Goal: Task Accomplishment & Management: Manage account settings

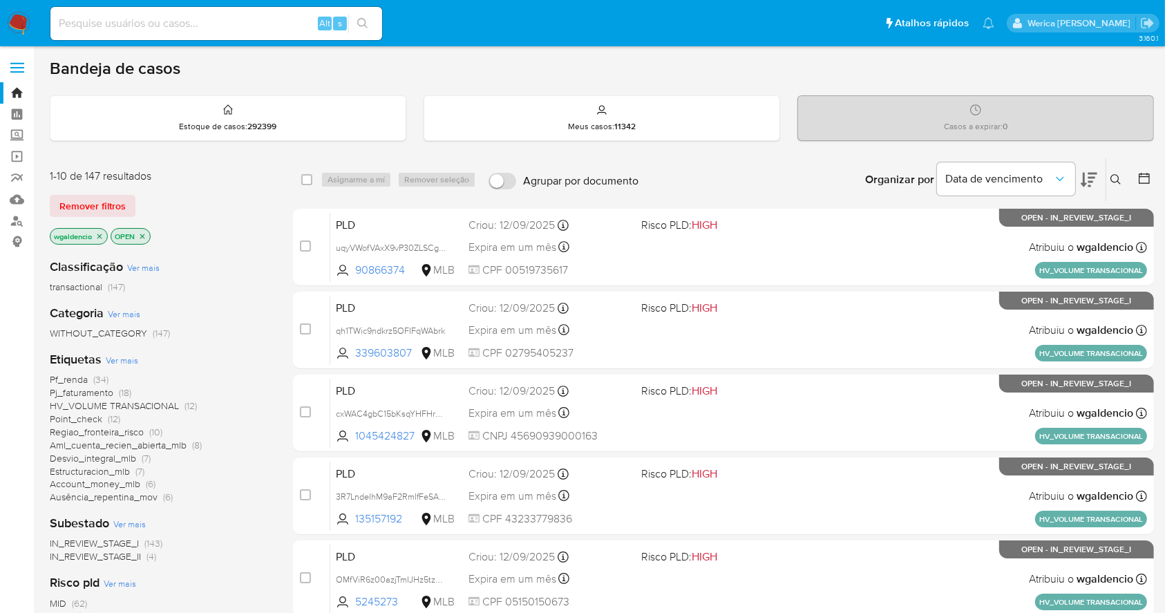
click at [123, 444] on span "Aml_cuenta_recien_abierta_mlb" at bounding box center [118, 445] width 137 height 14
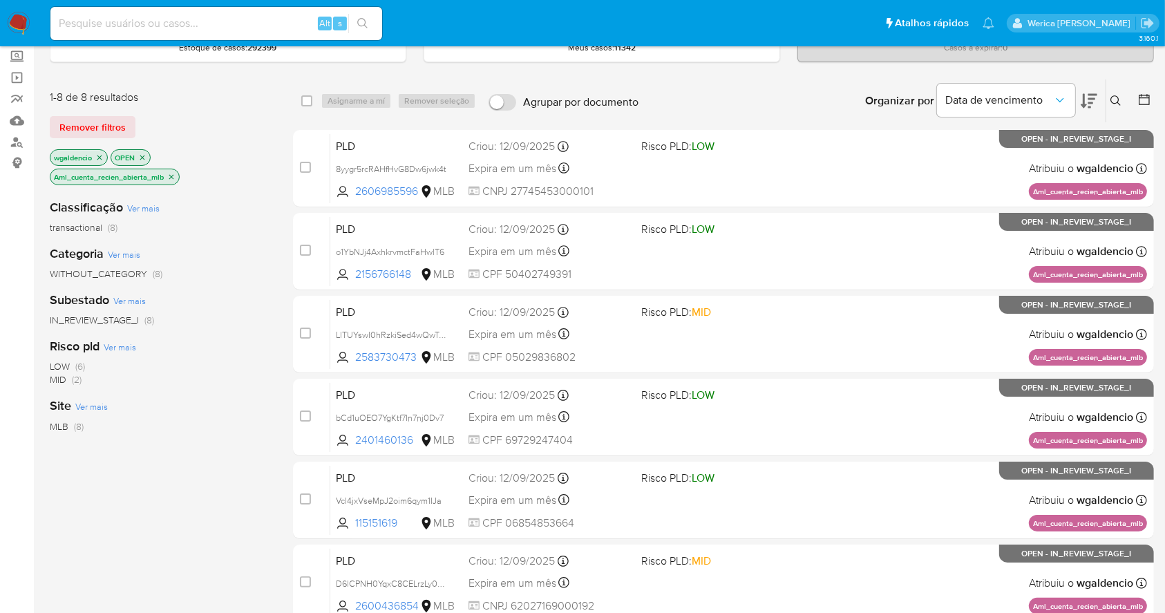
scroll to position [39, 0]
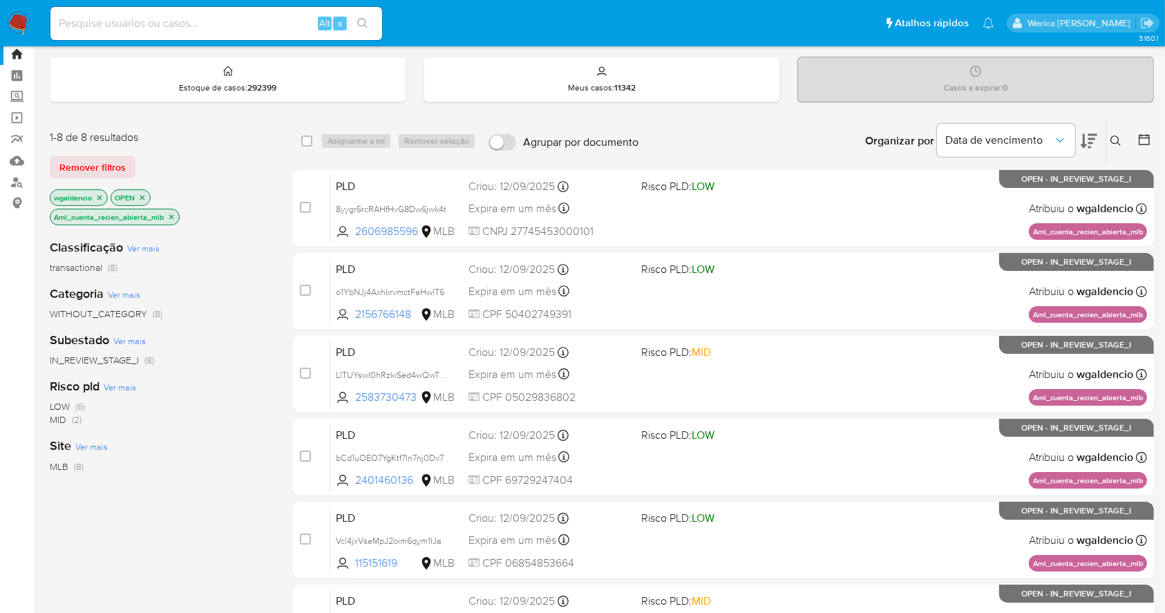
click at [169, 218] on icon "close-filter" at bounding box center [171, 217] width 8 height 8
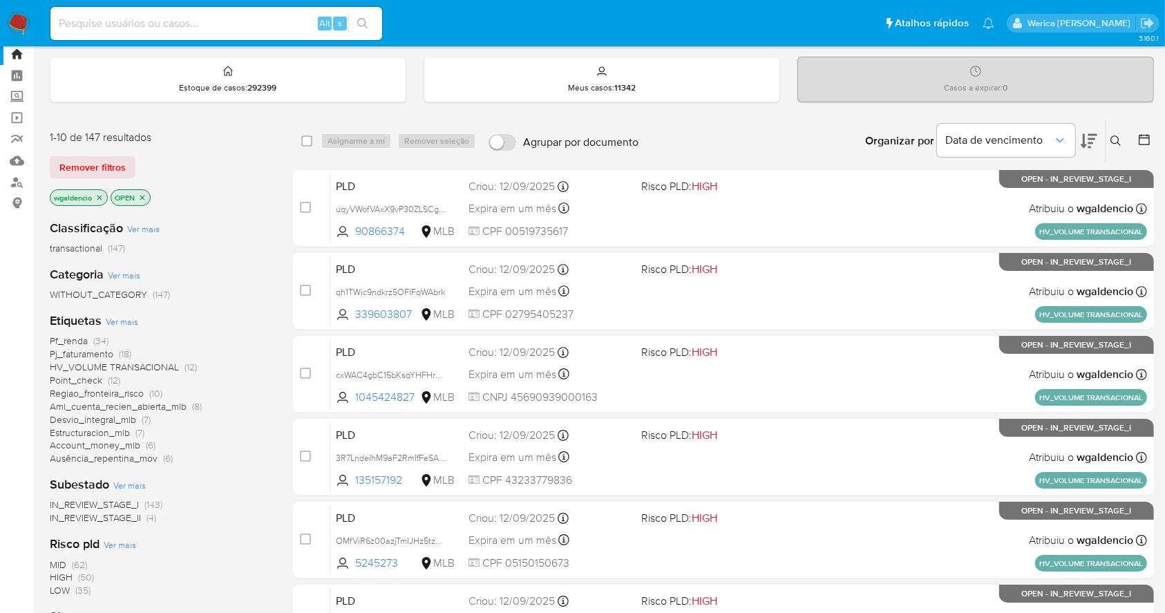
drag, startPoint x: 68, startPoint y: 592, endPoint x: 55, endPoint y: 580, distance: 18.1
click at [55, 580] on div "MID (62) HIGH (50) LOW (35)" at bounding box center [160, 577] width 221 height 39
click at [55, 580] on span "HIGH" at bounding box center [61, 577] width 23 height 14
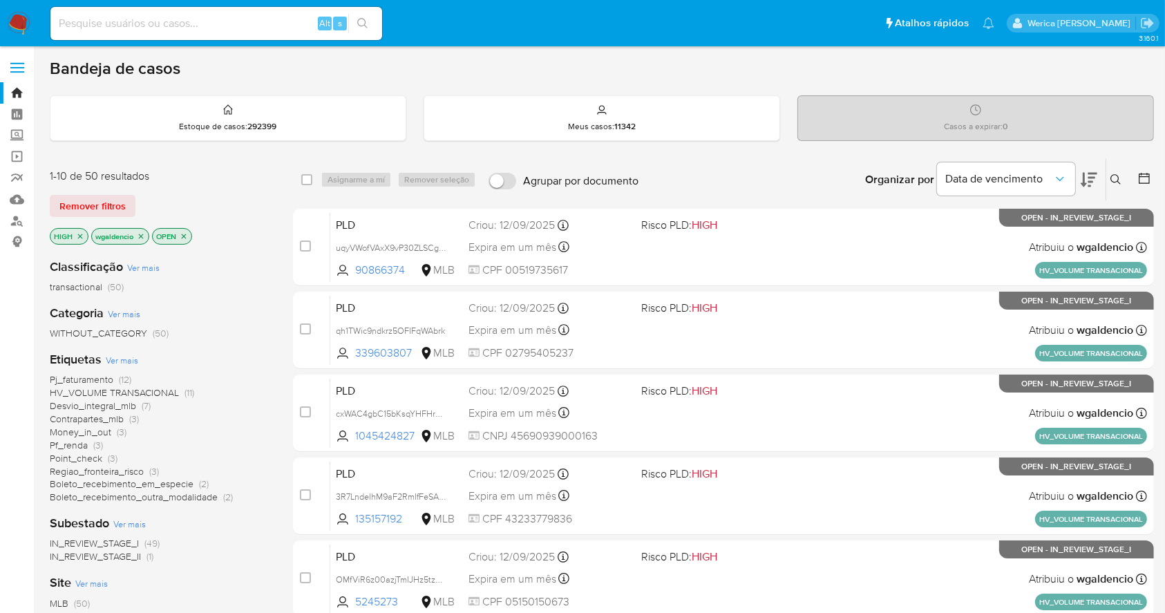
click at [938, 116] on div "Casos a expirar : 0" at bounding box center [975, 118] width 355 height 44
click at [885, 72] on div "Bandeja de casos" at bounding box center [602, 68] width 1104 height 21
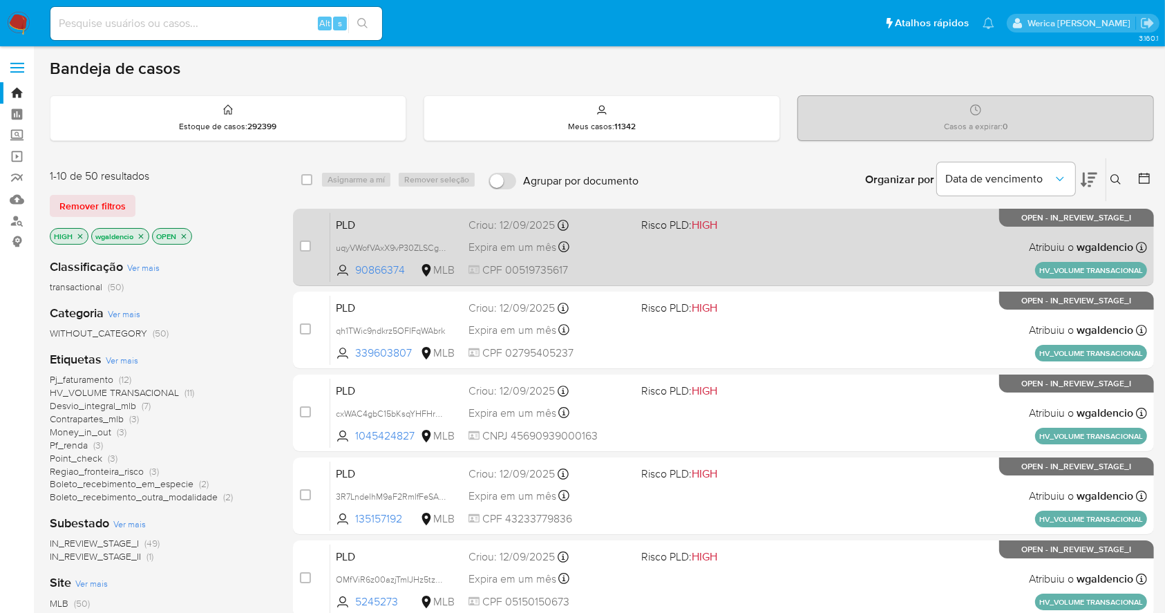
click at [811, 241] on div "PLD uqyVWofVAxX9vP30ZLSCgvw9 90866374 MLB Risco PLD: HIGH Criou: 12/09/2025 Cri…" at bounding box center [738, 247] width 817 height 70
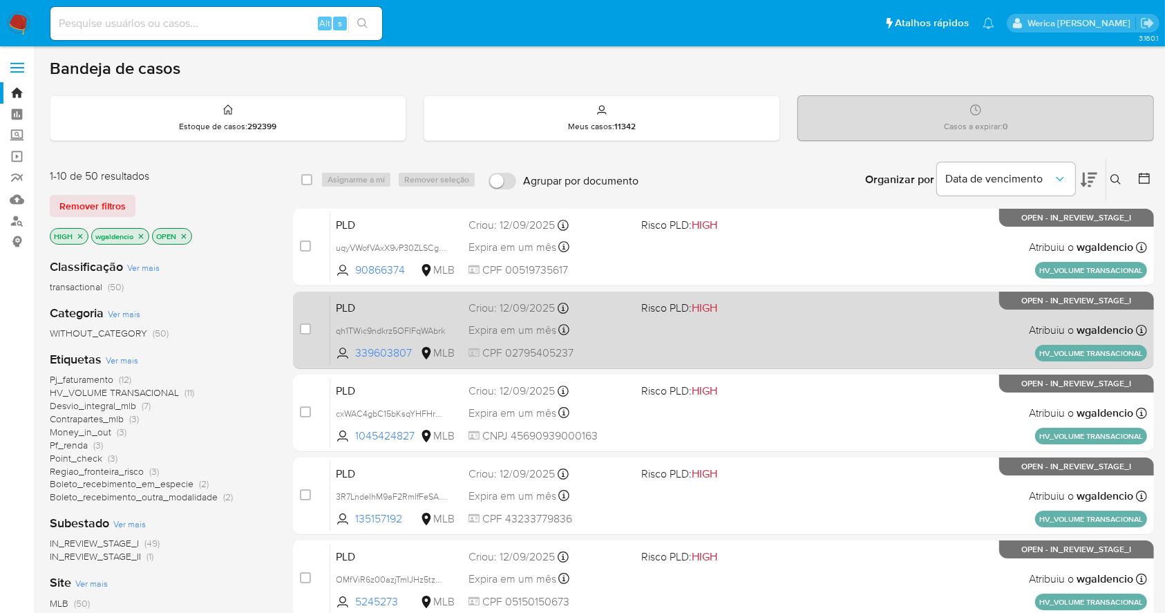
click at [797, 314] on div "PLD qh1TWic9ndkrz5OFIFqWAbrk 339603807 MLB Risco PLD: HIGH Criou: 12/09/2025 Cr…" at bounding box center [738, 330] width 817 height 70
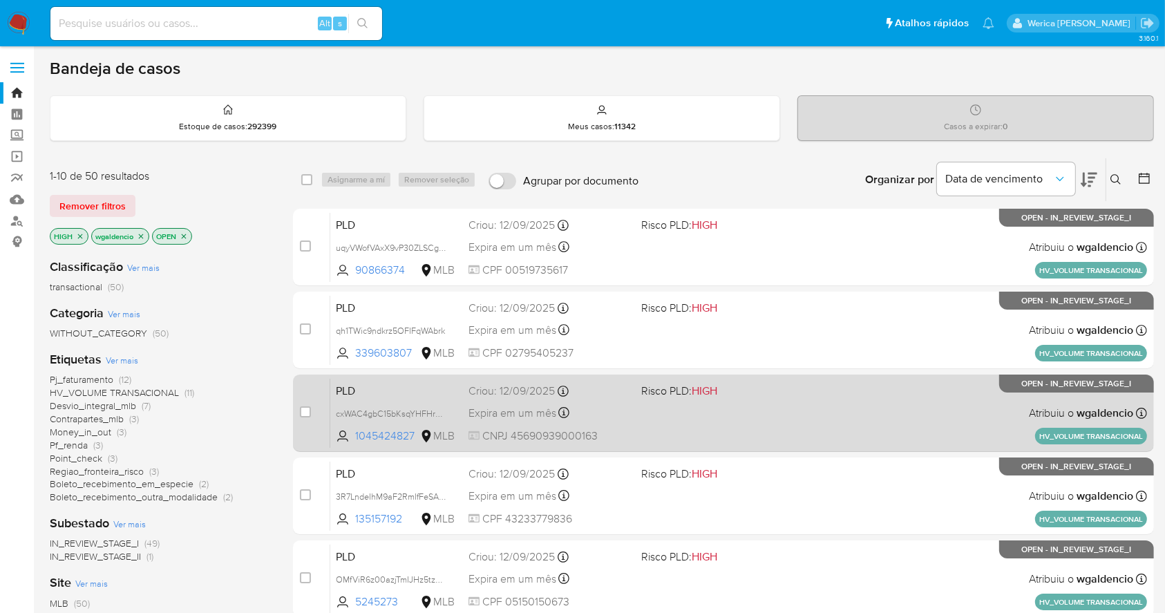
click at [838, 380] on div "PLD cxWAC4gbC15bKsqYHFHrJbJ2 1045424827 MLB Risco PLD: HIGH Criou: 12/09/2025 C…" at bounding box center [738, 413] width 817 height 70
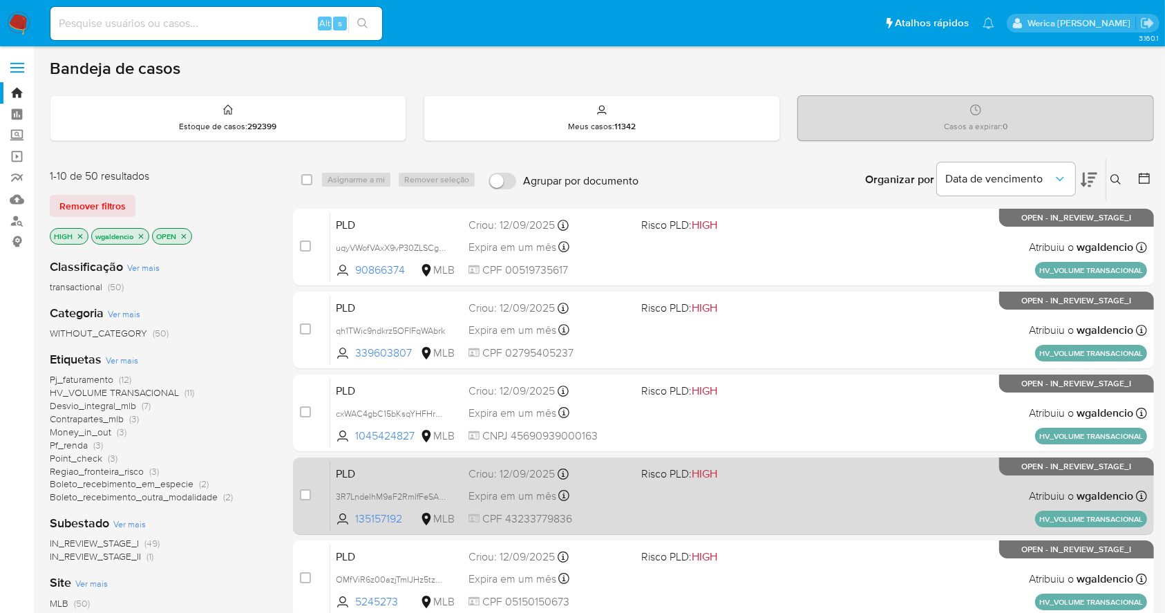
click at [764, 504] on div "PLD 3R7LndeIhM9aF2RmIfFeSAJW 135157192 MLB Risco PLD: HIGH Criou: 12/09/2025 Cr…" at bounding box center [738, 496] width 817 height 70
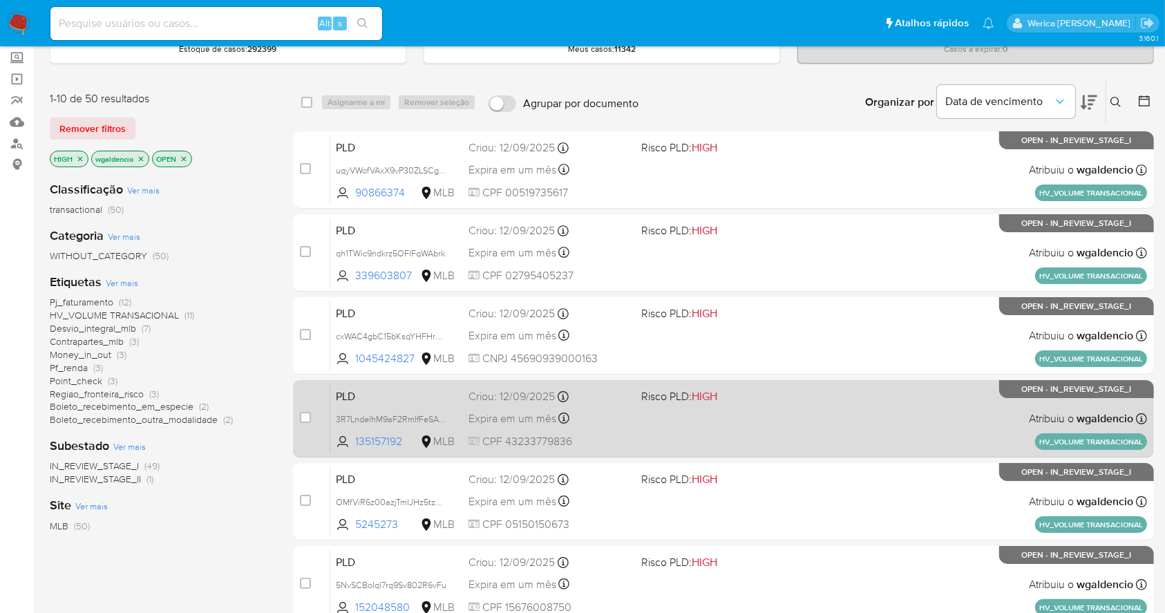
scroll to position [92, 0]
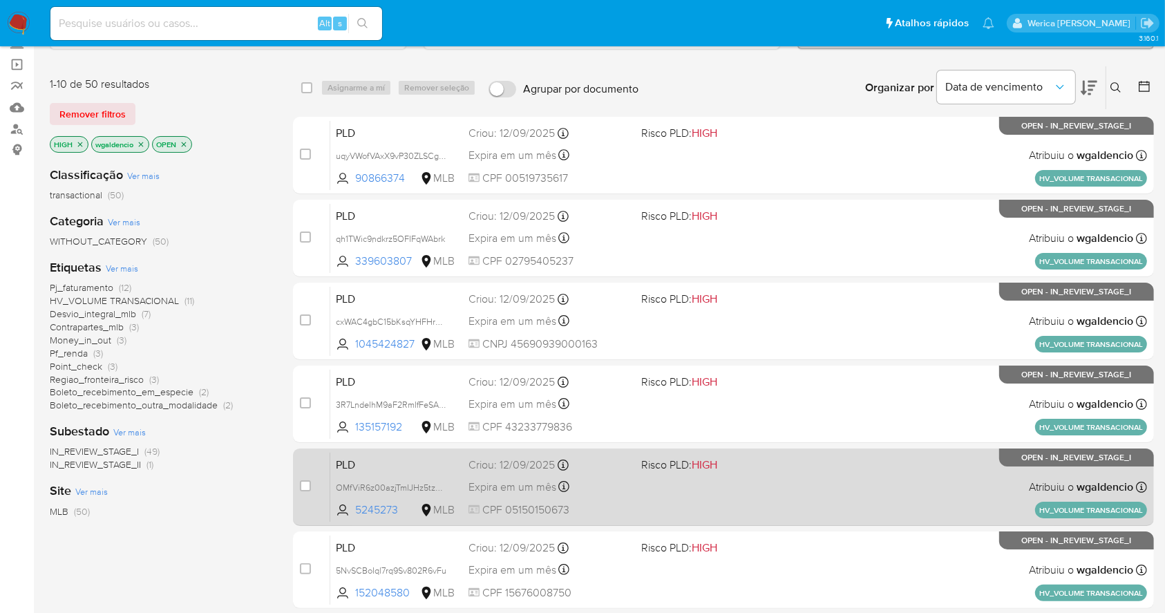
click at [770, 462] on span "Risco PLD: HIGH" at bounding box center [721, 464] width 161 height 18
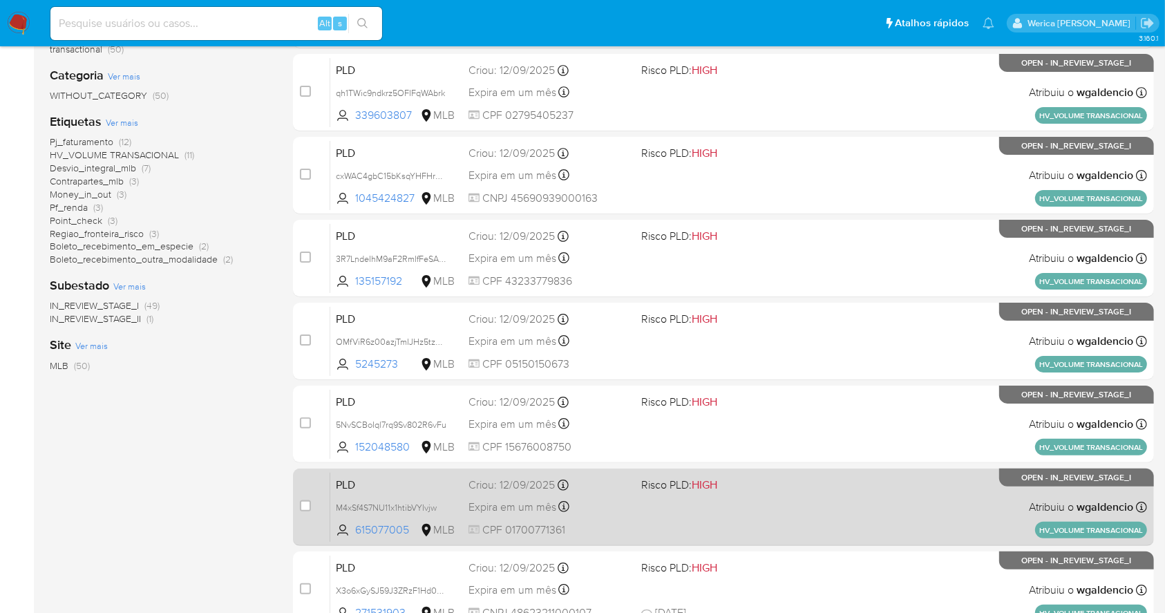
scroll to position [276, 0]
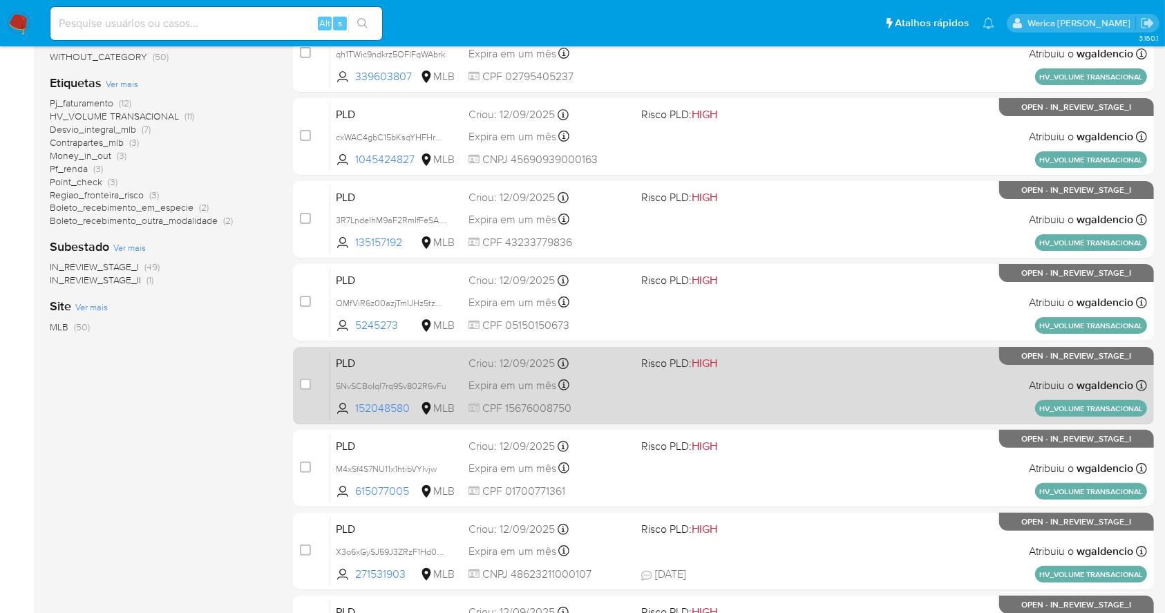
click at [828, 385] on div "PLD 5NvSCBoIql7rq9Sv802R6vFu 152048580 MLB Risco PLD: HIGH Criou: 12/09/2025 Cr…" at bounding box center [738, 385] width 817 height 70
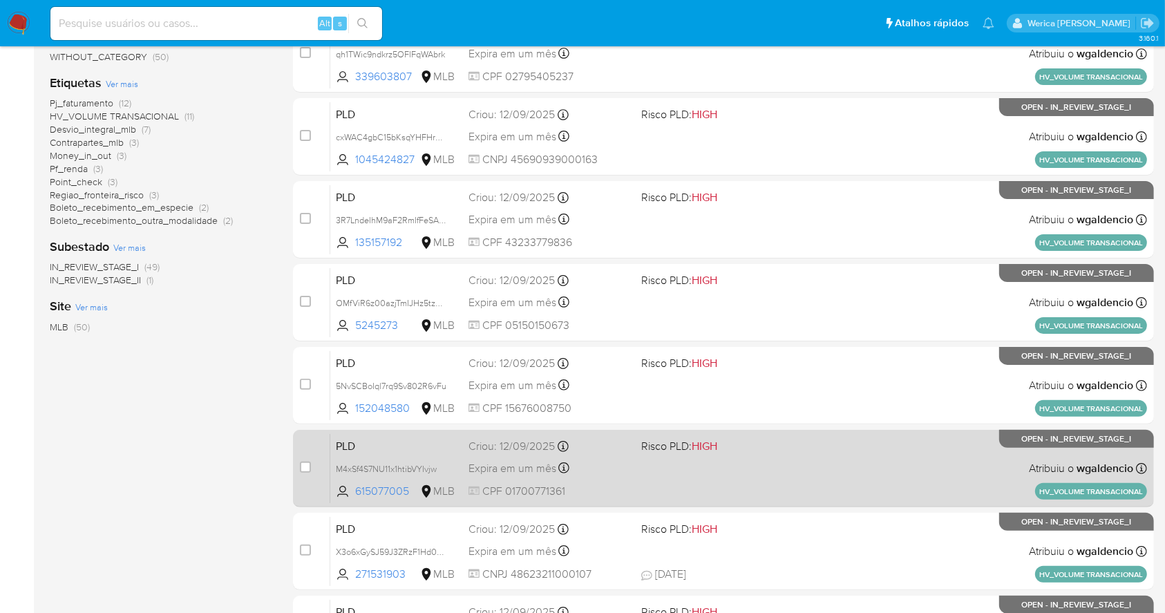
click at [824, 459] on div "PLD M4xSf4S7NU11x1htibVYIvjw 615077005 MLB Risco PLD: HIGH Criou: 12/09/2025 Cr…" at bounding box center [738, 468] width 817 height 70
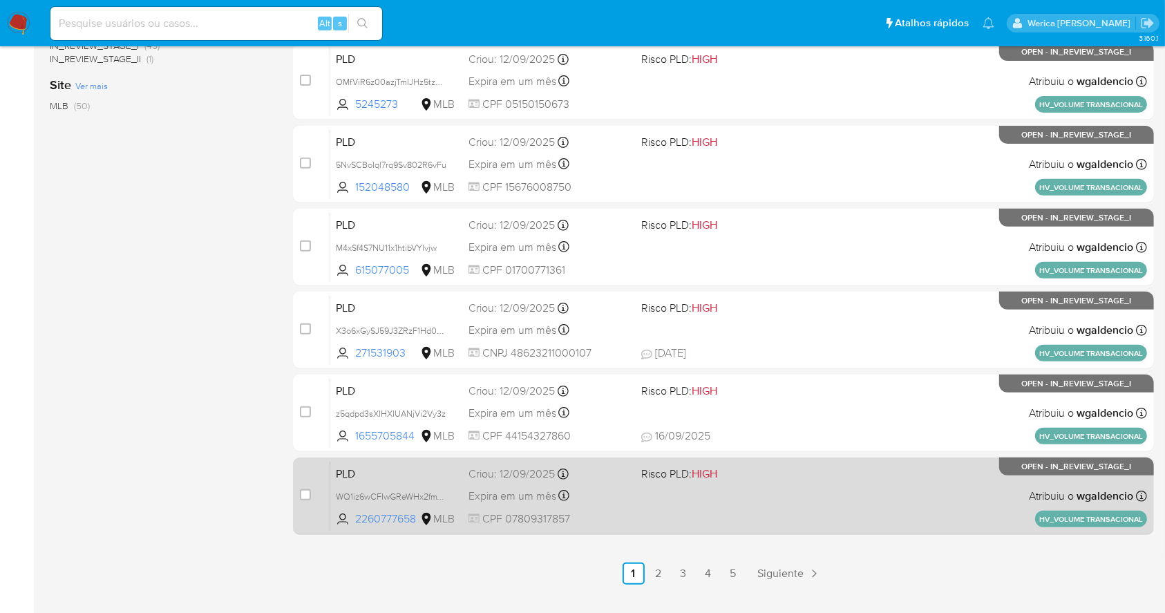
scroll to position [526, 0]
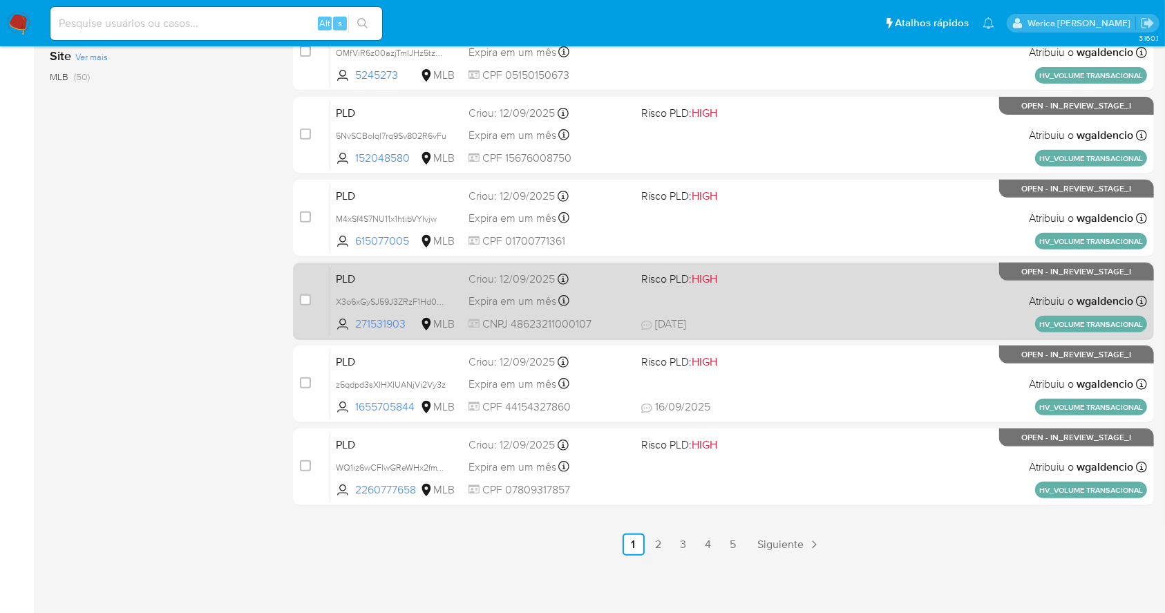
click at [775, 296] on div "PLD X3o6xGySJ59J3ZRzF1Hd0aaV 271531903 MLB Risco PLD: HIGH Criou: 12/09/2025 Cr…" at bounding box center [738, 301] width 817 height 70
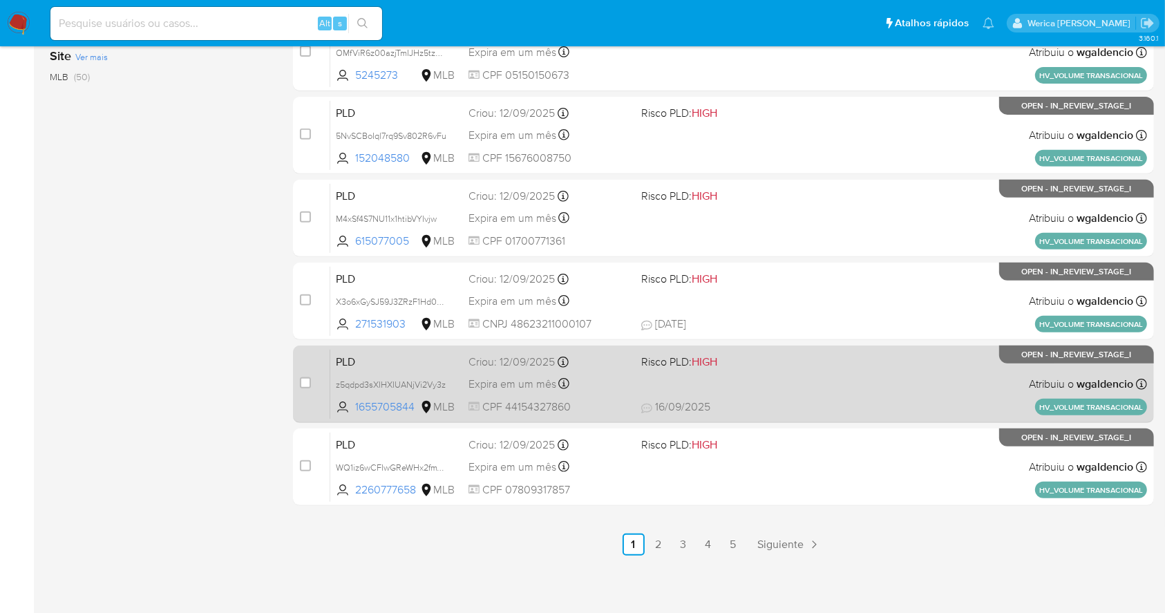
click at [792, 359] on span "Risco PLD: HIGH" at bounding box center [721, 361] width 161 height 18
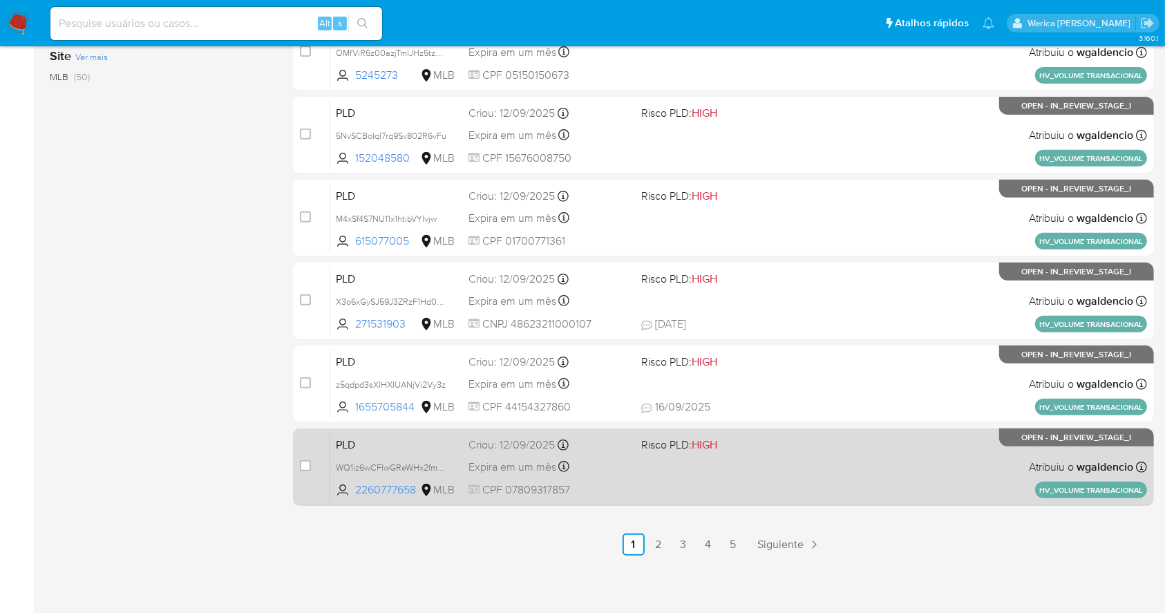
click at [779, 484] on div "PLD WQ1iz6wCFIwGReWHx2fmY8ia 2260777658 MLB Risco PLD: HIGH Criou: 12/09/2025 C…" at bounding box center [738, 467] width 817 height 70
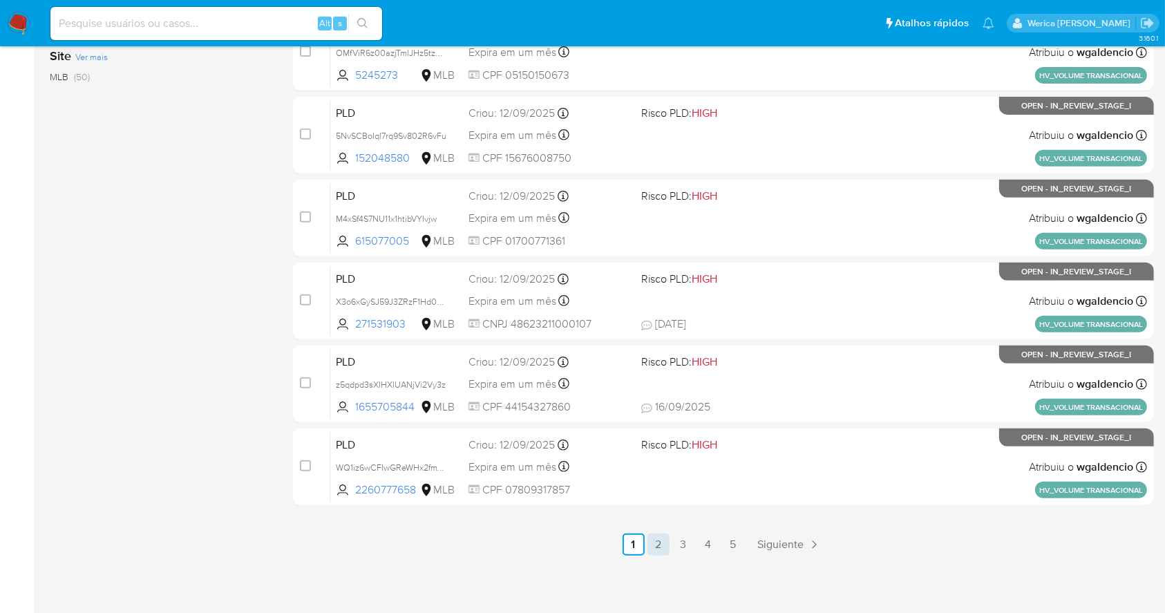
click at [658, 542] on link "2" at bounding box center [658, 544] width 22 height 22
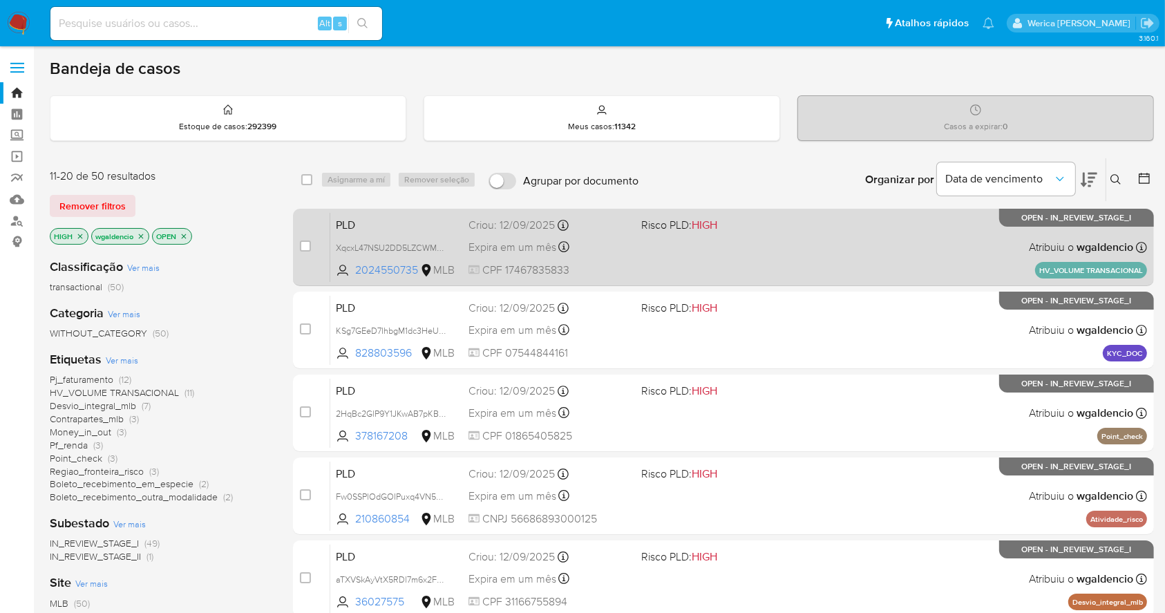
click at [841, 267] on div "PLD XqcxL47NSU2DD5LZCWMZYGOm 2024550735 MLB Risco PLD: HIGH Criou: 12/09/2025 C…" at bounding box center [738, 247] width 817 height 70
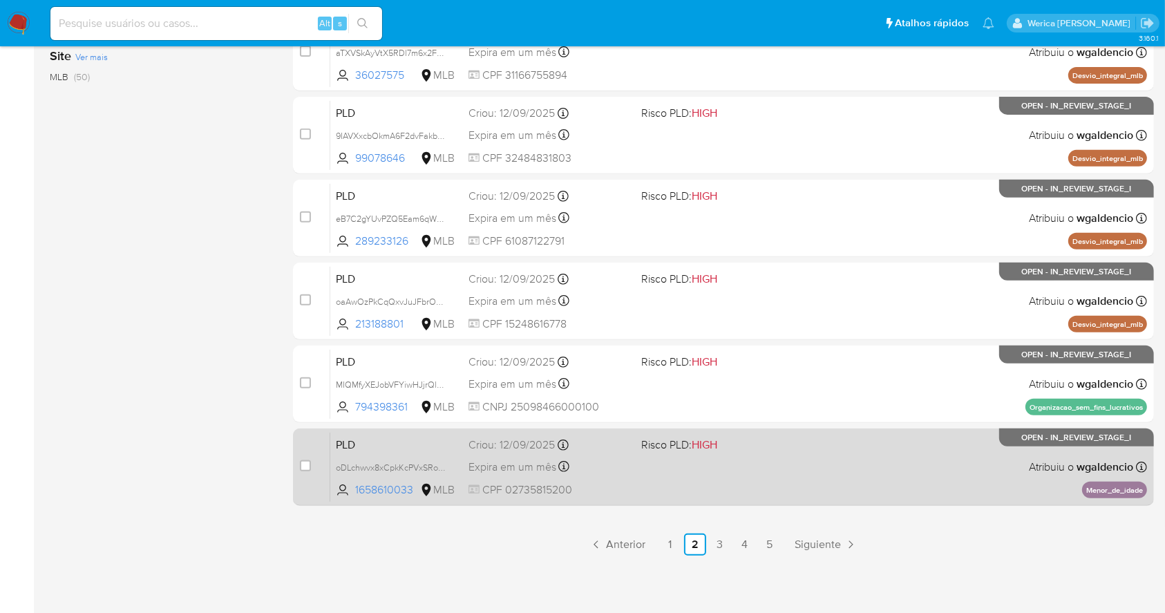
scroll to position [66, 0]
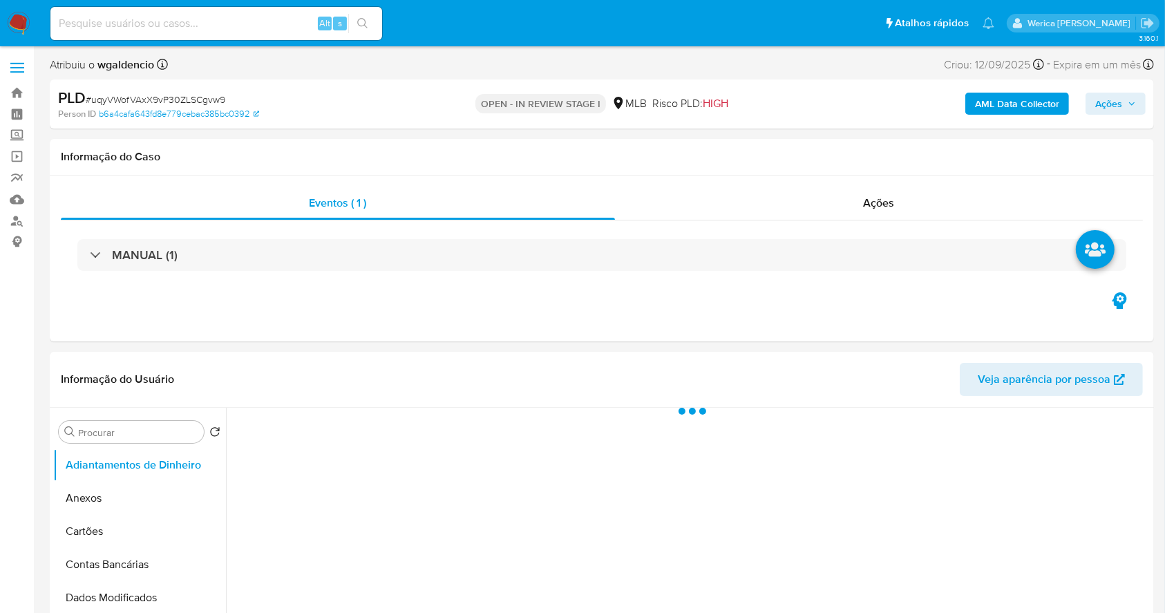
select select "10"
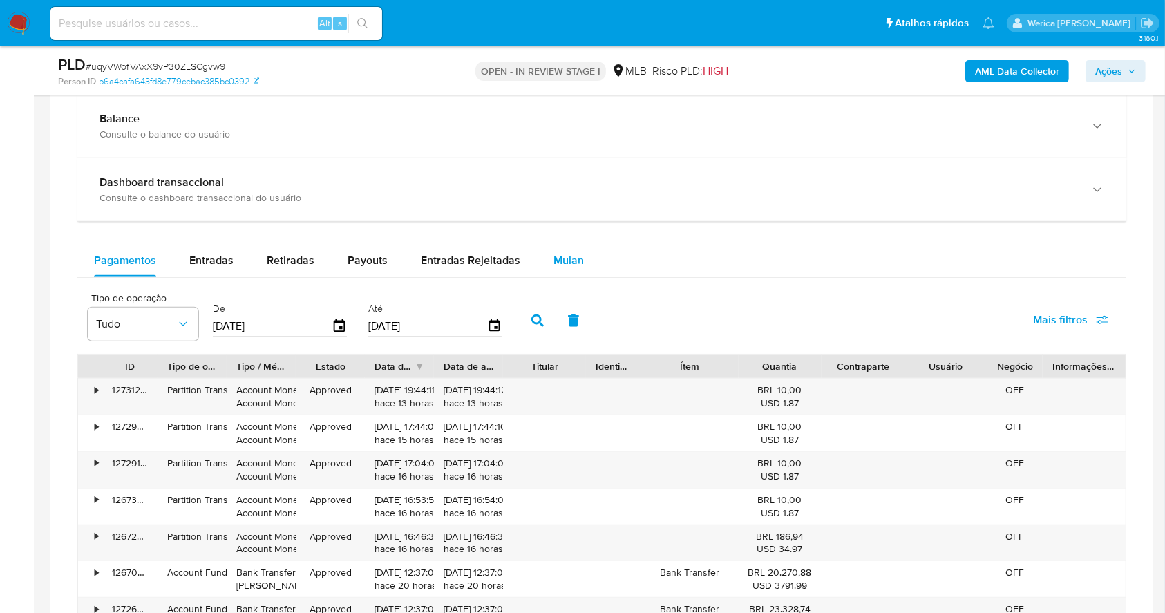
drag, startPoint x: 552, startPoint y: 267, endPoint x: 559, endPoint y: 263, distance: 8.1
click at [558, 267] on span "Mulan" at bounding box center [568, 260] width 30 height 16
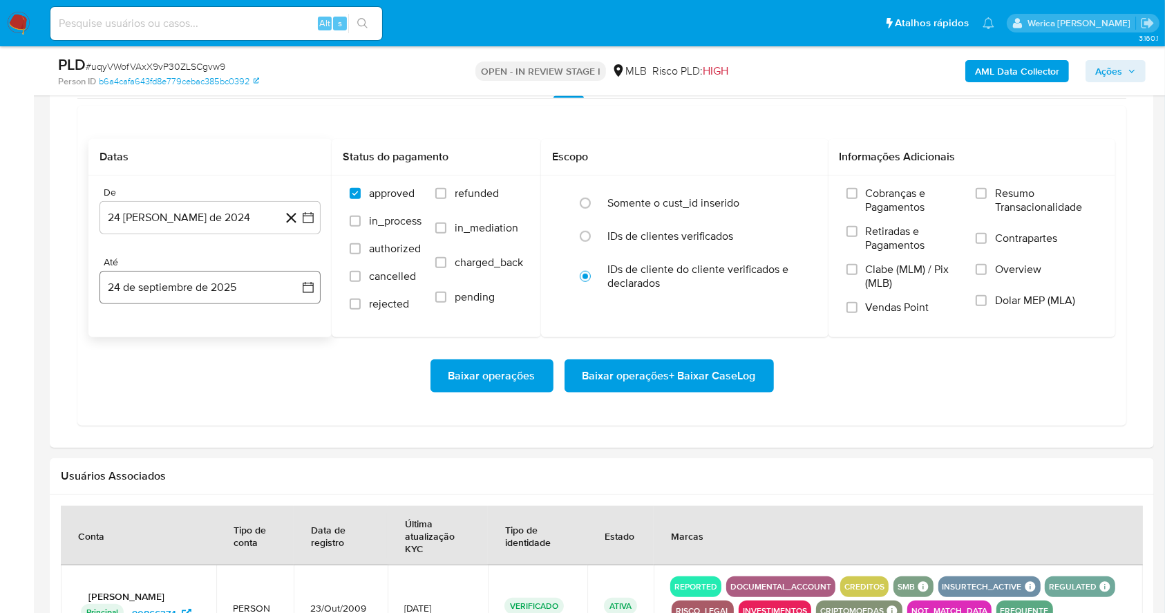
scroll to position [1105, 0]
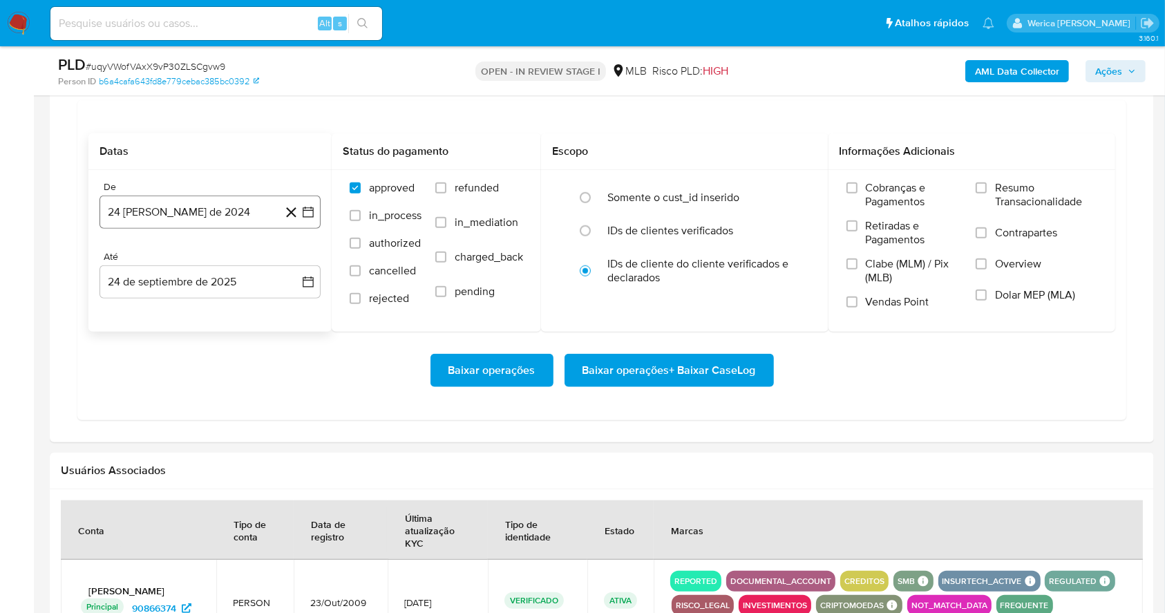
click at [190, 207] on button "24 [PERSON_NAME] de 2024" at bounding box center [209, 212] width 221 height 33
click at [213, 261] on span "agosto 2024" at bounding box center [203, 263] width 63 height 14
click at [294, 263] on icon "Año siguiente" at bounding box center [293, 262] width 17 height 17
click at [221, 392] on button "ago" at bounding box center [208, 390] width 39 height 22
click at [235, 311] on button "1" at bounding box center [238, 314] width 22 height 22
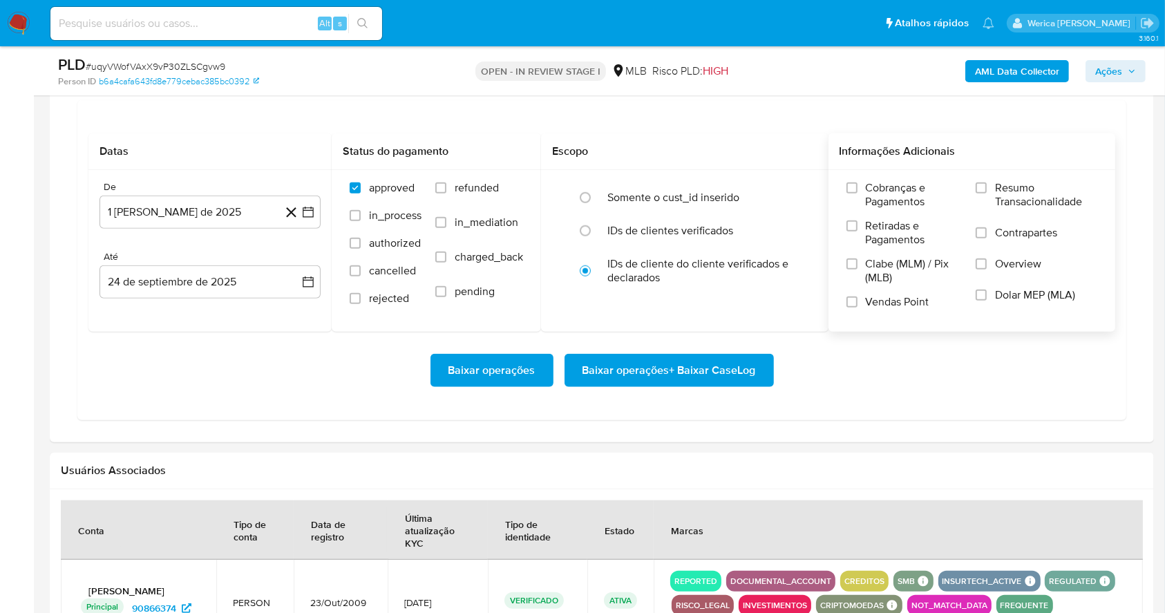
click at [905, 185] on span "Cobranças e Pagamentos" at bounding box center [914, 195] width 97 height 28
click at [857, 185] on input "Cobranças e Pagamentos" at bounding box center [851, 187] width 11 height 11
click at [913, 224] on span "Retiradas e Pagamentos" at bounding box center [914, 233] width 97 height 28
click at [905, 261] on span "Clabe (MLM) / Pix (MLB)" at bounding box center [914, 271] width 97 height 28
click at [857, 261] on input "Clabe (MLM) / Pix (MLB)" at bounding box center [851, 263] width 11 height 11
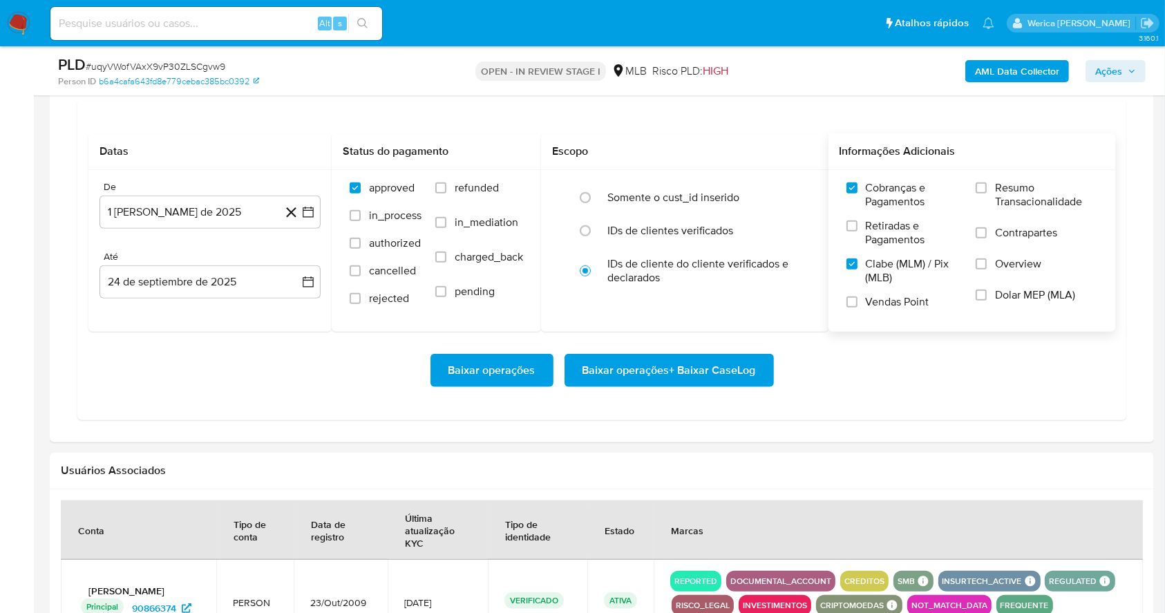
click at [905, 296] on span "Vendas Point" at bounding box center [898, 302] width 64 height 14
click at [857, 296] on input "Vendas Point" at bounding box center [851, 301] width 11 height 11
click at [936, 233] on span "Retiradas e Pagamentos" at bounding box center [914, 233] width 97 height 28
click at [857, 231] on input "Retiradas e Pagamentos" at bounding box center [851, 225] width 11 height 11
click at [1033, 234] on span "Contrapartes" at bounding box center [1026, 233] width 62 height 14
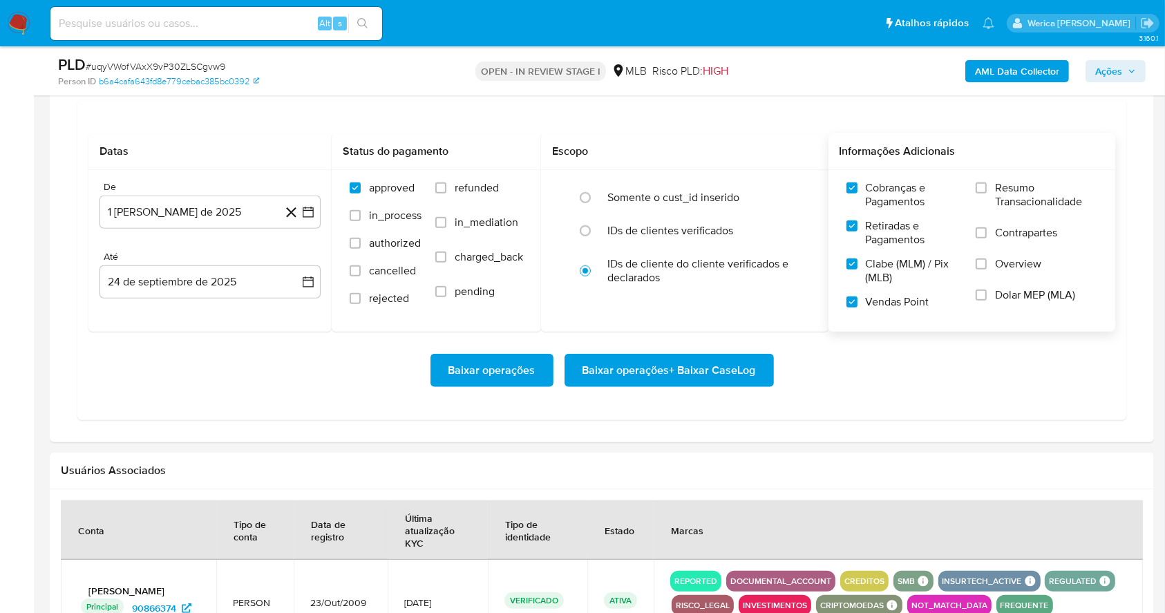
click at [987, 234] on input "Contrapartes" at bounding box center [981, 232] width 11 height 11
click at [1027, 273] on label "Overview" at bounding box center [1037, 272] width 122 height 31
click at [987, 269] on input "Overview" at bounding box center [981, 263] width 11 height 11
click at [1030, 298] on span "Dolar MEP (MLA)" at bounding box center [1035, 295] width 80 height 14
click at [987, 298] on input "Dolar MEP (MLA)" at bounding box center [981, 295] width 11 height 11
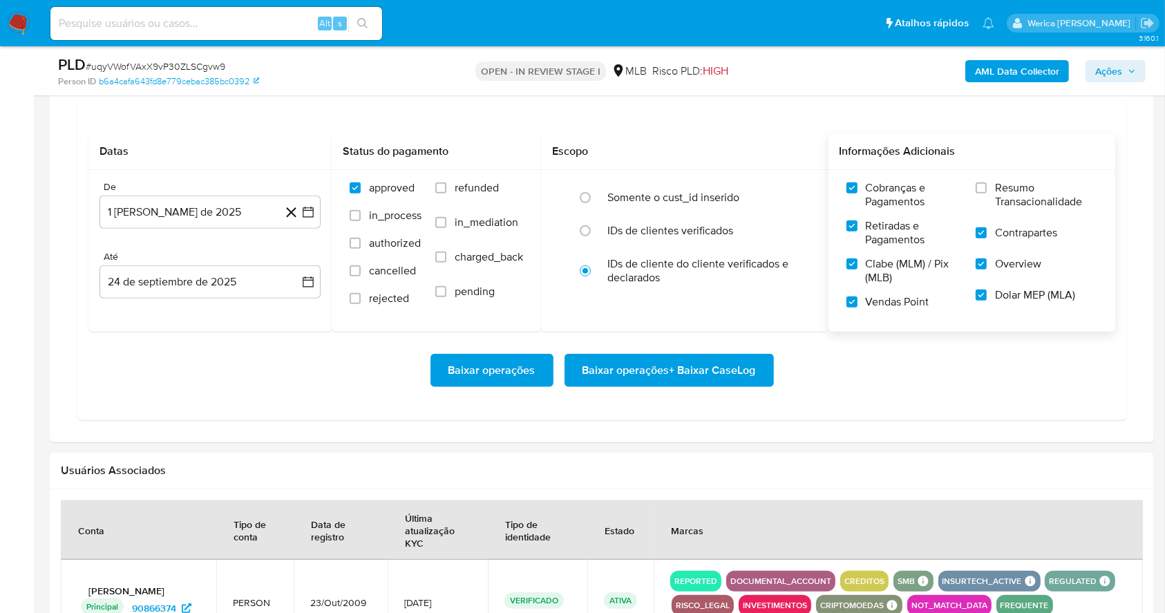
click at [1025, 202] on span "Resumo Transacionalidade" at bounding box center [1046, 195] width 102 height 28
click at [987, 193] on input "Resumo Transacionalidade" at bounding box center [981, 187] width 11 height 11
click at [728, 371] on span "Baixar operações + Baixar CaseLog" at bounding box center [668, 370] width 173 height 30
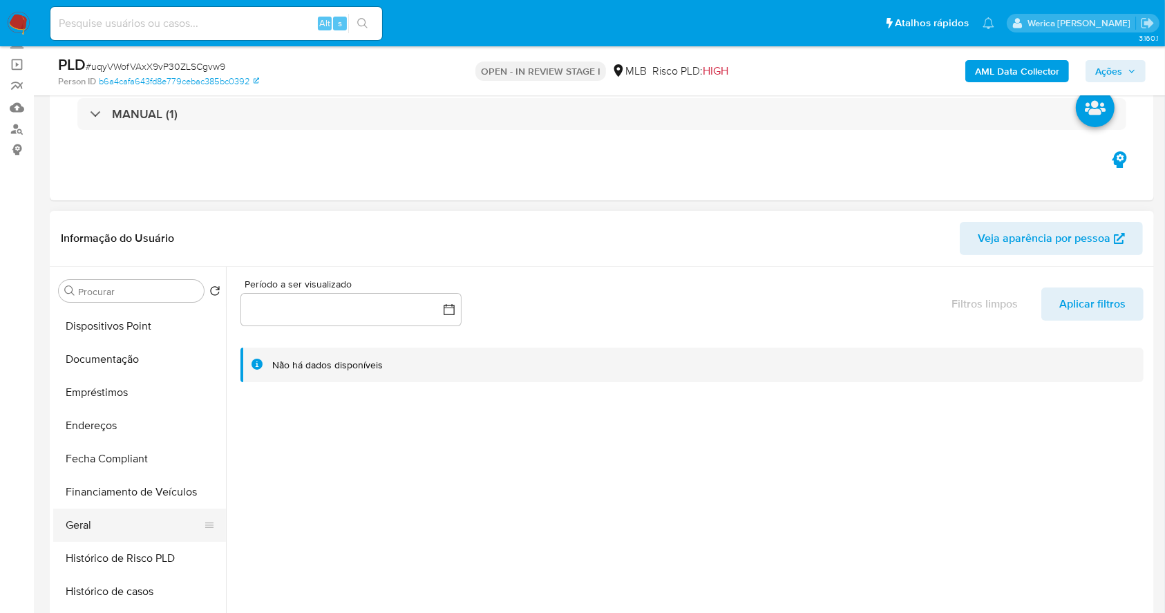
scroll to position [276, 0]
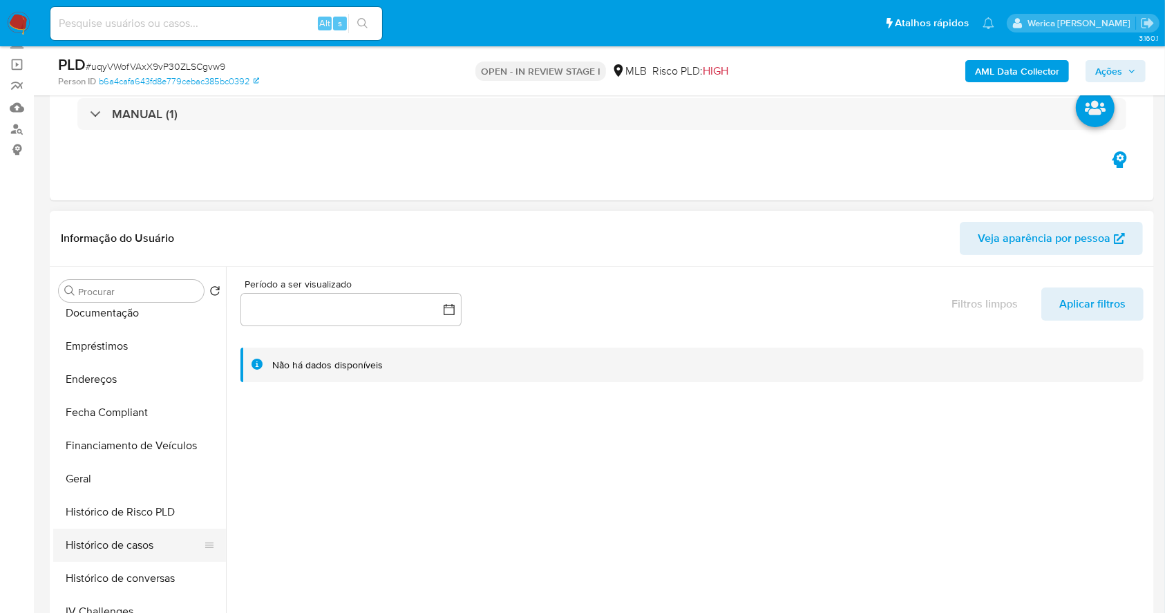
click at [128, 543] on button "Histórico de casos" at bounding box center [134, 545] width 162 height 33
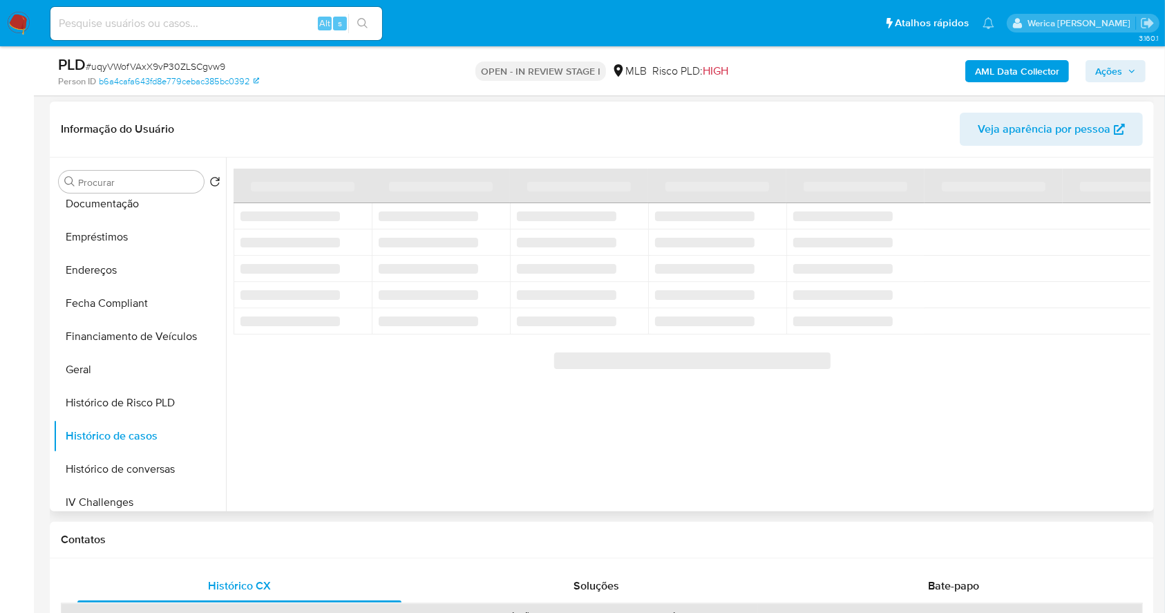
scroll to position [184, 0]
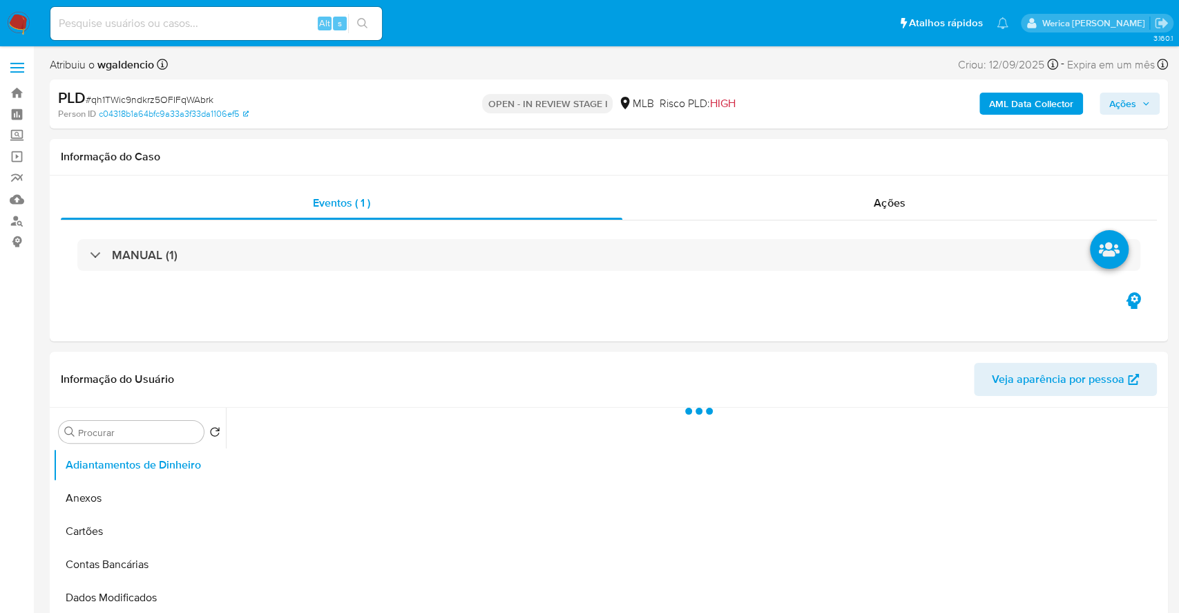
select select "10"
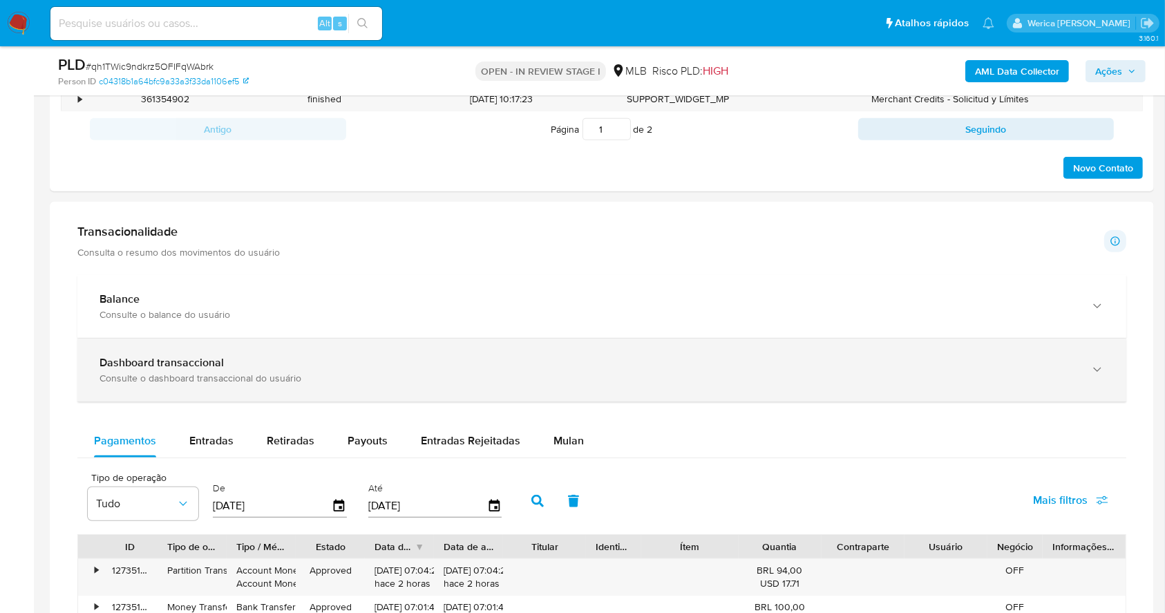
scroll to position [1013, 0]
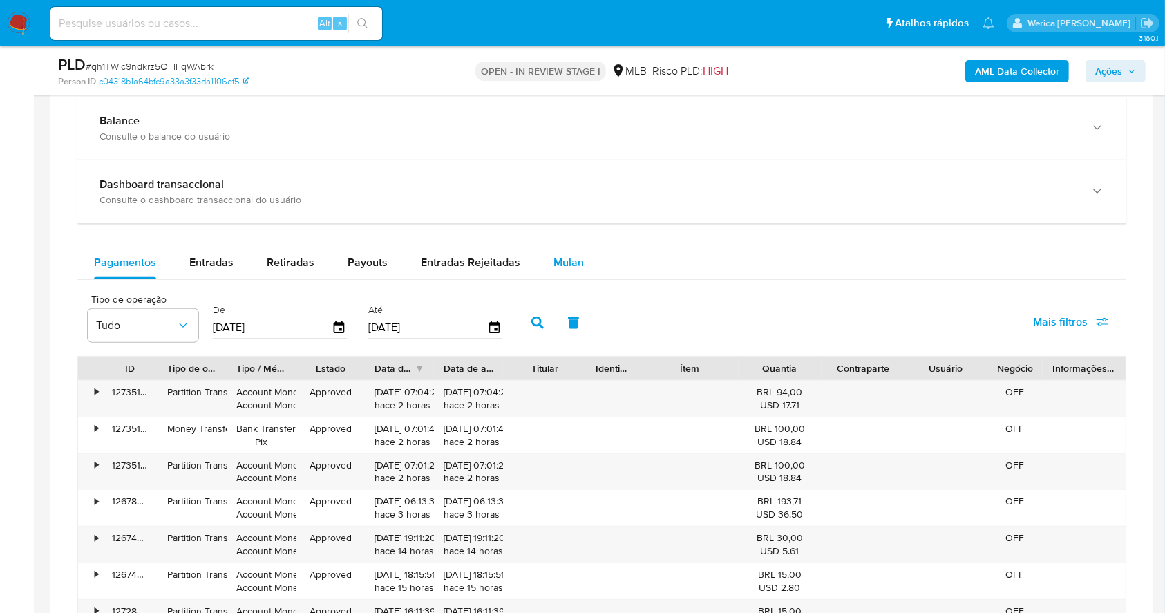
click at [555, 251] on div "Mulan" at bounding box center [568, 262] width 30 height 33
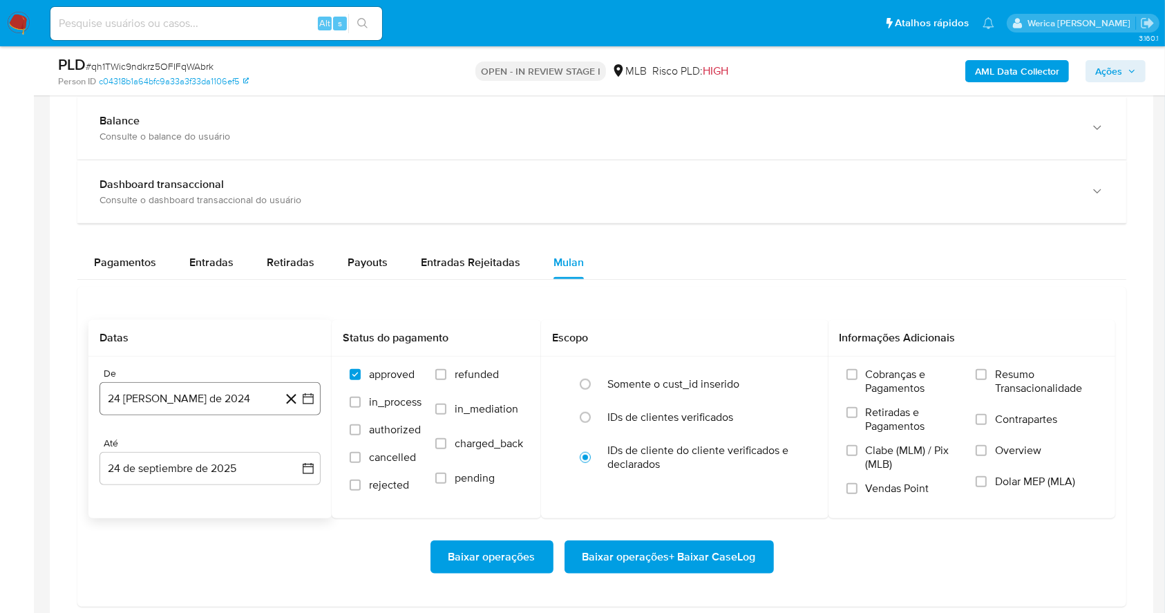
click at [190, 399] on button "24 [PERSON_NAME] de 2024" at bounding box center [209, 398] width 221 height 33
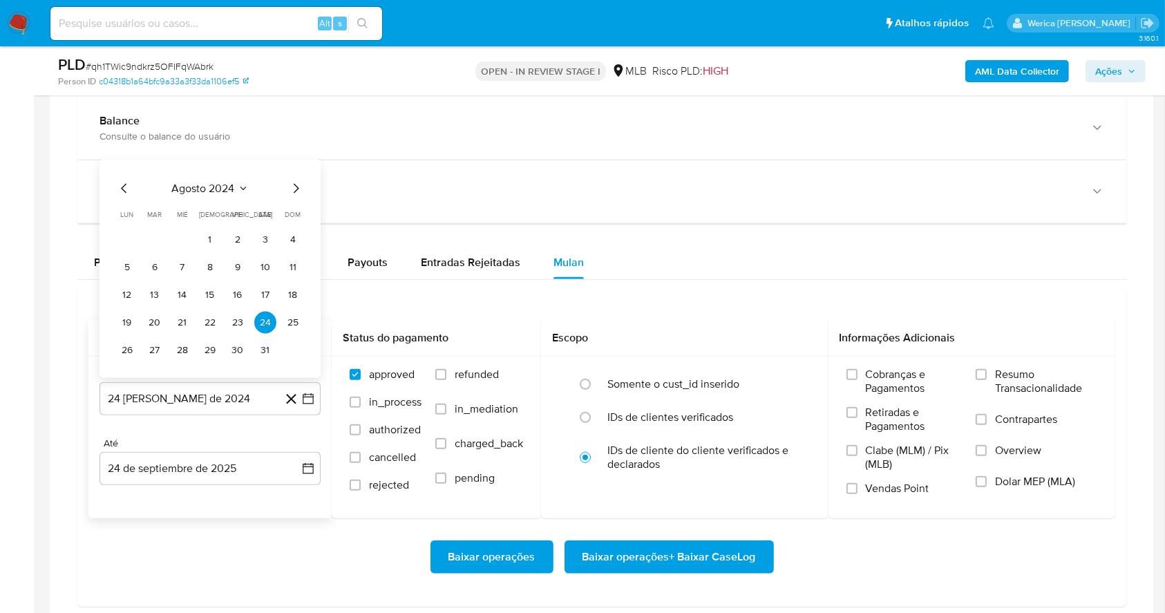
click at [216, 191] on span "agosto 2024" at bounding box center [203, 189] width 63 height 14
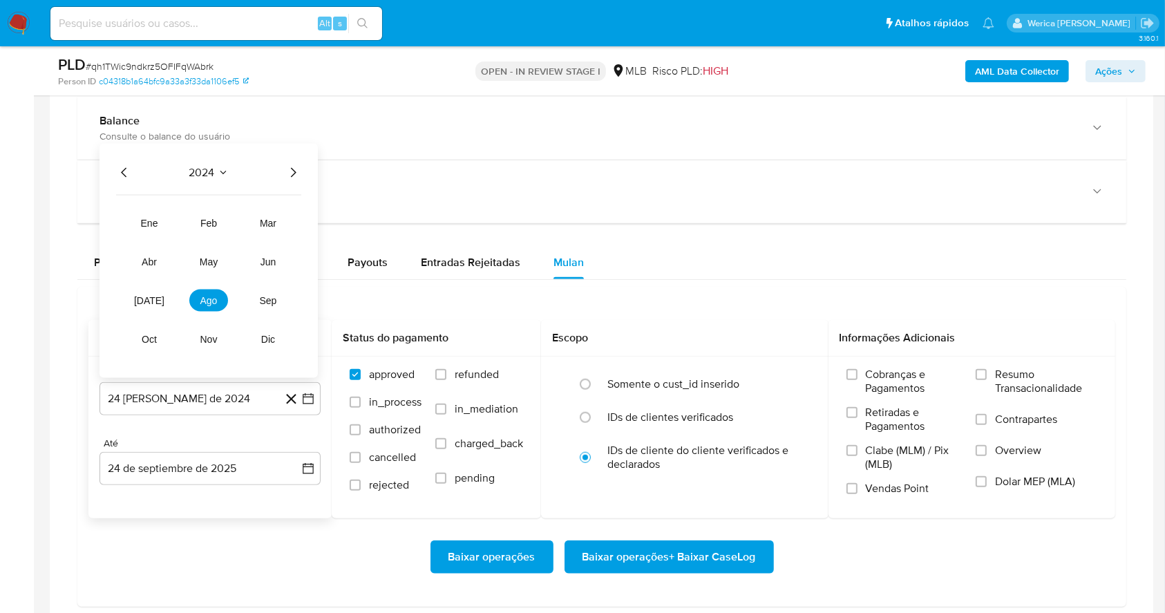
click at [292, 175] on icon "Año siguiente" at bounding box center [293, 172] width 17 height 17
click at [220, 294] on button "ago" at bounding box center [208, 301] width 39 height 22
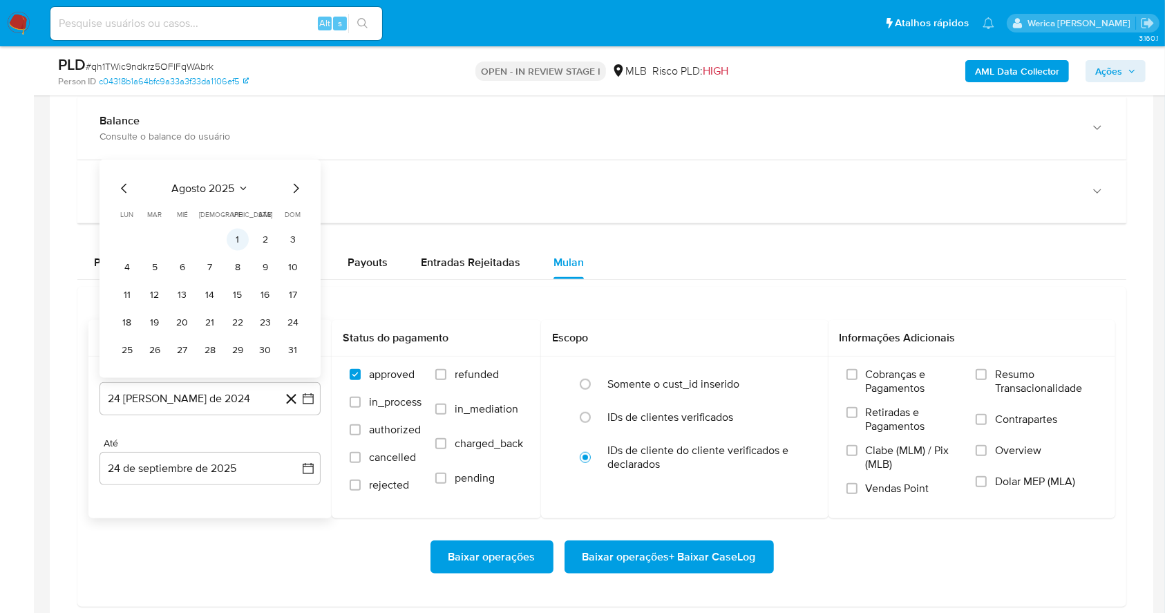
click at [240, 237] on button "1" at bounding box center [238, 240] width 22 height 22
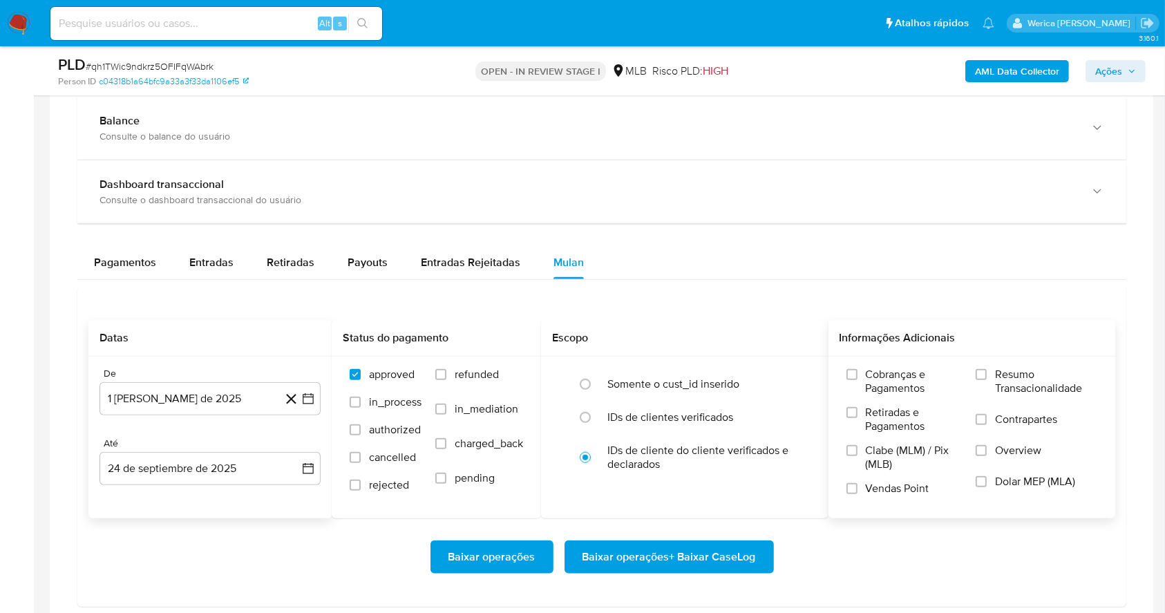
click at [902, 390] on span "Cobranças e Pagamentos" at bounding box center [914, 382] width 97 height 28
click at [886, 432] on span "Retiradas e Pagamentos" at bounding box center [914, 420] width 97 height 28
click at [857, 418] on input "Retiradas e Pagamentos" at bounding box center [851, 412] width 11 height 11
click at [896, 476] on label "Clabe (MLM) / Pix (MLB)" at bounding box center [904, 463] width 116 height 38
click at [857, 456] on input "Clabe (MLM) / Pix (MLB)" at bounding box center [851, 450] width 11 height 11
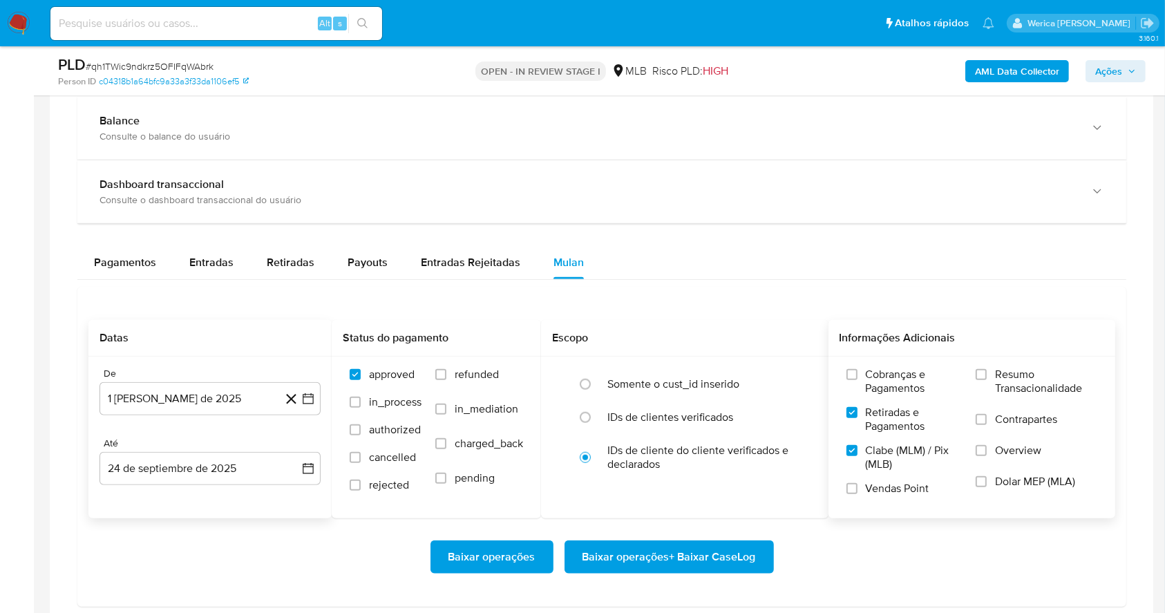
click at [884, 509] on div "Cobranças e Pagamentos Retiradas e Pagamentos Clabe (MLM) / Pix (MLB) Vendas Po…" at bounding box center [971, 437] width 287 height 160
click at [901, 483] on span "Vendas Point" at bounding box center [898, 489] width 64 height 14
click at [857, 483] on input "Vendas Point" at bounding box center [851, 488] width 11 height 11
click at [1009, 475] on span "Dolar MEP (MLA)" at bounding box center [1035, 482] width 80 height 14
click at [987, 476] on input "Dolar MEP (MLA)" at bounding box center [981, 481] width 11 height 11
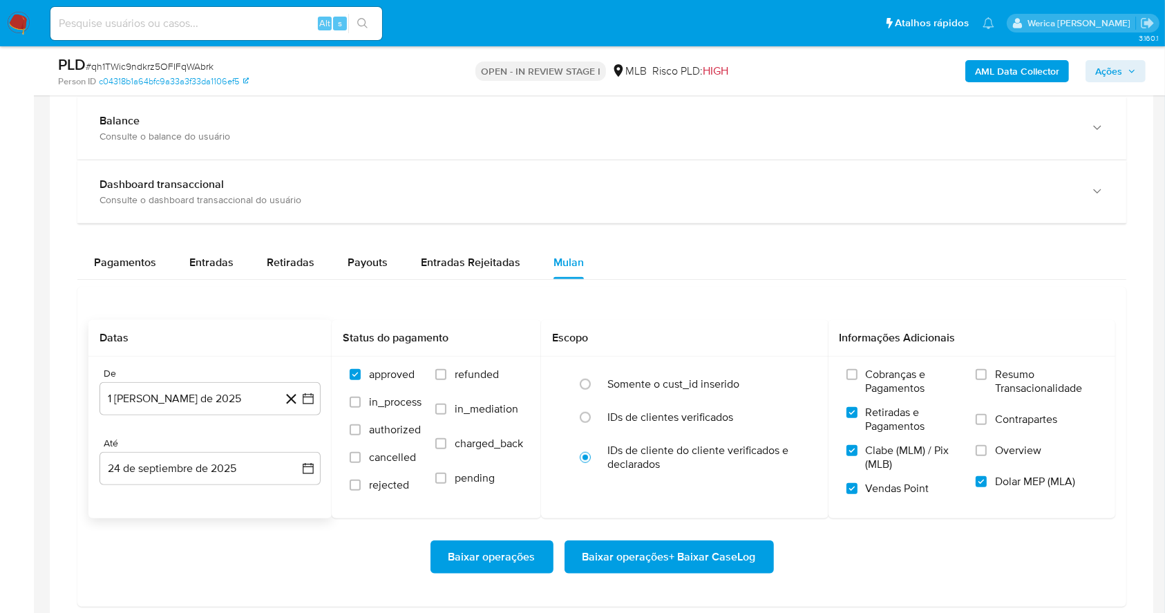
click at [996, 444] on span "Overview" at bounding box center [1018, 451] width 46 height 14
click at [987, 445] on input "Overview" at bounding box center [981, 450] width 11 height 11
click at [1007, 413] on span "Contrapartes" at bounding box center [1026, 419] width 62 height 14
click at [987, 414] on input "Contrapartes" at bounding box center [981, 419] width 11 height 11
click at [1000, 380] on span "Resumo Transacionalidade" at bounding box center [1046, 382] width 102 height 28
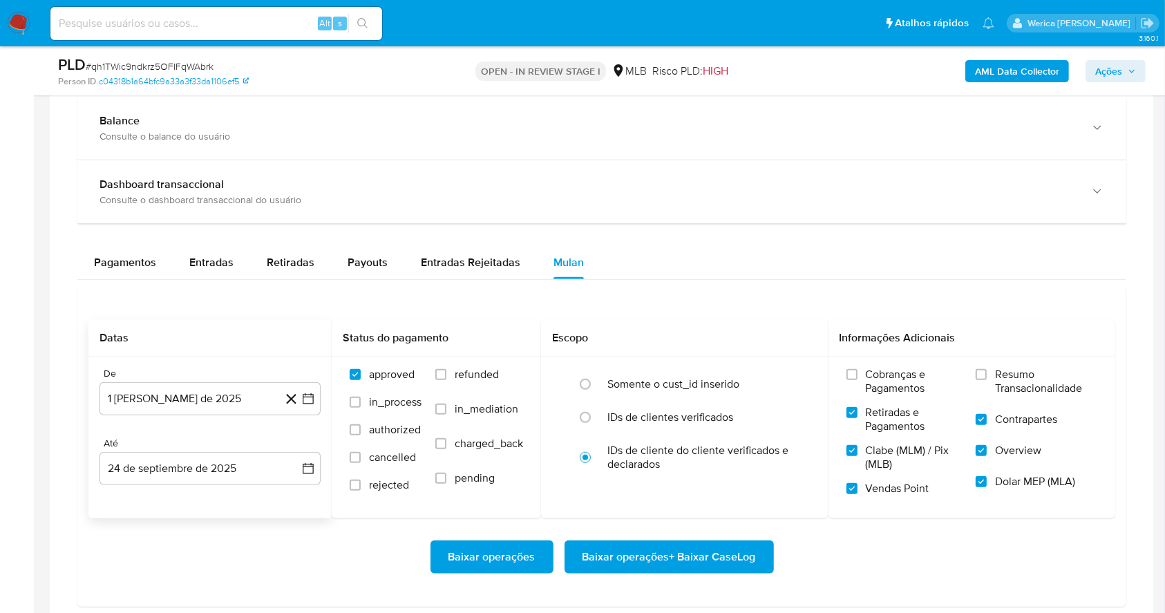
click at [987, 380] on input "Resumo Transacionalidade" at bounding box center [981, 374] width 11 height 11
click at [900, 384] on span "Cobranças e Pagamentos" at bounding box center [914, 382] width 97 height 28
click at [857, 380] on input "Cobranças e Pagamentos" at bounding box center [851, 374] width 11 height 11
click at [750, 549] on span "Baixar operações + Baixar CaseLog" at bounding box center [668, 557] width 173 height 30
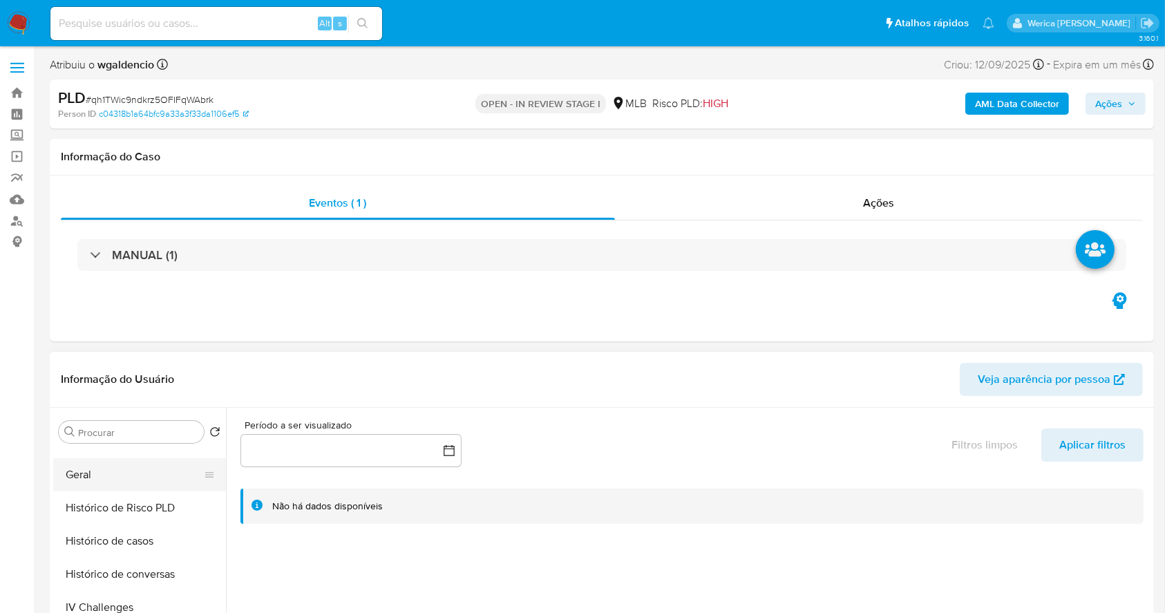
scroll to position [460, 0]
drag, startPoint x: 100, startPoint y: 502, endPoint x: 101, endPoint y: 513, distance: 11.8
click at [102, 503] on button "Histórico de casos" at bounding box center [134, 502] width 162 height 33
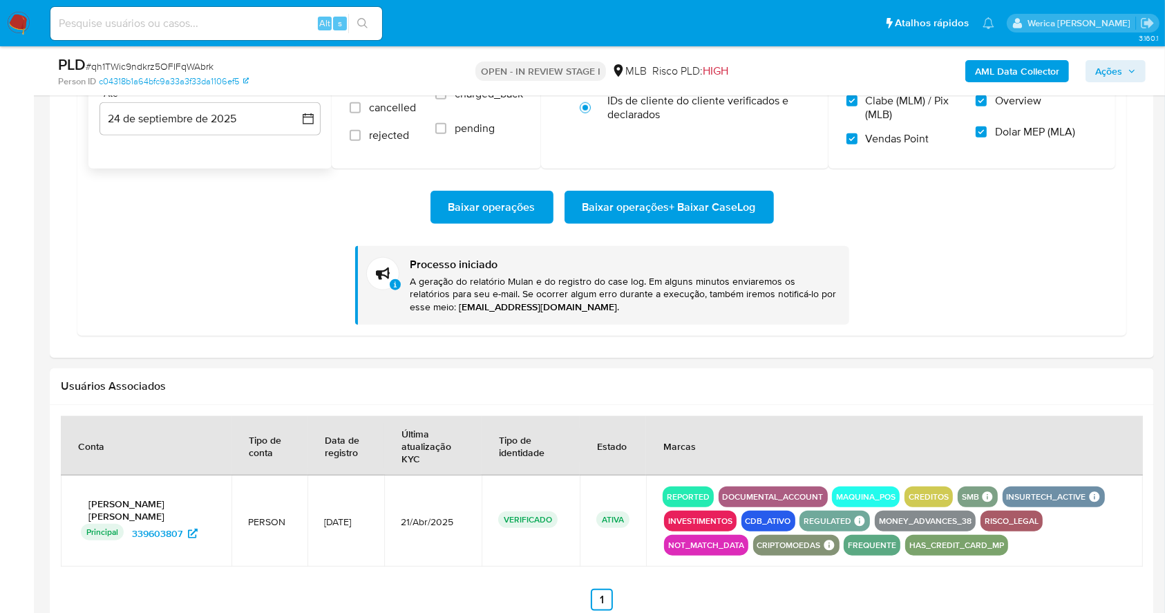
scroll to position [1197, 0]
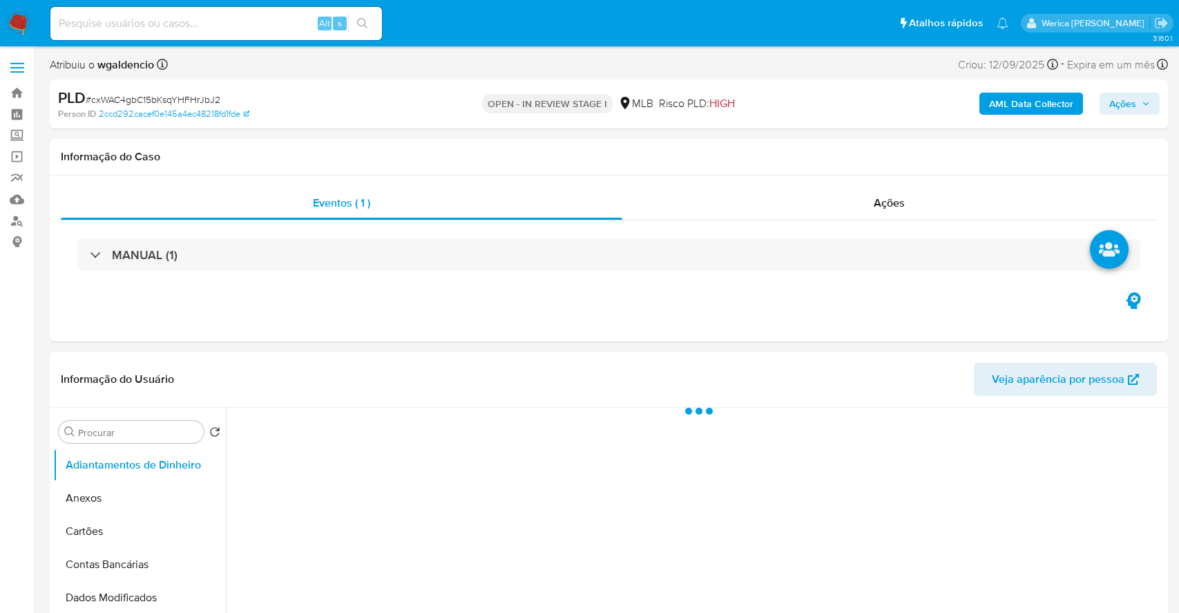
select select "10"
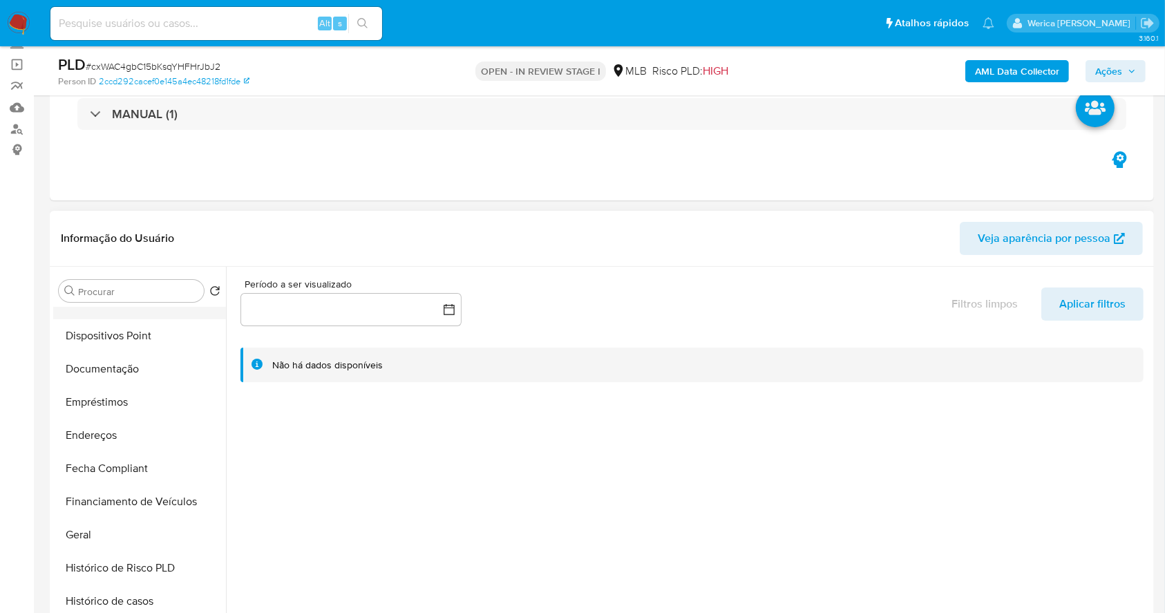
scroll to position [368, 0]
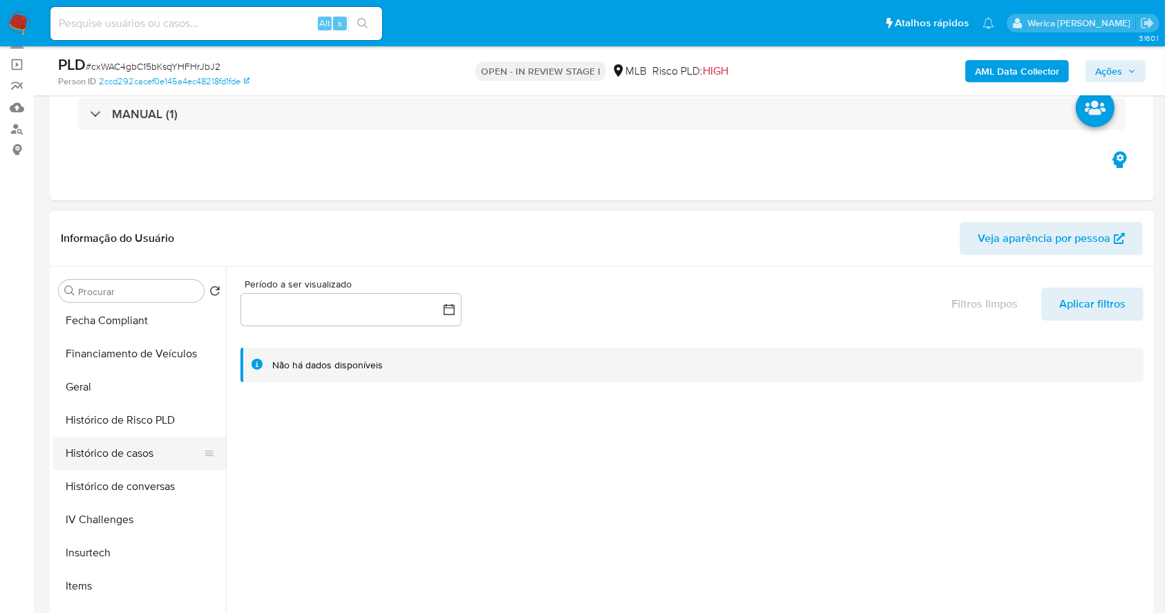
click at [124, 443] on button "Histórico de casos" at bounding box center [134, 453] width 162 height 33
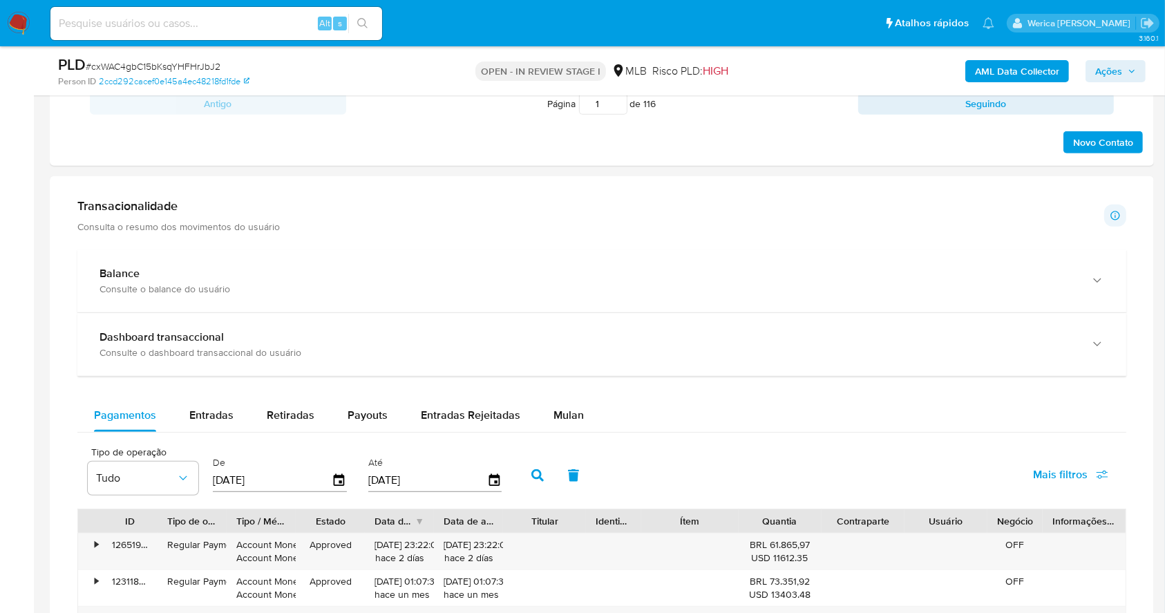
scroll to position [1013, 0]
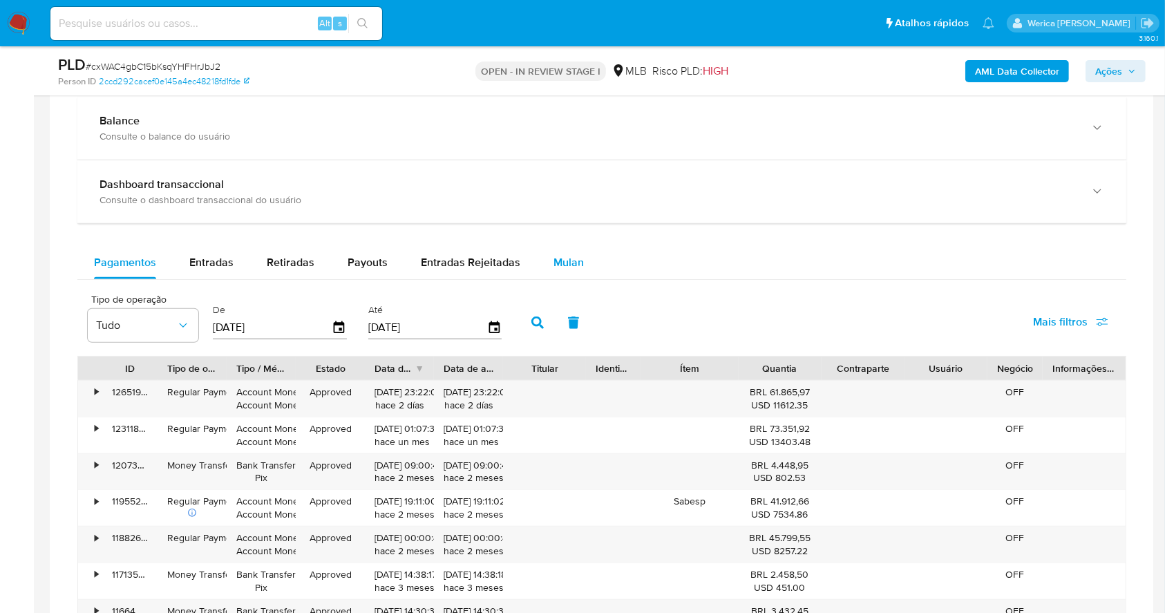
click at [542, 263] on button "Mulan" at bounding box center [569, 262] width 64 height 33
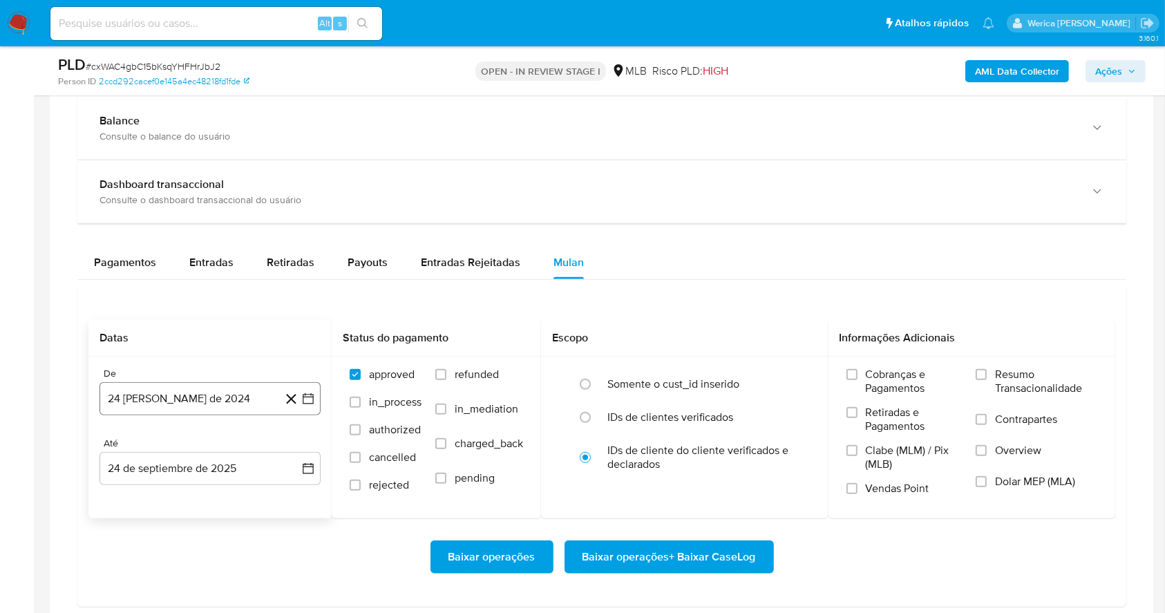
click at [177, 404] on button "24 [PERSON_NAME] de 2024" at bounding box center [209, 398] width 221 height 33
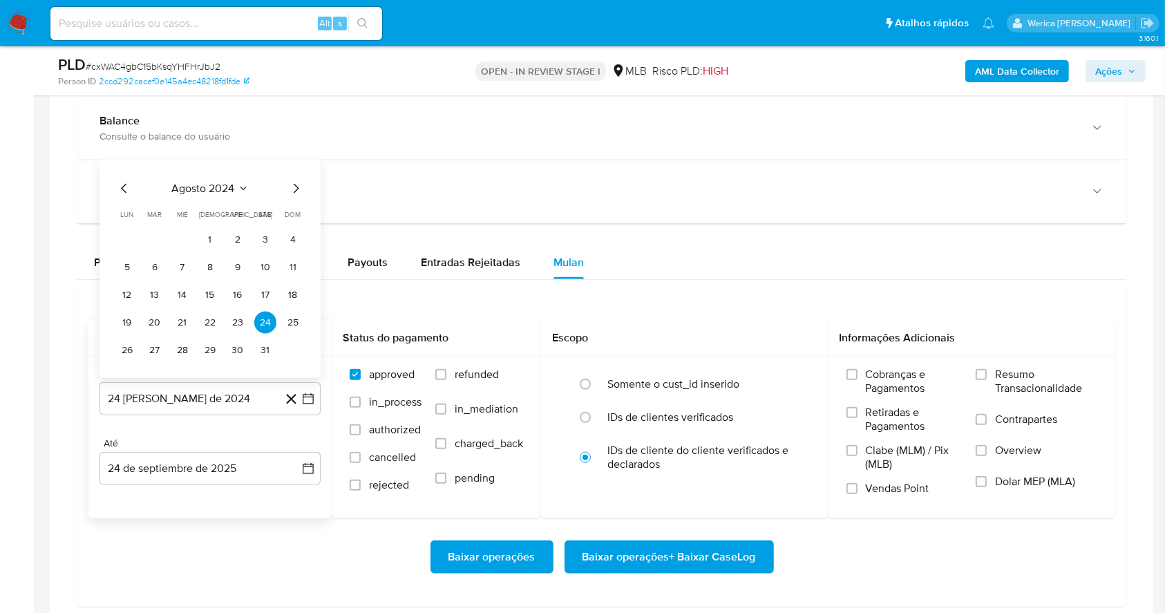
click at [231, 182] on span "agosto 2024" at bounding box center [203, 189] width 63 height 14
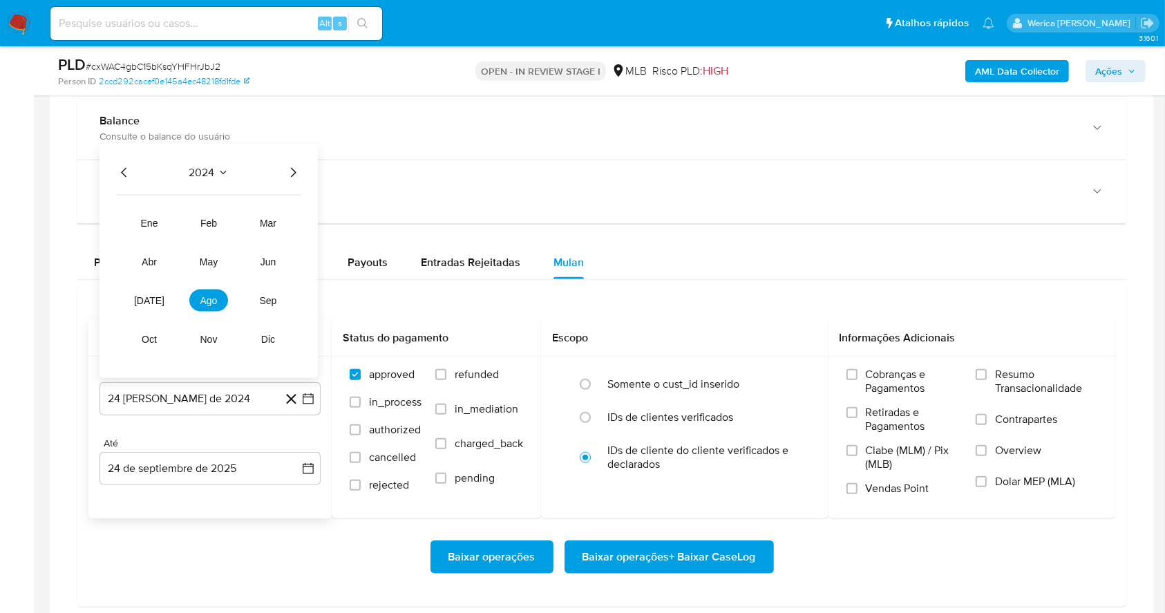
click at [287, 175] on icon "Año siguiente" at bounding box center [293, 172] width 17 height 17
click at [215, 299] on span "ago" at bounding box center [208, 300] width 17 height 11
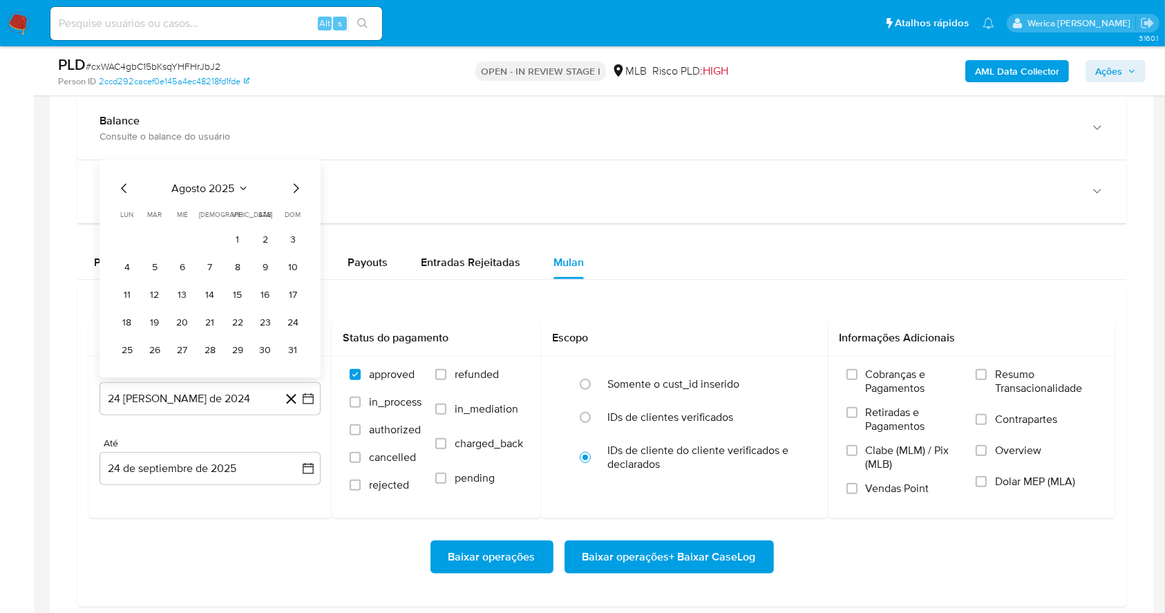
click at [241, 235] on button "1" at bounding box center [238, 240] width 22 height 22
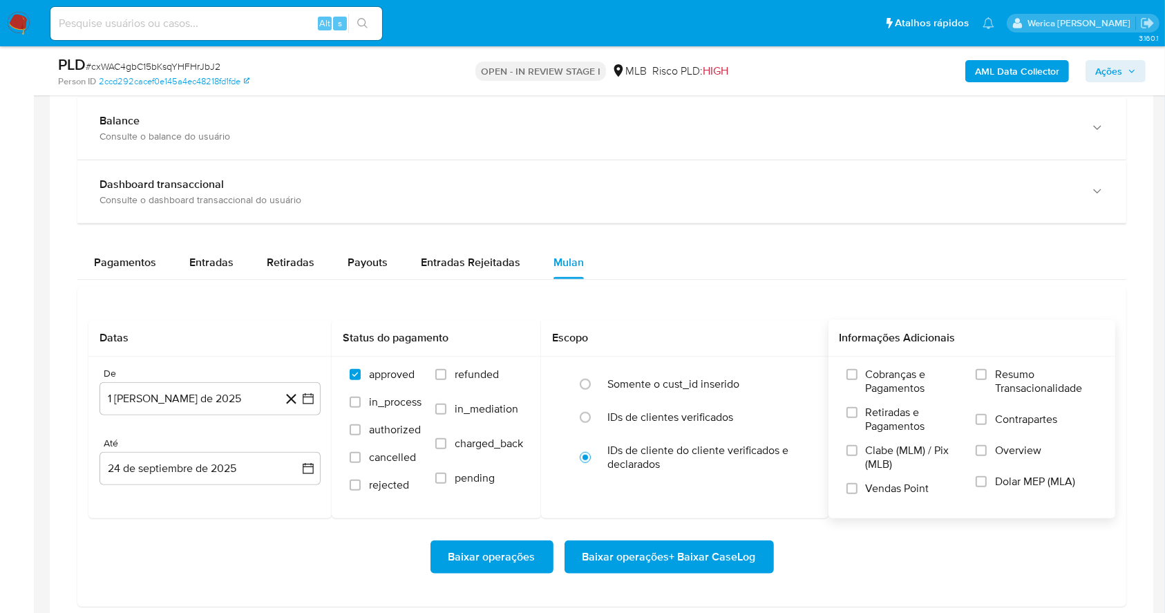
click at [918, 384] on span "Cobranças e Pagamentos" at bounding box center [914, 382] width 97 height 28
click at [890, 436] on label "Retiradas e Pagamentos" at bounding box center [904, 425] width 116 height 38
click at [880, 475] on label "Clabe (MLM) / Pix (MLB)" at bounding box center [904, 463] width 116 height 38
click at [857, 456] on input "Clabe (MLM) / Pix (MLB)" at bounding box center [851, 450] width 11 height 11
drag, startPoint x: 880, startPoint y: 474, endPoint x: 886, endPoint y: 492, distance: 19.0
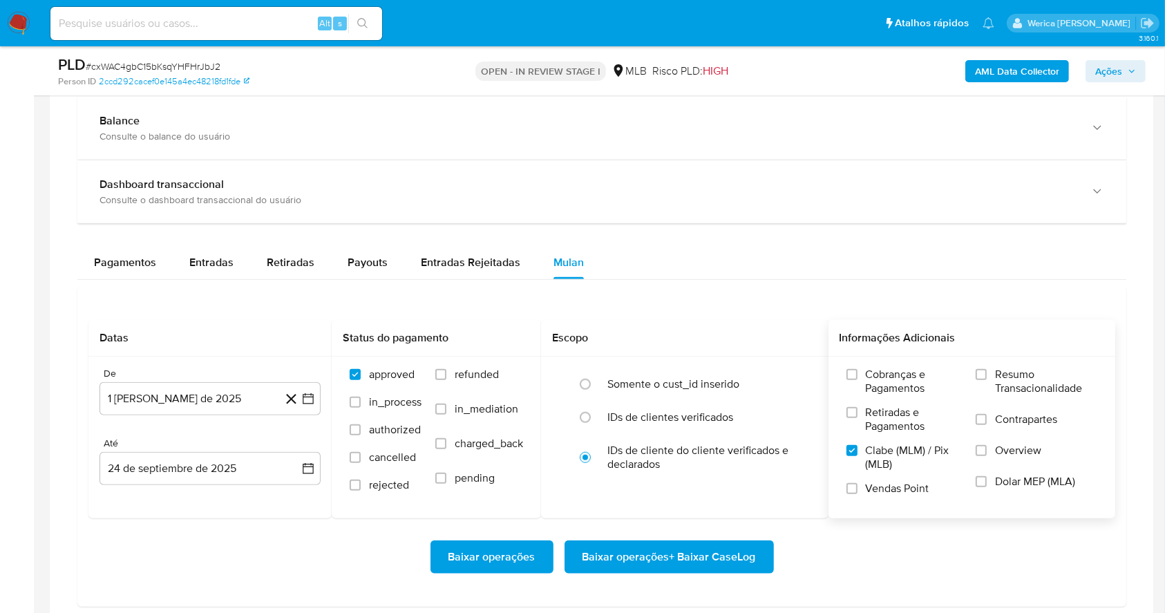
click at [886, 492] on span "Vendas Point" at bounding box center [898, 489] width 64 height 14
click at [857, 492] on input "Vendas Point" at bounding box center [851, 488] width 11 height 11
click at [908, 421] on span "Retiradas e Pagamentos" at bounding box center [914, 420] width 97 height 28
click at [895, 372] on span "Cobranças e Pagamentos" at bounding box center [914, 382] width 97 height 28
click at [857, 372] on input "Cobranças e Pagamentos" at bounding box center [851, 374] width 11 height 11
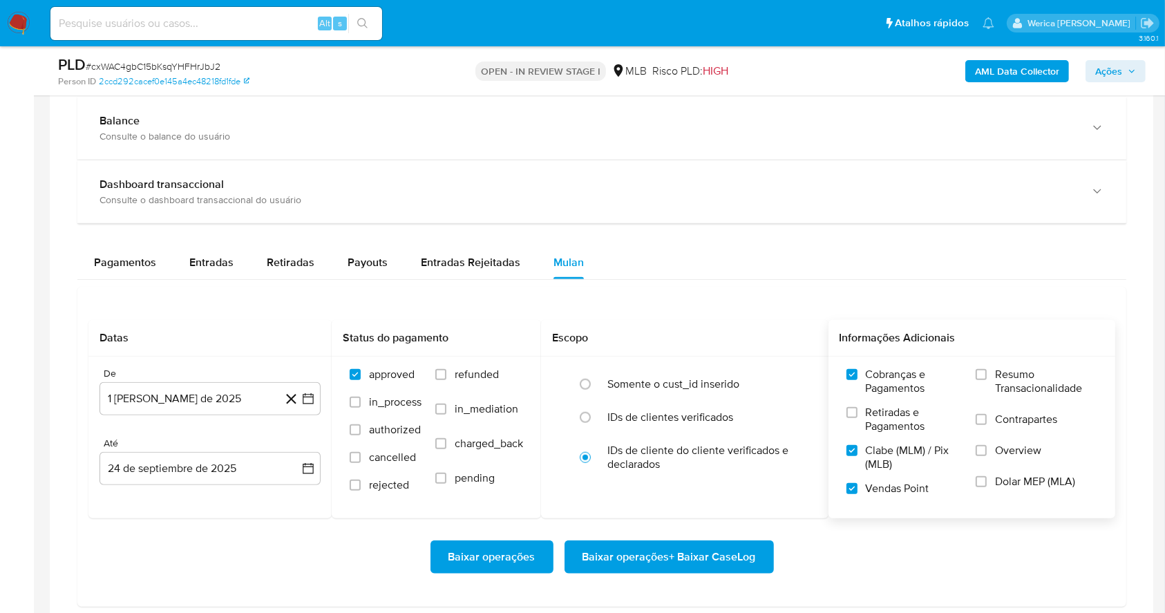
click at [1012, 394] on span "Resumo Transacionalidade" at bounding box center [1046, 382] width 102 height 28
click at [987, 380] on input "Resumo Transacionalidade" at bounding box center [981, 374] width 11 height 11
click at [1023, 415] on div "Resumo Transacionalidade Contrapartes Overview Dolar MEP (MLA)" at bounding box center [1037, 437] width 122 height 138
click at [1023, 424] on span "Contrapartes" at bounding box center [1026, 419] width 62 height 14
click at [987, 424] on input "Contrapartes" at bounding box center [981, 419] width 11 height 11
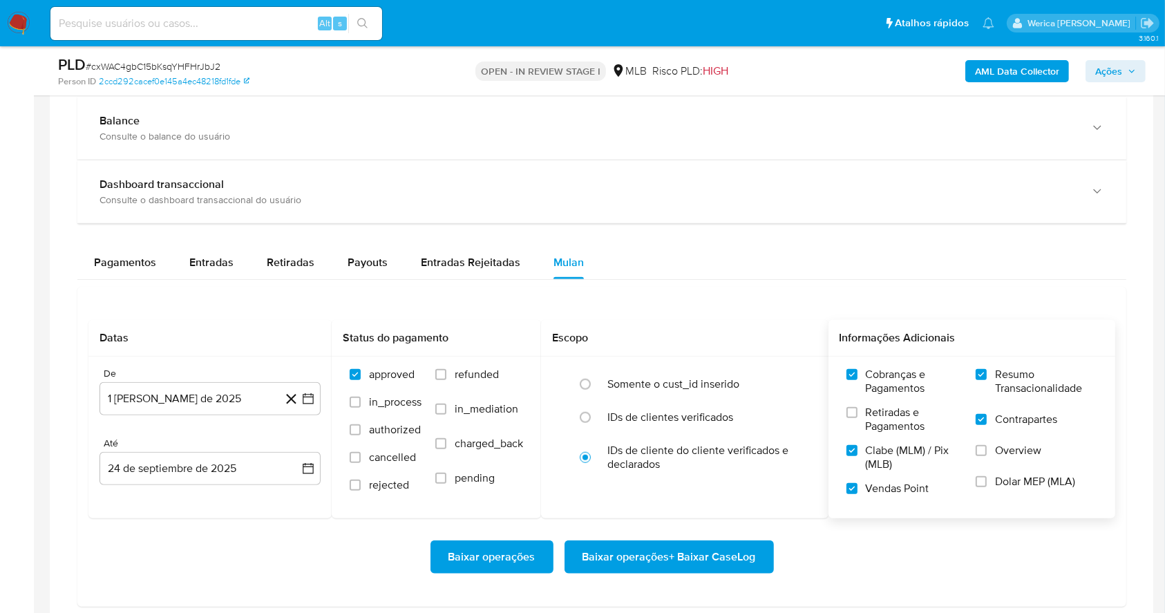
click at [1021, 452] on span "Overview" at bounding box center [1018, 451] width 46 height 14
click at [987, 452] on input "Overview" at bounding box center [981, 450] width 11 height 11
click at [1013, 496] on label "Dolar MEP (MLA)" at bounding box center [1037, 490] width 122 height 31
click at [987, 487] on input "Dolar MEP (MLA)" at bounding box center [981, 481] width 11 height 11
click at [875, 437] on label "Retiradas e Pagamentos" at bounding box center [904, 425] width 116 height 38
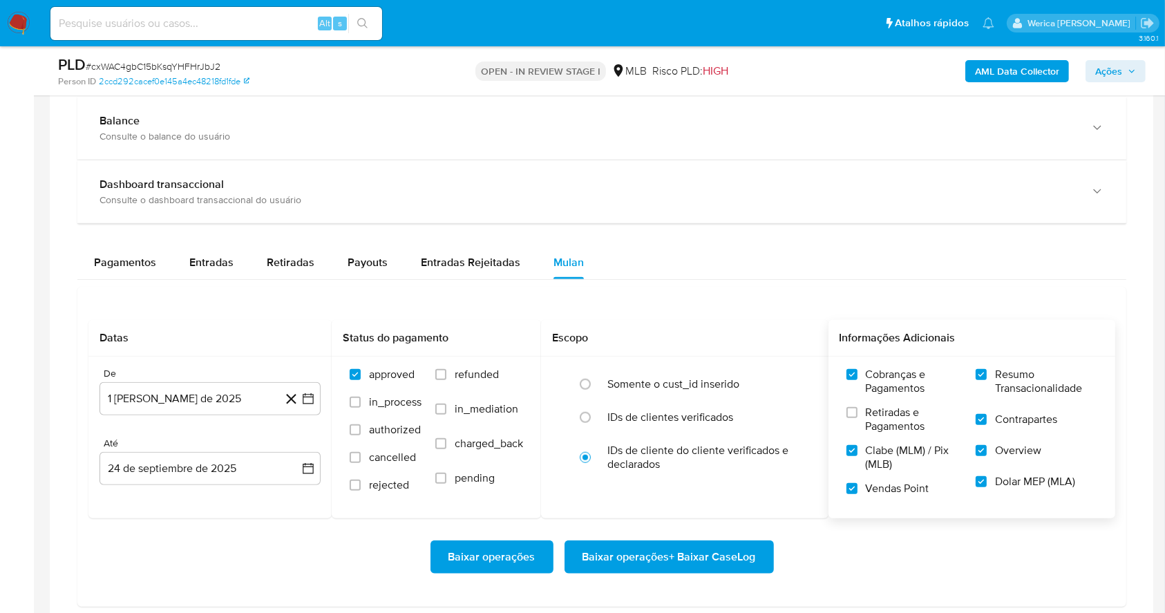
click at [857, 418] on input "Retiradas e Pagamentos" at bounding box center [851, 412] width 11 height 11
click at [730, 550] on span "Baixar operações + Baixar CaseLog" at bounding box center [668, 557] width 173 height 30
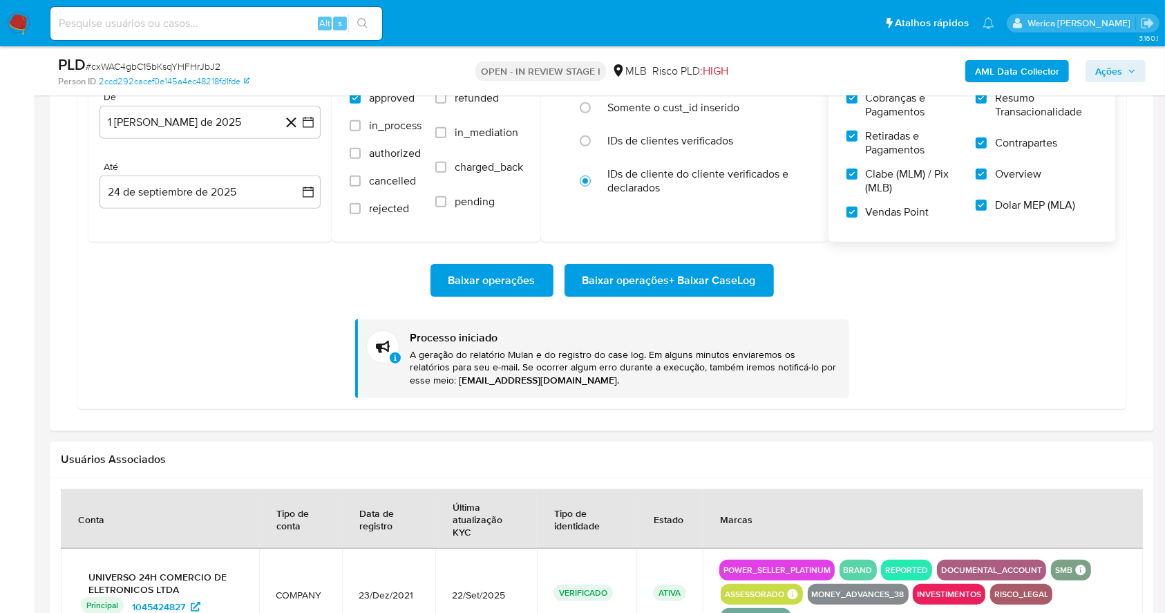
click at [739, 285] on span "Baixar operações + Baixar CaseLog" at bounding box center [668, 280] width 173 height 30
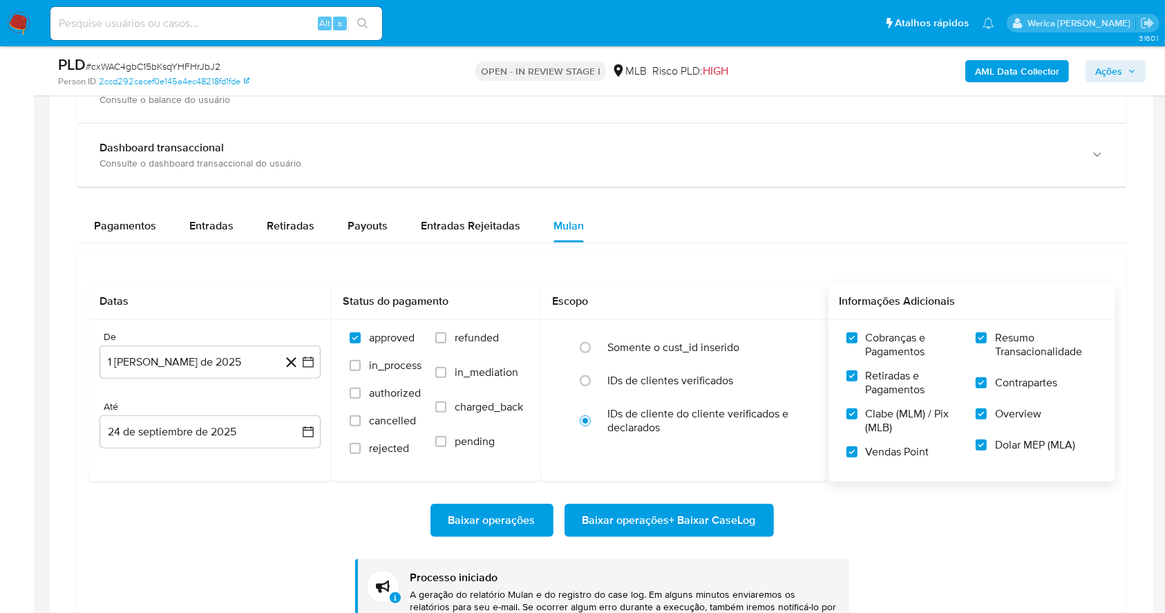
scroll to position [1197, 0]
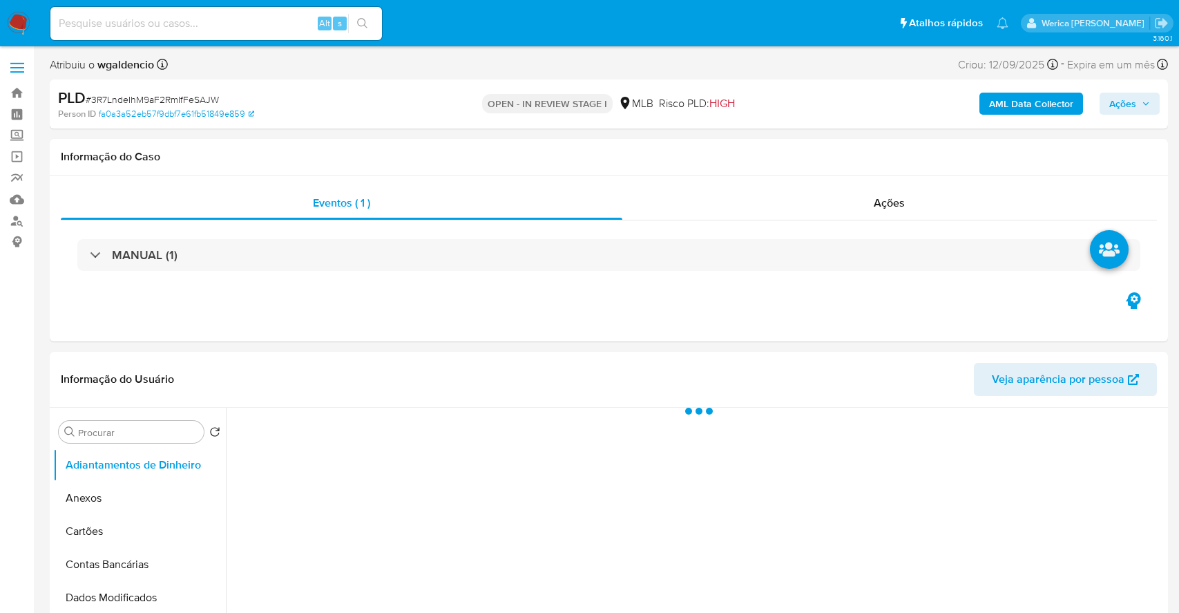
select select "10"
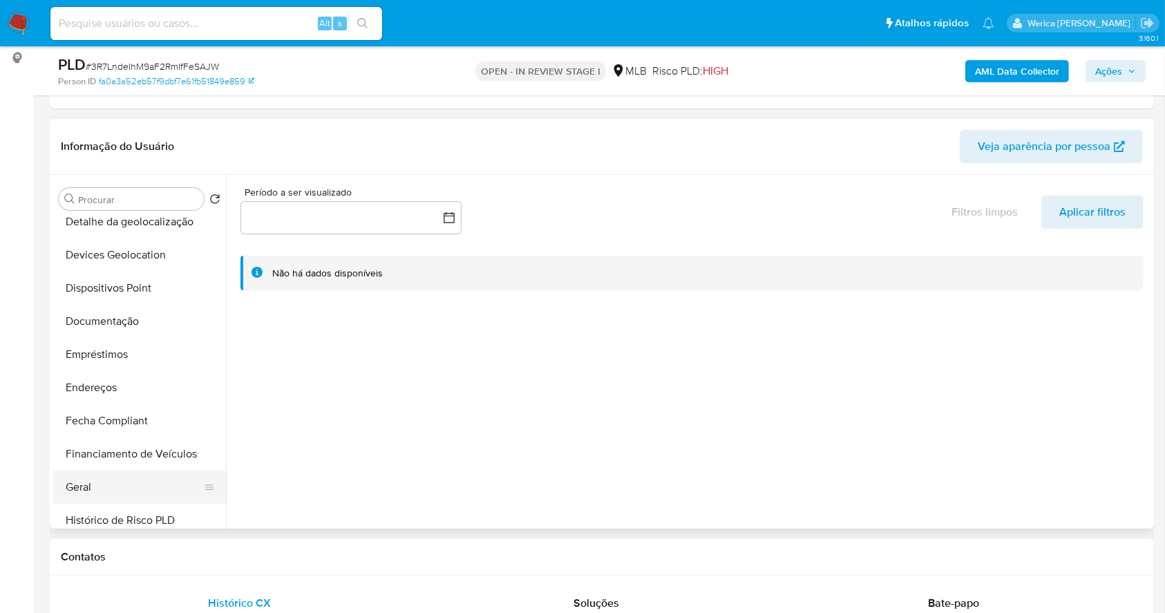
scroll to position [276, 0]
click at [148, 450] on button "Histórico de casos" at bounding box center [134, 453] width 162 height 33
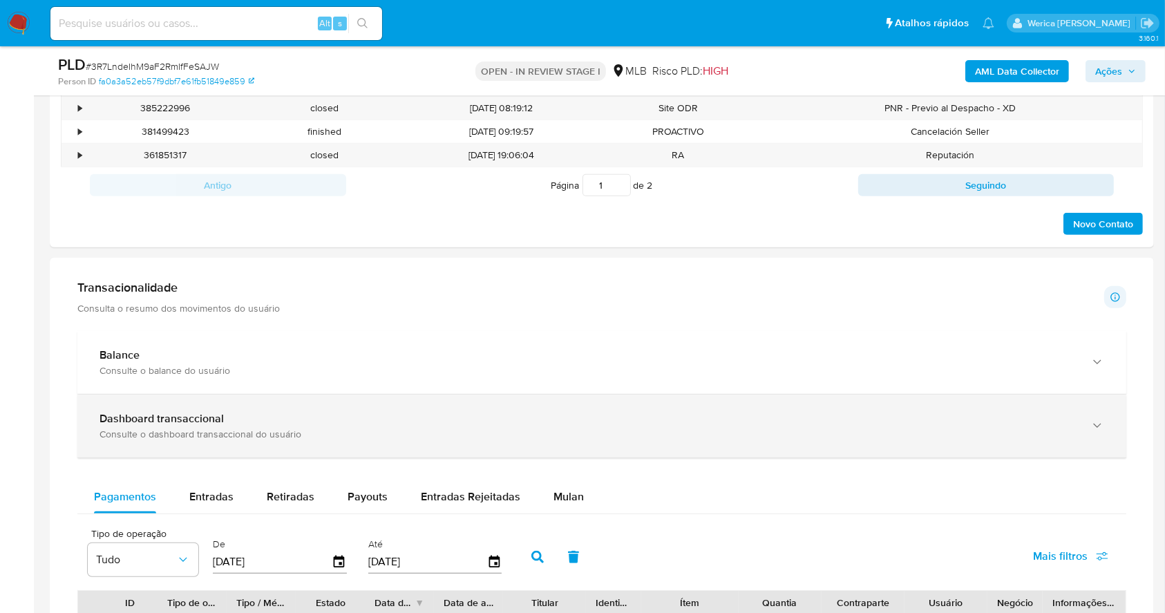
scroll to position [829, 0]
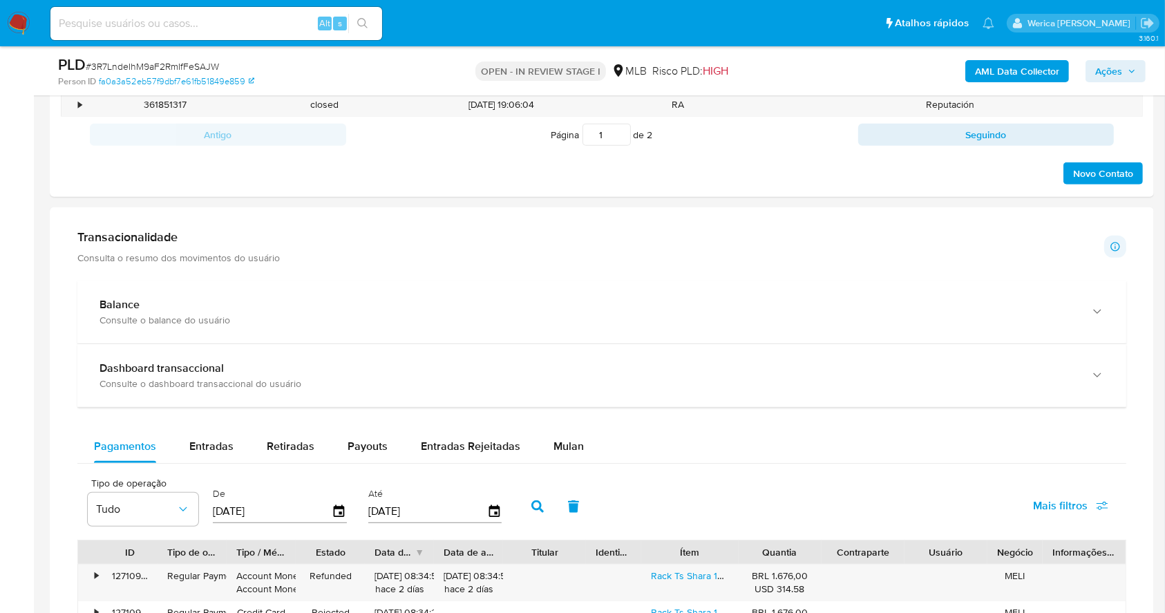
drag, startPoint x: 550, startPoint y: 444, endPoint x: 495, endPoint y: 462, distance: 58.3
click at [547, 444] on button "Mulan" at bounding box center [569, 446] width 64 height 33
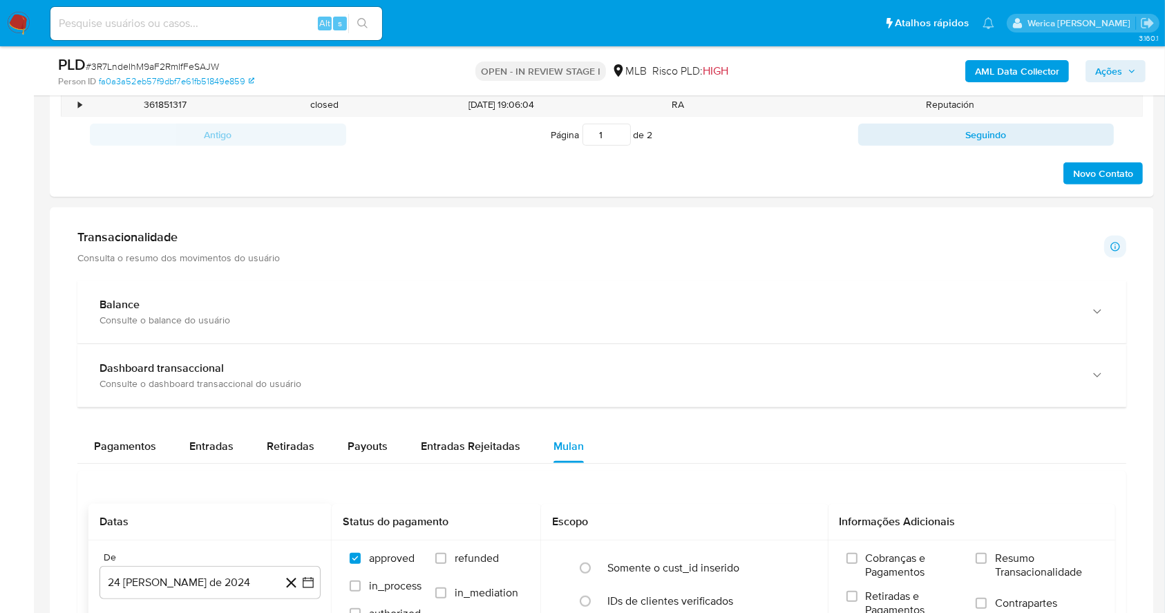
drag, startPoint x: 175, startPoint y: 580, endPoint x: 173, endPoint y: 600, distance: 19.5
click at [173, 600] on div "De 24 de agosto de 2024 24-08-2024 Até 24 de septiembre de 2025 24-09-2025" at bounding box center [209, 621] width 243 height 162
click at [179, 589] on button "24 [PERSON_NAME] de 2024" at bounding box center [209, 582] width 221 height 33
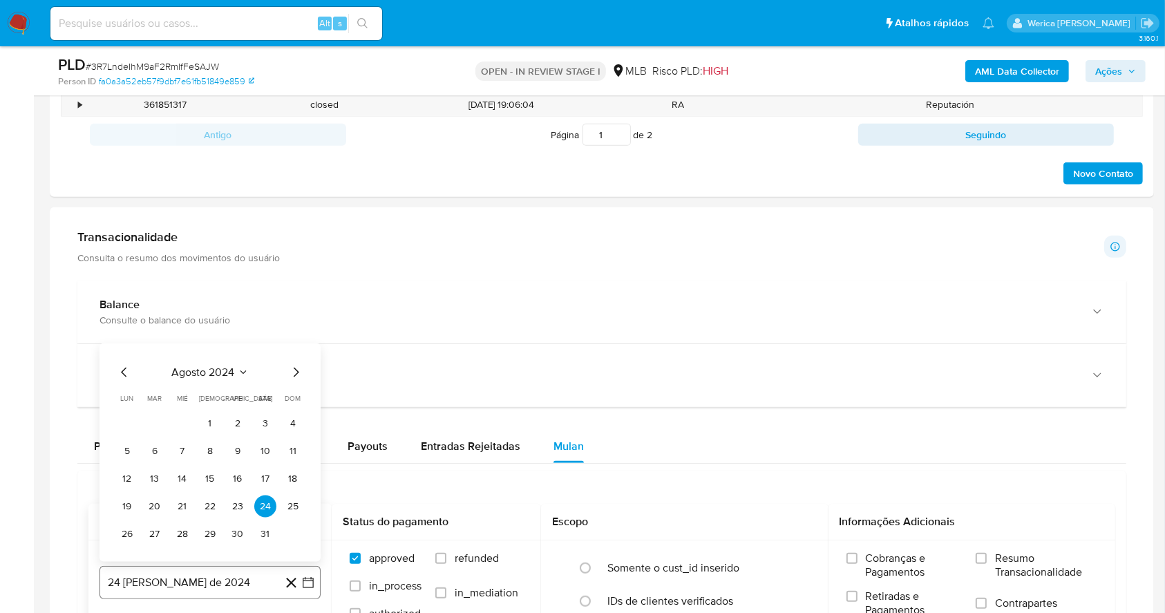
click at [179, 581] on button "24 [PERSON_NAME] de 2024" at bounding box center [209, 582] width 221 height 33
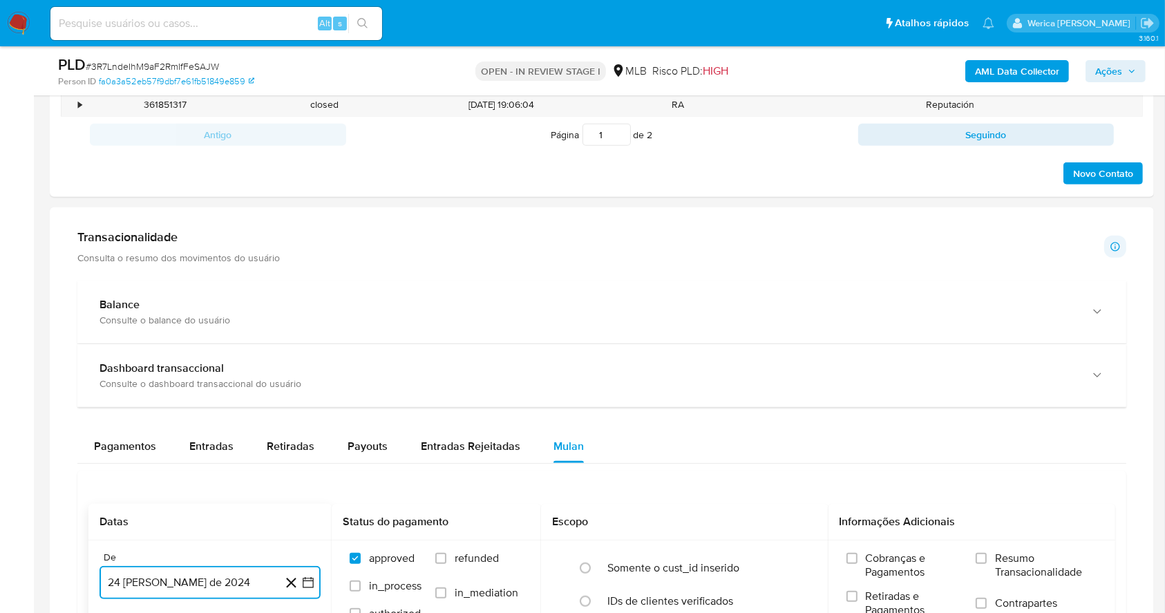
click at [173, 582] on button "24 [PERSON_NAME] de 2024" at bounding box center [209, 582] width 221 height 33
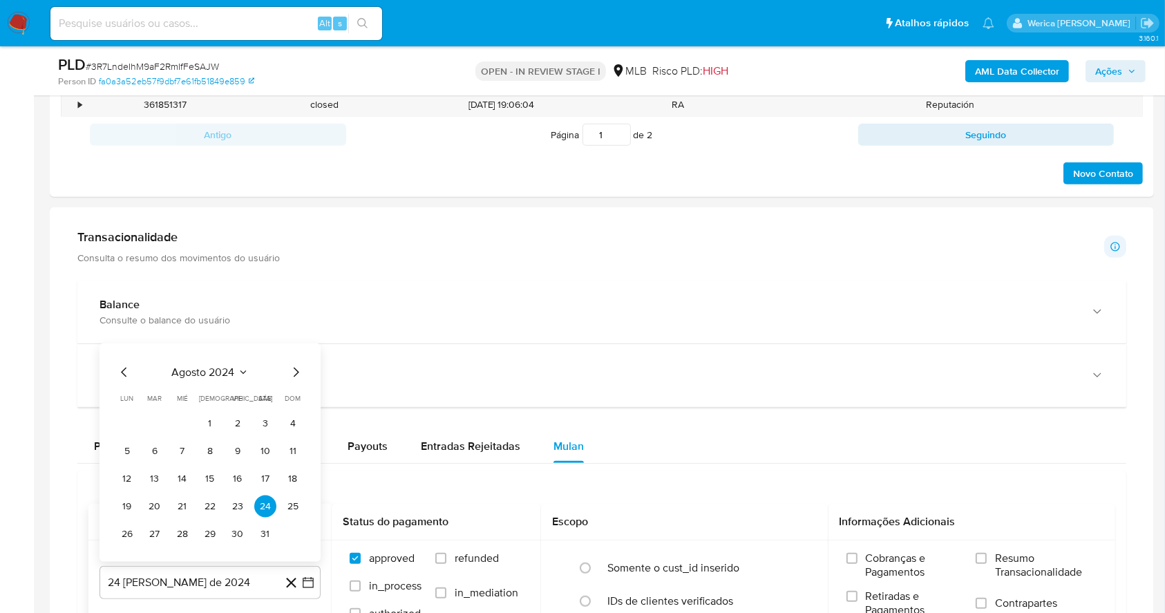
click at [230, 361] on div "agosto 2024 agosto 2024 lun lunes mar martes mié miércoles jue jueves vie viern…" at bounding box center [209, 452] width 221 height 218
click at [243, 374] on icon "Seleccionar mes y año" at bounding box center [243, 372] width 11 height 11
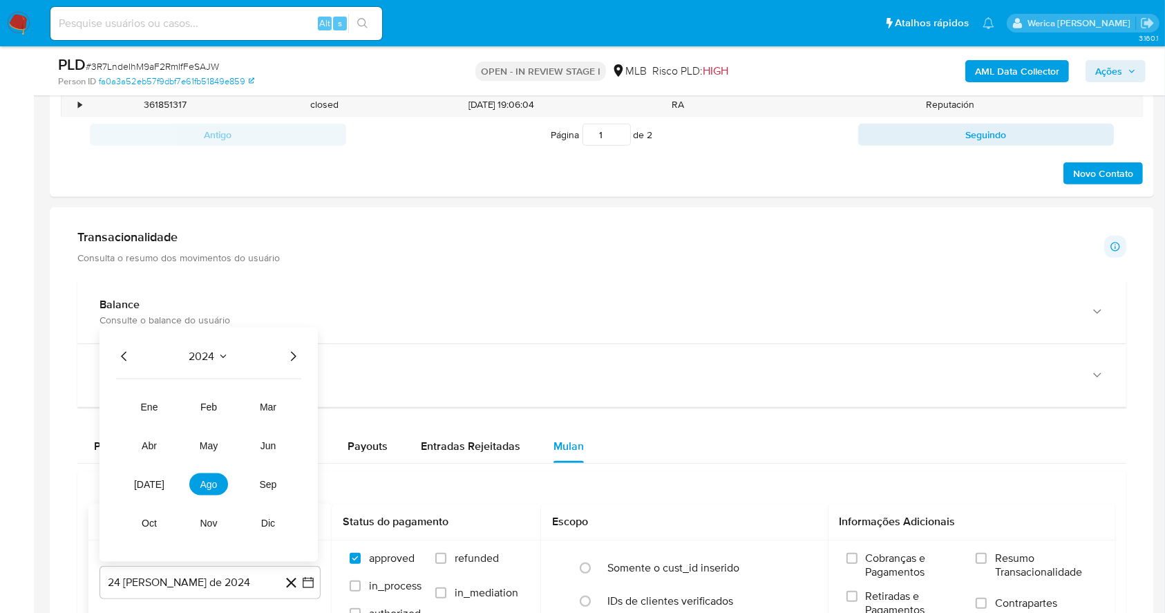
click at [291, 351] on icon "Año siguiente" at bounding box center [293, 356] width 17 height 17
click at [202, 475] on button "ago" at bounding box center [208, 484] width 39 height 22
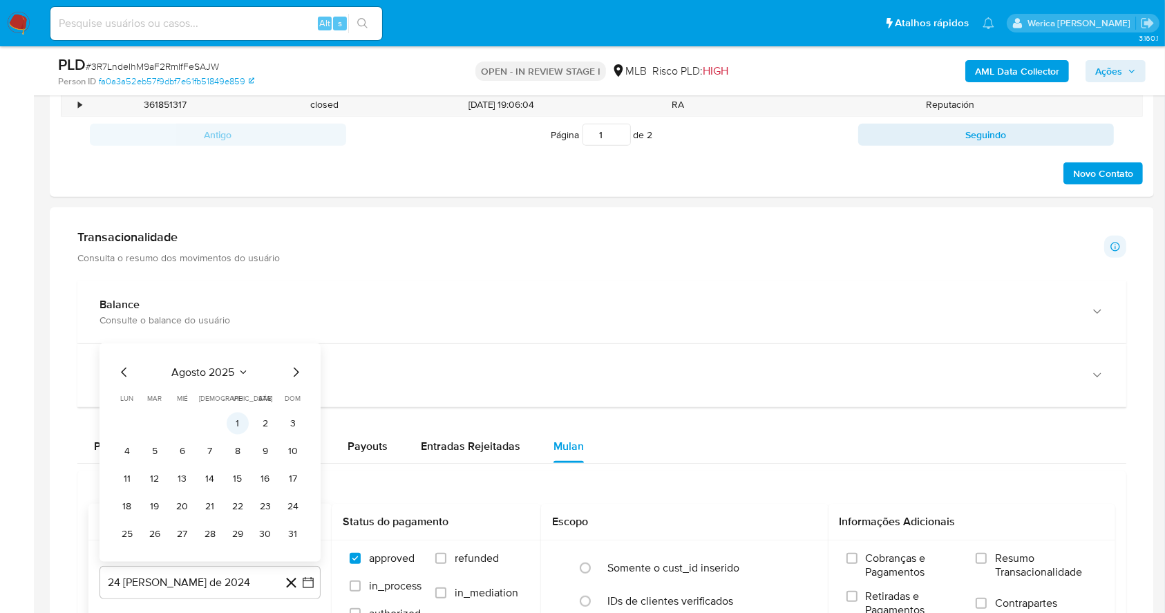
click at [236, 428] on button "1" at bounding box center [238, 423] width 22 height 22
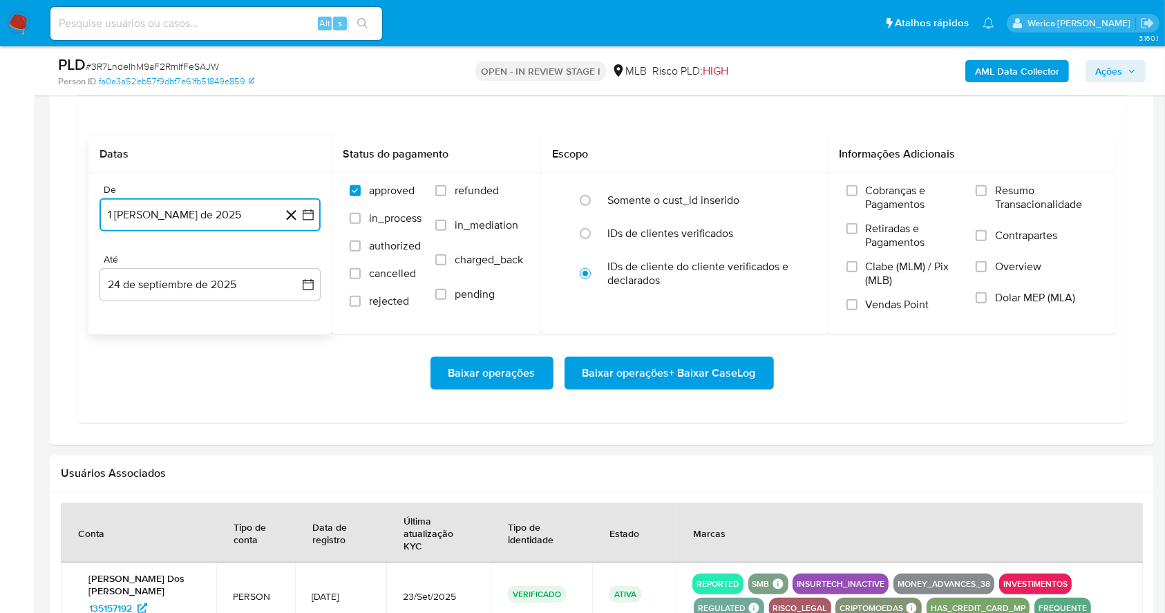
scroll to position [1197, 0]
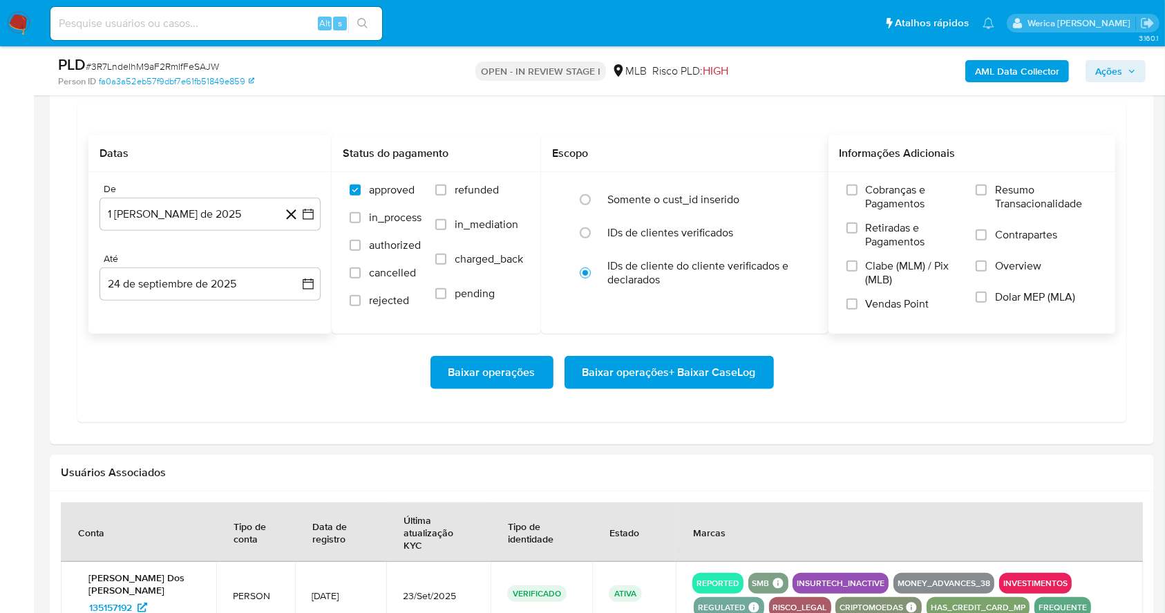
click at [878, 226] on span "Retiradas e Pagamentos" at bounding box center [914, 235] width 97 height 28
click at [857, 226] on input "Retiradas e Pagamentos" at bounding box center [851, 227] width 11 height 11
drag, startPoint x: 893, startPoint y: 258, endPoint x: 895, endPoint y: 267, distance: 9.9
click at [895, 267] on span "Clabe (MLM) / Pix (MLB)" at bounding box center [914, 273] width 97 height 28
click at [857, 267] on input "Clabe (MLM) / Pix (MLB)" at bounding box center [851, 265] width 11 height 11
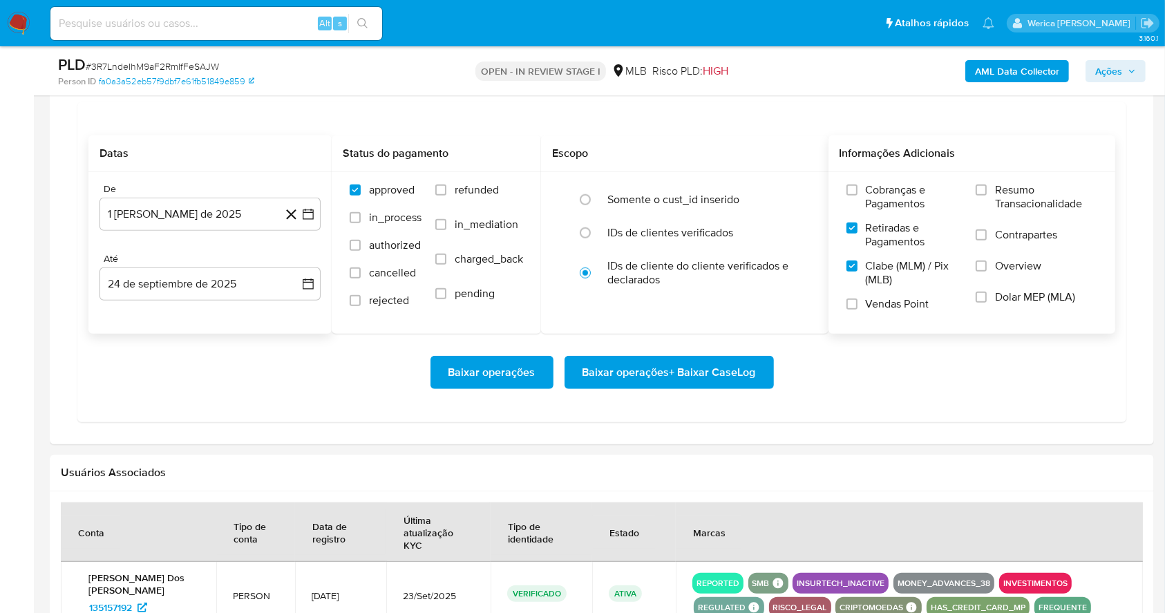
click at [891, 298] on span "Vendas Point" at bounding box center [898, 304] width 64 height 14
click at [857, 298] on input "Vendas Point" at bounding box center [851, 303] width 11 height 11
click at [918, 214] on label "Cobranças e Pagamentos" at bounding box center [904, 202] width 116 height 38
click at [1034, 222] on label "Resumo Transacionalidade" at bounding box center [1037, 205] width 122 height 45
click at [987, 196] on input "Resumo Transacionalidade" at bounding box center [981, 189] width 11 height 11
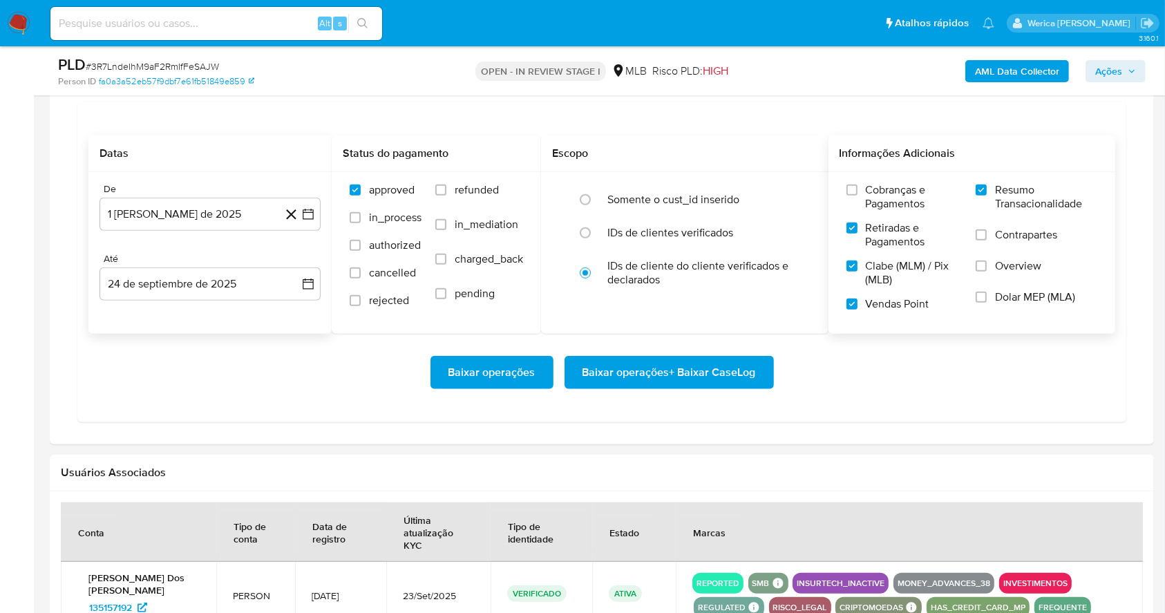
click at [1039, 250] on label "Contrapartes" at bounding box center [1037, 243] width 122 height 31
click at [987, 240] on input "Contrapartes" at bounding box center [981, 234] width 11 height 11
click at [1009, 282] on label "Overview" at bounding box center [1037, 274] width 122 height 31
click at [987, 272] on input "Overview" at bounding box center [981, 265] width 11 height 11
click at [1009, 307] on label "Dolar MEP (MLA)" at bounding box center [1037, 305] width 122 height 31
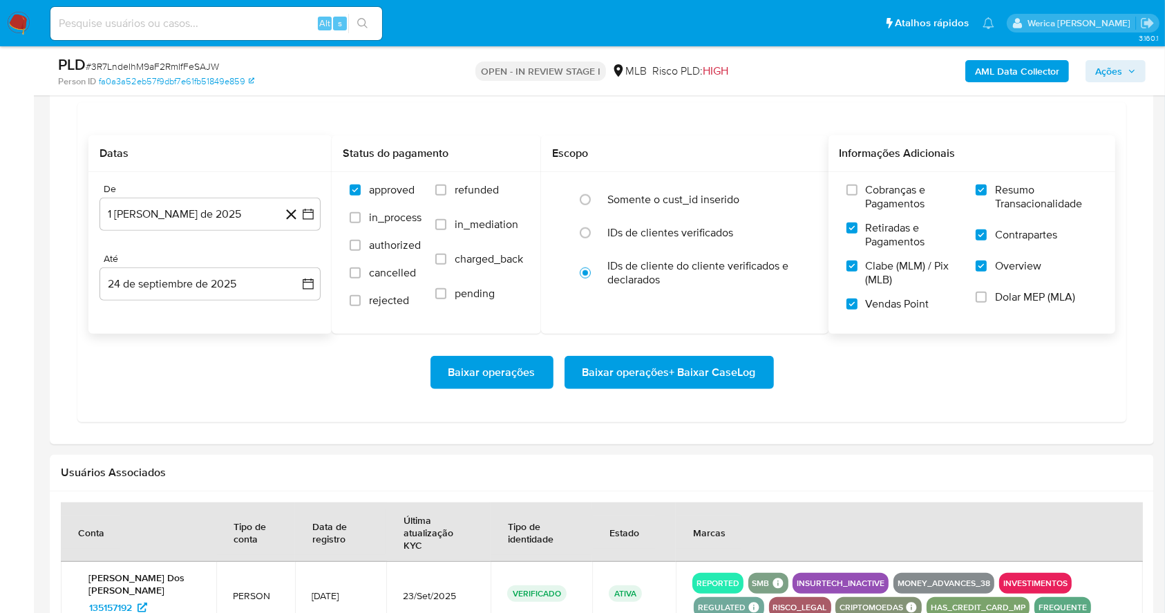
click at [987, 303] on input "Dolar MEP (MLA)" at bounding box center [981, 297] width 11 height 11
click at [855, 185] on input "Cobranças e Pagamentos" at bounding box center [851, 189] width 11 height 11
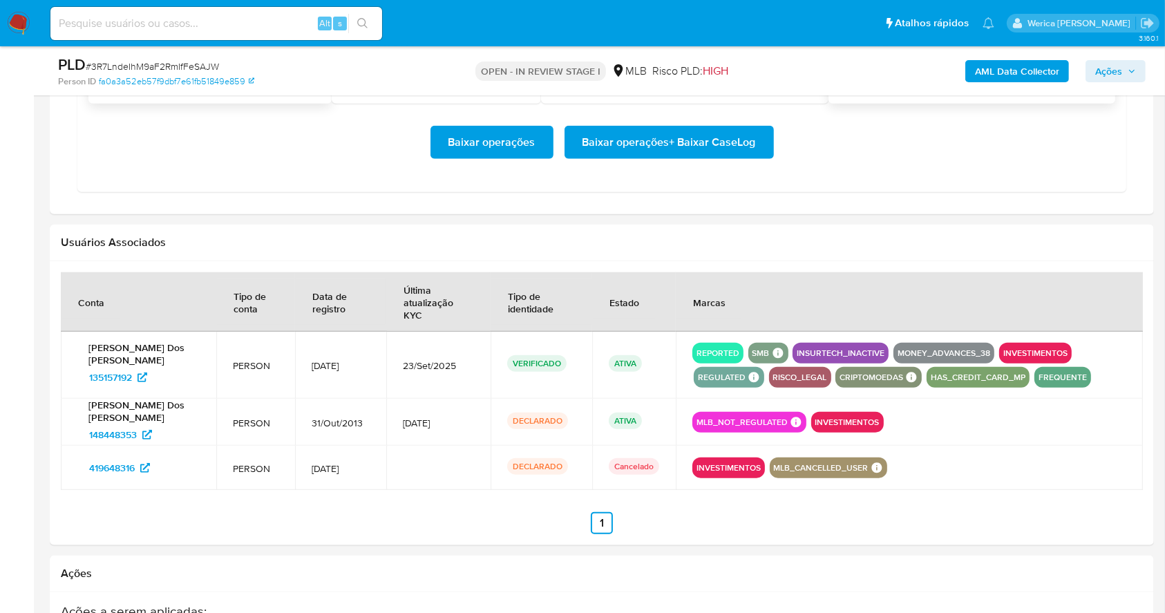
scroll to position [1289, 0]
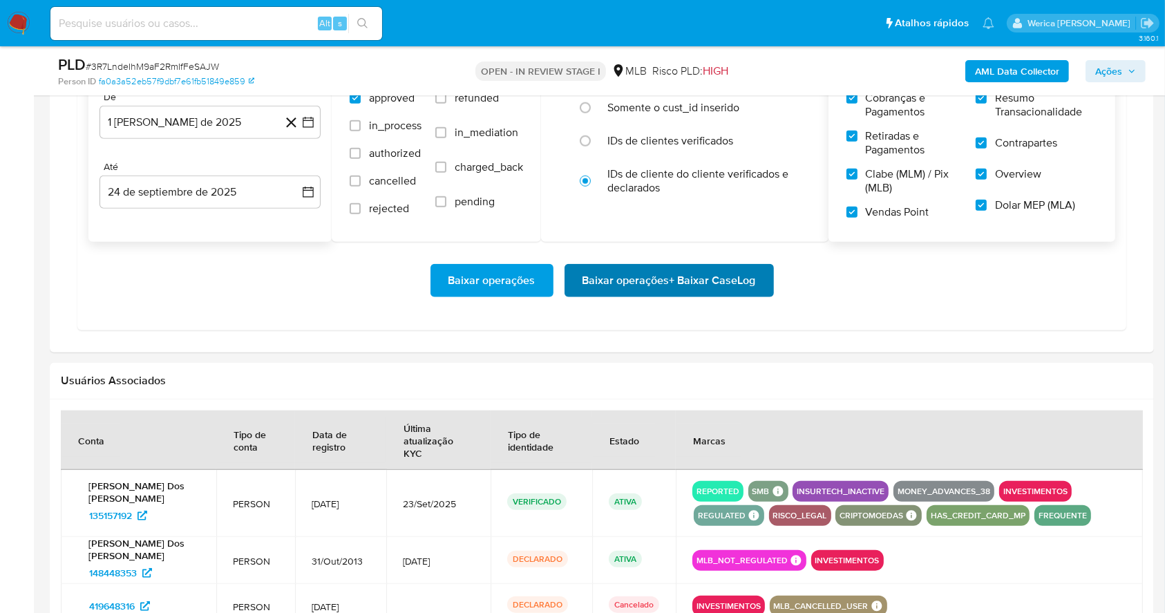
drag, startPoint x: 683, startPoint y: 298, endPoint x: 705, endPoint y: 265, distance: 39.9
click at [685, 287] on div "Baixar operações Baixar operações + Baixar CaseLog" at bounding box center [601, 280] width 1027 height 77
click at [706, 265] on span "Baixar operações + Baixar CaseLog" at bounding box center [668, 280] width 173 height 30
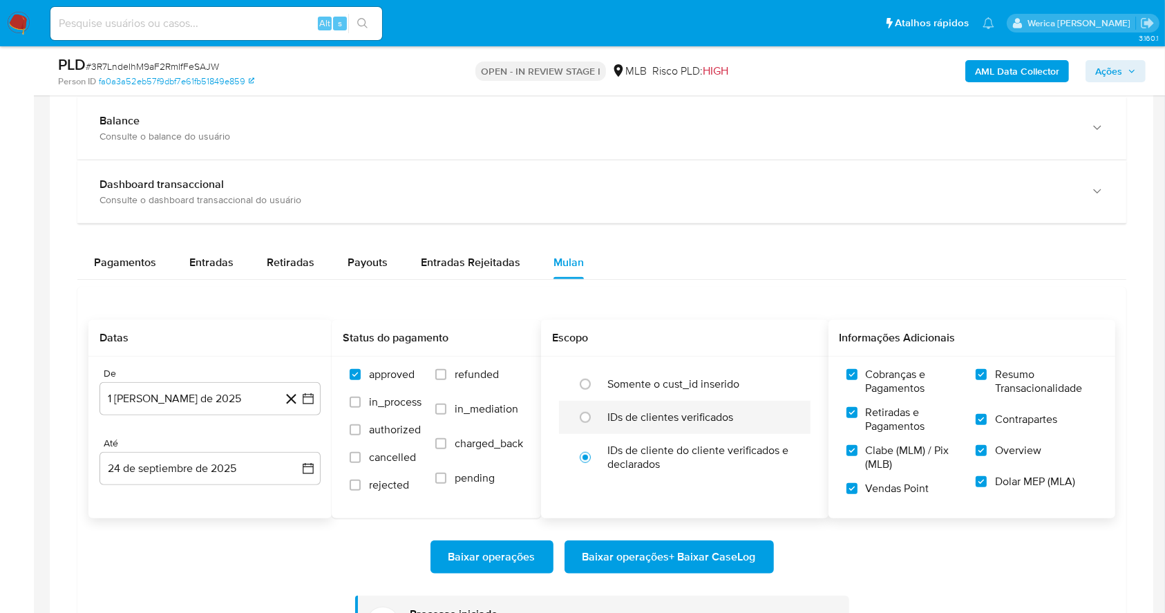
scroll to position [1474, 0]
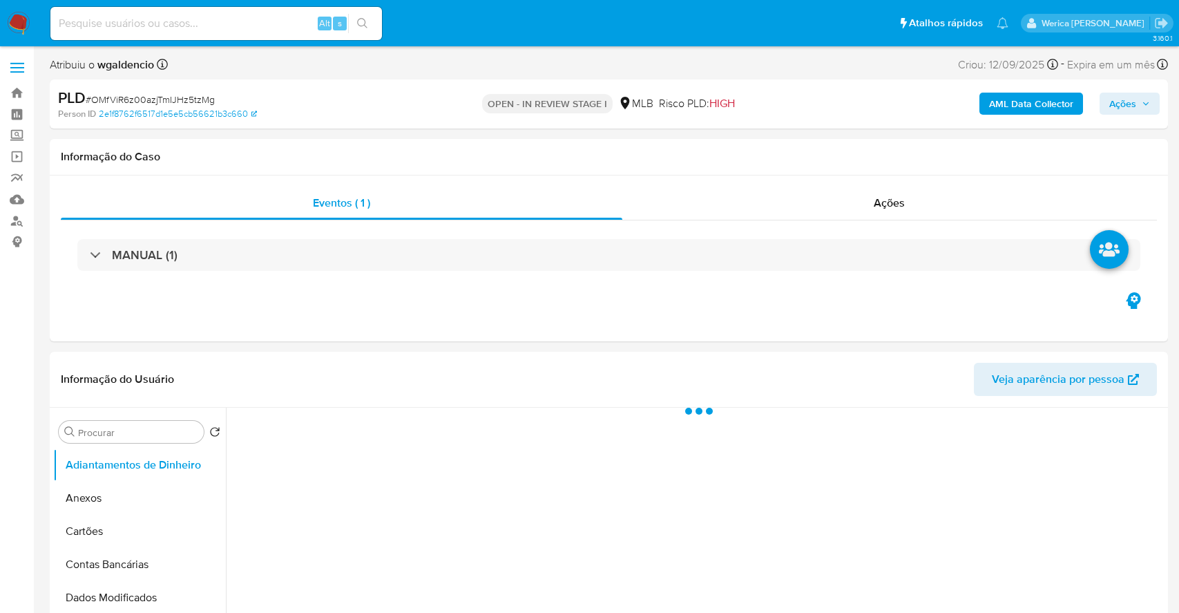
select select "10"
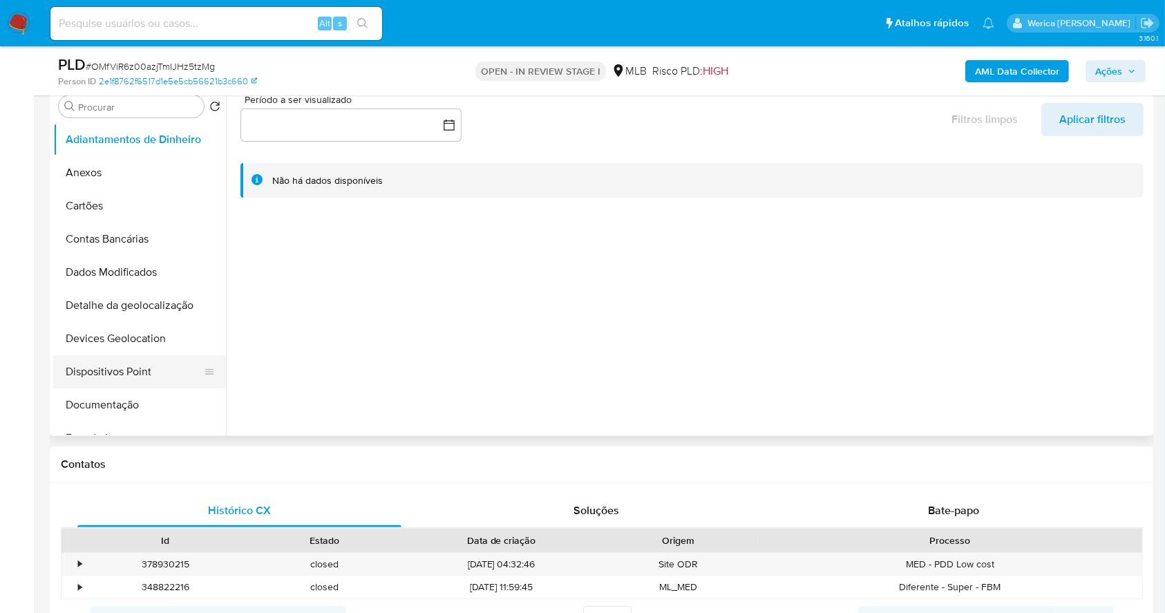
scroll to position [276, 0]
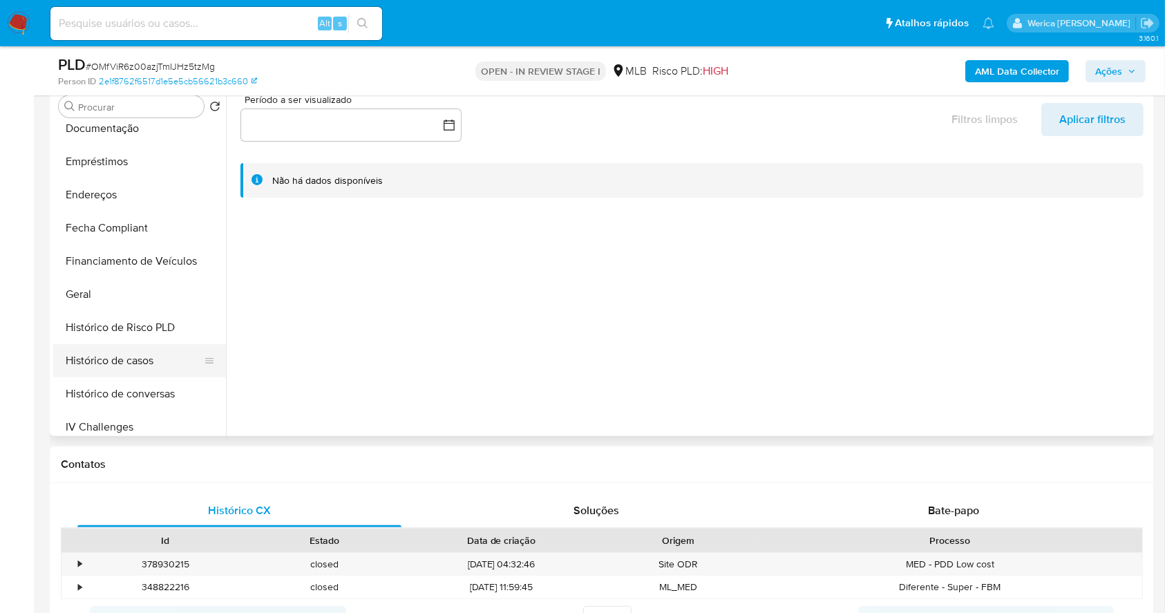
click at [144, 367] on button "Histórico de casos" at bounding box center [134, 360] width 162 height 33
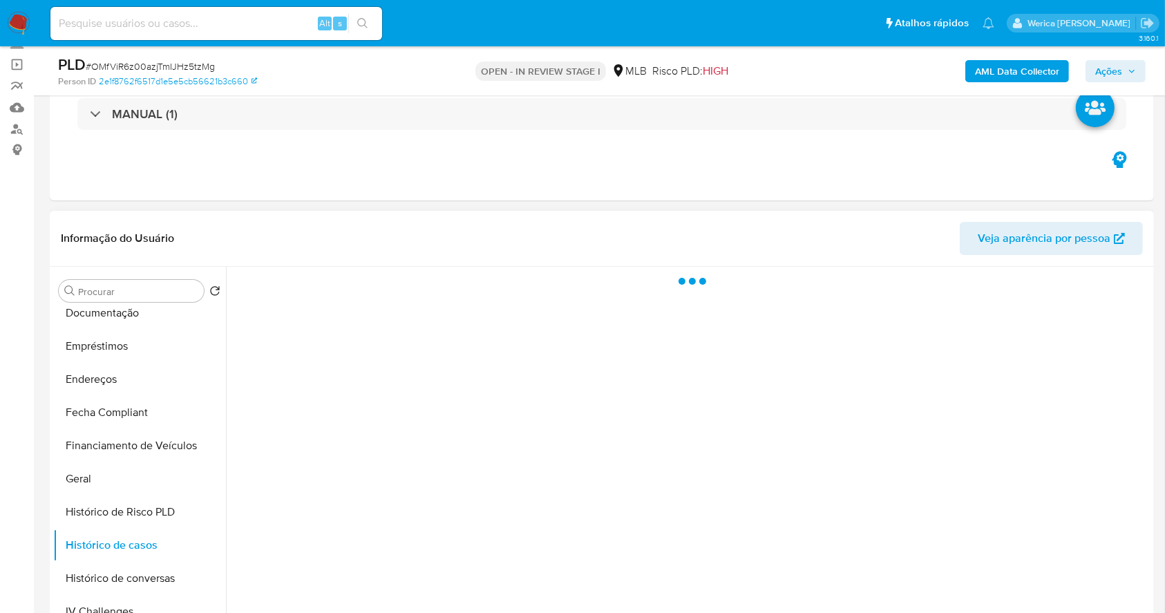
scroll to position [184, 0]
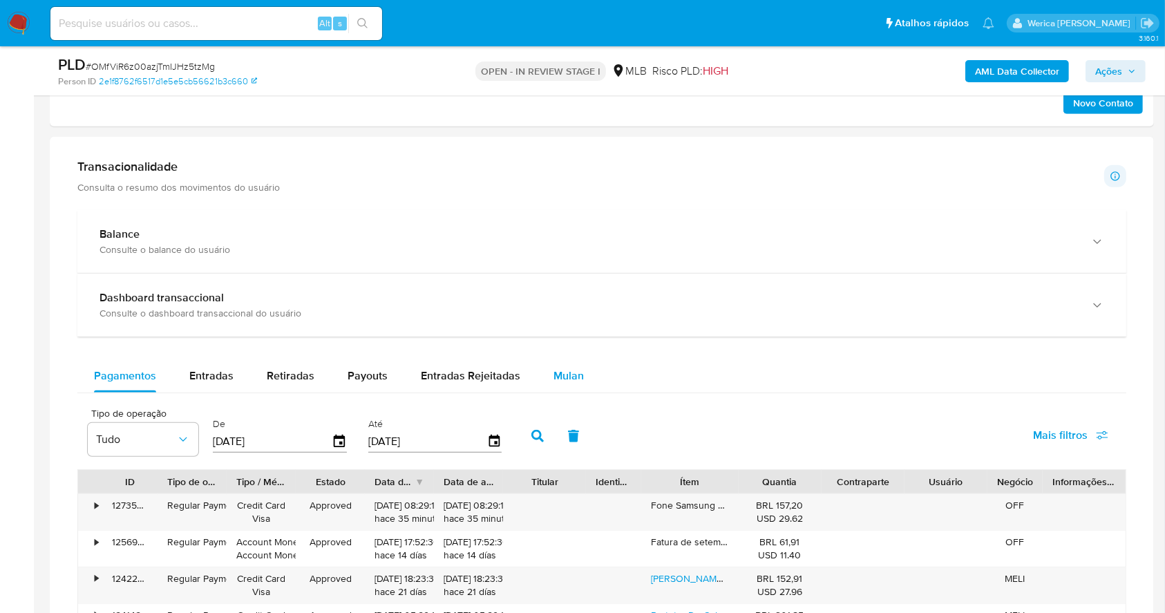
click at [560, 382] on span "Mulan" at bounding box center [568, 376] width 30 height 16
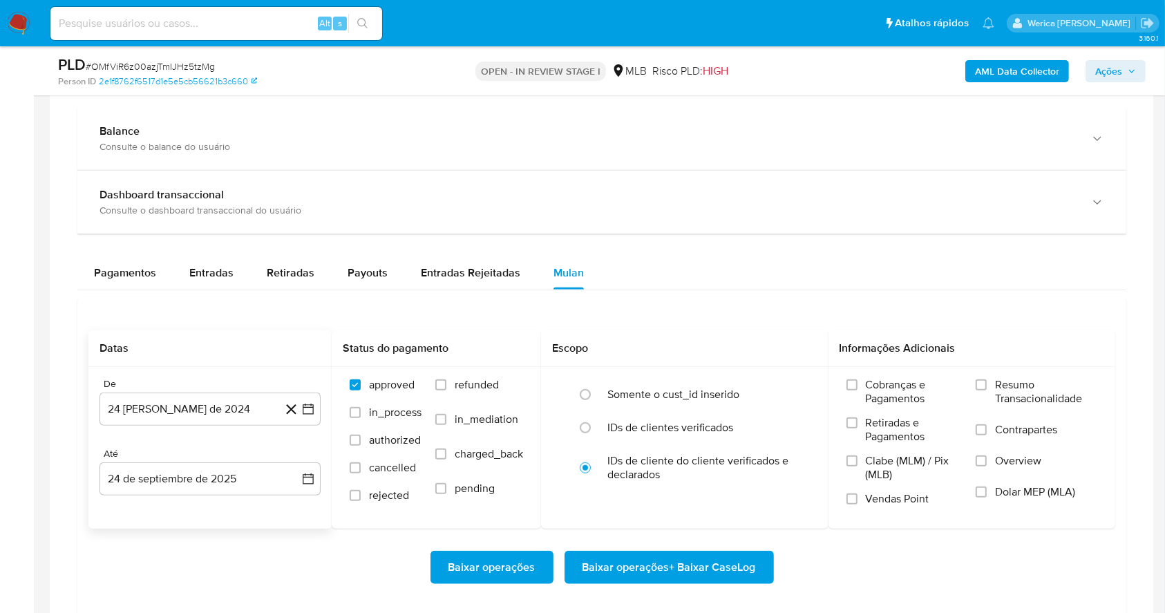
scroll to position [1013, 0]
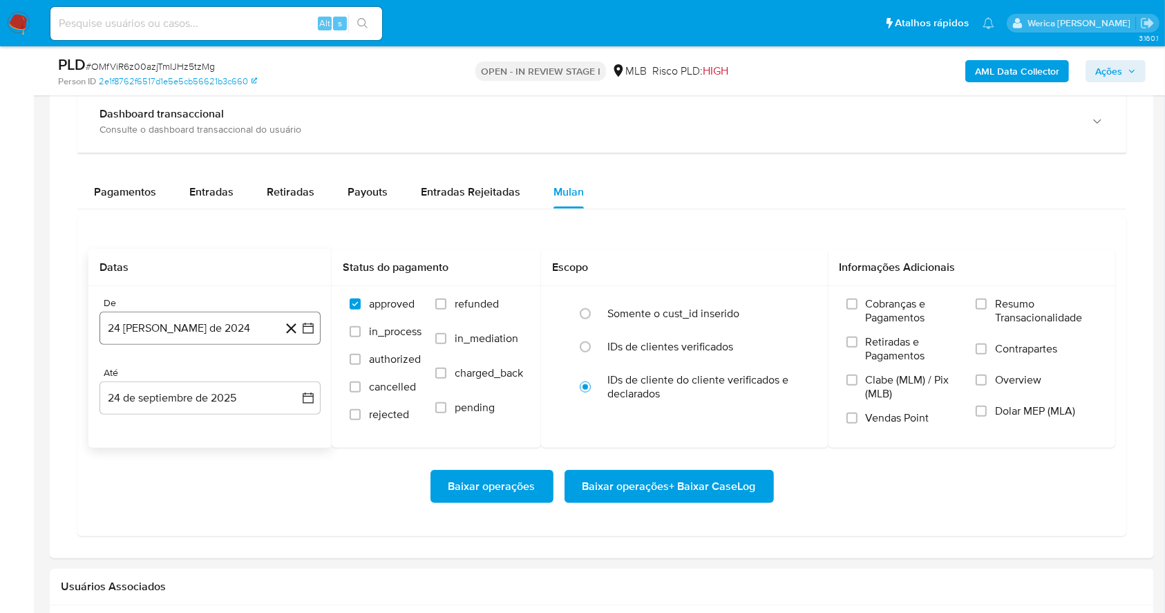
click at [194, 332] on button "24 [PERSON_NAME] de 2024" at bounding box center [209, 328] width 221 height 33
click at [239, 377] on icon "Seleccionar mes y año" at bounding box center [243, 378] width 11 height 11
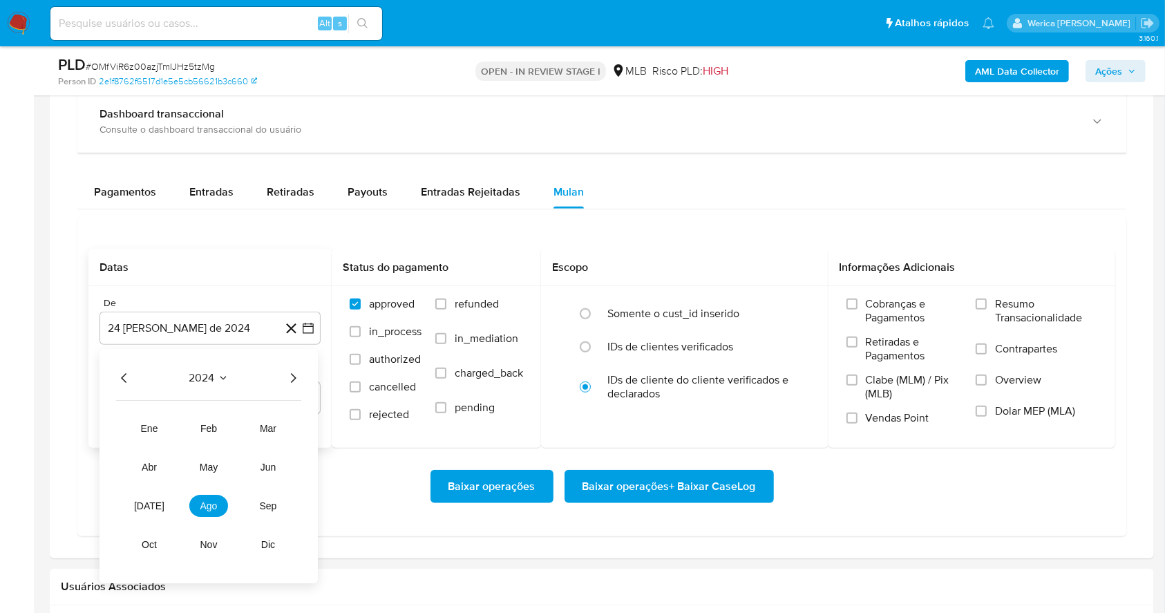
drag, startPoint x: 282, startPoint y: 380, endPoint x: 287, endPoint y: 386, distance: 8.3
click at [287, 386] on div "2024 2024 ene feb mar abr may jun [DATE] ago sep oct nov dic" at bounding box center [208, 467] width 218 height 234
click at [301, 380] on icon "Año siguiente" at bounding box center [293, 378] width 17 height 17
click at [211, 508] on span "ago" at bounding box center [208, 506] width 17 height 11
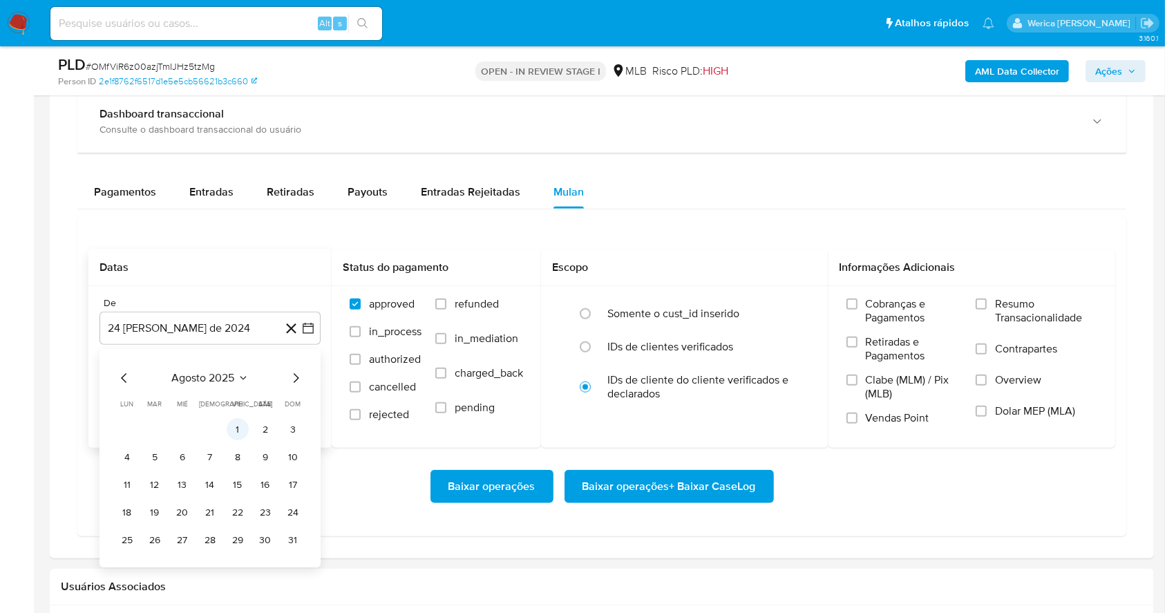
click at [241, 427] on button "1" at bounding box center [238, 430] width 22 height 22
click at [899, 297] on span "Cobranças e Pagamentos" at bounding box center [914, 311] width 97 height 28
click at [857, 298] on input "Cobranças e Pagamentos" at bounding box center [851, 303] width 11 height 11
click at [899, 350] on span "Retiradas e Pagamentos" at bounding box center [914, 349] width 97 height 28
click at [857, 348] on input "Retiradas e Pagamentos" at bounding box center [851, 341] width 11 height 11
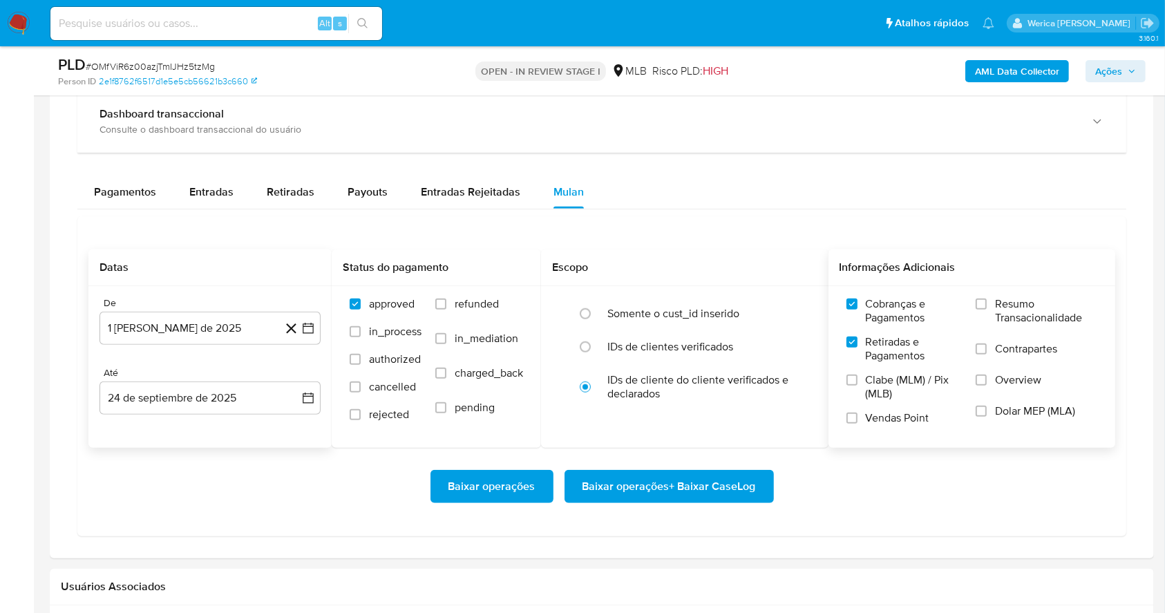
click at [903, 383] on span "Clabe (MLM) / Pix (MLB)" at bounding box center [914, 387] width 97 height 28
click at [857, 383] on input "Clabe (MLM) / Pix (MLB)" at bounding box center [851, 379] width 11 height 11
click at [910, 430] on label "Vendas Point" at bounding box center [904, 423] width 116 height 24
click at [857, 424] on input "Vendas Point" at bounding box center [851, 417] width 11 height 11
click at [991, 410] on label "Dolar MEP (MLA)" at bounding box center [1037, 419] width 122 height 31
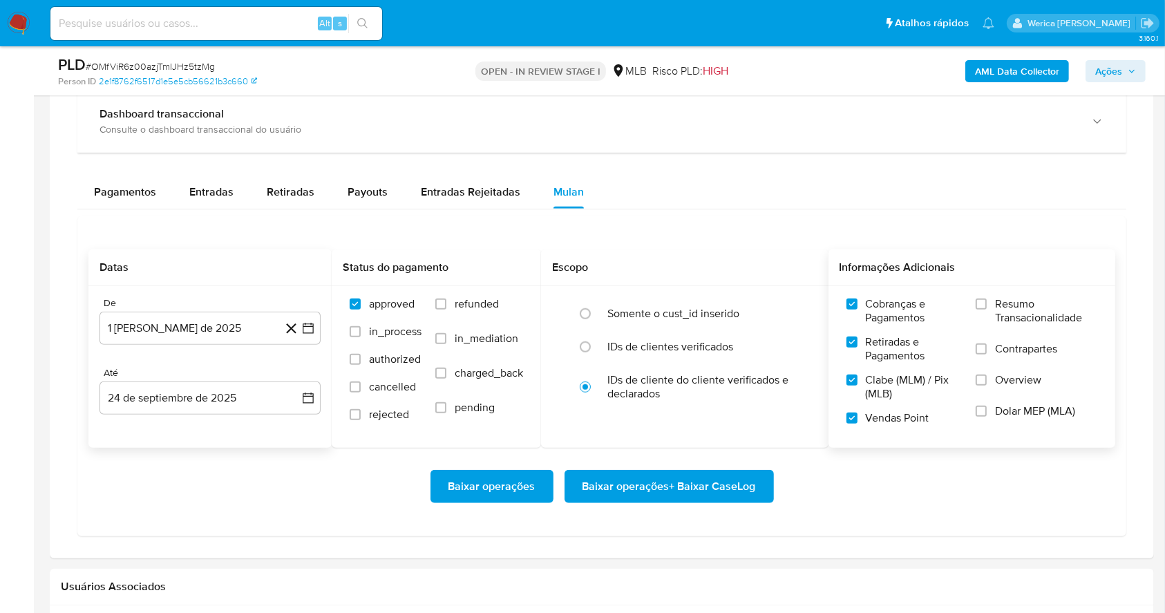
click at [987, 410] on input "Dolar MEP (MLA)" at bounding box center [981, 411] width 11 height 11
click at [995, 382] on label "Overview" at bounding box center [1037, 388] width 122 height 31
click at [987, 382] on input "Overview" at bounding box center [981, 379] width 11 height 11
click at [991, 352] on label "Contrapartes" at bounding box center [1037, 357] width 122 height 31
click at [987, 352] on input "Contrapartes" at bounding box center [981, 348] width 11 height 11
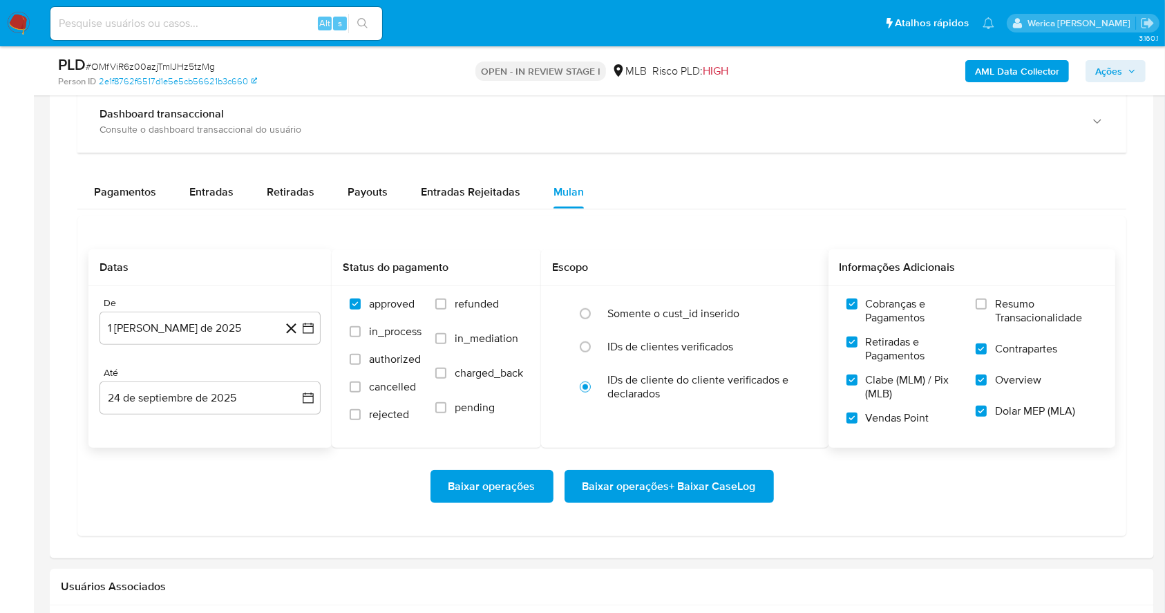
click at [982, 319] on label "Resumo Transacionalidade" at bounding box center [1037, 319] width 122 height 45
click at [982, 310] on input "Resumo Transacionalidade" at bounding box center [981, 303] width 11 height 11
click at [738, 459] on div "Baixar operações Baixar operações + Baixar CaseLog" at bounding box center [601, 486] width 1027 height 77
click at [728, 493] on span "Baixar operações + Baixar CaseLog" at bounding box center [668, 486] width 173 height 30
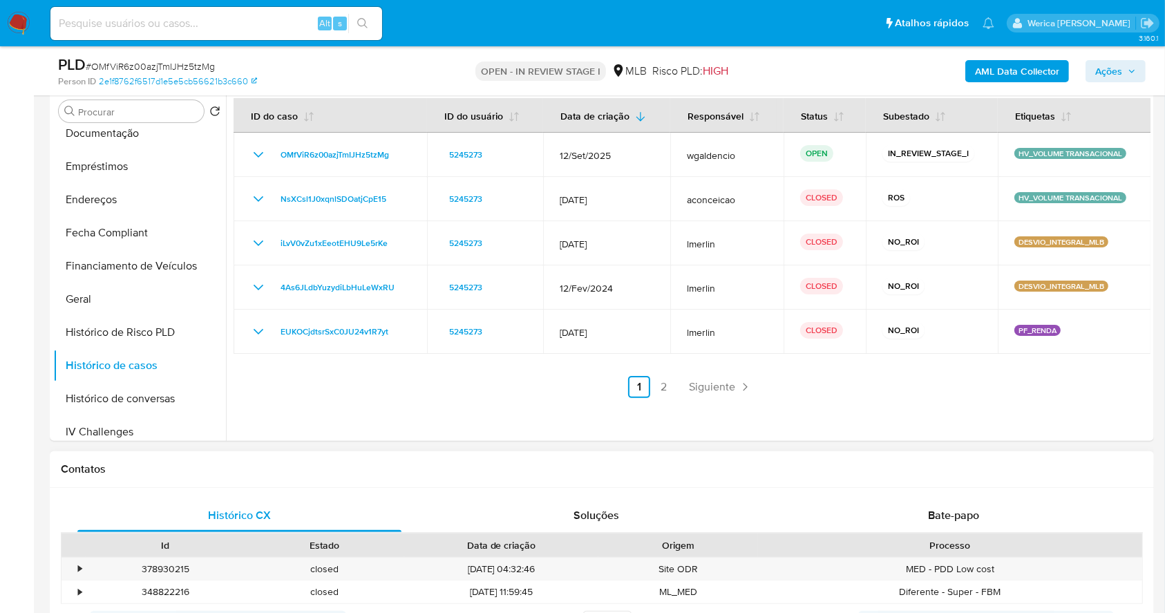
scroll to position [184, 0]
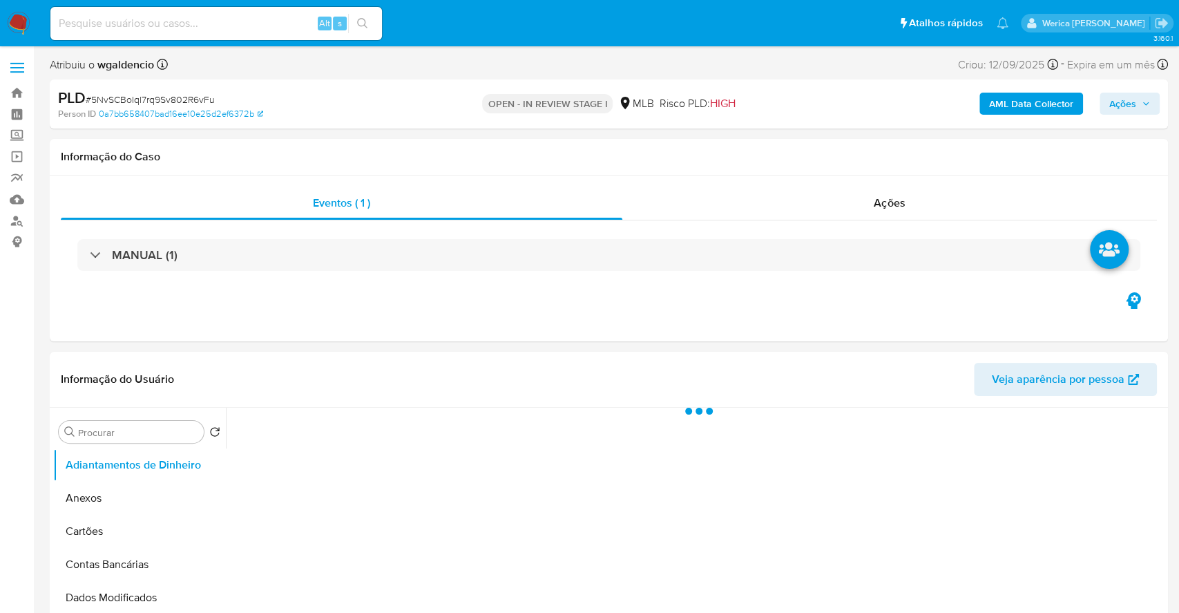
select select "10"
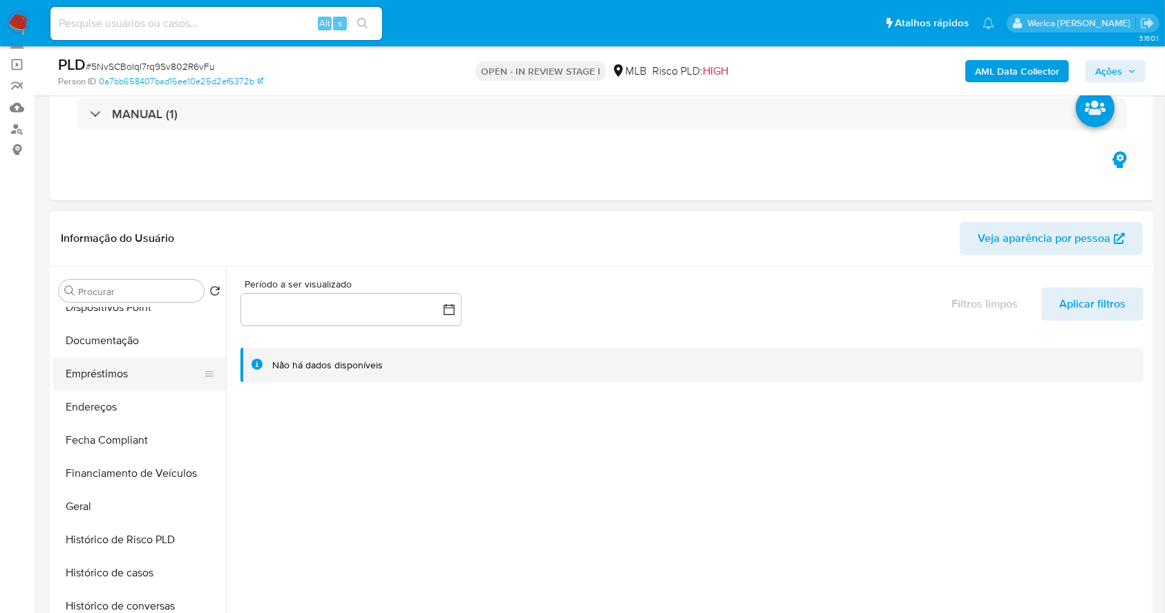
scroll to position [368, 0]
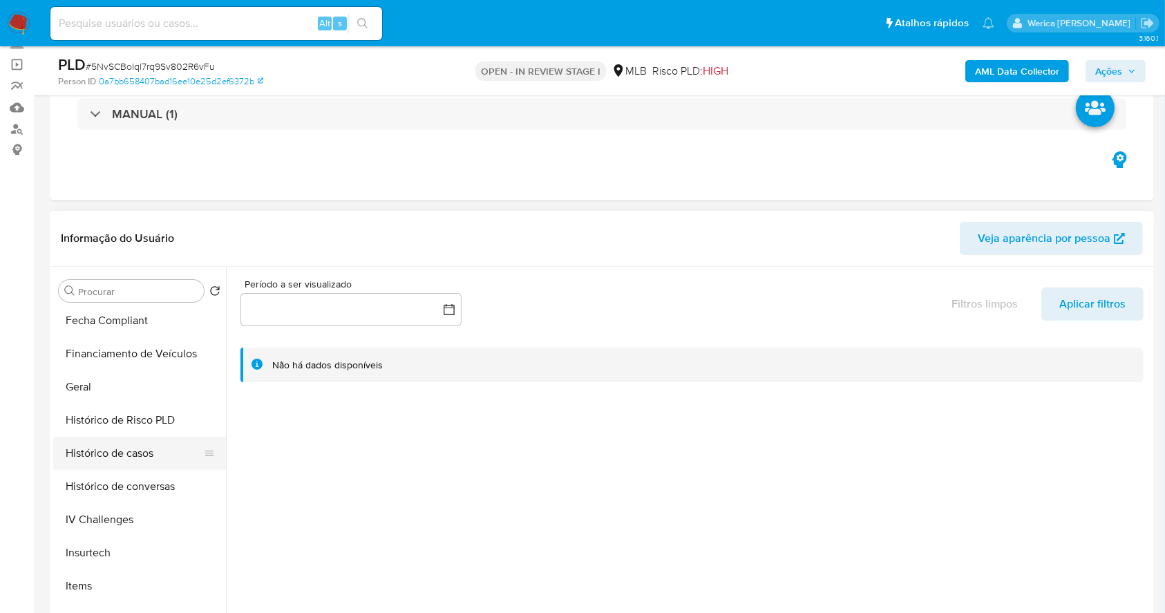
click at [131, 446] on button "Histórico de casos" at bounding box center [134, 453] width 162 height 33
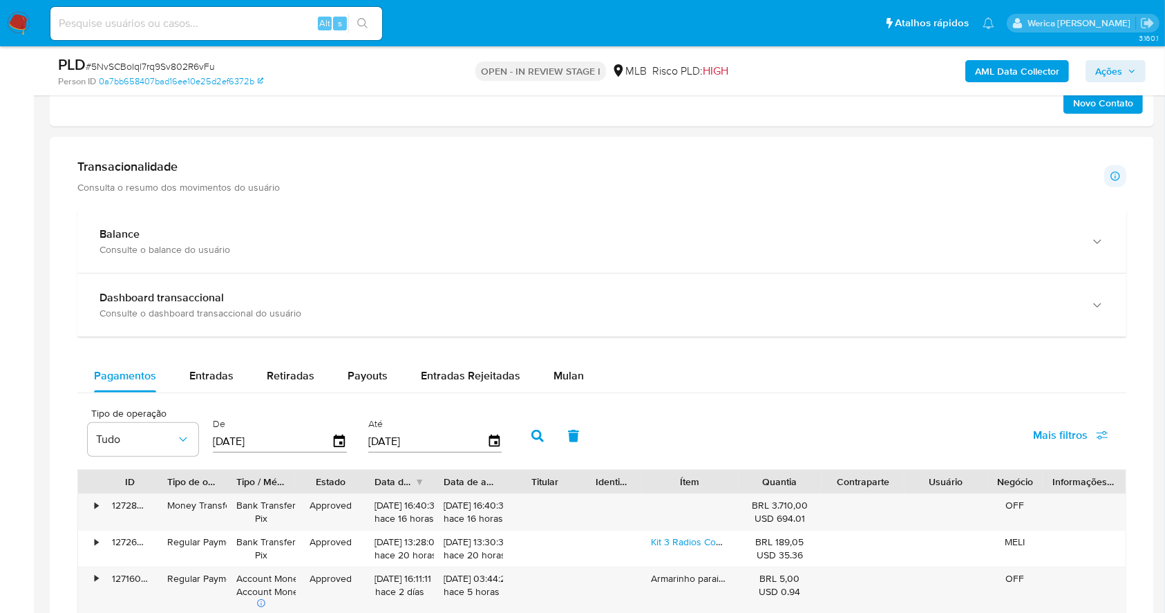
scroll to position [1013, 0]
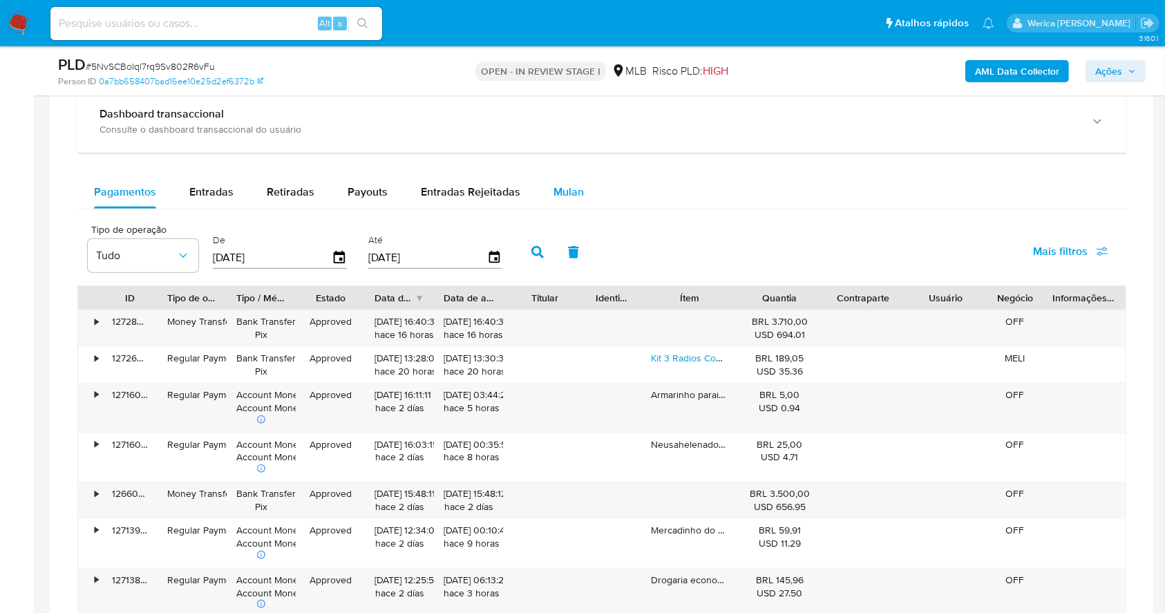
click at [558, 192] on span "Mulan" at bounding box center [568, 192] width 30 height 16
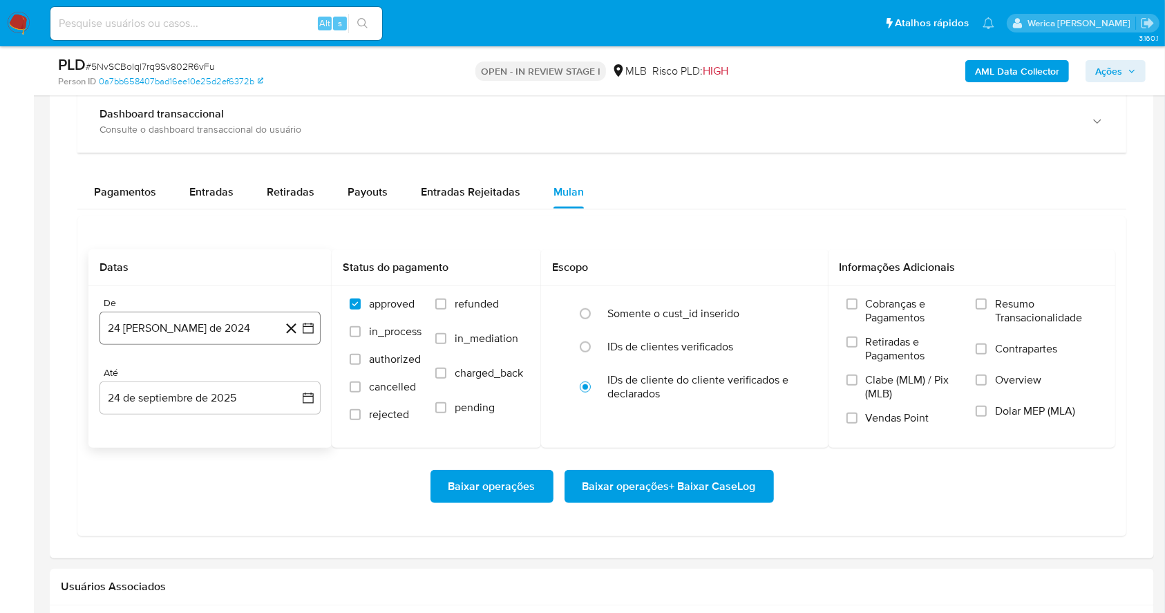
click at [222, 328] on button "24 [PERSON_NAME] de 2024" at bounding box center [209, 328] width 221 height 33
click at [234, 377] on span "agosto 2024" at bounding box center [203, 379] width 63 height 14
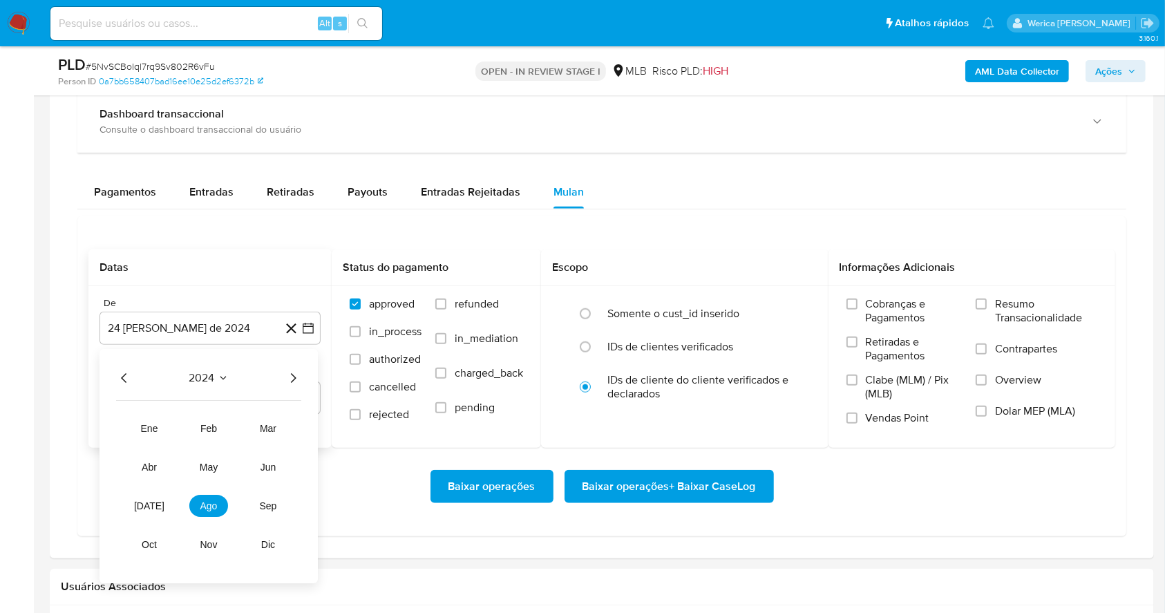
click at [285, 379] on icon "Año siguiente" at bounding box center [293, 378] width 17 height 17
click at [202, 506] on button "ago" at bounding box center [208, 506] width 39 height 22
click at [247, 421] on button "1" at bounding box center [238, 430] width 22 height 22
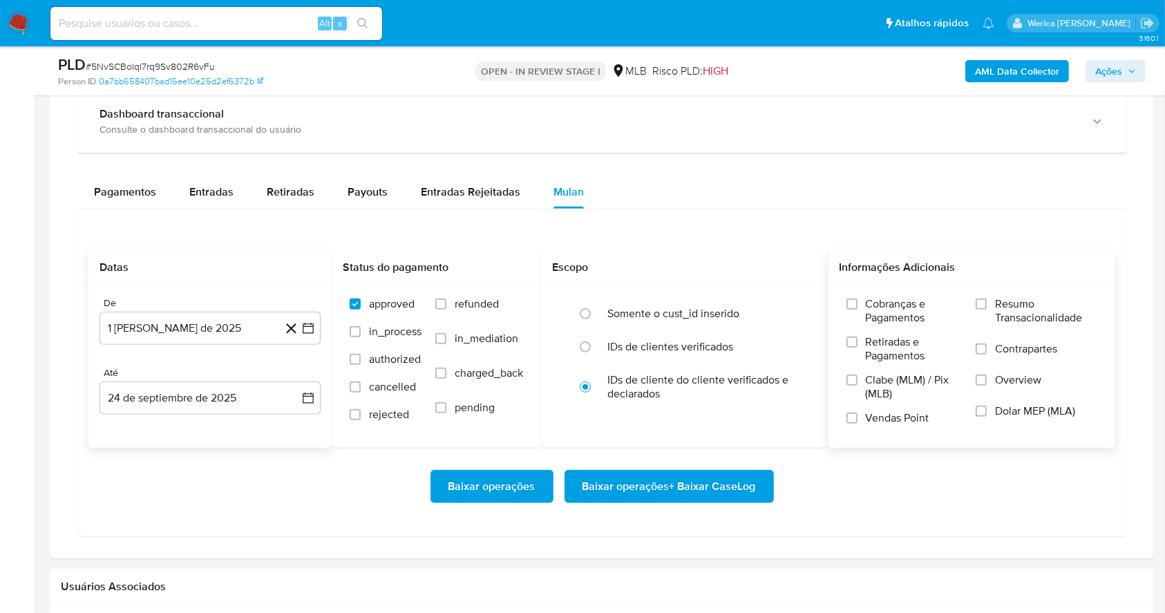
click at [895, 335] on span "Retiradas e Pagamentos" at bounding box center [914, 349] width 97 height 28
click at [900, 394] on span "Clabe (MLM) / Pix (MLB)" at bounding box center [914, 387] width 97 height 28
click at [857, 386] on input "Clabe (MLM) / Pix (MLB)" at bounding box center [851, 379] width 11 height 11
click at [898, 401] on label "Clabe (MLM) / Pix (MLB)" at bounding box center [904, 392] width 116 height 38
click at [857, 386] on input "Clabe (MLM) / Pix (MLB)" at bounding box center [851, 379] width 11 height 11
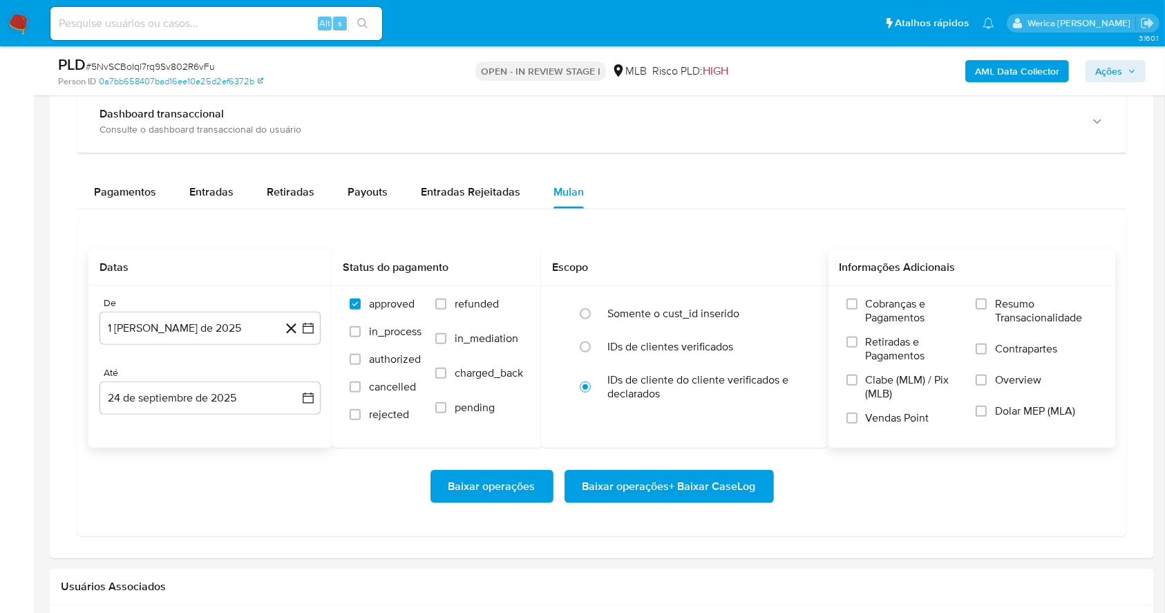
click at [901, 412] on span "Vendas Point" at bounding box center [898, 418] width 64 height 14
click at [857, 412] on input "Vendas Point" at bounding box center [851, 417] width 11 height 11
click at [880, 374] on span "Clabe (MLM) / Pix (MLB)" at bounding box center [914, 387] width 97 height 28
click at [857, 374] on input "Clabe (MLM) / Pix (MLB)" at bounding box center [851, 379] width 11 height 11
click at [880, 345] on span "Retiradas e Pagamentos" at bounding box center [914, 349] width 97 height 28
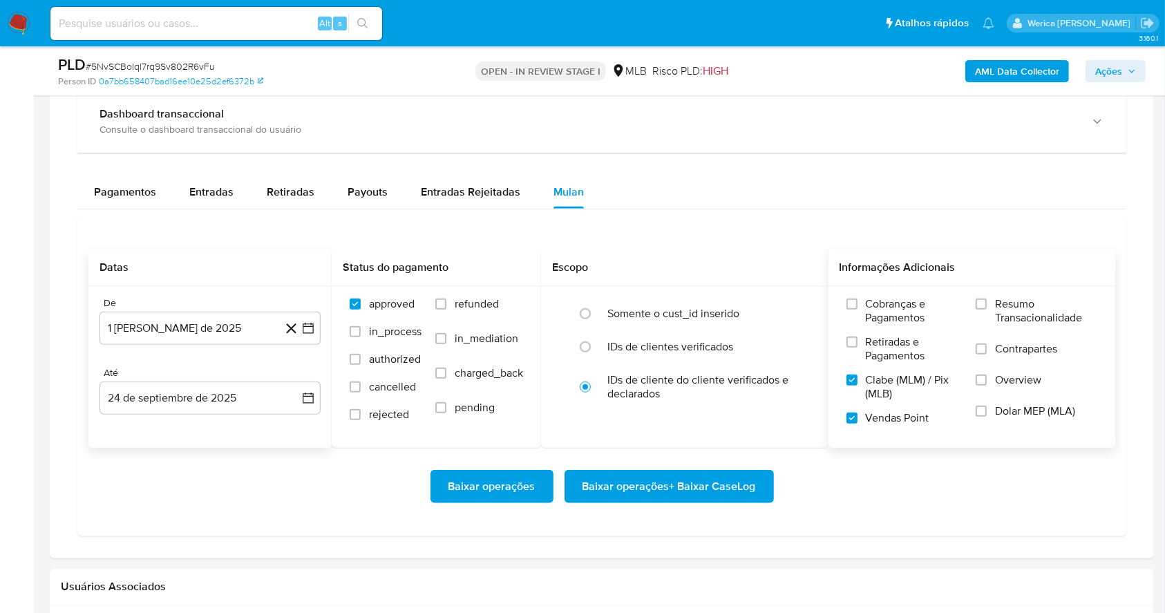
click at [857, 345] on input "Retiradas e Pagamentos" at bounding box center [851, 341] width 11 height 11
click at [908, 312] on span "Cobranças e Pagamentos" at bounding box center [914, 311] width 97 height 28
click at [857, 310] on input "Cobranças e Pagamentos" at bounding box center [851, 303] width 11 height 11
click at [1023, 309] on span "Resumo Transacionalidade" at bounding box center [1046, 311] width 102 height 28
click at [987, 309] on input "Resumo Transacionalidade" at bounding box center [981, 303] width 11 height 11
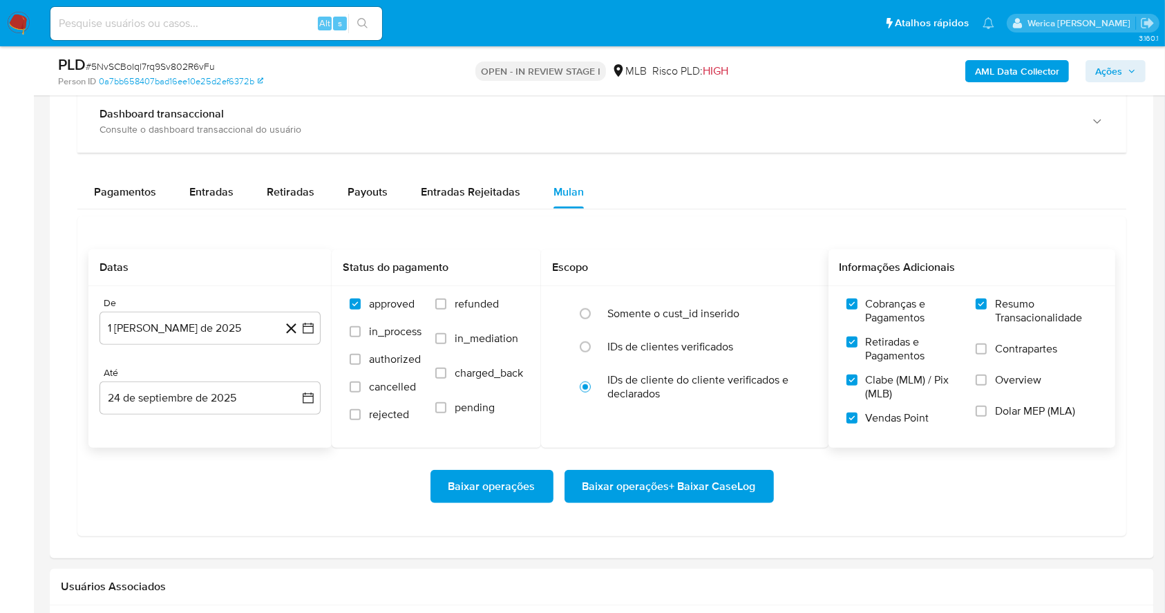
click at [1028, 354] on span "Contrapartes" at bounding box center [1026, 349] width 62 height 14
click at [987, 354] on input "Contrapartes" at bounding box center [981, 348] width 11 height 11
click at [1009, 384] on span "Overview" at bounding box center [1018, 380] width 46 height 14
click at [987, 384] on input "Overview" at bounding box center [981, 379] width 11 height 11
click at [1003, 413] on span "Dolar MEP (MLA)" at bounding box center [1035, 411] width 80 height 14
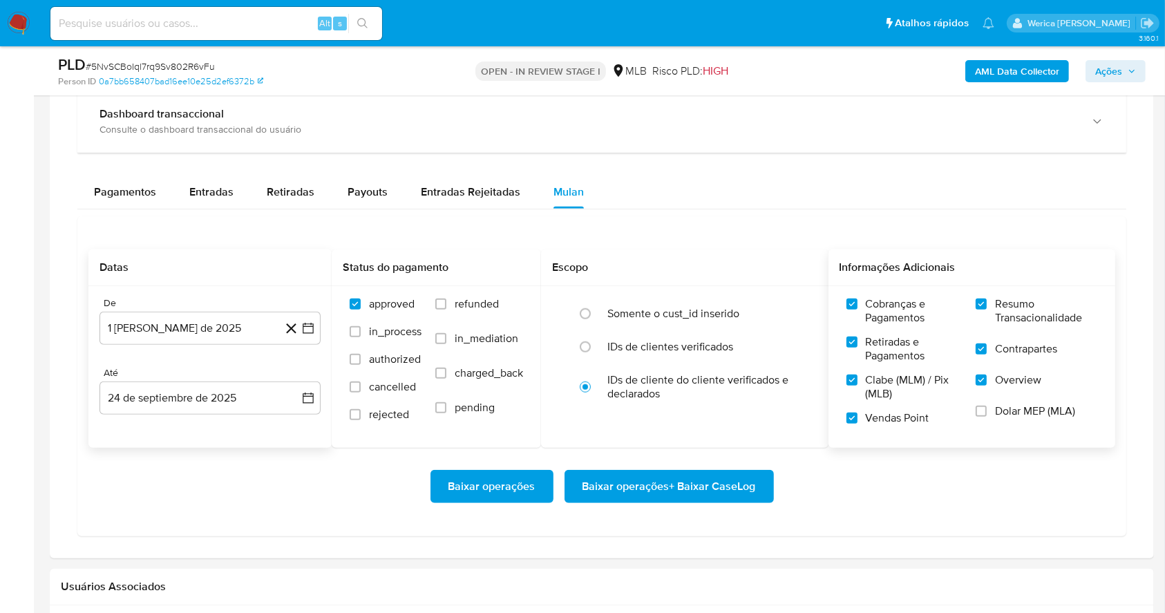
click at [987, 413] on input "Dolar MEP (MLA)" at bounding box center [981, 411] width 11 height 11
click at [714, 478] on span "Baixar operações + Baixar CaseLog" at bounding box center [668, 486] width 173 height 30
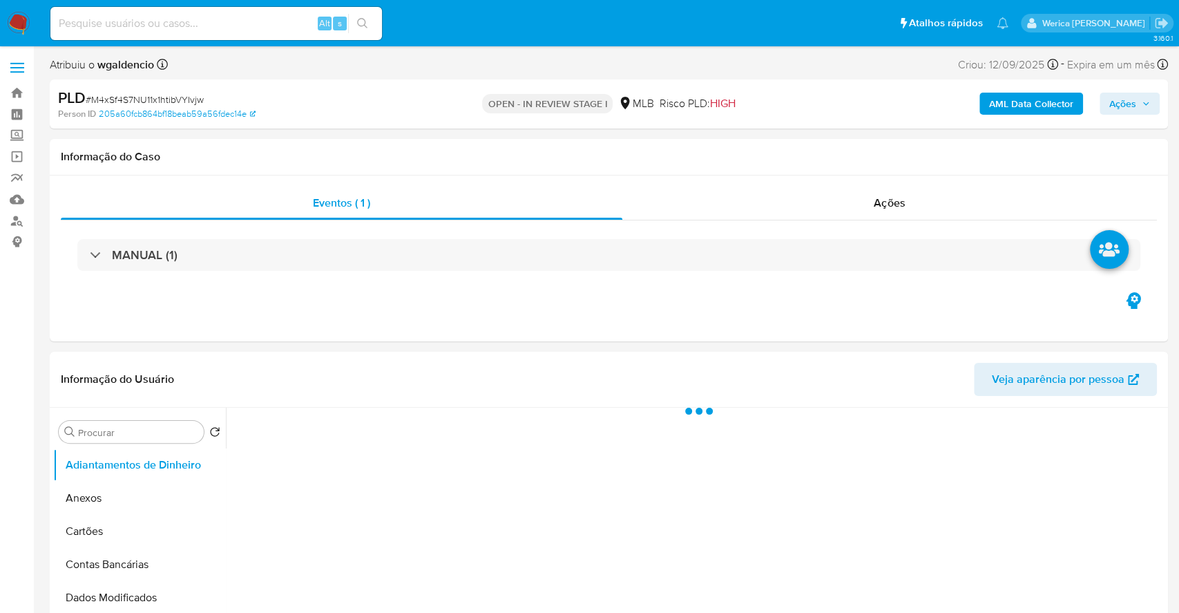
select select "10"
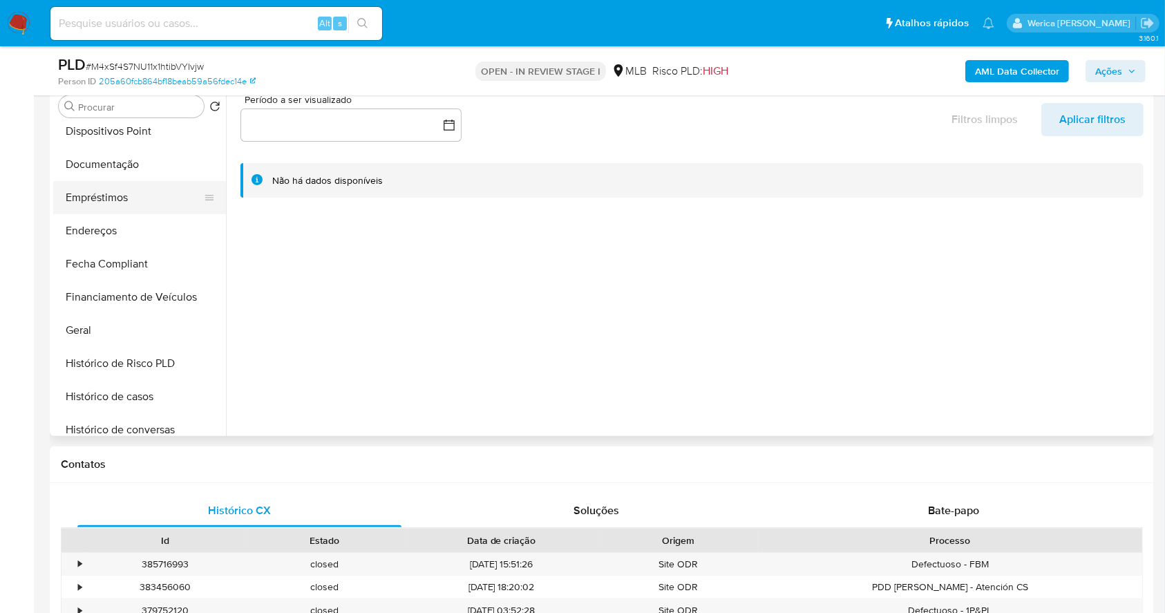
scroll to position [368, 0]
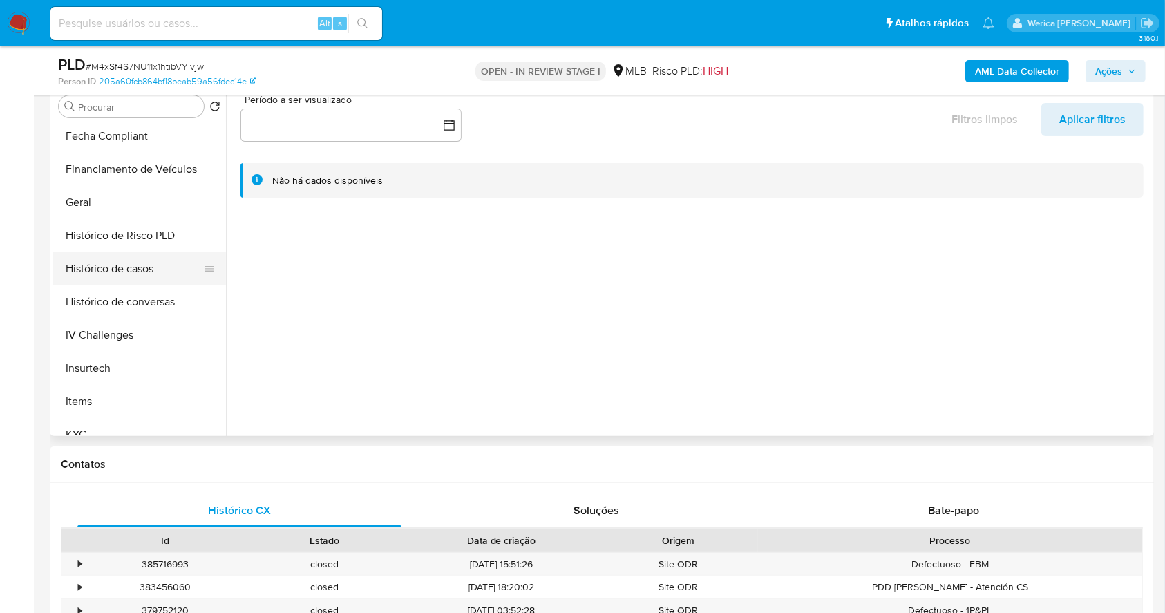
drag, startPoint x: 131, startPoint y: 281, endPoint x: 133, endPoint y: 272, distance: 9.9
click at [131, 279] on button "Histórico de casos" at bounding box center [134, 268] width 162 height 33
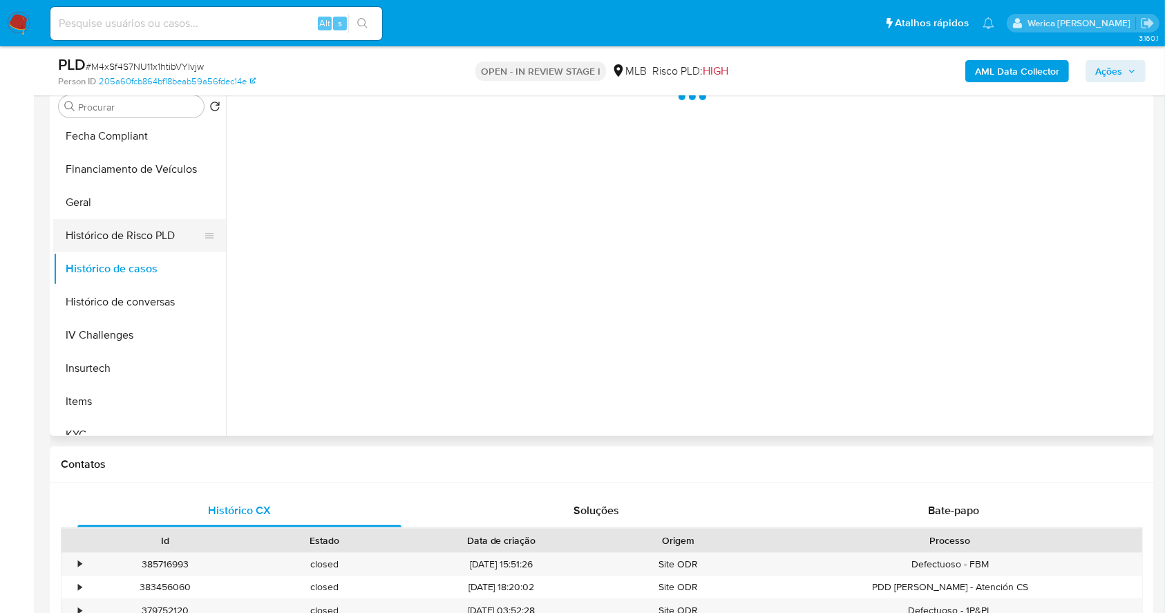
click at [142, 247] on button "Histórico de Risco PLD" at bounding box center [134, 235] width 162 height 33
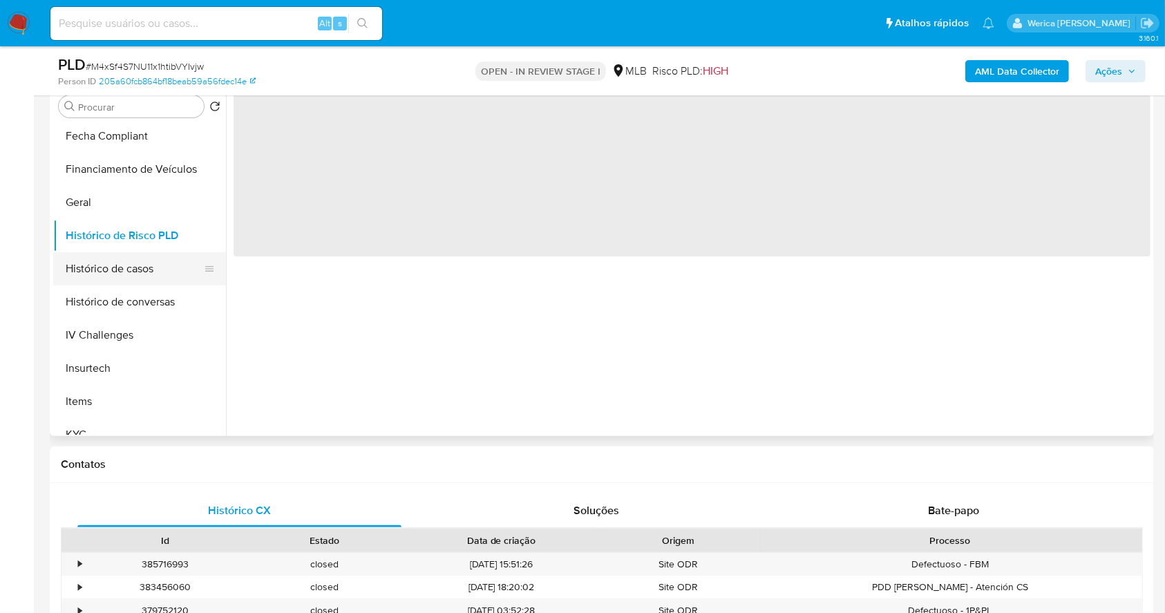
click at [125, 277] on button "Histórico de casos" at bounding box center [134, 268] width 162 height 33
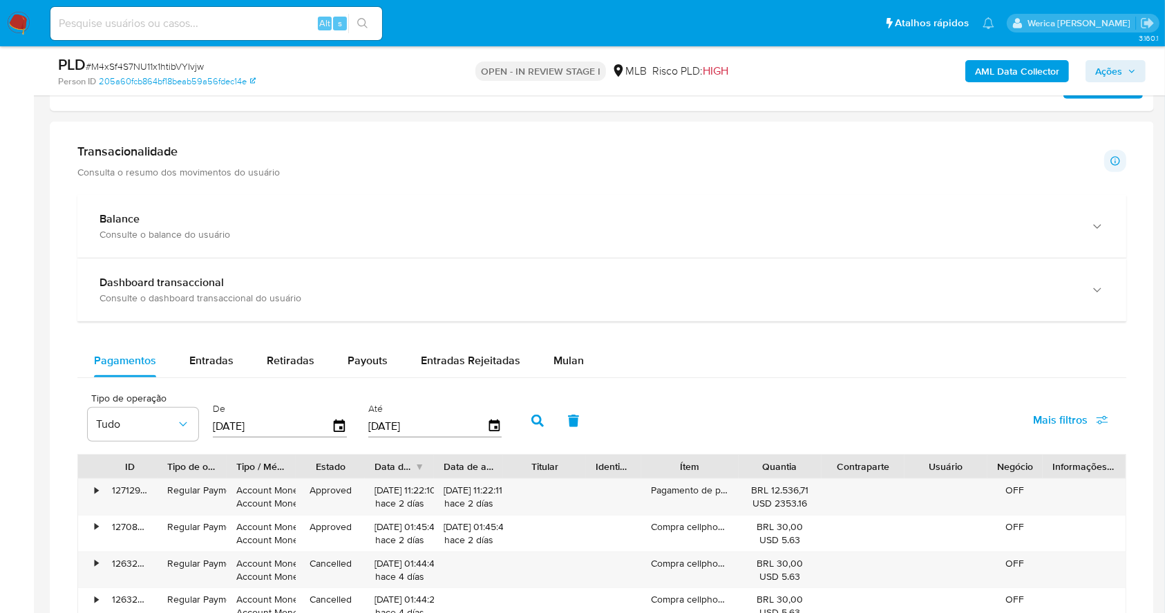
scroll to position [921, 0]
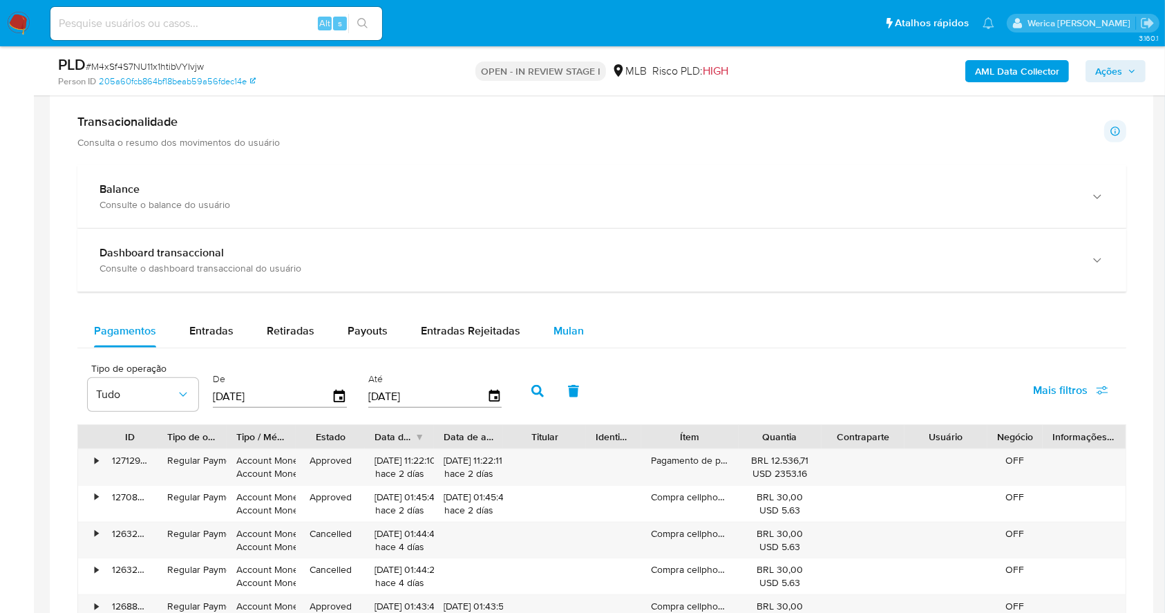
click at [569, 323] on span "Mulan" at bounding box center [568, 331] width 30 height 16
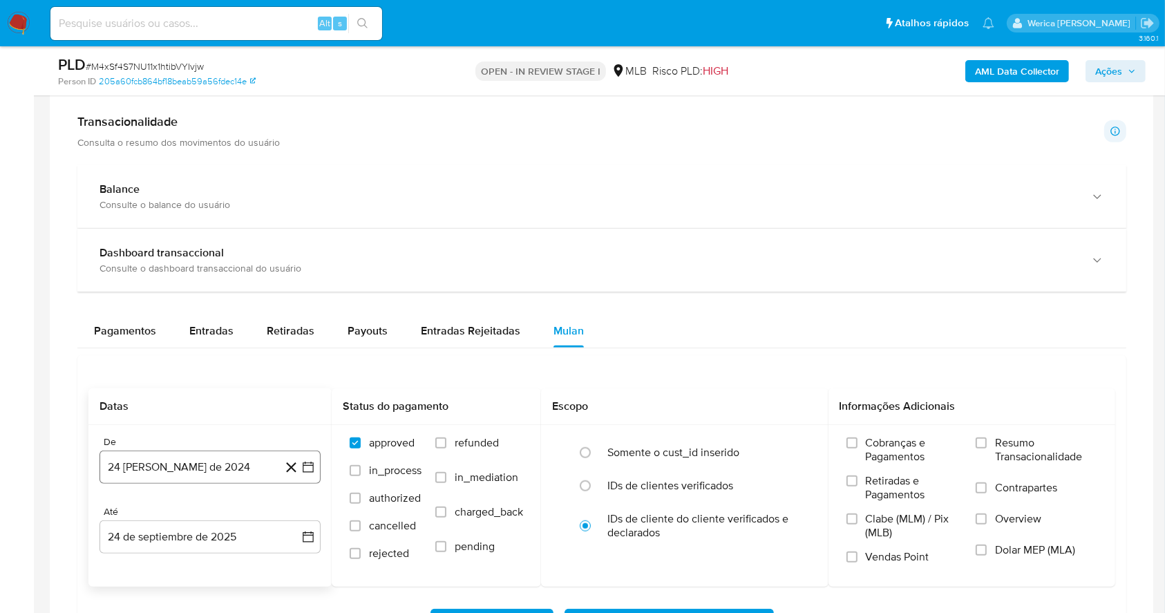
click at [240, 466] on button "24 [PERSON_NAME] de 2024" at bounding box center [209, 466] width 221 height 33
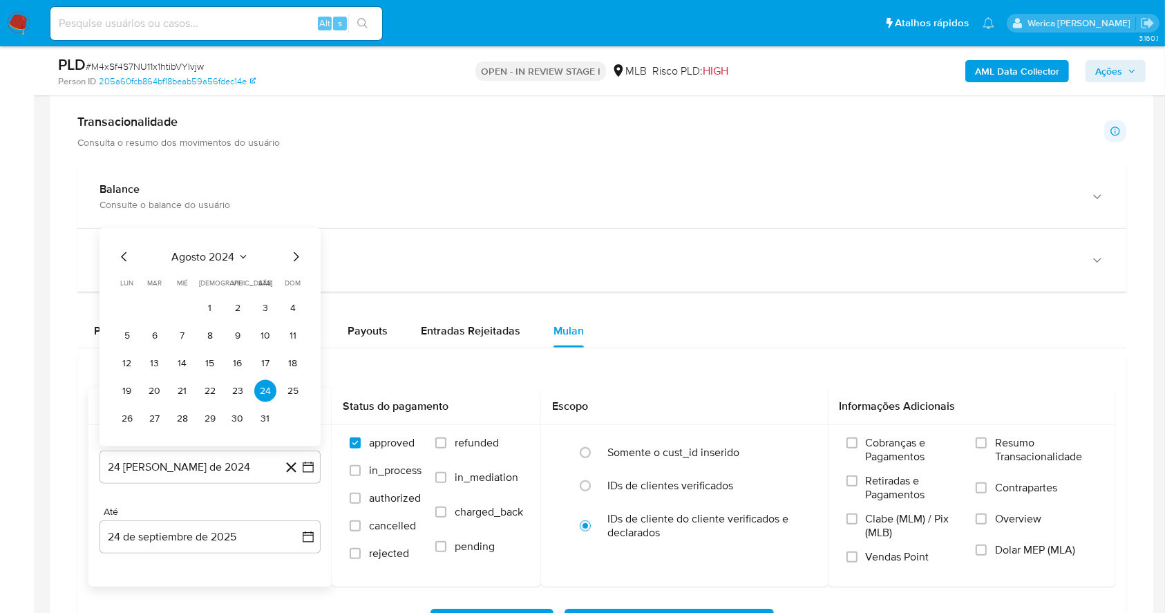
click at [214, 257] on span "agosto 2024" at bounding box center [203, 257] width 63 height 14
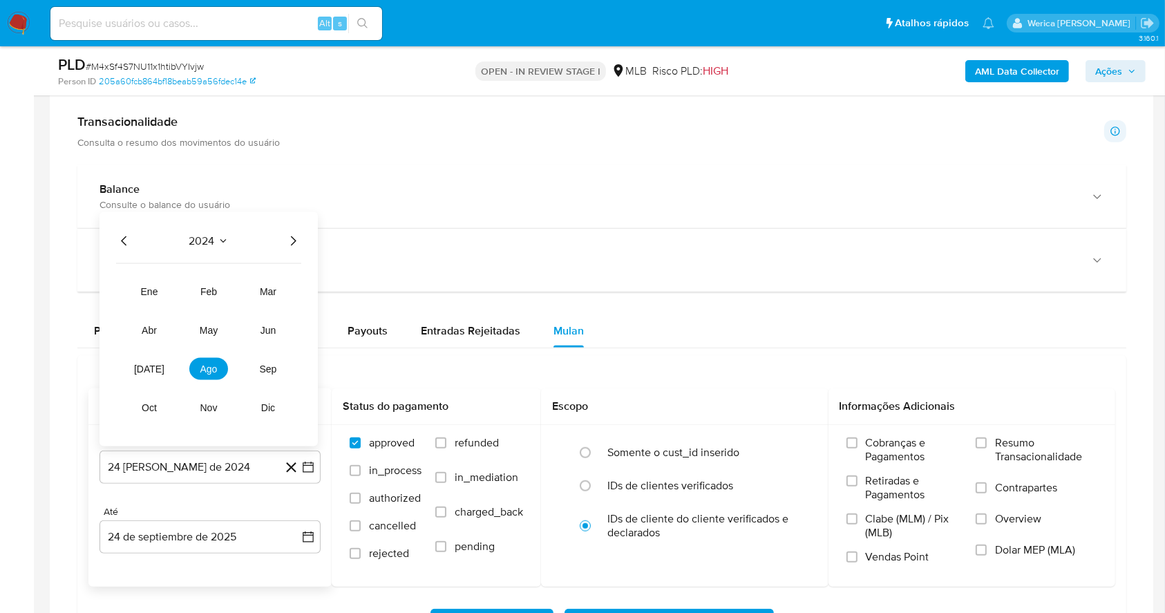
click at [287, 238] on icon "Año siguiente" at bounding box center [293, 241] width 17 height 17
click at [218, 367] on button "ago" at bounding box center [208, 369] width 39 height 22
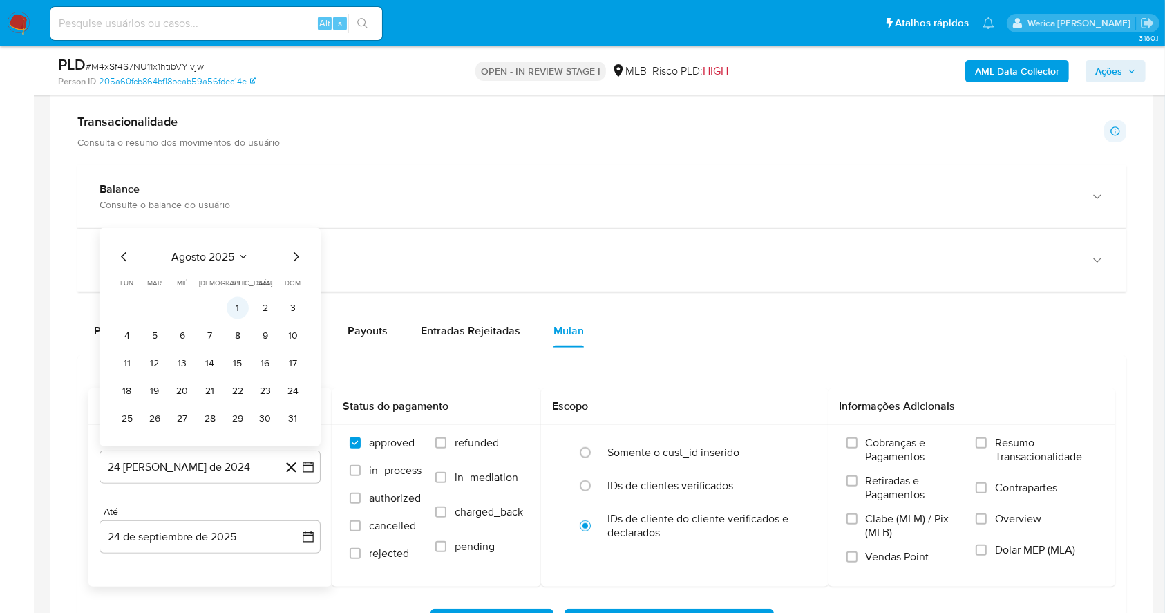
click at [236, 302] on button "1" at bounding box center [238, 308] width 22 height 22
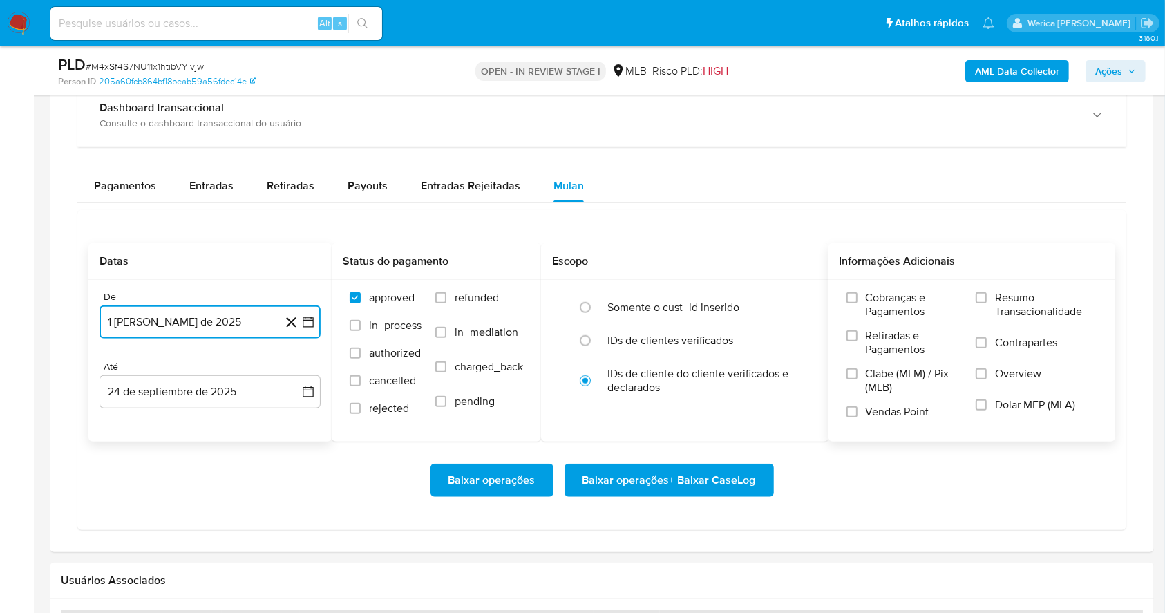
scroll to position [1105, 0]
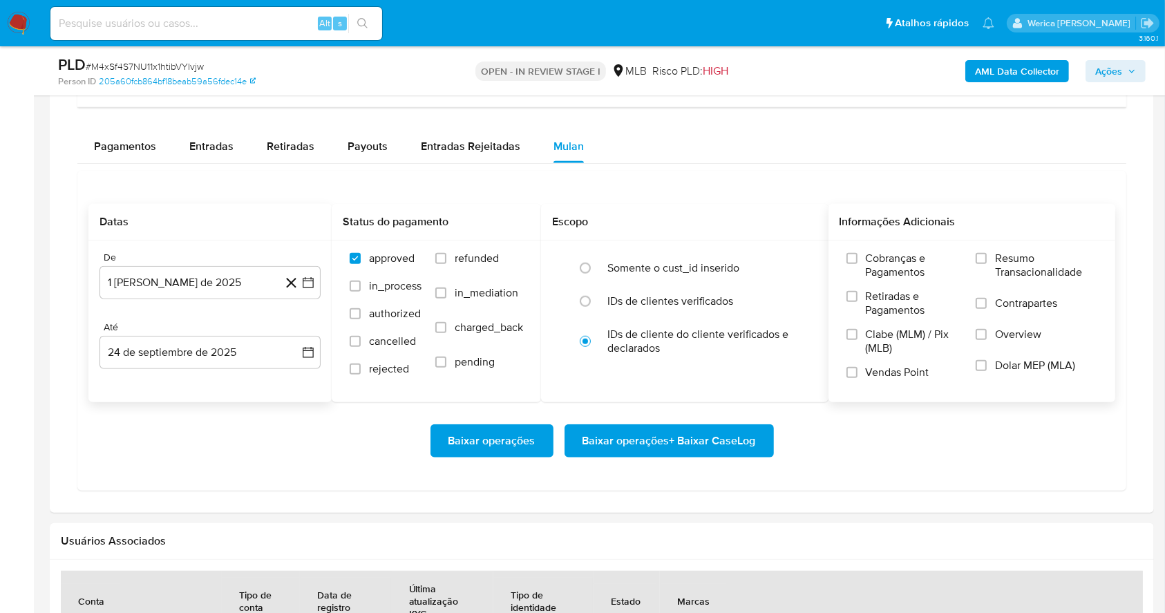
click at [862, 268] on label "Cobranças e Pagamentos" at bounding box center [904, 270] width 116 height 38
click at [857, 264] on input "Cobranças e Pagamentos" at bounding box center [851, 258] width 11 height 11
click at [868, 316] on span "Retiradas e Pagamentos" at bounding box center [914, 304] width 97 height 28
click at [857, 302] on input "Retiradas e Pagamentos" at bounding box center [851, 296] width 11 height 11
click at [877, 362] on label "Clabe (MLM) / Pix (MLB)" at bounding box center [904, 347] width 116 height 38
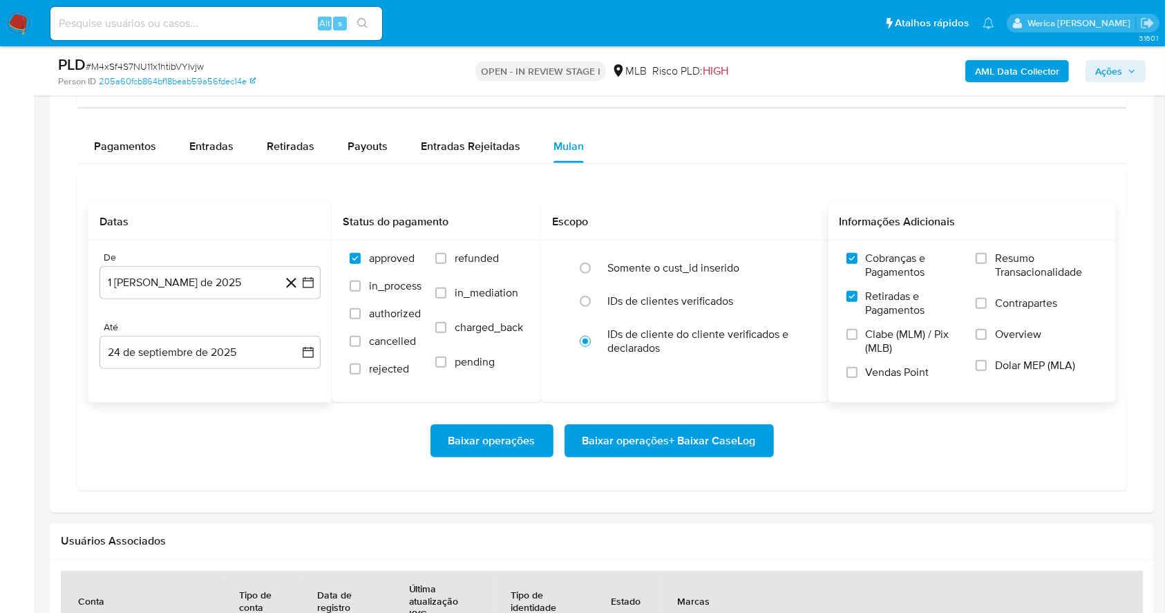
click at [857, 340] on input "Clabe (MLM) / Pix (MLB)" at bounding box center [851, 334] width 11 height 11
click at [892, 385] on label "Vendas Point" at bounding box center [904, 378] width 116 height 24
click at [857, 378] on input "Vendas Point" at bounding box center [851, 372] width 11 height 11
click at [980, 373] on label "Dolar MEP (MLA)" at bounding box center [1037, 374] width 122 height 31
click at [980, 371] on input "Dolar MEP (MLA)" at bounding box center [981, 365] width 11 height 11
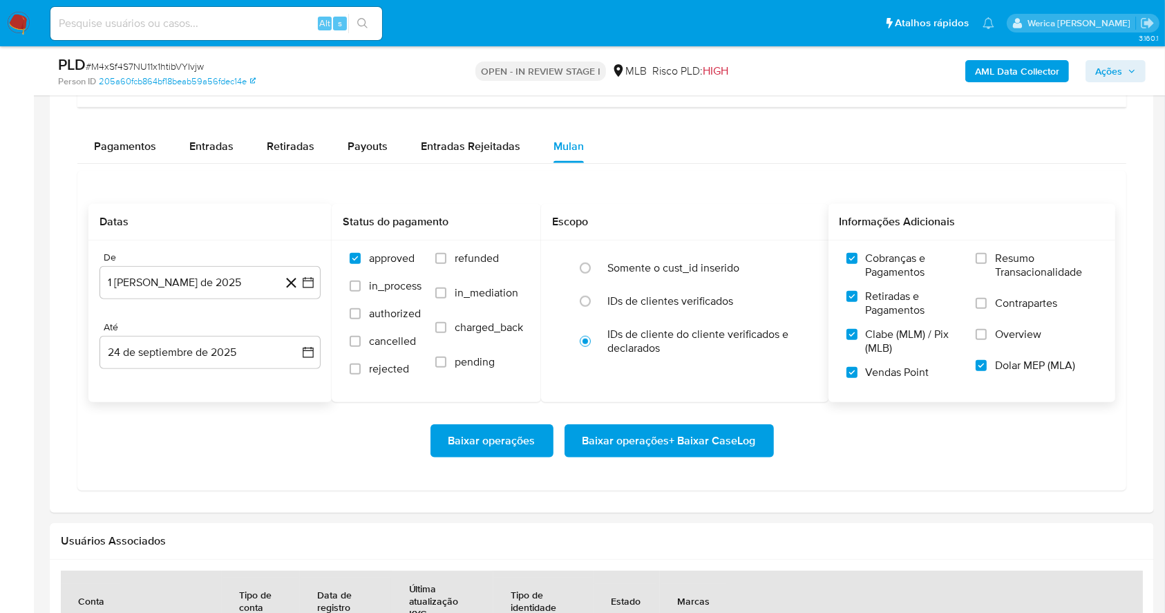
click at [978, 342] on label "Overview" at bounding box center [1037, 343] width 122 height 31
click at [978, 340] on input "Overview" at bounding box center [981, 334] width 11 height 11
click at [982, 303] on input "Contrapartes" at bounding box center [981, 303] width 11 height 11
click at [989, 263] on label "Resumo Transacionalidade" at bounding box center [1037, 273] width 122 height 45
click at [987, 263] on input "Resumo Transacionalidade" at bounding box center [981, 258] width 11 height 11
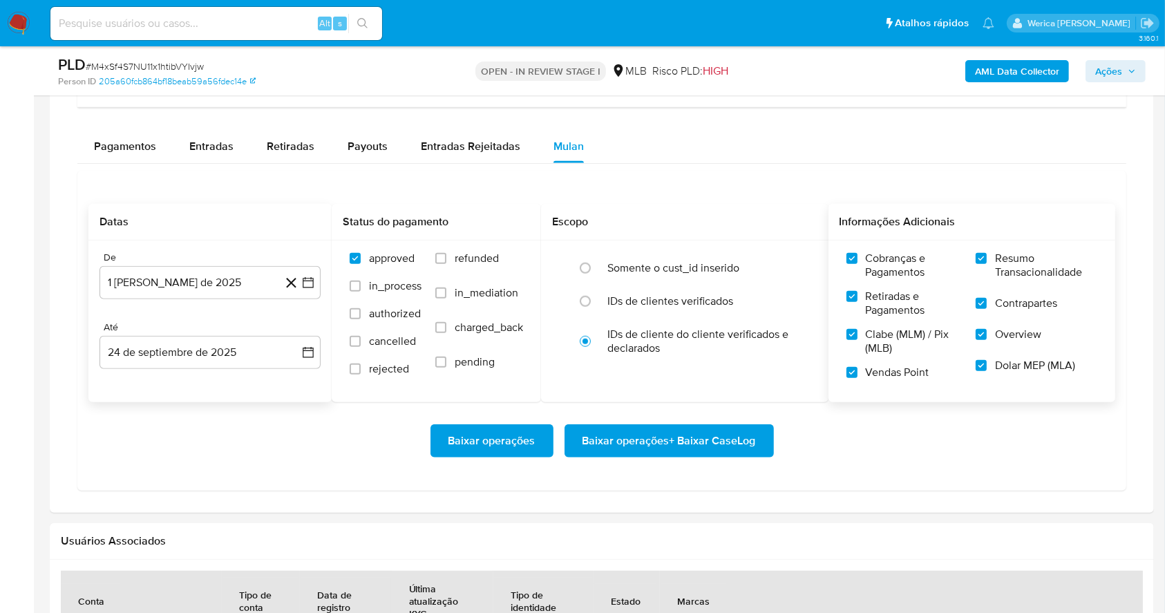
click at [760, 443] on button "Baixar operações + Baixar CaseLog" at bounding box center [668, 440] width 209 height 33
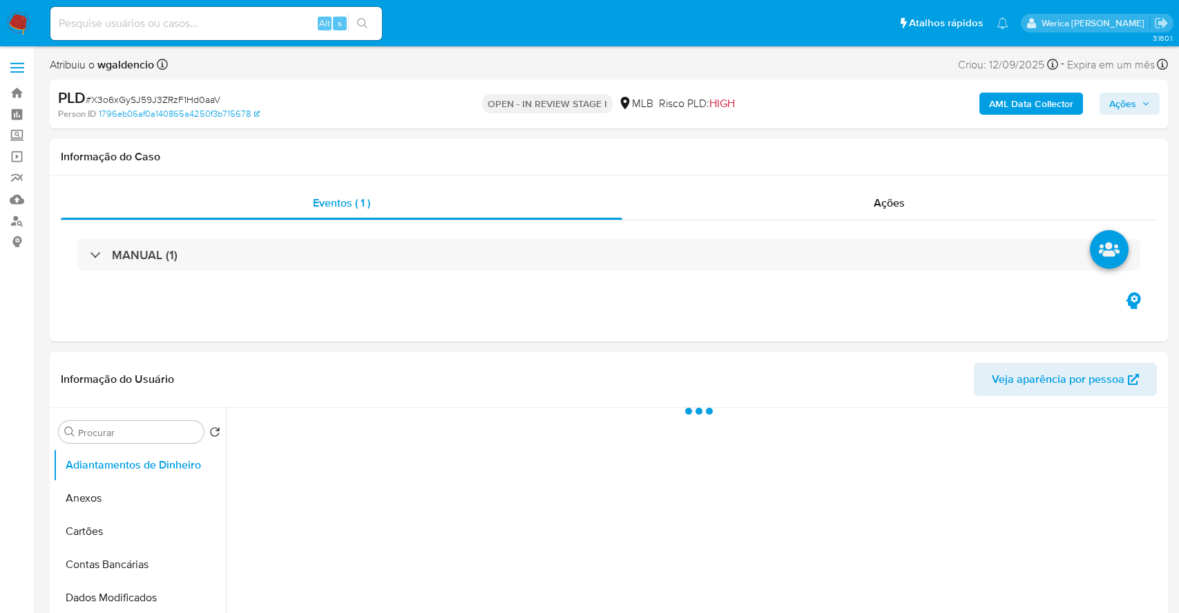
select select "10"
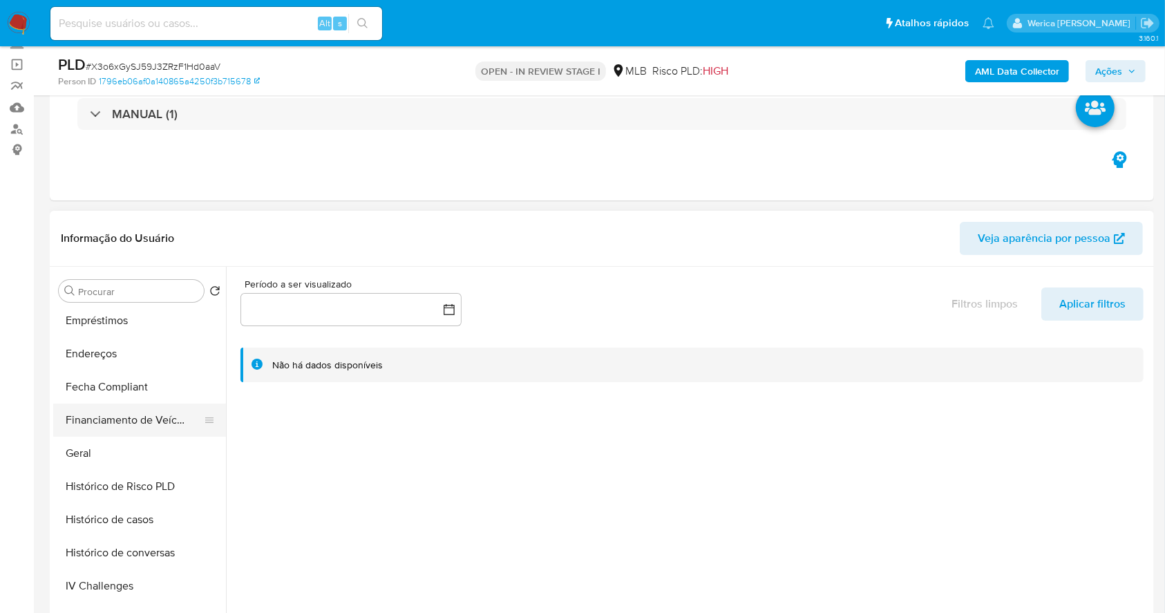
scroll to position [368, 0]
click at [138, 430] on button "Histórico de Risco PLD" at bounding box center [134, 420] width 162 height 33
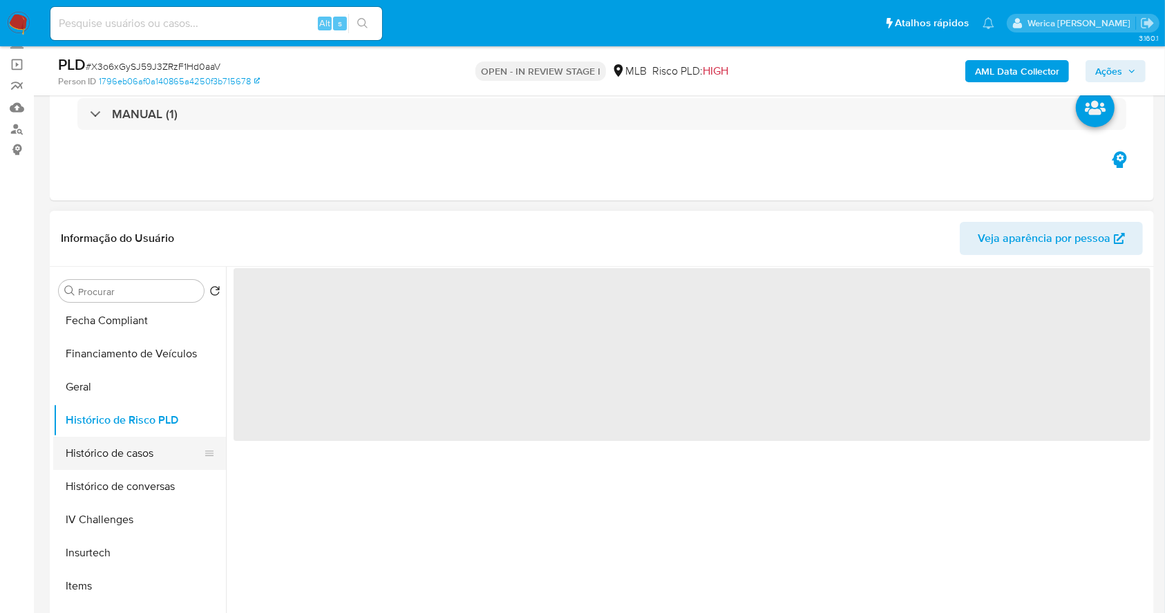
click at [148, 450] on button "Histórico de casos" at bounding box center [134, 453] width 162 height 33
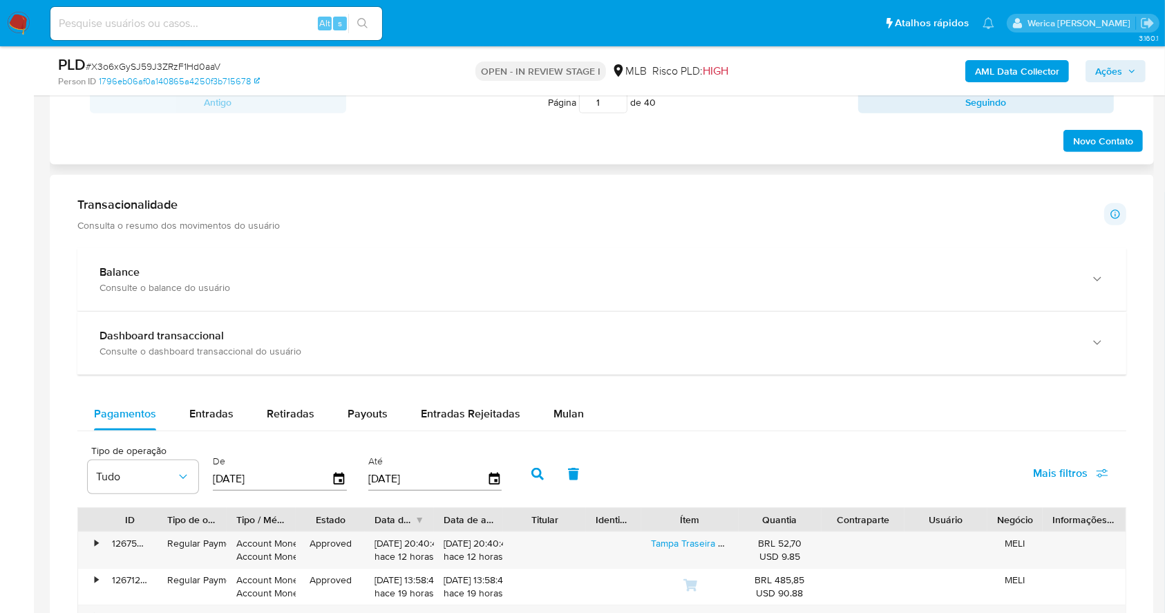
scroll to position [921, 0]
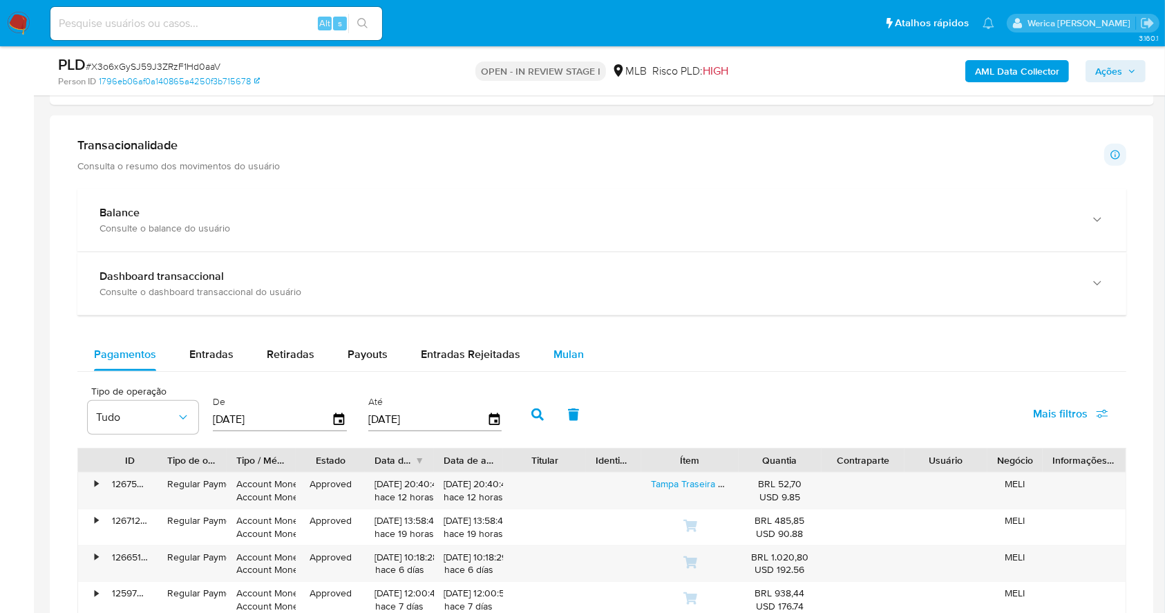
click at [565, 354] on span "Mulan" at bounding box center [568, 354] width 30 height 16
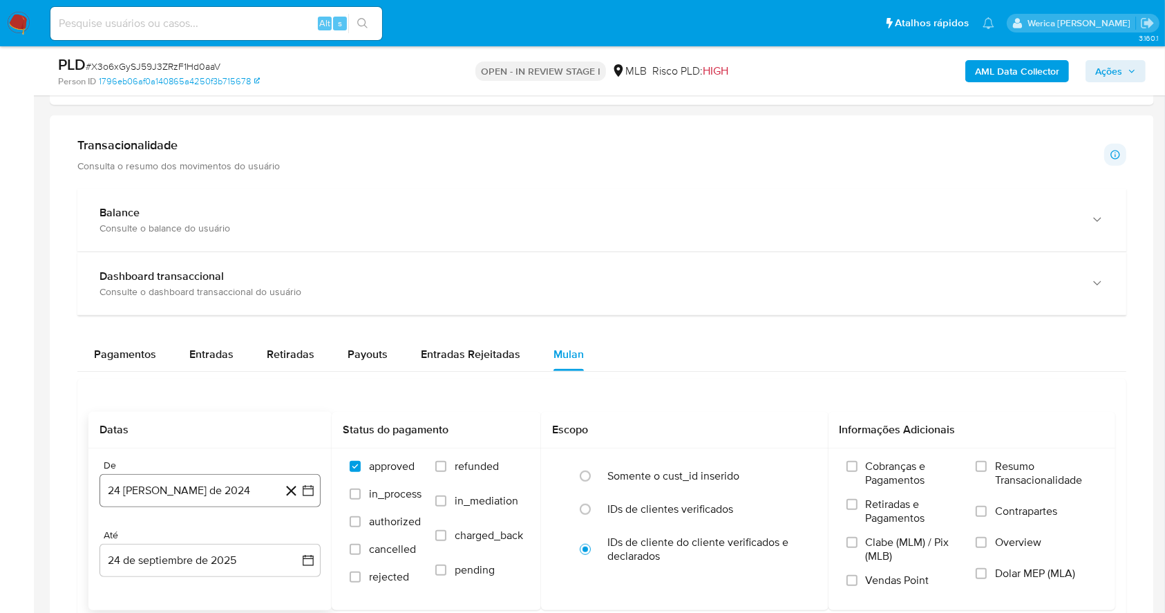
click at [250, 486] on button "24 [PERSON_NAME] de 2024" at bounding box center [209, 490] width 221 height 33
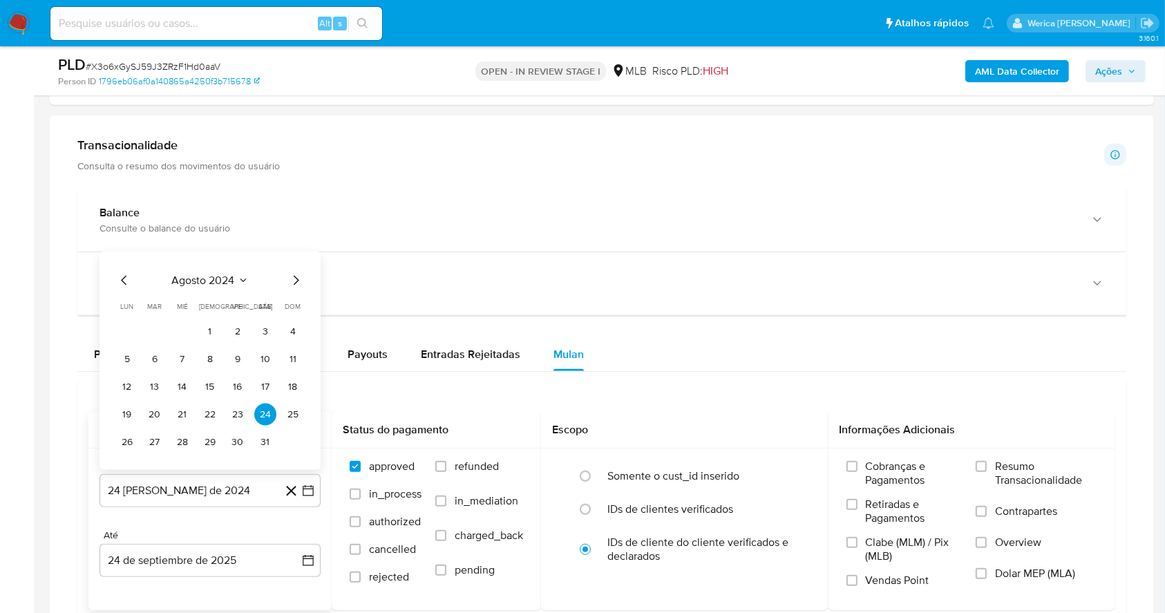
click at [209, 274] on span "agosto 2024" at bounding box center [203, 281] width 63 height 14
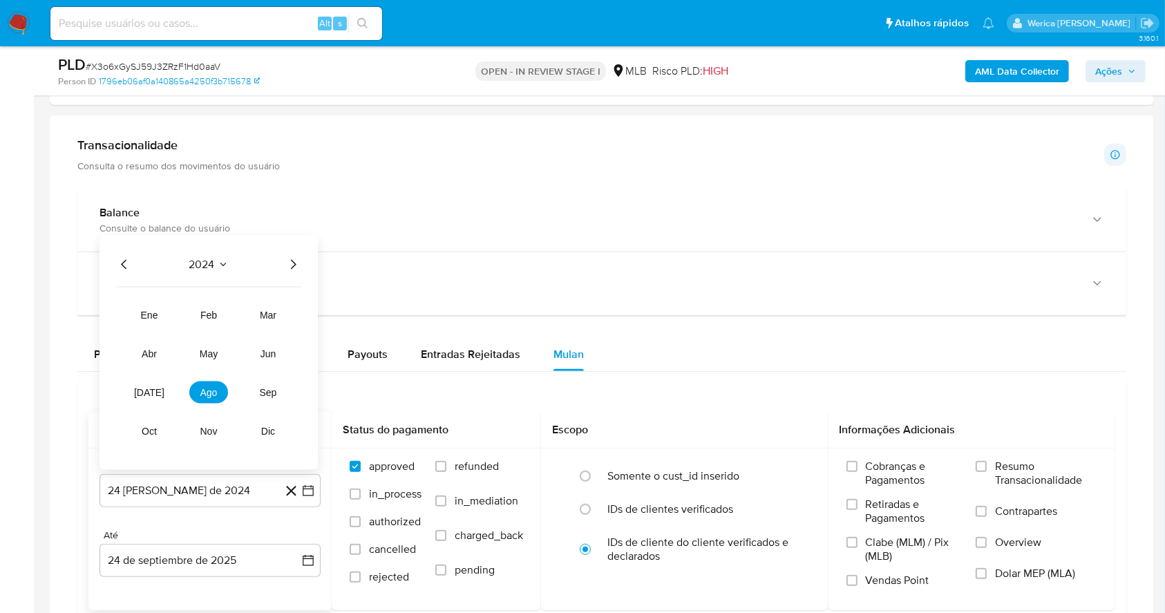
click at [290, 258] on icon "Año siguiente" at bounding box center [293, 264] width 17 height 17
click at [203, 405] on tr "ene feb mar abr may jun jul ago sep oct nov dic" at bounding box center [209, 373] width 158 height 138
click at [205, 388] on span "ago" at bounding box center [208, 392] width 17 height 11
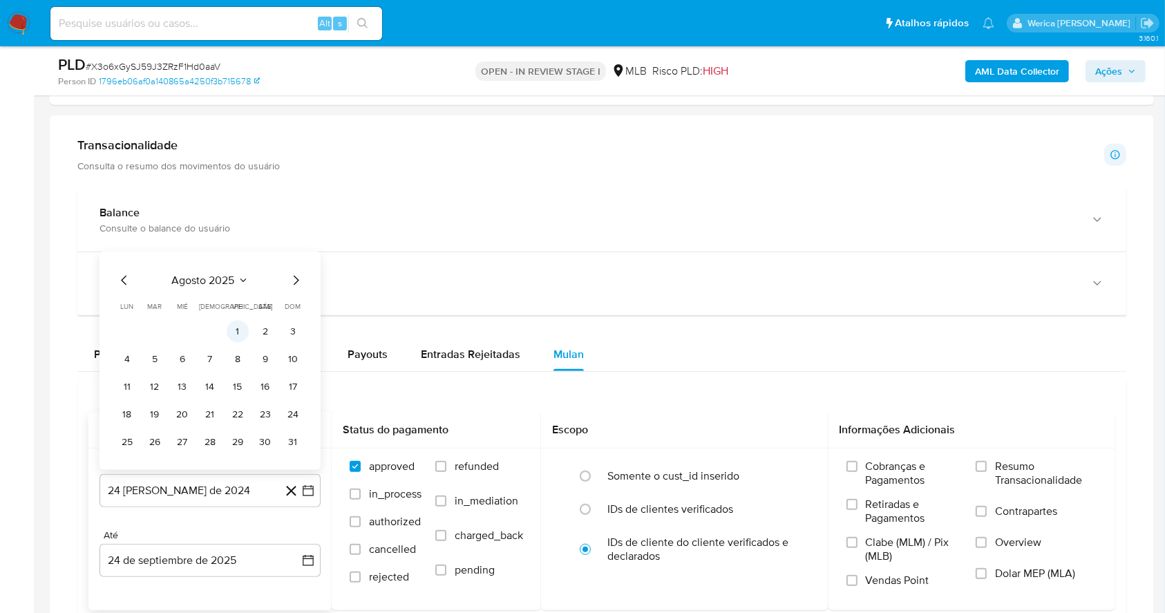
click at [240, 335] on button "1" at bounding box center [238, 332] width 22 height 22
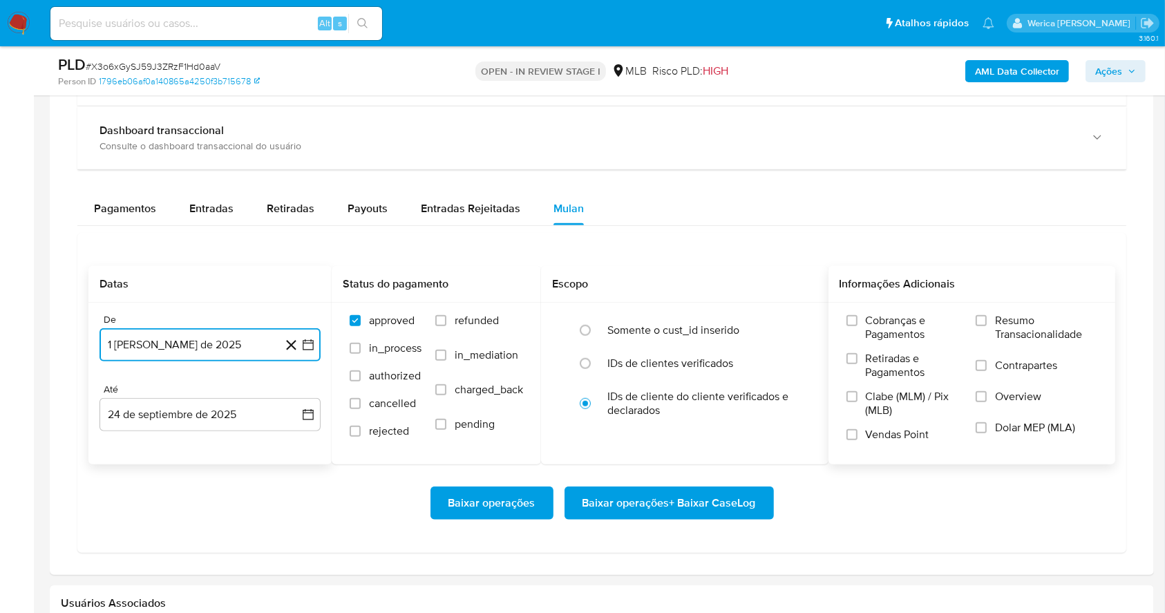
scroll to position [1105, 0]
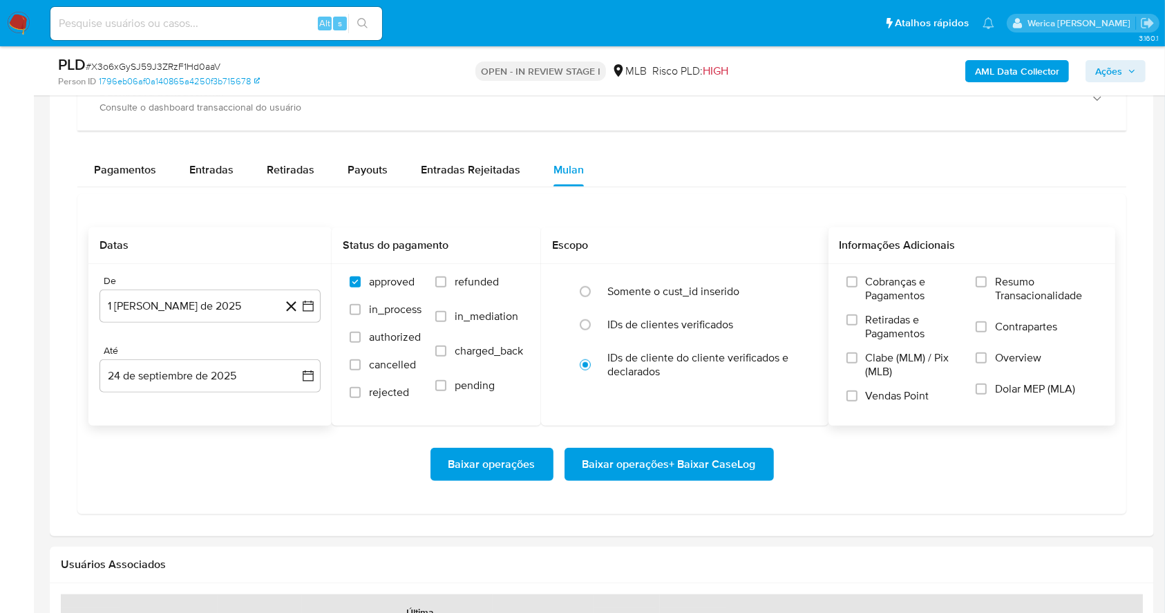
click at [879, 308] on div "Cobranças e Pagamentos Retiradas e Pagamentos Clabe (MLM) / Pix (MLB) Vendas Po…" at bounding box center [904, 344] width 116 height 138
click at [874, 344] on label "Retiradas e Pagamentos" at bounding box center [904, 332] width 116 height 38
click at [857, 325] on input "Retiradas e Pagamentos" at bounding box center [851, 319] width 11 height 11
click at [871, 365] on span "Clabe (MLM) / Pix (MLB)" at bounding box center [914, 365] width 97 height 28
click at [871, 390] on span "Vendas Point" at bounding box center [898, 396] width 64 height 14
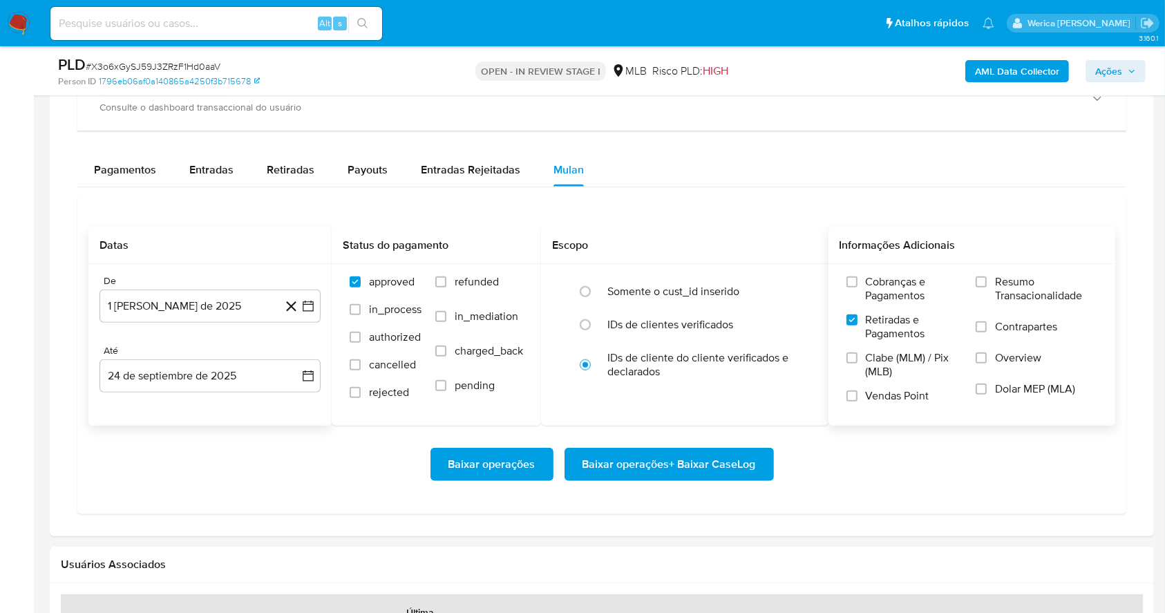
click at [857, 390] on input "Vendas Point" at bounding box center [851, 395] width 11 height 11
click at [873, 363] on span "Clabe (MLM) / Pix (MLB)" at bounding box center [914, 365] width 97 height 28
click at [895, 290] on span "Cobranças e Pagamentos" at bounding box center [914, 289] width 97 height 28
click at [857, 287] on input "Cobranças e Pagamentos" at bounding box center [851, 281] width 11 height 11
click at [995, 289] on span "Resumo Transacionalidade" at bounding box center [1046, 289] width 102 height 28
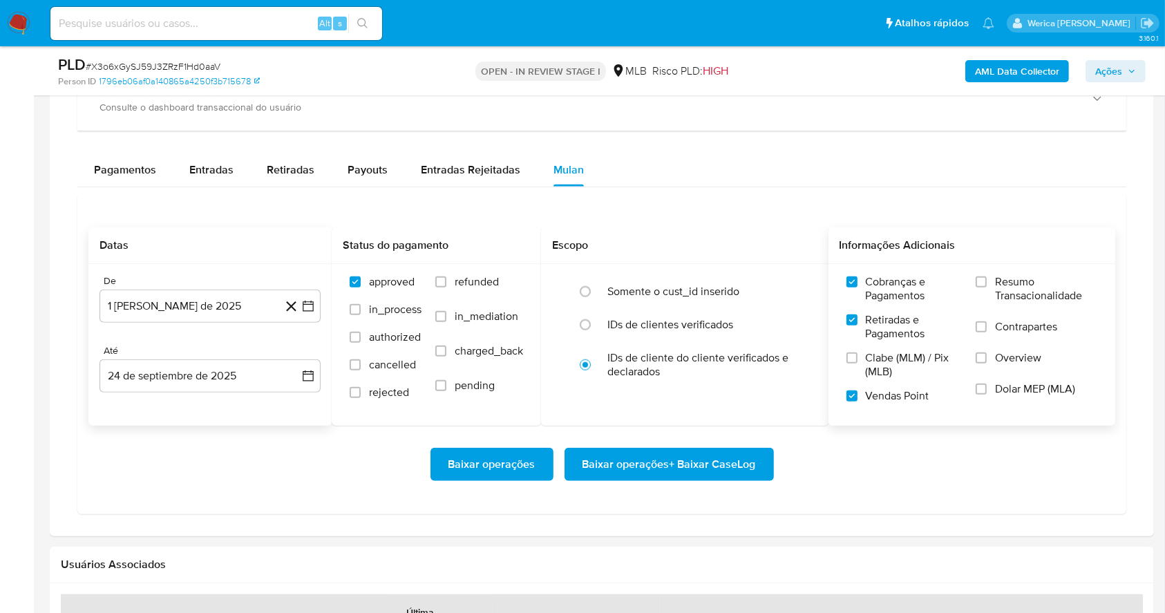
click at [987, 287] on input "Resumo Transacionalidade" at bounding box center [981, 281] width 11 height 11
click at [1012, 320] on span "Contrapartes" at bounding box center [1026, 327] width 62 height 14
click at [987, 321] on input "Contrapartes" at bounding box center [981, 326] width 11 height 11
click at [1000, 374] on label "Overview" at bounding box center [1037, 366] width 122 height 31
click at [987, 363] on input "Overview" at bounding box center [981, 357] width 11 height 11
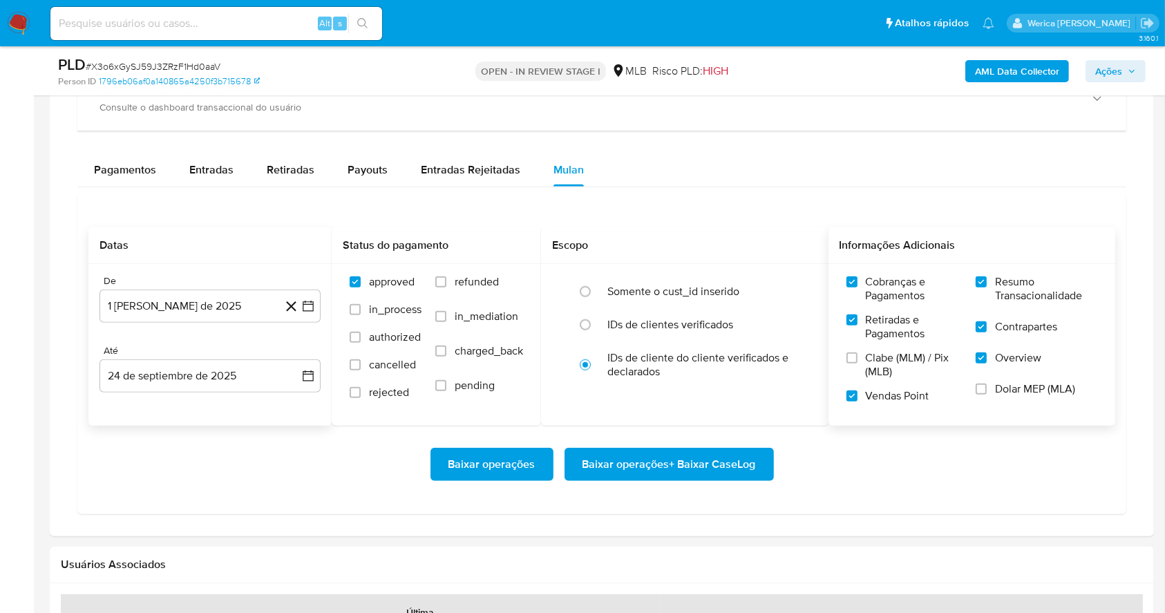
drag, startPoint x: 1000, startPoint y: 374, endPoint x: 1003, endPoint y: 392, distance: 19.0
click at [1003, 392] on span "Dolar MEP (MLA)" at bounding box center [1035, 389] width 80 height 14
click at [987, 392] on input "Dolar MEP (MLA)" at bounding box center [981, 388] width 11 height 11
click at [858, 373] on label "Clabe (MLM) / Pix (MLB)" at bounding box center [904, 370] width 116 height 38
click at [857, 363] on input "Clabe (MLM) / Pix (MLB)" at bounding box center [851, 357] width 11 height 11
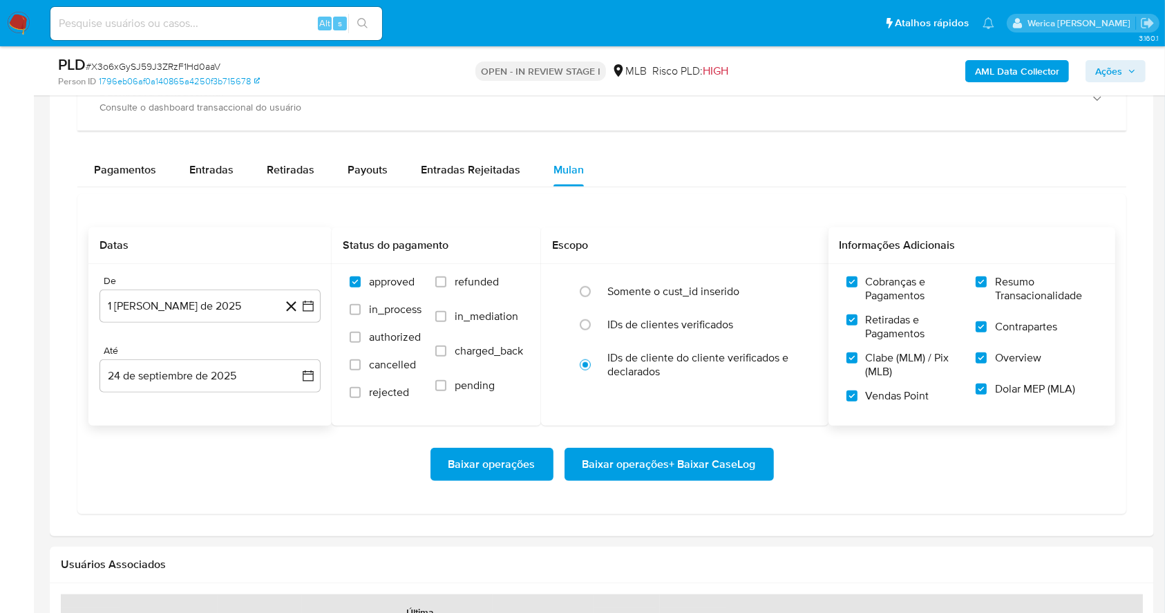
click at [738, 468] on span "Baixar operações + Baixar CaseLog" at bounding box center [668, 464] width 173 height 30
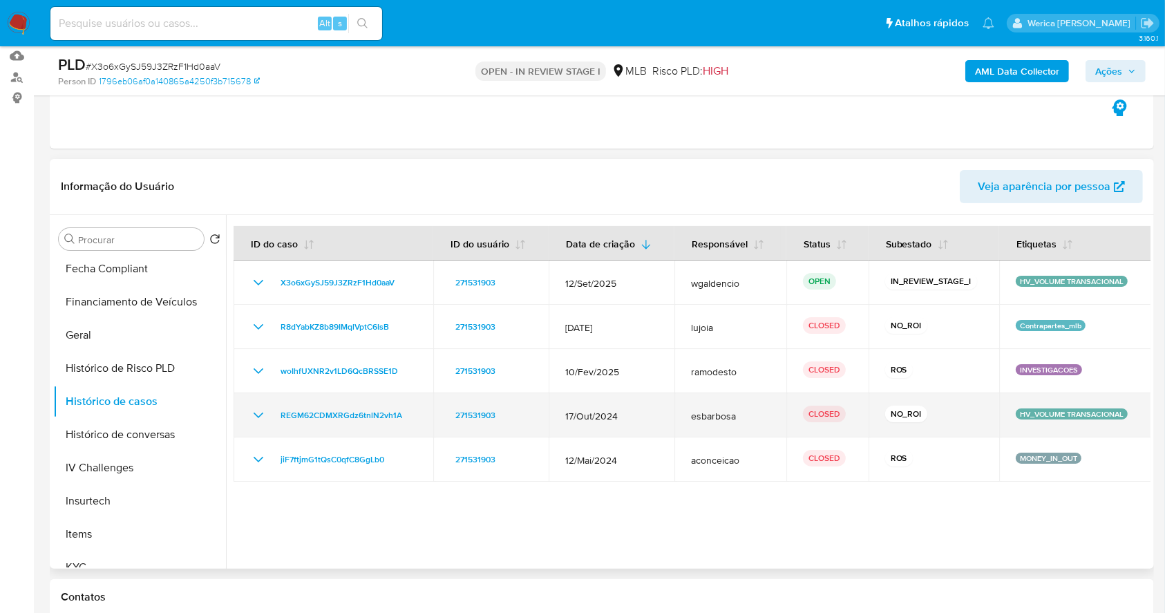
scroll to position [184, 0]
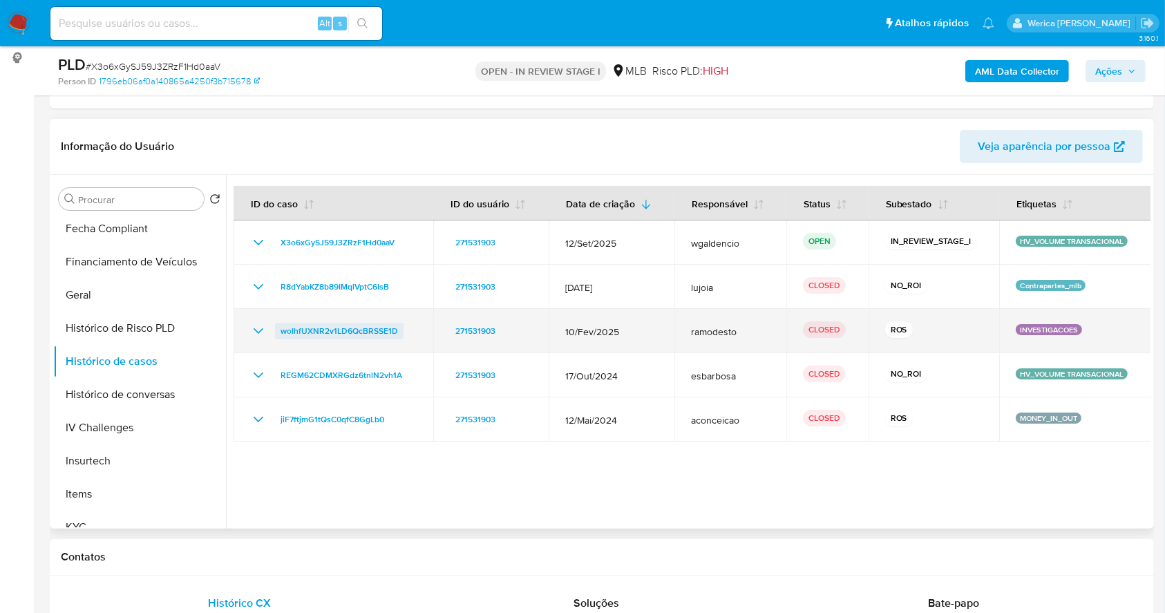
click at [393, 331] on span "woIhfUXNR2v1LD6QcBRSSE1D" at bounding box center [339, 331] width 117 height 17
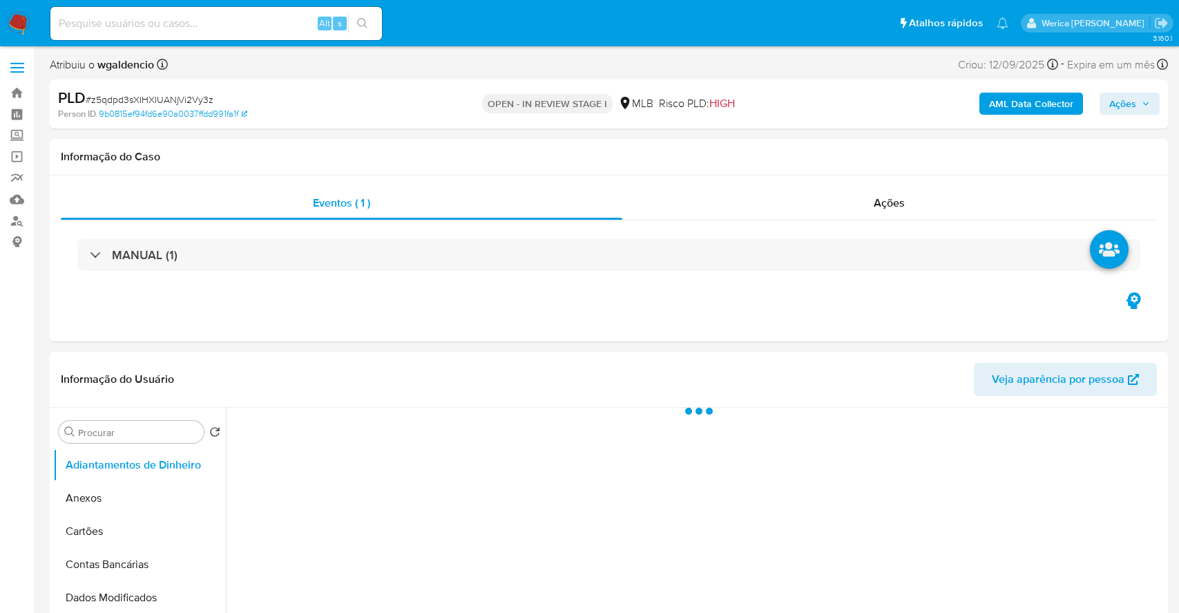
select select "10"
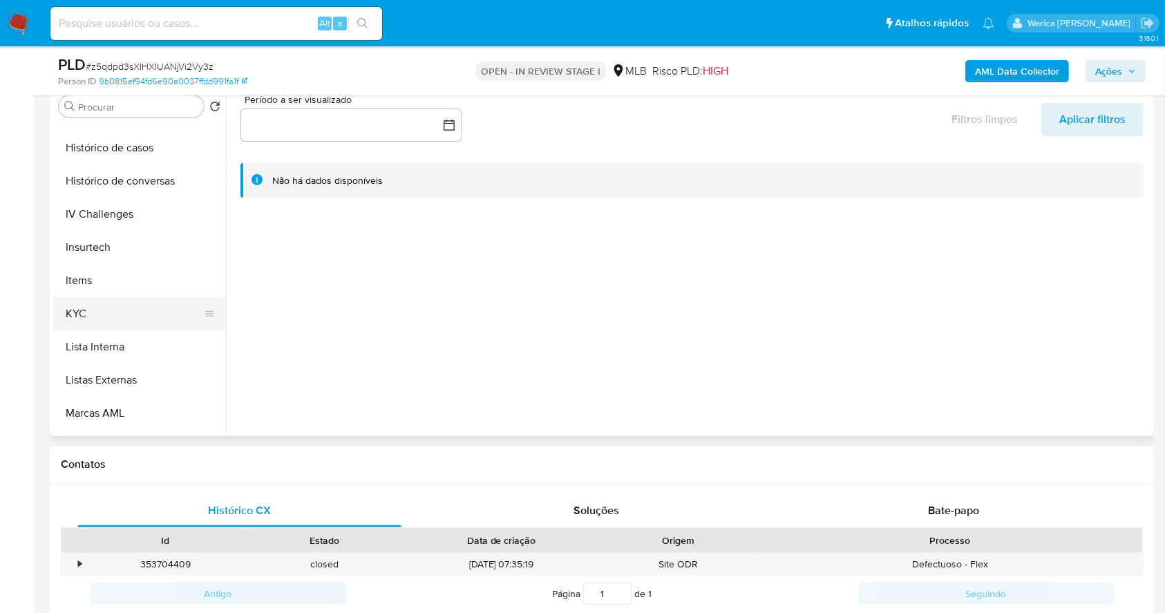
scroll to position [460, 0]
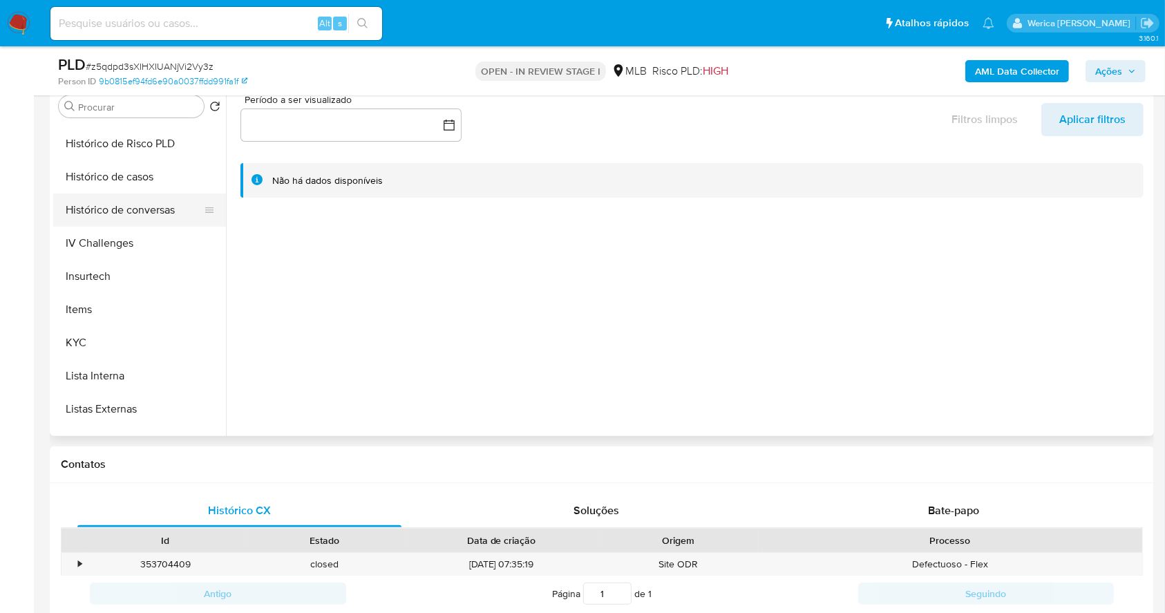
click at [98, 198] on button "Histórico de conversas" at bounding box center [134, 209] width 162 height 33
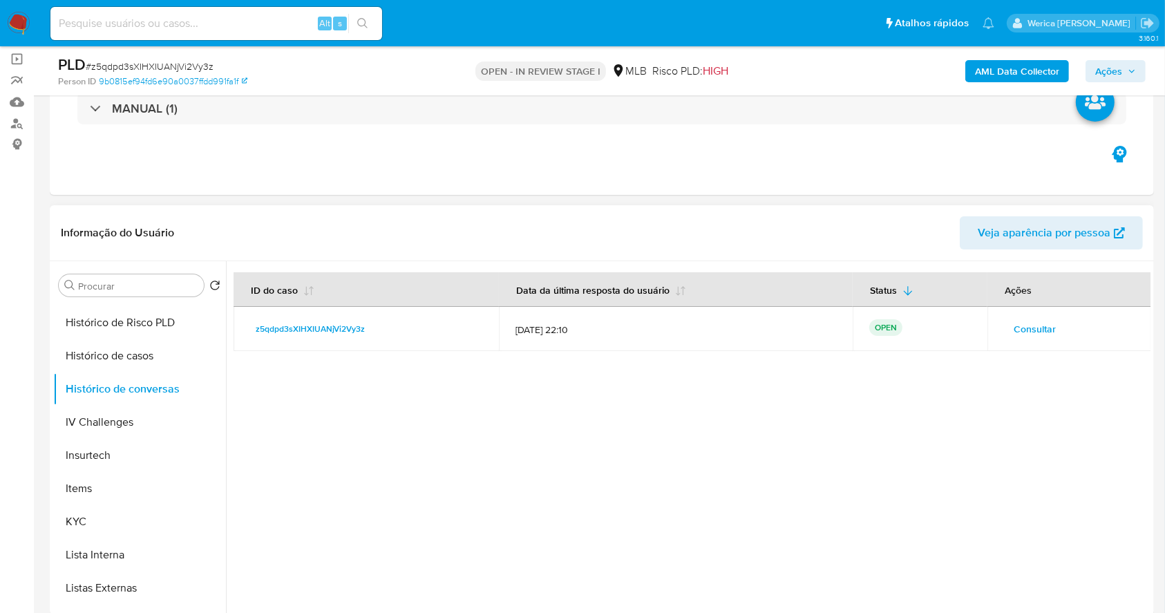
scroll to position [184, 0]
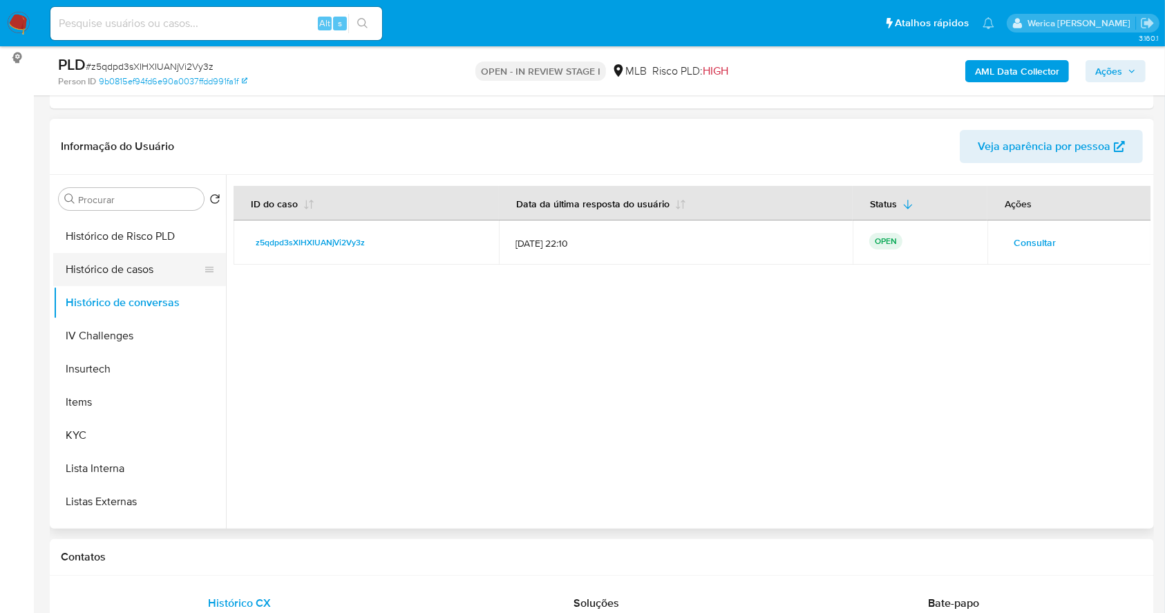
click at [108, 272] on button "Histórico de casos" at bounding box center [134, 269] width 162 height 33
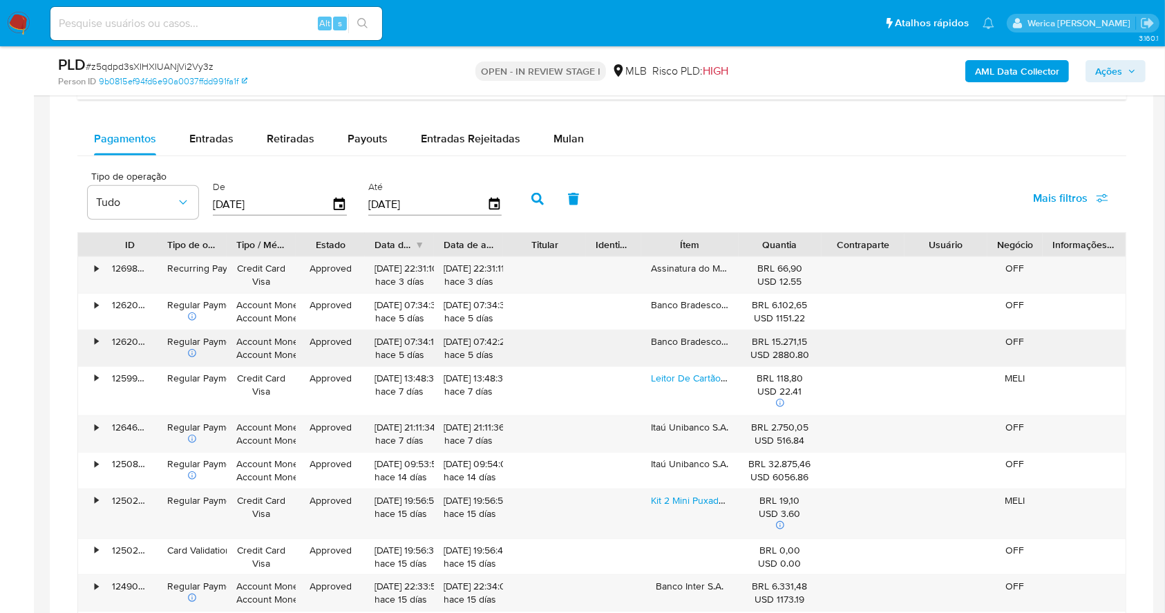
scroll to position [921, 0]
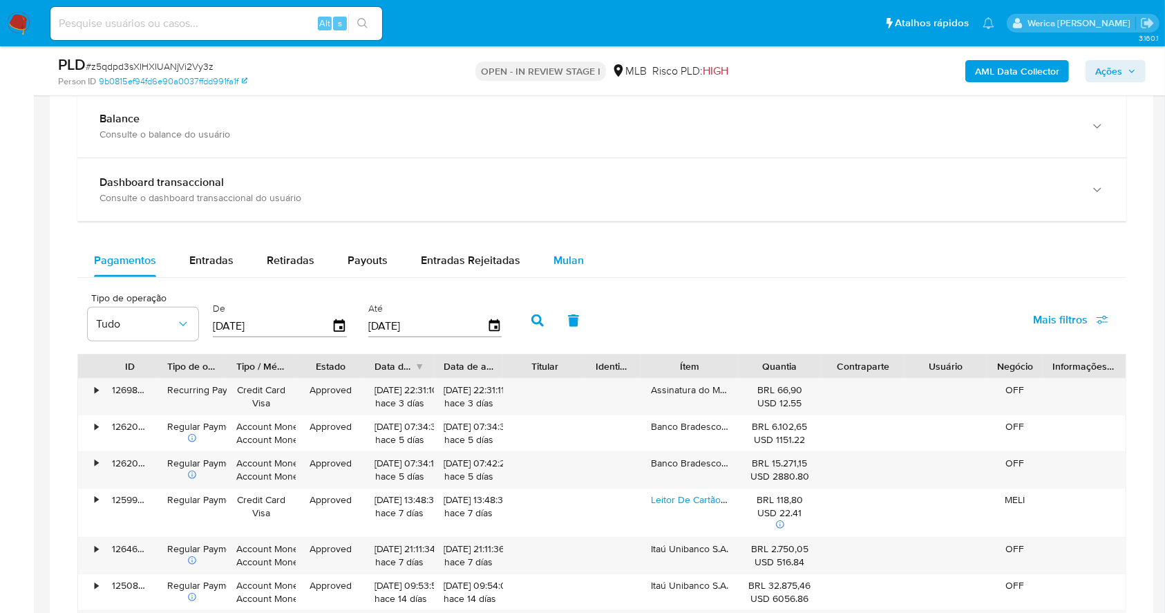
click at [542, 252] on button "Mulan" at bounding box center [569, 260] width 64 height 33
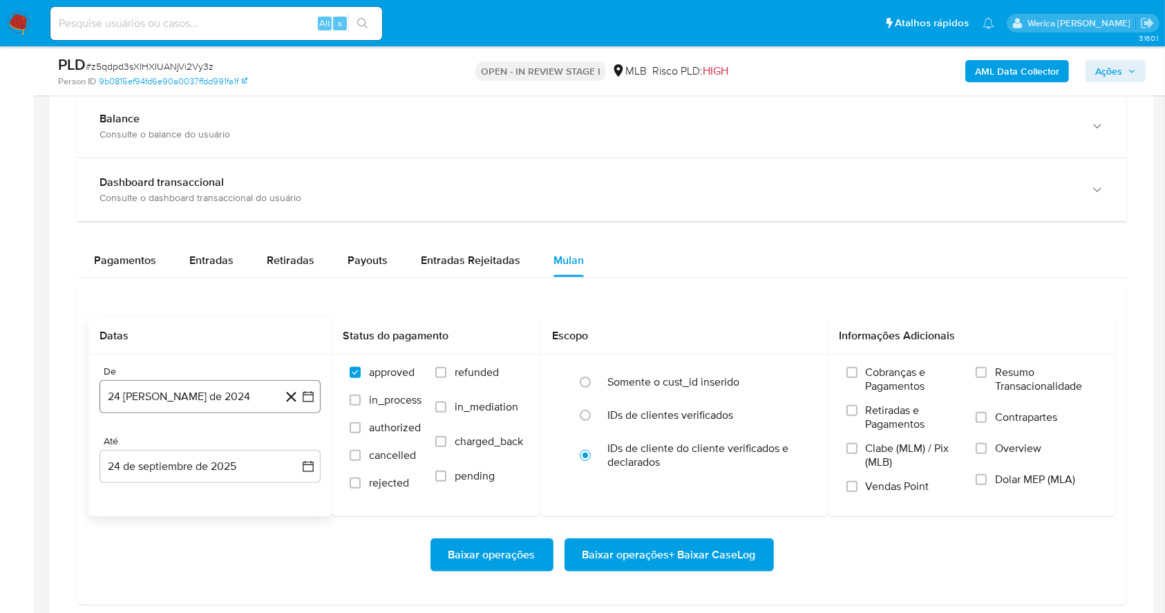
click at [186, 407] on button "24 [PERSON_NAME] de 2024" at bounding box center [209, 396] width 221 height 33
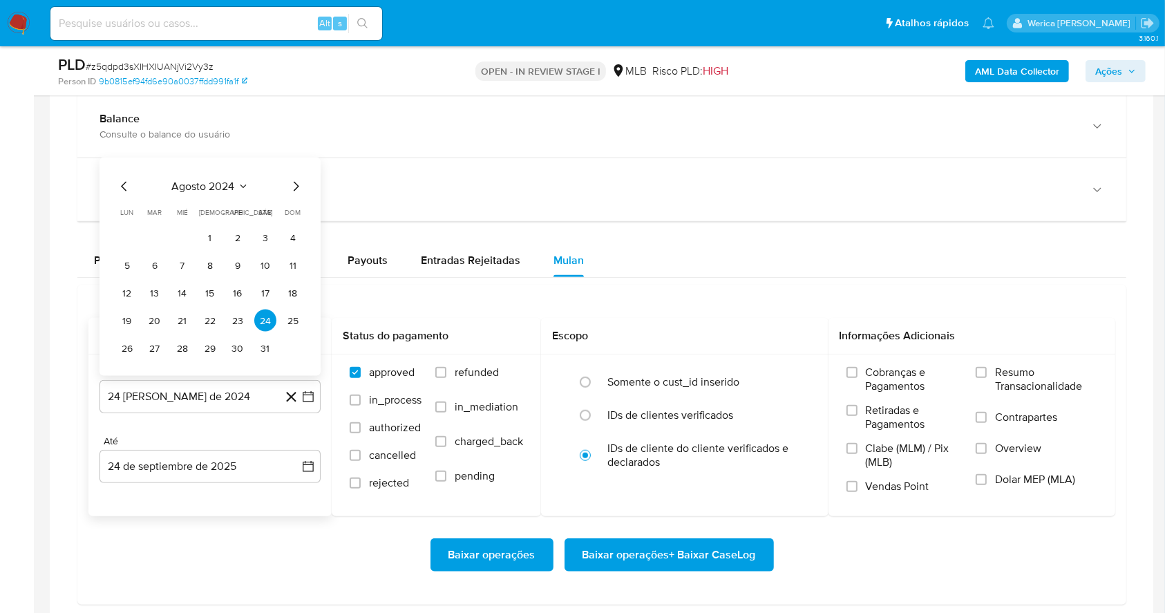
click at [182, 184] on span "agosto 2024" at bounding box center [203, 187] width 63 height 14
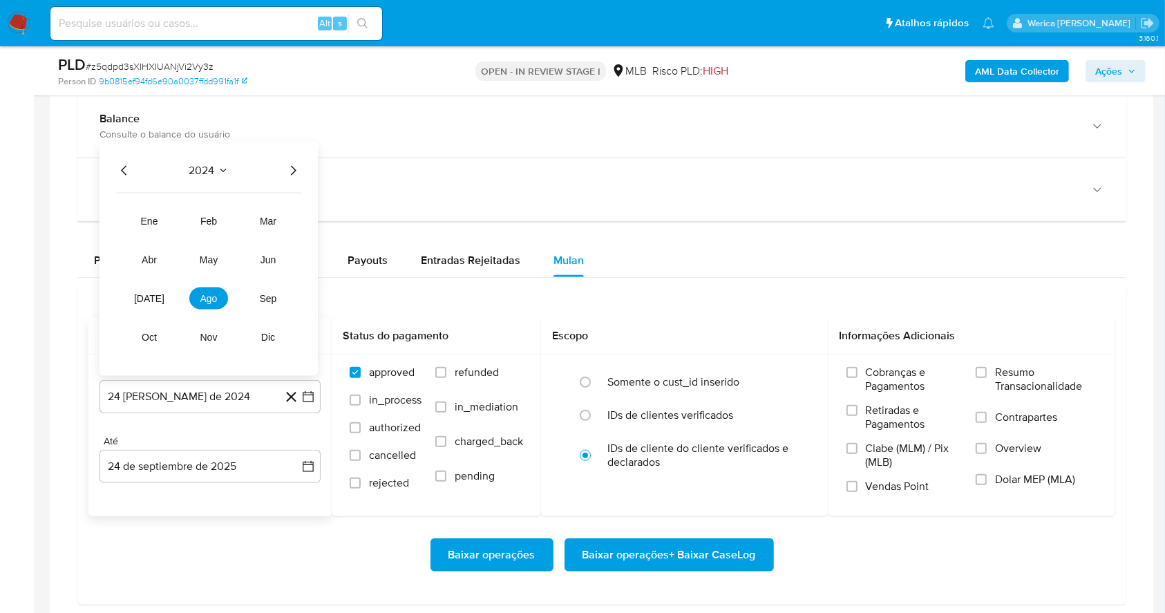
drag, startPoint x: 291, startPoint y: 169, endPoint x: 292, endPoint y: 178, distance: 9.7
click at [292, 178] on icon "Año siguiente" at bounding box center [293, 170] width 17 height 17
click at [205, 303] on button "ago" at bounding box center [208, 298] width 39 height 22
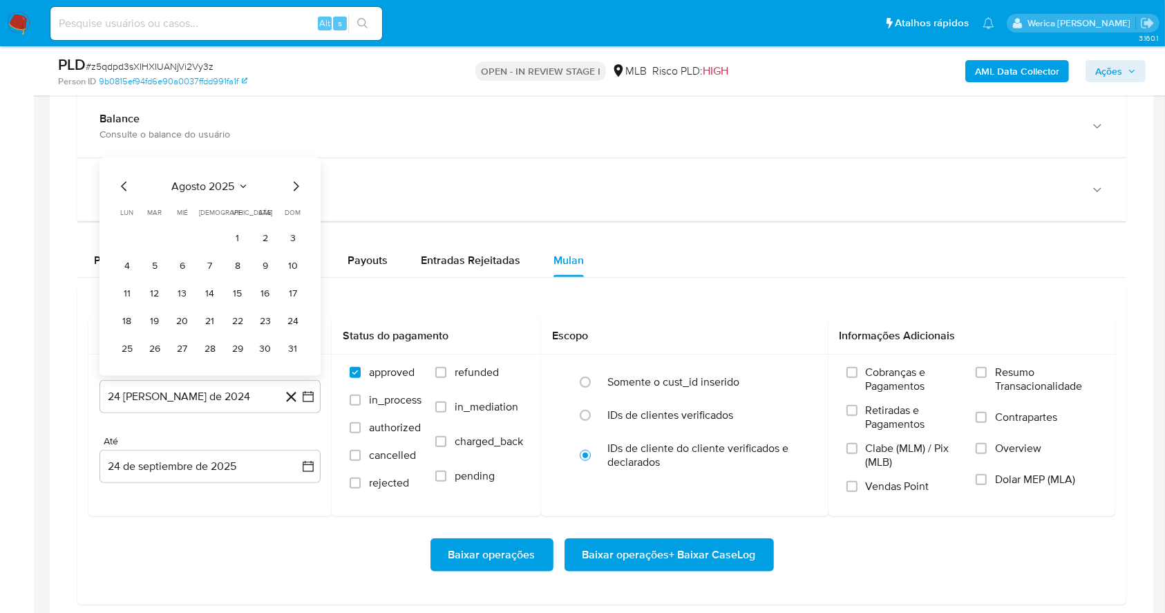
click at [236, 237] on button "1" at bounding box center [238, 238] width 22 height 22
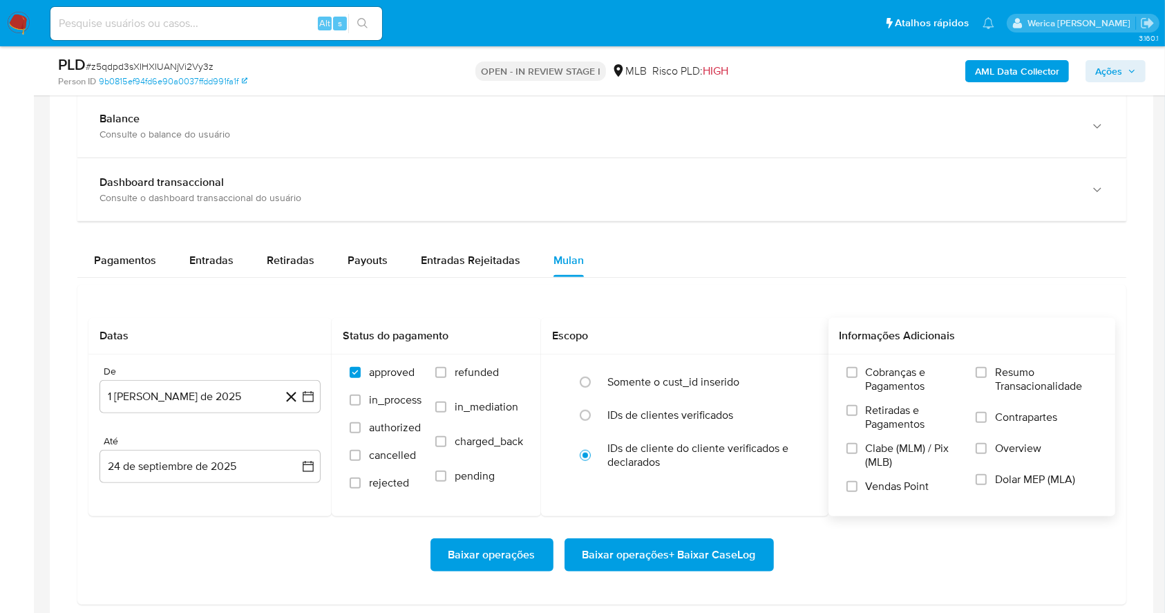
click at [887, 394] on label "Cobranças e Pagamentos" at bounding box center [904, 385] width 116 height 38
click at [885, 426] on span "Retiradas e Pagamentos" at bounding box center [914, 418] width 97 height 28
click at [857, 416] on input "Retiradas e Pagamentos" at bounding box center [851, 410] width 11 height 11
click at [876, 467] on span "Clabe (MLM) / Pix (MLB)" at bounding box center [914, 456] width 97 height 28
click at [857, 454] on input "Clabe (MLM) / Pix (MLB)" at bounding box center [851, 448] width 11 height 11
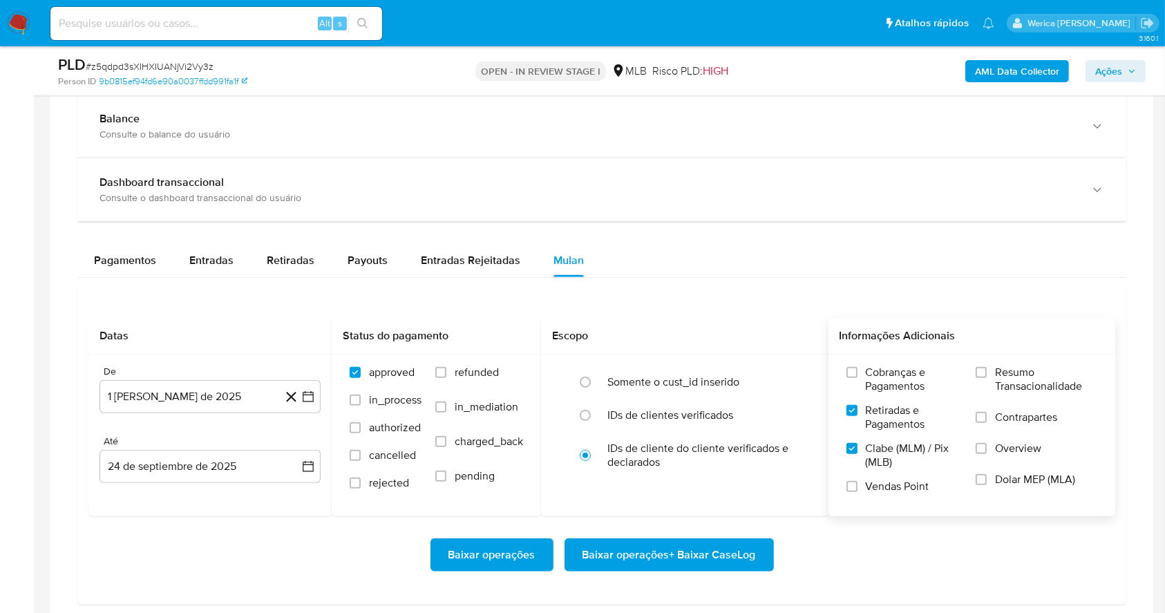
click at [877, 486] on span "Vendas Point" at bounding box center [898, 487] width 64 height 14
click at [857, 486] on input "Vendas Point" at bounding box center [851, 486] width 11 height 11
click at [1008, 465] on label "Overview" at bounding box center [1037, 457] width 122 height 31
click at [987, 454] on input "Overview" at bounding box center [981, 448] width 11 height 11
click at [996, 478] on span "Dolar MEP (MLA)" at bounding box center [1035, 480] width 80 height 14
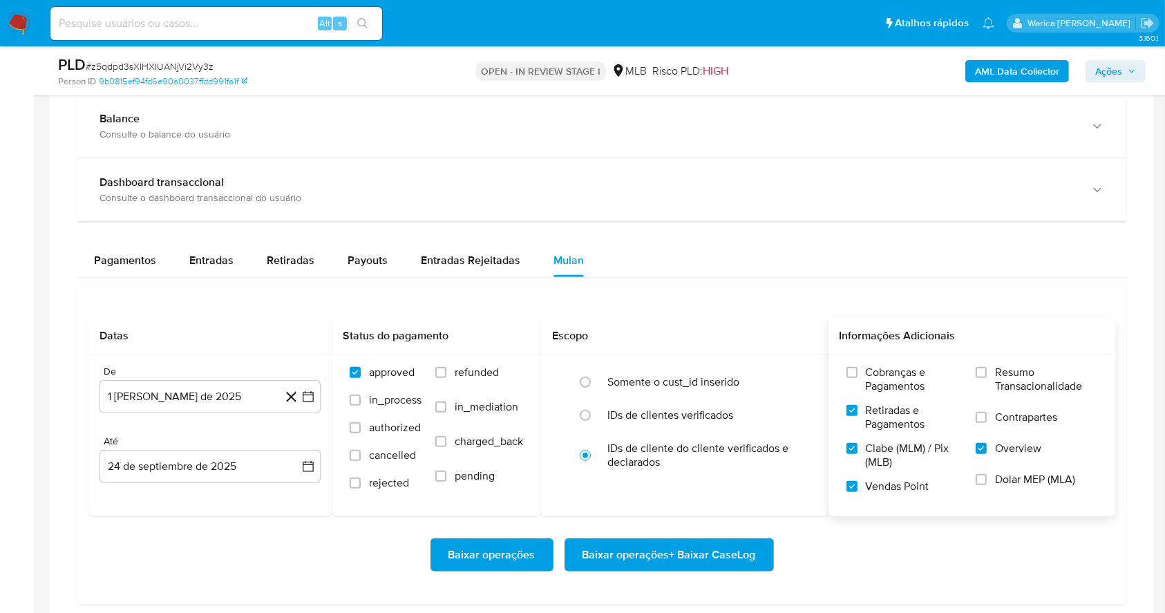
click at [1009, 419] on span "Contrapartes" at bounding box center [1026, 417] width 62 height 14
click at [987, 419] on input "Contrapartes" at bounding box center [981, 417] width 11 height 11
click at [1005, 388] on span "Resumo Transacionalidade" at bounding box center [1046, 380] width 102 height 28
click at [987, 378] on input "Resumo Transacionalidade" at bounding box center [981, 372] width 11 height 11
click at [902, 394] on label "Cobranças e Pagamentos" at bounding box center [904, 385] width 116 height 38
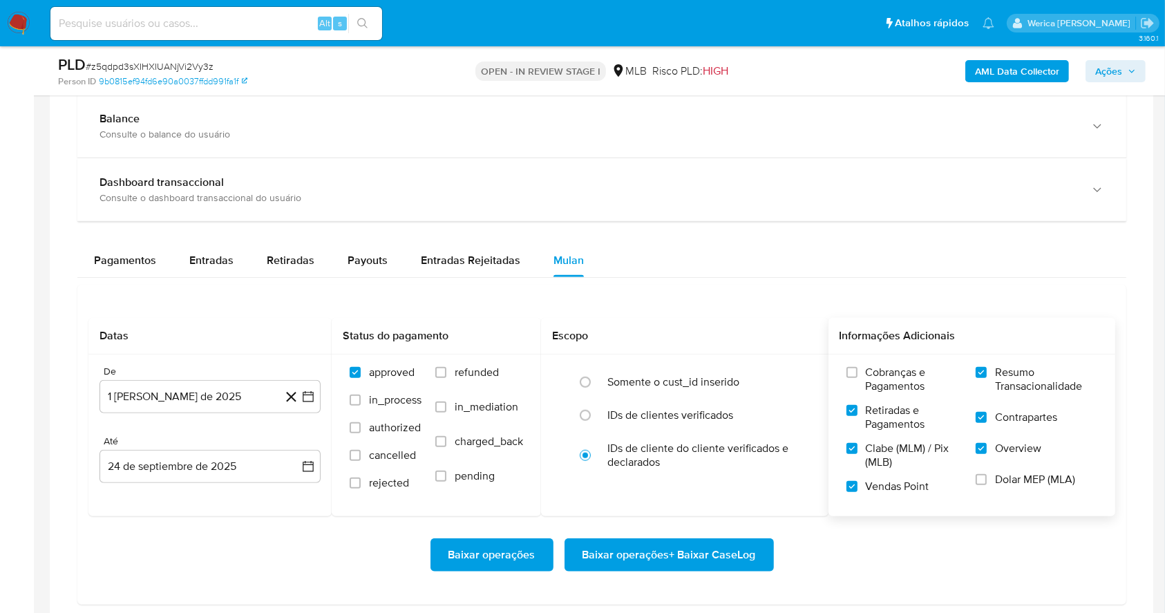
click at [857, 378] on input "Cobranças e Pagamentos" at bounding box center [851, 372] width 11 height 11
click at [1012, 491] on label "Dolar MEP (MLA)" at bounding box center [1037, 488] width 122 height 31
click at [987, 485] on input "Dolar MEP (MLA)" at bounding box center [981, 479] width 11 height 11
click at [716, 549] on span "Baixar operações + Baixar CaseLog" at bounding box center [668, 555] width 173 height 30
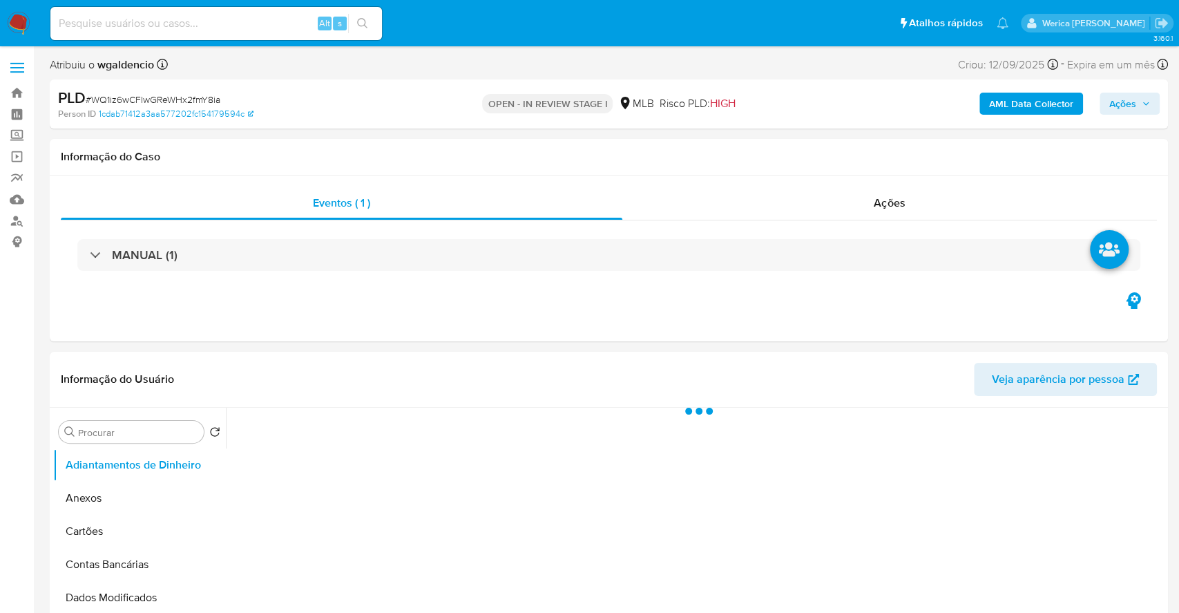
select select "10"
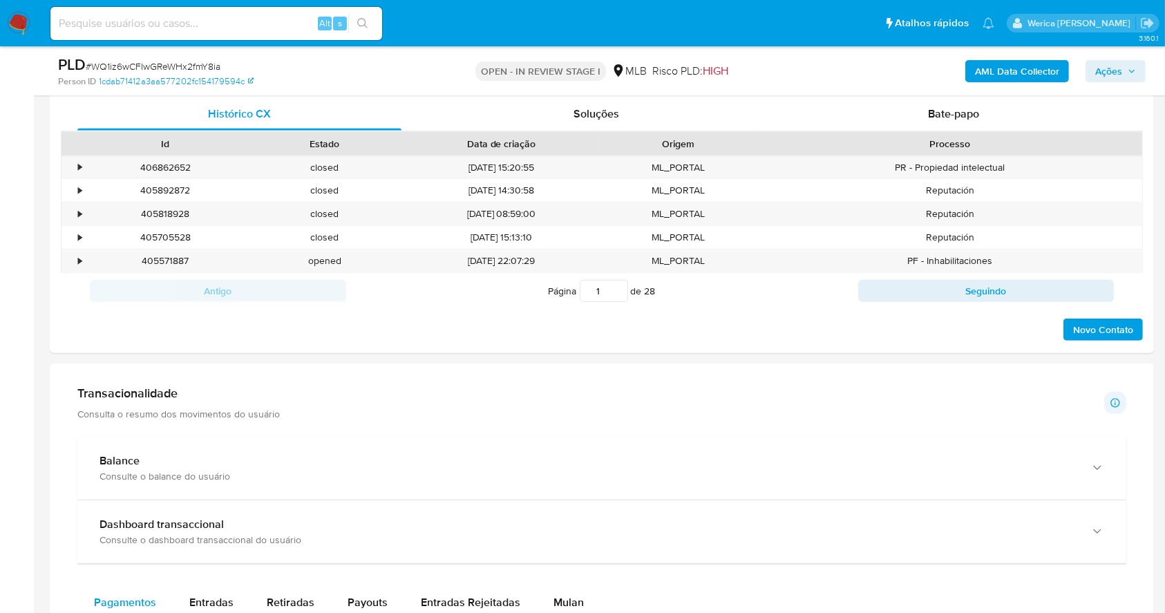
scroll to position [949, 0]
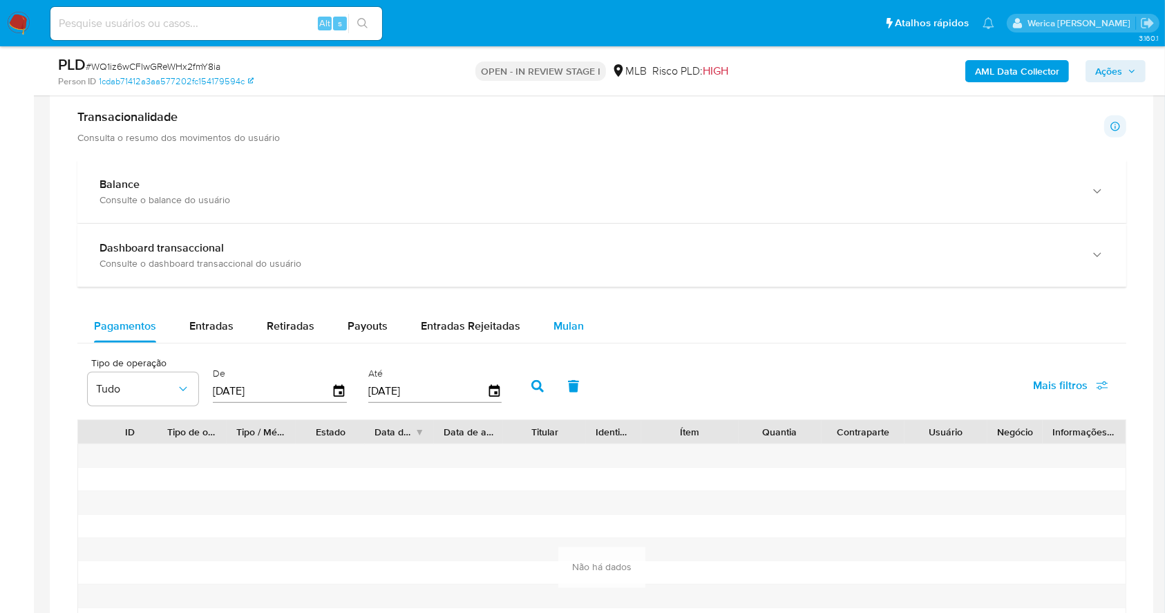
click at [562, 328] on span "Mulan" at bounding box center [568, 326] width 30 height 16
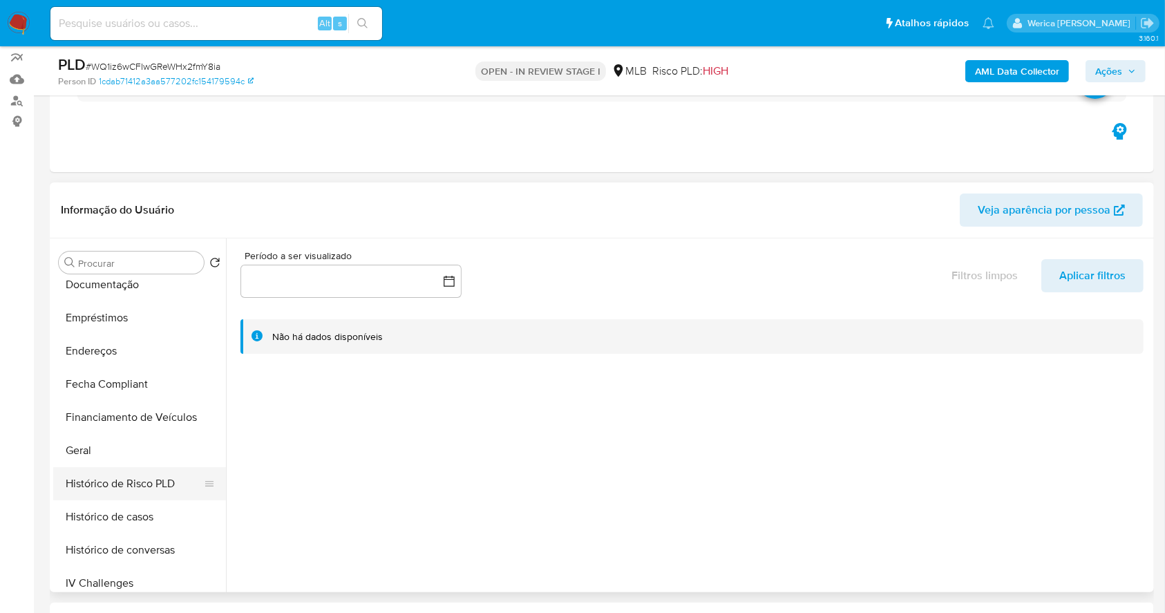
scroll to position [368, 0]
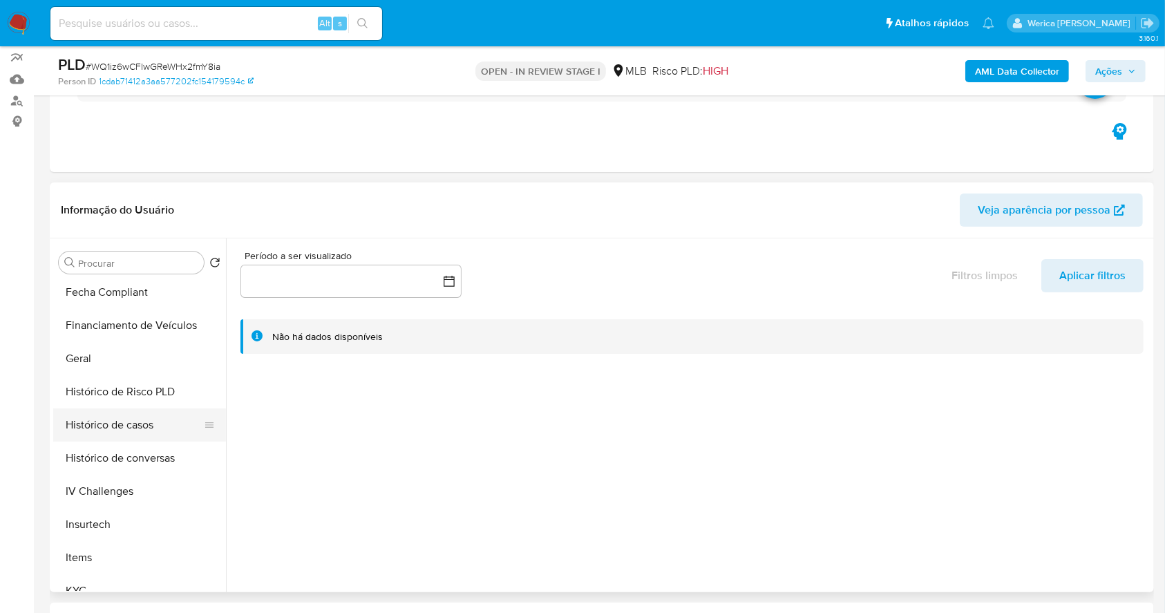
click at [144, 434] on button "Histórico de casos" at bounding box center [134, 424] width 162 height 33
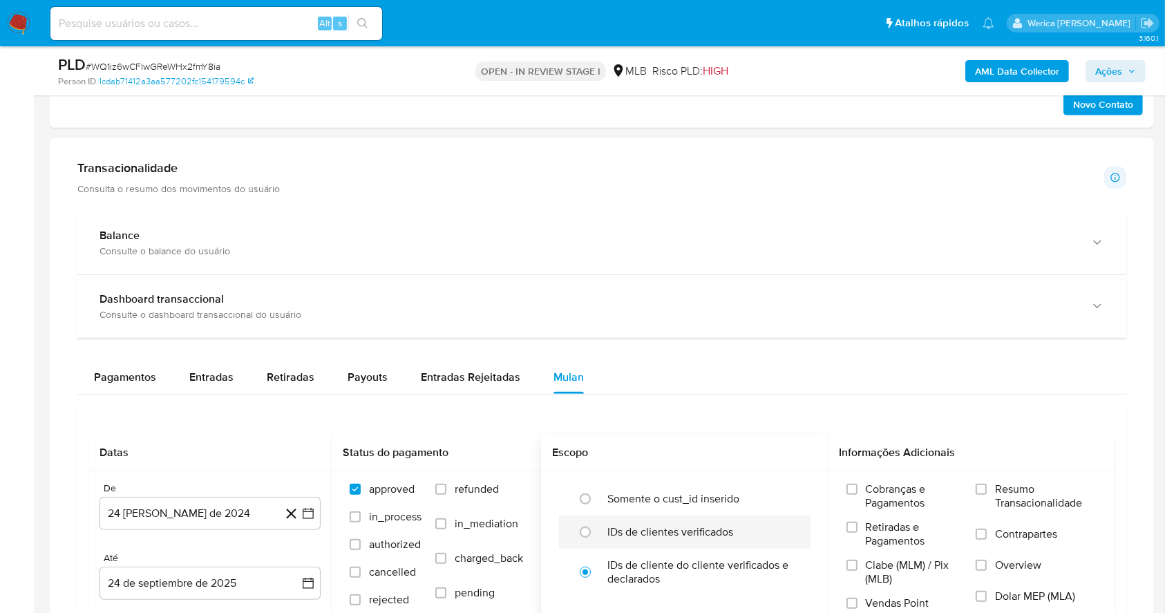
scroll to position [1041, 0]
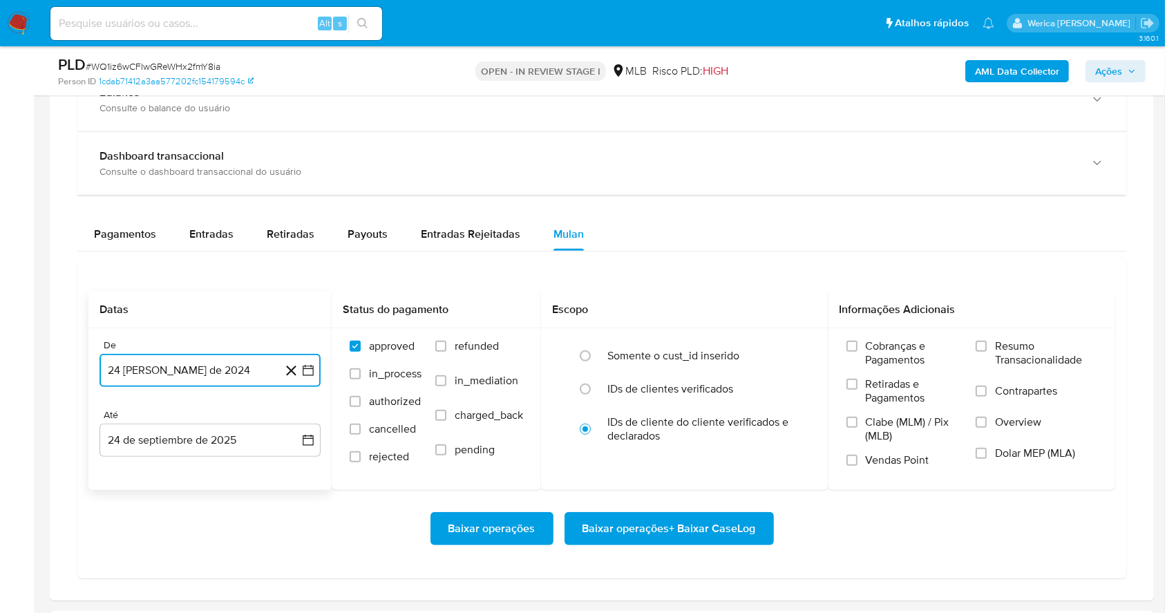
click at [228, 375] on button "24 [PERSON_NAME] de 2024" at bounding box center [209, 370] width 221 height 33
click at [236, 416] on button "agosto 2024" at bounding box center [210, 420] width 77 height 14
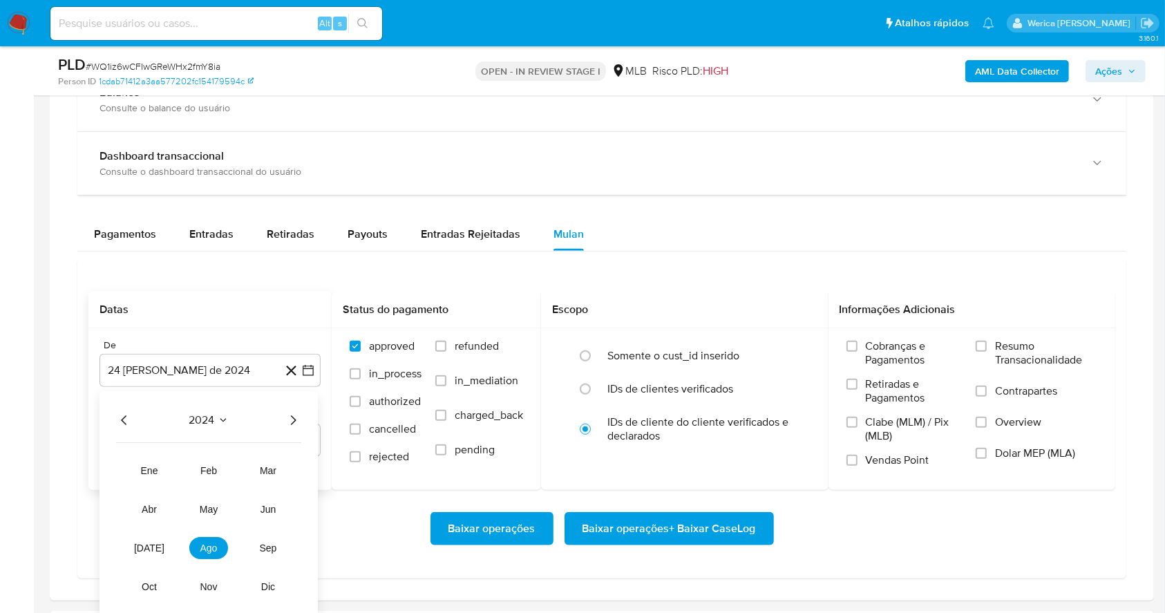
click at [293, 421] on icon "Año siguiente" at bounding box center [293, 420] width 17 height 17
click at [236, 549] on tr "ene feb mar abr may jun [DATE] ago sep oct nov dic" at bounding box center [209, 528] width 158 height 138
click at [218, 549] on button "ago" at bounding box center [208, 548] width 39 height 22
click at [245, 468] on button "1" at bounding box center [238, 471] width 22 height 22
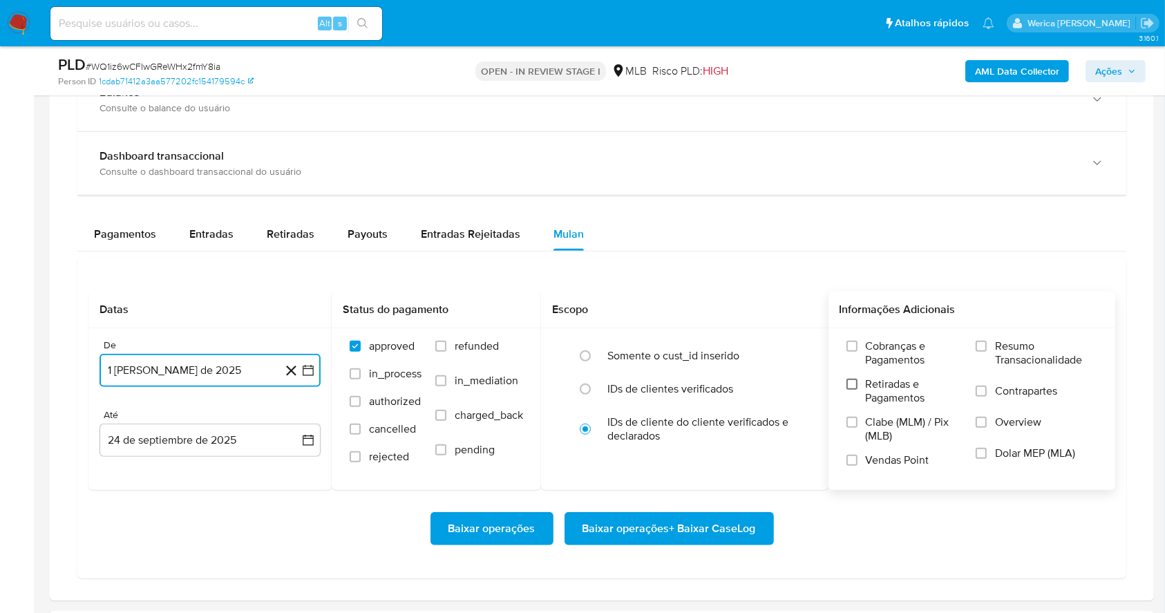
click at [851, 379] on input "Retiradas e Pagamentos" at bounding box center [851, 384] width 11 height 11
click at [900, 400] on span "Retiradas e Pagamentos" at bounding box center [914, 391] width 97 height 28
click at [857, 390] on input "Retiradas e Pagamentos" at bounding box center [851, 384] width 11 height 11
click at [891, 442] on span "Clabe (MLM) / Pix (MLB)" at bounding box center [914, 429] width 97 height 28
click at [857, 428] on input "Clabe (MLM) / Pix (MLB)" at bounding box center [851, 422] width 11 height 11
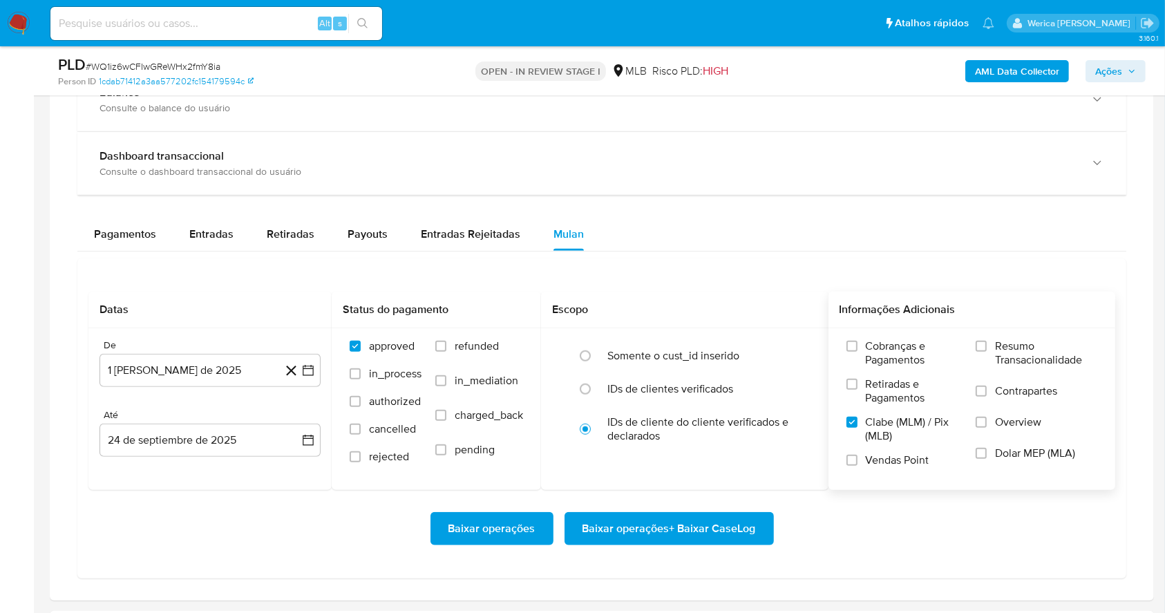
click at [895, 473] on label "Vendas Point" at bounding box center [904, 465] width 116 height 24
click at [857, 466] on input "Vendas Point" at bounding box center [851, 460] width 11 height 11
click at [915, 384] on span "Retiradas e Pagamentos" at bounding box center [914, 391] width 97 height 28
click at [857, 384] on input "Retiradas e Pagamentos" at bounding box center [851, 384] width 11 height 11
click at [945, 362] on span "Cobranças e Pagamentos" at bounding box center [914, 353] width 97 height 28
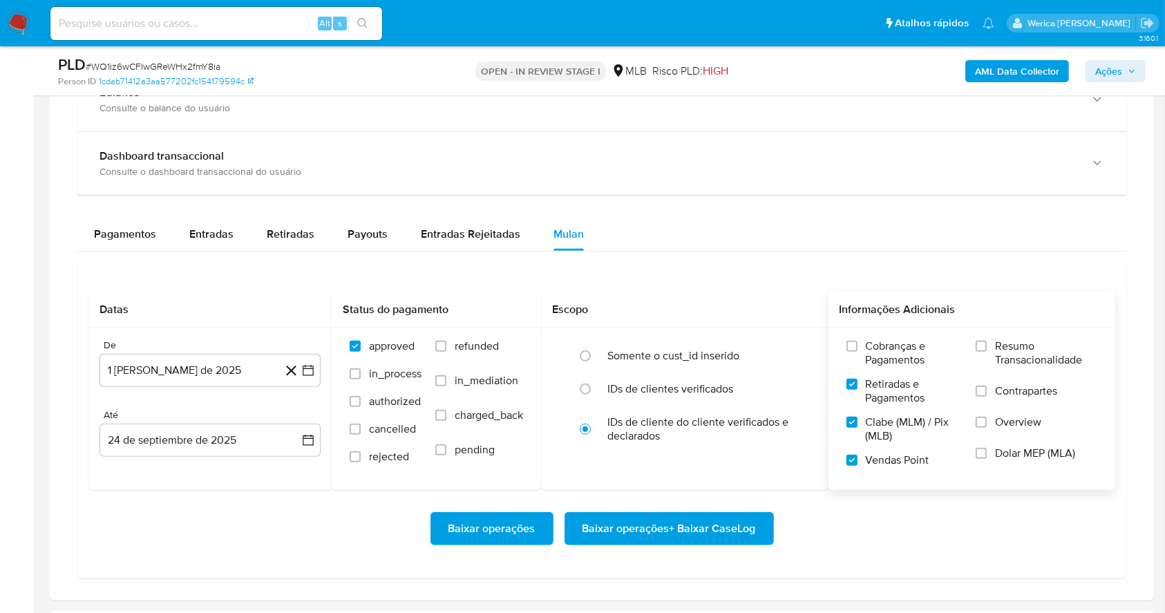
click at [857, 352] on input "Cobranças e Pagamentos" at bounding box center [851, 346] width 11 height 11
click at [1000, 370] on label "Resumo Transacionalidade" at bounding box center [1037, 361] width 122 height 45
click at [987, 352] on input "Resumo Transacionalidade" at bounding box center [981, 346] width 11 height 11
click at [1005, 400] on label "Contrapartes" at bounding box center [1037, 399] width 122 height 31
click at [987, 397] on input "Contrapartes" at bounding box center [981, 391] width 11 height 11
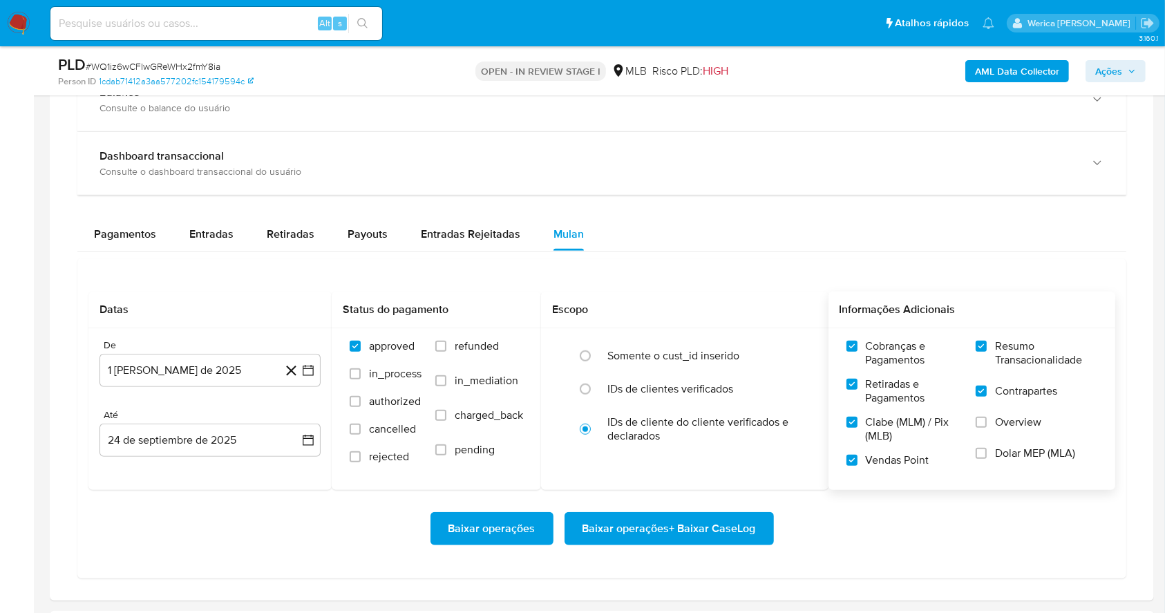
click at [998, 423] on span "Overview" at bounding box center [1018, 422] width 46 height 14
click at [987, 423] on input "Overview" at bounding box center [981, 422] width 11 height 11
click at [992, 446] on label "Dolar MEP (MLA)" at bounding box center [1037, 461] width 122 height 31
click at [987, 448] on input "Dolar MEP (MLA)" at bounding box center [981, 453] width 11 height 11
click at [716, 533] on span "Baixar operações + Baixar CaseLog" at bounding box center [668, 528] width 173 height 30
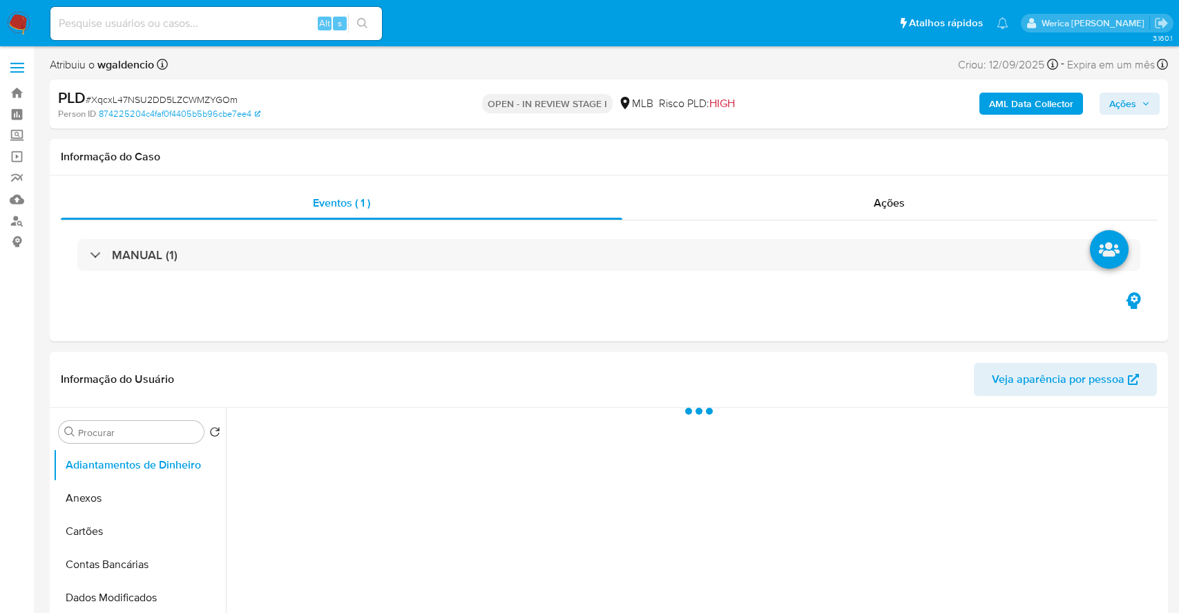
select select "10"
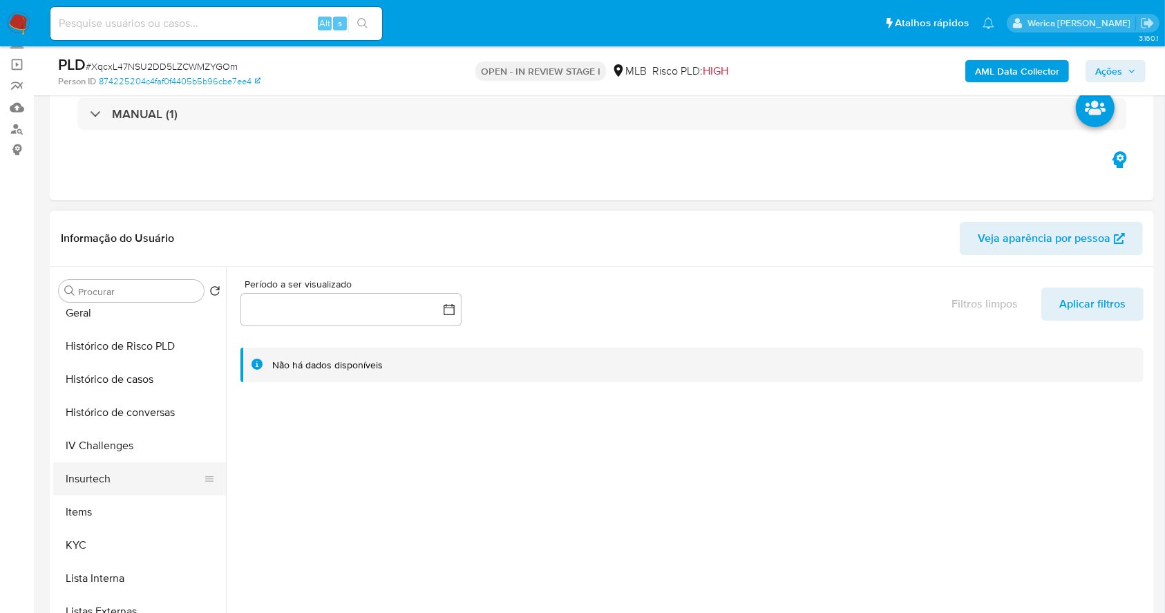
scroll to position [440, 0]
click at [129, 373] on button "Histórico de casos" at bounding box center [134, 381] width 162 height 33
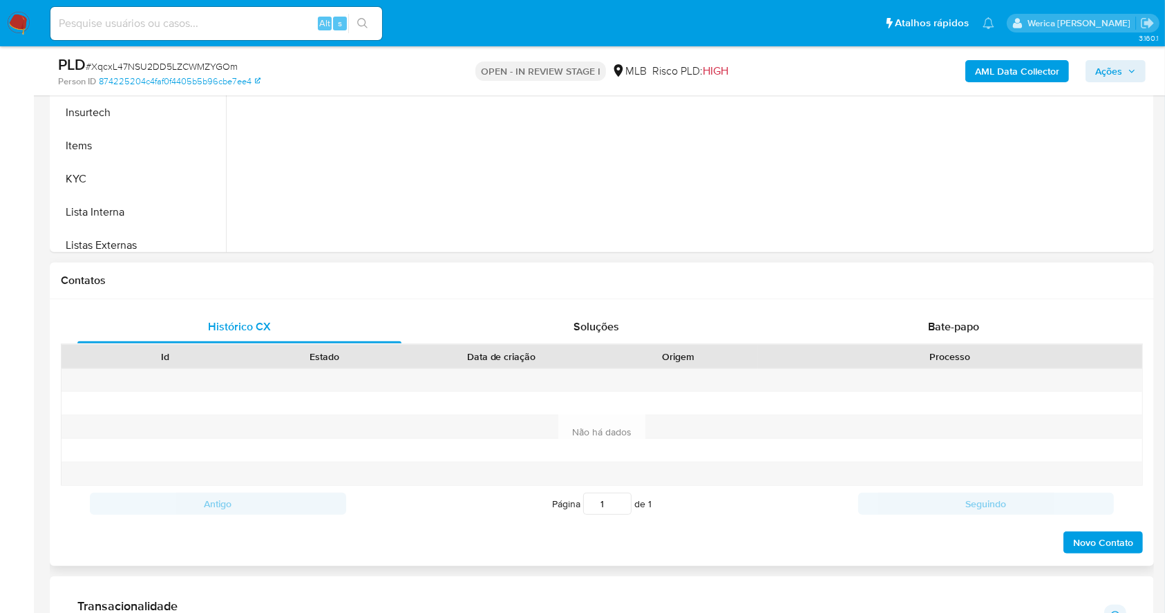
scroll to position [921, 0]
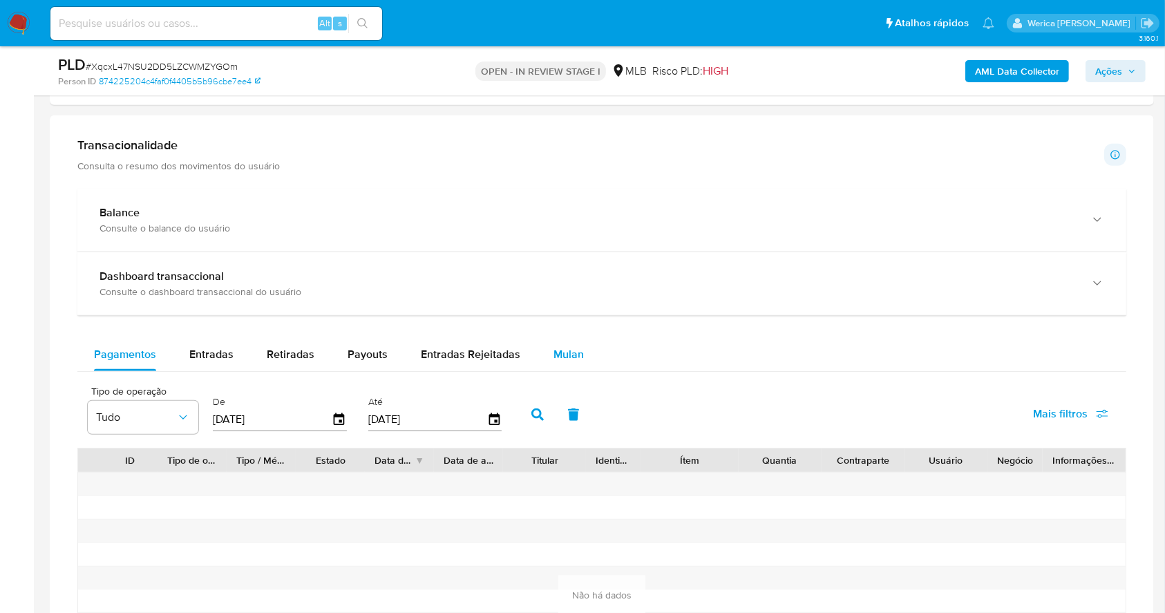
click at [553, 348] on span "Mulan" at bounding box center [568, 354] width 30 height 16
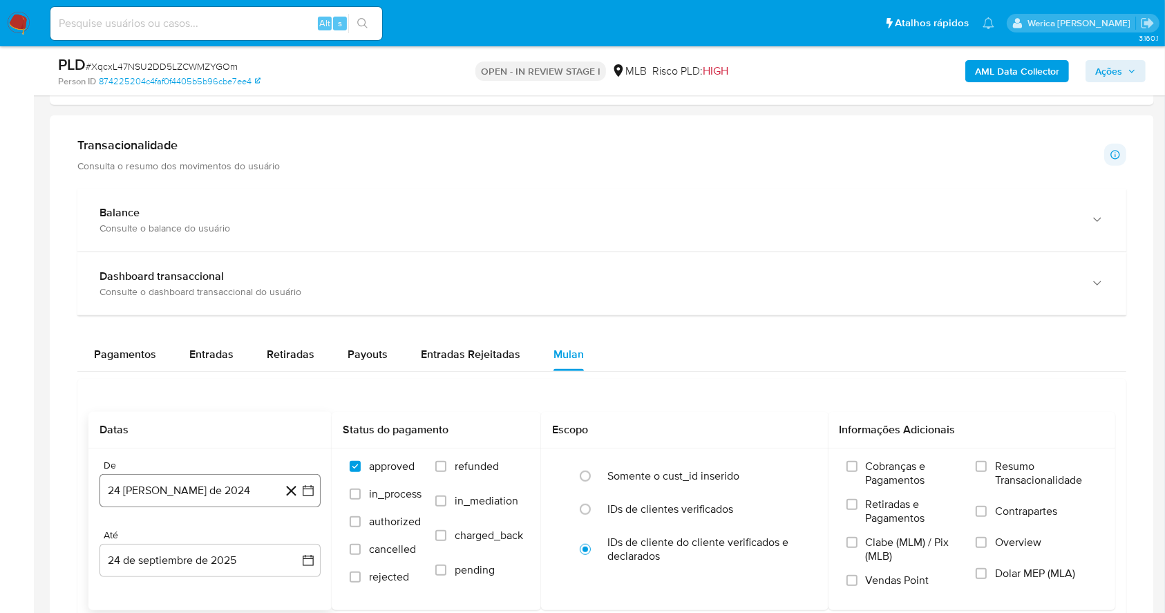
click at [256, 491] on button "24 [PERSON_NAME] de 2024" at bounding box center [209, 490] width 221 height 33
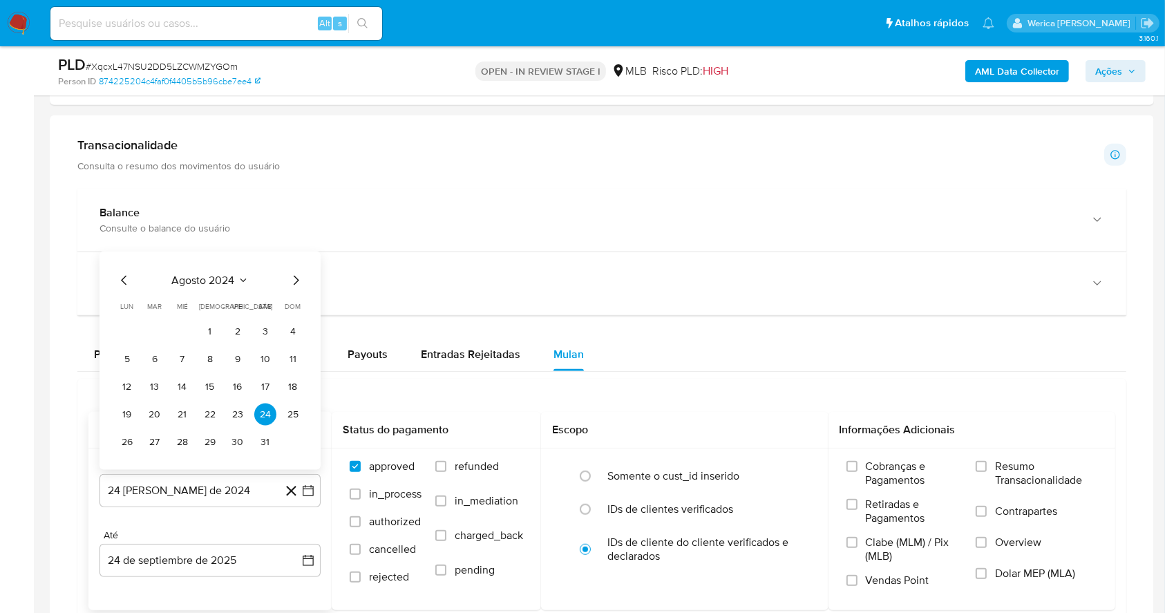
click at [216, 285] on span "agosto 2024" at bounding box center [203, 281] width 63 height 14
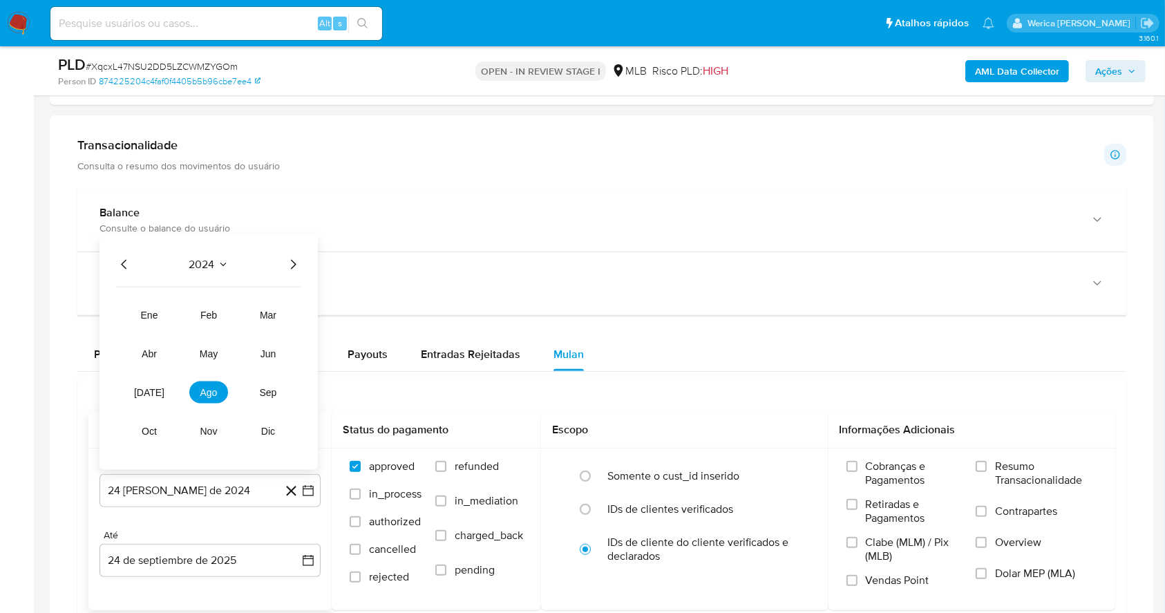
click at [301, 261] on div "2024 2024 ene feb mar abr may jun [DATE] ago sep oct nov dic" at bounding box center [208, 353] width 218 height 234
click at [298, 253] on div "2024 2024 ene feb mar abr may jun [DATE] ago sep oct nov dic" at bounding box center [208, 353] width 218 height 234
click at [296, 267] on icon "Año siguiente" at bounding box center [293, 264] width 17 height 17
click at [217, 383] on tr "ene feb mar abr may jun [DATE] ago sep oct nov dic" at bounding box center [209, 373] width 158 height 138
click at [217, 383] on button "ago" at bounding box center [208, 392] width 39 height 22
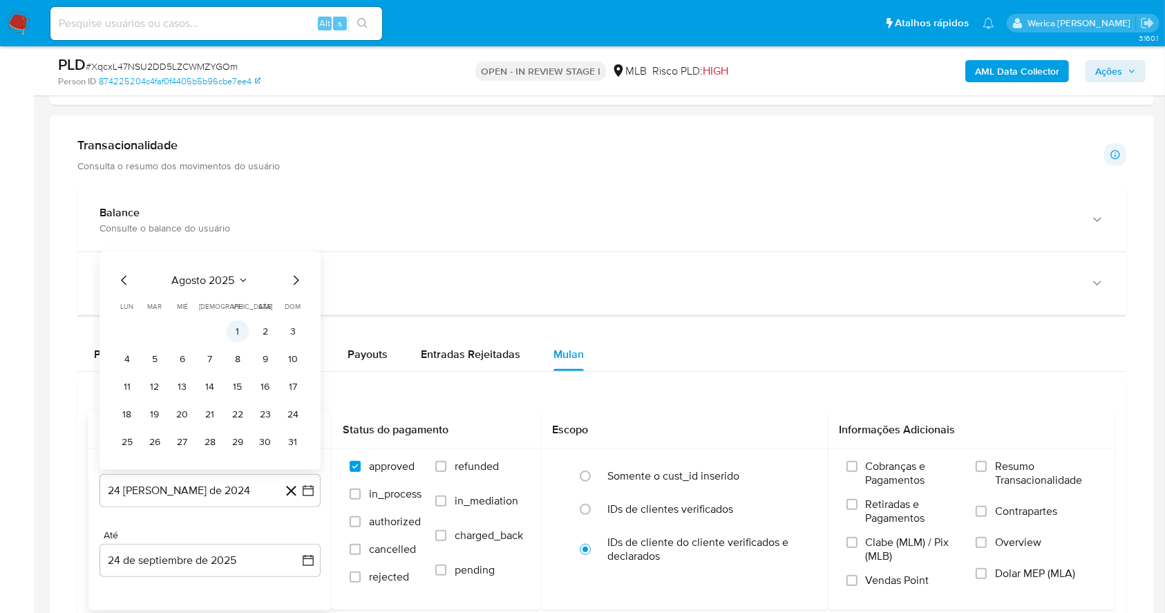
click at [236, 334] on button "1" at bounding box center [238, 332] width 22 height 22
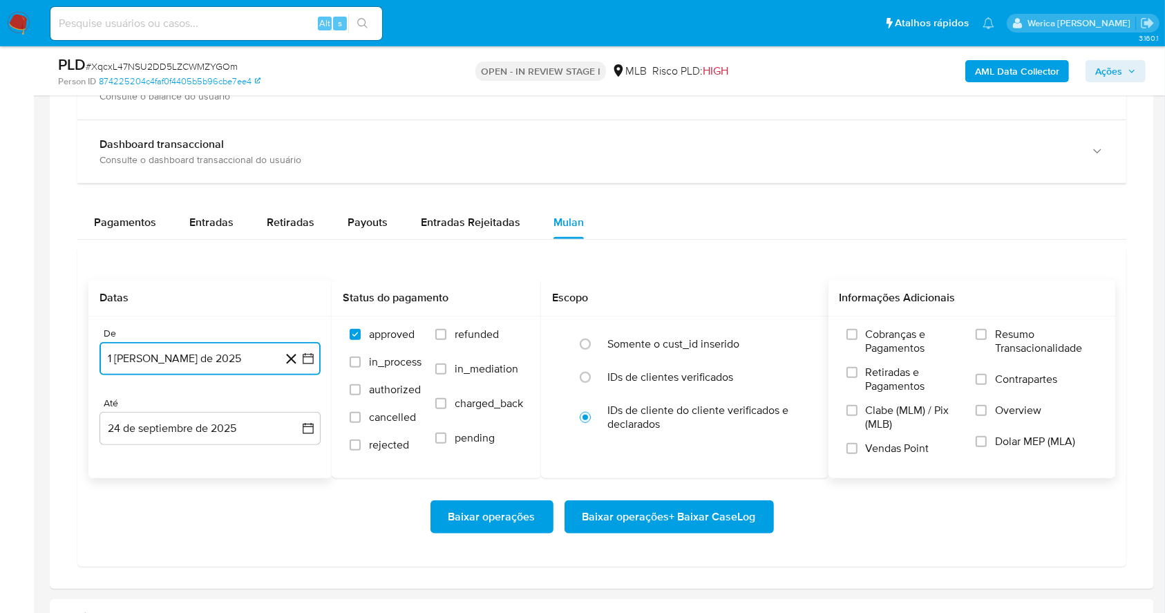
scroll to position [1105, 0]
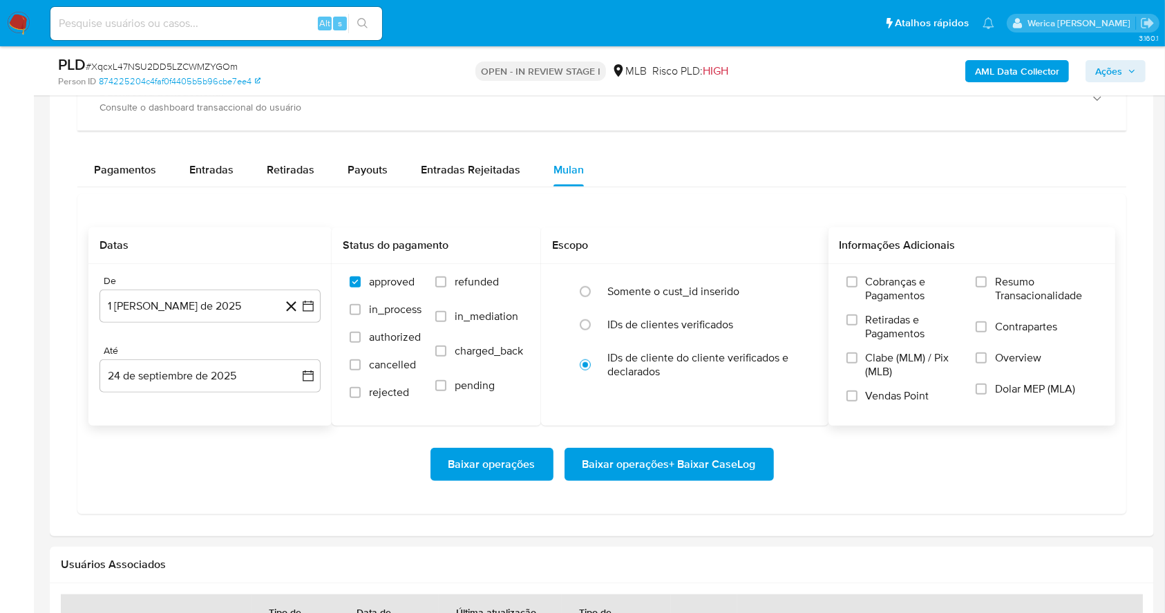
click at [898, 287] on span "Cobranças e Pagamentos" at bounding box center [914, 289] width 97 height 28
click at [857, 287] on input "Cobranças e Pagamentos" at bounding box center [851, 281] width 11 height 11
click at [900, 325] on span "Retiradas e Pagamentos" at bounding box center [914, 327] width 97 height 28
click at [899, 361] on span "Clabe (MLM) / Pix (MLB)" at bounding box center [914, 365] width 97 height 28
click at [857, 361] on input "Clabe (MLM) / Pix (MLB)" at bounding box center [851, 357] width 11 height 11
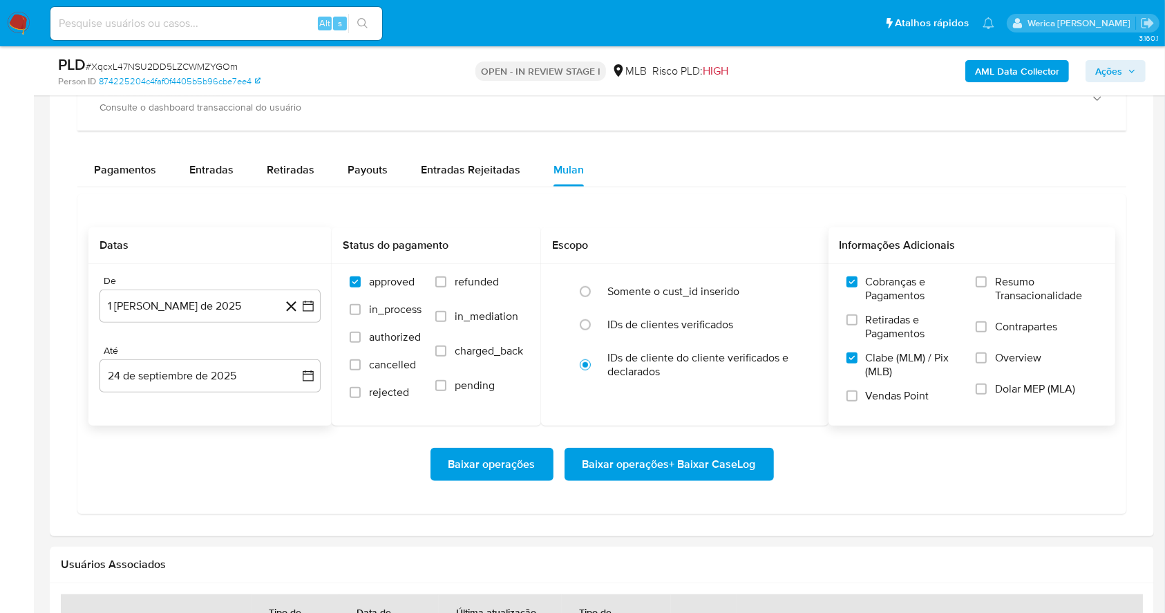
click at [877, 390] on span "Vendas Point" at bounding box center [898, 396] width 64 height 14
click at [857, 390] on input "Vendas Point" at bounding box center [851, 395] width 11 height 11
click at [866, 344] on label "Retiradas e Pagamentos" at bounding box center [904, 332] width 116 height 38
click at [857, 325] on input "Retiradas e Pagamentos" at bounding box center [851, 319] width 11 height 11
click at [980, 326] on input "Contrapartes" at bounding box center [981, 326] width 11 height 11
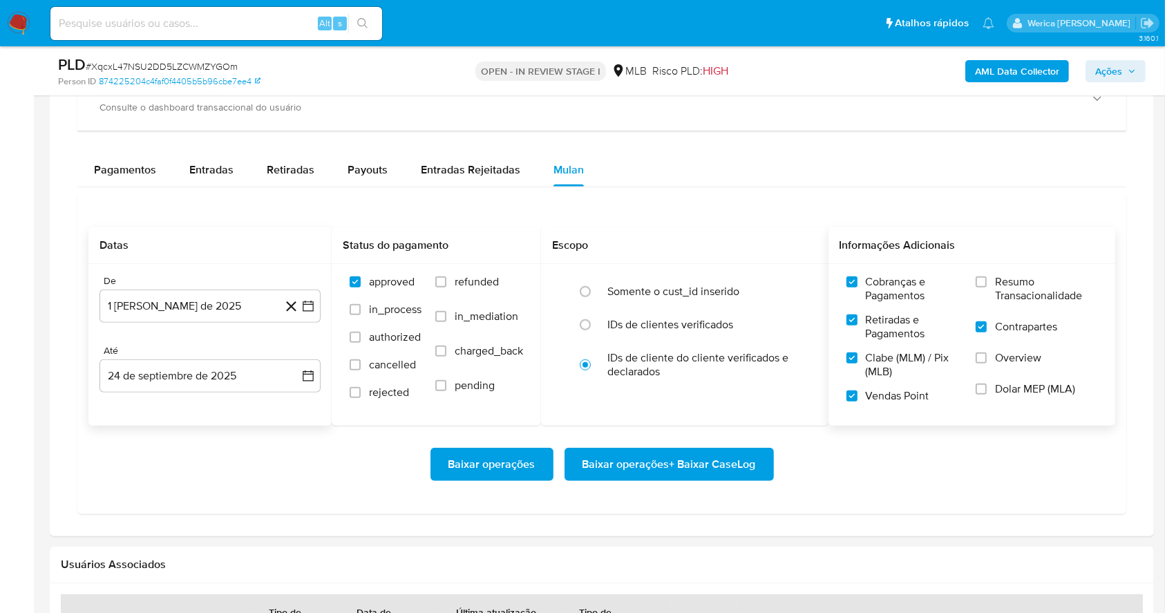
click at [991, 351] on label "Overview" at bounding box center [1037, 366] width 122 height 31
click at [987, 352] on input "Overview" at bounding box center [981, 357] width 11 height 11
click at [998, 388] on span "Dolar MEP (MLA)" at bounding box center [1035, 389] width 80 height 14
click at [987, 388] on input "Dolar MEP (MLA)" at bounding box center [981, 388] width 11 height 11
click at [1000, 288] on span "Resumo Transacionalidade" at bounding box center [1046, 289] width 102 height 28
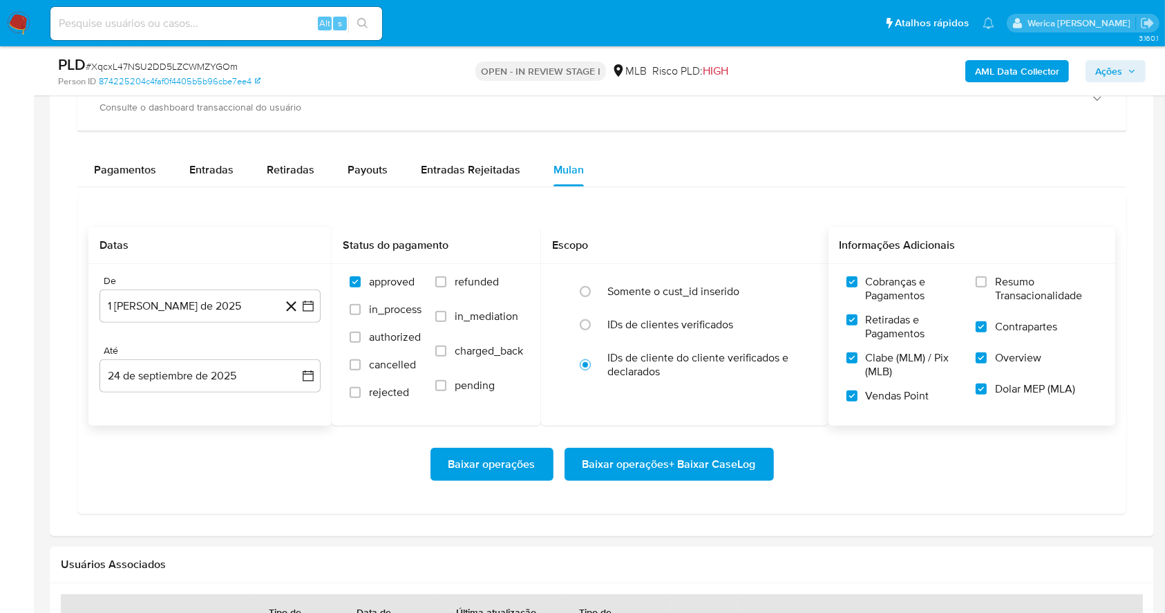
click at [987, 287] on input "Resumo Transacionalidade" at bounding box center [981, 281] width 11 height 11
click at [720, 462] on span "Baixar operações + Baixar CaseLog" at bounding box center [668, 464] width 173 height 30
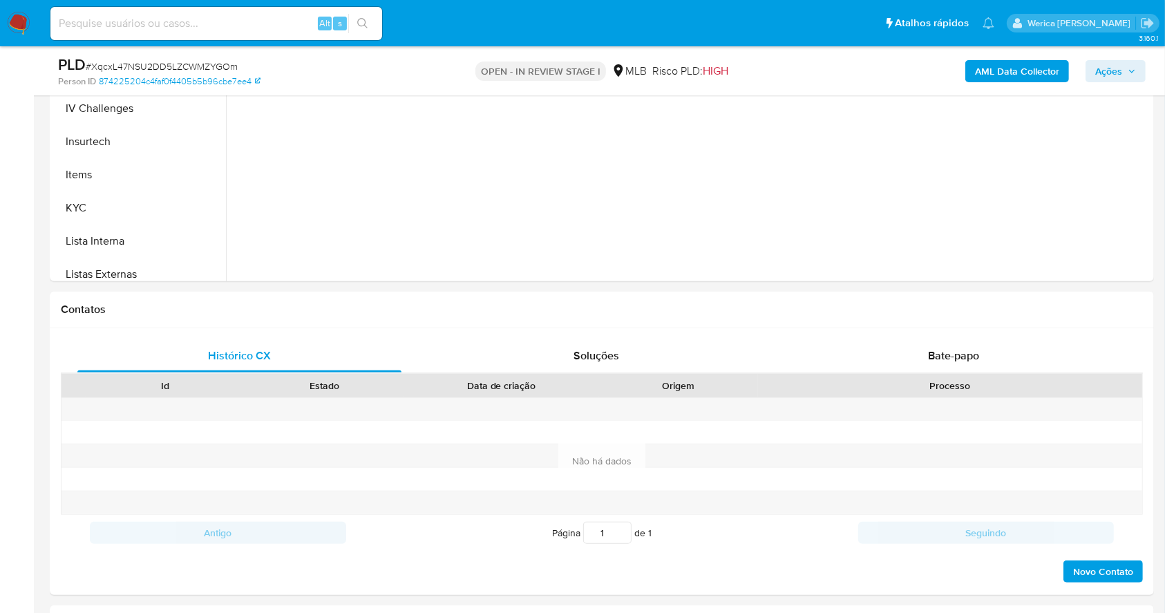
scroll to position [368, 0]
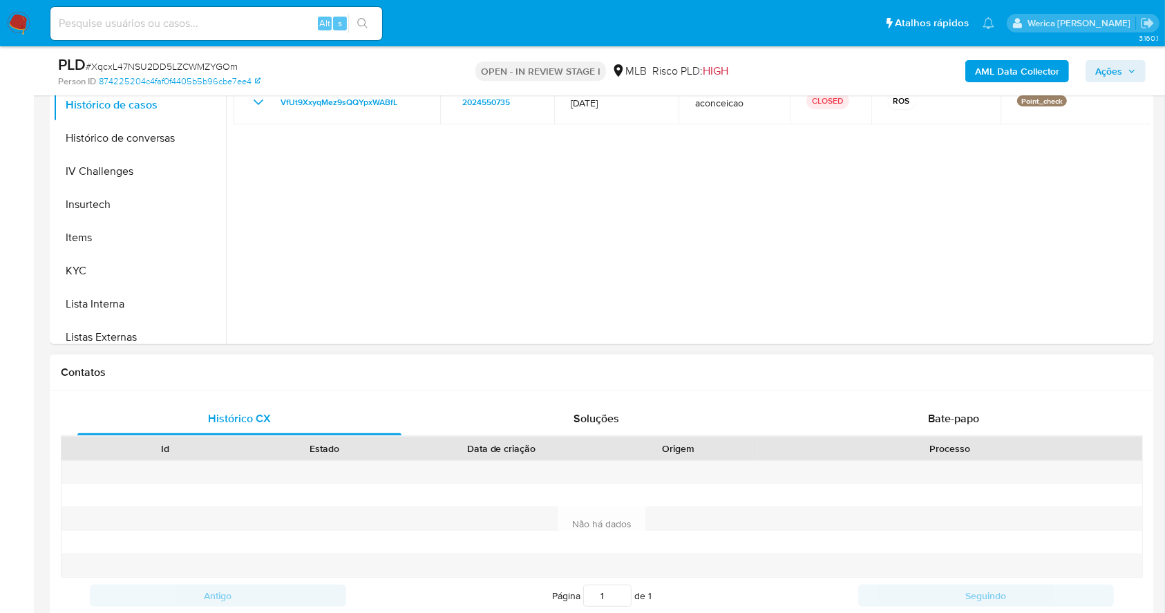
click at [868, 552] on div at bounding box center [950, 542] width 384 height 23
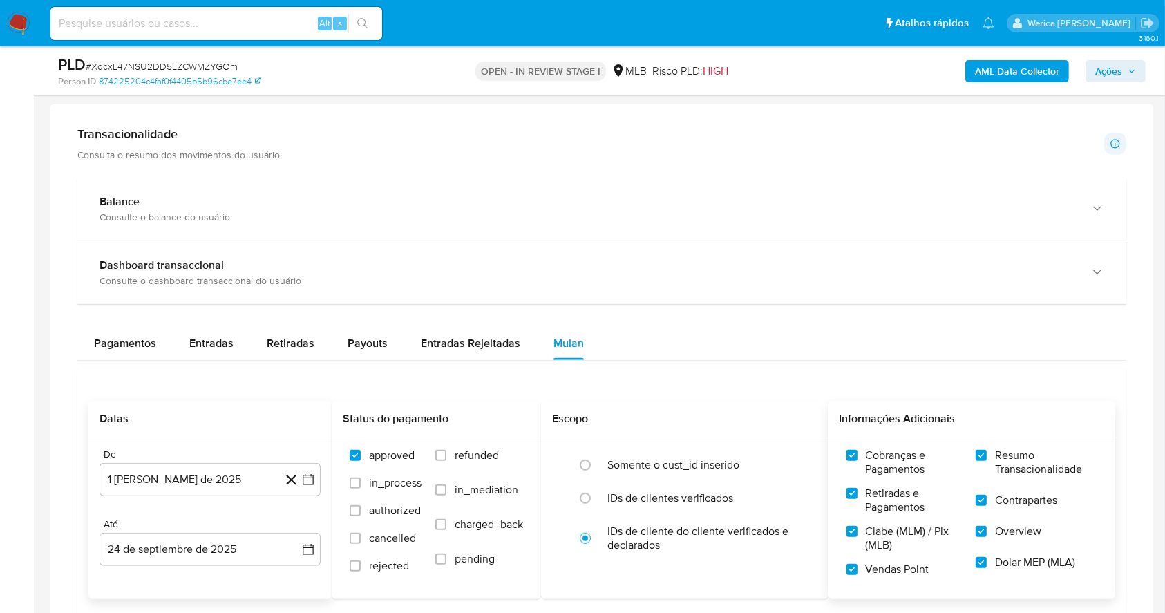
scroll to position [1085, 0]
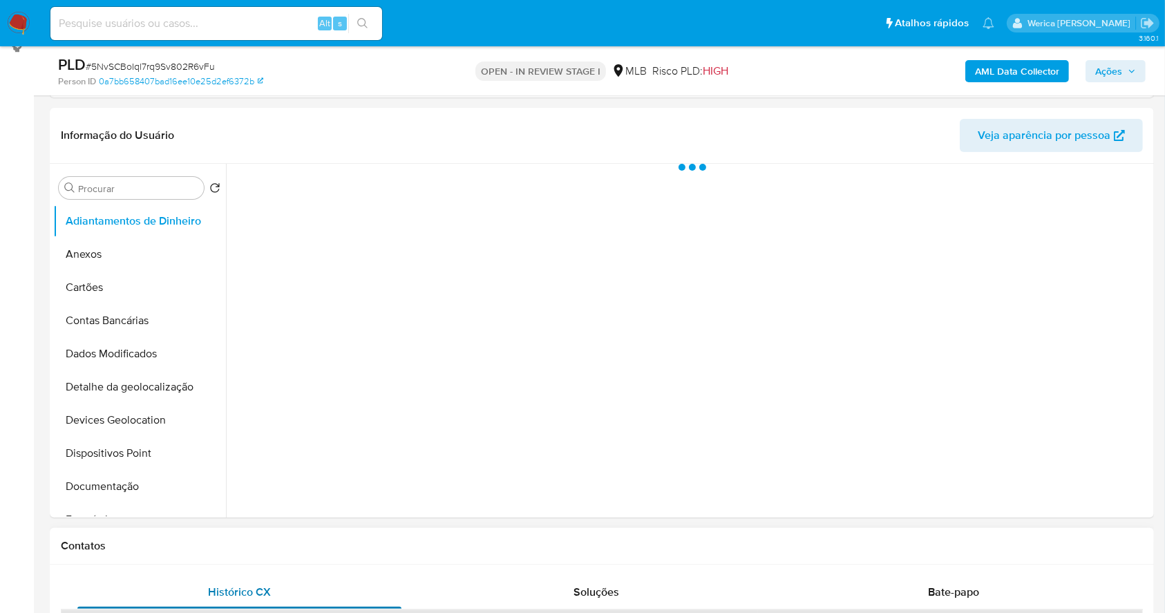
scroll to position [276, 0]
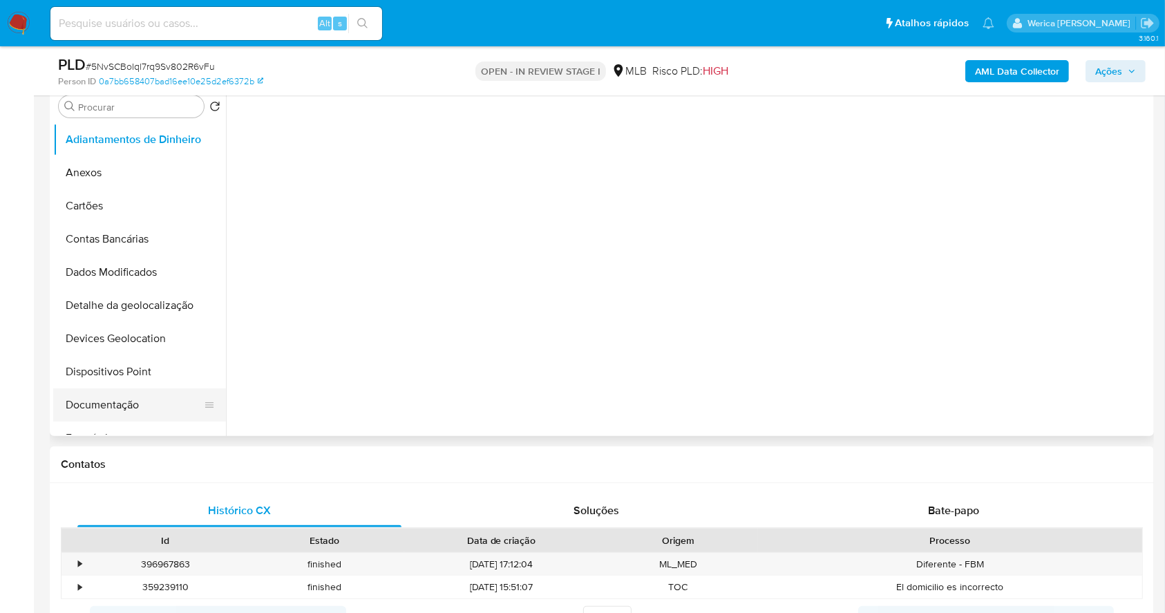
select select "10"
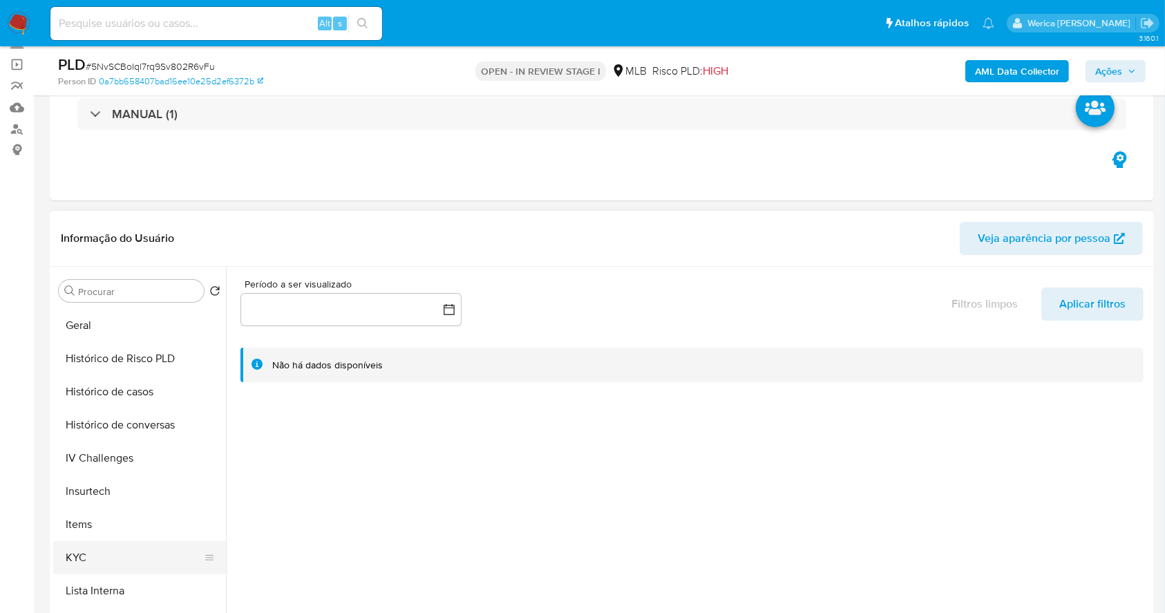
scroll to position [348, 0]
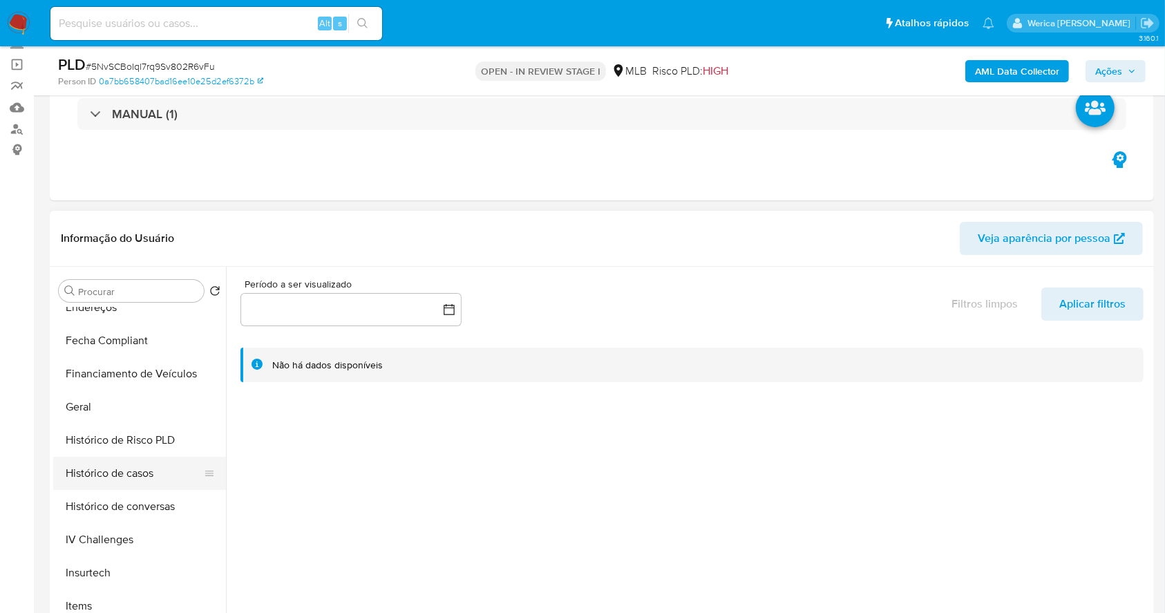
click at [140, 477] on button "Histórico de casos" at bounding box center [134, 473] width 162 height 33
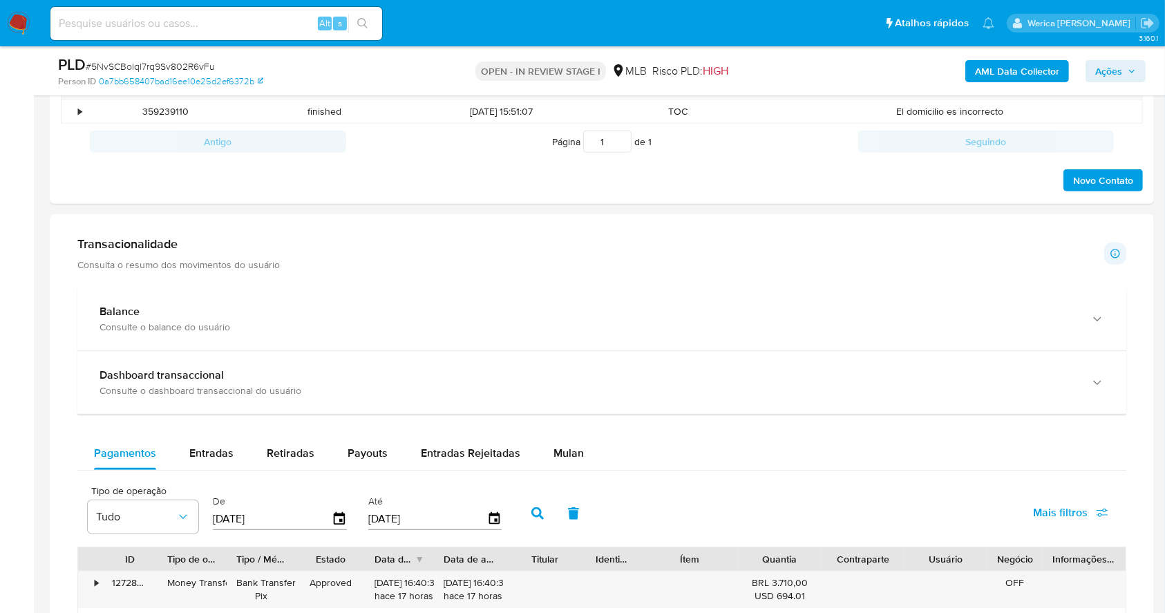
scroll to position [645, 0]
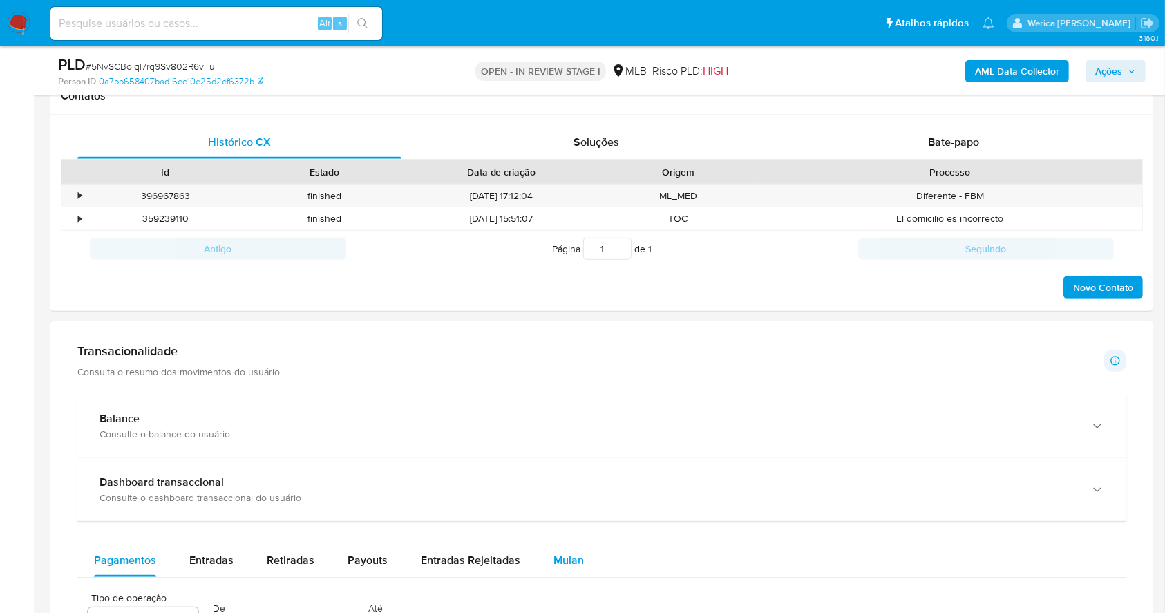
click at [542, 562] on button "Mulan" at bounding box center [569, 560] width 64 height 33
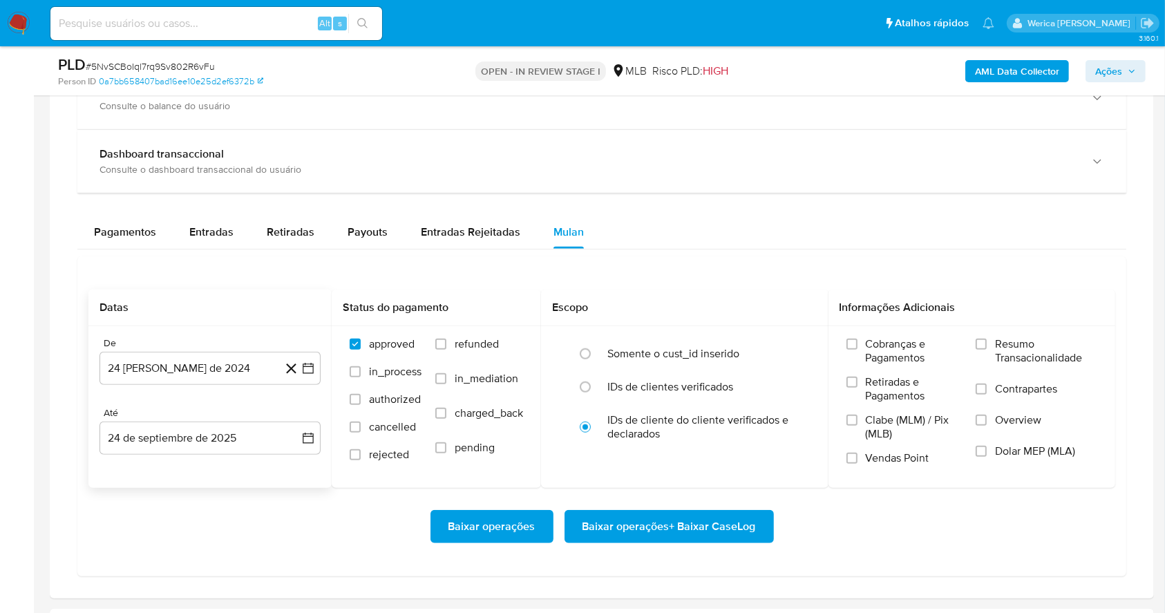
scroll to position [1013, 0]
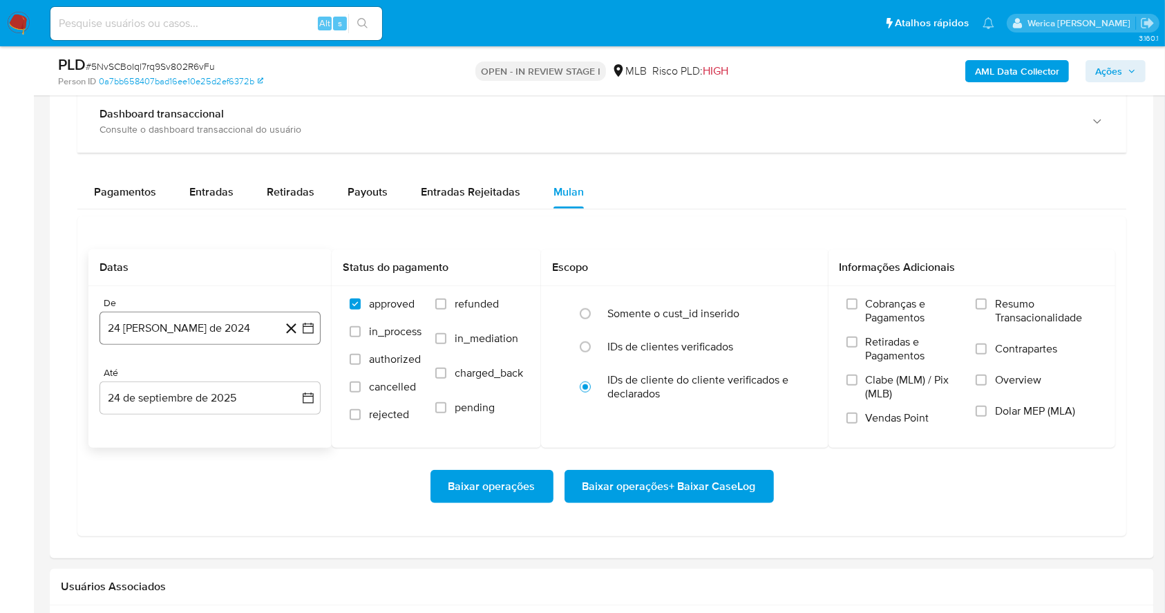
click at [193, 340] on button "24 [PERSON_NAME] de 2024" at bounding box center [209, 328] width 221 height 33
drag, startPoint x: 200, startPoint y: 325, endPoint x: 217, endPoint y: 364, distance: 42.1
click at [201, 325] on button "24 [PERSON_NAME] de 2024" at bounding box center [209, 328] width 221 height 33
click at [213, 328] on button "24 [PERSON_NAME] de 2024" at bounding box center [209, 328] width 221 height 33
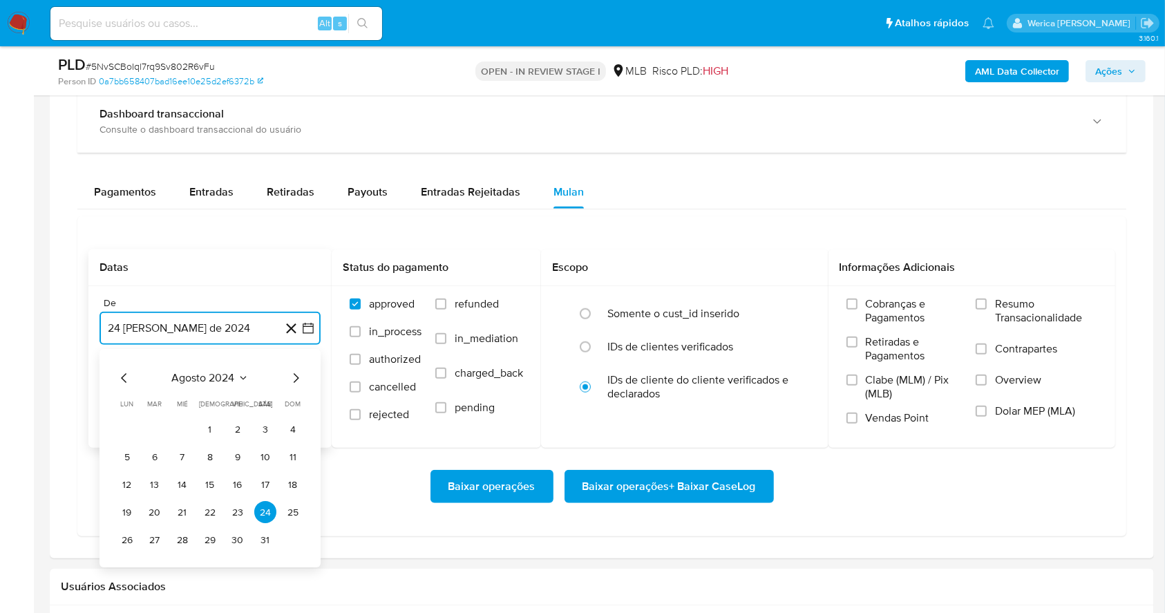
click at [227, 377] on span "agosto 2024" at bounding box center [203, 379] width 63 height 14
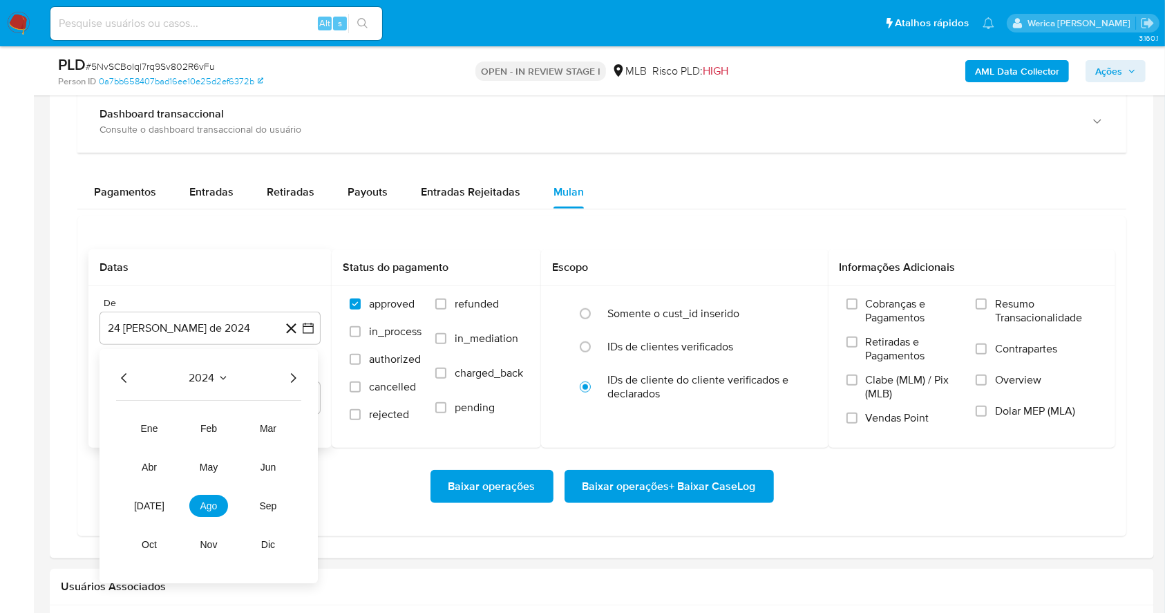
click at [300, 373] on icon "Año siguiente" at bounding box center [293, 378] width 17 height 17
click at [211, 504] on span "ago" at bounding box center [208, 506] width 17 height 11
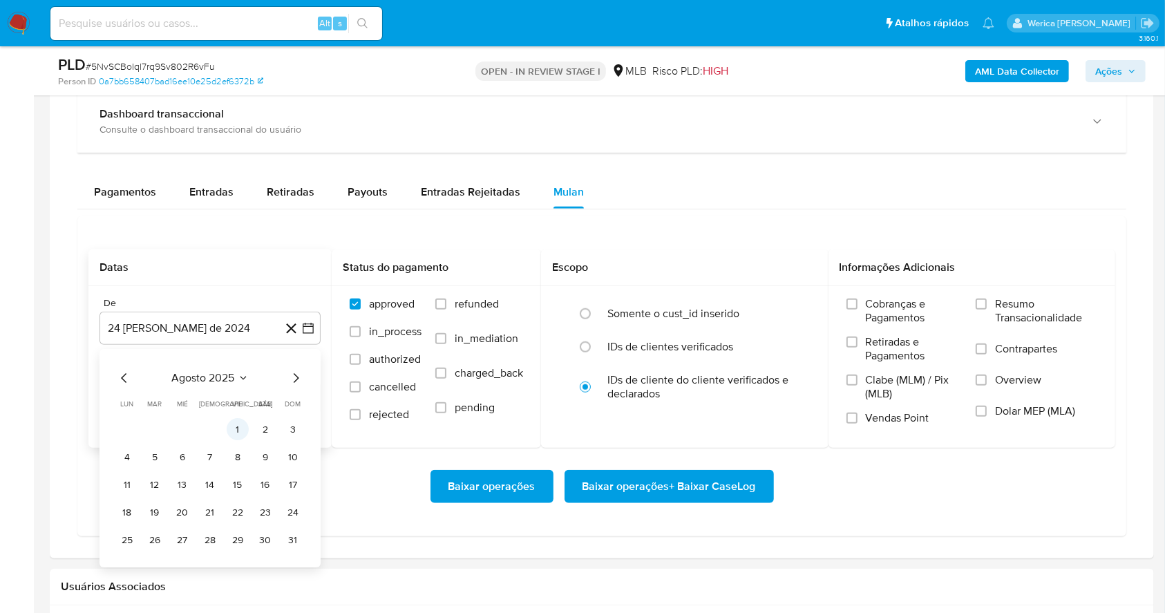
click at [243, 422] on button "1" at bounding box center [238, 430] width 22 height 22
click at [890, 318] on span "Cobranças e Pagamentos" at bounding box center [914, 311] width 97 height 28
click at [857, 310] on input "Cobranças e Pagamentos" at bounding box center [851, 303] width 11 height 11
click at [869, 349] on span "Retiradas e Pagamentos" at bounding box center [914, 349] width 97 height 28
click at [857, 348] on input "Retiradas e Pagamentos" at bounding box center [851, 341] width 11 height 11
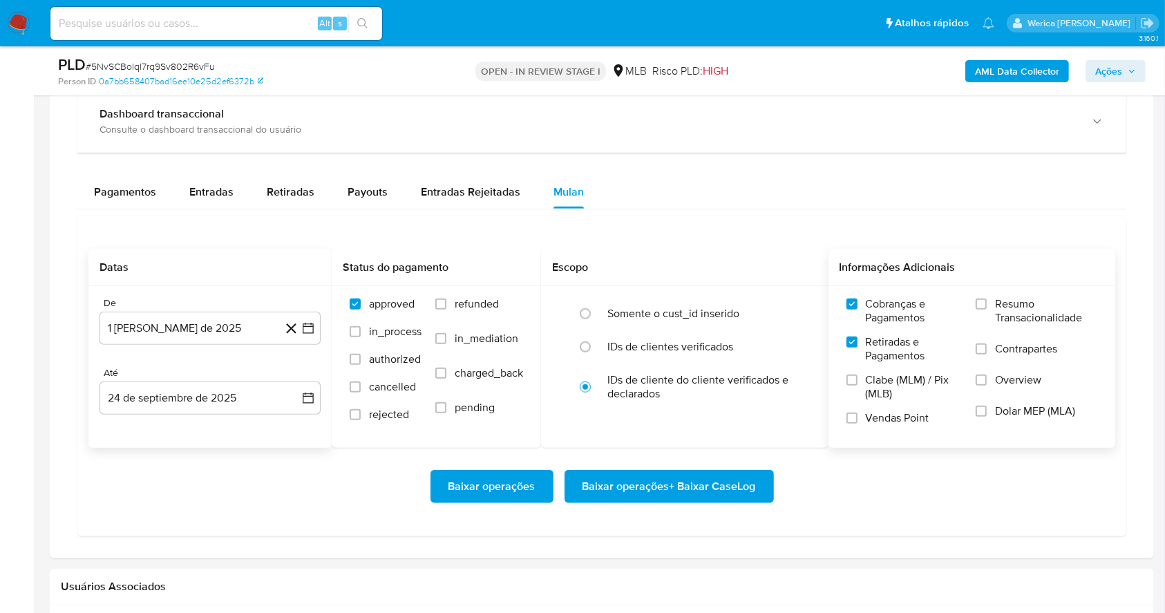
click at [870, 385] on span "Clabe (MLM) / Pix (MLB)" at bounding box center [914, 387] width 97 height 28
click at [857, 385] on input "Clabe (MLM) / Pix (MLB)" at bounding box center [851, 379] width 11 height 11
click at [966, 379] on div "Cobranças e Pagamentos Retiradas e Pagamentos Clabe (MLM) / Pix (MLB) Vendas Po…" at bounding box center [971, 366] width 265 height 138
click at [995, 412] on label "Dolar MEP (MLA)" at bounding box center [1037, 419] width 122 height 31
click at [987, 412] on input "Dolar MEP (MLA)" at bounding box center [981, 411] width 11 height 11
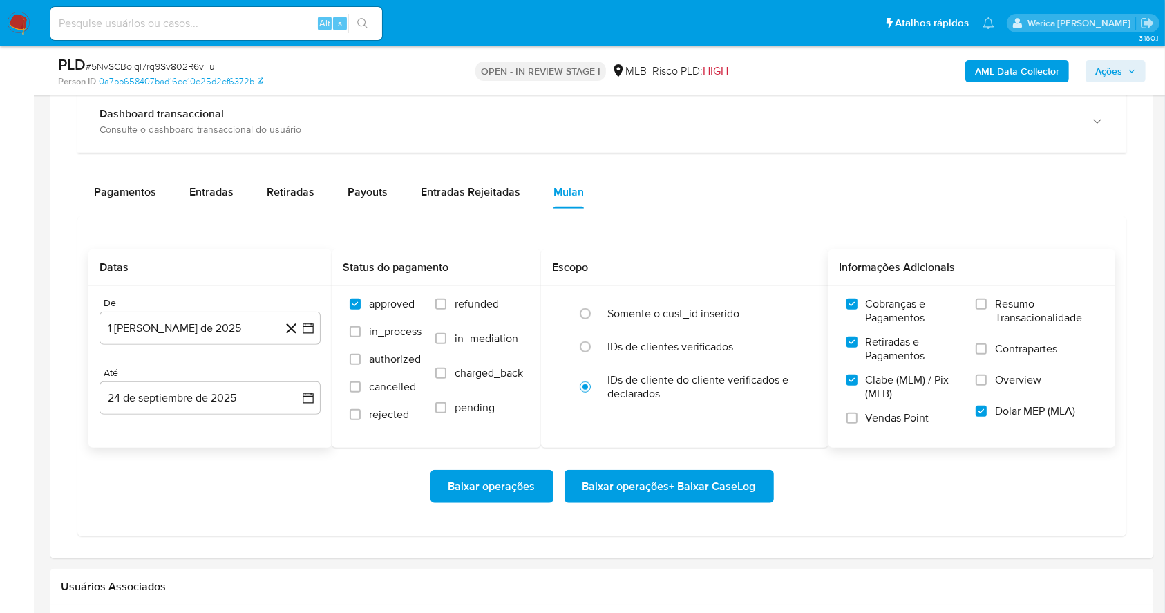
click at [994, 372] on label "Contrapartes" at bounding box center [1037, 357] width 122 height 31
click at [987, 354] on input "Contrapartes" at bounding box center [981, 348] width 11 height 11
click at [985, 300] on input "Resumo Transacionalidade" at bounding box center [981, 303] width 11 height 11
click at [992, 386] on label "Overview" at bounding box center [1037, 388] width 122 height 31
click at [987, 386] on input "Overview" at bounding box center [981, 379] width 11 height 11
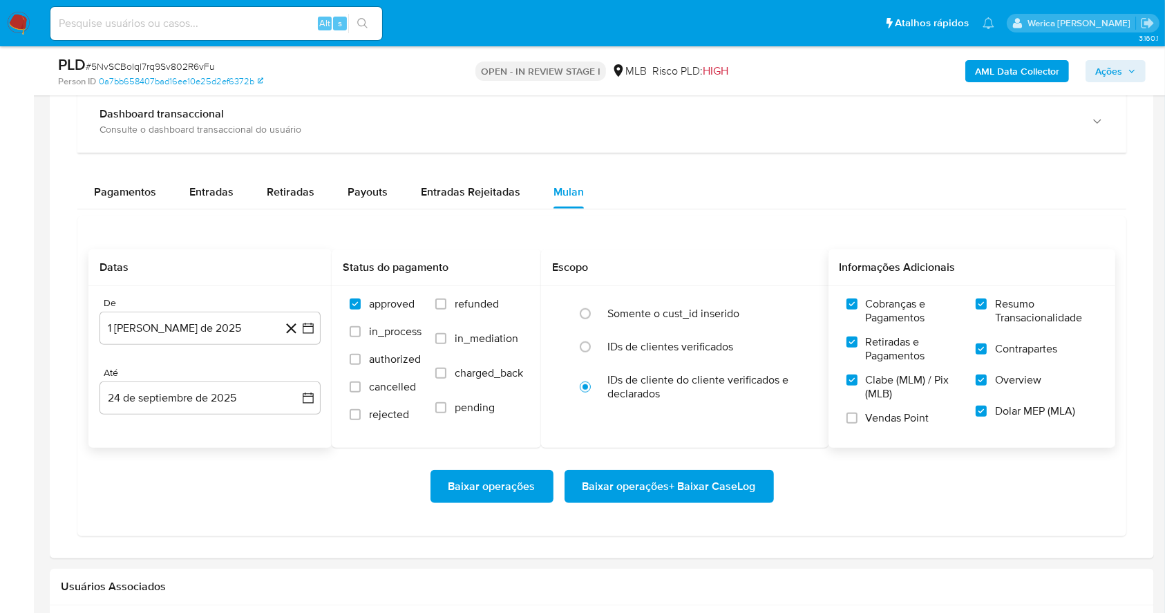
click at [860, 425] on label "Vendas Point" at bounding box center [904, 423] width 116 height 24
click at [857, 424] on input "Vendas Point" at bounding box center [851, 417] width 11 height 11
click at [741, 491] on span "Baixar operações + Baixar CaseLog" at bounding box center [668, 486] width 173 height 30
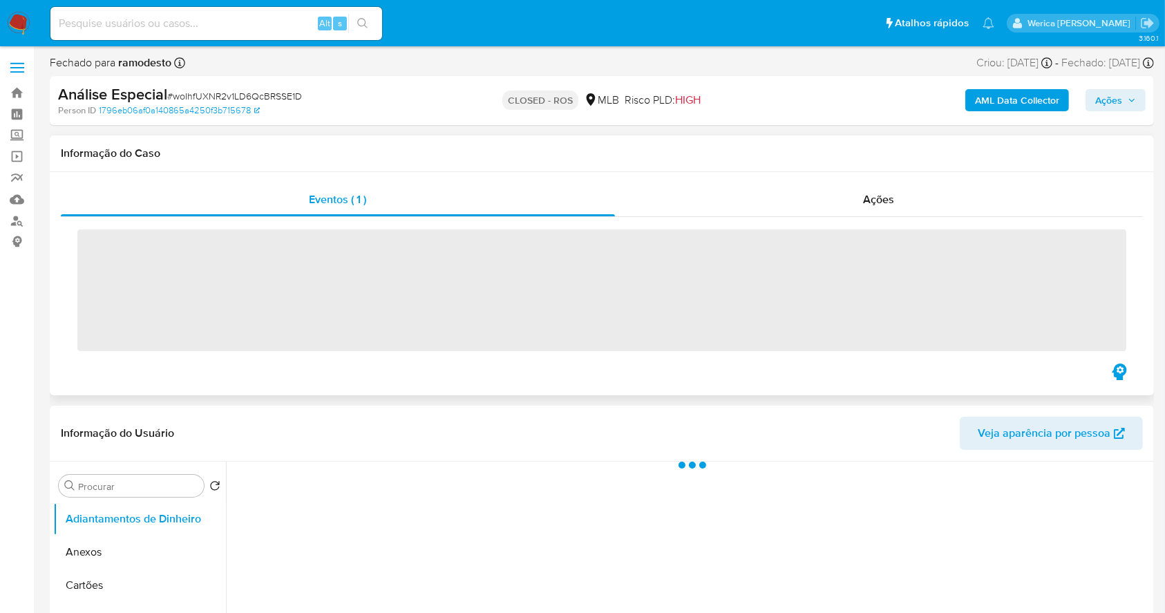
click at [907, 246] on span "‌" at bounding box center [601, 290] width 1049 height 122
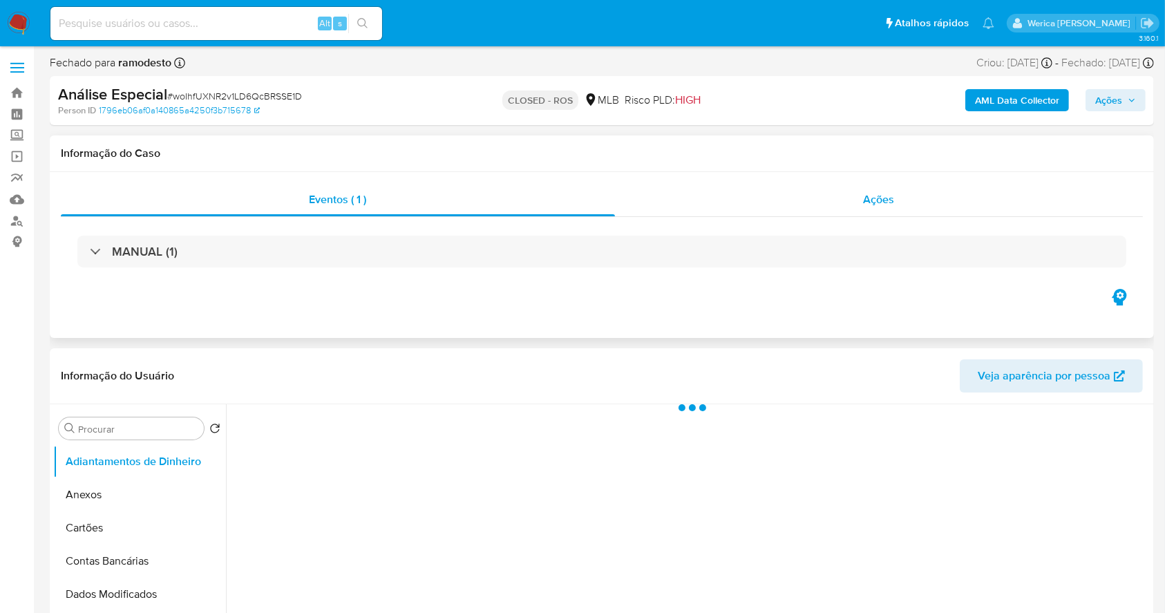
drag, startPoint x: 871, startPoint y: 189, endPoint x: 871, endPoint y: 198, distance: 9.0
click at [871, 191] on div "Eventos ( 1 ) Ações MANUAL (1)" at bounding box center [602, 255] width 1104 height 166
click at [899, 217] on div "MANUAL (1)" at bounding box center [602, 251] width 1082 height 69
select select "10"
click at [896, 208] on div "Ações" at bounding box center [879, 199] width 528 height 33
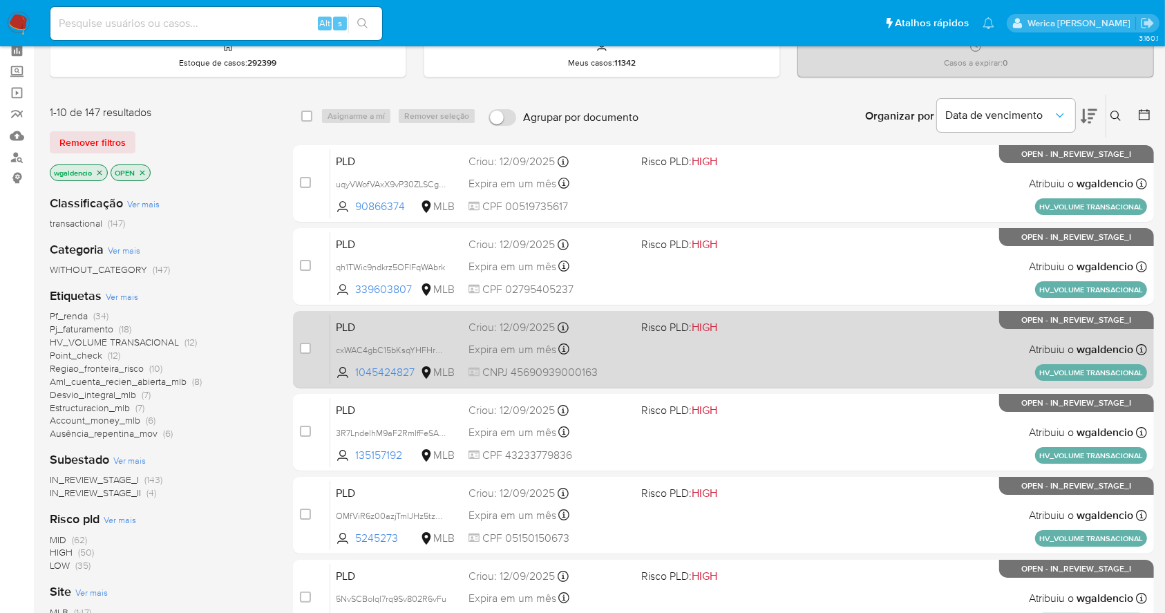
scroll to position [92, 0]
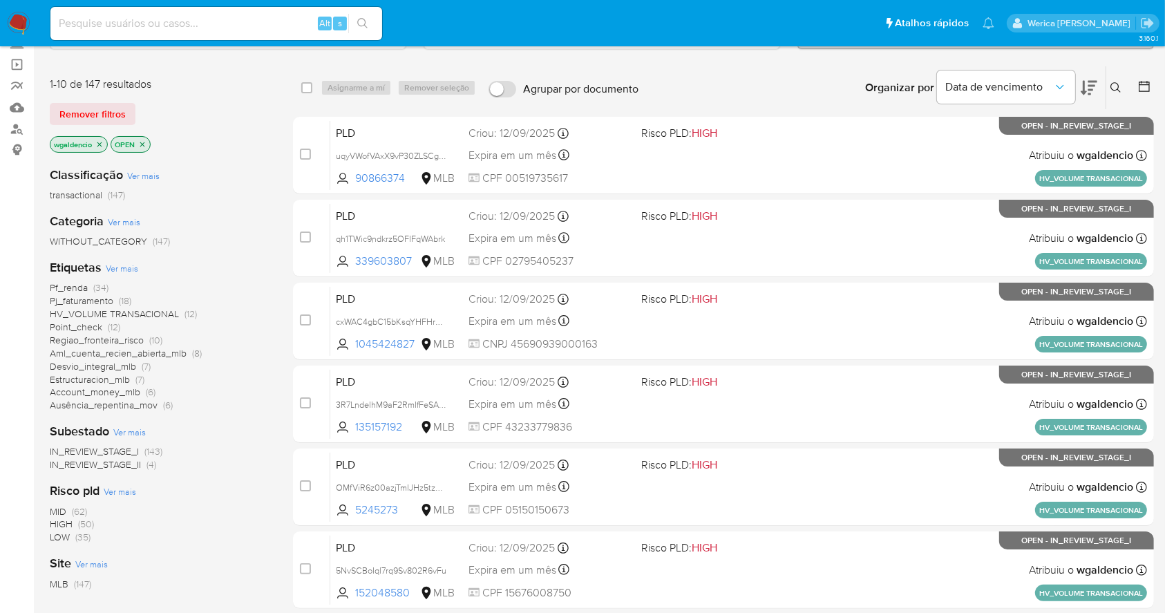
click at [82, 523] on span "(50)" at bounding box center [86, 524] width 16 height 14
click at [108, 285] on span "Pj_faturamento" at bounding box center [82, 288] width 64 height 14
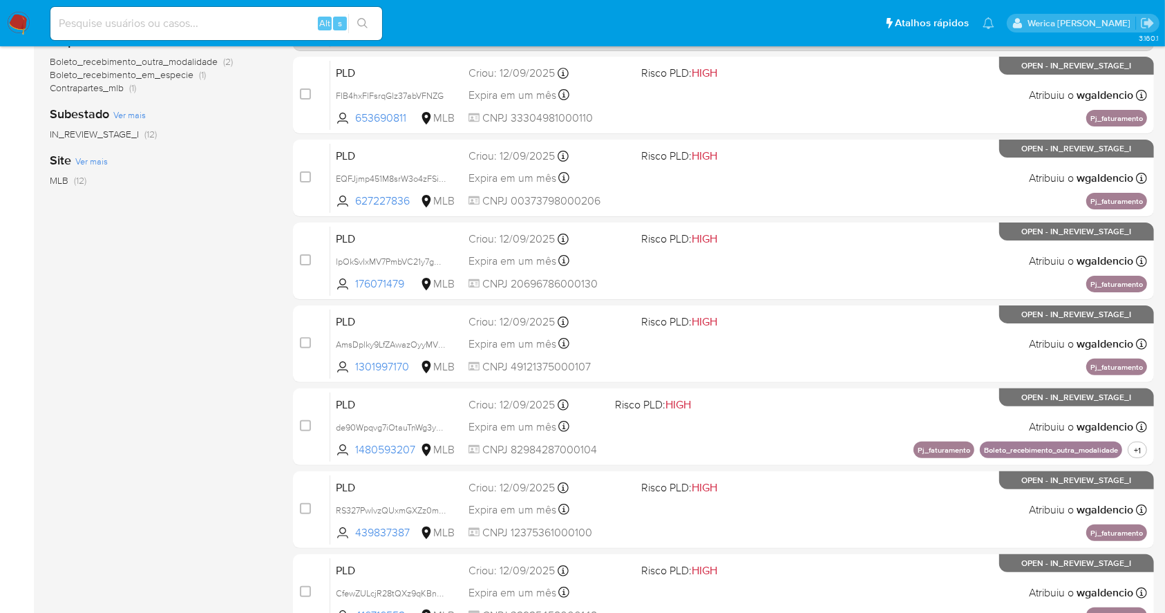
scroll to position [526, 0]
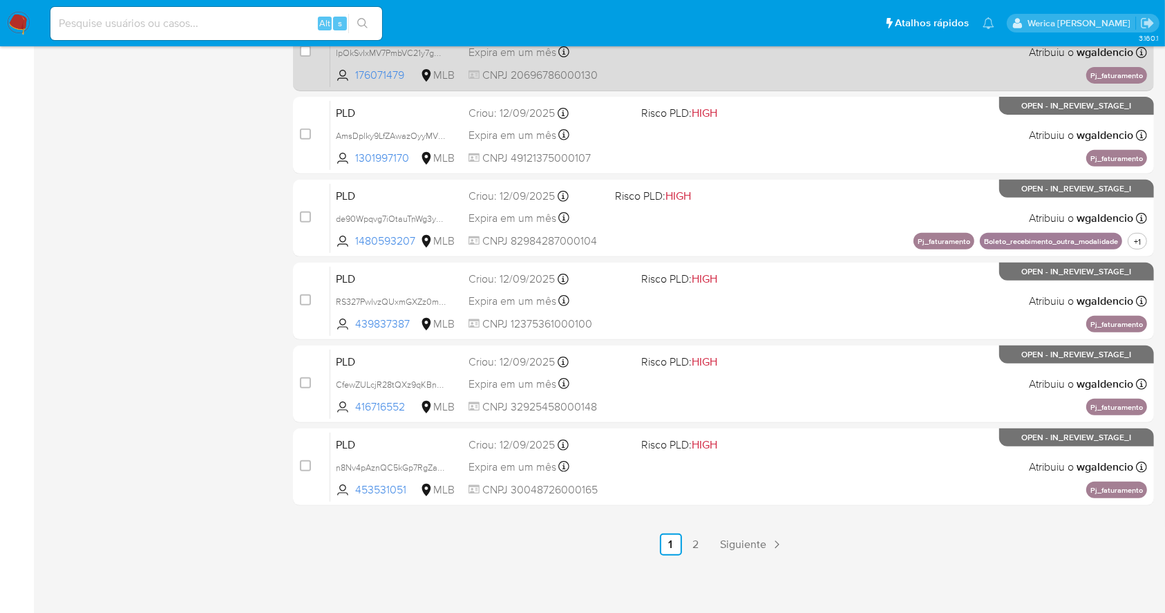
click at [692, 547] on link "2" at bounding box center [696, 544] width 22 height 22
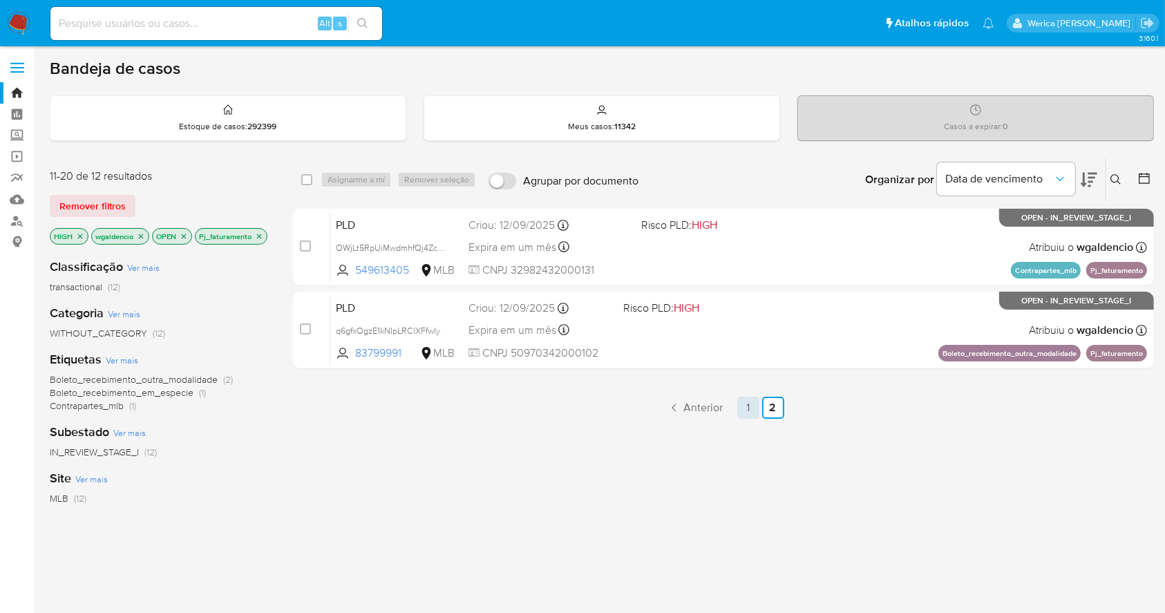
click at [746, 412] on link "1" at bounding box center [748, 408] width 22 height 22
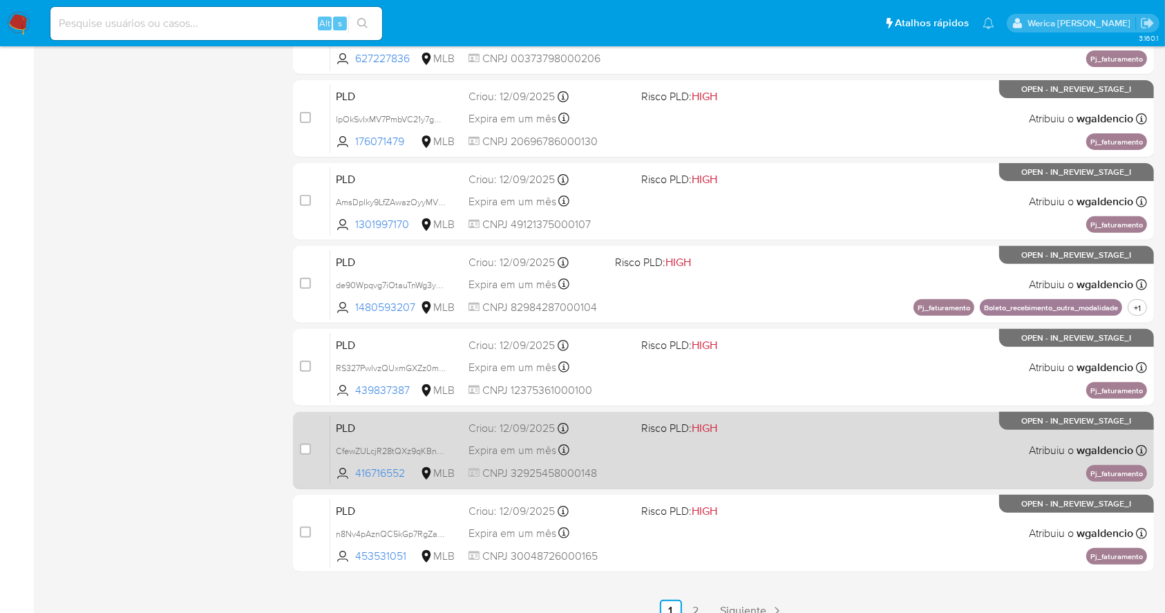
scroll to position [526, 0]
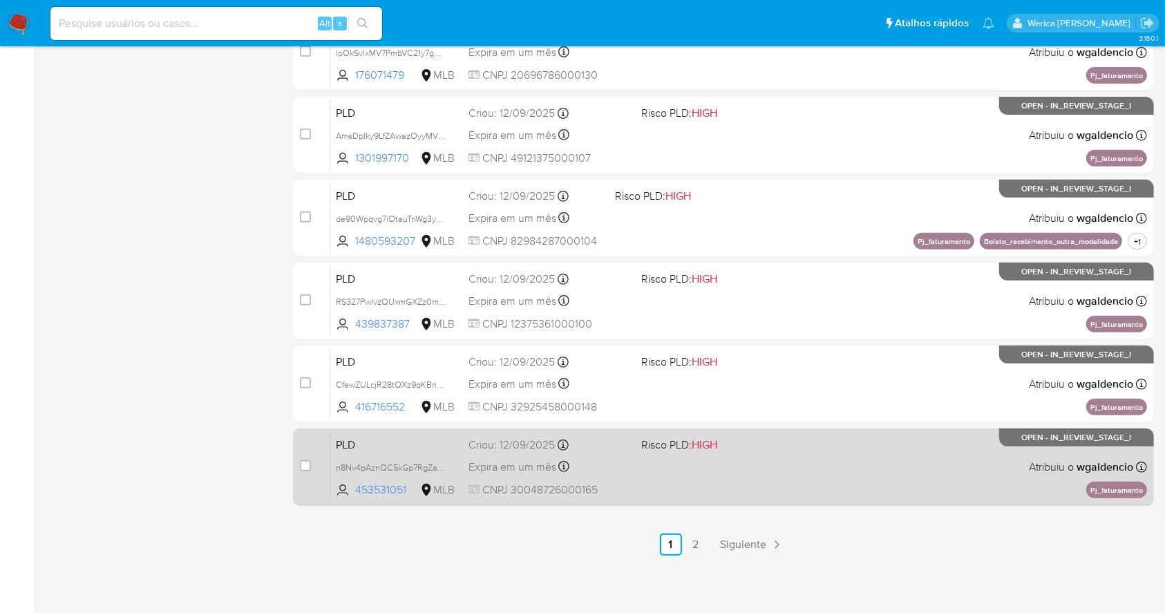
click at [775, 460] on div "PLD n8Nv4pAznQC5kGp7RgZaONem 453531051 MLB Risco PLD: HIGH Criou: 12/09/2025 Cr…" at bounding box center [738, 467] width 817 height 70
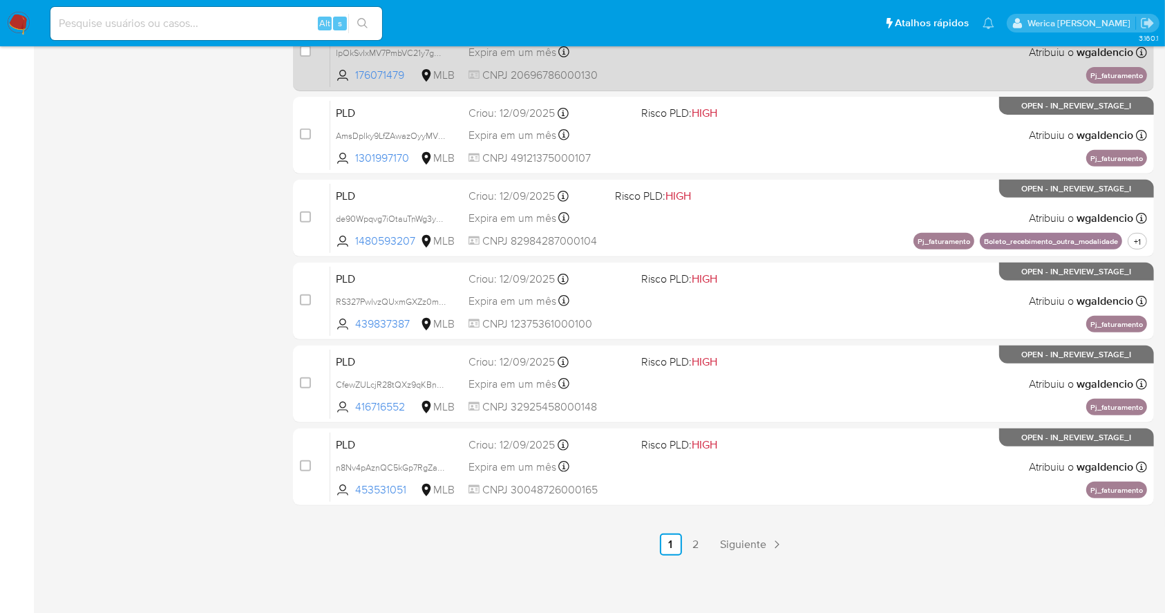
click at [696, 549] on link "2" at bounding box center [696, 544] width 22 height 22
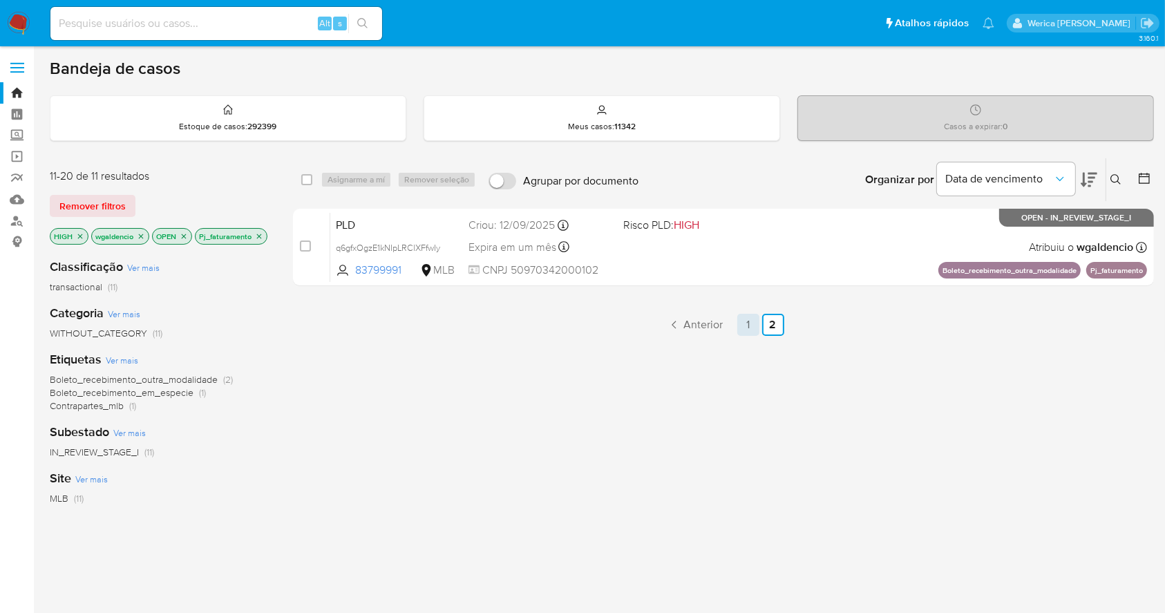
click at [750, 320] on link "1" at bounding box center [748, 325] width 22 height 22
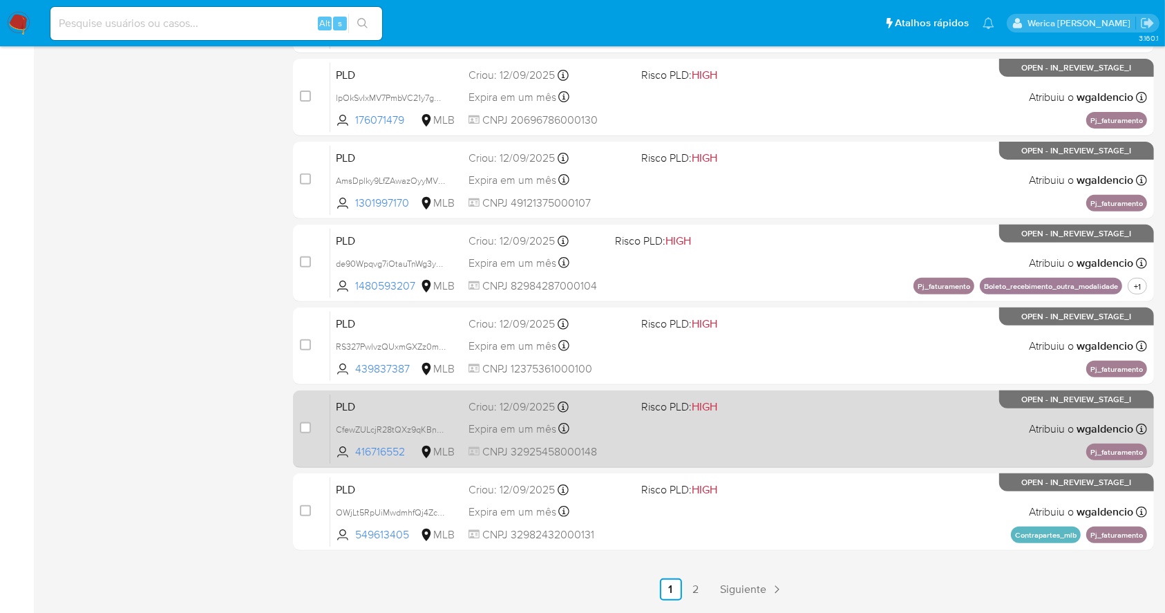
scroll to position [526, 0]
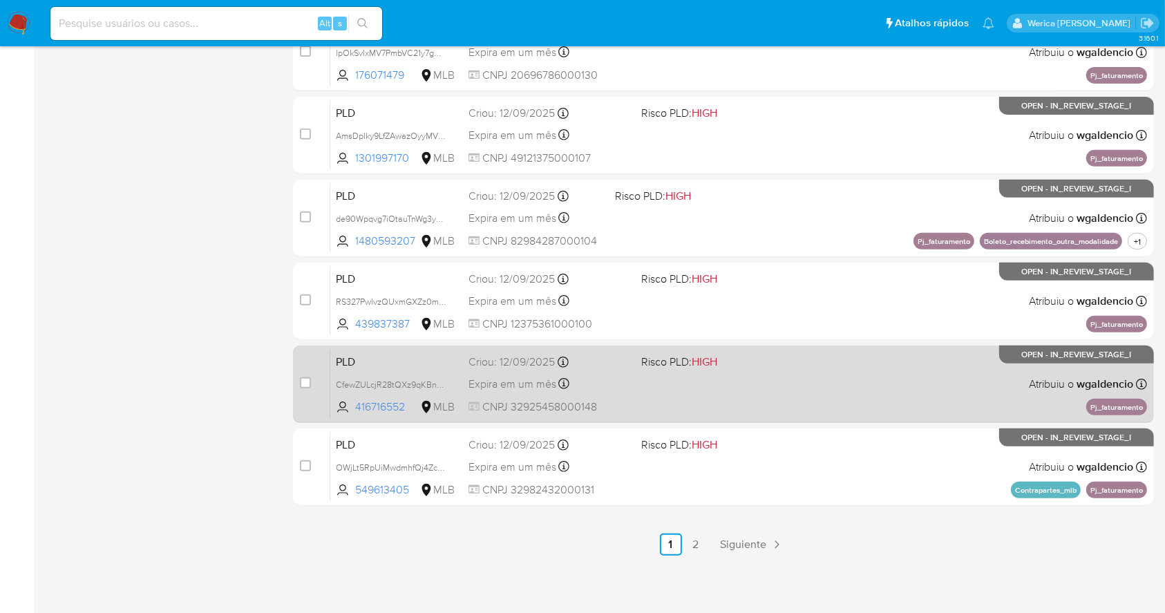
click at [761, 362] on span "Risco PLD: HIGH" at bounding box center [721, 361] width 161 height 18
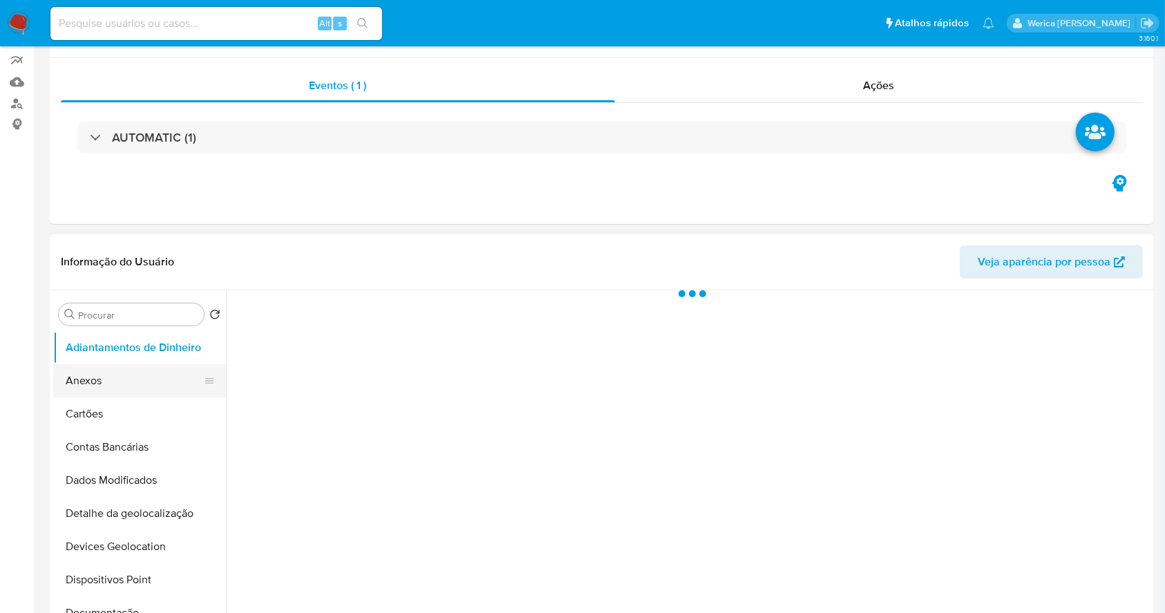
scroll to position [184, 0]
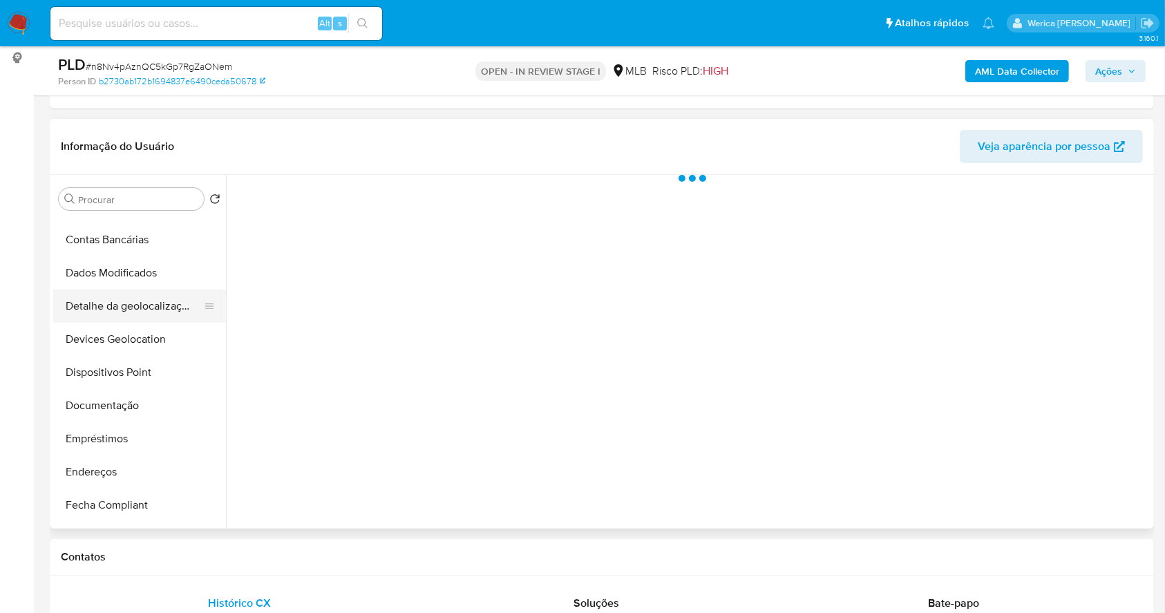
select select "10"
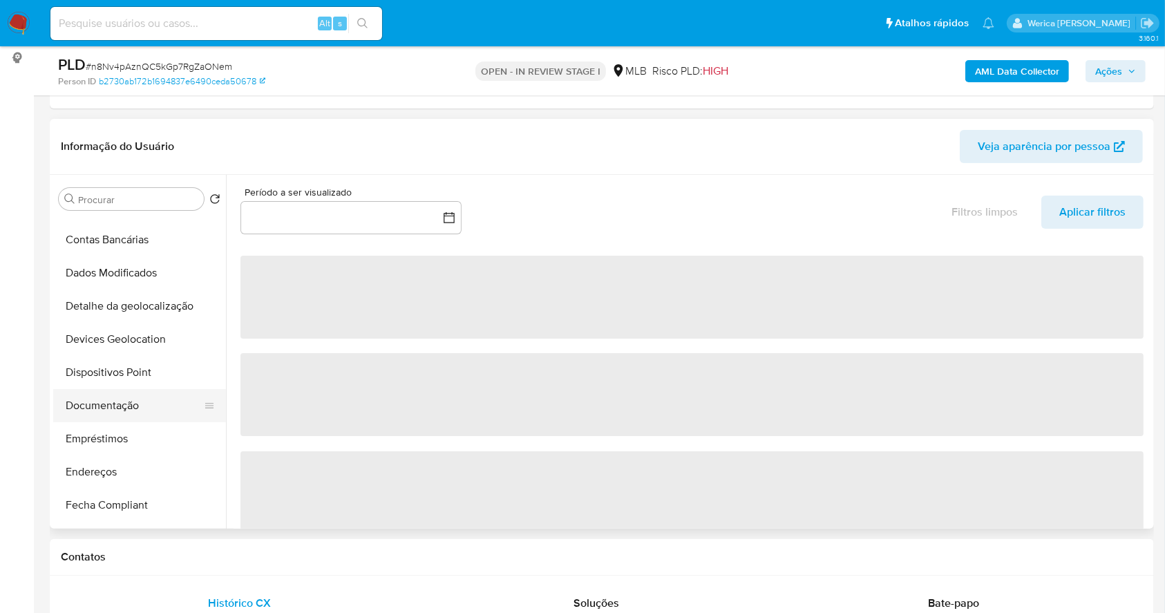
scroll to position [368, 0]
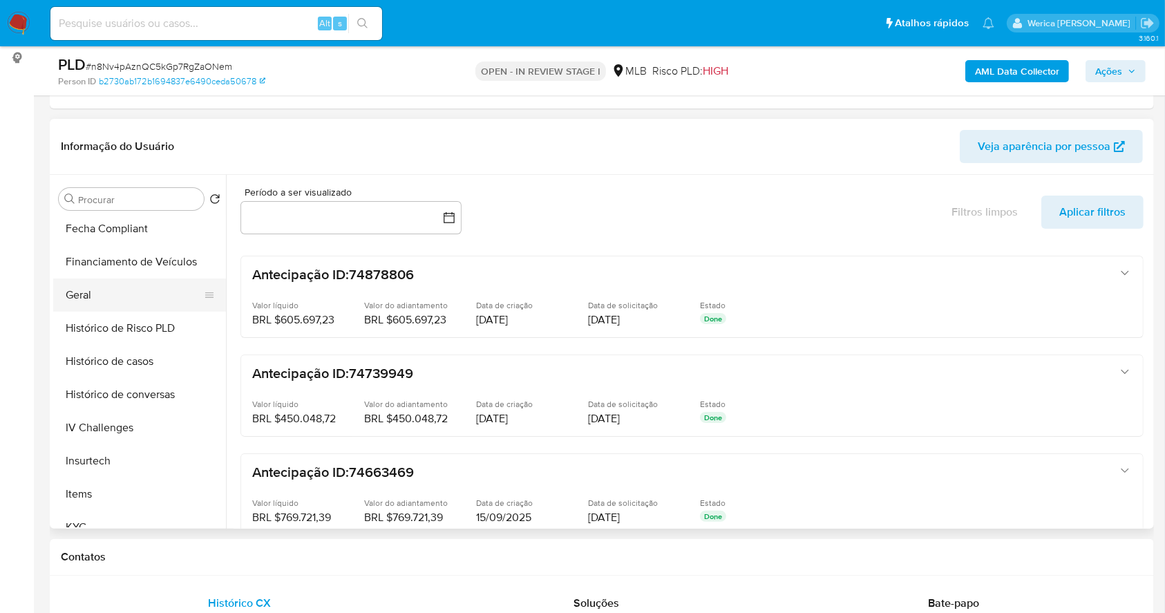
click at [94, 301] on button "Geral" at bounding box center [134, 294] width 162 height 33
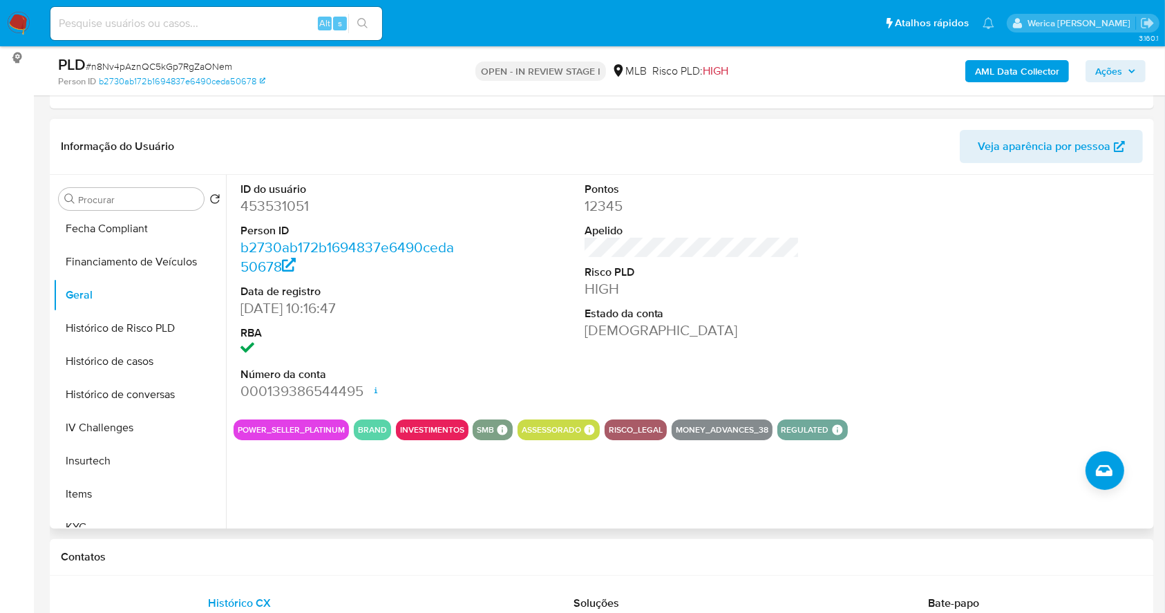
click at [281, 192] on dt "ID do usuário" at bounding box center [348, 189] width 216 height 15
copy dt "usuário"
click at [278, 193] on dt "ID do usuário" at bounding box center [348, 189] width 216 height 15
click at [278, 206] on dd "453531051" at bounding box center [348, 205] width 216 height 19
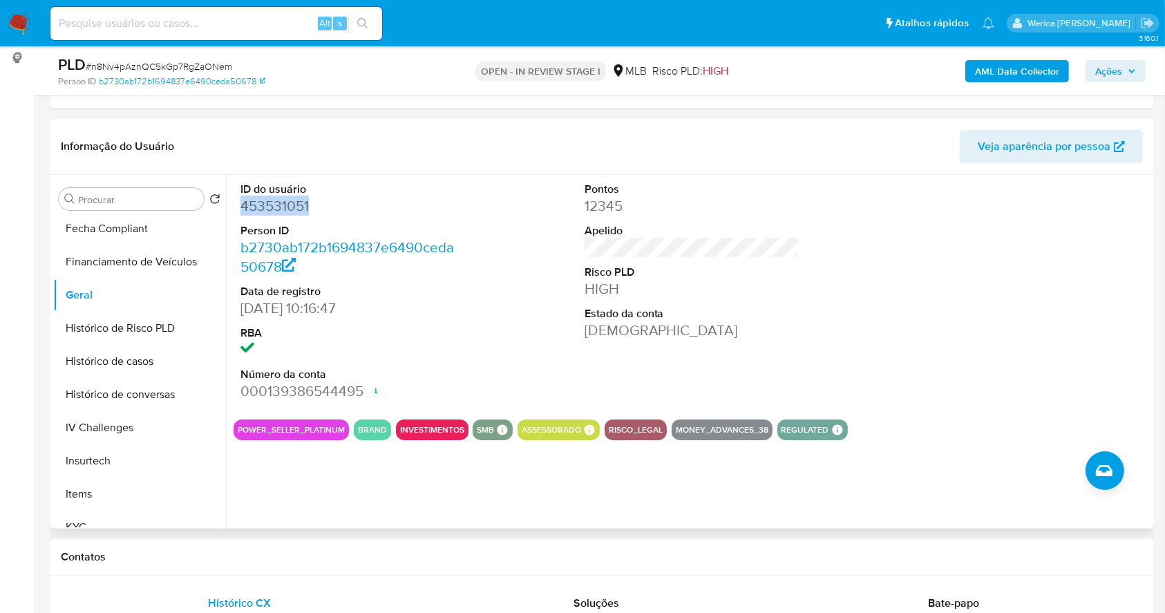
click at [278, 207] on dd "453531051" at bounding box center [348, 205] width 216 height 19
copy dd "453531051"
click at [141, 358] on button "Histórico de casos" at bounding box center [134, 361] width 162 height 33
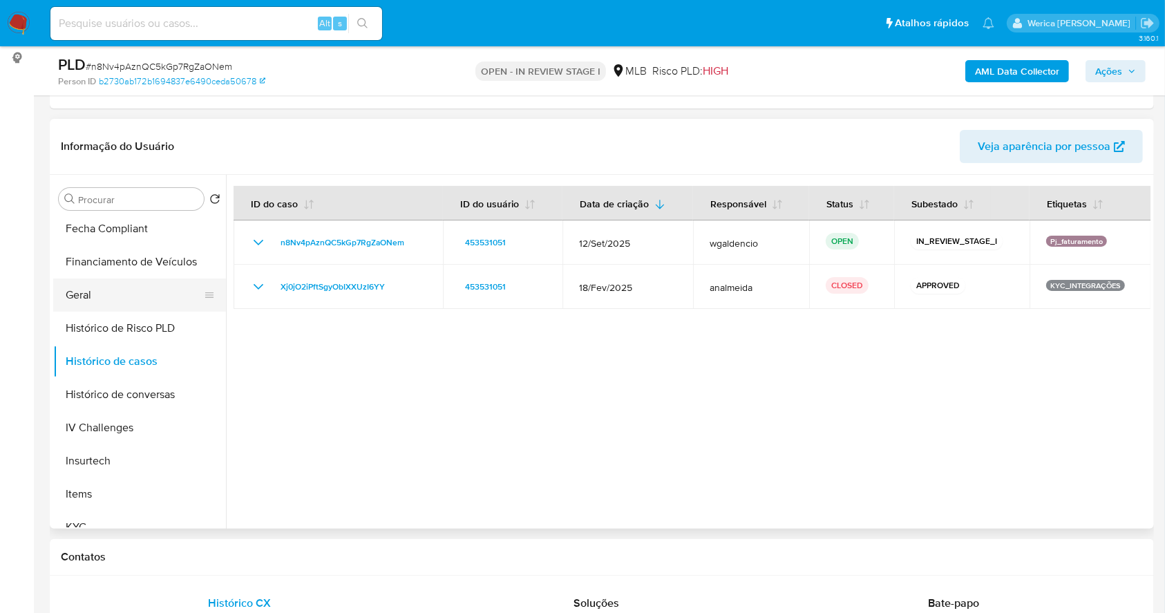
click at [130, 285] on button "Geral" at bounding box center [134, 294] width 162 height 33
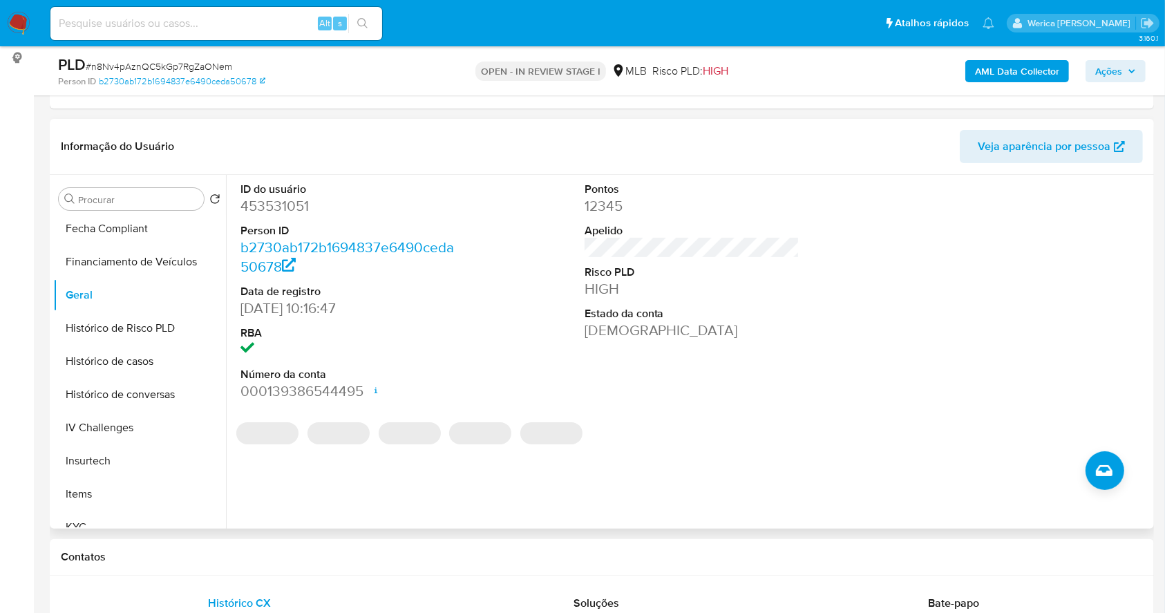
click at [272, 207] on dd "453531051" at bounding box center [348, 205] width 216 height 19
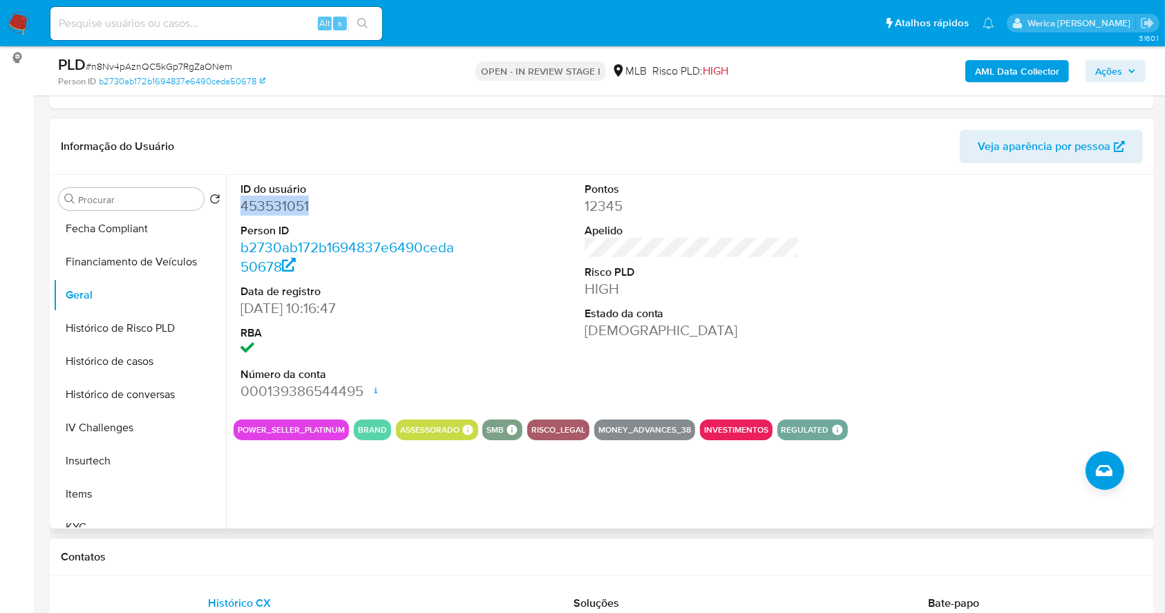
click at [272, 207] on dd "453531051" at bounding box center [348, 205] width 216 height 19
copy dd "453531051"
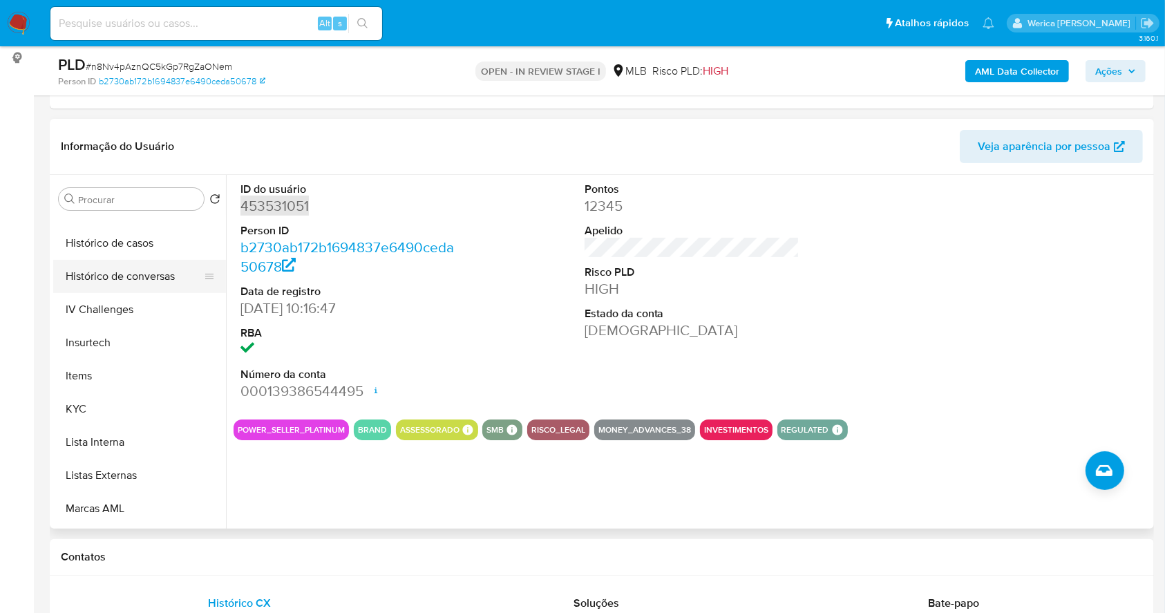
scroll to position [553, 0]
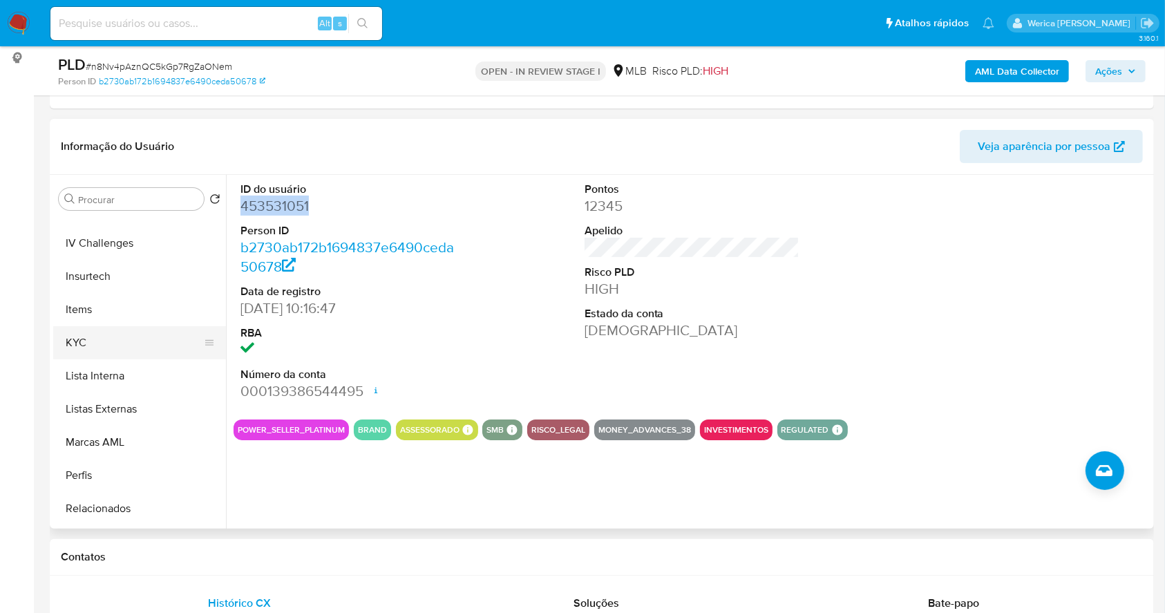
click at [124, 338] on button "KYC" at bounding box center [134, 342] width 162 height 33
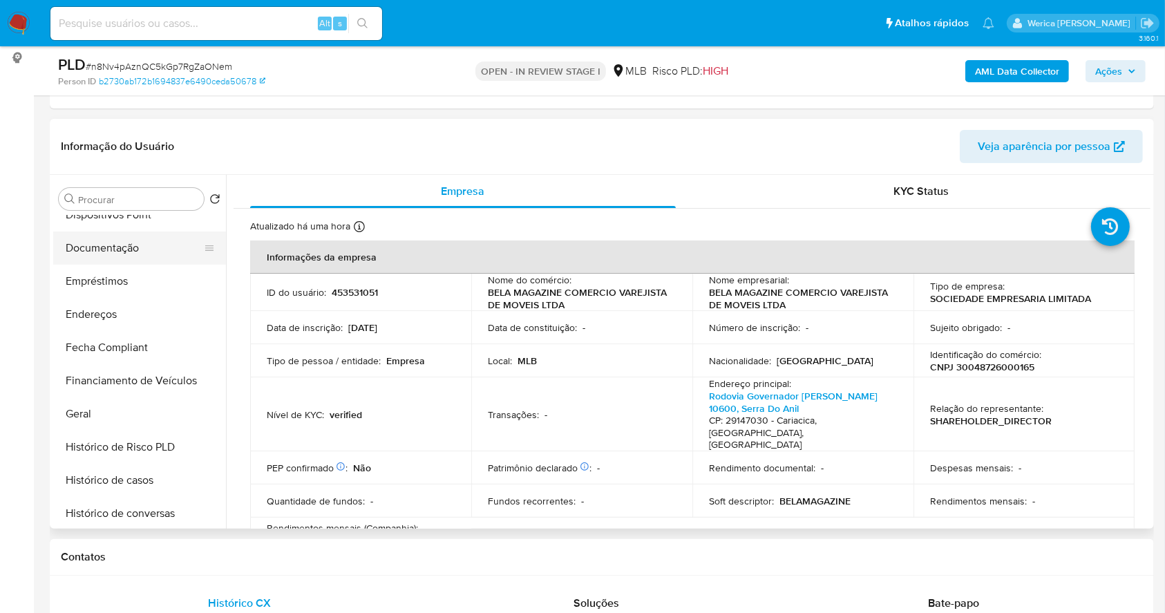
scroll to position [184, 0]
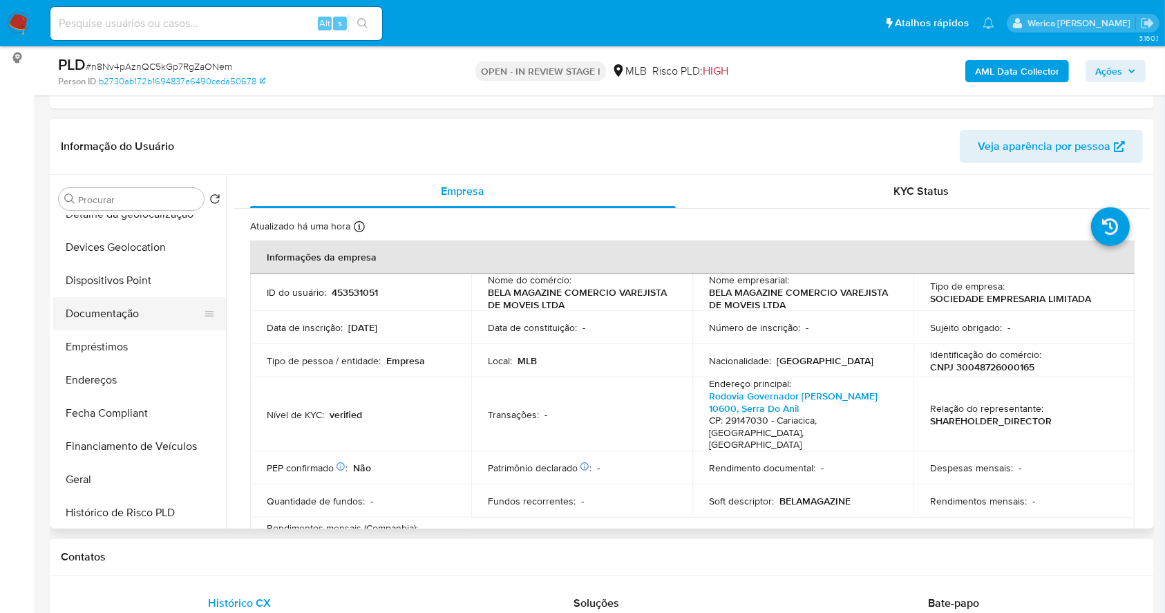
click at [127, 322] on button "Documentação" at bounding box center [134, 313] width 162 height 33
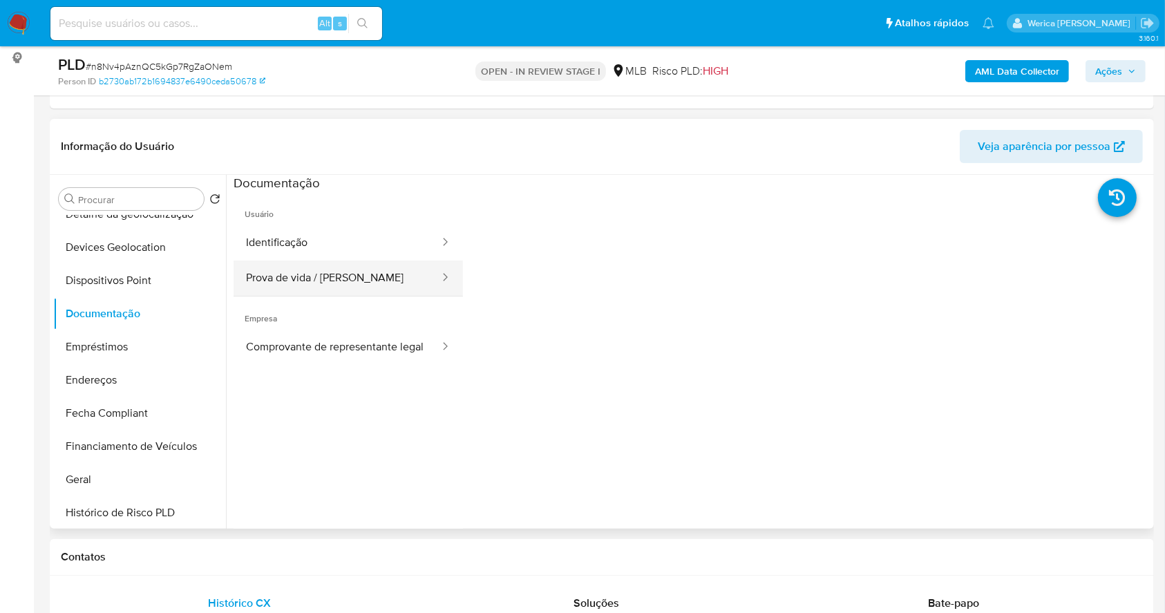
click at [354, 248] on button "Identificação" at bounding box center [337, 242] width 207 height 35
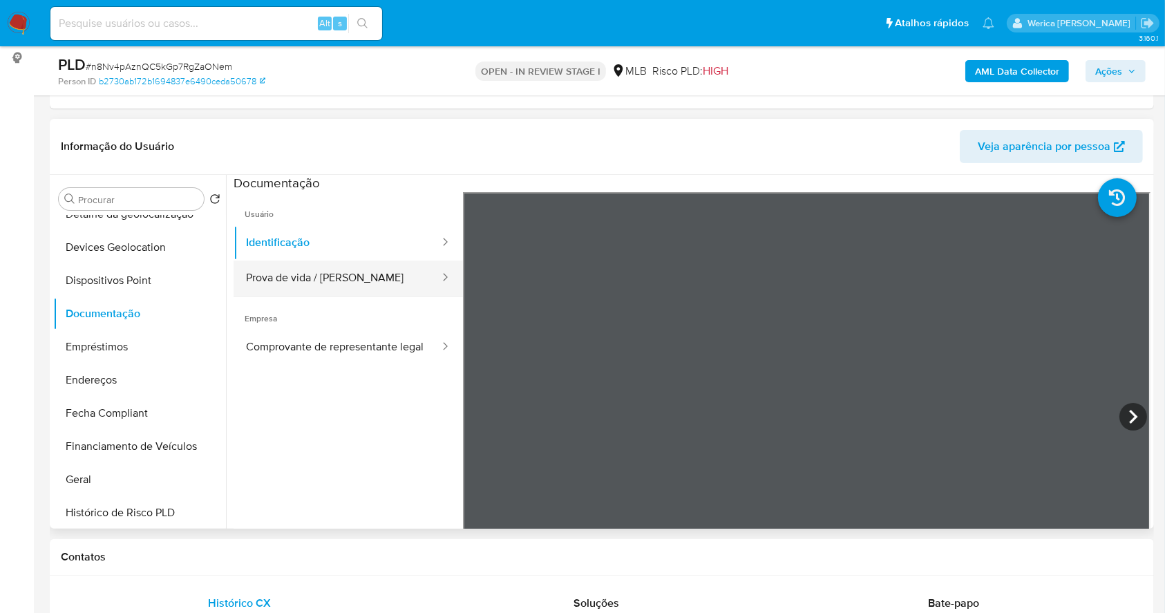
click at [404, 285] on button "Prova de vida / [PERSON_NAME]" at bounding box center [337, 277] width 207 height 35
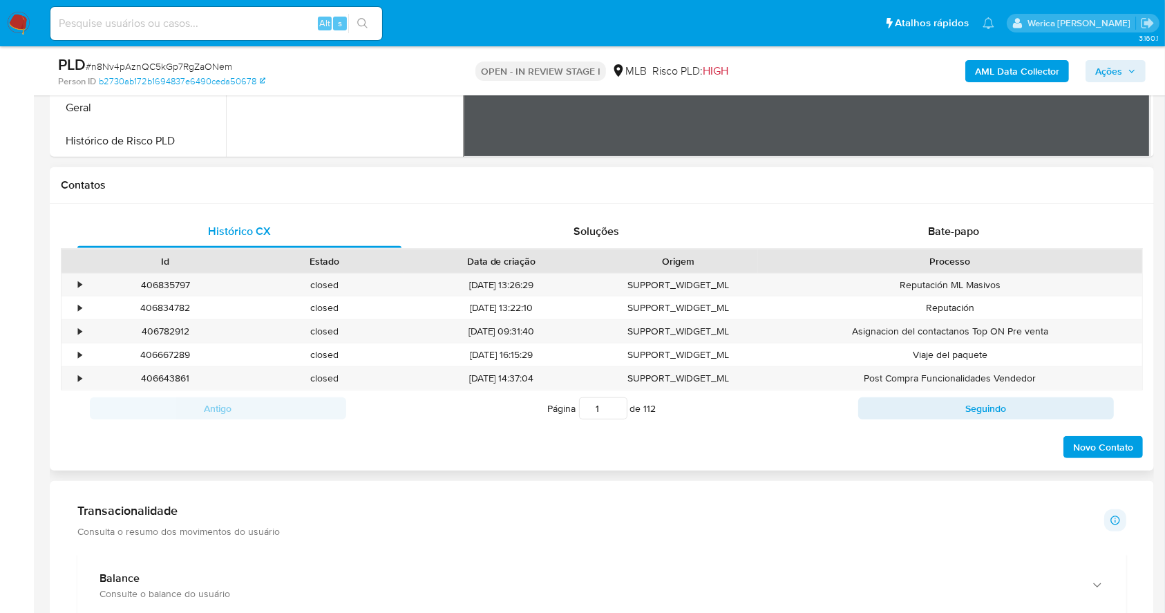
scroll to position [553, 0]
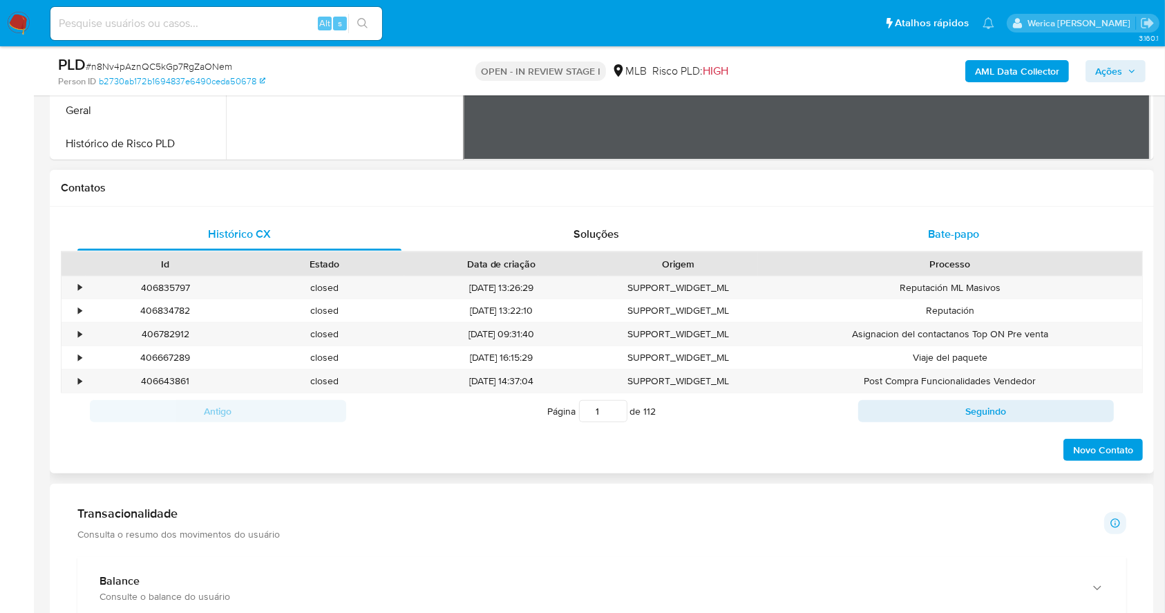
click at [951, 228] on span "Bate-papo" at bounding box center [953, 234] width 51 height 16
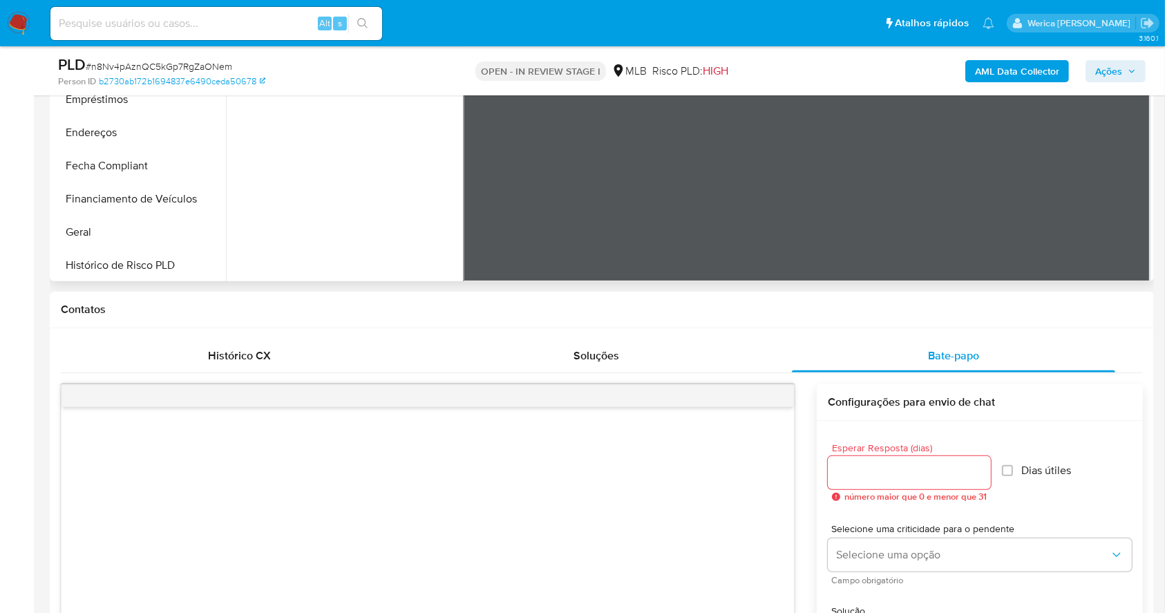
scroll to position [368, 0]
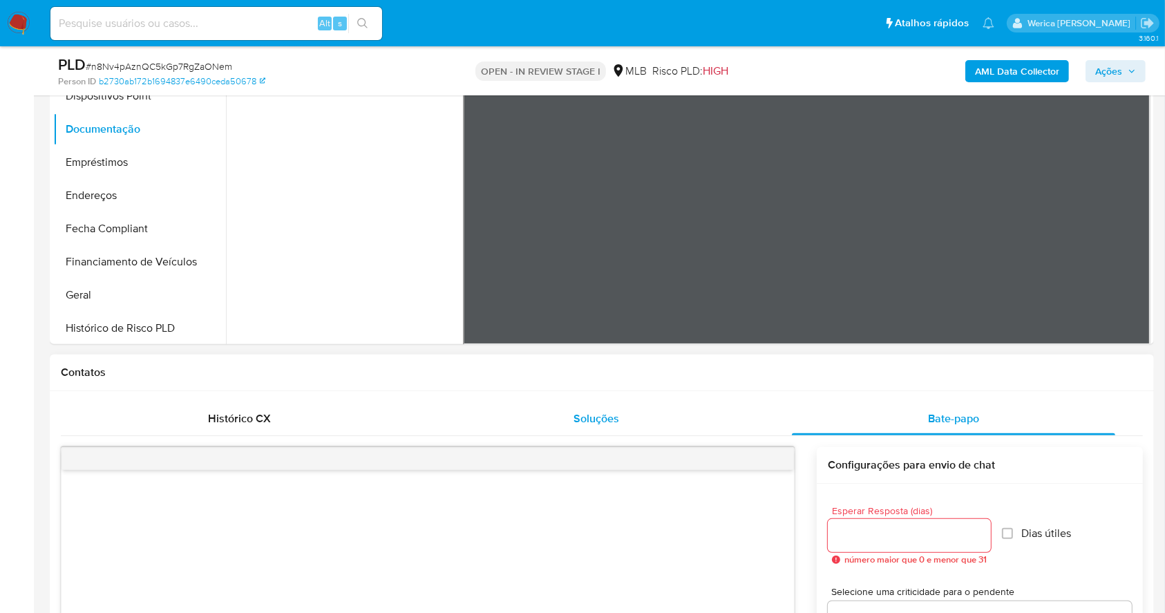
click at [674, 423] on div "Soluções" at bounding box center [597, 418] width 324 height 33
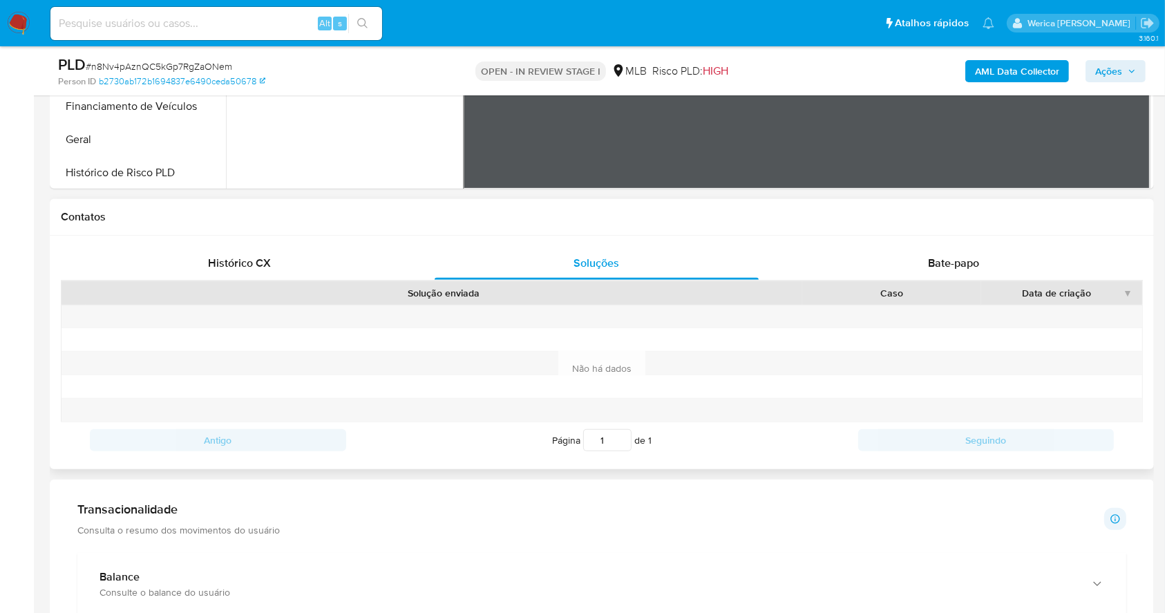
scroll to position [553, 0]
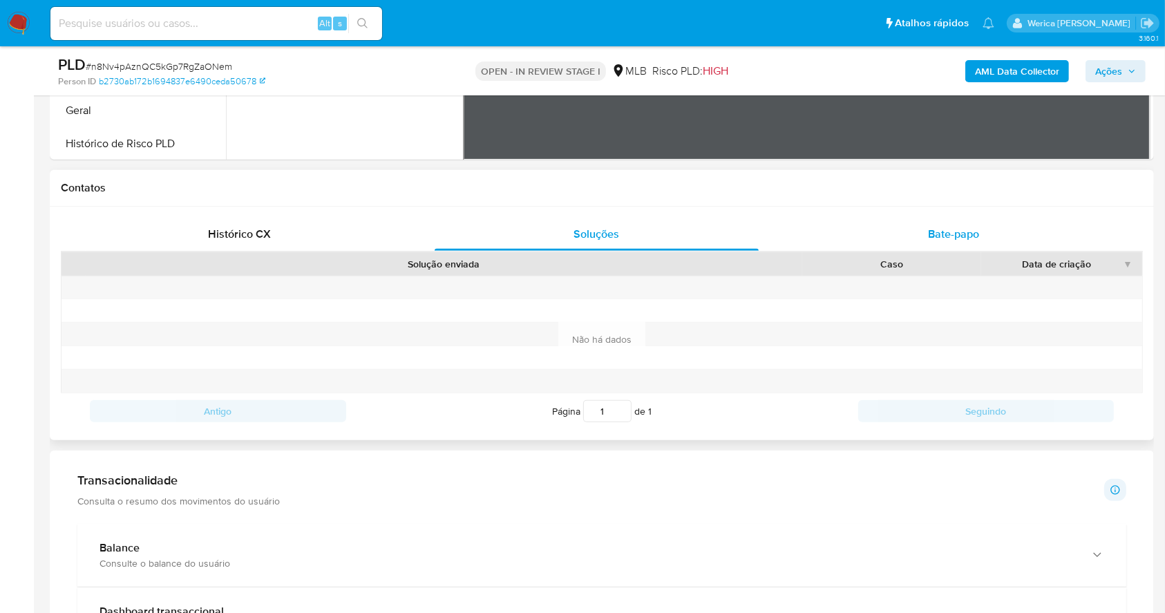
click at [989, 229] on div "Bate-papo" at bounding box center [954, 234] width 324 height 33
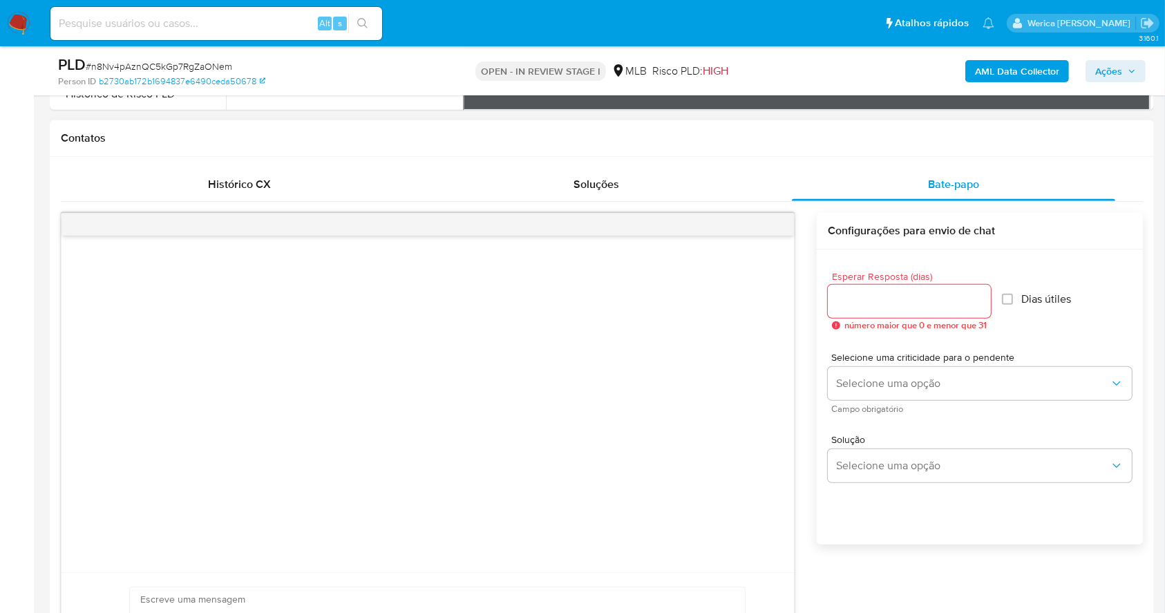
scroll to position [737, 0]
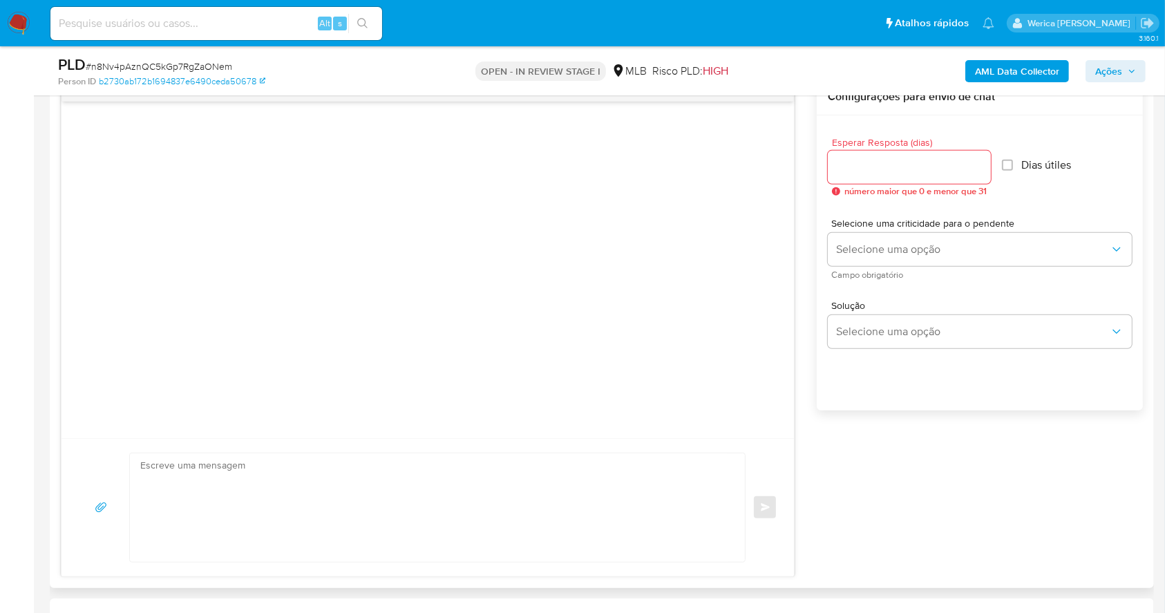
click at [953, 157] on div at bounding box center [909, 167] width 163 height 33
type input "3"
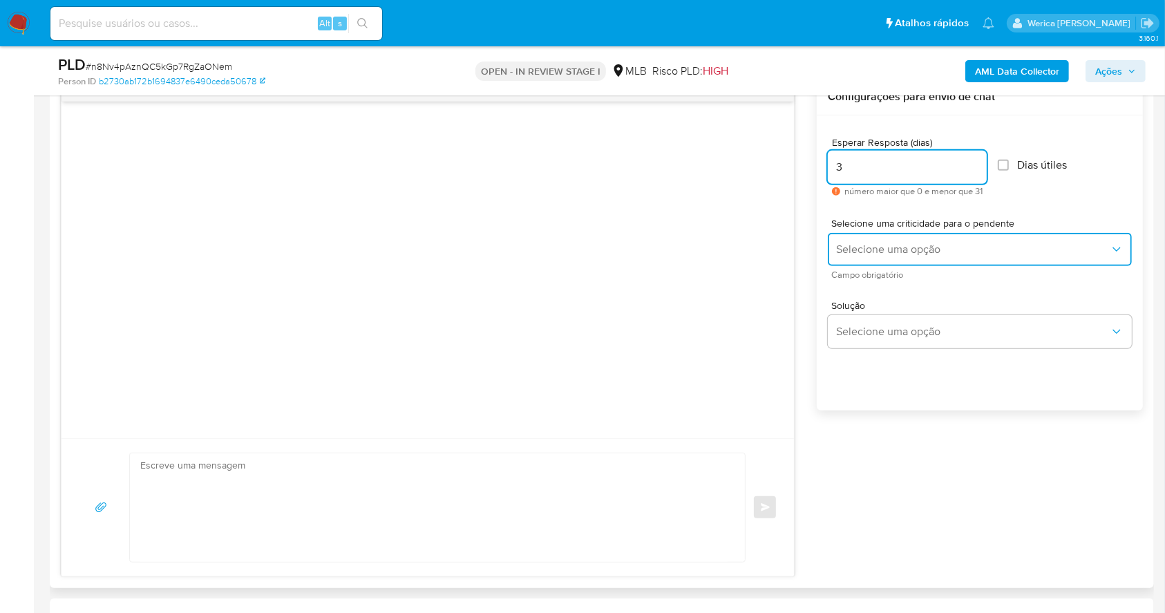
click at [897, 254] on span "Selecione uma opção" at bounding box center [973, 250] width 274 height 14
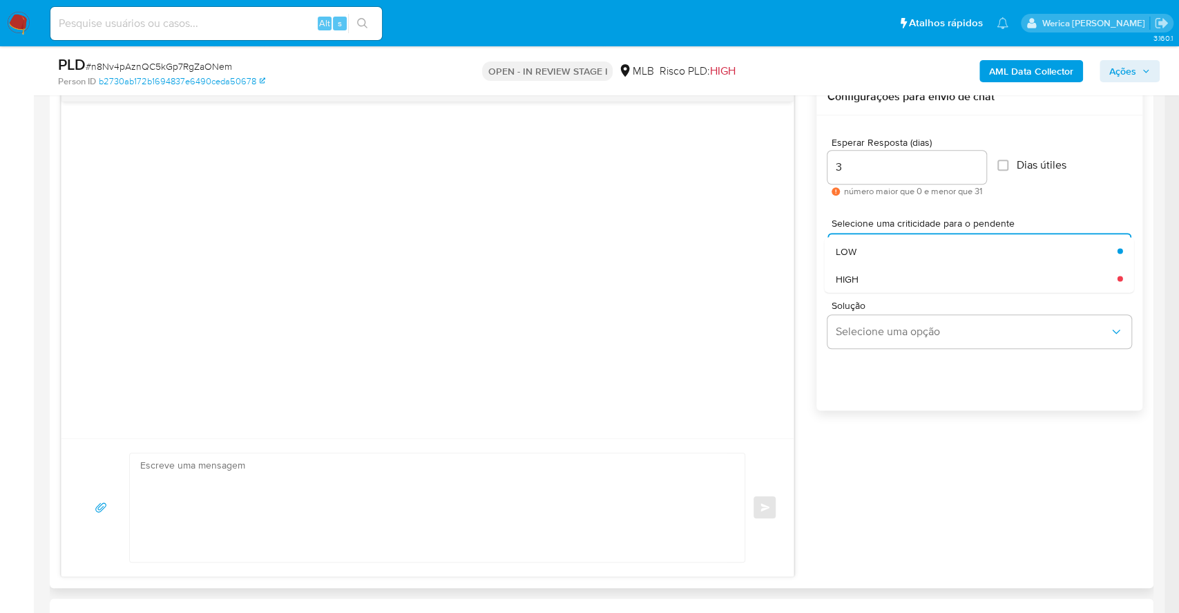
drag, startPoint x: 900, startPoint y: 276, endPoint x: 901, endPoint y: 285, distance: 9.7
click at [900, 276] on div "HIGH" at bounding box center [973, 279] width 274 height 28
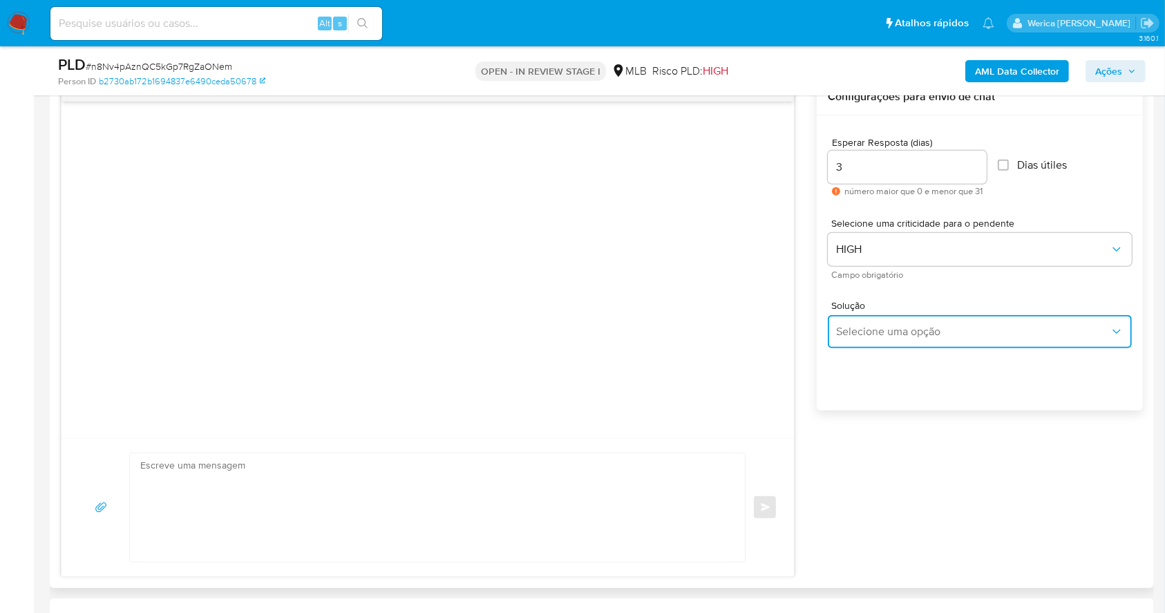
click at [909, 325] on span "Selecione uma opção" at bounding box center [973, 332] width 274 height 14
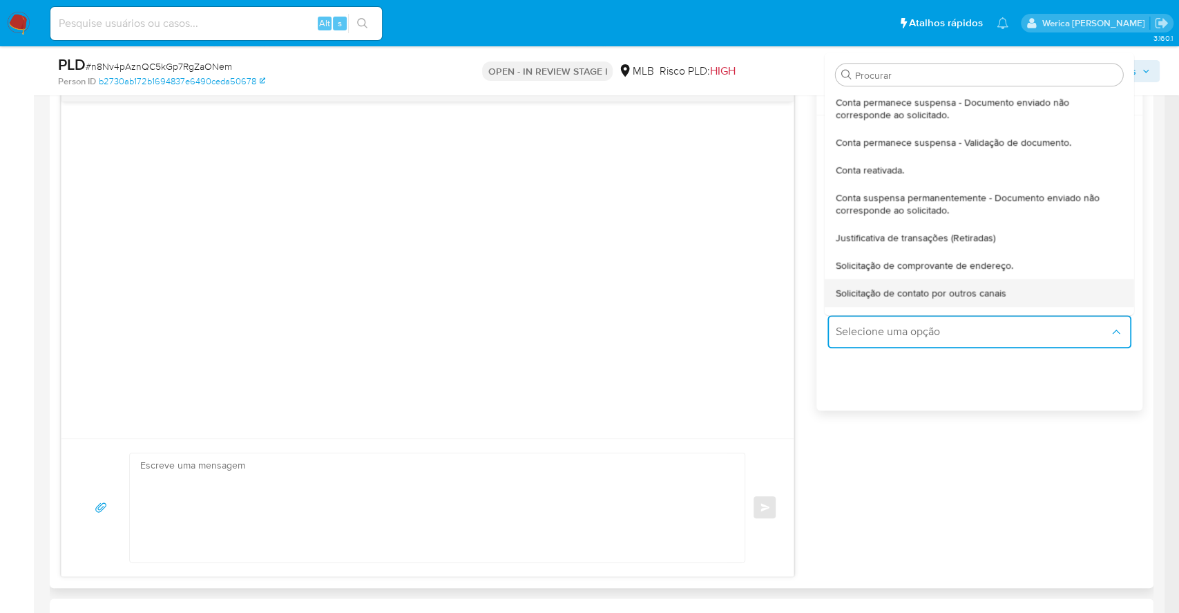
click at [906, 283] on div "Solicitação de contato por outros canais" at bounding box center [975, 293] width 279 height 28
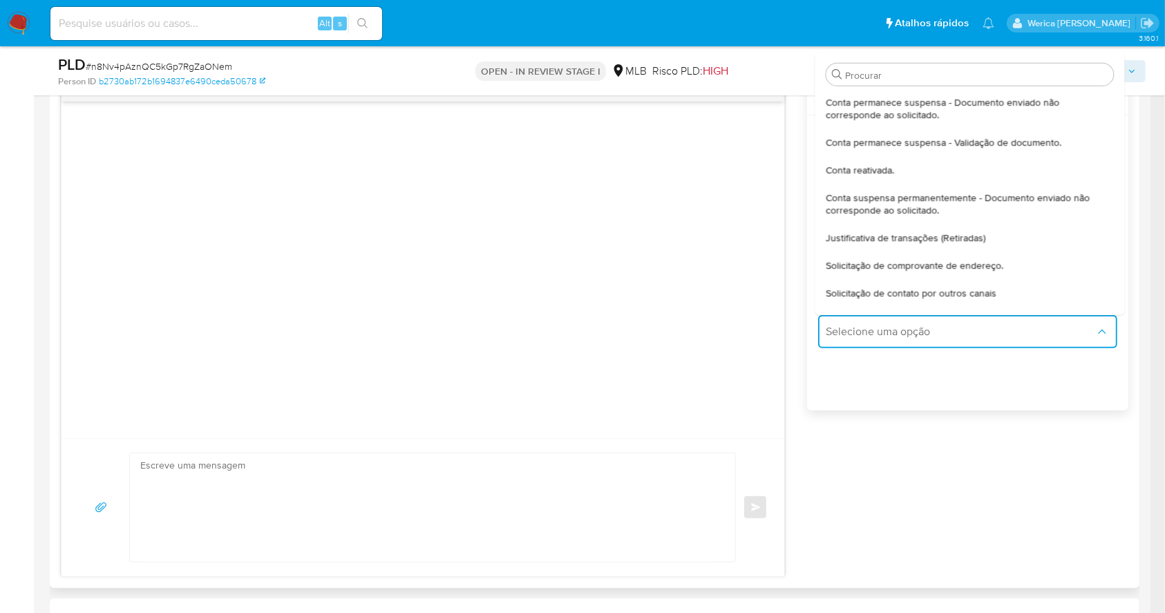
type textarea "Pedimos desculpas, por este canal de atendimento não podemos responder a sua pe…"
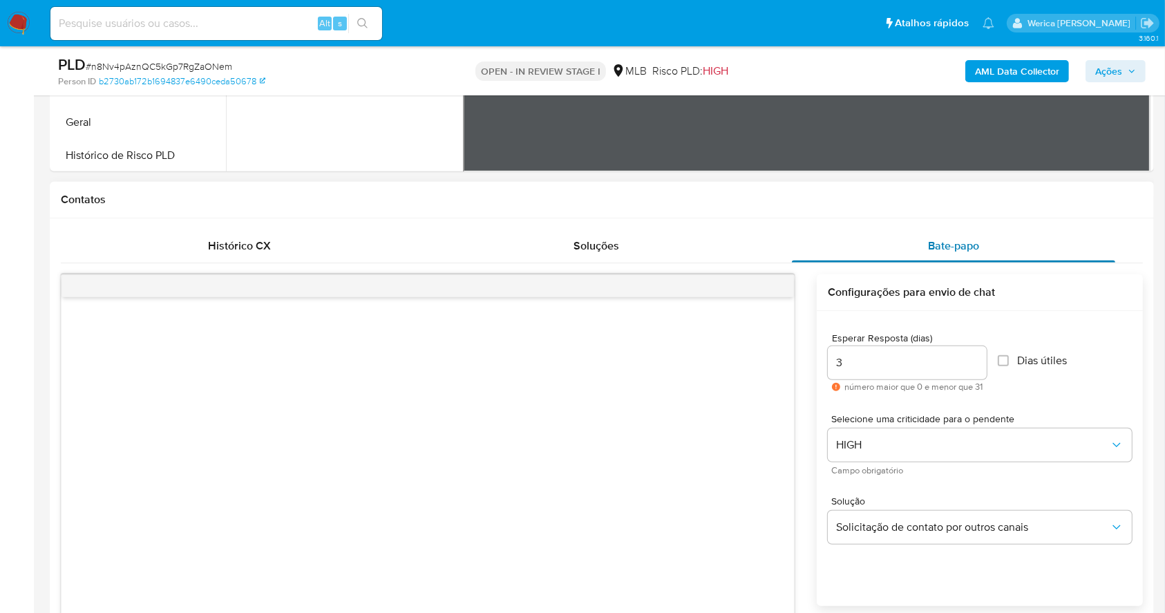
scroll to position [368, 0]
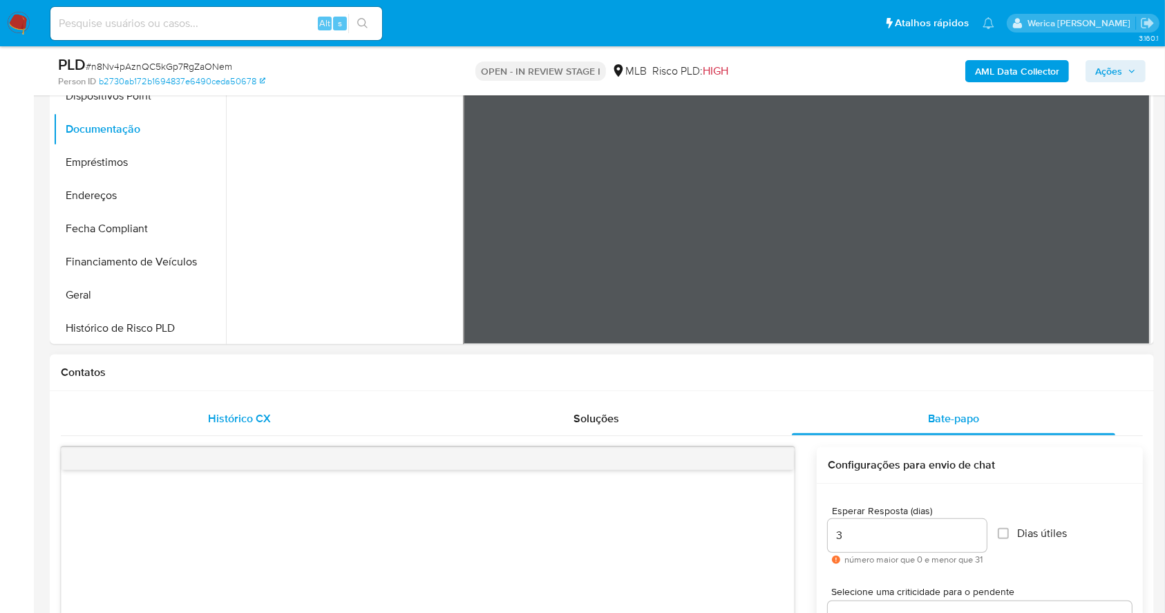
click at [274, 414] on div "Histórico CX" at bounding box center [239, 418] width 324 height 33
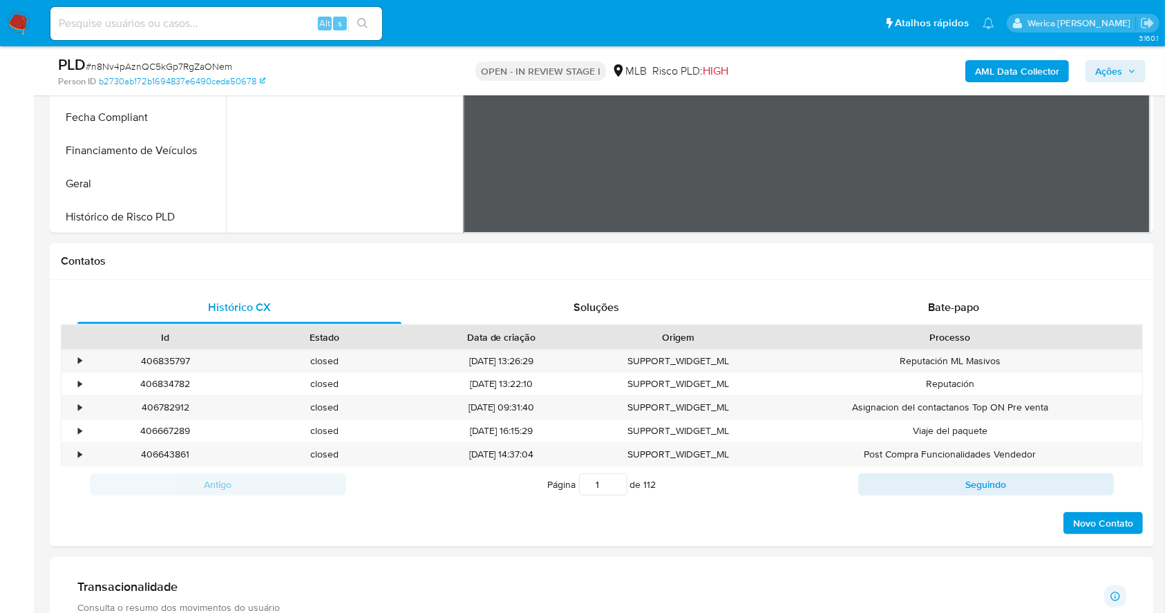
scroll to position [645, 0]
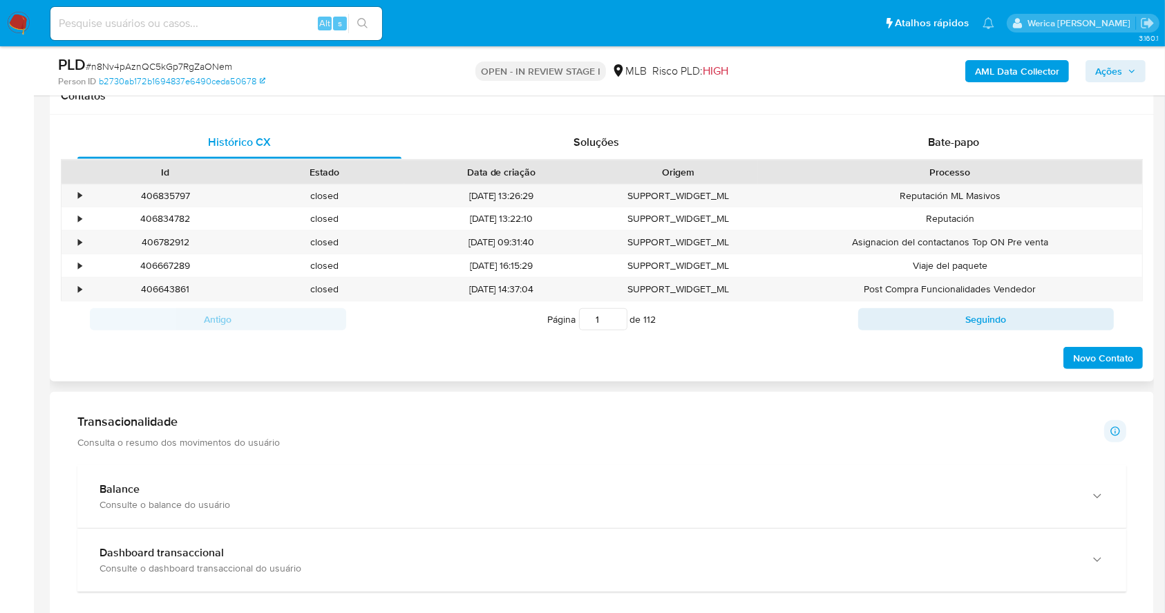
click at [1103, 359] on span "Novo Contato" at bounding box center [1103, 357] width 60 height 19
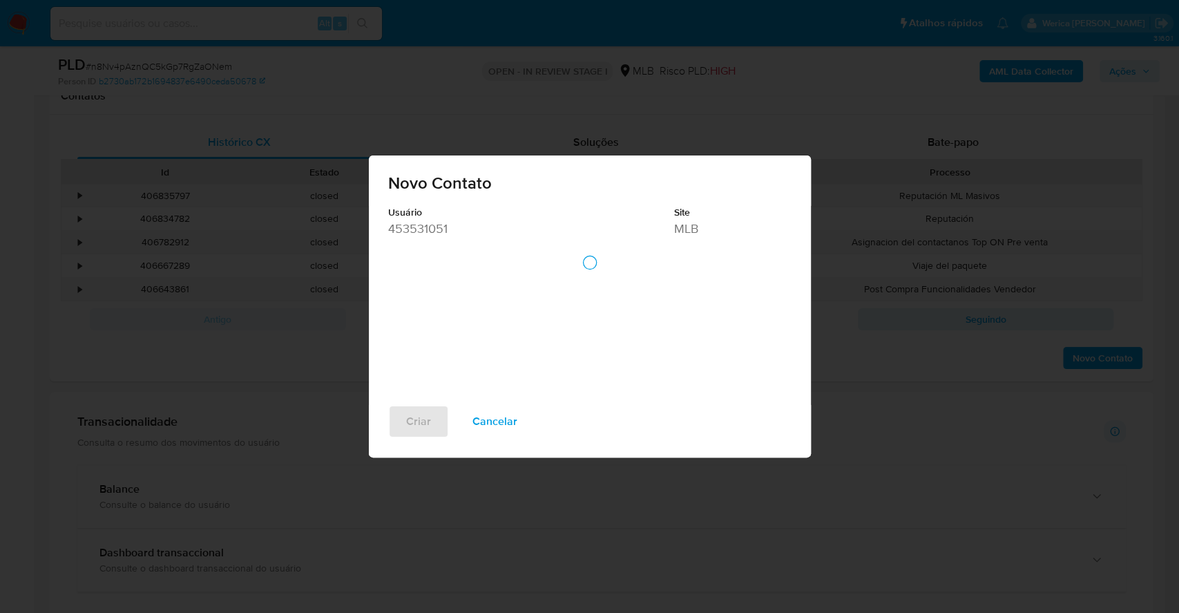
click at [549, 262] on div at bounding box center [590, 263] width 404 height 28
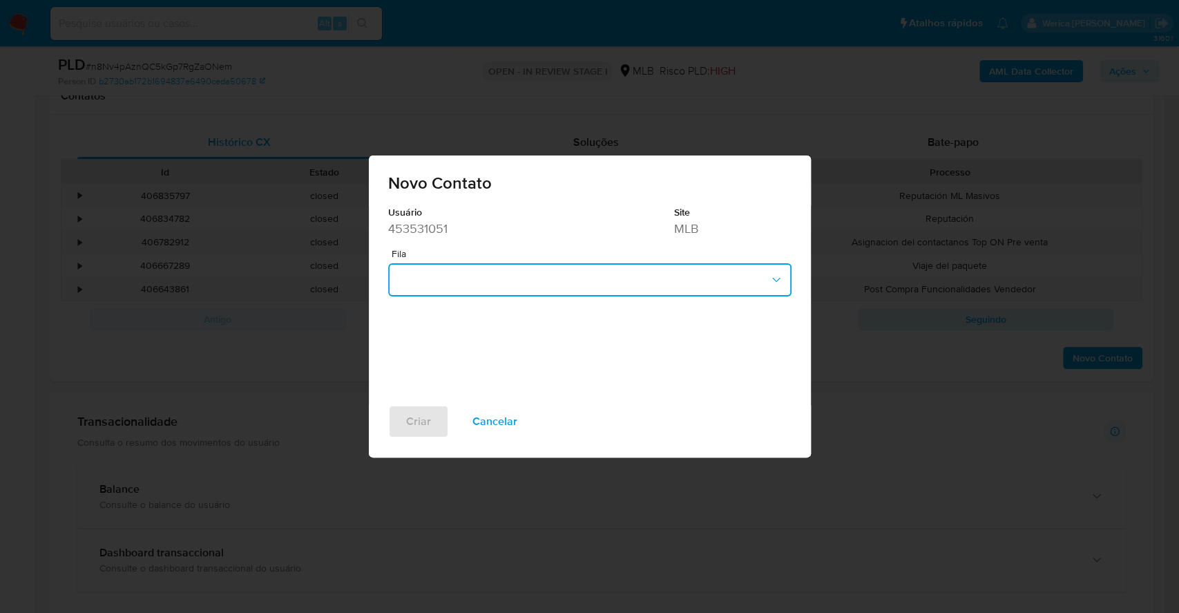
click at [573, 285] on button "button" at bounding box center [590, 279] width 404 height 33
click at [571, 334] on div "Usuário 453531051 Site MLB Fila HSP_AML_Prev_Lavado_Dinero_Respuesta" at bounding box center [590, 305] width 442 height 199
click at [550, 274] on button "button" at bounding box center [590, 279] width 404 height 33
click at [587, 323] on span "HSP_AML_Prev_Lavado_Dinero_Respuesta" at bounding box center [503, 317] width 212 height 14
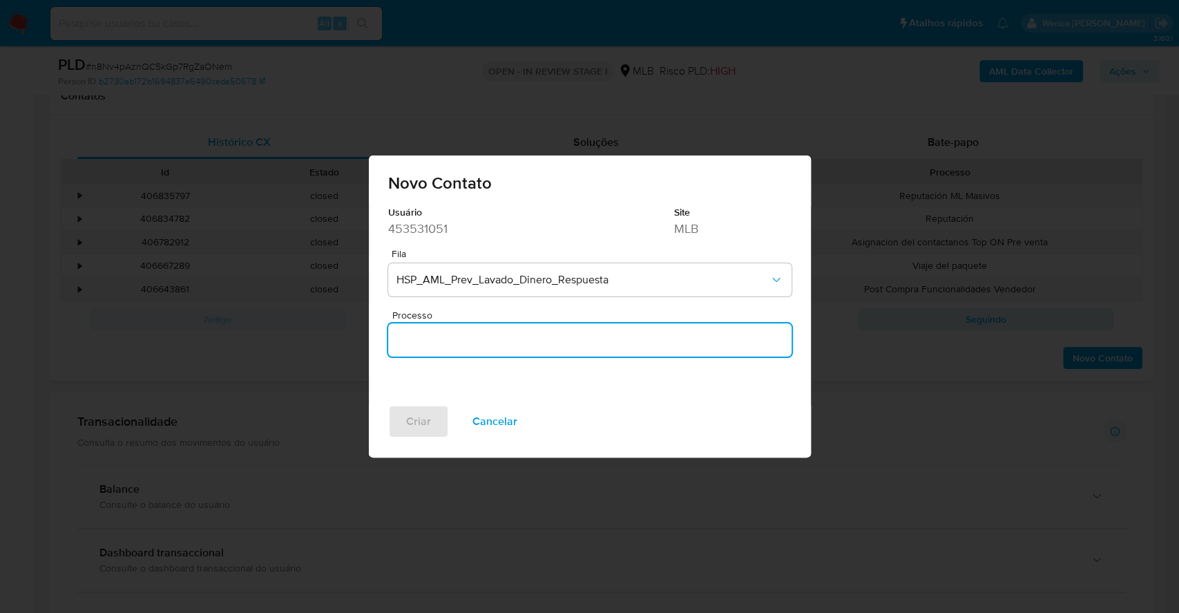
click at [535, 340] on input "Processo" at bounding box center [590, 340] width 404 height 18
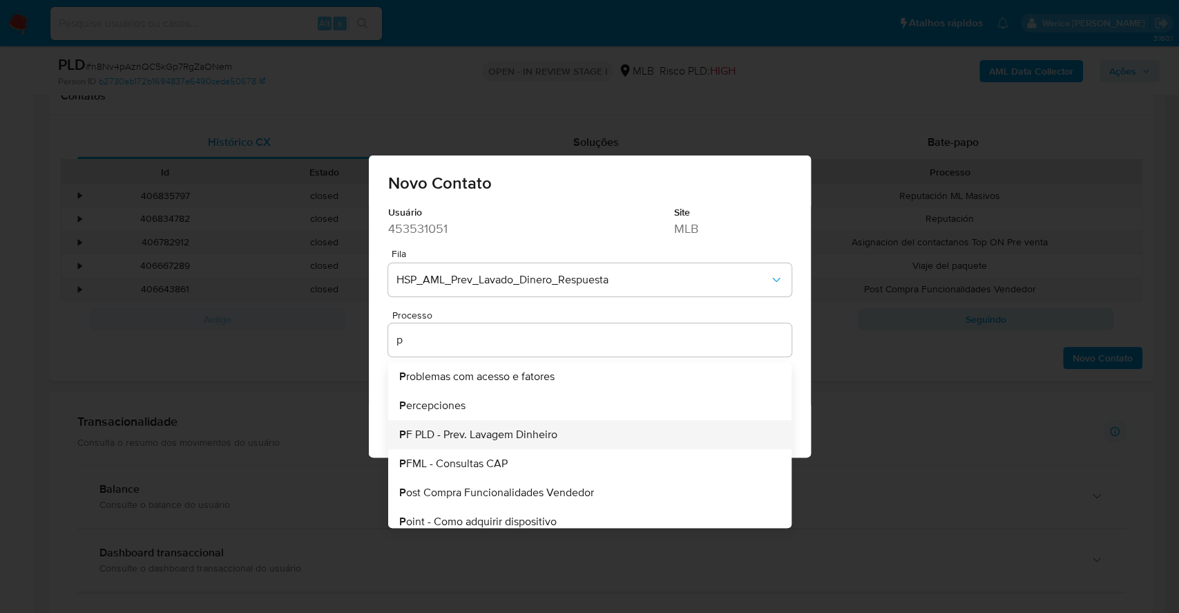
click at [493, 443] on li "P F PLD - Prev. Lavagem Dinheiro" at bounding box center [590, 434] width 404 height 29
type input "PF PLD - Prev. Lavagem Dinheiro"
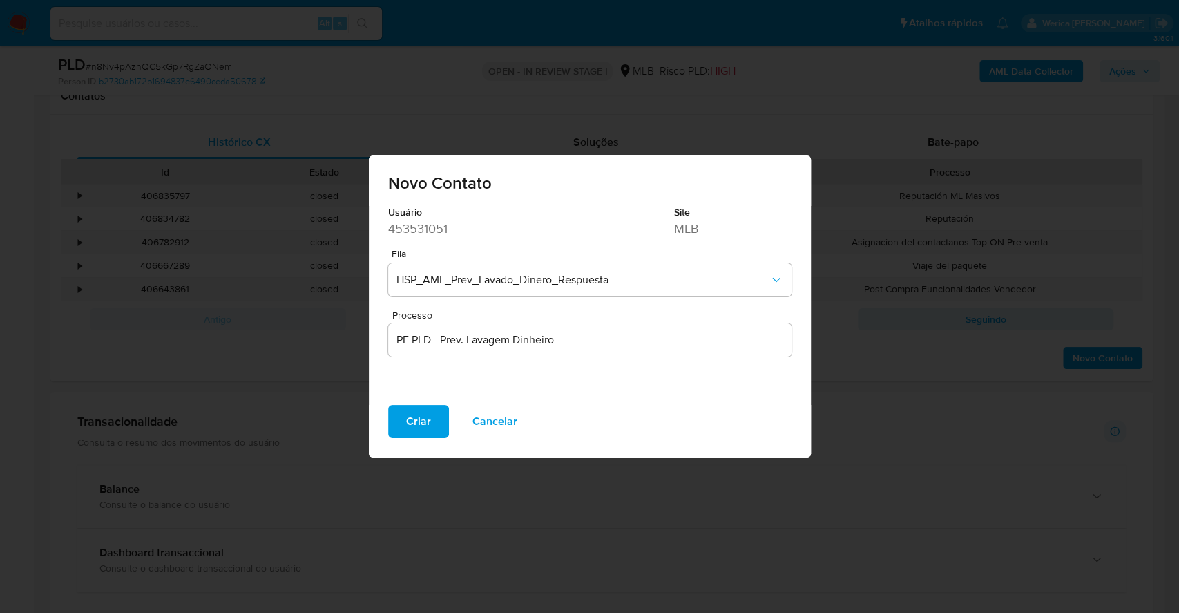
click at [417, 415] on span "Criar" at bounding box center [418, 421] width 25 height 30
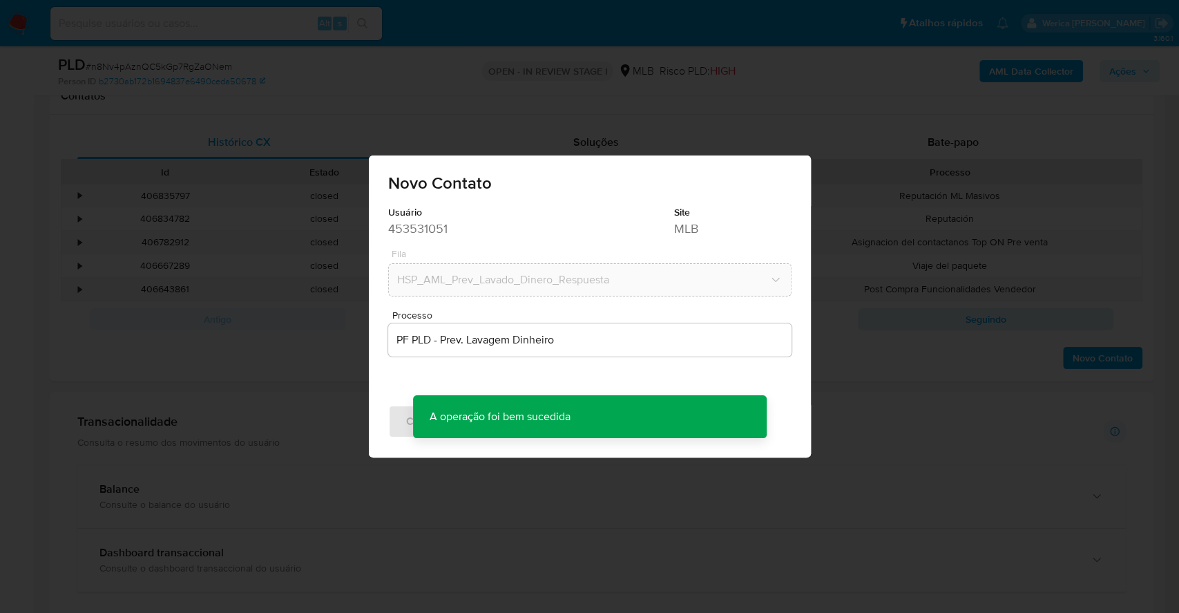
click at [498, 364] on div "Usuário 453531051 Site MLB Fila HSP_AML_Prev_Lavado_Dinero_Respuesta Processo P…" at bounding box center [590, 305] width 442 height 199
drag, startPoint x: 890, startPoint y: 375, endPoint x: 877, endPoint y: 363, distance: 17.1
click at [890, 376] on div "Novo Contato Usuário 453531051 Site MLB Fila HSP_AML_Prev_Lavado_Dinero_Respues…" at bounding box center [589, 306] width 1179 height 613
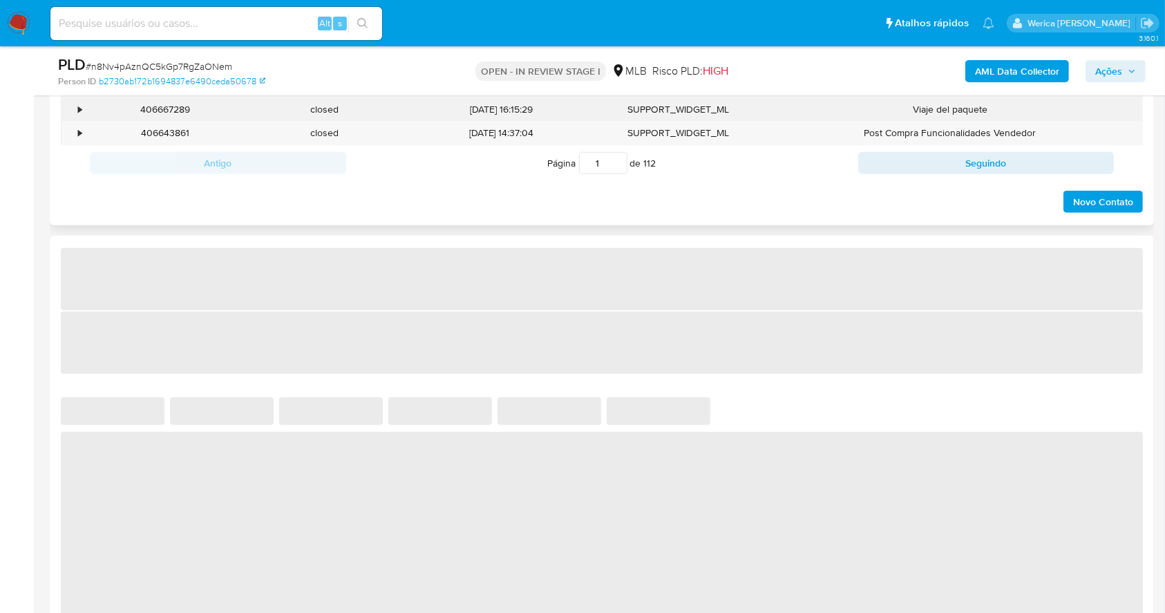
select select "10"
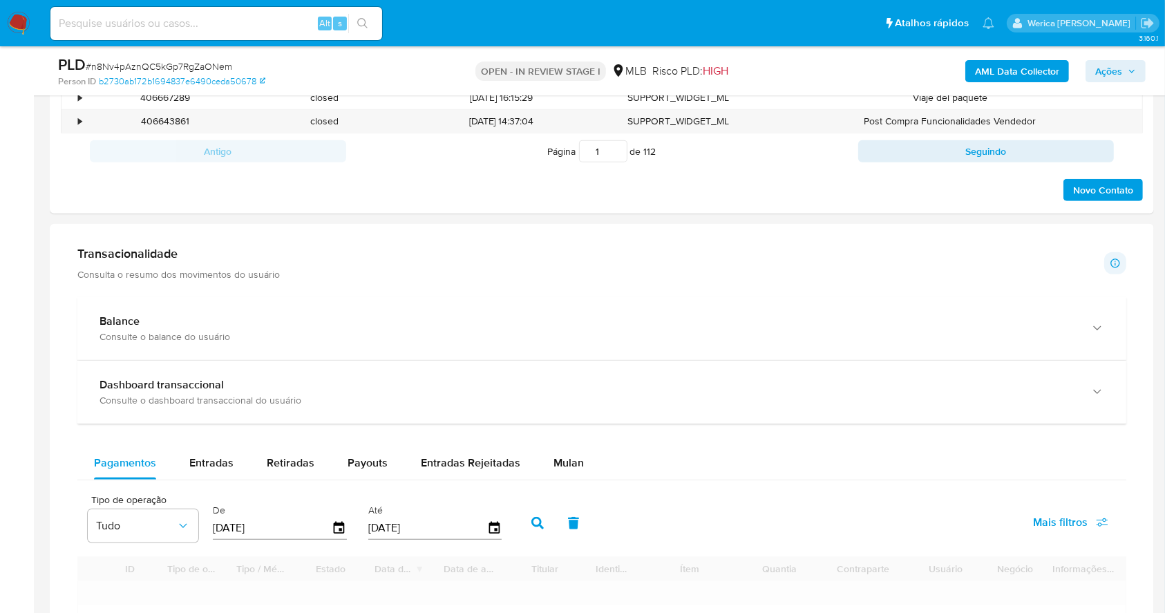
scroll to position [645, 0]
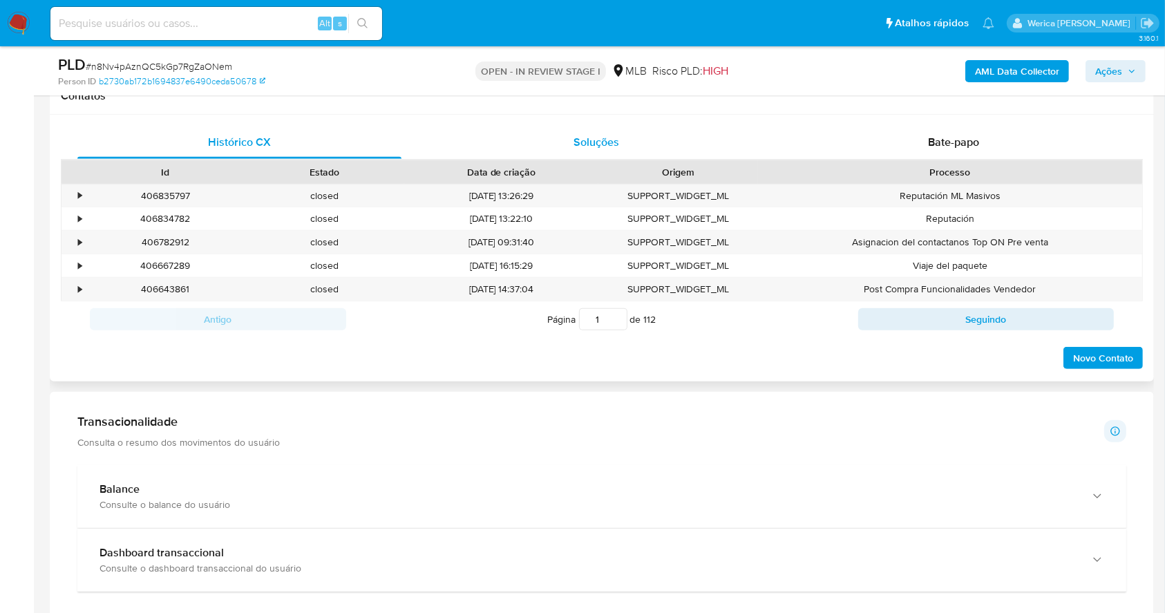
click at [580, 143] on span "Soluções" at bounding box center [596, 142] width 46 height 16
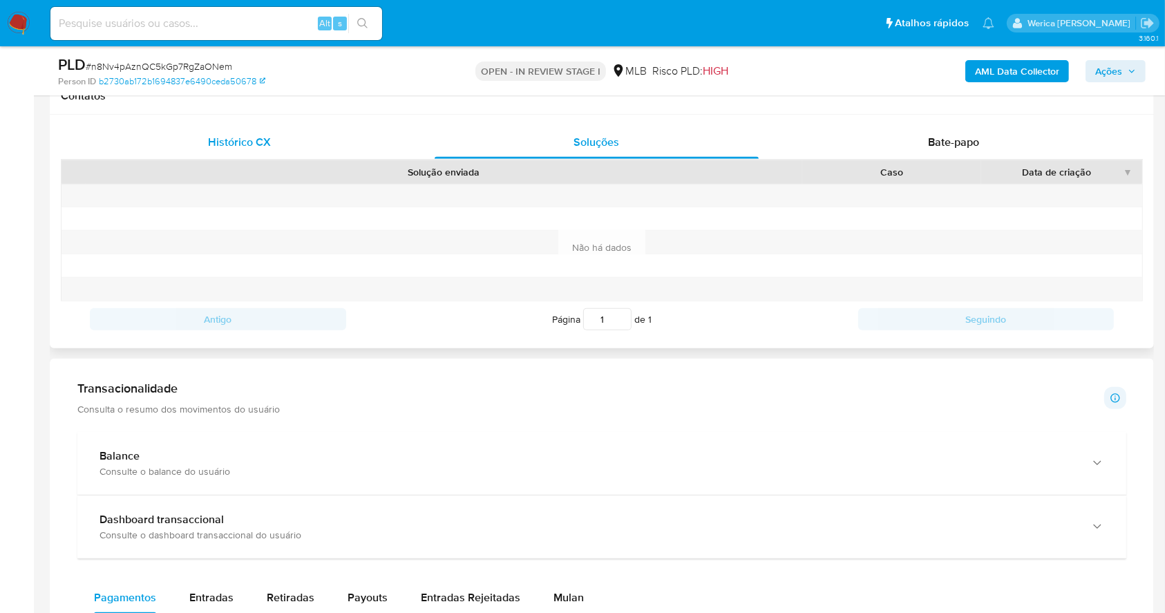
click at [358, 157] on div "Histórico CX" at bounding box center [239, 142] width 324 height 33
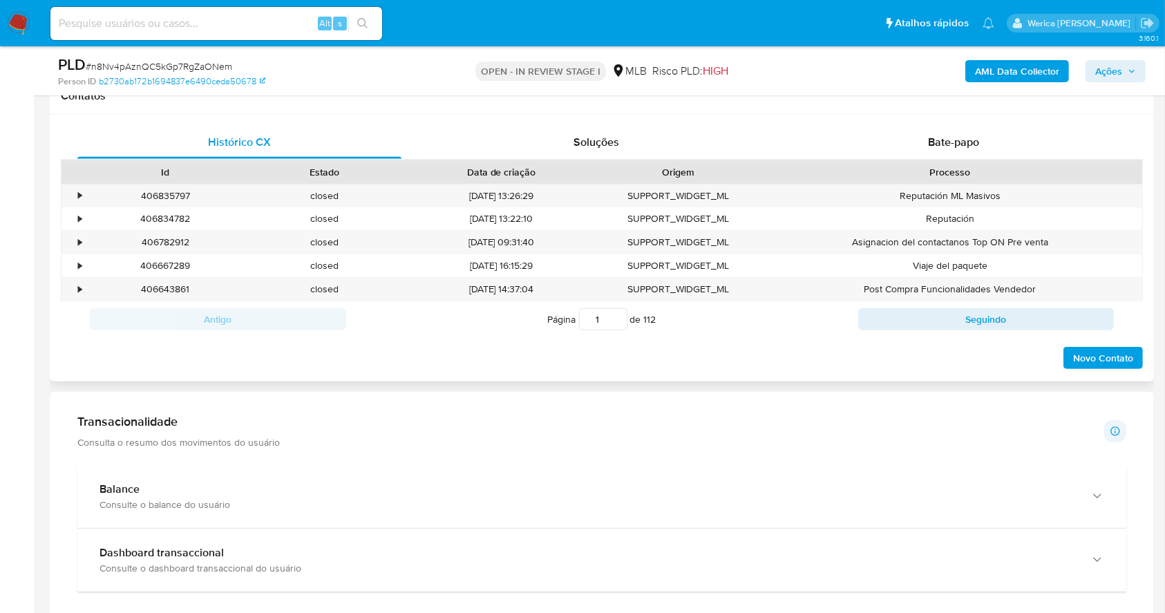
click at [605, 124] on div "Histórico CX Soluções Bate-papo Id Estado Data de criação Origem Processo • 406…" at bounding box center [602, 248] width 1104 height 267
drag, startPoint x: 611, startPoint y: 132, endPoint x: 614, endPoint y: 143, distance: 11.2
click at [614, 132] on div "Soluções" at bounding box center [597, 142] width 324 height 33
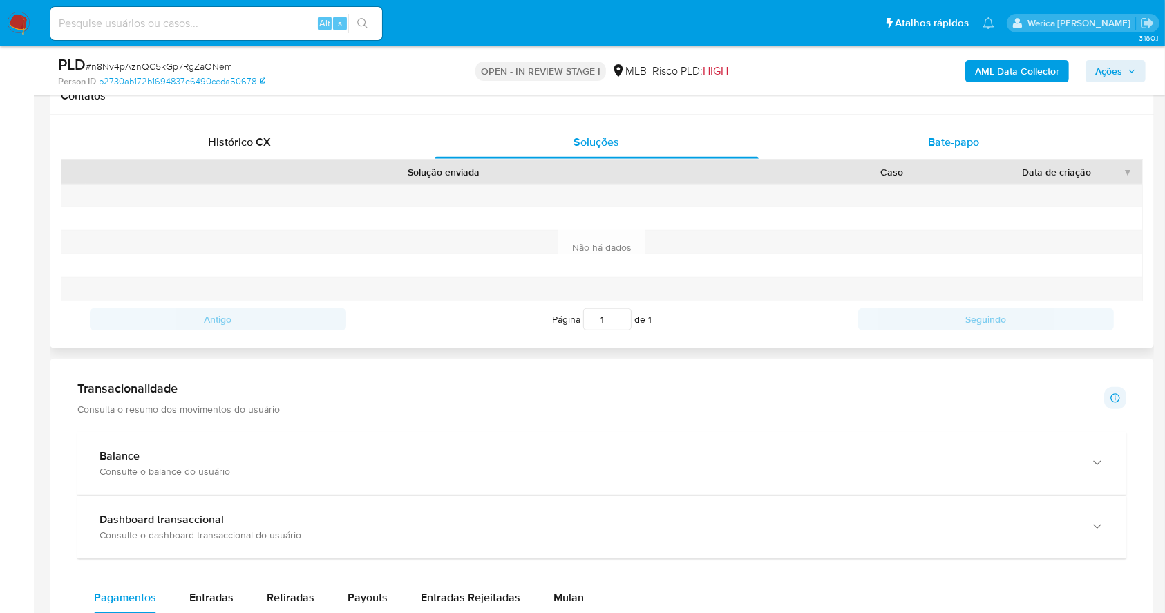
click at [967, 126] on div "Bate-papo" at bounding box center [954, 142] width 324 height 33
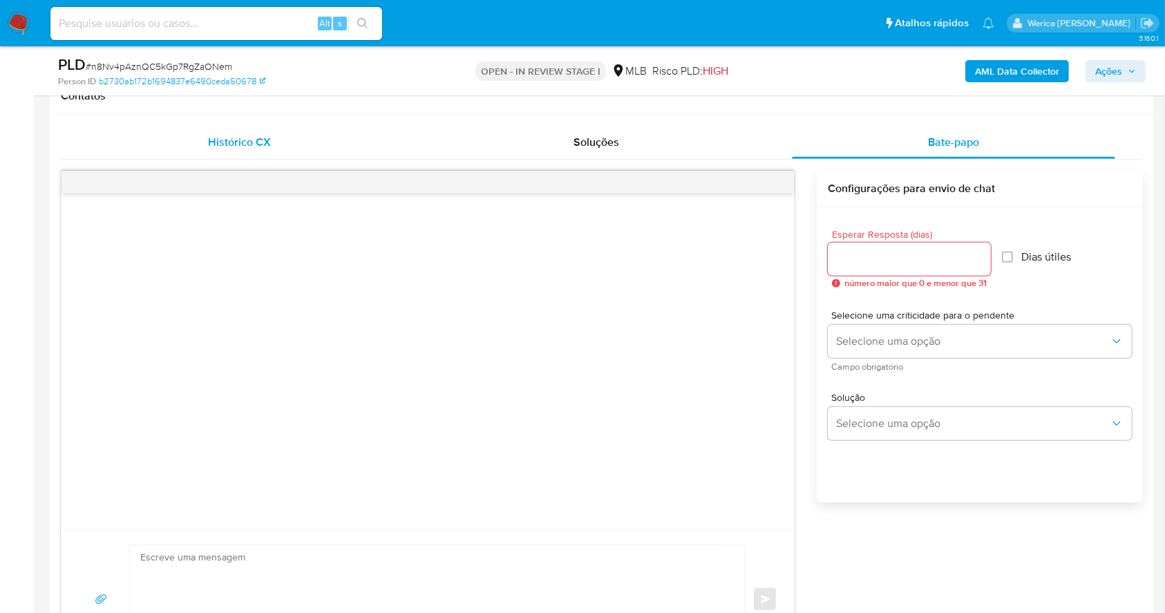
click at [232, 143] on span "Histórico CX" at bounding box center [239, 142] width 63 height 16
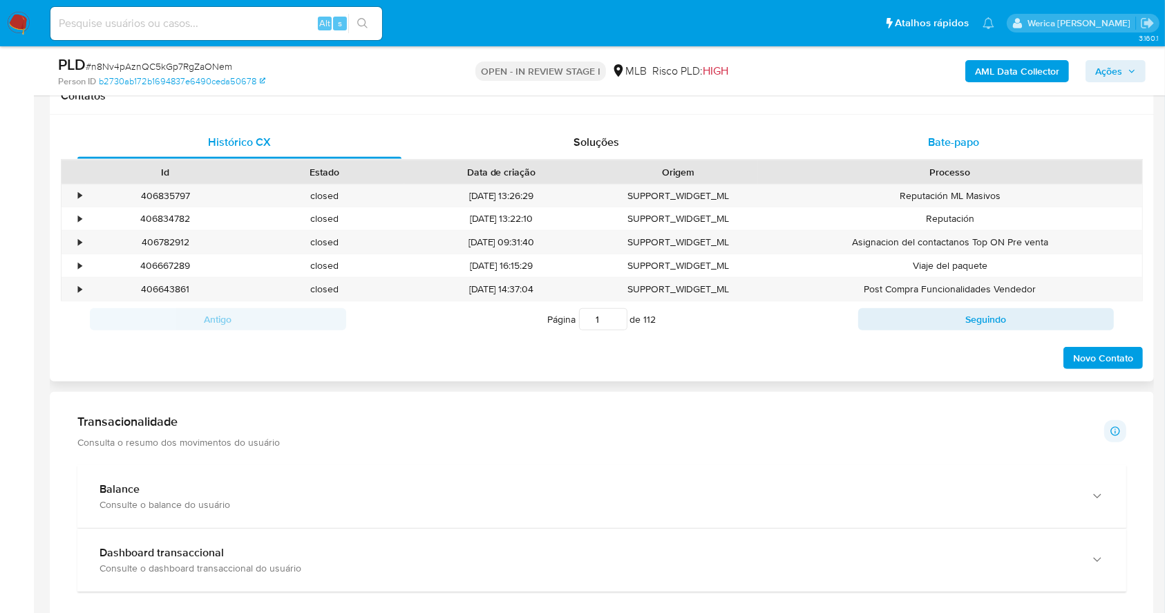
click at [904, 135] on div "Bate-papo" at bounding box center [954, 142] width 324 height 33
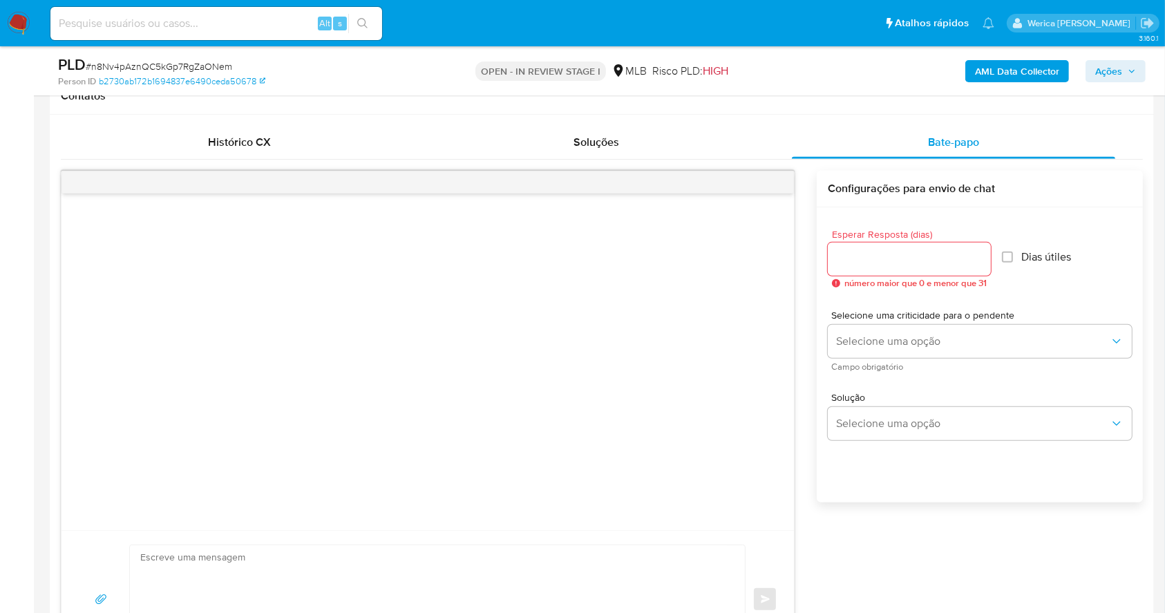
click at [911, 256] on input "Esperar Resposta (dias)" at bounding box center [909, 259] width 163 height 18
type input "3"
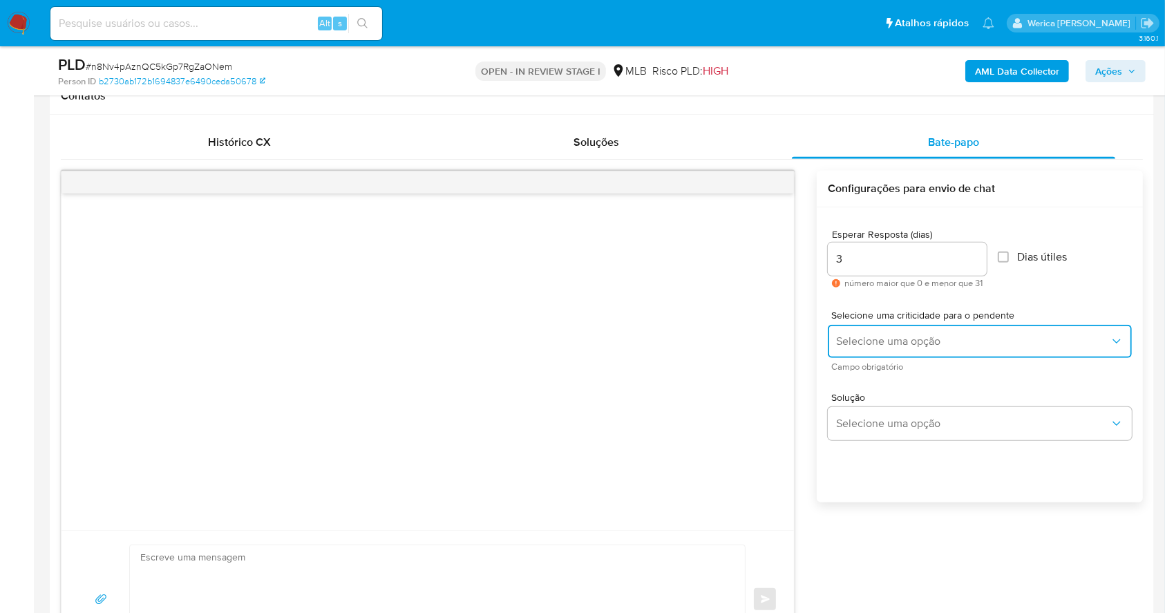
click at [891, 354] on button "Selecione uma opção" at bounding box center [980, 341] width 304 height 33
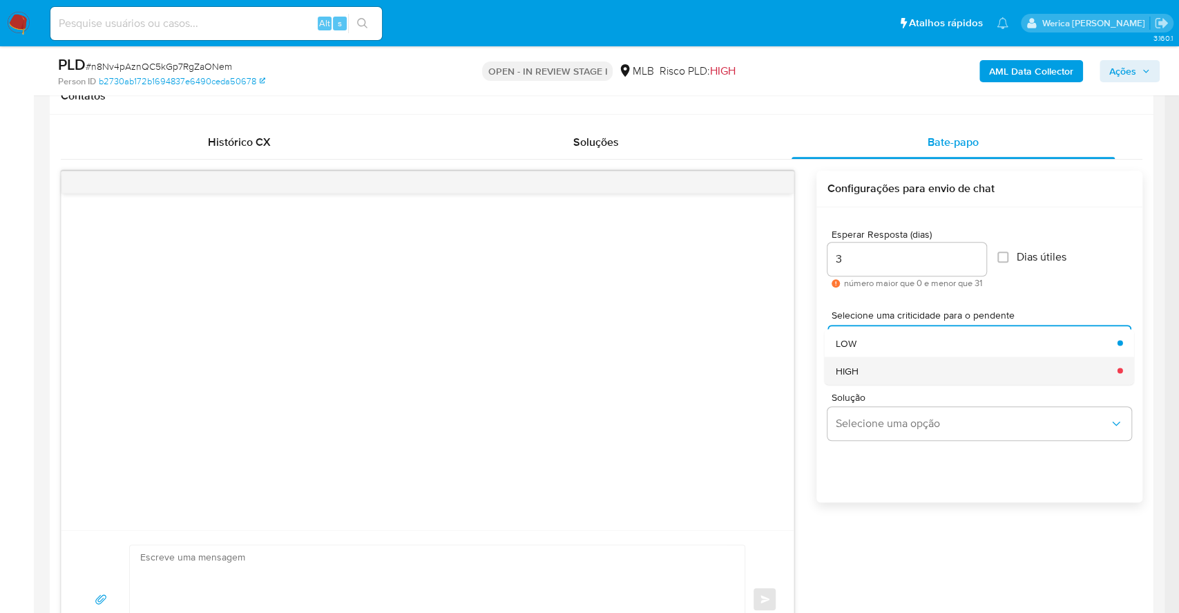
click at [898, 368] on div "HIGH" at bounding box center [973, 371] width 274 height 28
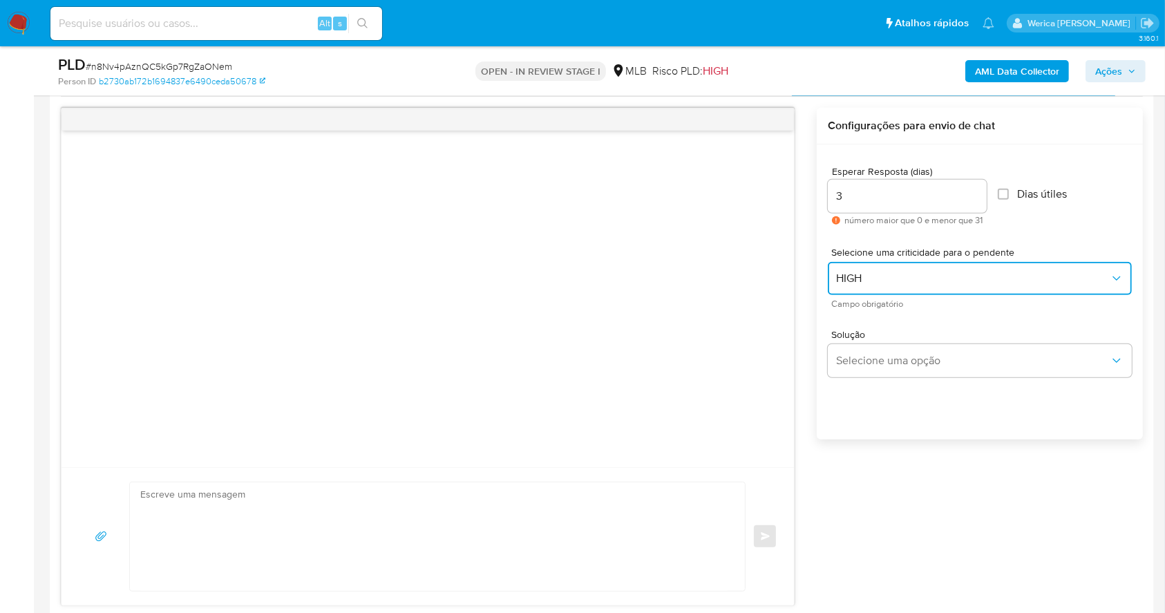
scroll to position [737, 0]
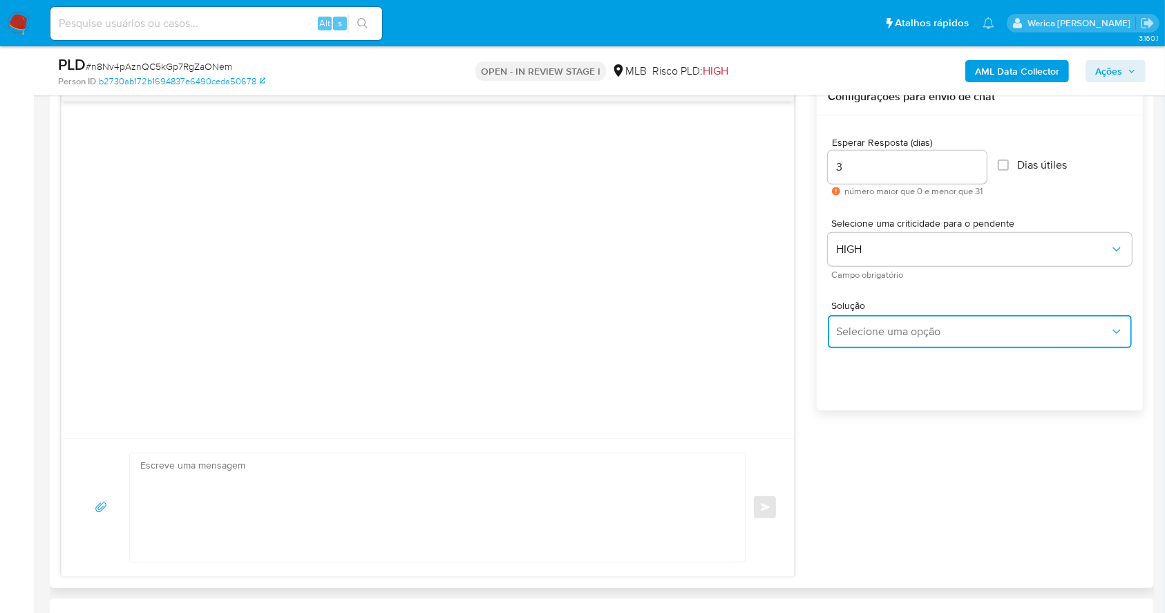
click at [889, 330] on span "Selecione uma opção" at bounding box center [973, 332] width 274 height 14
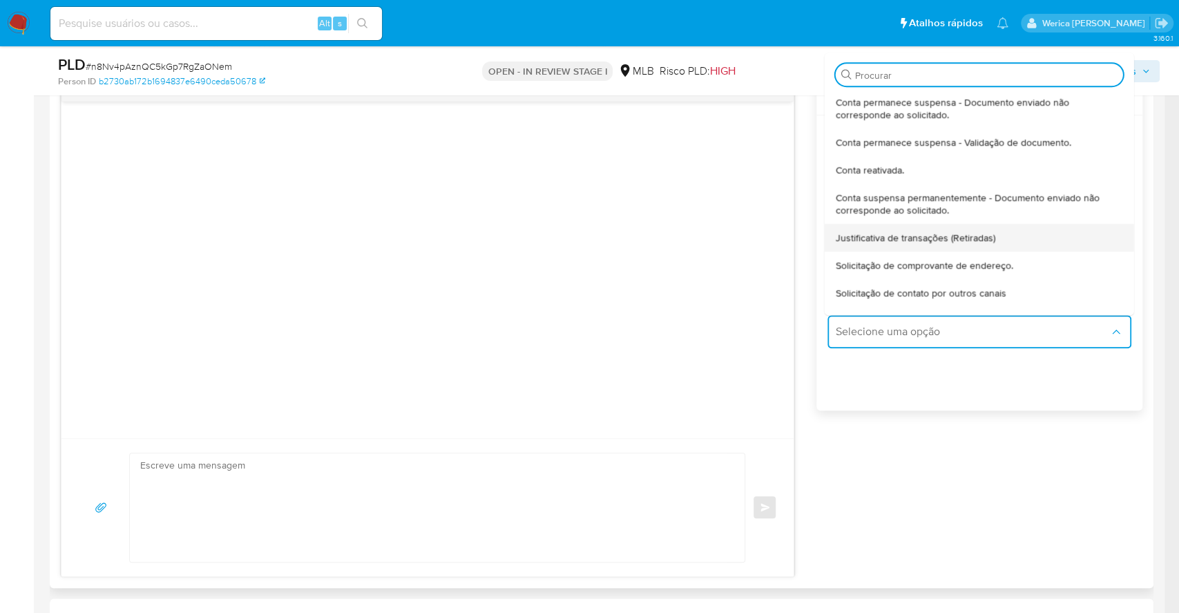
click at [899, 226] on div "Justificativa de transações (Retiradas)" at bounding box center [975, 238] width 279 height 28
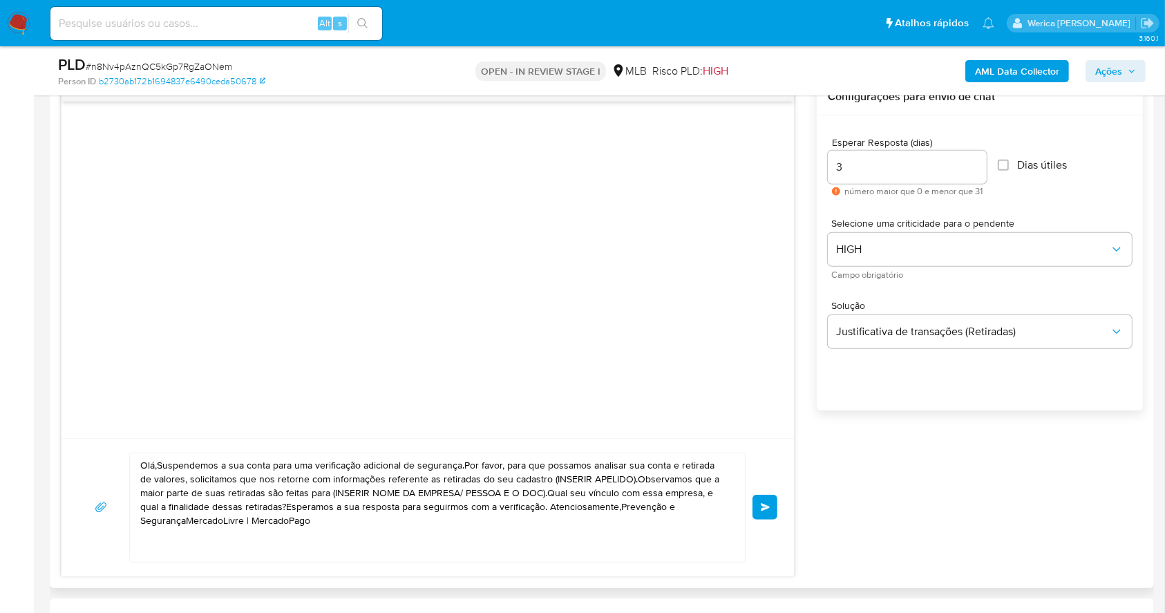
click at [481, 490] on textarea "Olá,Suspendemos a sua conta para uma verificação adicional de segurança.Por fav…" at bounding box center [433, 507] width 587 height 108
paste textarea "! Estamos realizando uma verificação adicional de segurança em contas de usuári…"
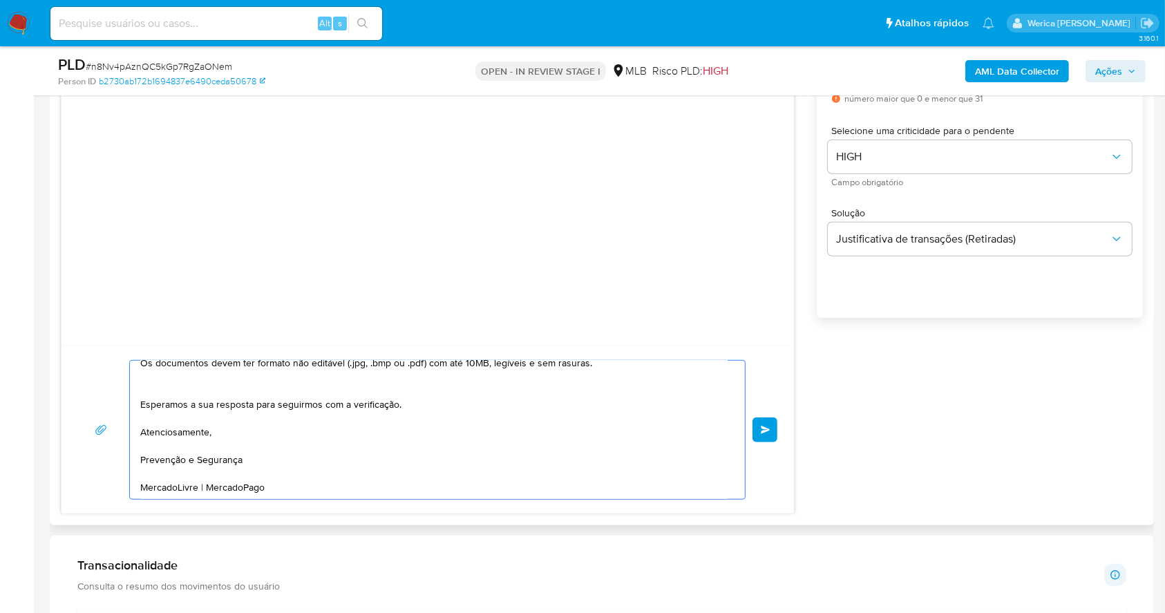
scroll to position [238, 0]
click at [491, 448] on textarea "Olá! Estamos realizando uma verificação adicional de segurança em contas de usu…" at bounding box center [433, 430] width 587 height 138
click at [487, 453] on textarea "Olá! Estamos realizando uma verificação adicional de segurança em contas de usu…" at bounding box center [433, 430] width 587 height 138
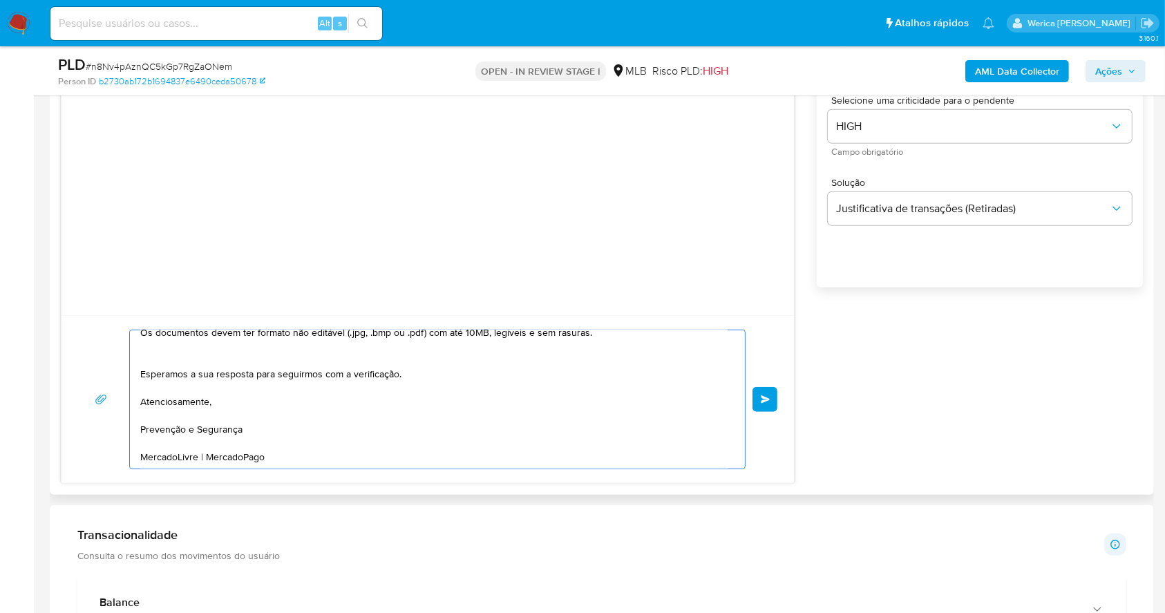
scroll to position [737, 0]
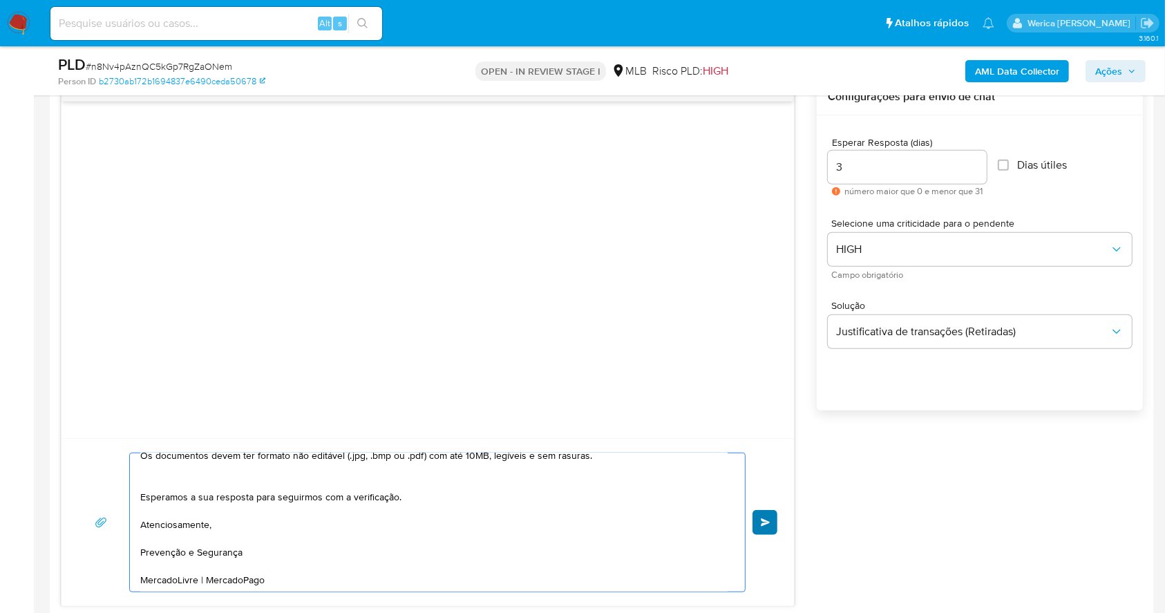
type textarea "Olá! Estamos realizando uma verificação adicional de segurança em contas de usu…"
click at [771, 518] on button "common.send" at bounding box center [764, 522] width 25 height 25
click at [769, 521] on span "common.send" at bounding box center [766, 522] width 10 height 8
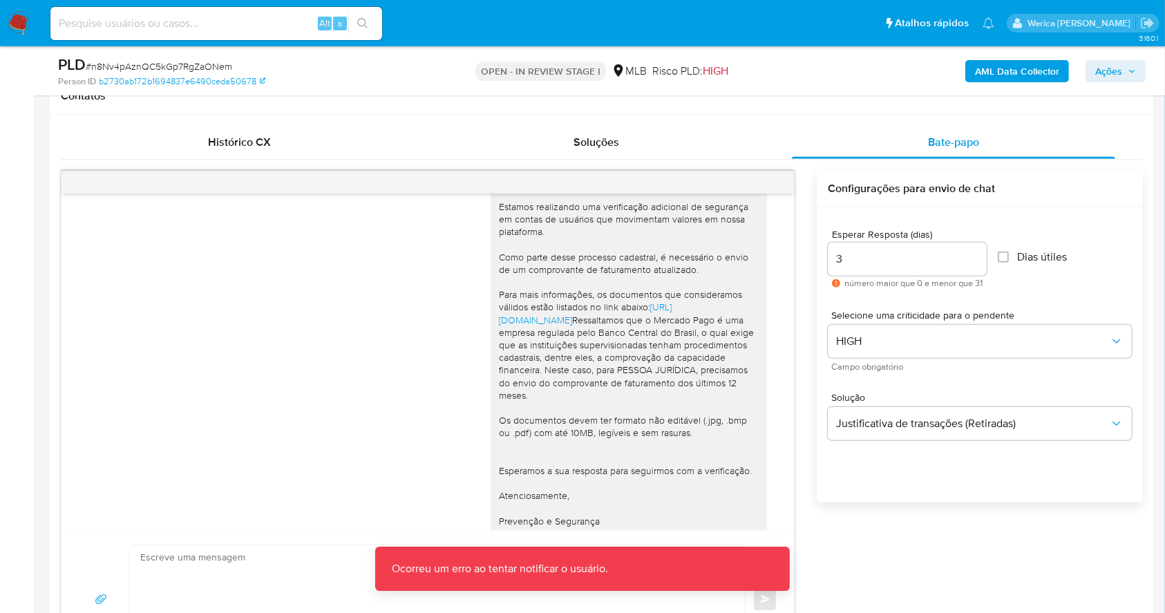
scroll to position [92, 0]
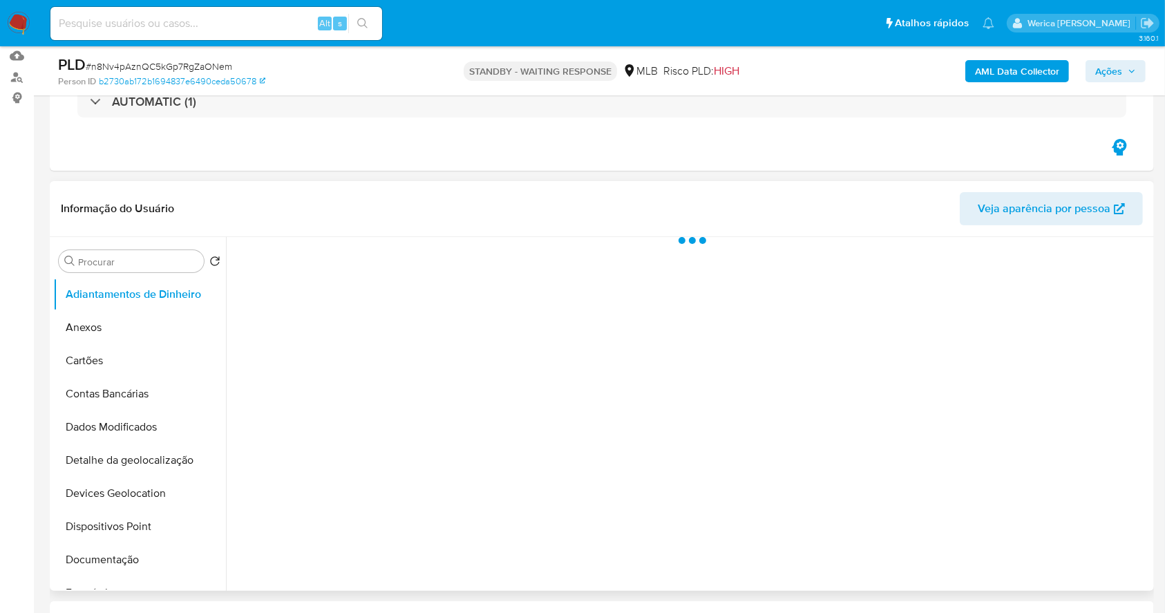
scroll to position [276, 0]
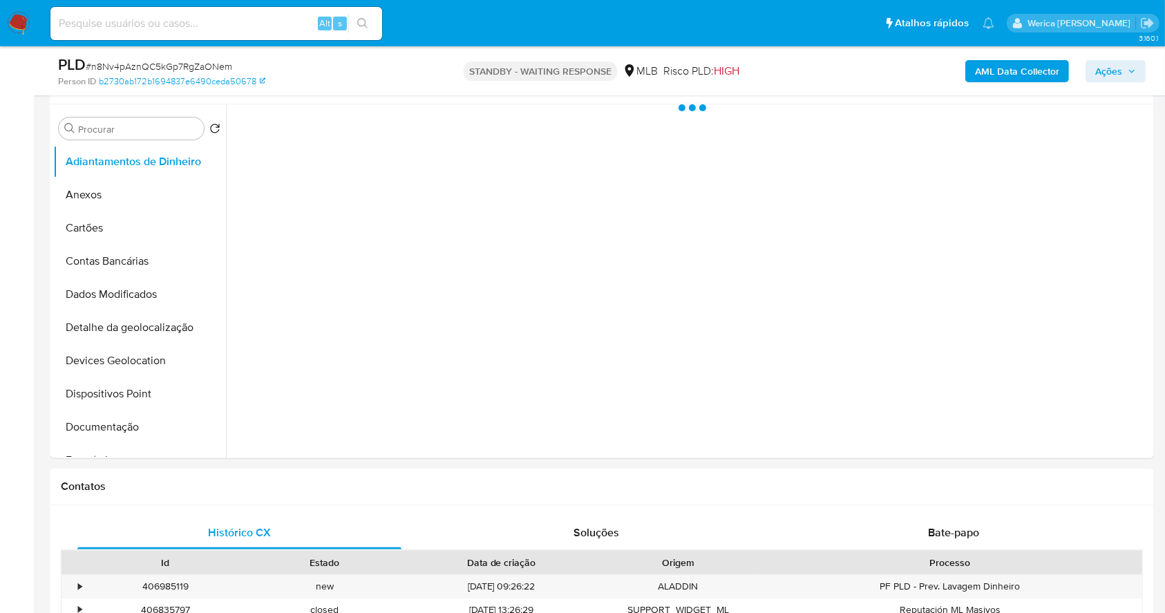
select select "10"
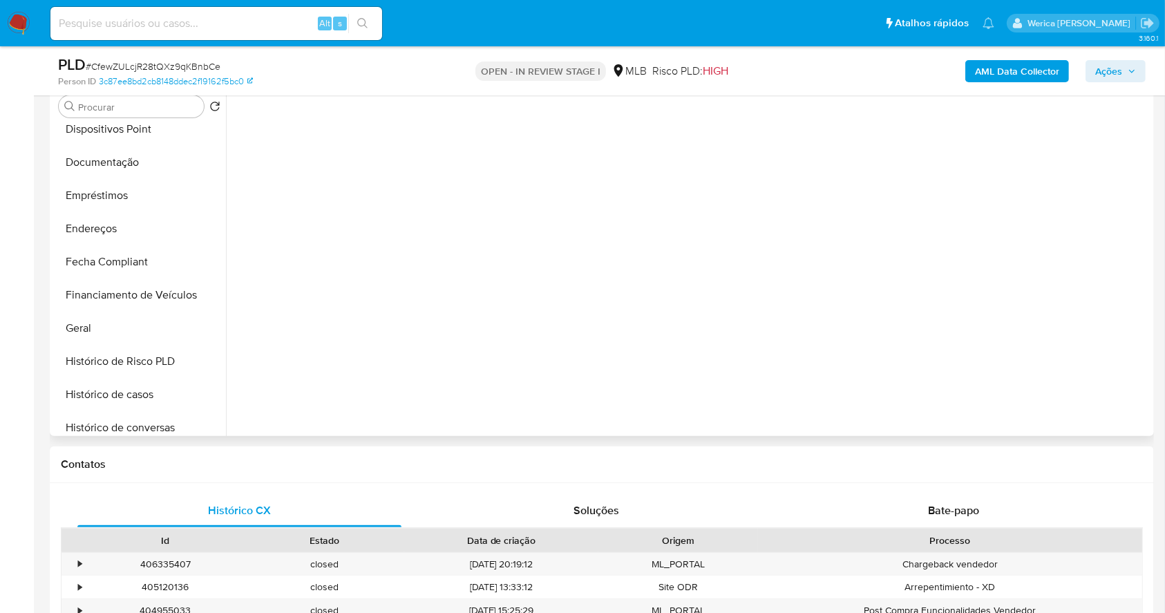
scroll to position [276, 0]
select select "10"
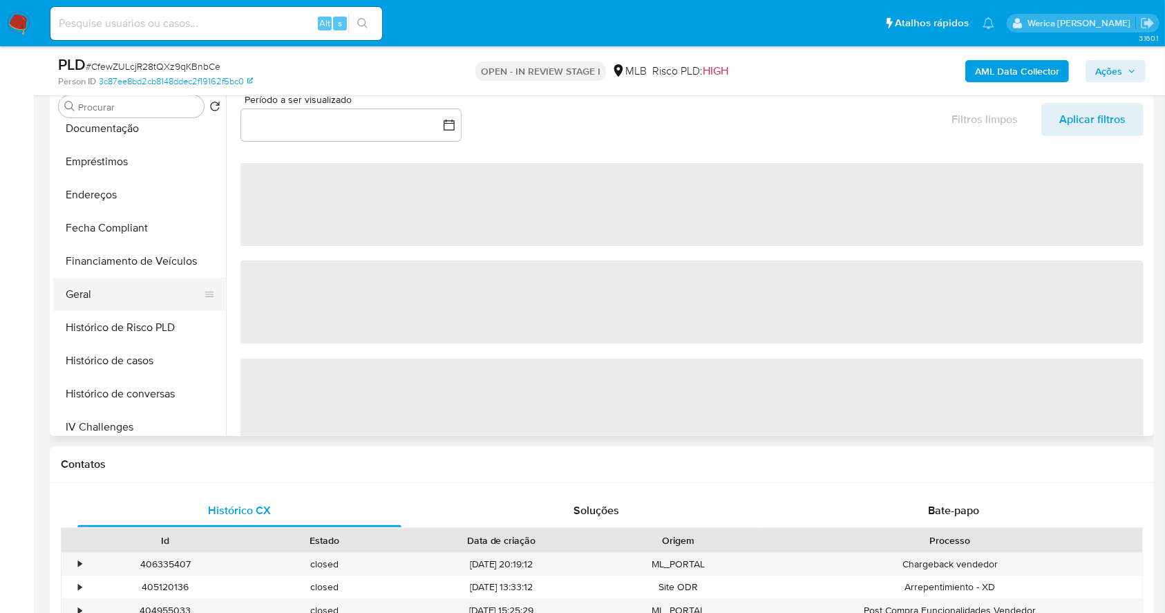
click at [105, 307] on button "Geral" at bounding box center [134, 294] width 162 height 33
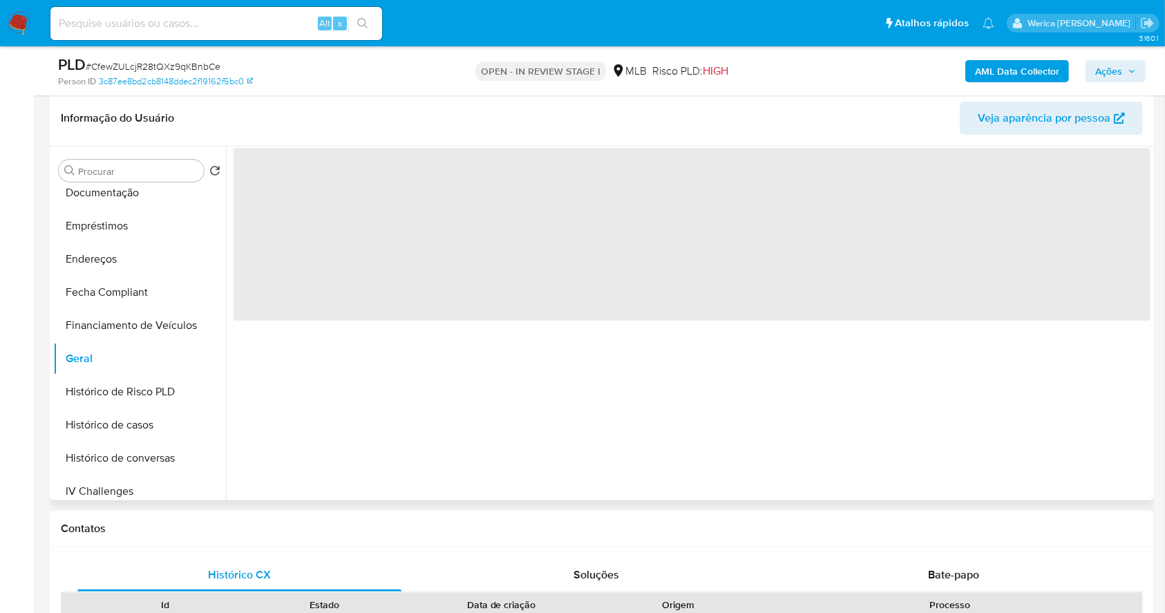
scroll to position [184, 0]
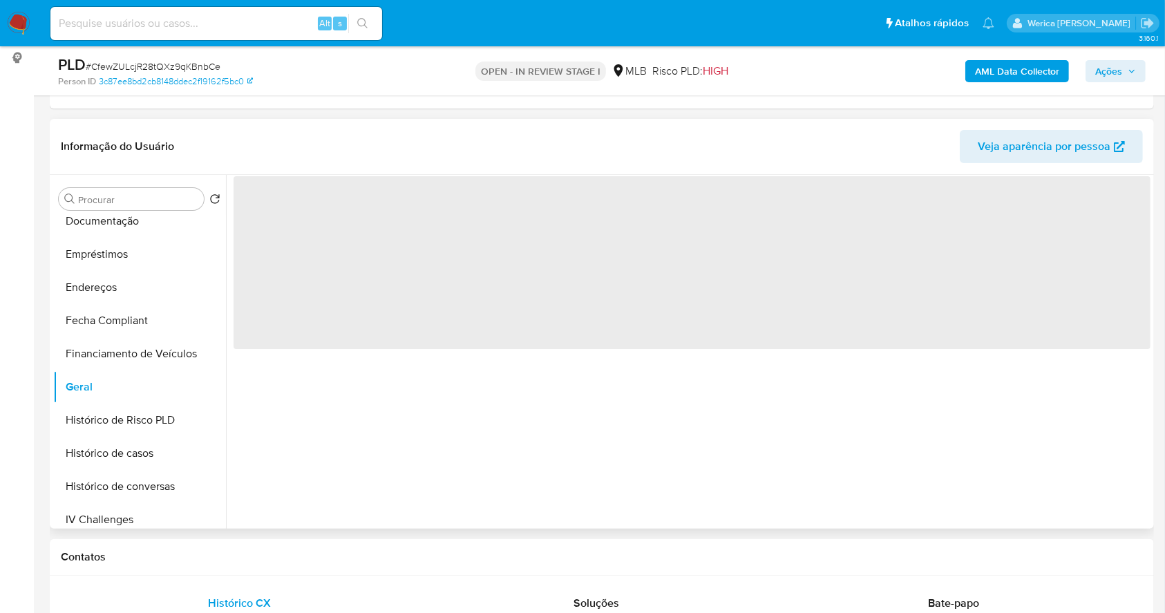
click at [324, 257] on span "‌" at bounding box center [692, 262] width 917 height 173
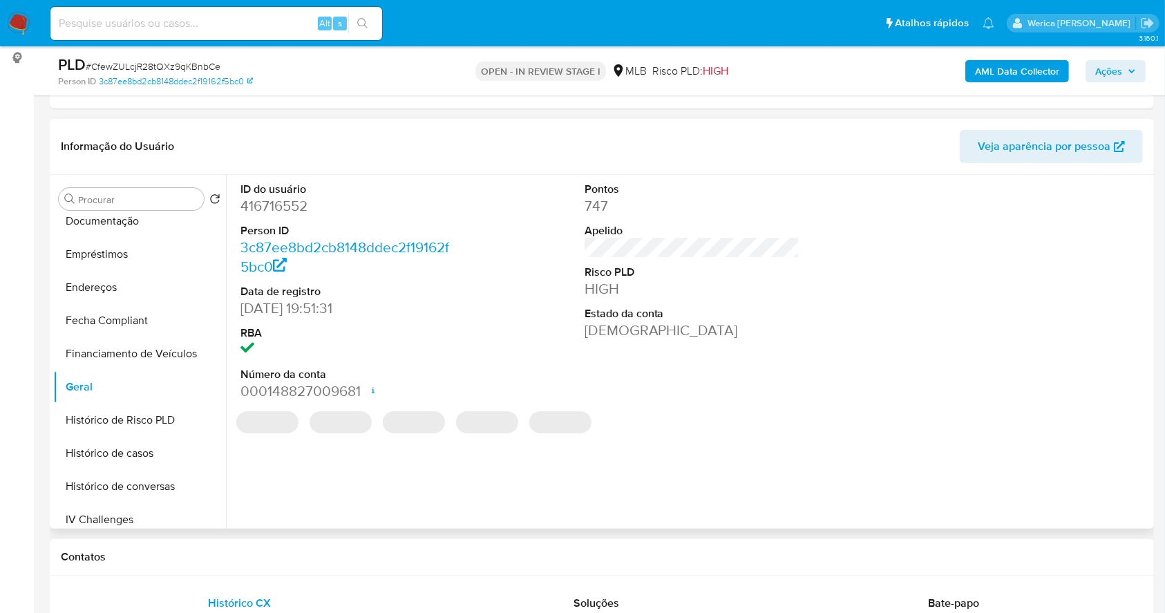
click at [329, 220] on dl "ID do usuário 416716552 Person ID 3c87ee8bd2cb8148ddec2f19162f5bc0 Data de regi…" at bounding box center [348, 292] width 216 height 220
click at [286, 210] on dd "416716552" at bounding box center [348, 205] width 216 height 19
click at [287, 210] on dd "416716552" at bounding box center [348, 205] width 216 height 19
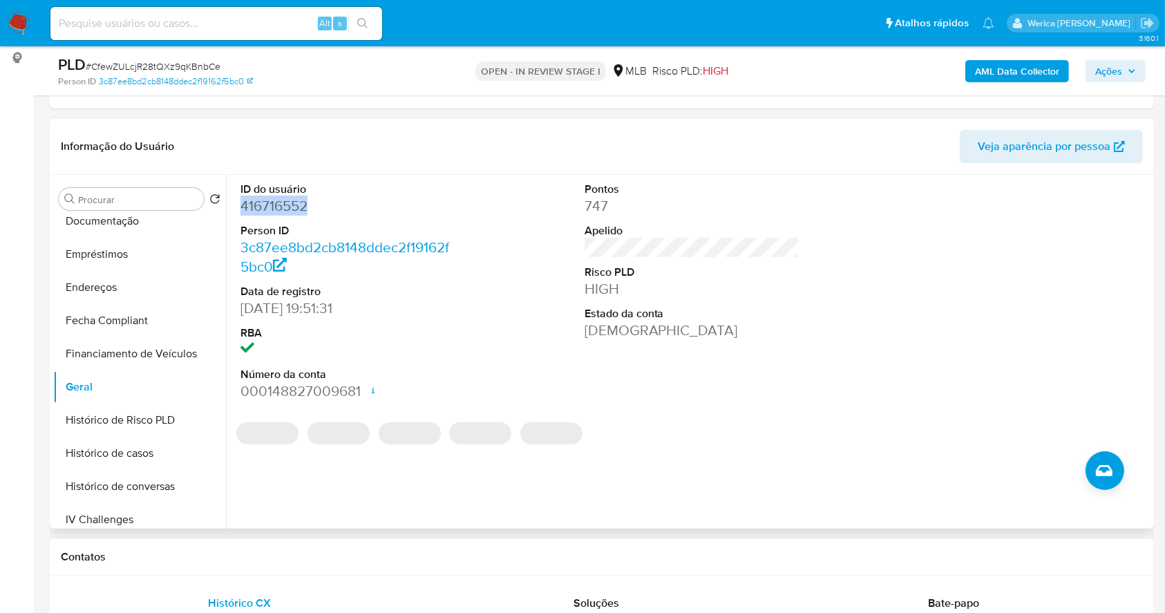
copy dd "416716552"
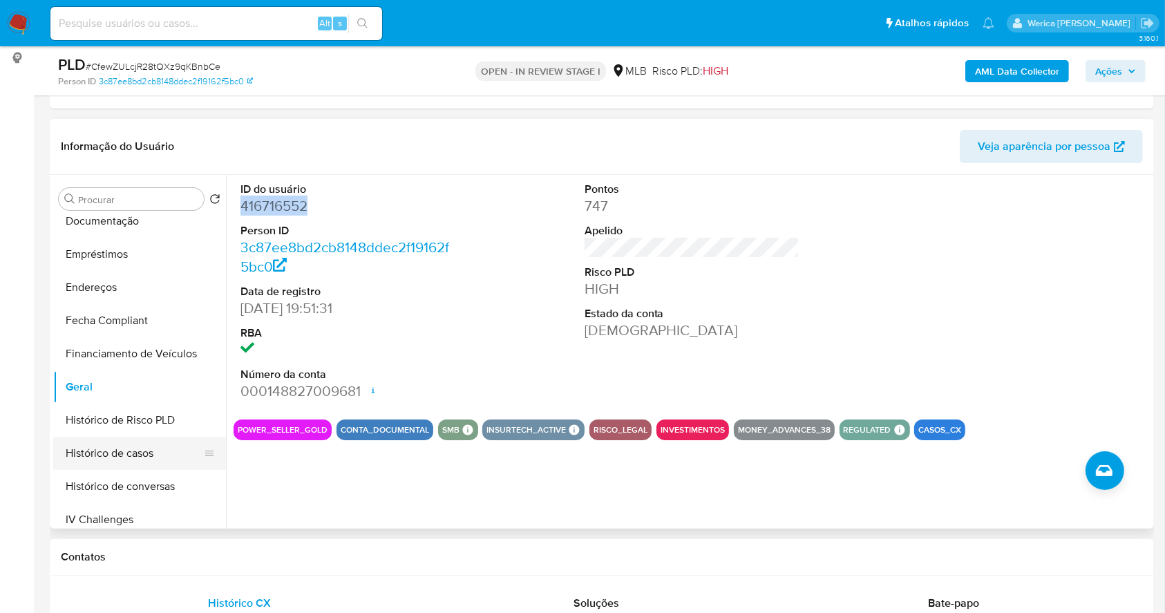
click at [130, 455] on button "Histórico de casos" at bounding box center [134, 453] width 162 height 33
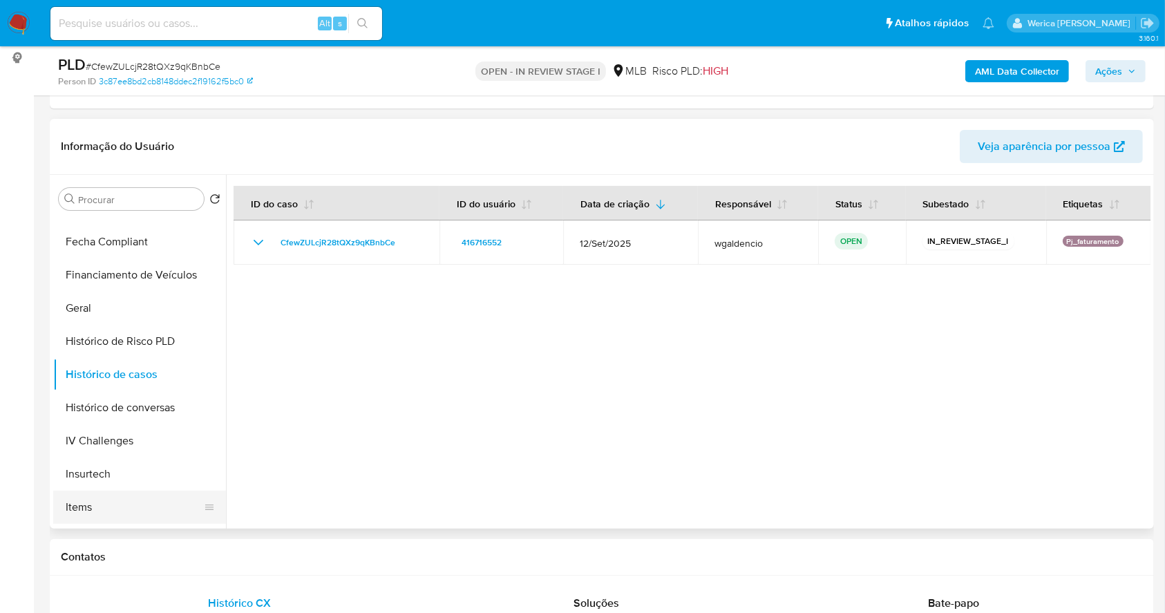
scroll to position [460, 0]
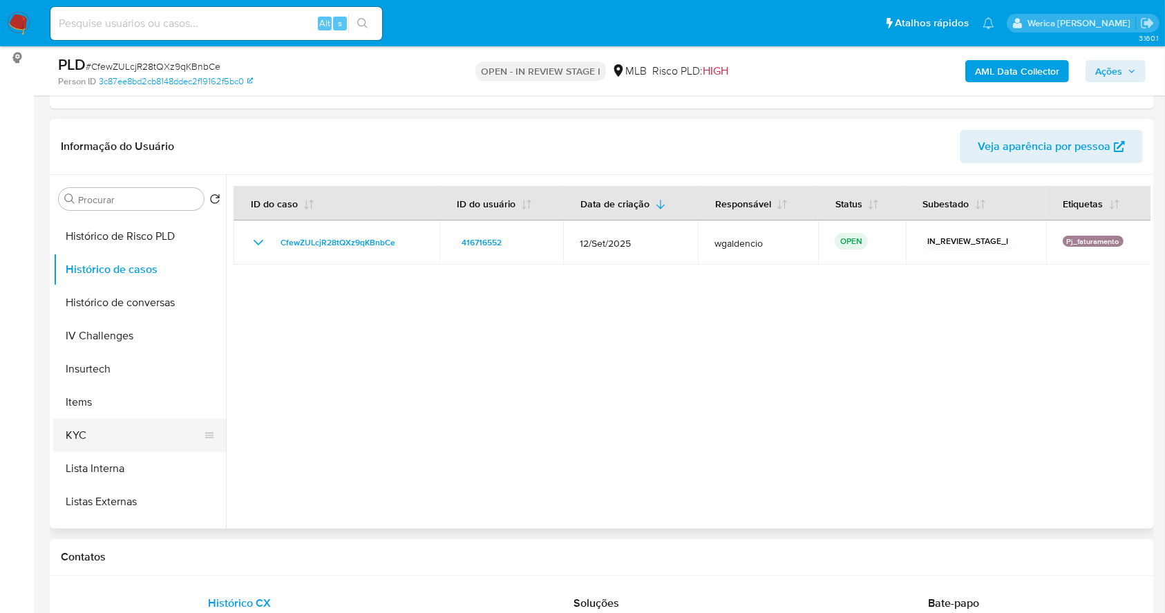
drag, startPoint x: 138, startPoint y: 444, endPoint x: 230, endPoint y: 345, distance: 134.4
click at [139, 443] on button "KYC" at bounding box center [139, 435] width 173 height 33
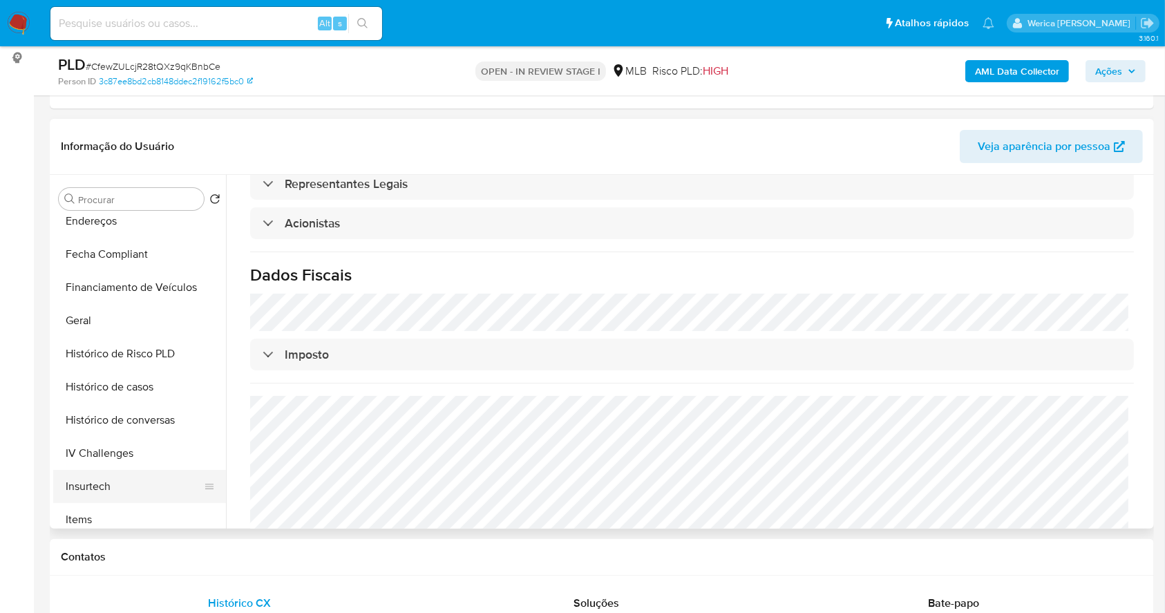
scroll to position [276, 0]
click at [120, 390] on button "Geral" at bounding box center [134, 386] width 162 height 33
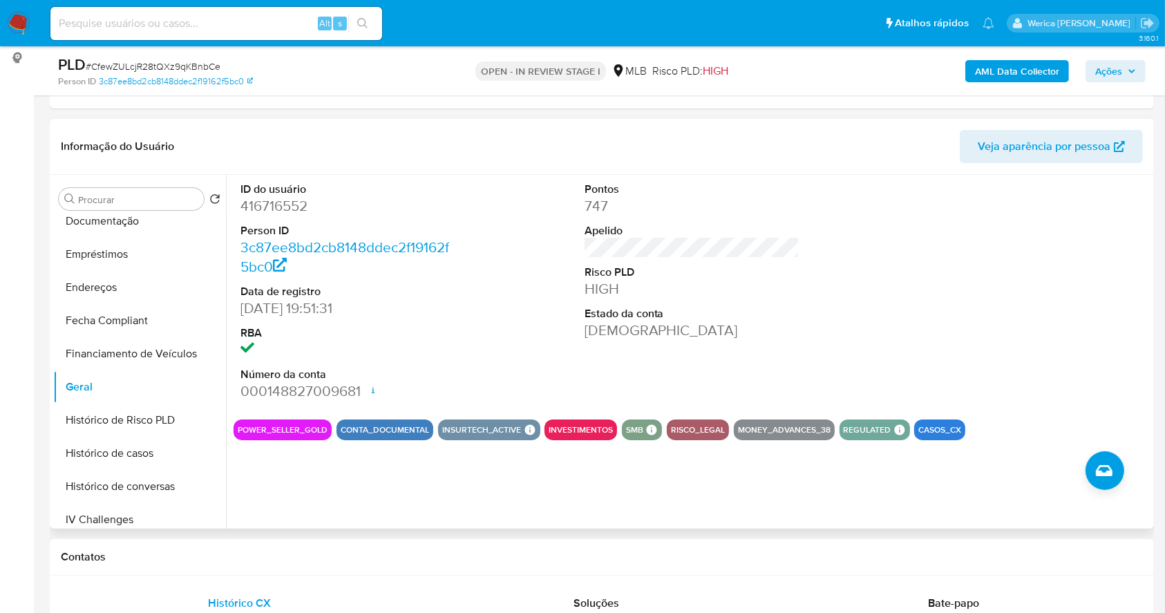
click at [1063, 348] on div at bounding box center [1035, 292] width 229 height 234
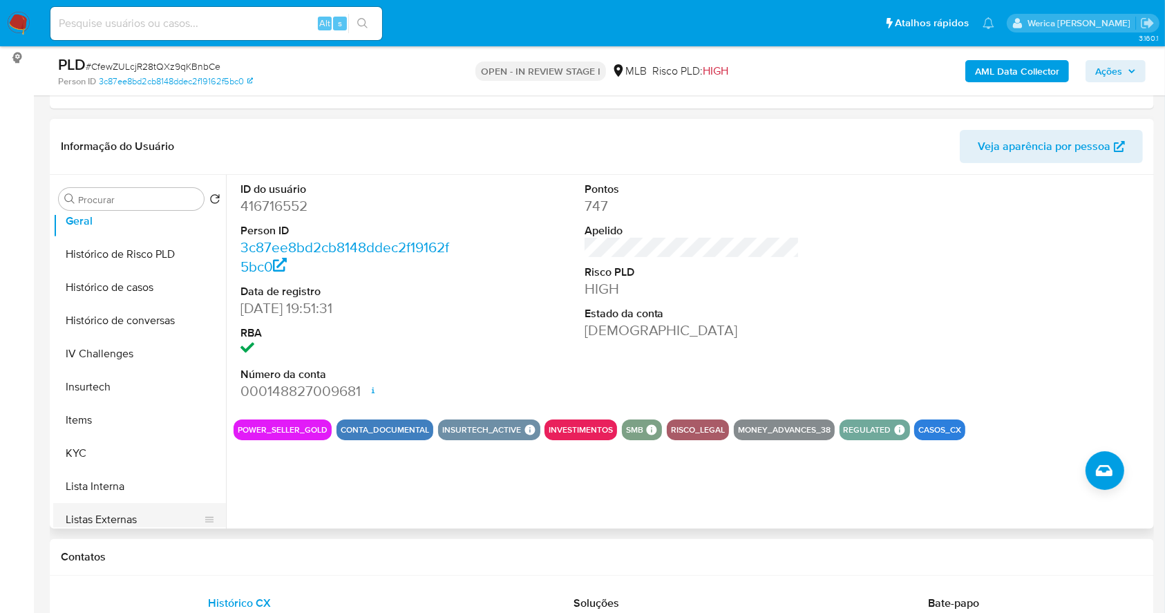
scroll to position [553, 0]
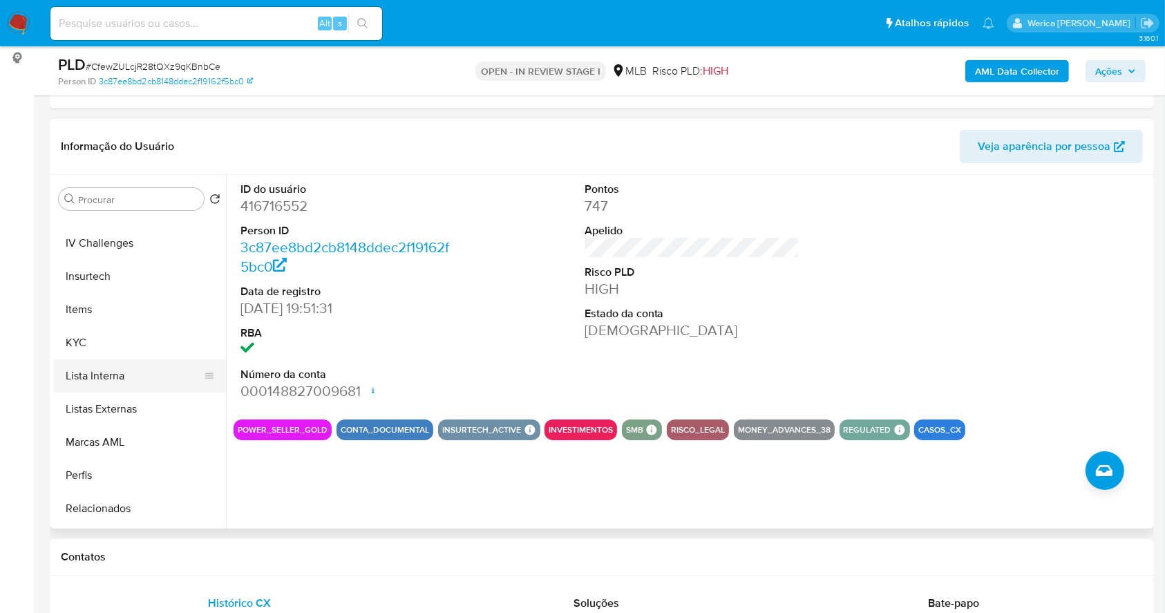
click at [105, 361] on ul "Adiantamentos de Dinheiro Anexos Cartões Contas Bancárias Dados Modificados Det…" at bounding box center [139, 372] width 173 height 312
click at [102, 345] on button "KYC" at bounding box center [134, 342] width 162 height 33
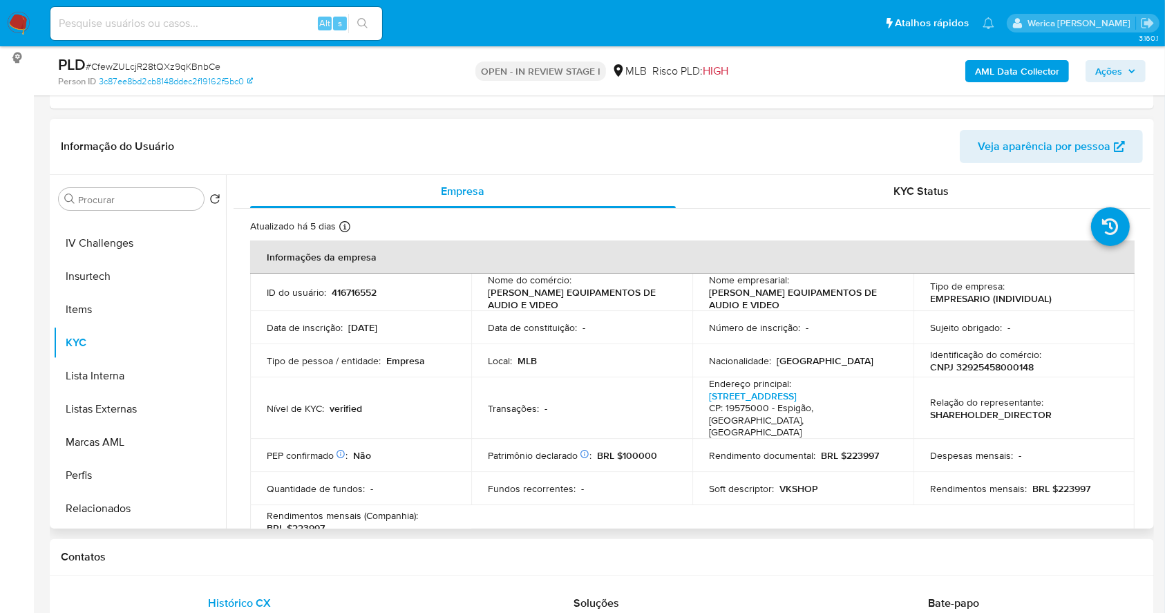
click at [996, 439] on td "Despesas mensais : -" at bounding box center [1023, 455] width 221 height 33
click at [994, 439] on td "Despesas mensais : -" at bounding box center [1023, 455] width 221 height 33
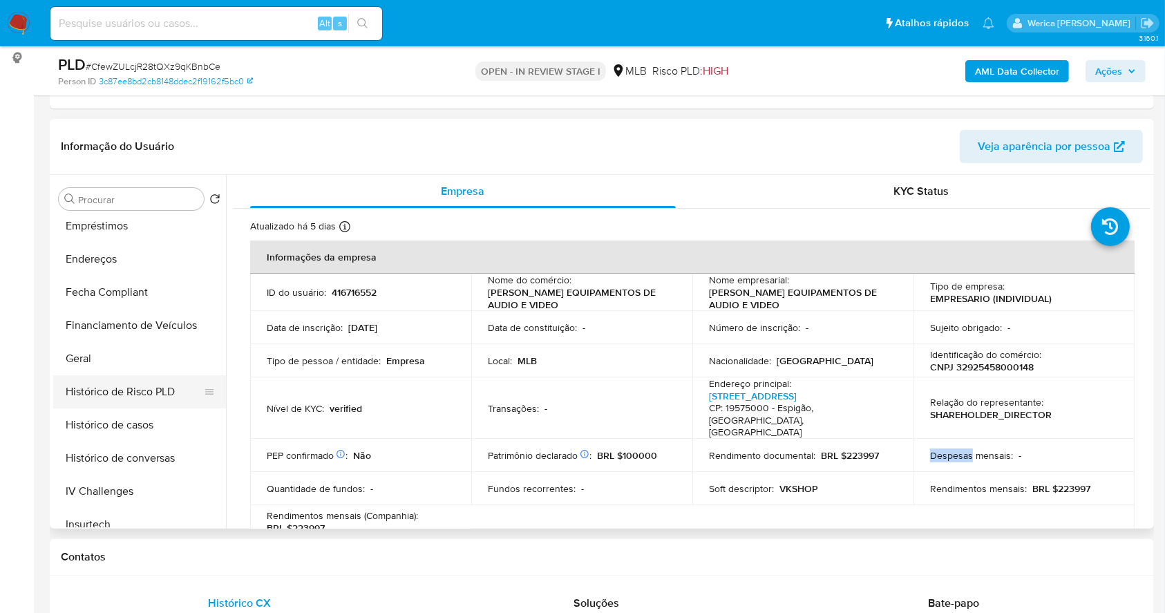
scroll to position [276, 0]
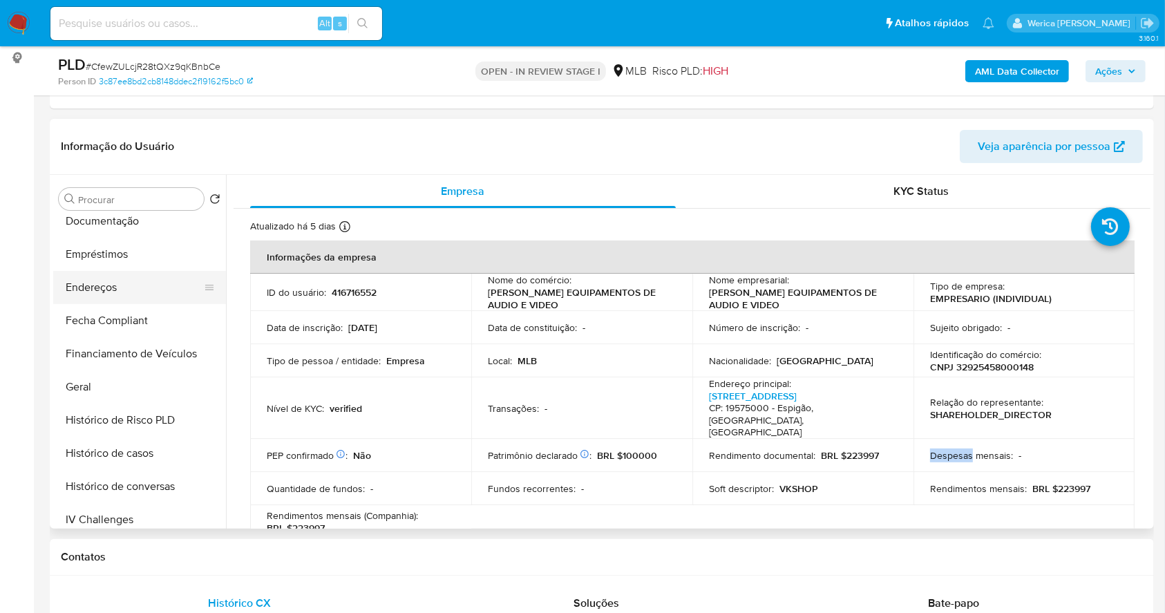
click at [125, 271] on button "Endereços" at bounding box center [134, 287] width 162 height 33
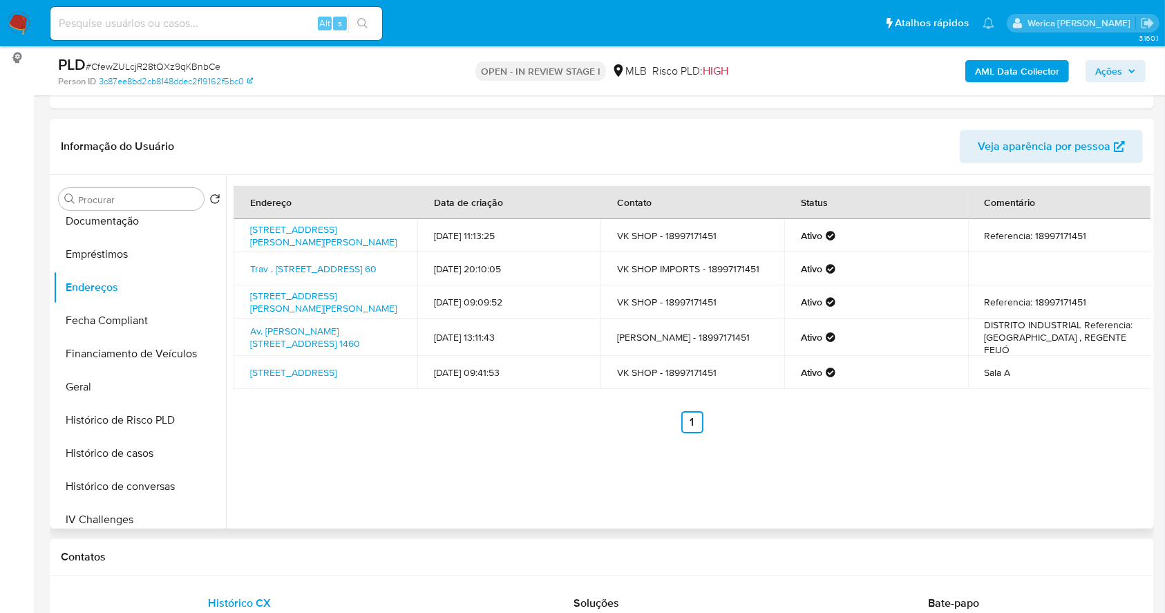
click at [1023, 440] on div "Endereço Data de criação Contato Status Comentário Rua Therezinha Da Rocha More…" at bounding box center [688, 352] width 924 height 354
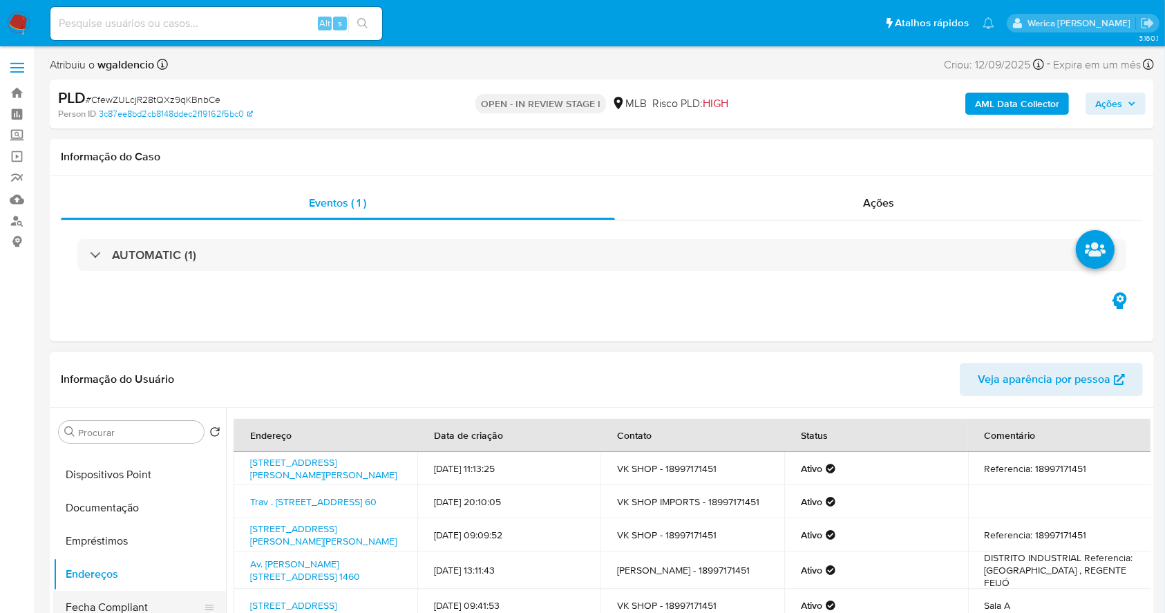
scroll to position [92, 0]
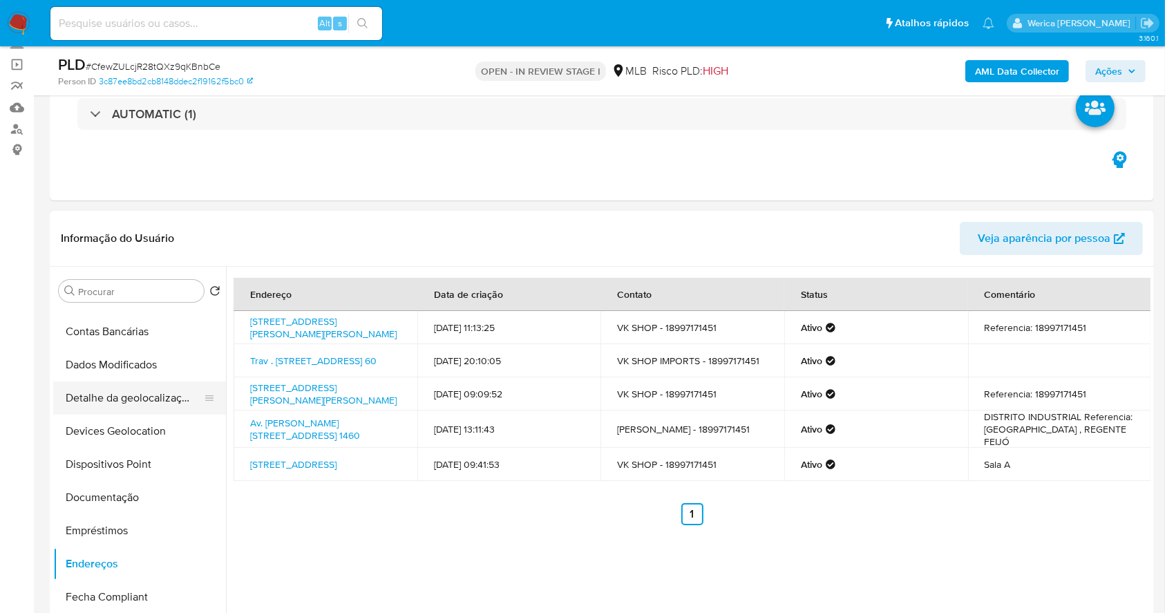
click at [170, 406] on button "Detalhe da geolocalização" at bounding box center [134, 397] width 162 height 33
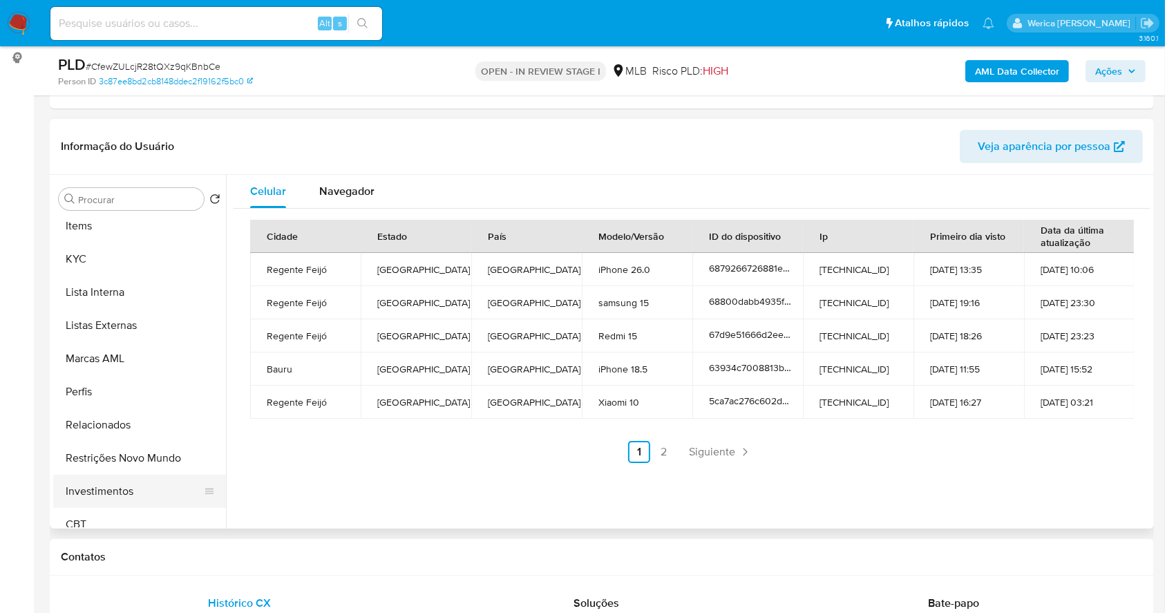
scroll to position [645, 0]
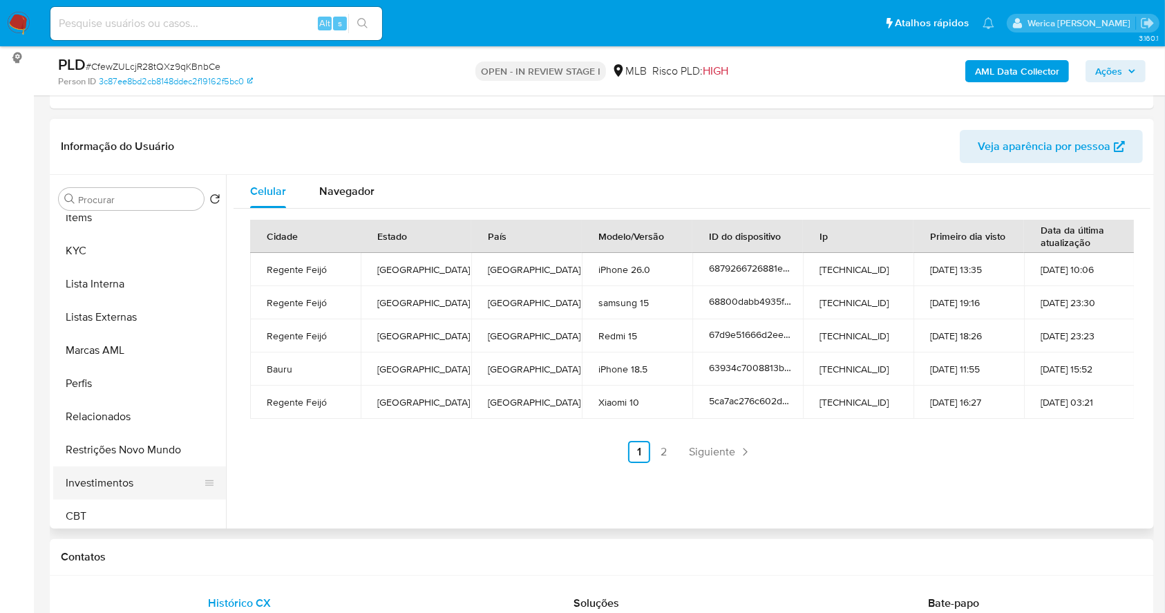
click at [146, 484] on button "Investimentos" at bounding box center [134, 482] width 162 height 33
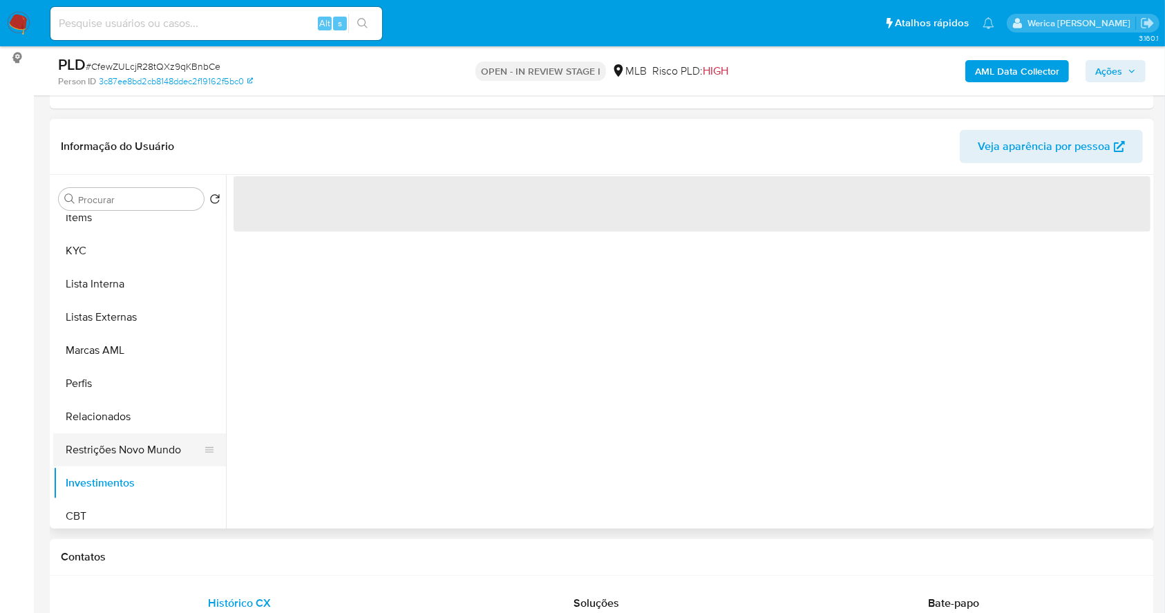
click at [151, 448] on button "Restrições Novo Mundo" at bounding box center [134, 449] width 162 height 33
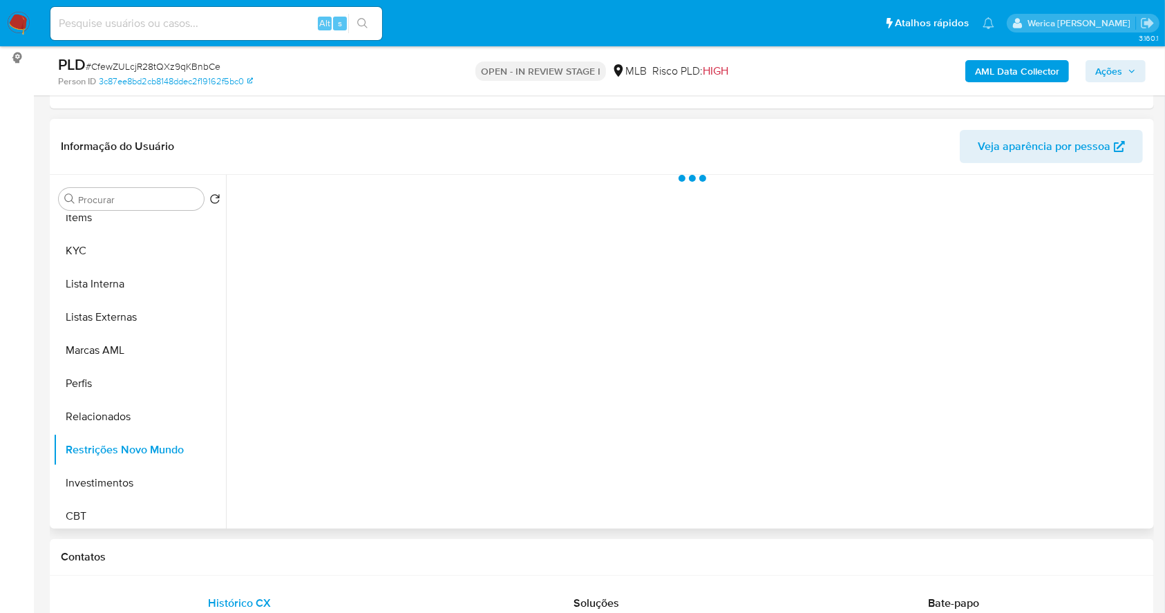
click at [350, 397] on div at bounding box center [688, 352] width 924 height 354
click at [353, 390] on div at bounding box center [688, 352] width 924 height 354
click at [343, 286] on div at bounding box center [688, 352] width 924 height 354
click at [366, 236] on div "Estado actual Historial Alterar status do usuário" at bounding box center [692, 250] width 917 height 151
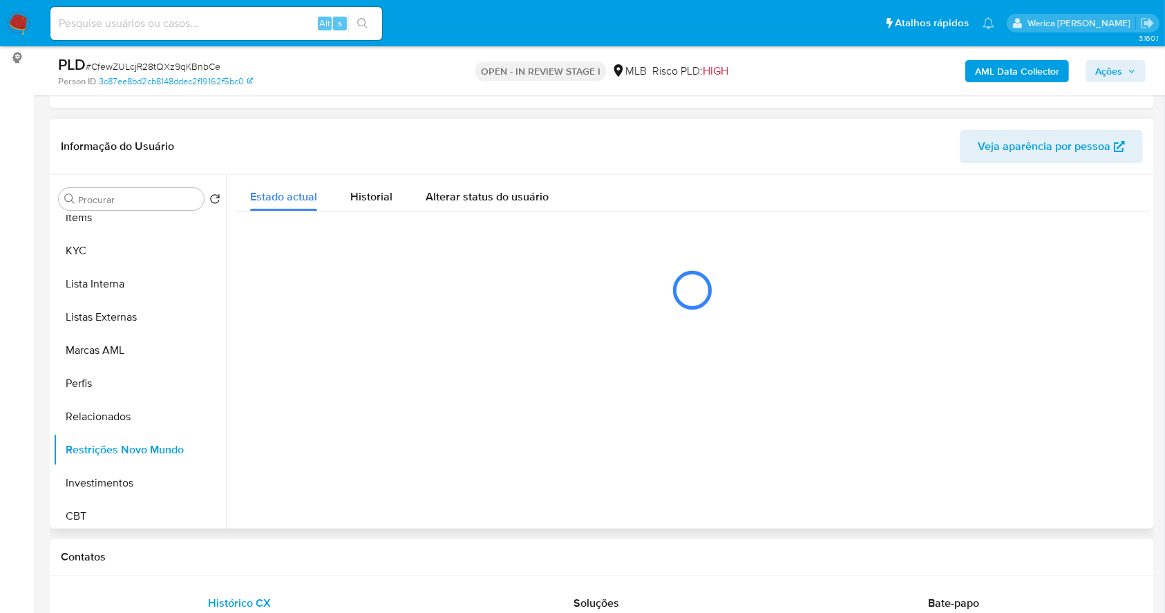
click at [382, 246] on div "Estado actual Historial Alterar status do usuário" at bounding box center [692, 250] width 917 height 151
click at [359, 198] on span "Historial" at bounding box center [371, 197] width 42 height 16
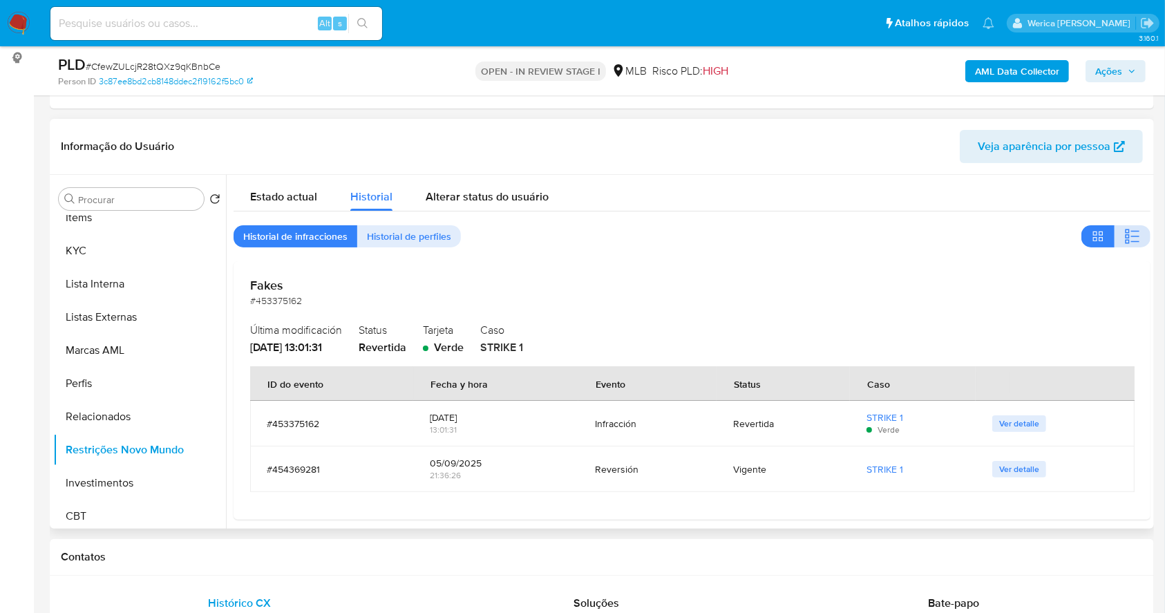
drag, startPoint x: 1128, startPoint y: 251, endPoint x: 1138, endPoint y: 246, distance: 11.7
click at [1140, 238] on button "button" at bounding box center [1132, 236] width 36 height 22
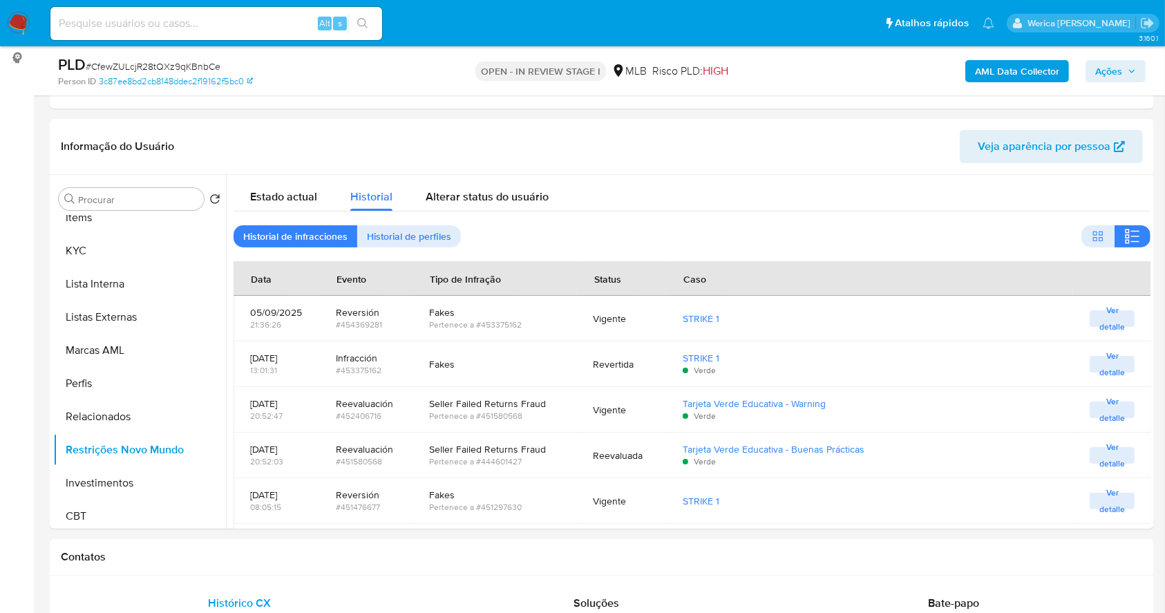
drag, startPoint x: 1076, startPoint y: 580, endPoint x: 1028, endPoint y: 535, distance: 65.5
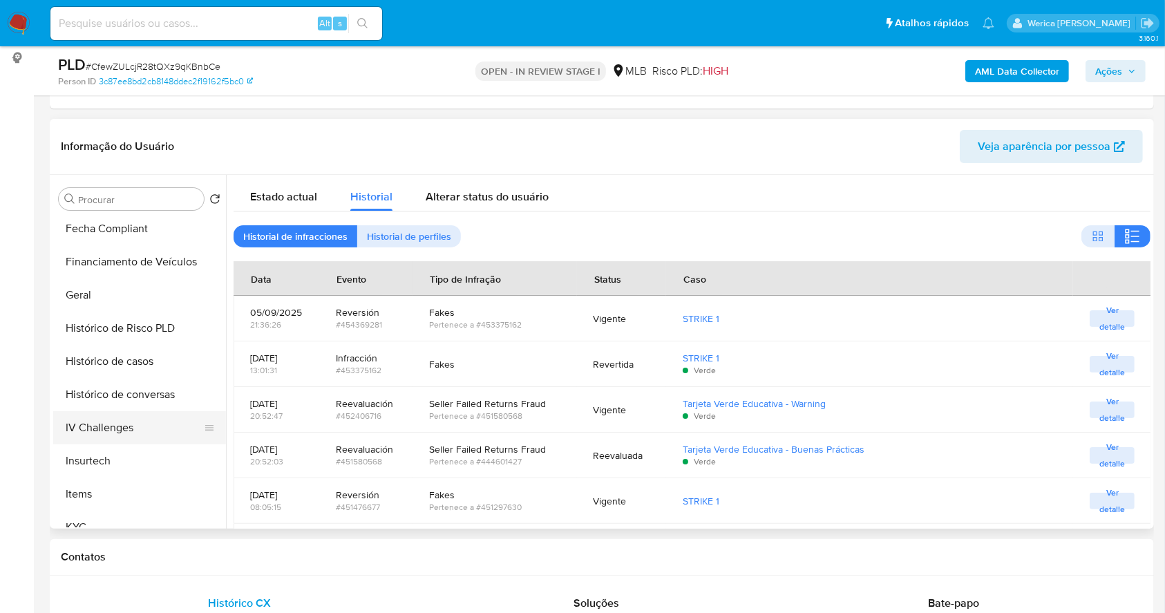
scroll to position [92, 0]
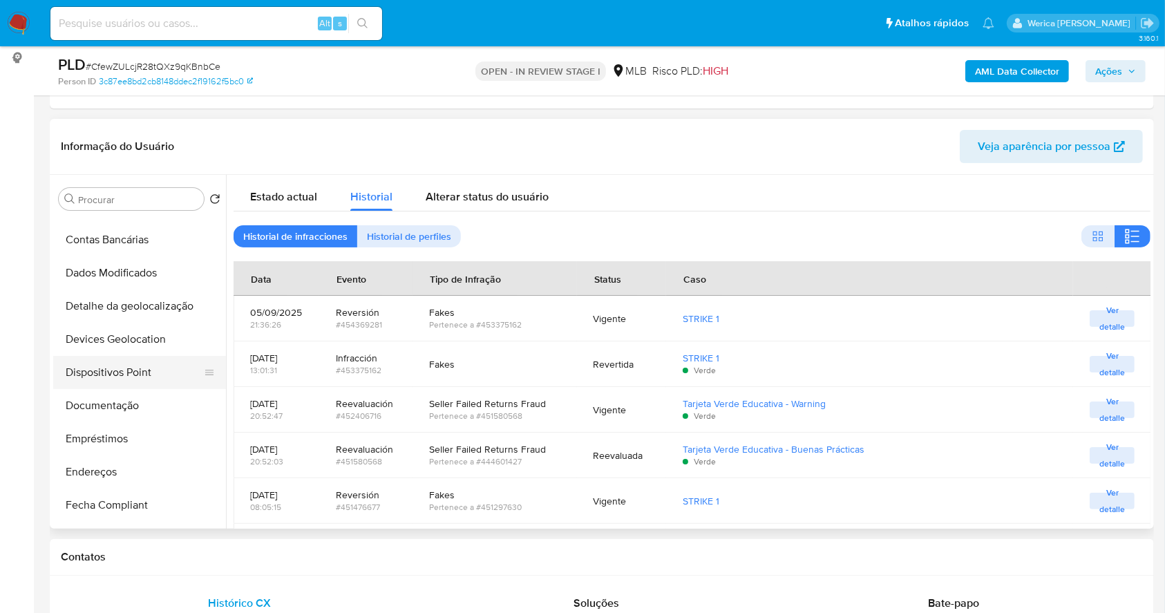
click at [135, 386] on button "Dispositivos Point" at bounding box center [134, 372] width 162 height 33
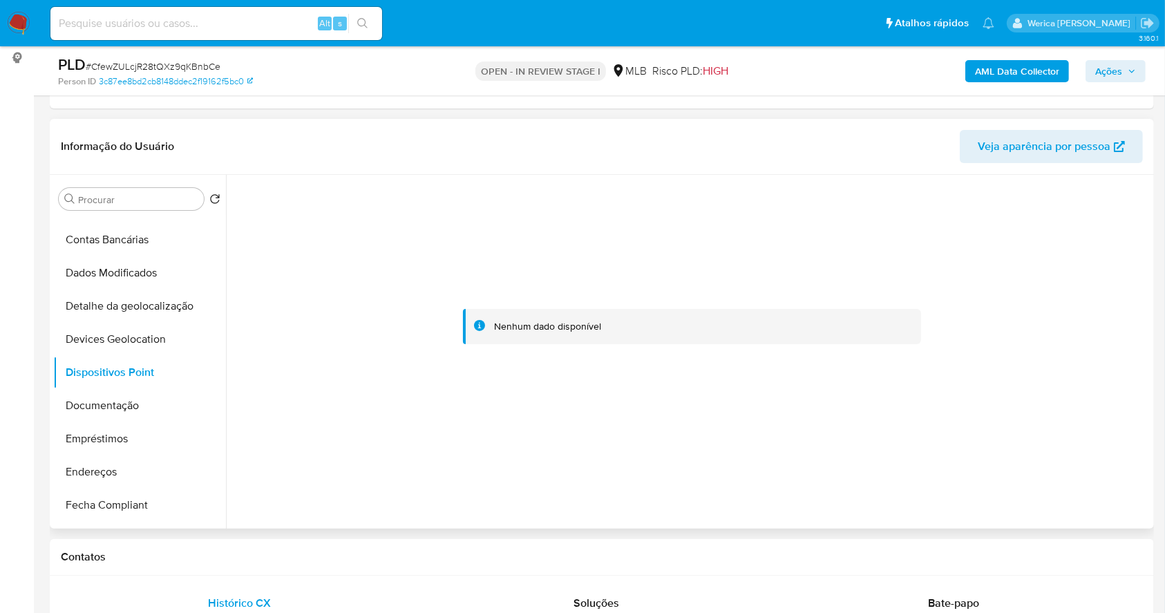
drag, startPoint x: 1072, startPoint y: 292, endPoint x: 1072, endPoint y: 308, distance: 15.9
click at [1072, 299] on div at bounding box center [692, 327] width 917 height 304
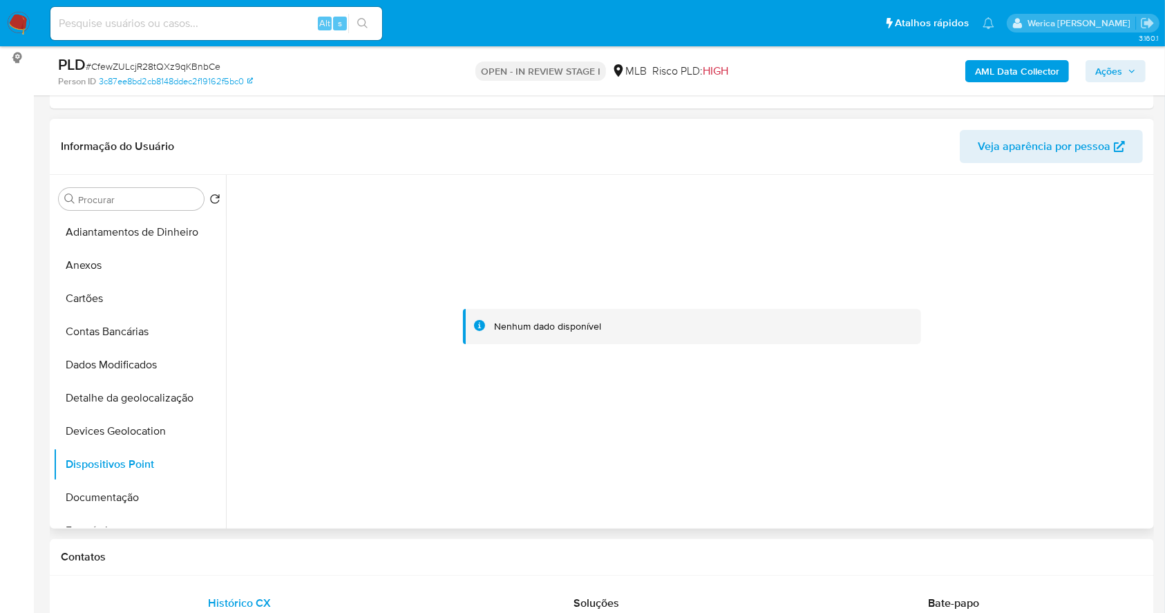
drag, startPoint x: 111, startPoint y: 496, endPoint x: 304, endPoint y: 314, distance: 265.9
click at [111, 497] on button "Documentação" at bounding box center [139, 497] width 173 height 33
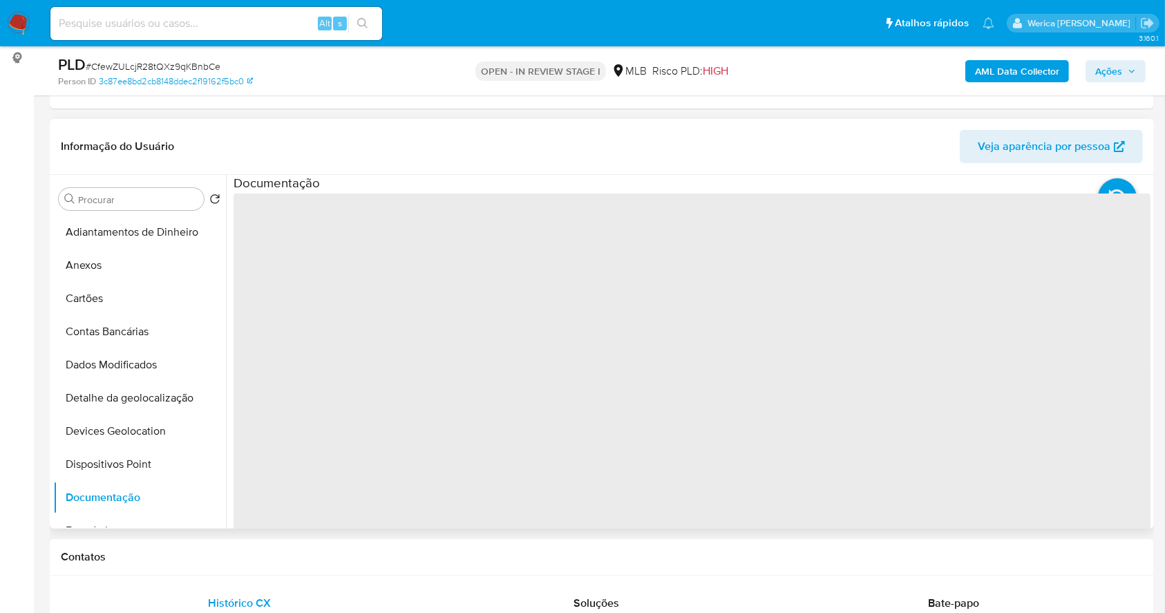
click at [304, 314] on span "‌" at bounding box center [692, 414] width 917 height 442
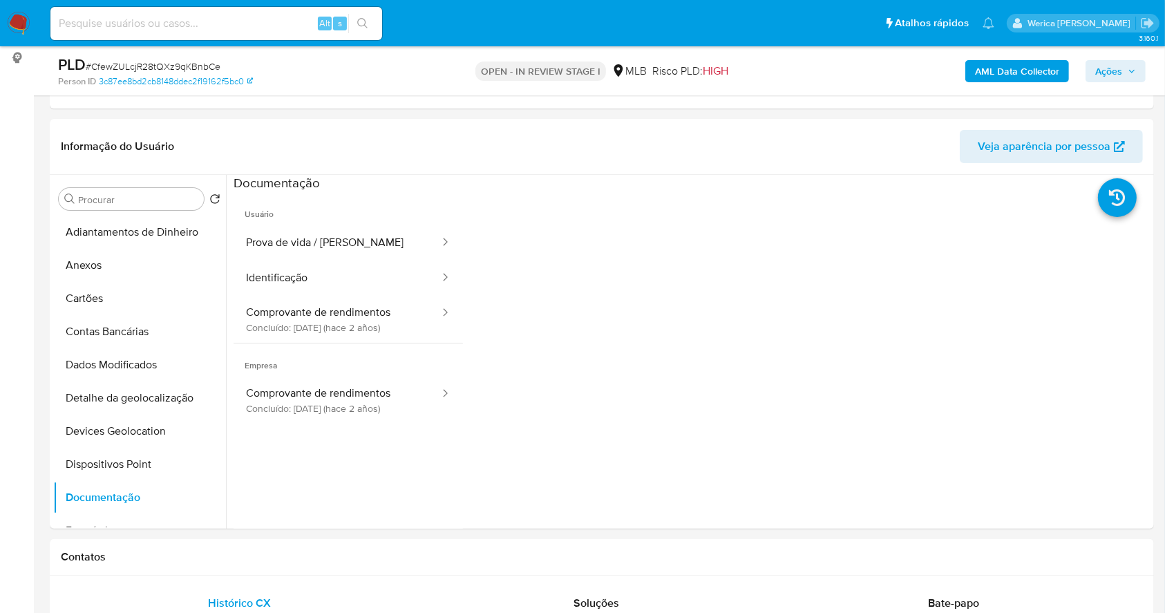
click at [307, 267] on button "Identificação" at bounding box center [337, 277] width 207 height 35
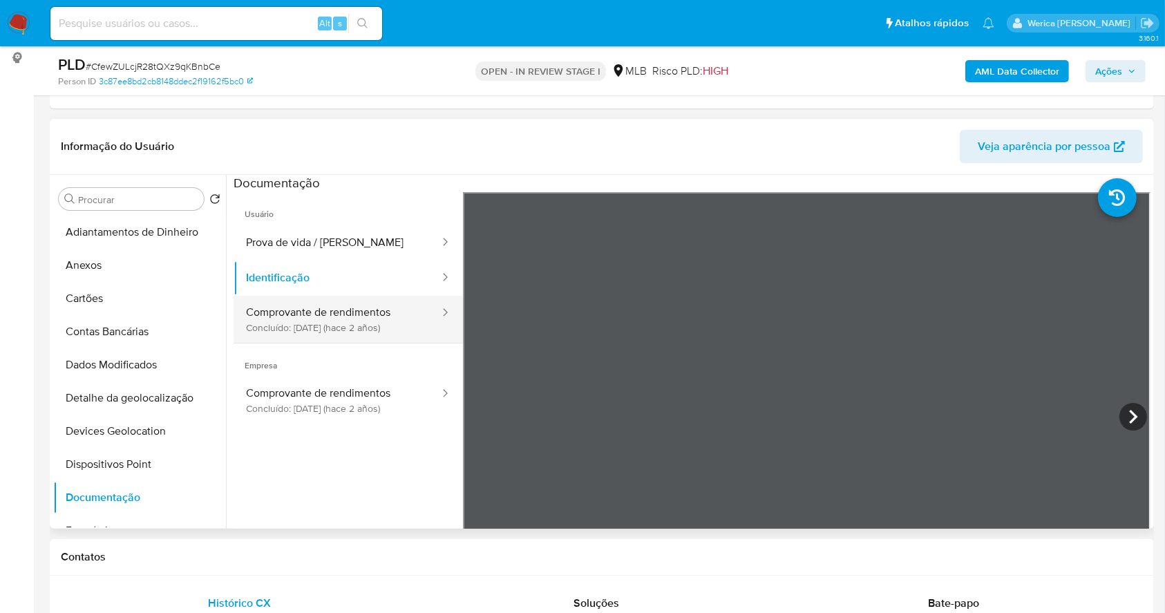
click at [324, 314] on button "Comprovante de rendimentos Concluído: 10/05/2023 (hace 2 años)" at bounding box center [337, 319] width 207 height 47
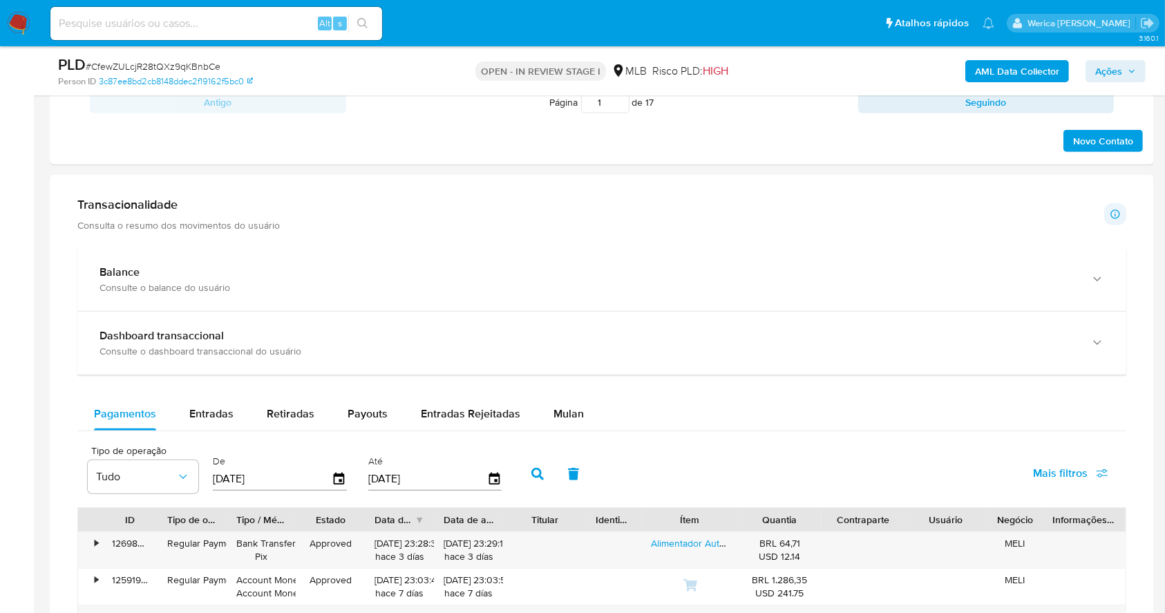
scroll to position [921, 0]
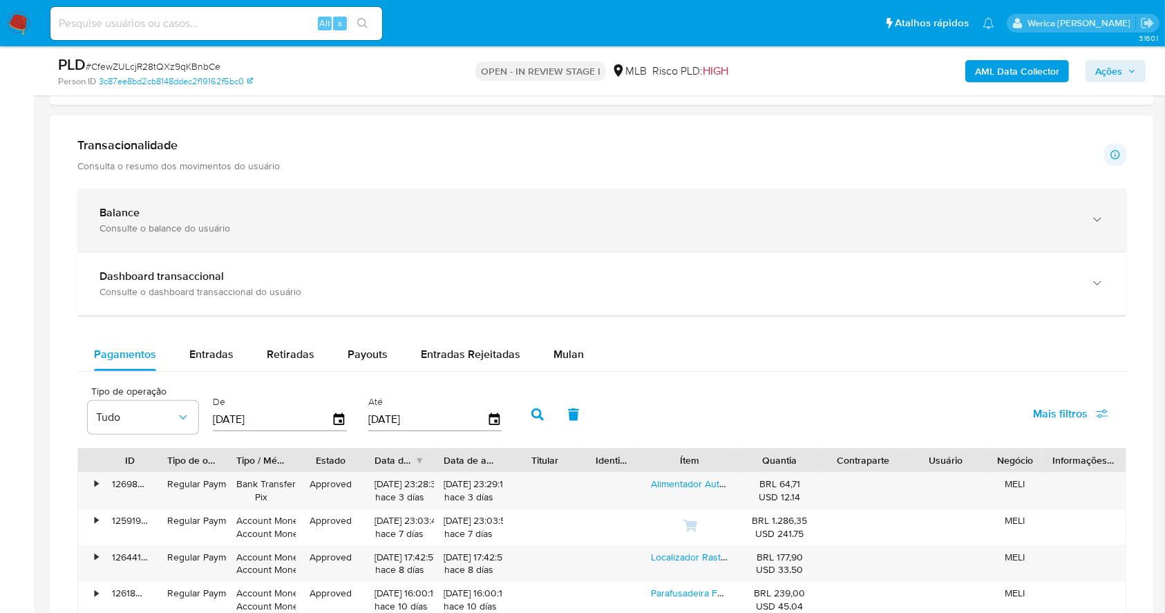
drag, startPoint x: 159, startPoint y: 230, endPoint x: 169, endPoint y: 248, distance: 20.4
click at [160, 230] on div "Consulte o balance do usuário" at bounding box center [587, 228] width 977 height 12
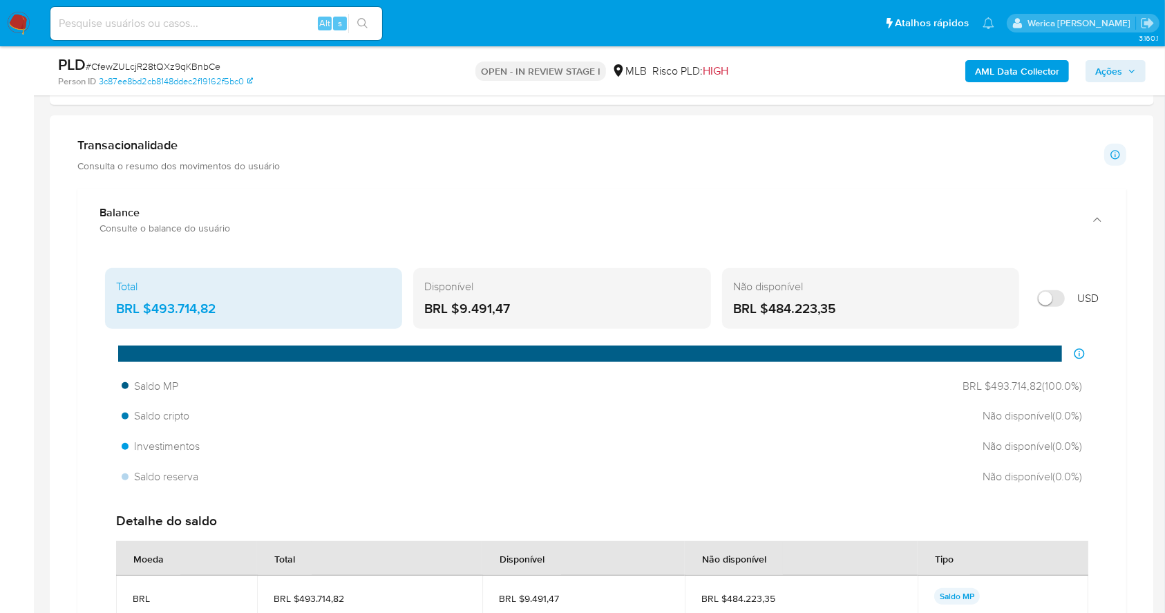
drag, startPoint x: 149, startPoint y: 307, endPoint x: 238, endPoint y: 307, distance: 89.8
click at [238, 307] on div "BRL $493.714,82" at bounding box center [253, 309] width 275 height 18
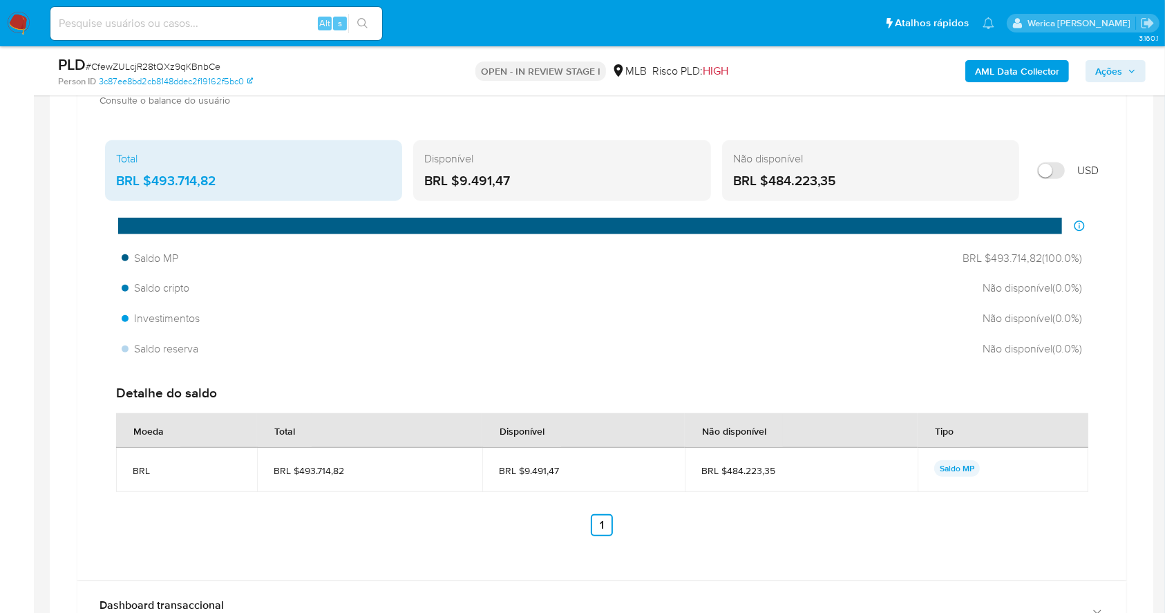
scroll to position [1105, 0]
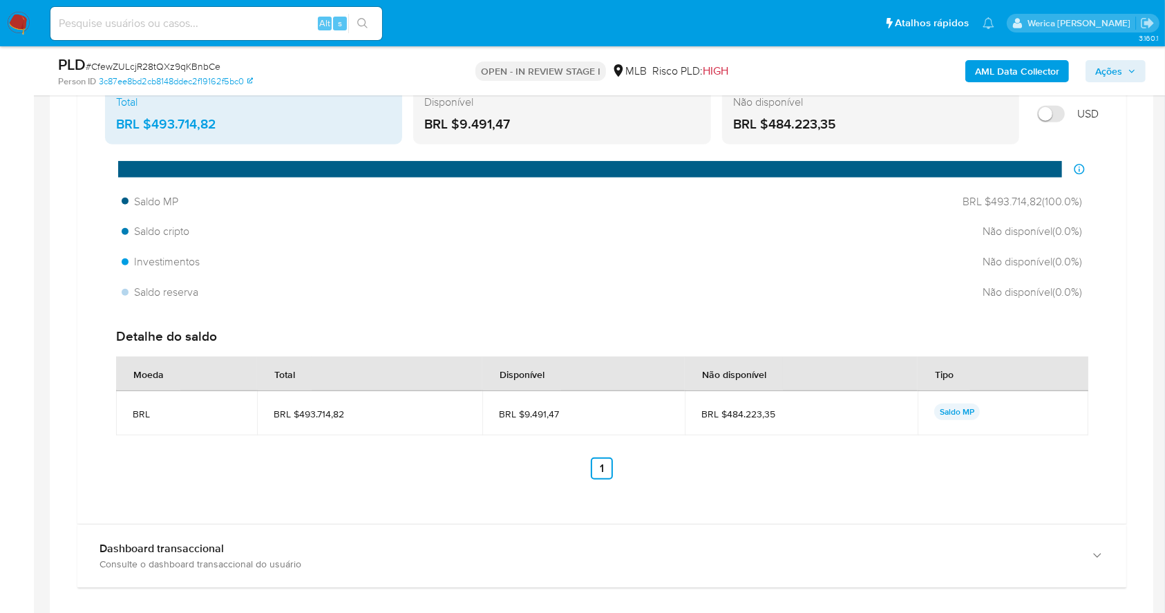
click at [1164, 243] on main "3.160.1 Atribuiu o wgaldencio Asignado el: 16/09/2025 16:27:32 Criou: 12/09/202…" at bounding box center [582, 362] width 1165 height 2935
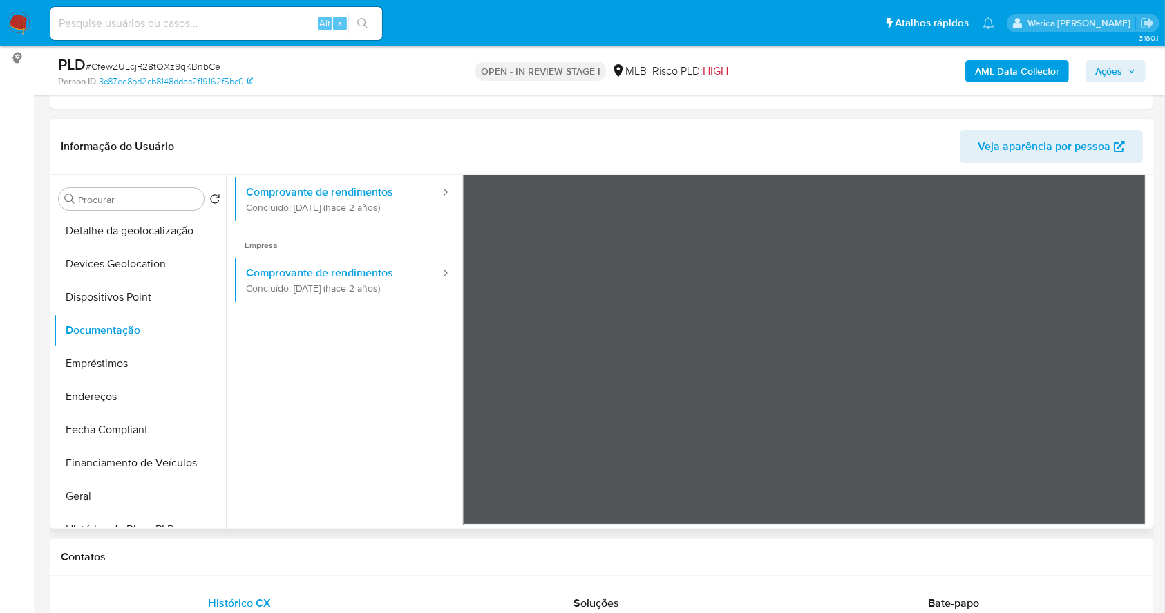
scroll to position [276, 0]
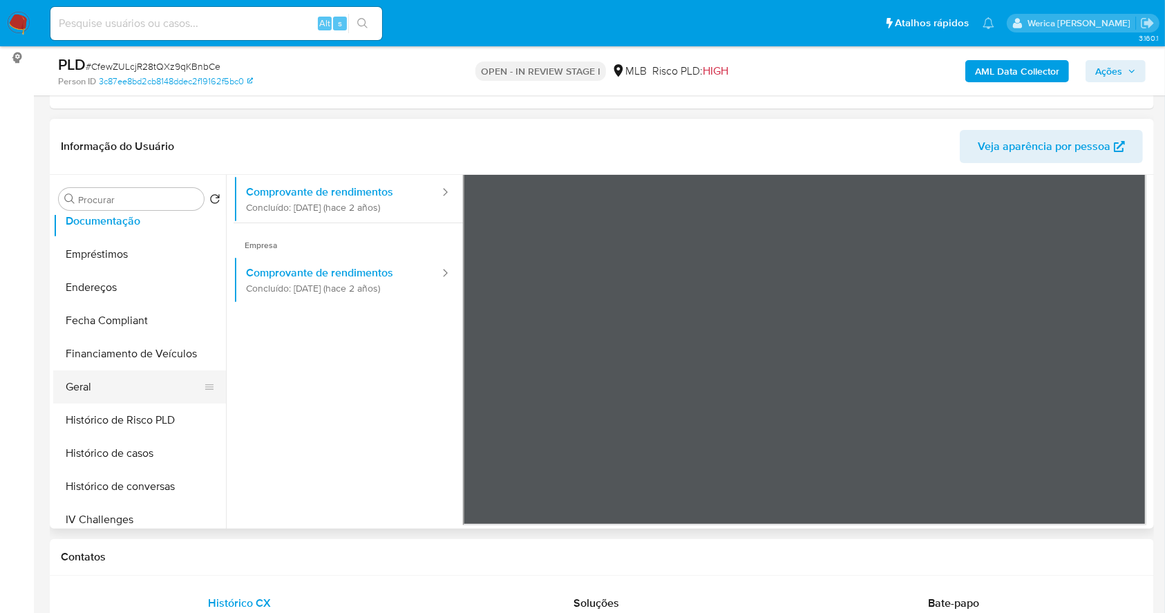
click at [115, 390] on button "Geral" at bounding box center [134, 386] width 162 height 33
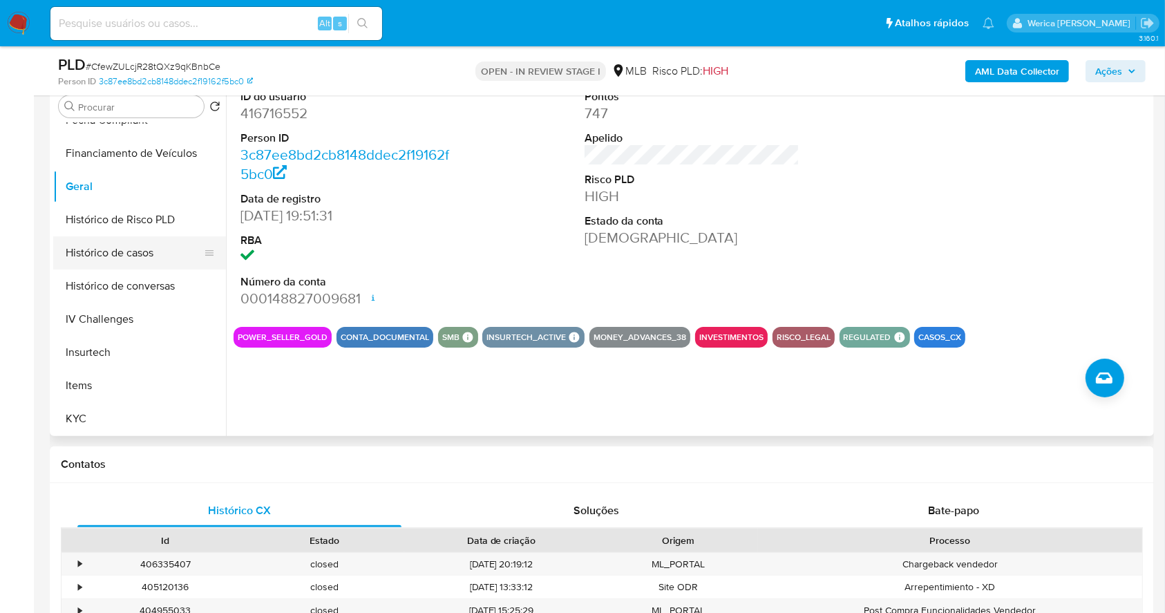
scroll to position [460, 0]
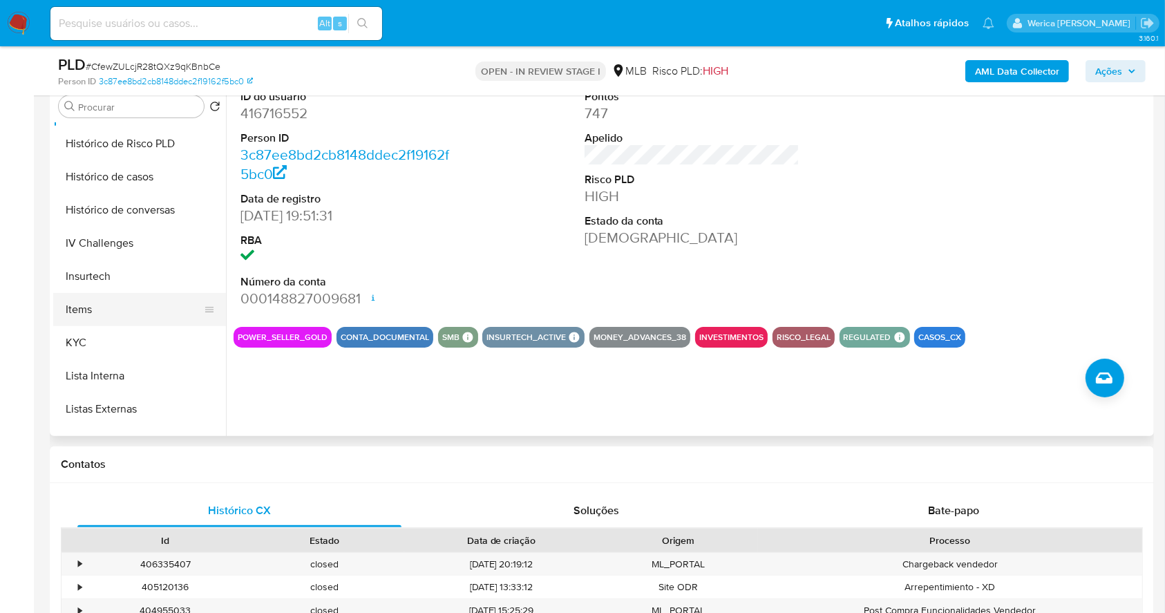
click at [118, 310] on button "Items" at bounding box center [134, 309] width 162 height 33
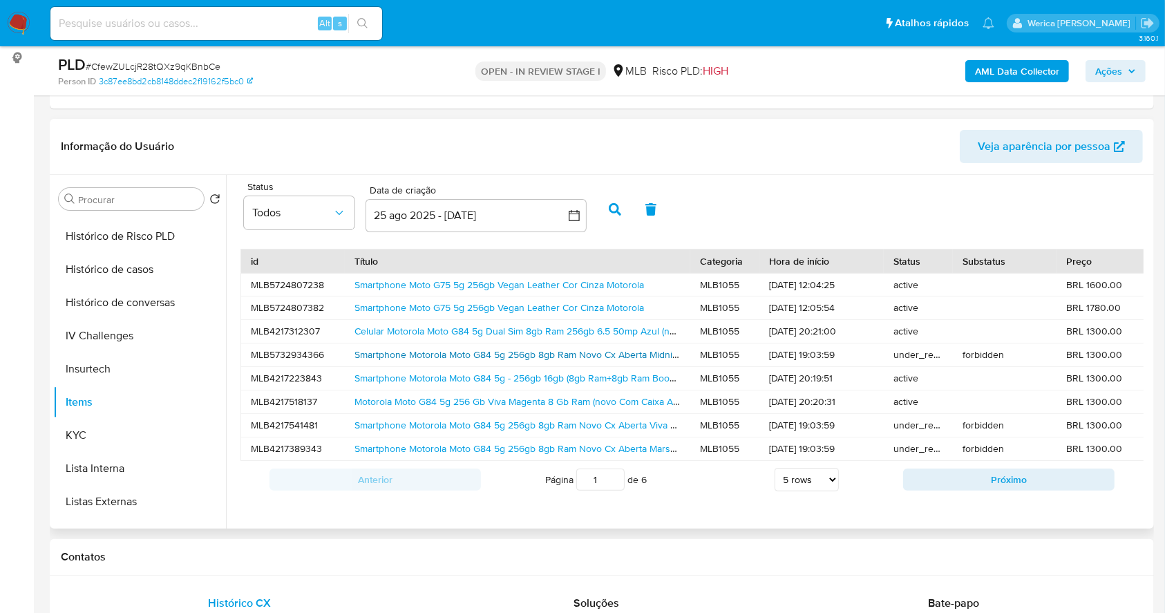
scroll to position [4, 0]
click at [518, 280] on link "Smartphone Moto G75 5g 256gb Vegan Leather Cor Cinza Motorola" at bounding box center [499, 285] width 290 height 14
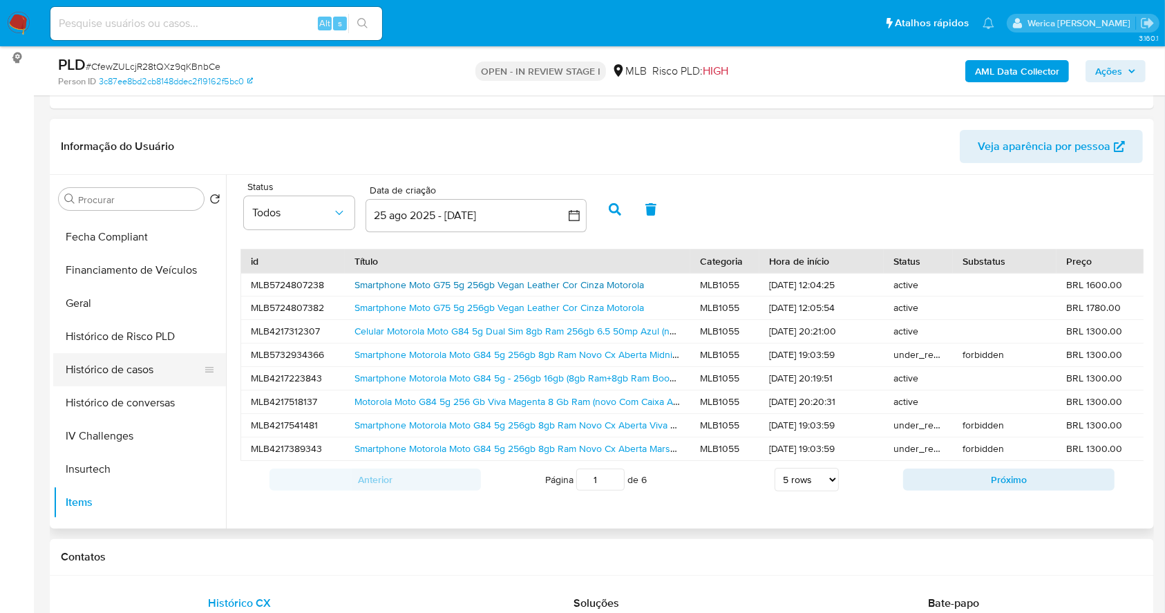
scroll to position [276, 0]
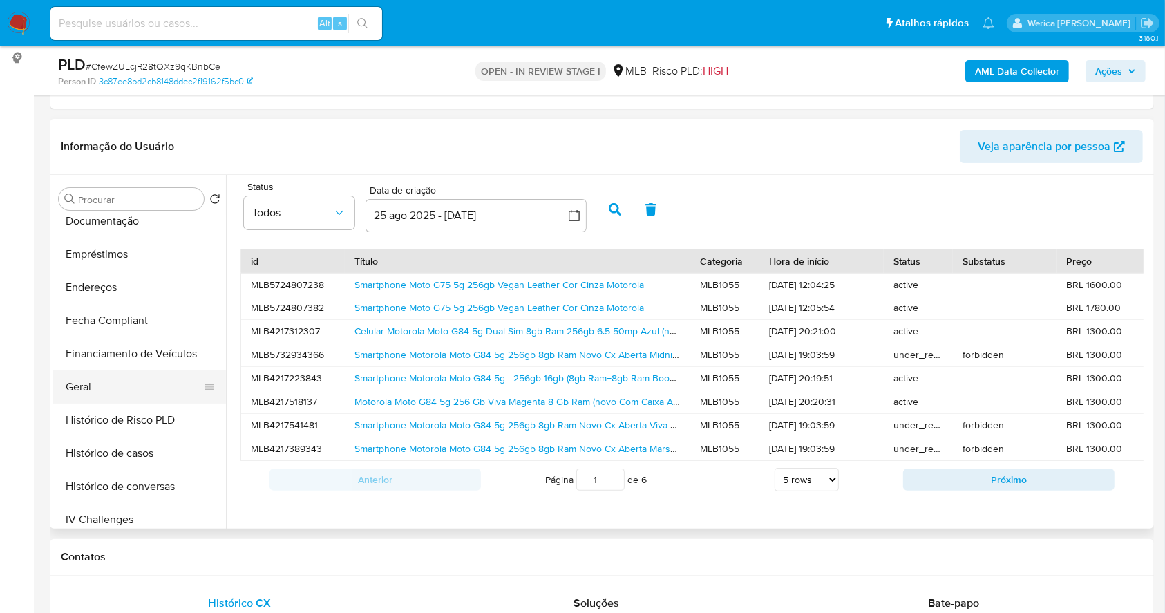
click at [118, 384] on button "Geral" at bounding box center [134, 386] width 162 height 33
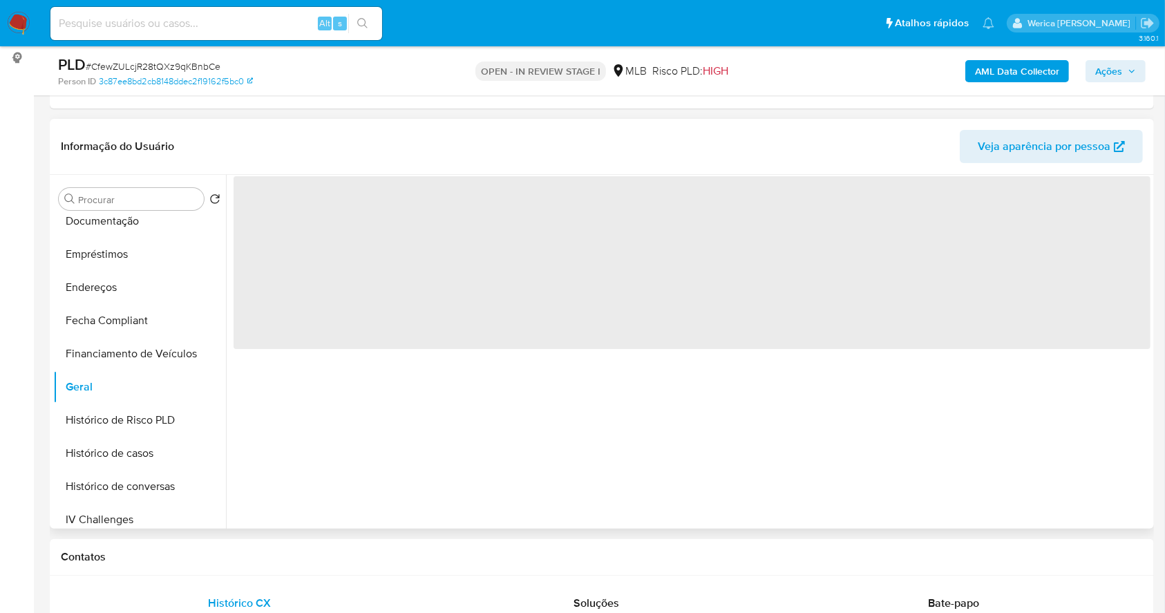
scroll to position [0, 0]
click at [812, 329] on span "‌" at bounding box center [692, 262] width 917 height 173
click at [810, 364] on div "‌" at bounding box center [688, 352] width 924 height 354
click at [812, 366] on div "‌" at bounding box center [688, 352] width 924 height 354
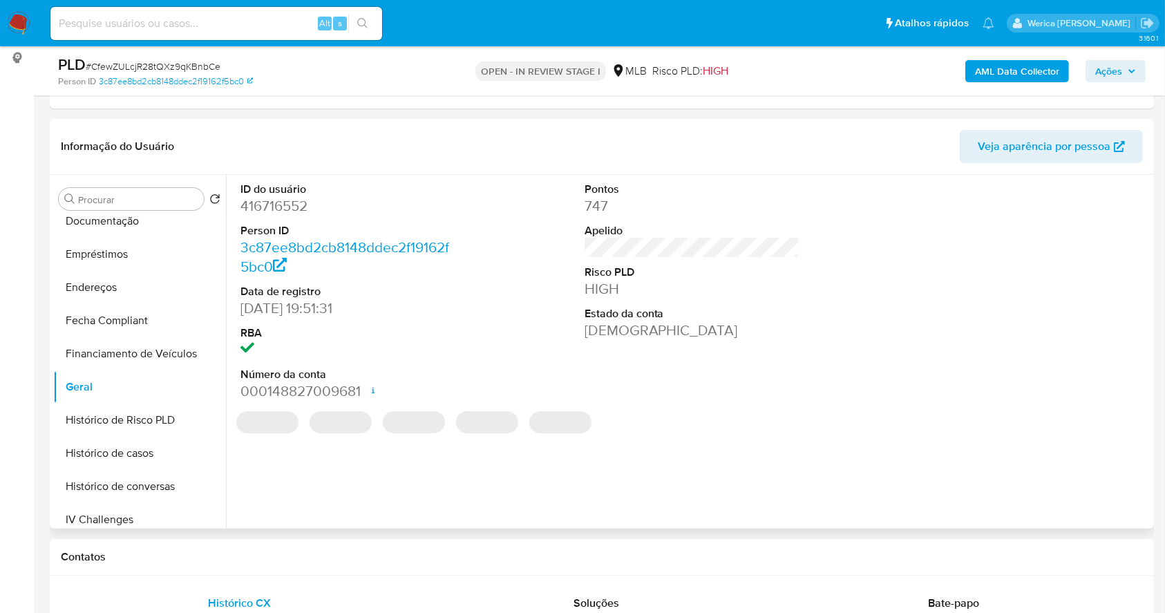
click at [812, 366] on div "ID do usuário 416716552 Person ID 3c87ee8bd2cb8148ddec2f19162f5bc0 Data de regi…" at bounding box center [692, 292] width 917 height 234
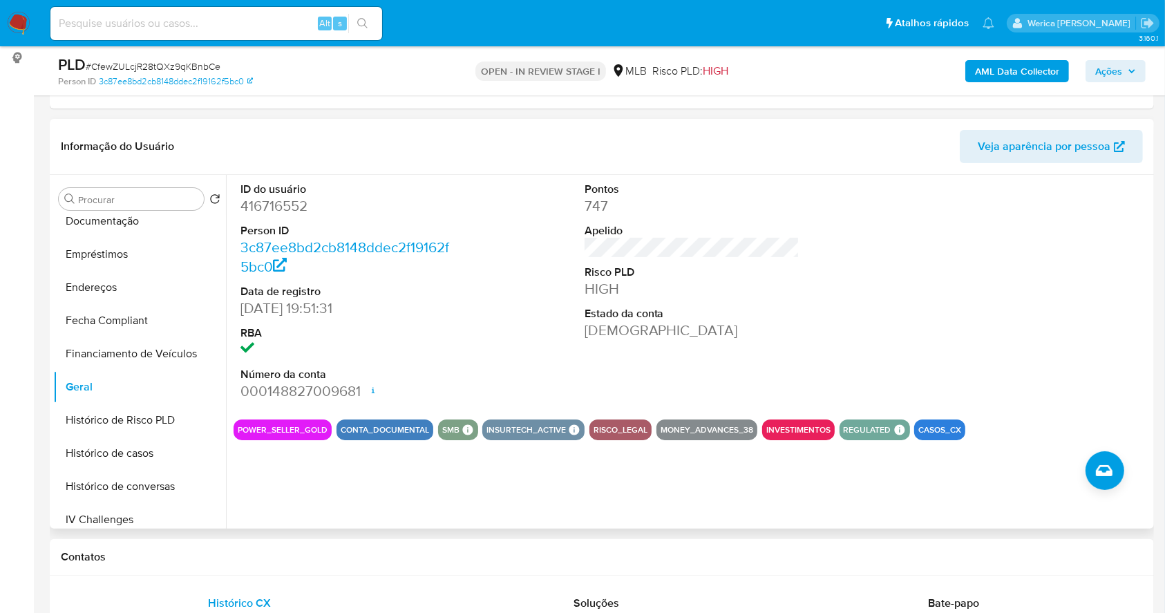
click at [281, 200] on dd "416716552" at bounding box center [348, 205] width 216 height 19
copy dd "416716552"
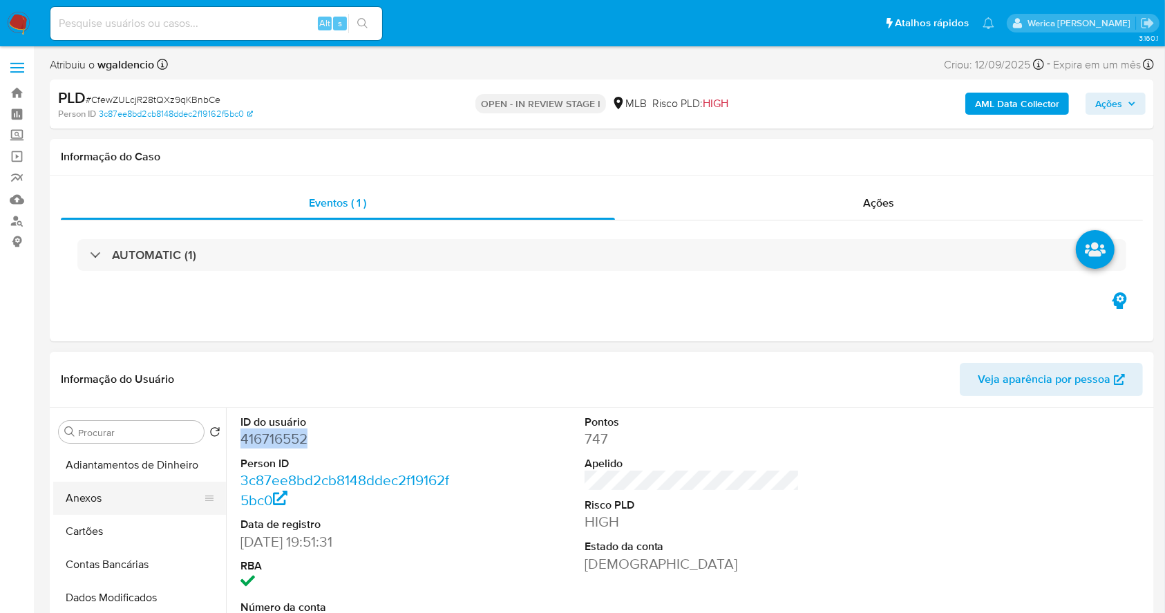
click at [108, 513] on button "Anexos" at bounding box center [134, 498] width 162 height 33
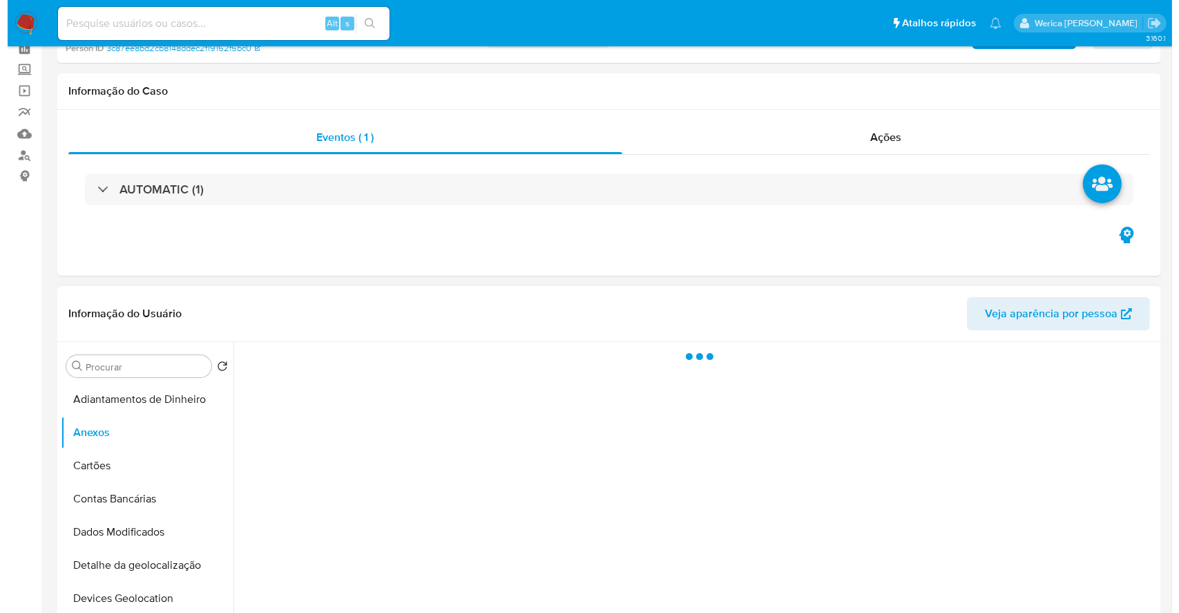
scroll to position [184, 0]
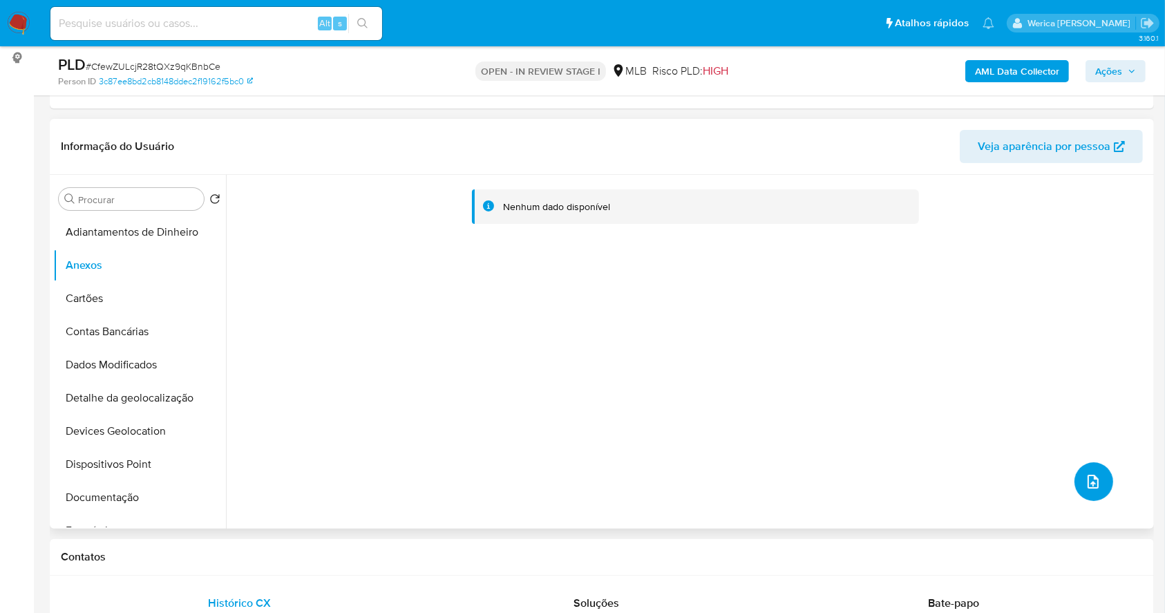
click at [1085, 491] on button "upload-file" at bounding box center [1093, 481] width 39 height 39
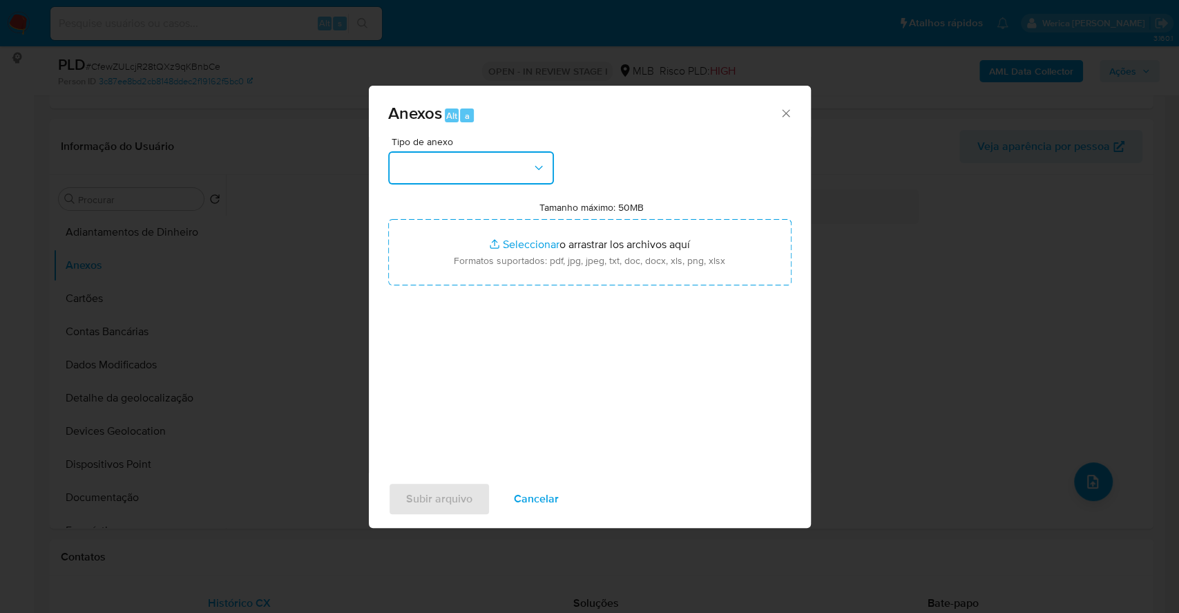
click at [462, 167] on button "button" at bounding box center [471, 167] width 166 height 33
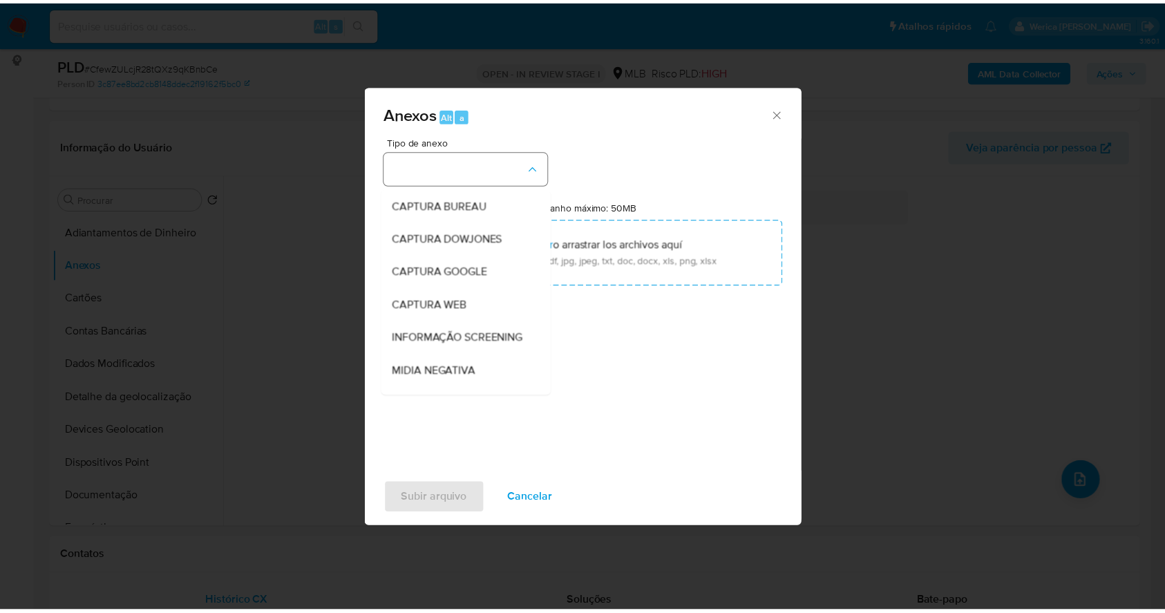
scroll to position [212, 0]
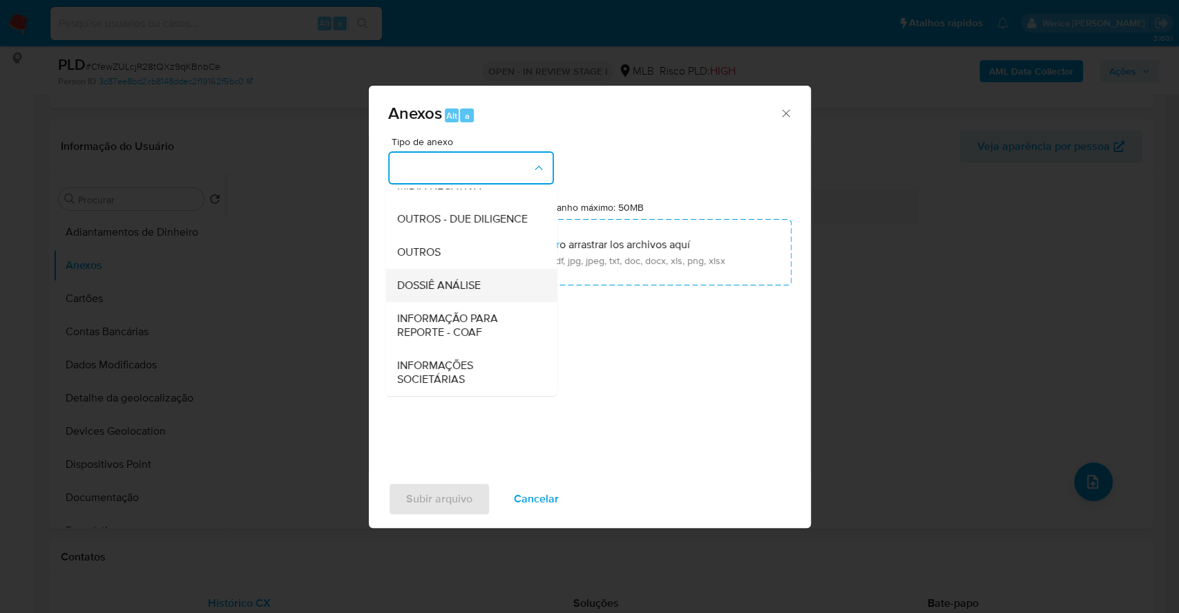
click at [479, 294] on div "DOSSIÊ ANÁLISE" at bounding box center [467, 285] width 141 height 33
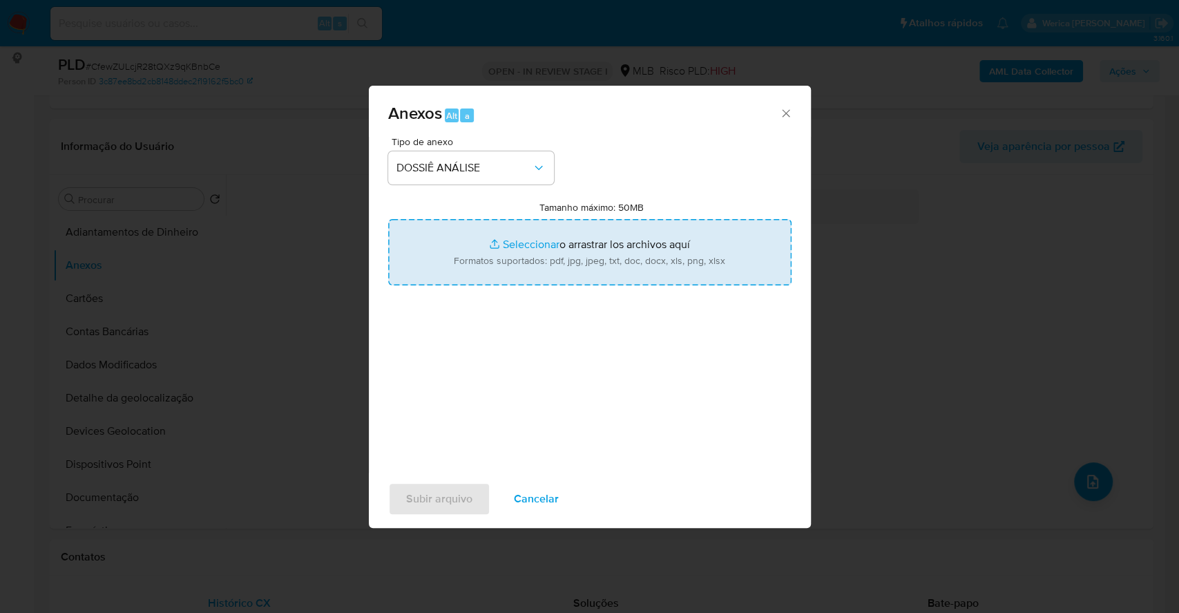
type input "C:\fakepath\Declinio - CfewZULcjR28tQXz9qKBnbCe - CNPJ 32925458000148 - DIOGO S…"
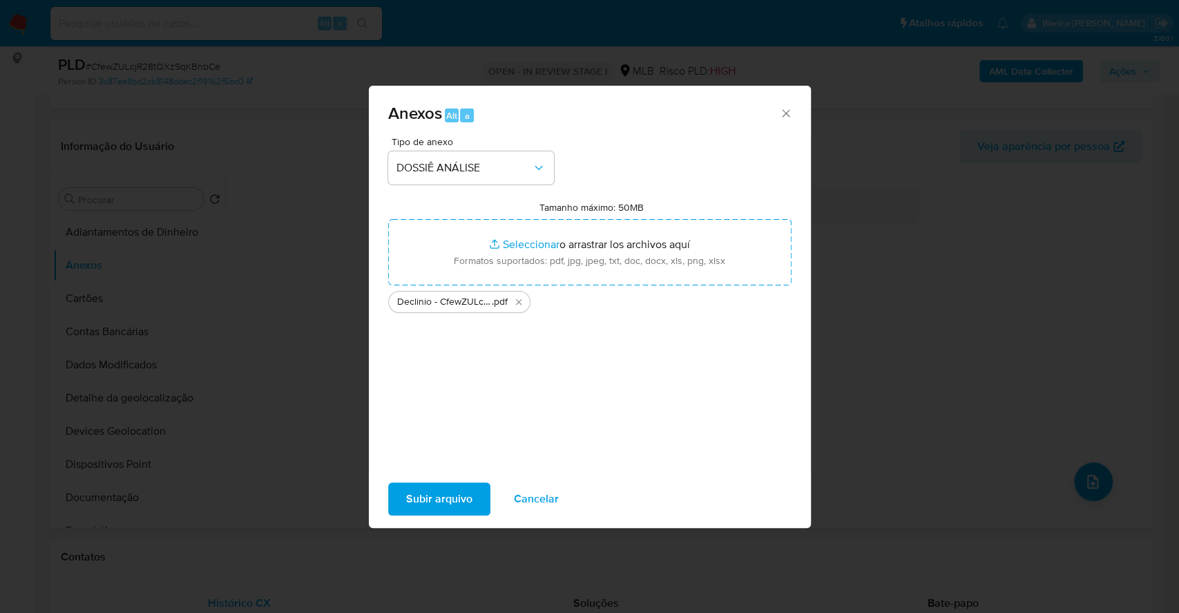
click at [420, 495] on span "Subir arquivo" at bounding box center [439, 499] width 66 height 30
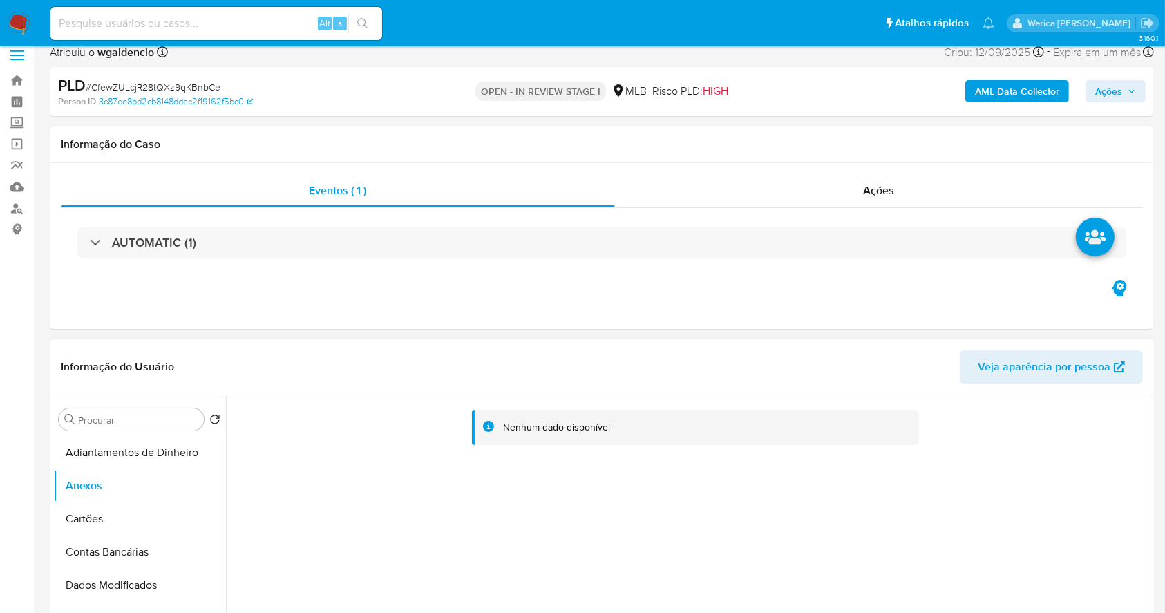
scroll to position [0, 0]
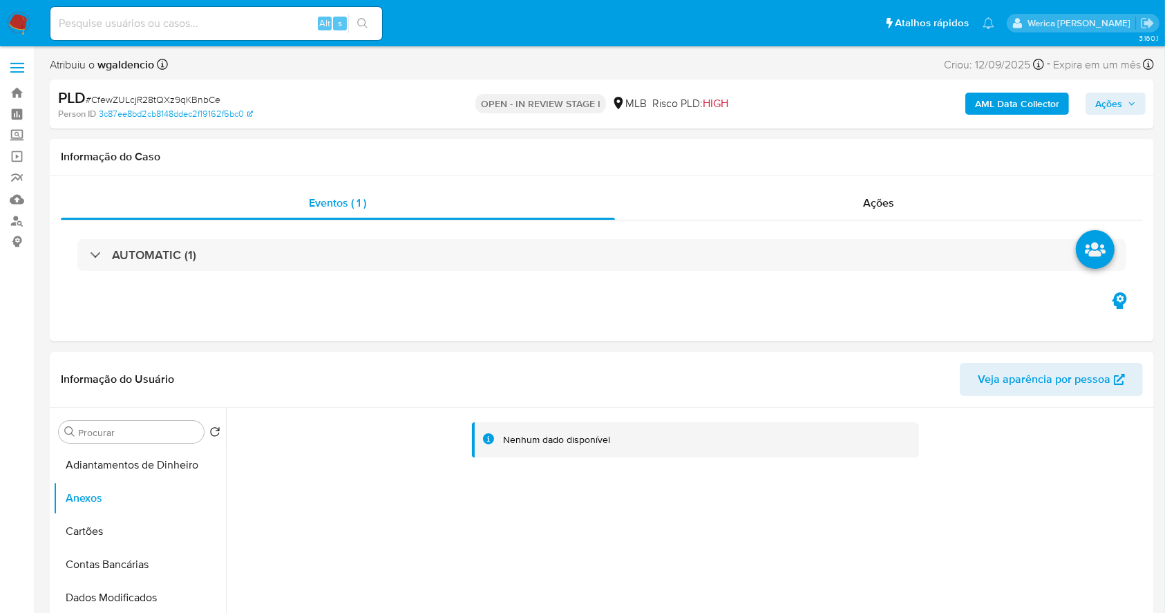
click at [1011, 108] on b "AML Data Collector" at bounding box center [1017, 104] width 84 height 22
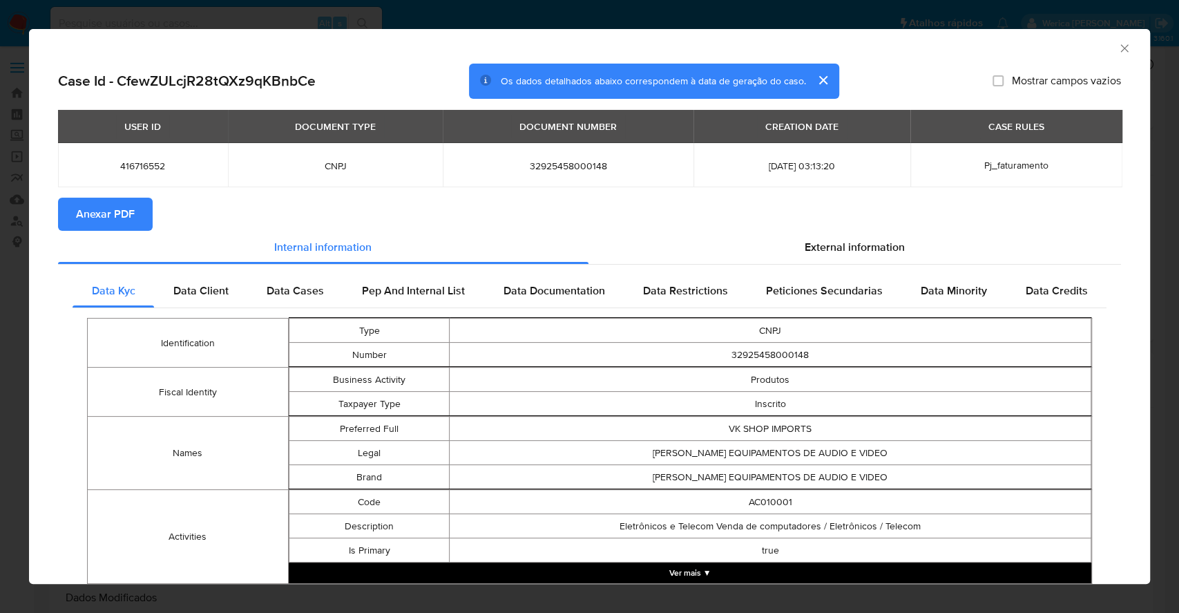
click at [138, 210] on button "Anexar PDF" at bounding box center [105, 214] width 95 height 33
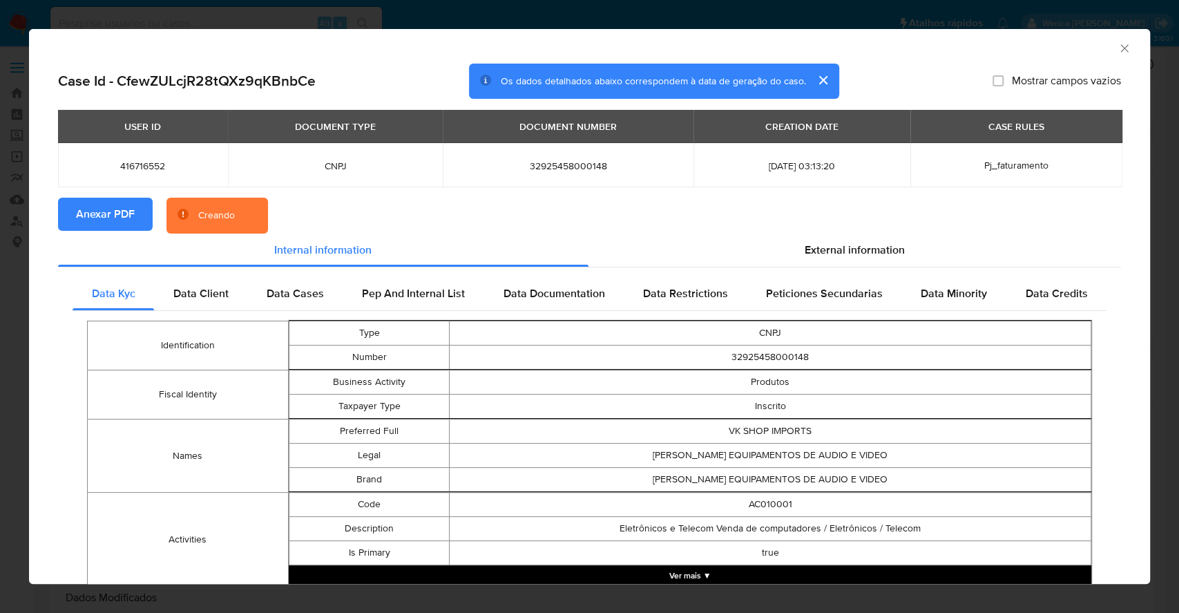
click at [1118, 46] on icon "Fechar a janela" at bounding box center [1125, 48] width 14 height 14
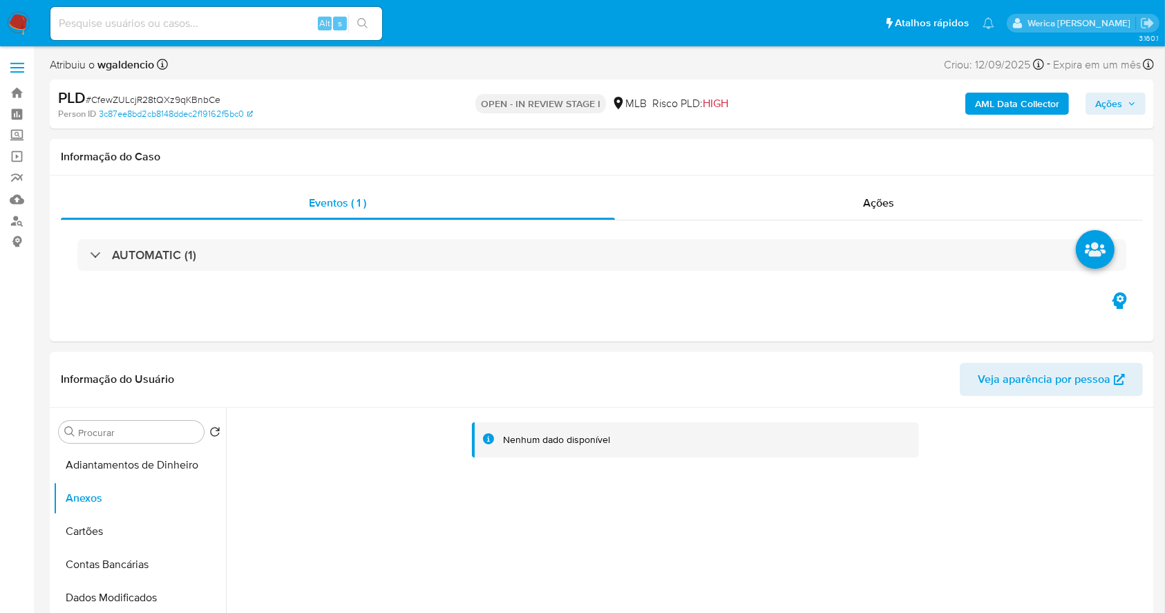
click at [1094, 102] on button "Ações" at bounding box center [1115, 104] width 60 height 22
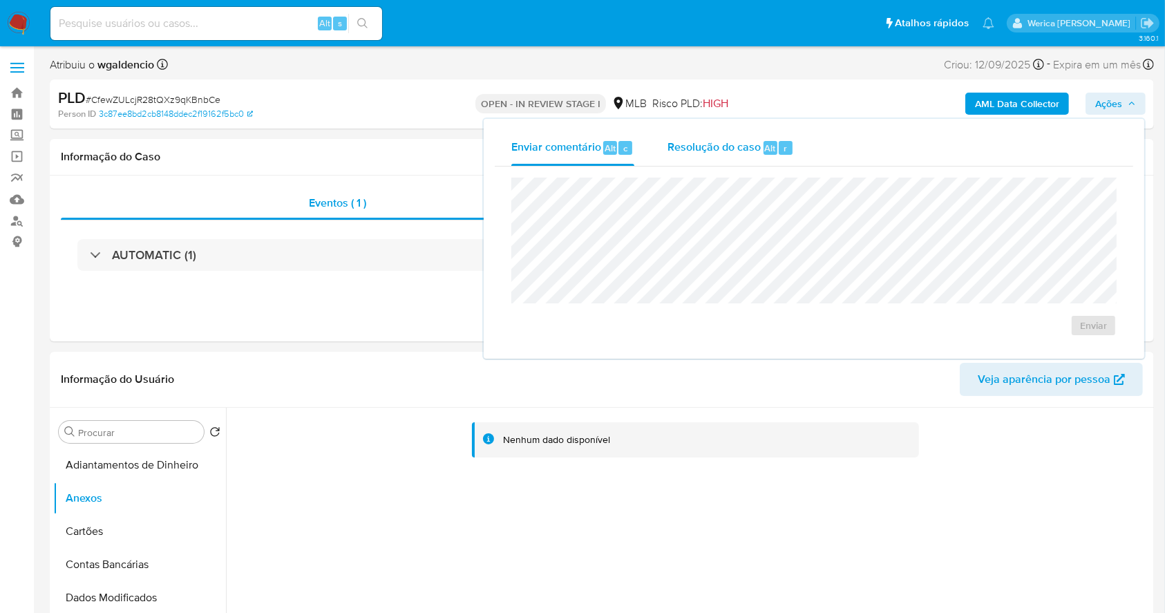
click at [681, 143] on span "Resolução do caso" at bounding box center [713, 148] width 93 height 16
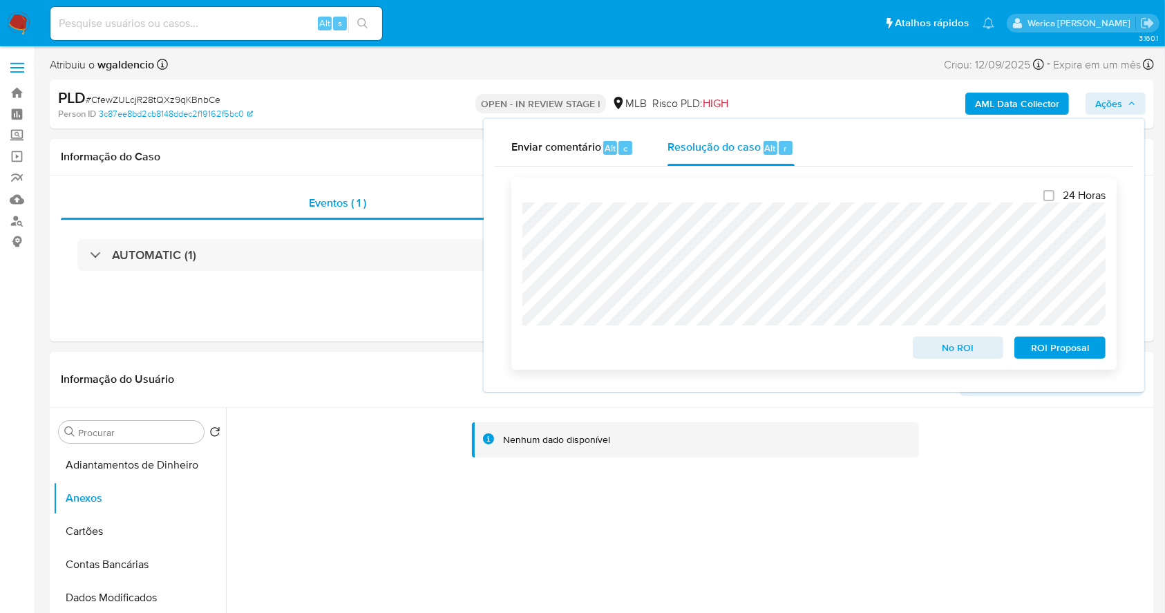
click at [945, 354] on span "No ROI" at bounding box center [958, 347] width 72 height 19
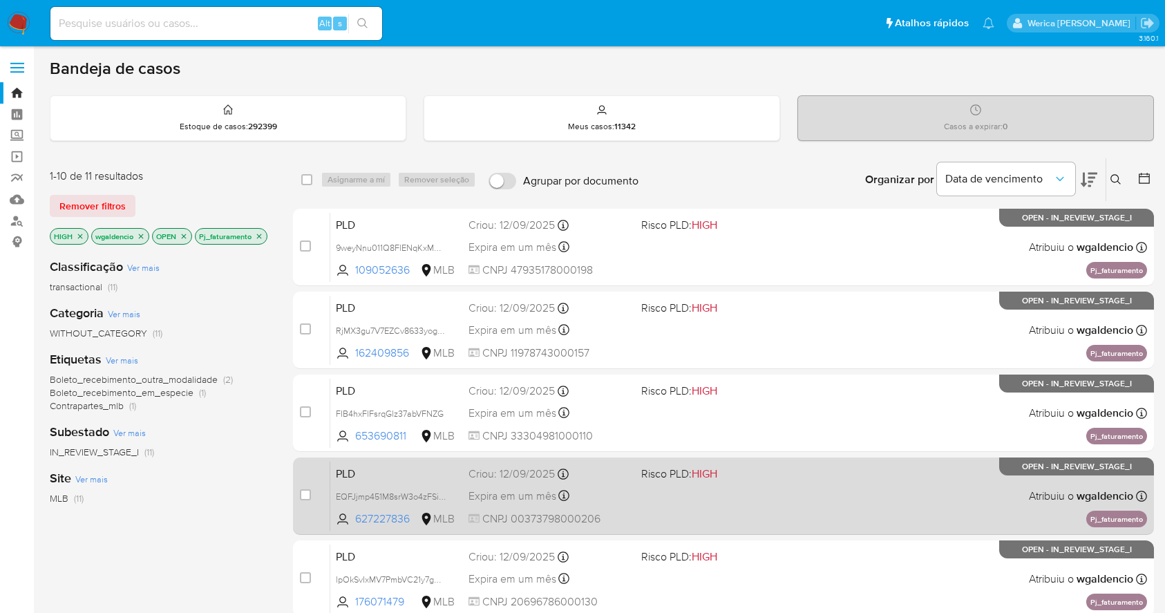
scroll to position [158, 0]
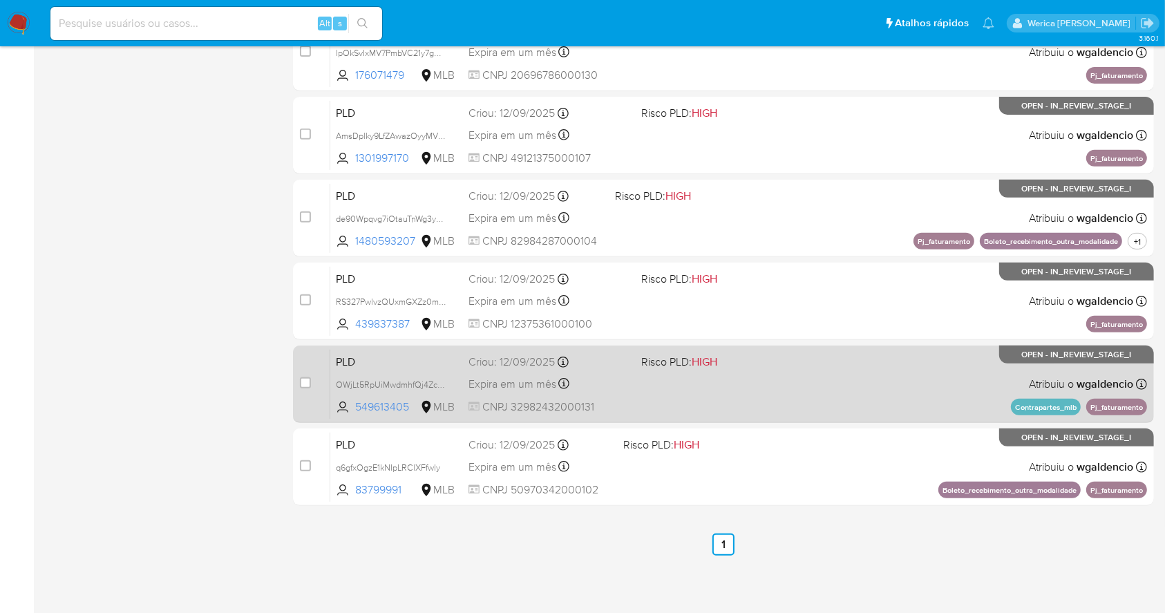
scroll to position [435, 0]
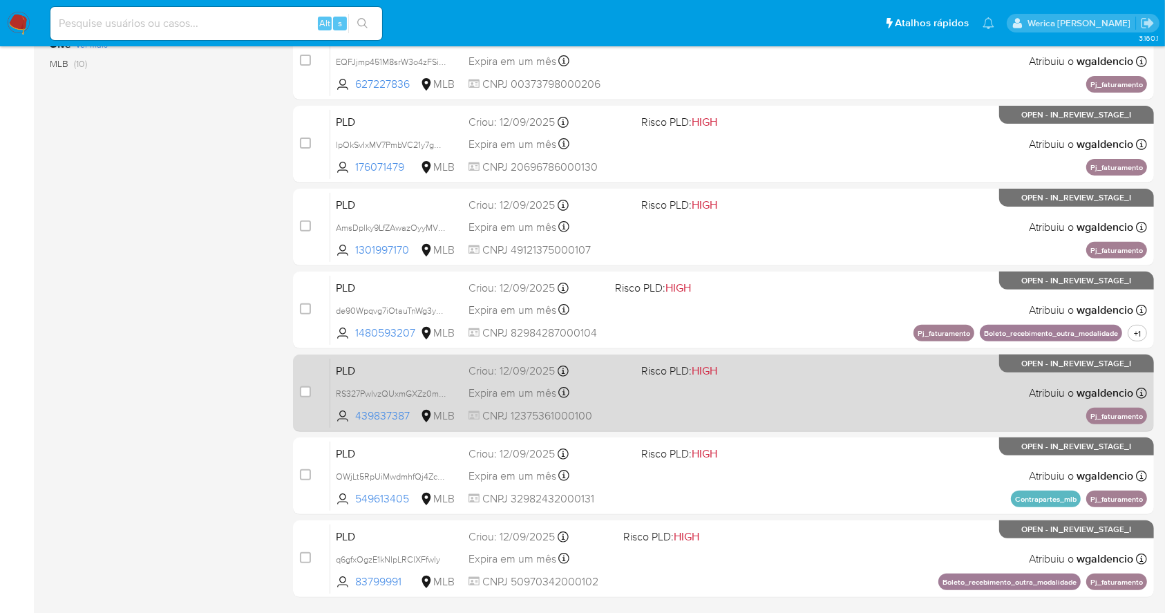
click at [713, 391] on span at bounding box center [721, 392] width 161 height 3
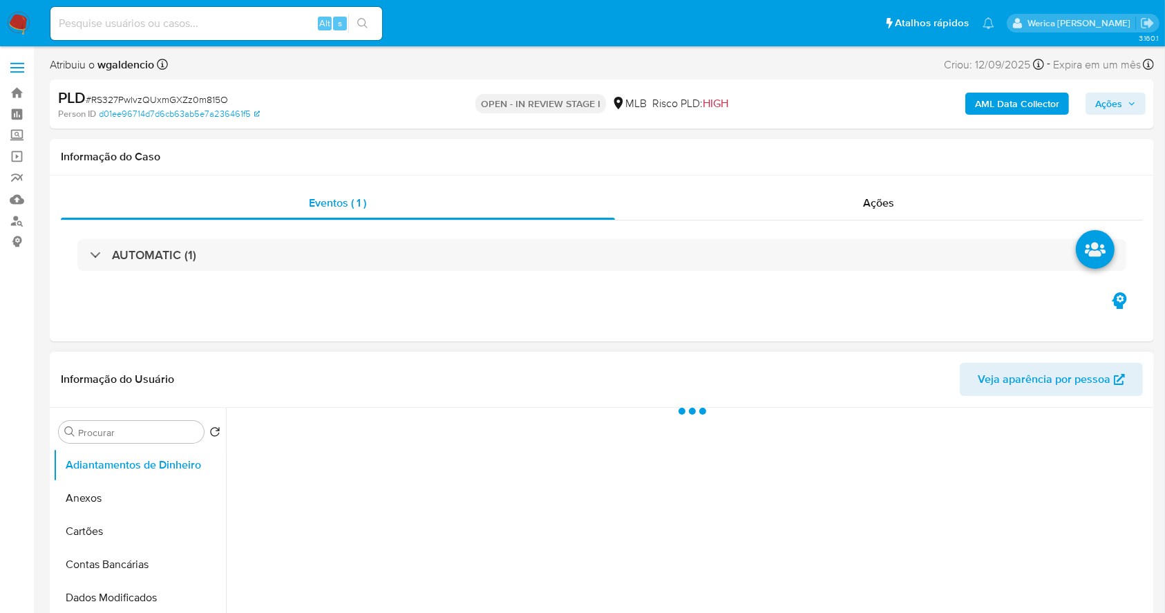
select select "10"
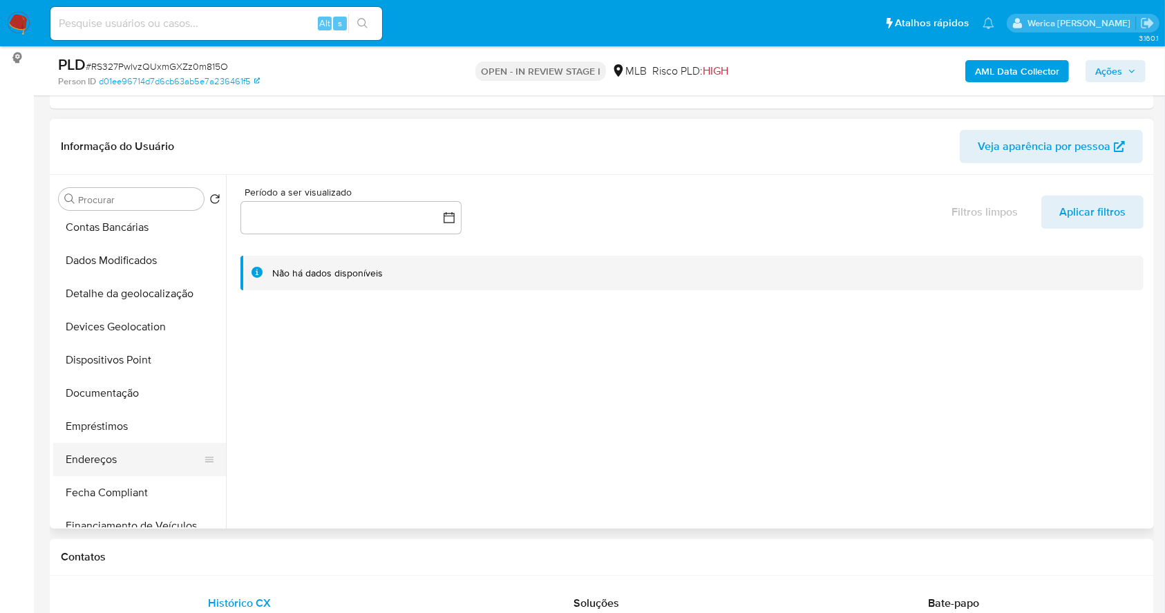
scroll to position [184, 0]
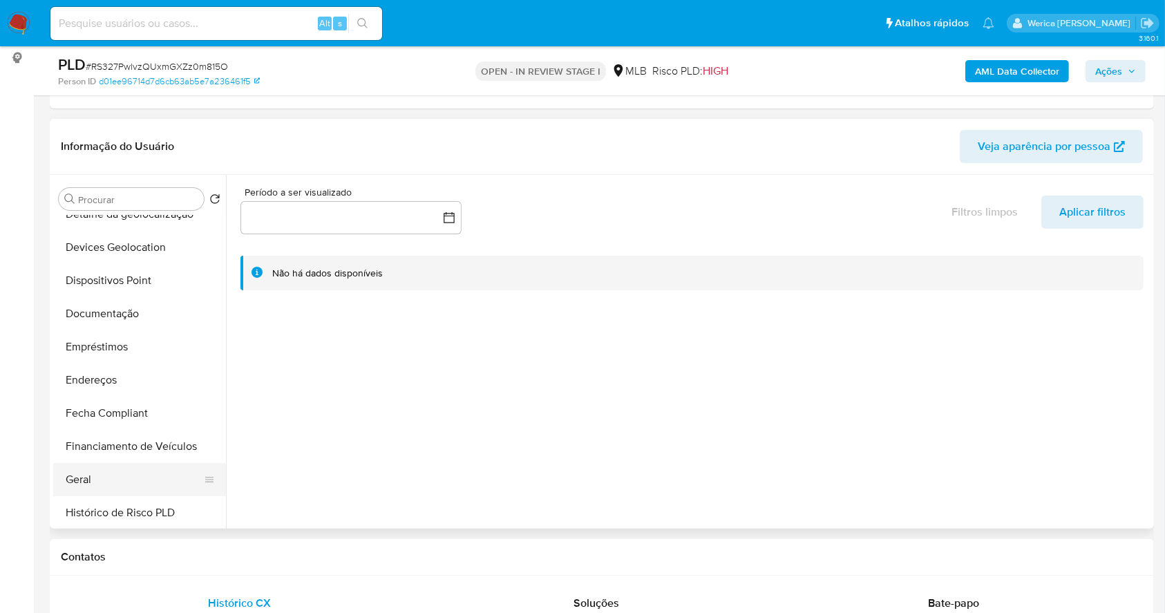
click at [145, 478] on button "Geral" at bounding box center [134, 479] width 162 height 33
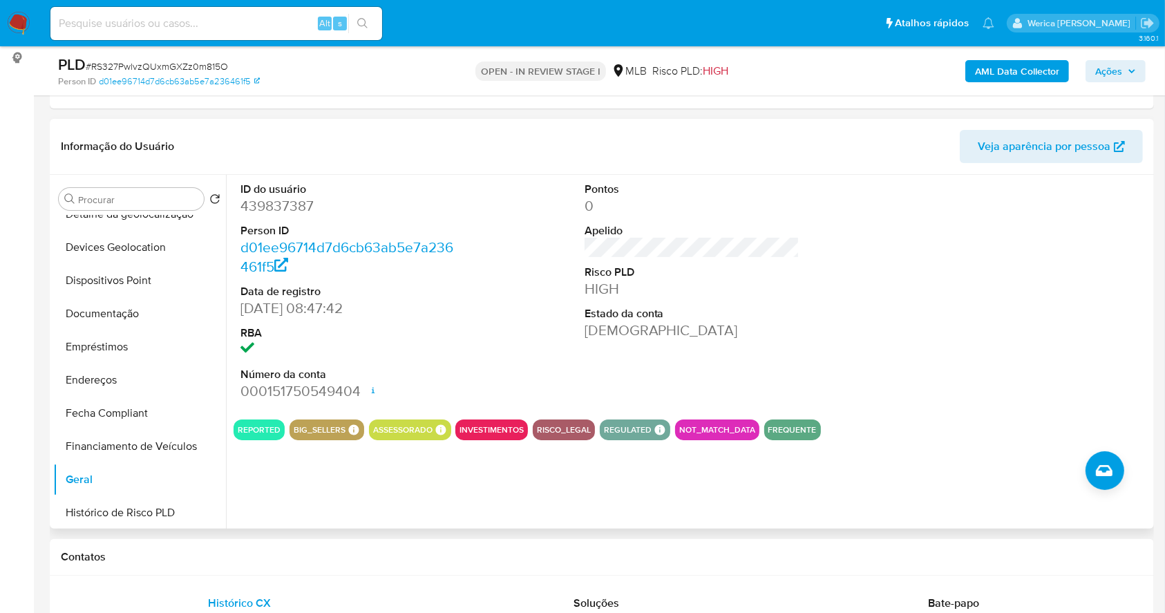
click at [278, 213] on dd "439837387" at bounding box center [348, 205] width 216 height 19
copy dd "439837387"
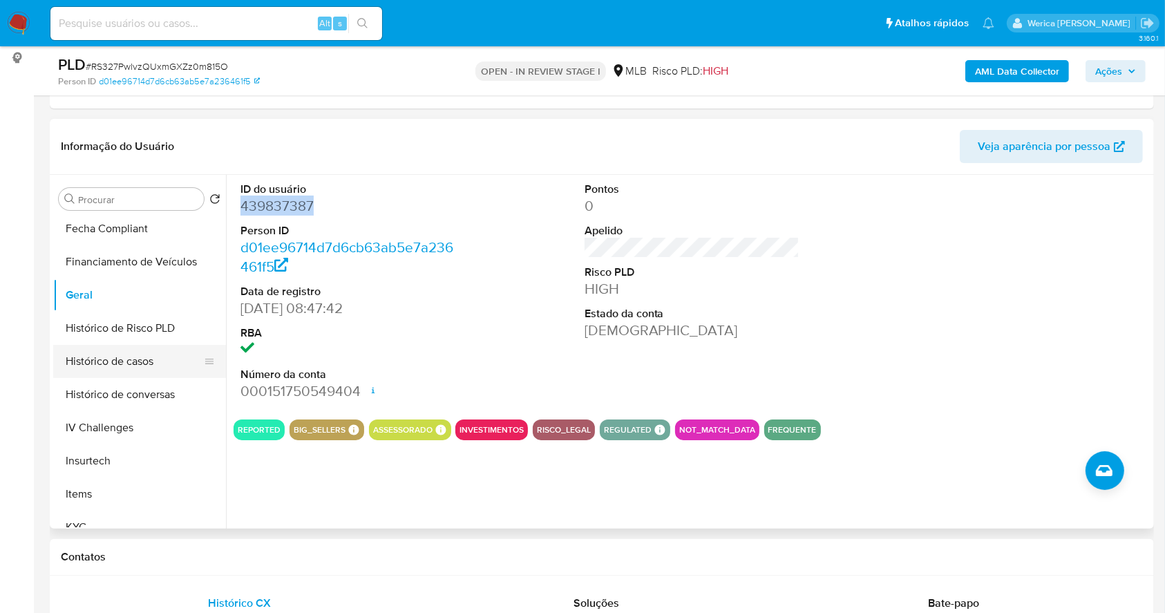
click at [142, 362] on button "Histórico de casos" at bounding box center [134, 361] width 162 height 33
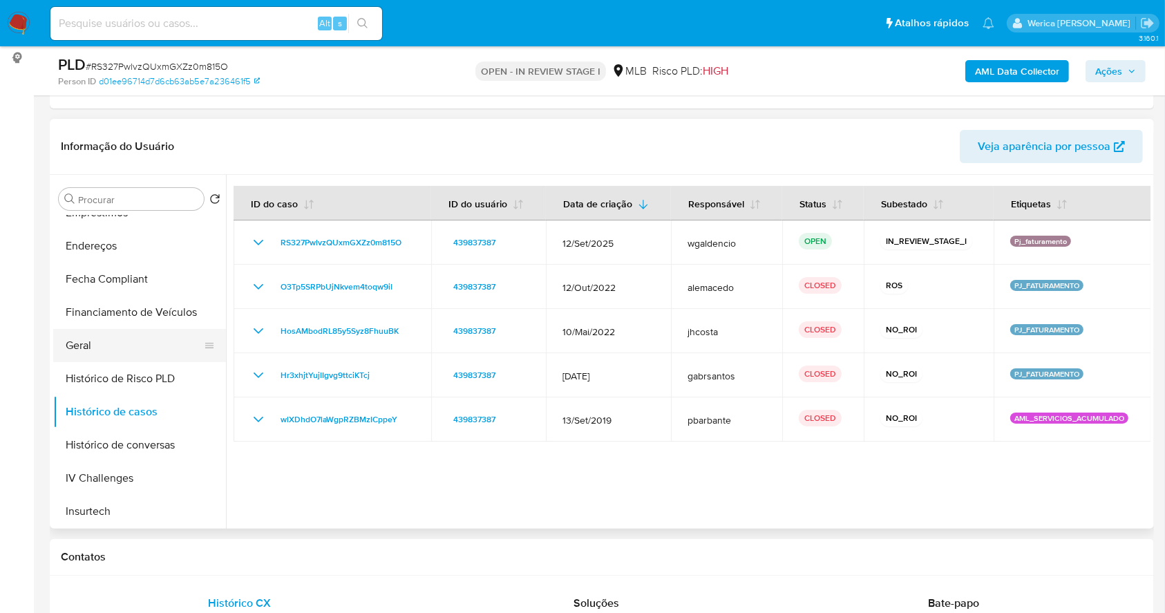
scroll to position [276, 0]
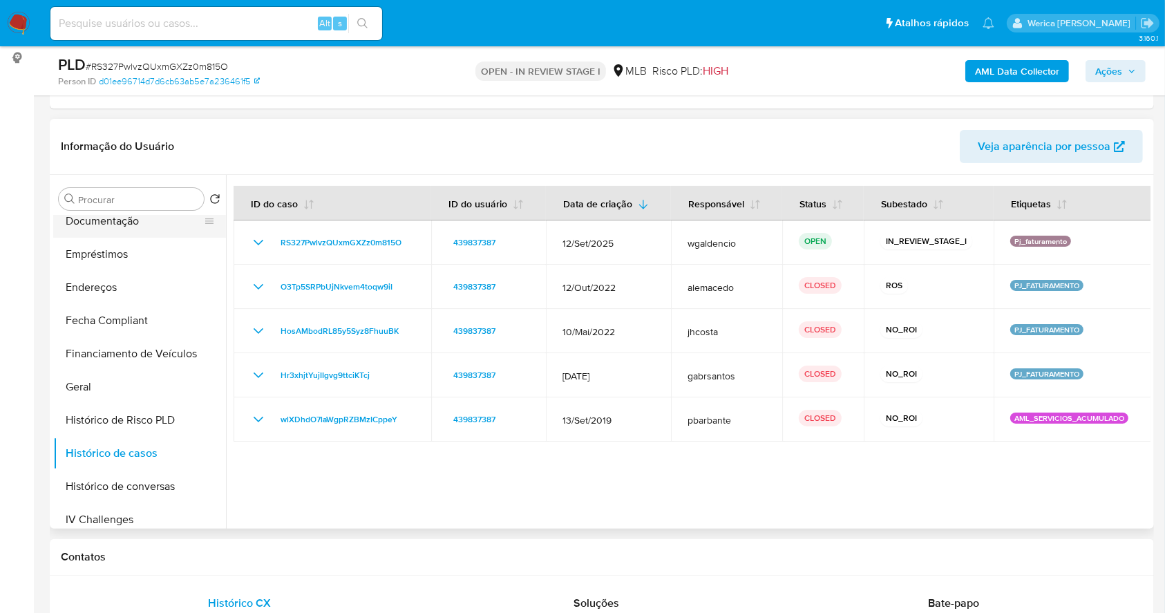
click at [155, 227] on button "Documentação" at bounding box center [134, 221] width 162 height 33
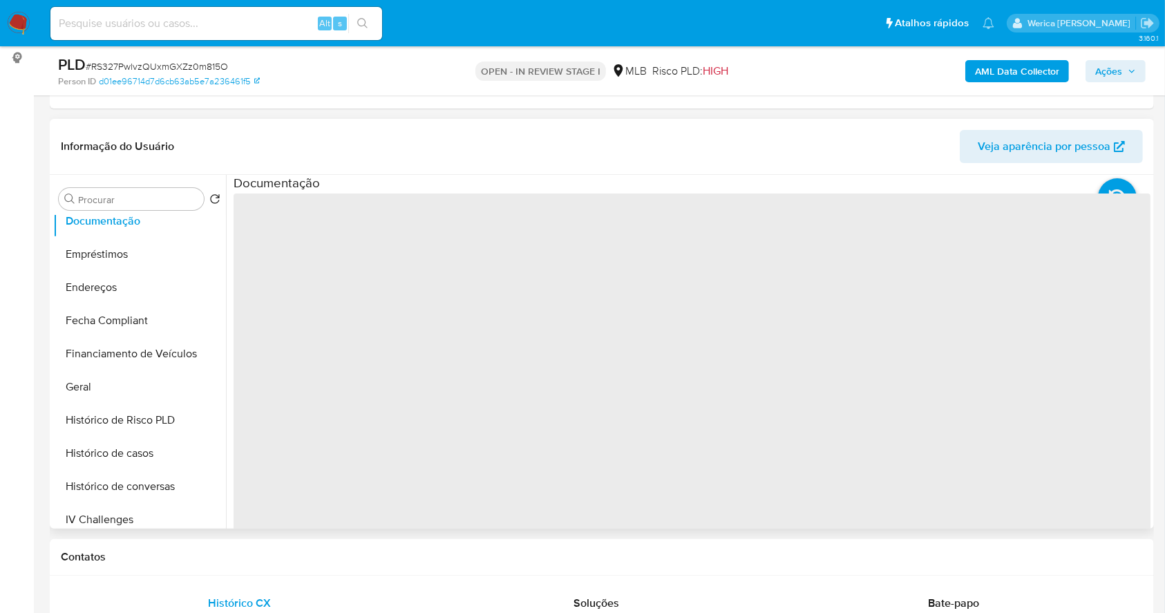
drag, startPoint x: 260, startPoint y: 240, endPoint x: 290, endPoint y: 240, distance: 29.7
click at [290, 240] on span "‌" at bounding box center [692, 414] width 917 height 442
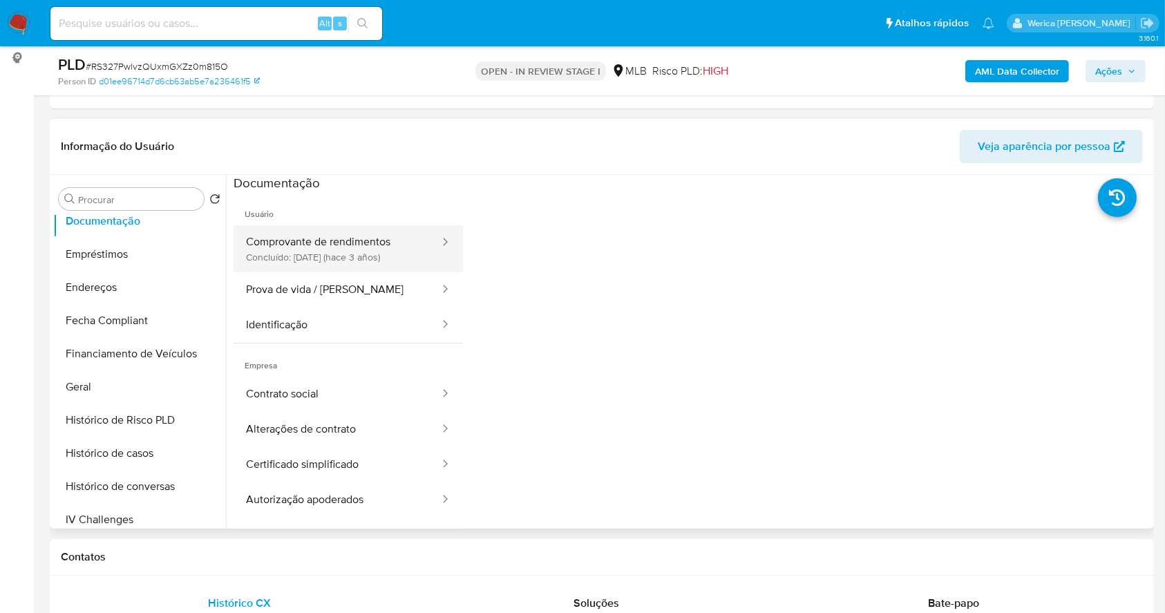
drag, startPoint x: 328, startPoint y: 258, endPoint x: 332, endPoint y: 270, distance: 13.1
click at [328, 258] on button "Comprovante de rendimentos Concluído: 13/12/2022 (hace 3 años)" at bounding box center [337, 248] width 207 height 47
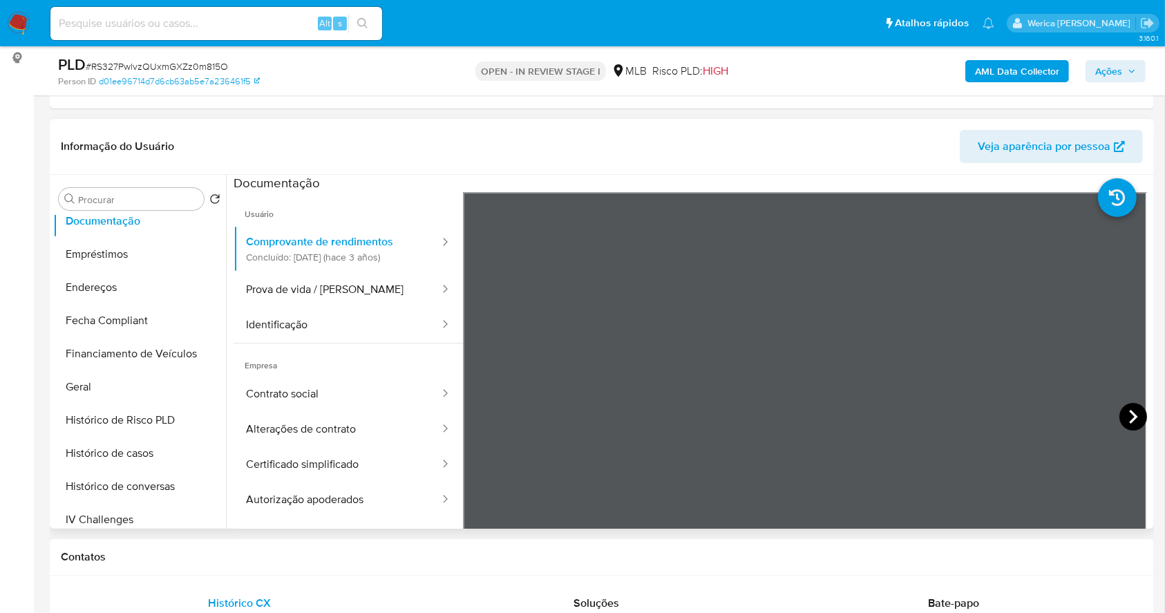
click at [1120, 408] on icon at bounding box center [1133, 417] width 28 height 28
click at [1129, 412] on icon at bounding box center [1133, 417] width 8 height 14
click at [467, 406] on icon at bounding box center [480, 417] width 28 height 28
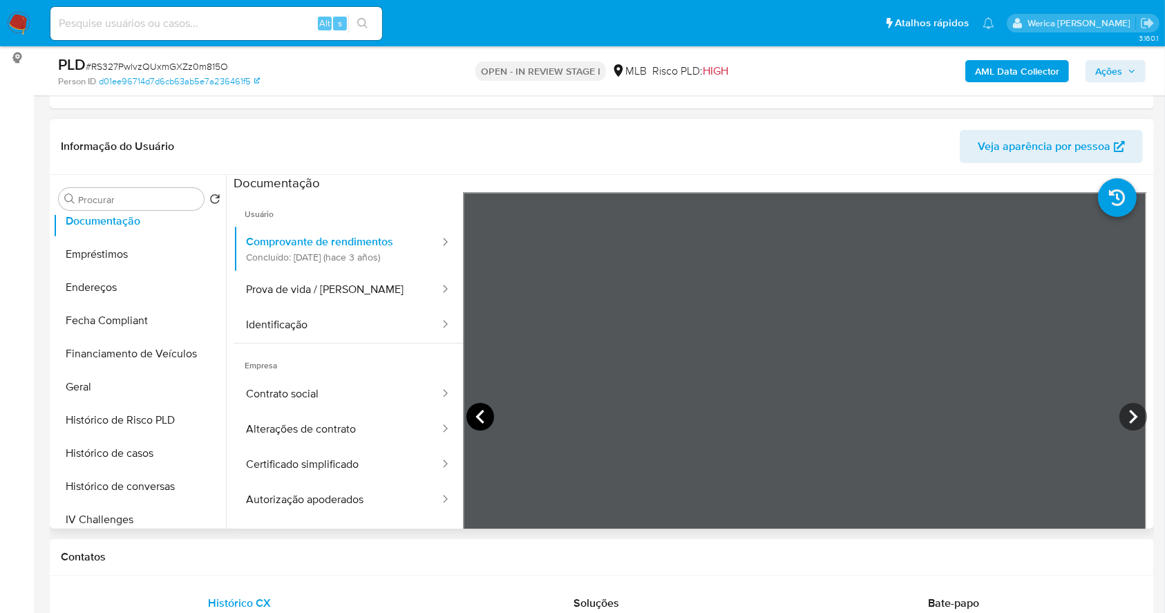
click at [468, 406] on icon at bounding box center [480, 417] width 28 height 28
click at [1130, 427] on icon at bounding box center [1133, 417] width 28 height 28
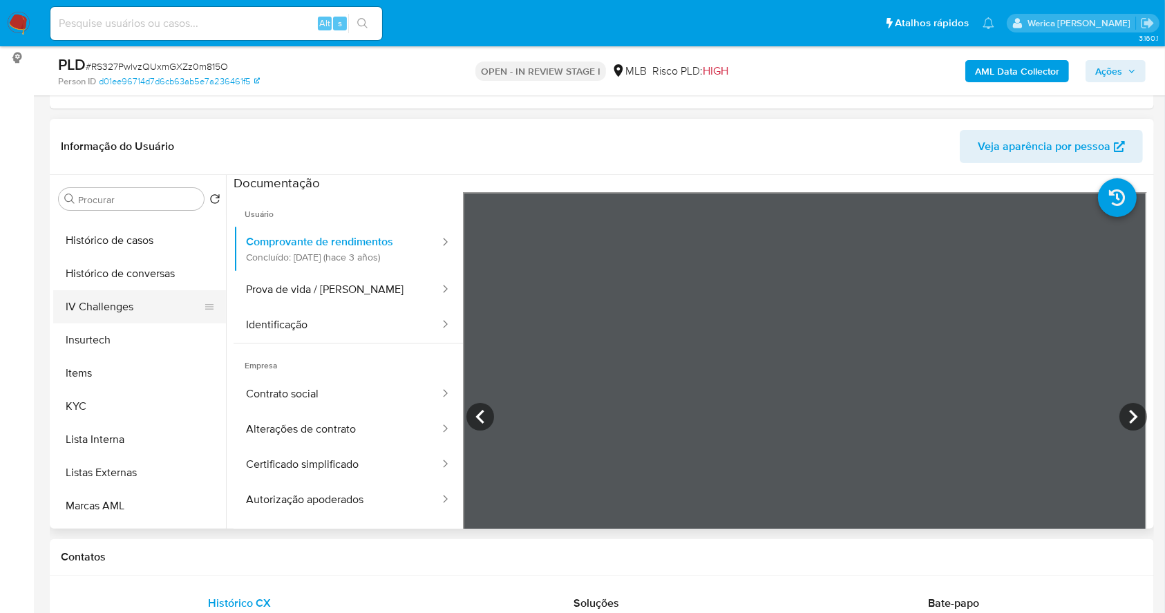
scroll to position [460, 0]
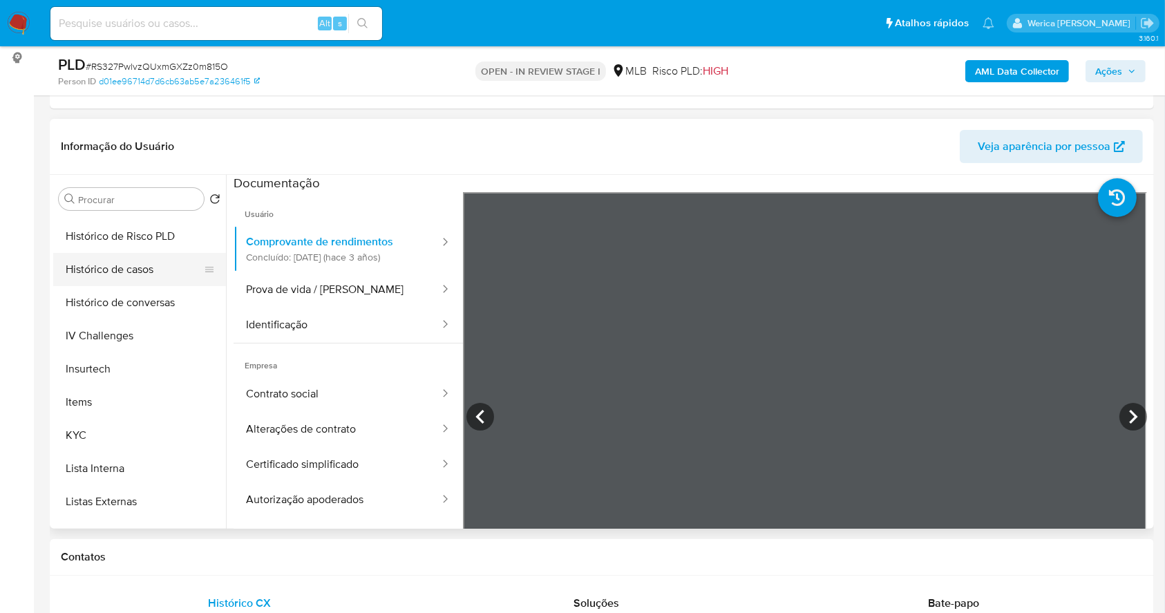
click at [143, 276] on button "Histórico de casos" at bounding box center [134, 269] width 162 height 33
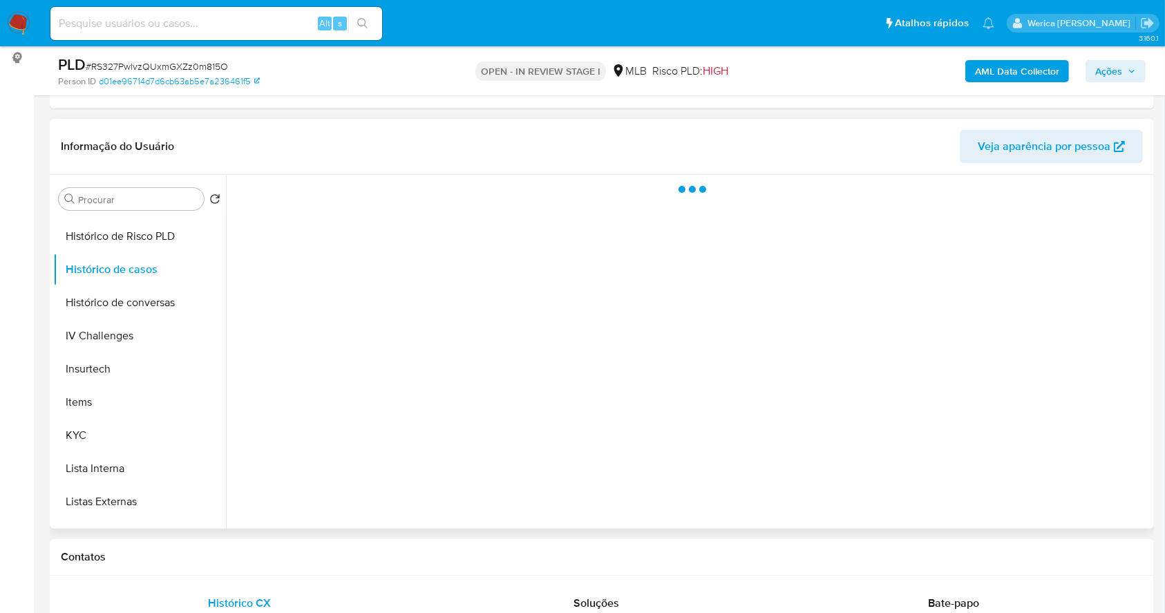
click at [739, 351] on div at bounding box center [688, 352] width 924 height 354
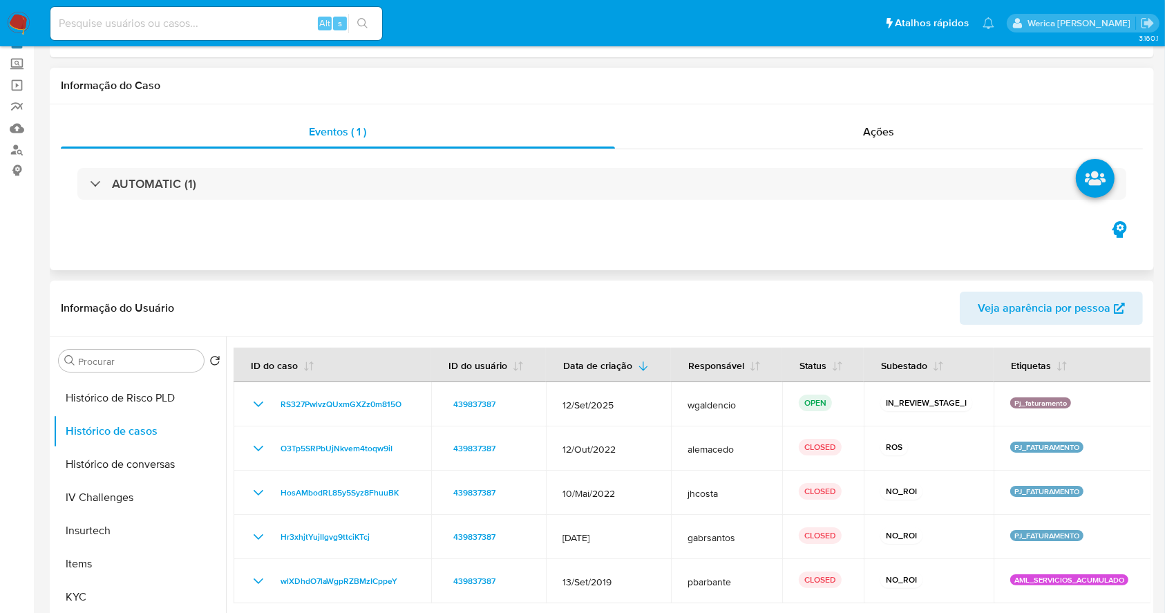
scroll to position [92, 0]
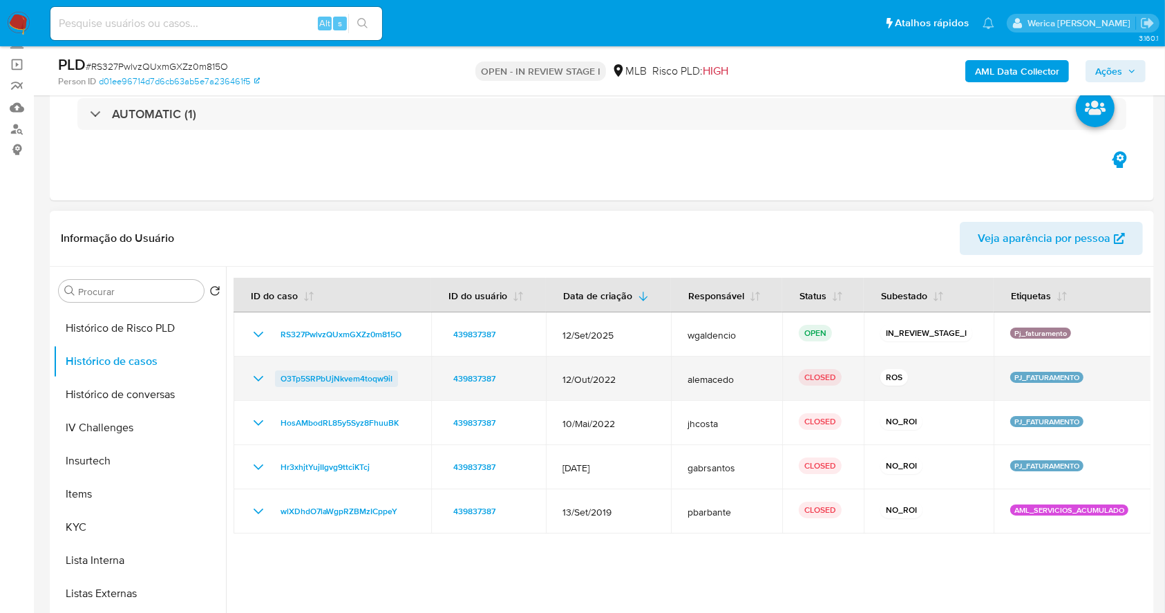
click at [376, 384] on span "O3Tp5SRPbUjNkvem4toqw9iI" at bounding box center [337, 378] width 112 height 17
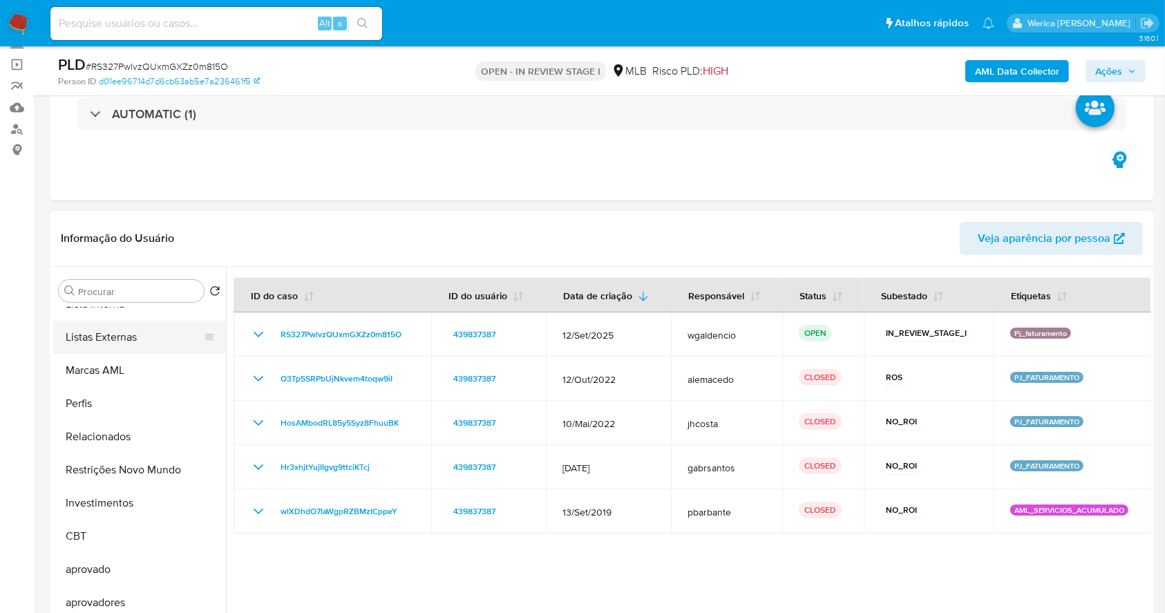
click at [138, 350] on button "Listas Externas" at bounding box center [134, 337] width 162 height 33
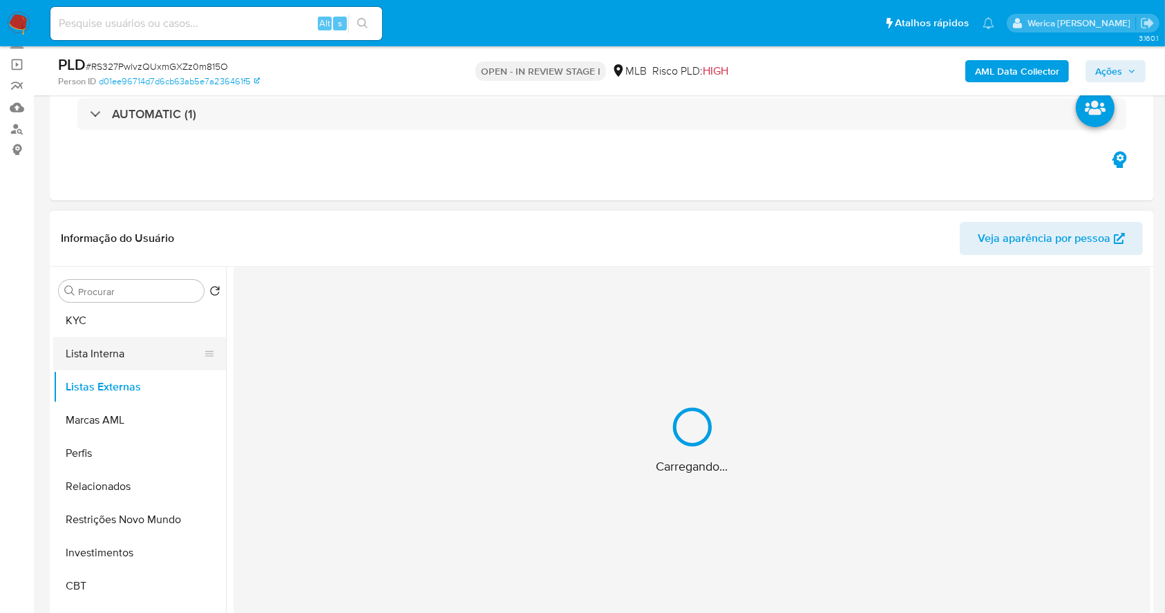
scroll to position [625, 0]
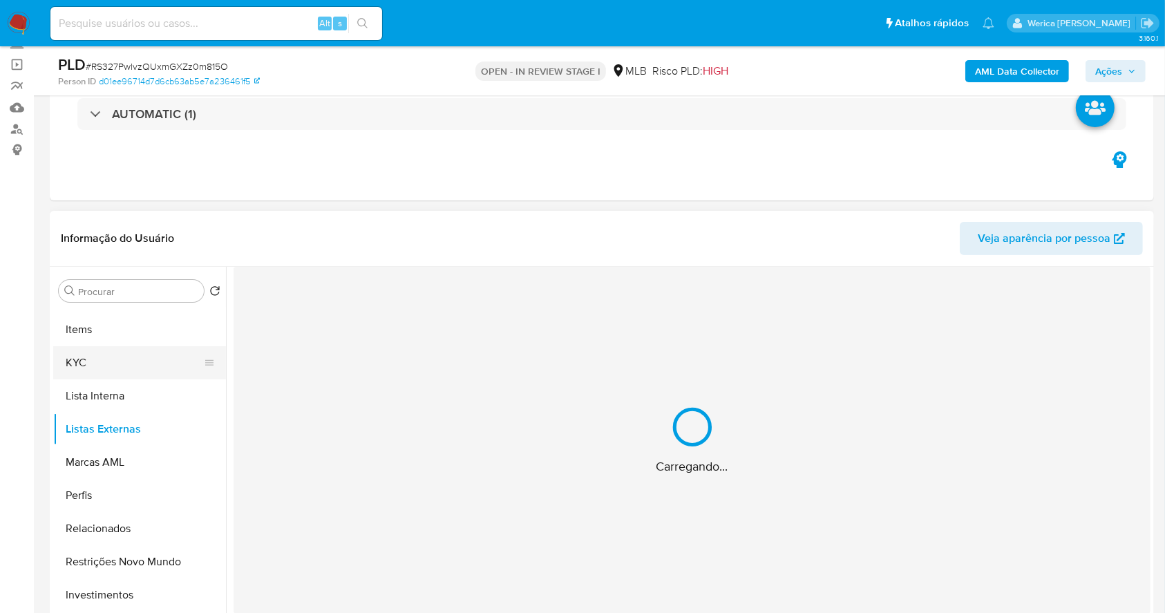
click at [125, 357] on button "KYC" at bounding box center [134, 362] width 162 height 33
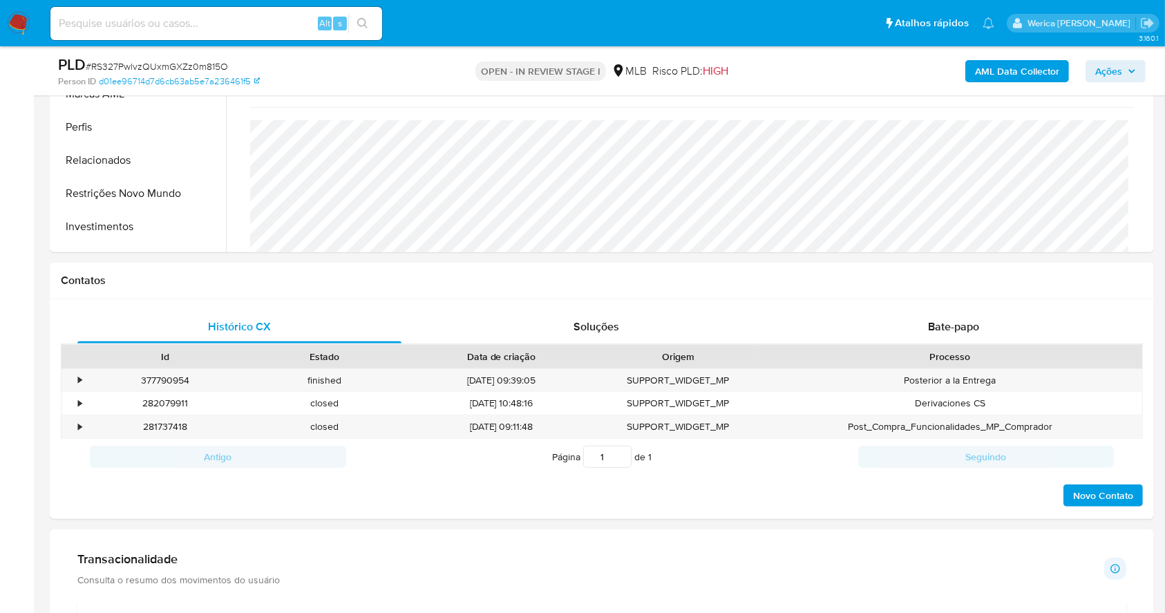
scroll to position [829, 0]
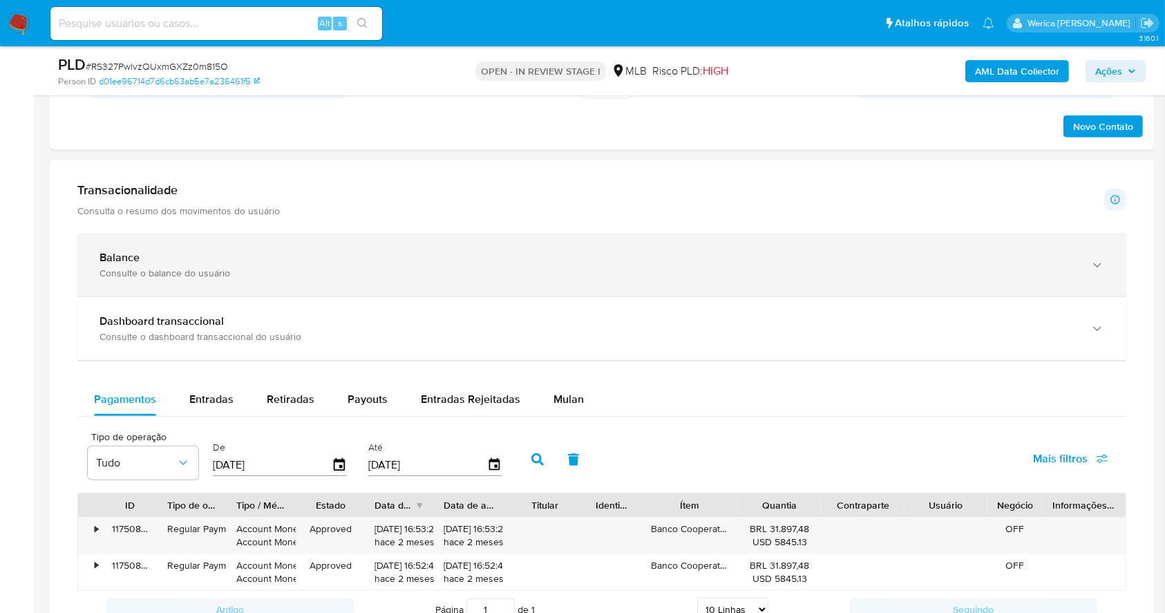
click at [571, 274] on div "Consulte o balance do usuário" at bounding box center [587, 273] width 977 height 12
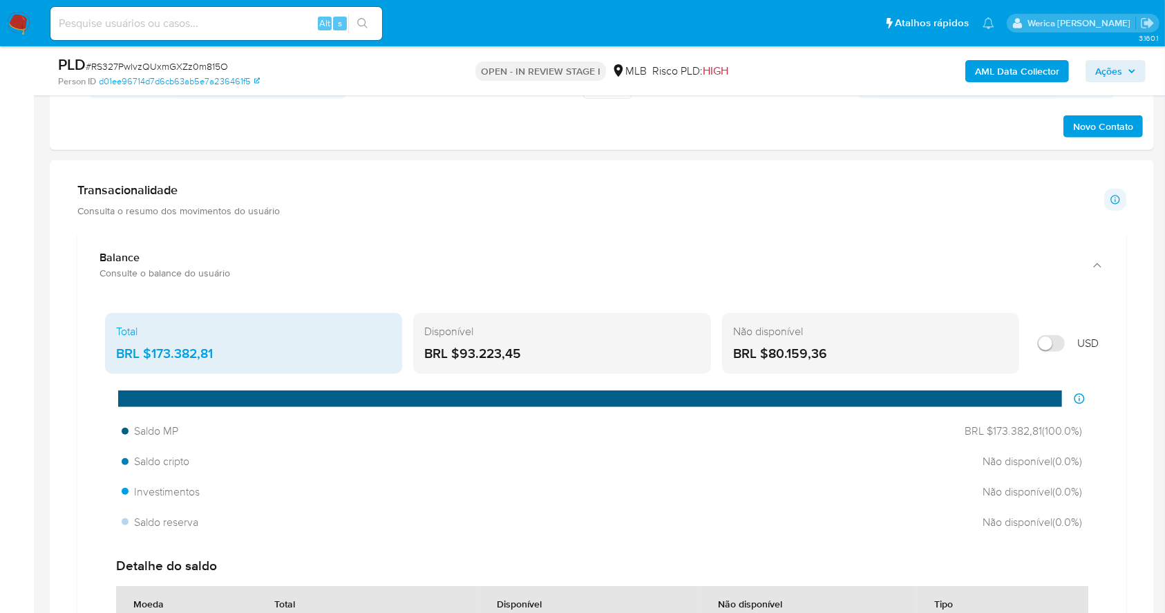
drag, startPoint x: 530, startPoint y: 354, endPoint x: 465, endPoint y: 355, distance: 65.0
click at [465, 355] on div "BRL $93.223,45" at bounding box center [561, 354] width 275 height 18
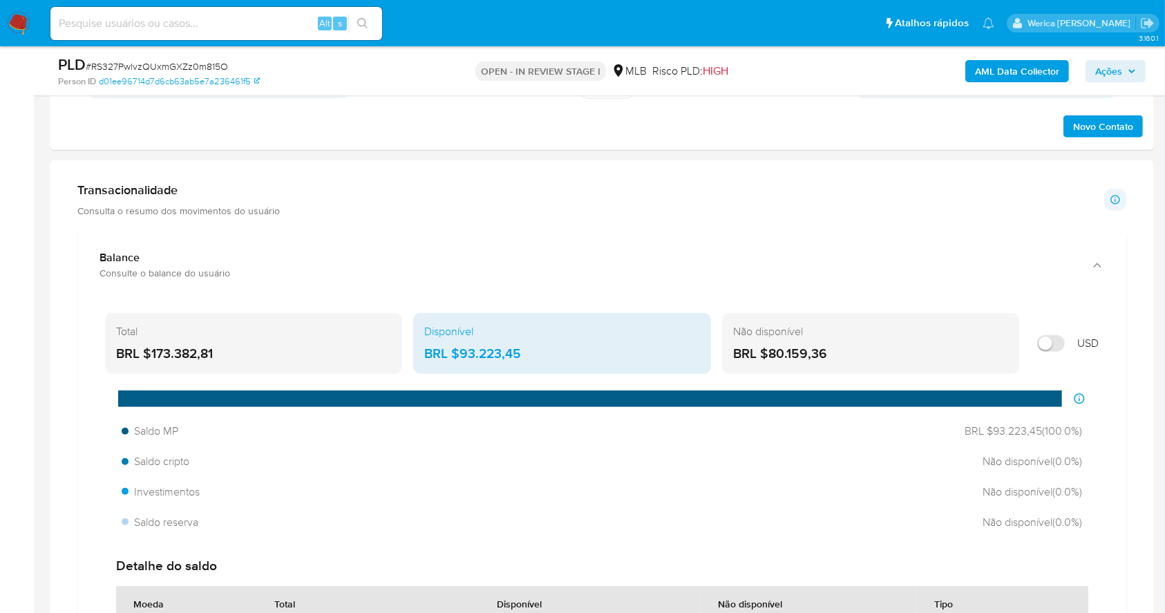
drag, startPoint x: 205, startPoint y: 360, endPoint x: 151, endPoint y: 357, distance: 54.0
click at [151, 357] on div "BRL $173.382,81" at bounding box center [253, 354] width 275 height 18
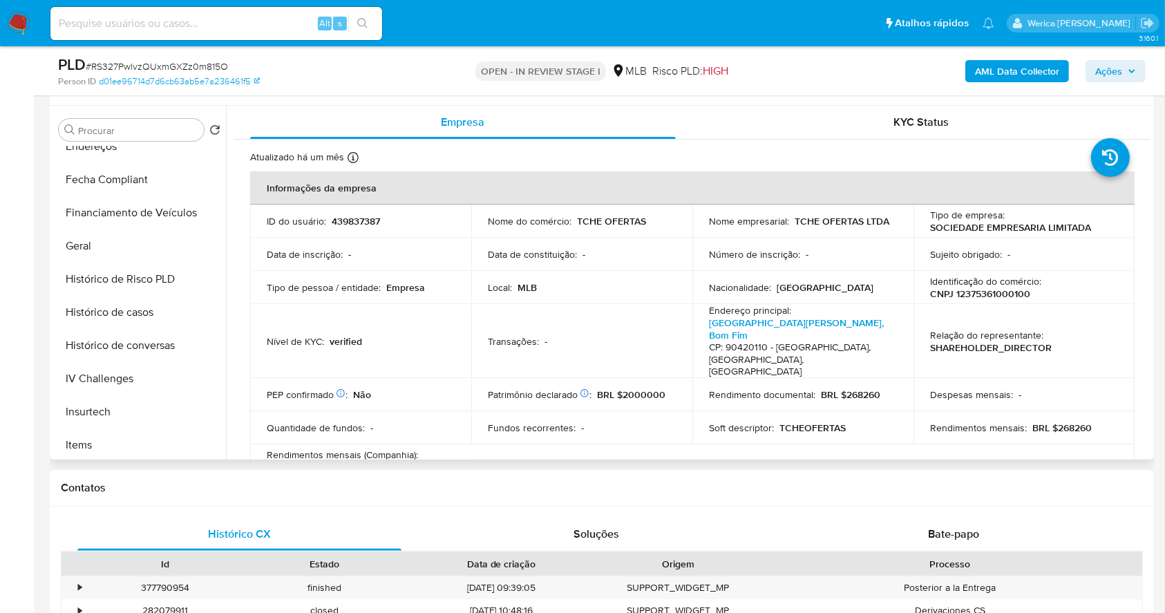
scroll to position [184, 0]
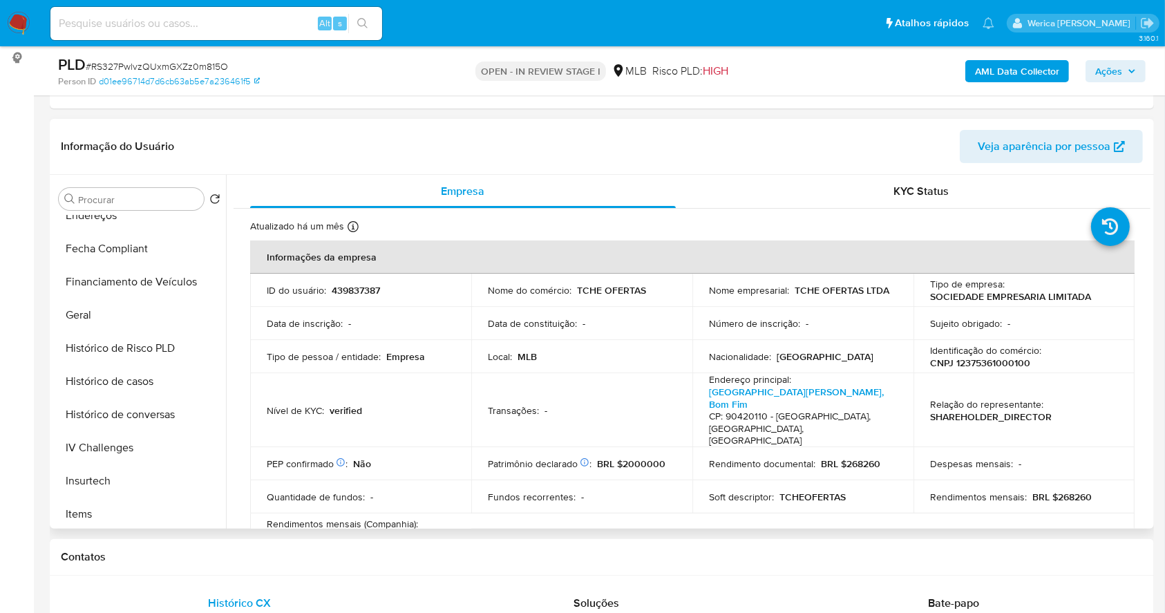
drag, startPoint x: 1078, startPoint y: 322, endPoint x: 1067, endPoint y: 328, distance: 12.4
click at [1077, 334] on td "Sujeito obrigado : -" at bounding box center [1023, 323] width 221 height 33
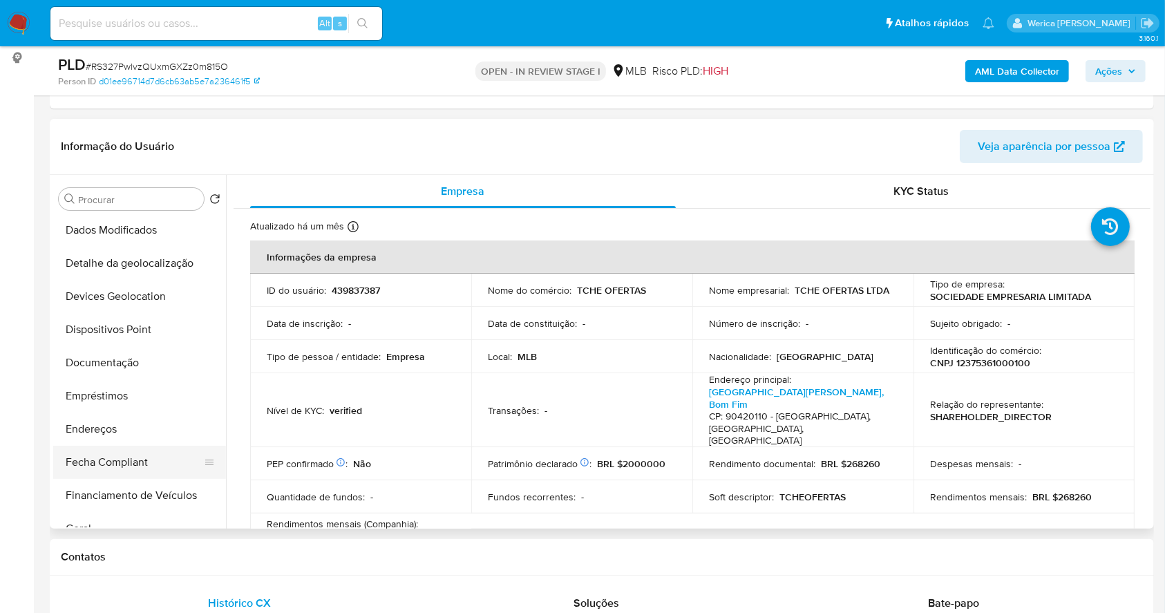
scroll to position [164, 0]
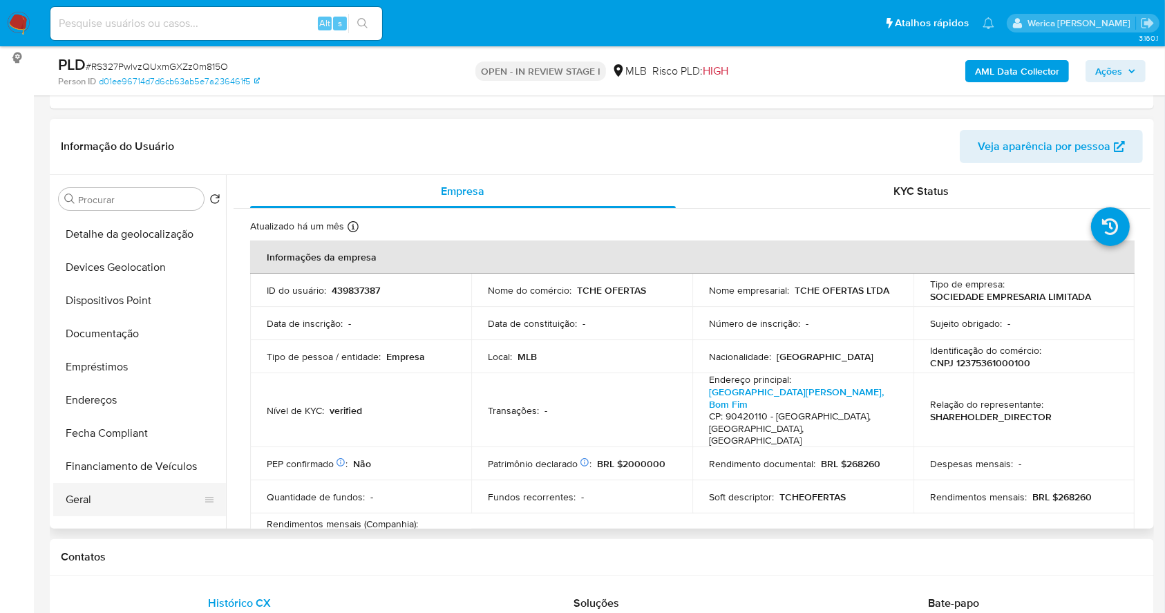
click at [131, 493] on button "Geral" at bounding box center [134, 499] width 162 height 33
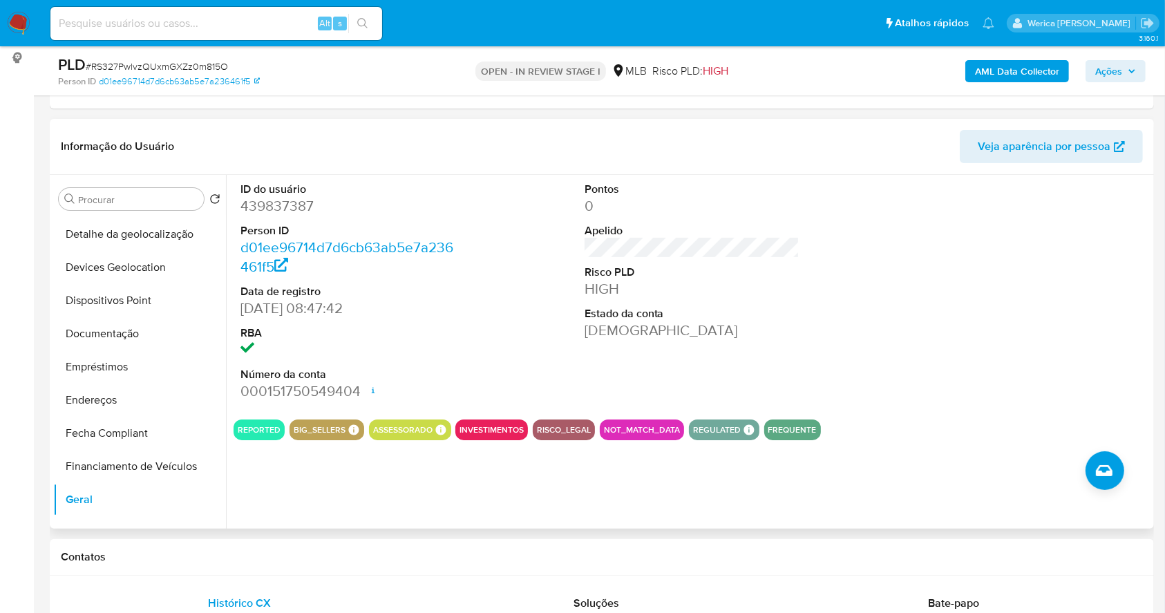
click at [1052, 264] on div at bounding box center [1035, 292] width 229 height 234
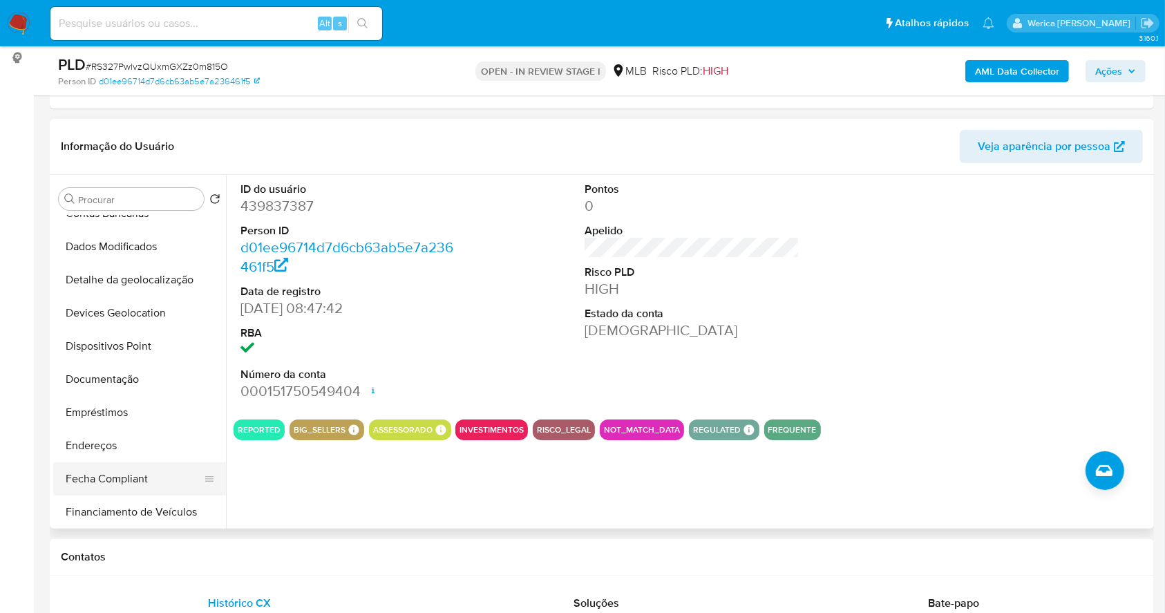
scroll to position [184, 0]
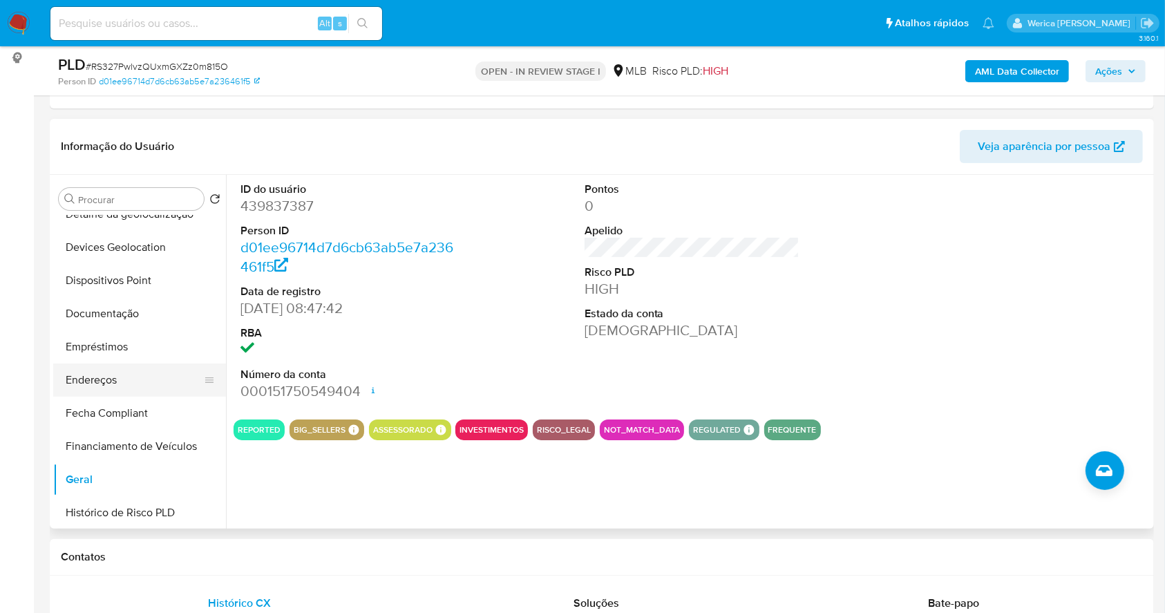
click at [157, 364] on button "Endereços" at bounding box center [134, 379] width 162 height 33
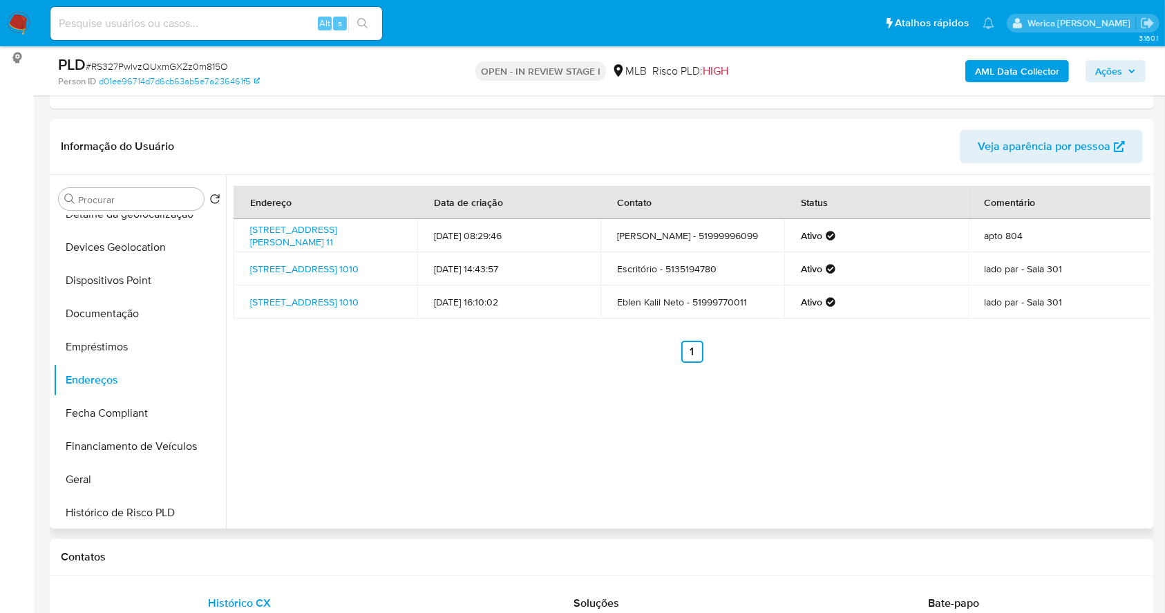
drag, startPoint x: 978, startPoint y: 401, endPoint x: 979, endPoint y: 414, distance: 12.5
click at [979, 414] on div "Endereço Data de criação Contato Status Comentário Rua Abrahão Melnick 11, Port…" at bounding box center [688, 352] width 924 height 354
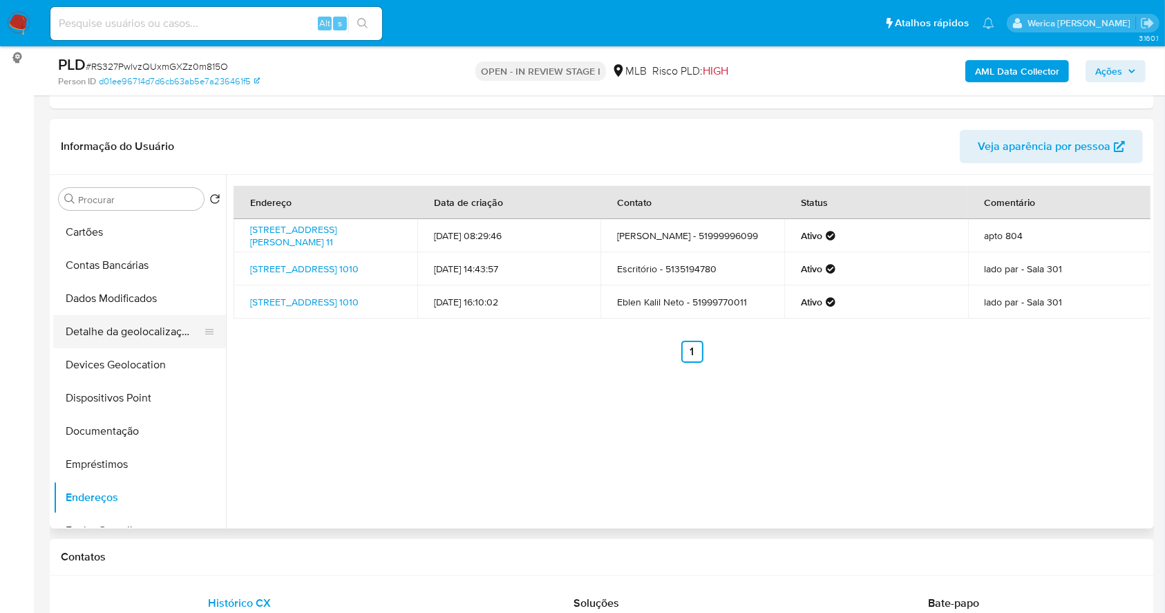
scroll to position [0, 0]
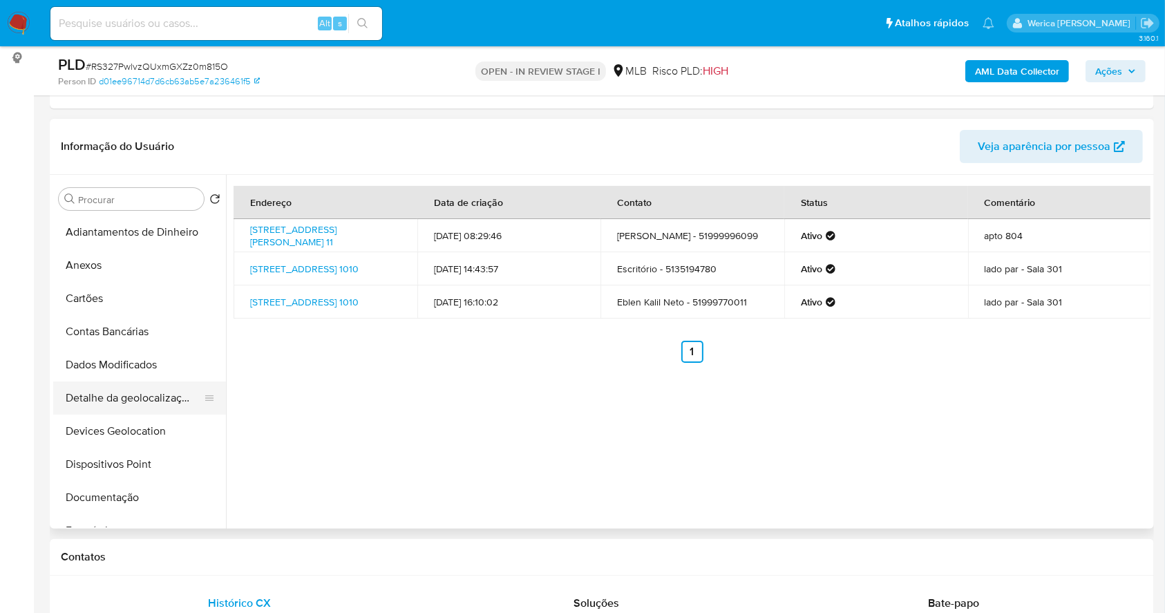
click at [152, 390] on button "Detalhe da geolocalização" at bounding box center [134, 397] width 162 height 33
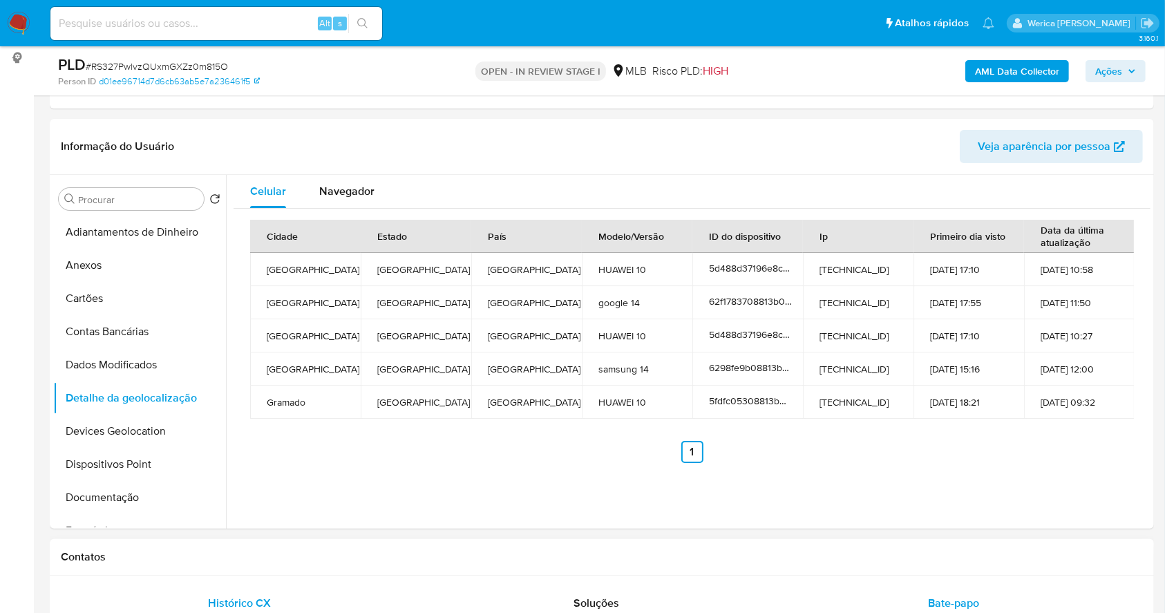
click at [1025, 596] on div "Bate-papo" at bounding box center [954, 603] width 324 height 33
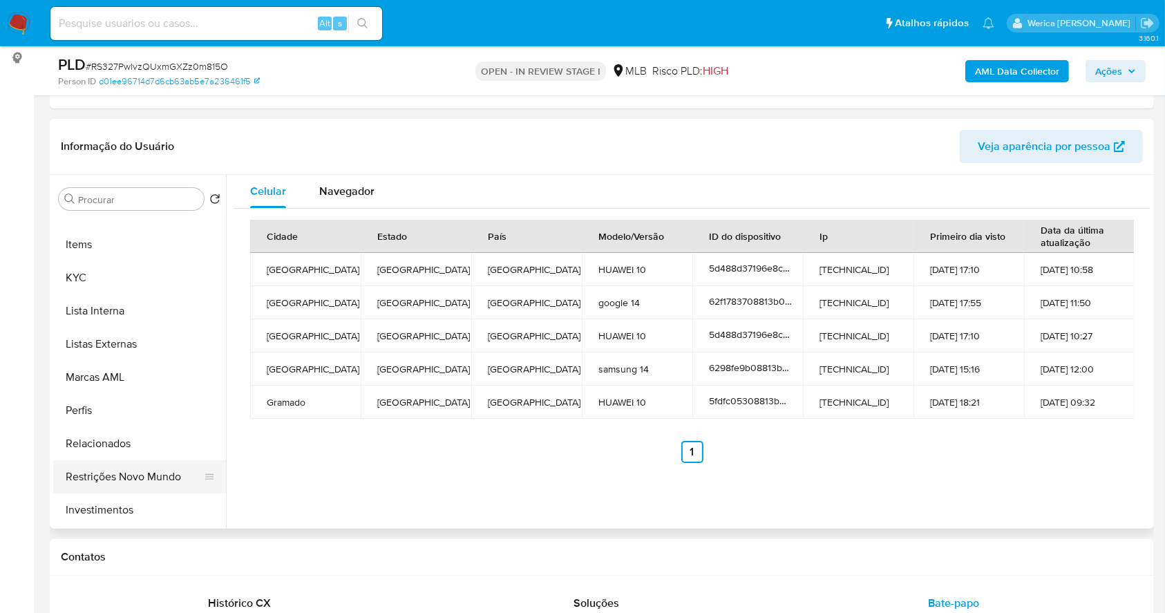
scroll to position [645, 0]
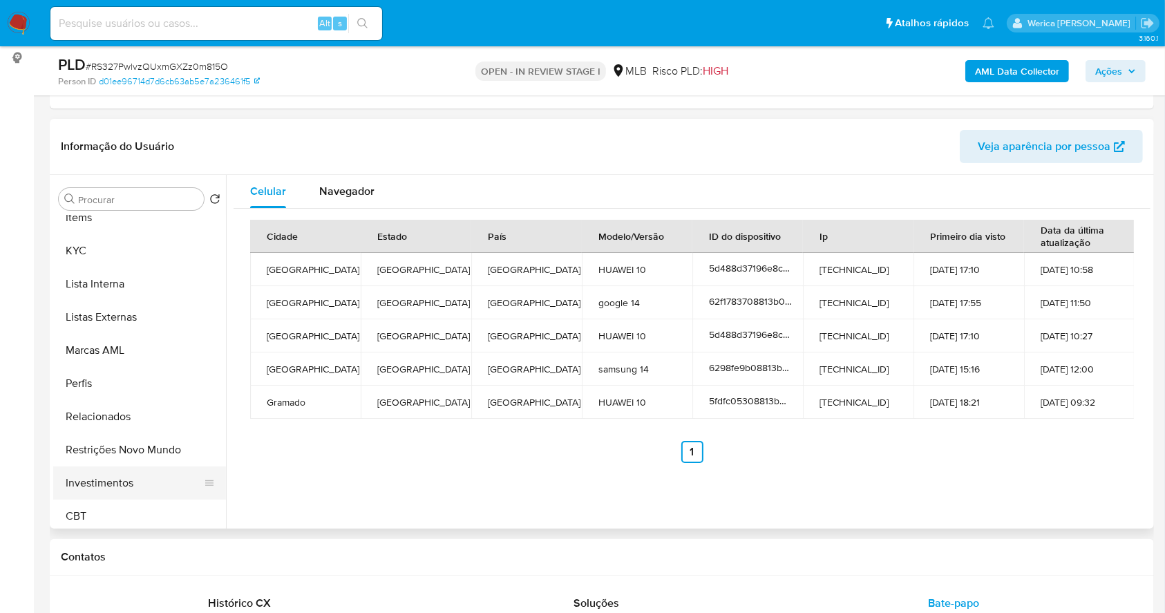
click at [157, 478] on button "Investimentos" at bounding box center [134, 482] width 162 height 33
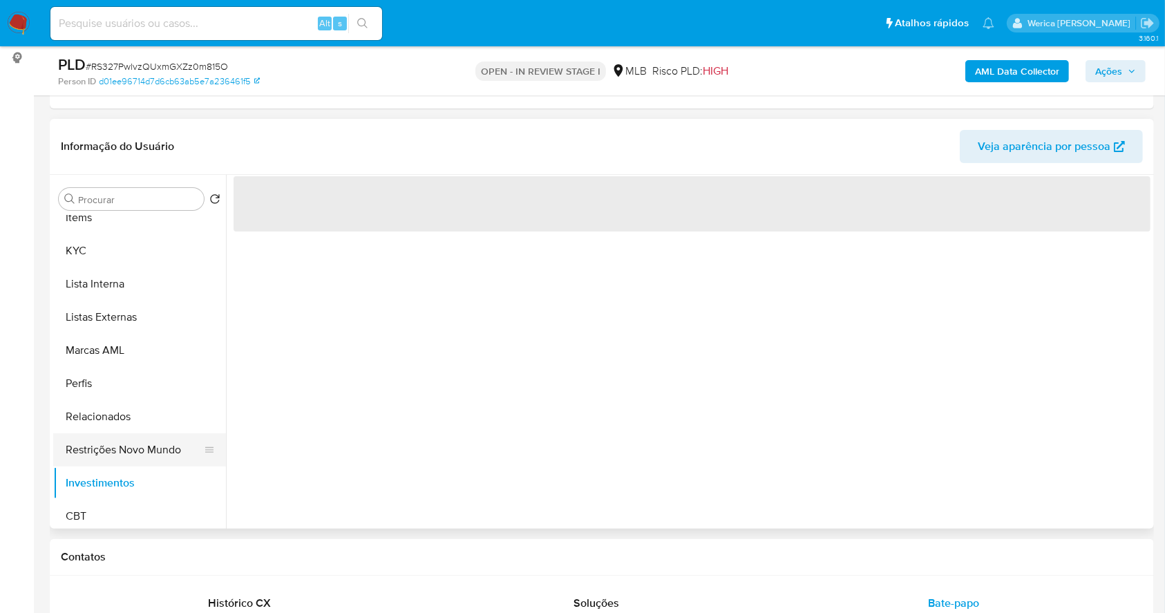
click at [162, 450] on button "Restrições Novo Mundo" at bounding box center [134, 449] width 162 height 33
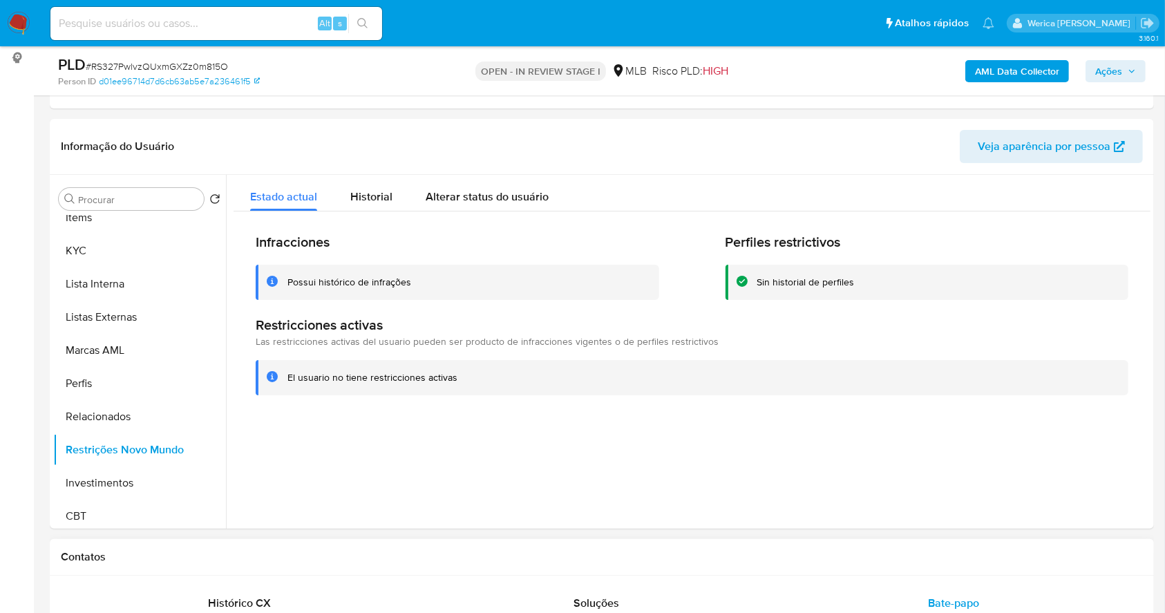
click at [909, 539] on div "Contatos" at bounding box center [602, 557] width 1104 height 37
click at [361, 198] on span "Historial" at bounding box center [371, 197] width 42 height 16
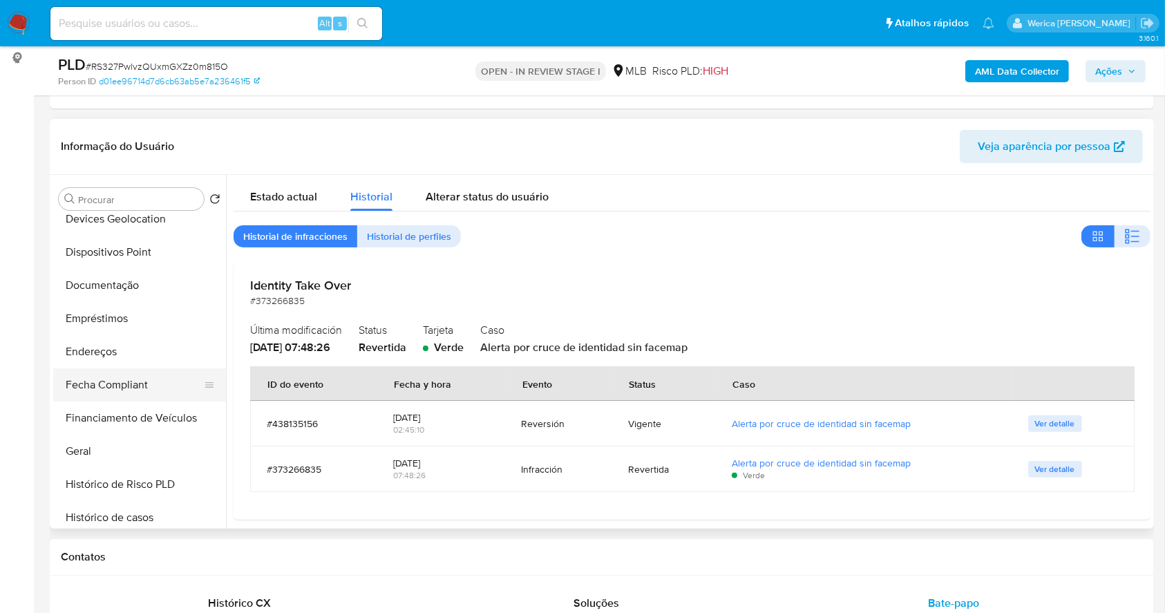
scroll to position [184, 0]
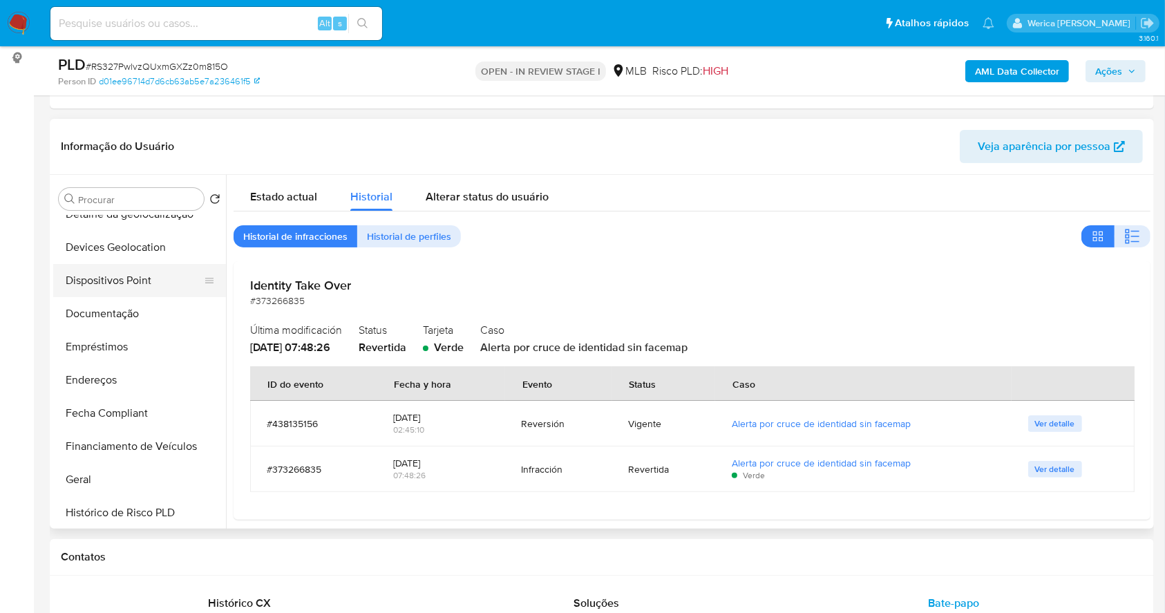
click at [102, 279] on button "Dispositivos Point" at bounding box center [134, 280] width 162 height 33
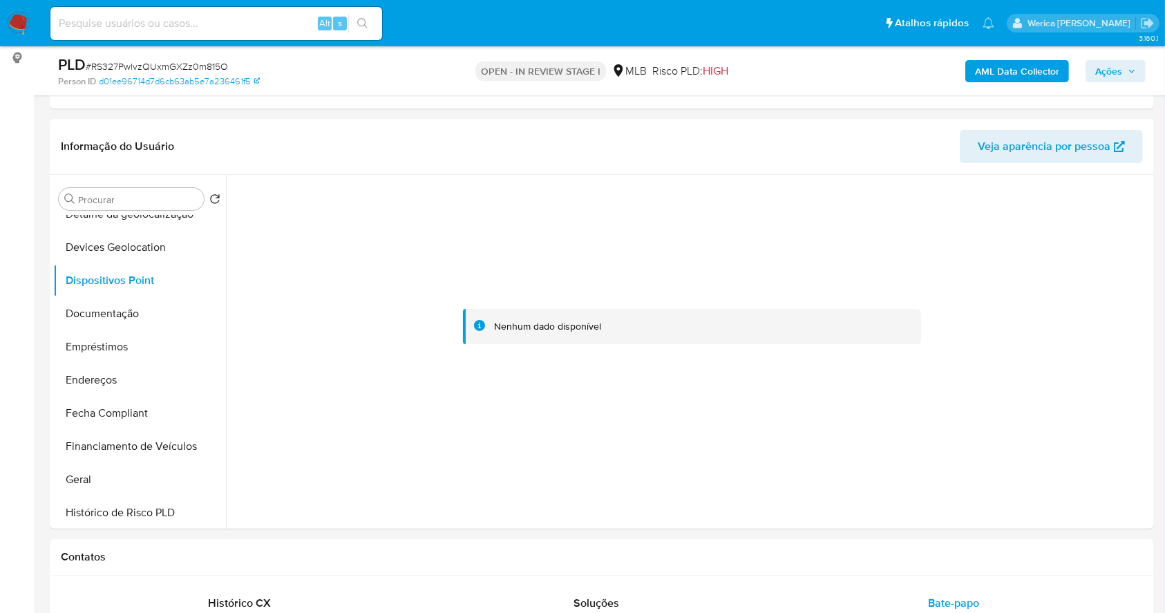
drag, startPoint x: 1046, startPoint y: 546, endPoint x: 1039, endPoint y: 537, distance: 11.3
click at [1046, 546] on div "Contatos" at bounding box center [602, 557] width 1104 height 37
click at [1101, 329] on div at bounding box center [692, 327] width 917 height 304
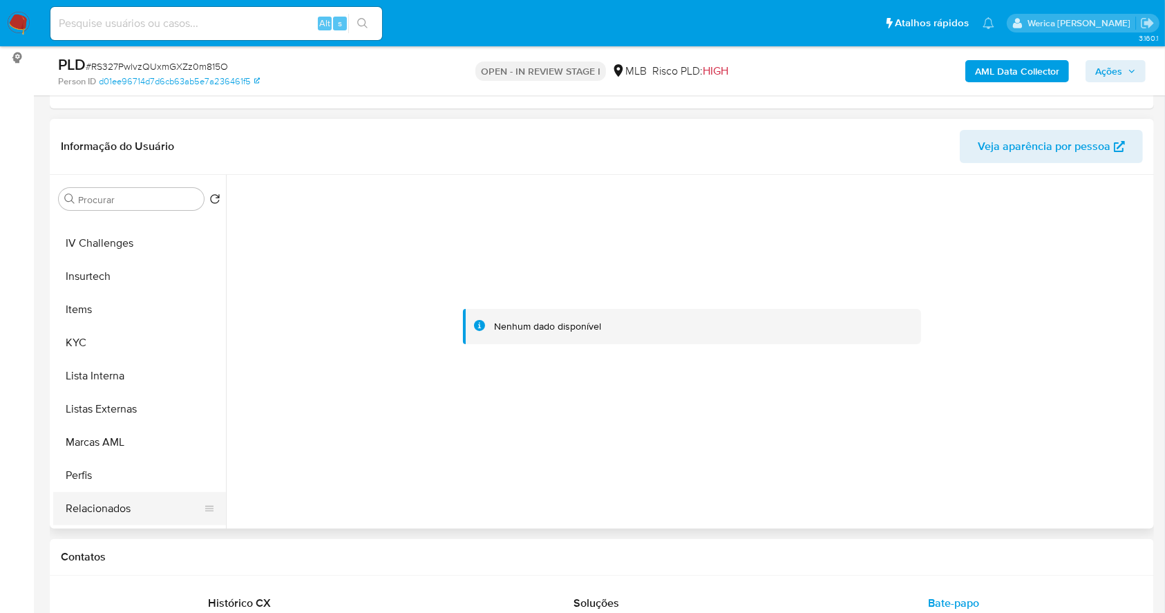
click at [148, 502] on button "Relacionados" at bounding box center [134, 508] width 162 height 33
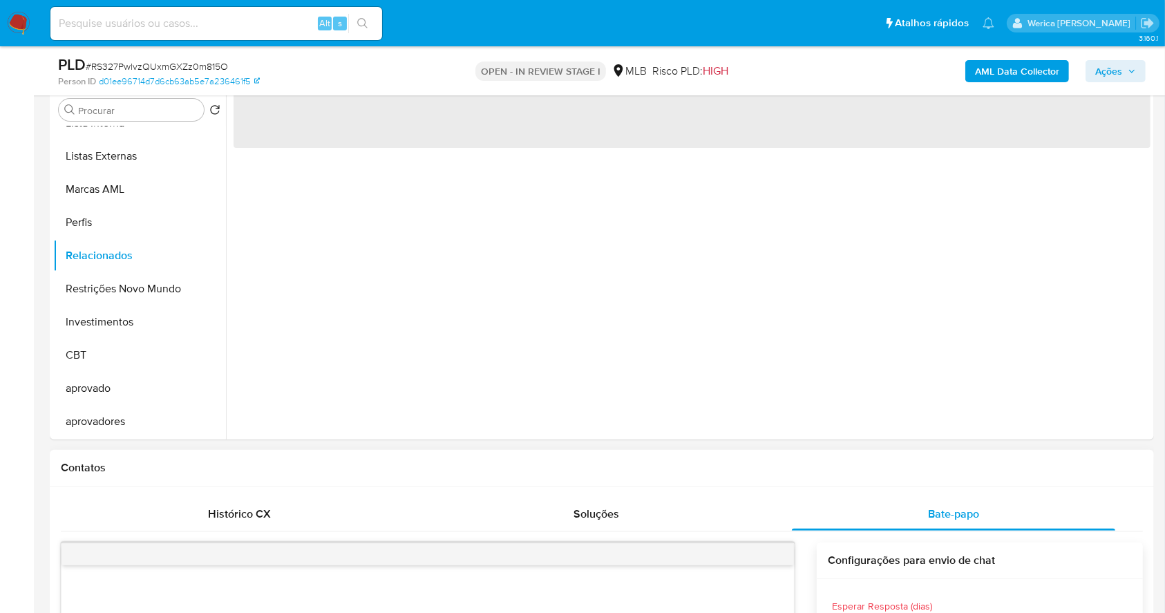
scroll to position [276, 0]
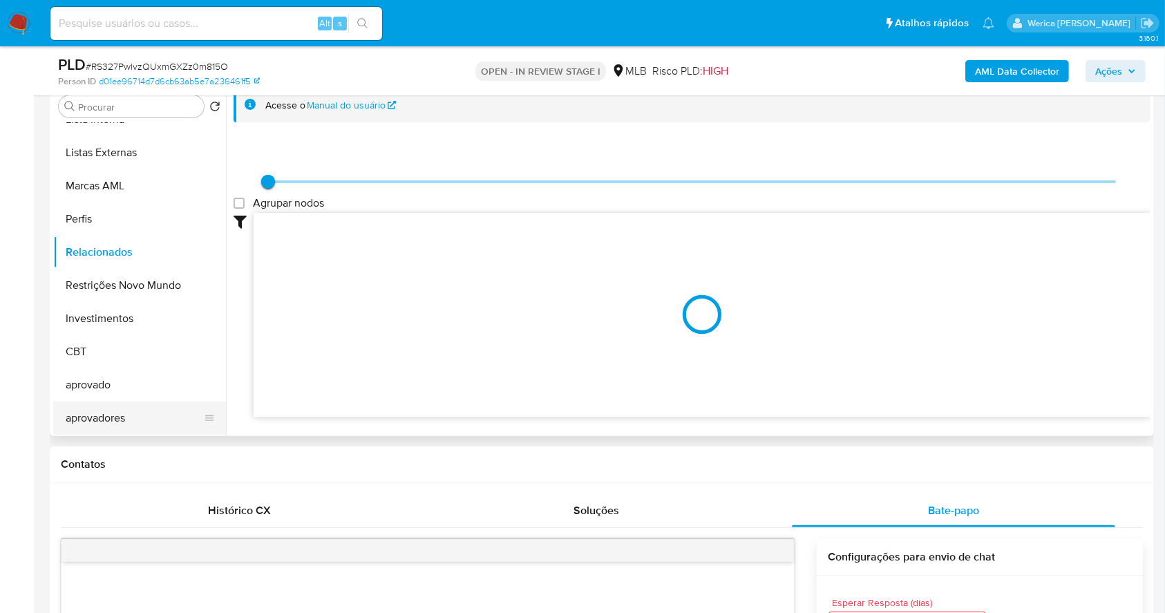
click at [113, 409] on button "aprovadores" at bounding box center [134, 417] width 162 height 33
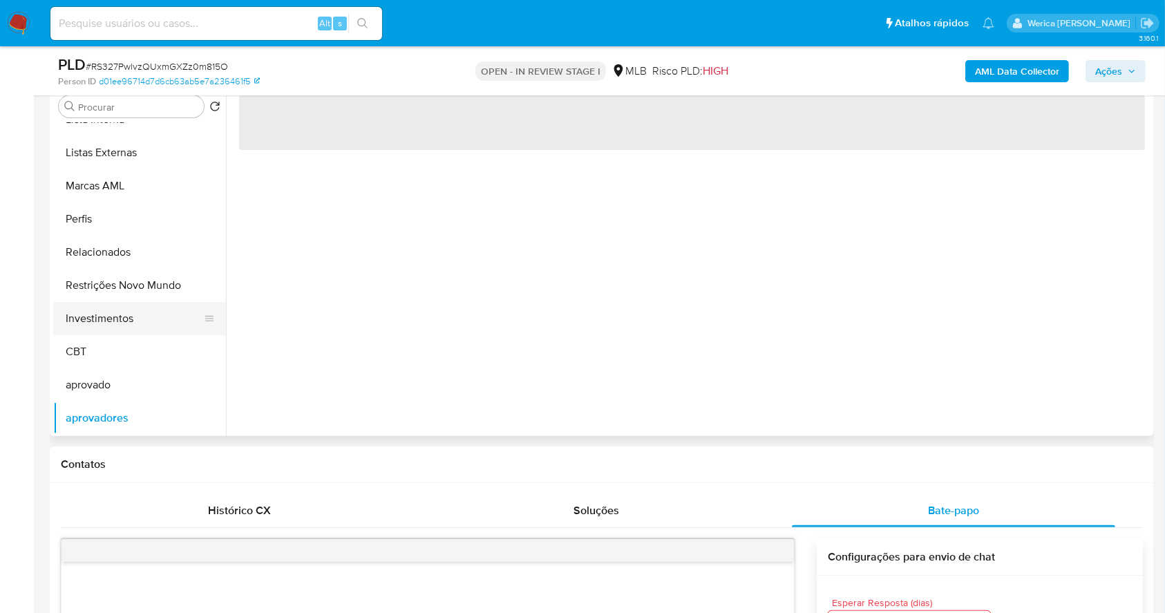
click at [110, 302] on button "Investimentos" at bounding box center [134, 318] width 162 height 33
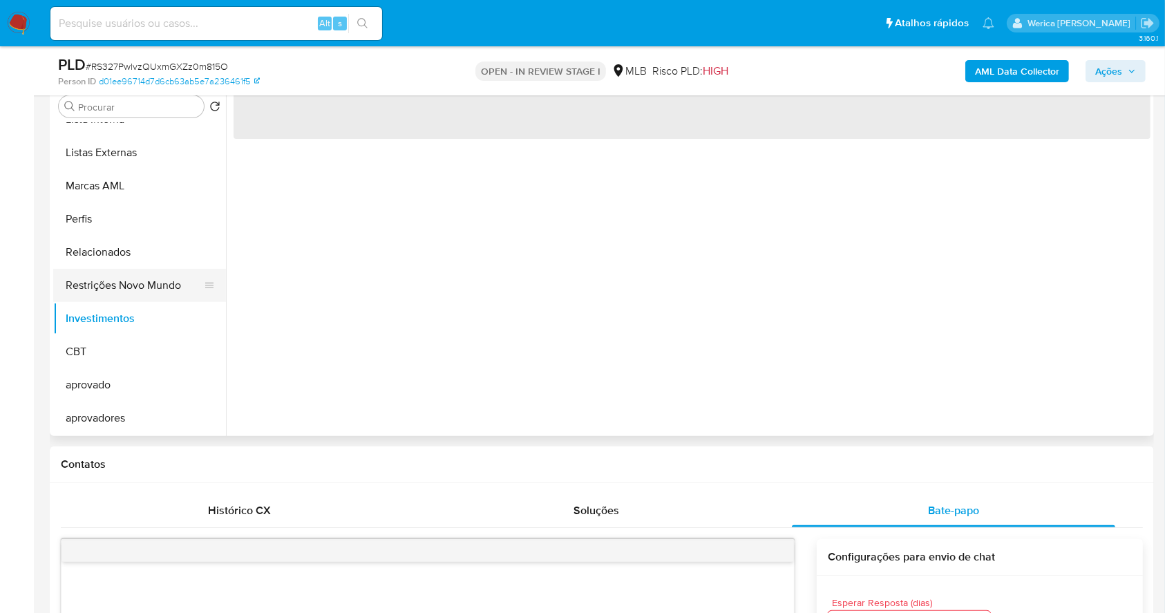
click at [107, 282] on button "Restrições Novo Mundo" at bounding box center [134, 285] width 162 height 33
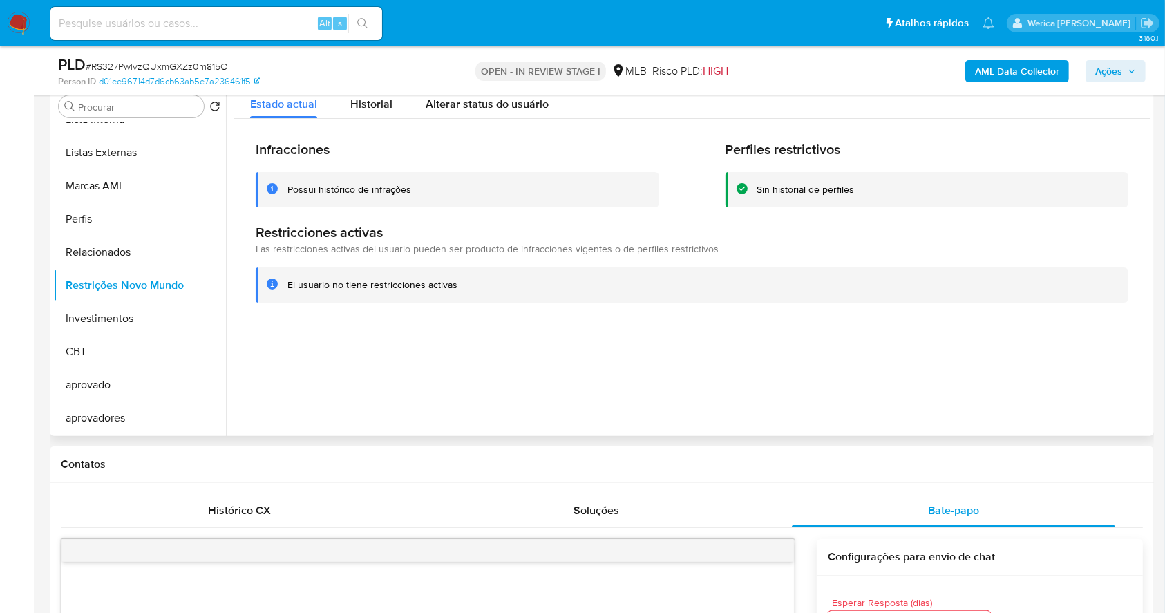
drag, startPoint x: 378, startPoint y: 97, endPoint x: 400, endPoint y: 122, distance: 33.3
click at [379, 100] on span "Historial" at bounding box center [371, 104] width 42 height 16
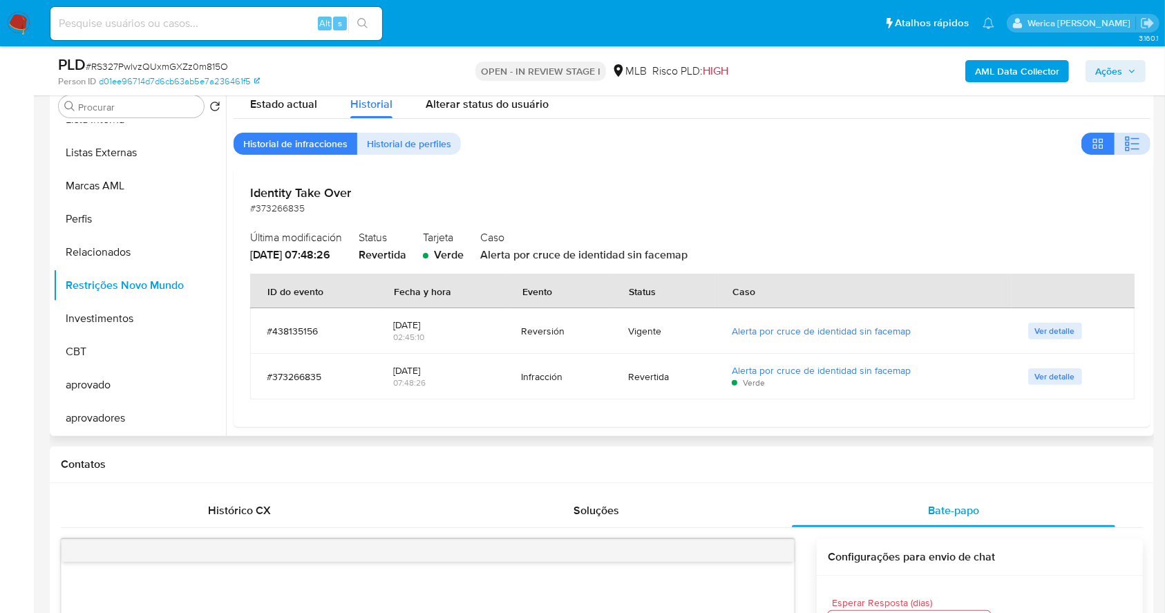
click at [1114, 149] on button "button" at bounding box center [1132, 144] width 36 height 22
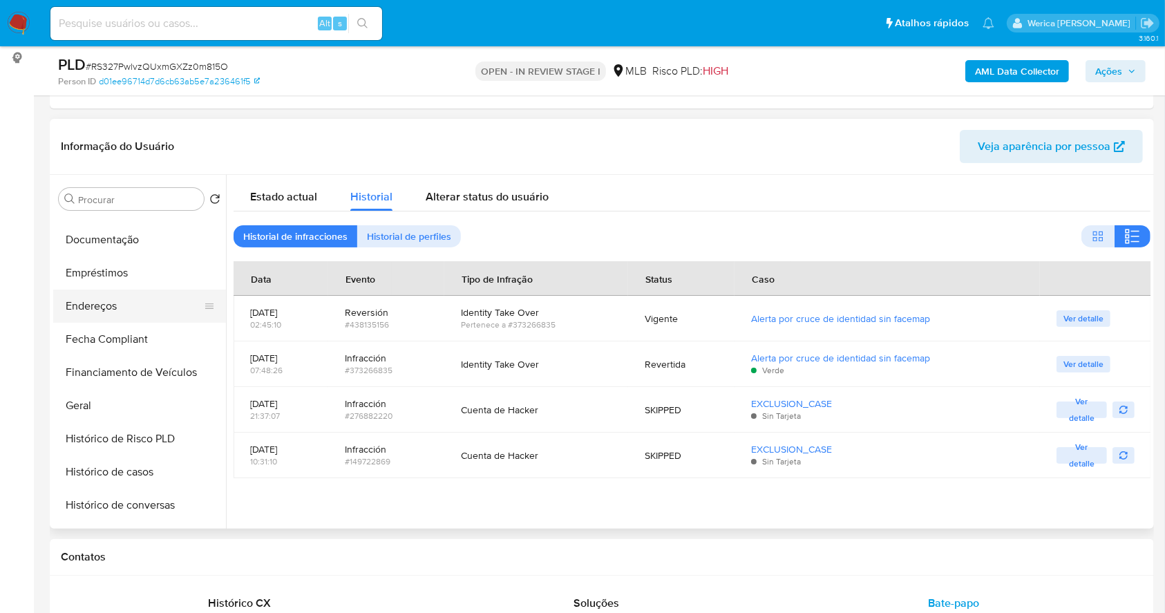
scroll to position [256, 0]
click at [122, 235] on button "Documentação" at bounding box center [134, 241] width 162 height 33
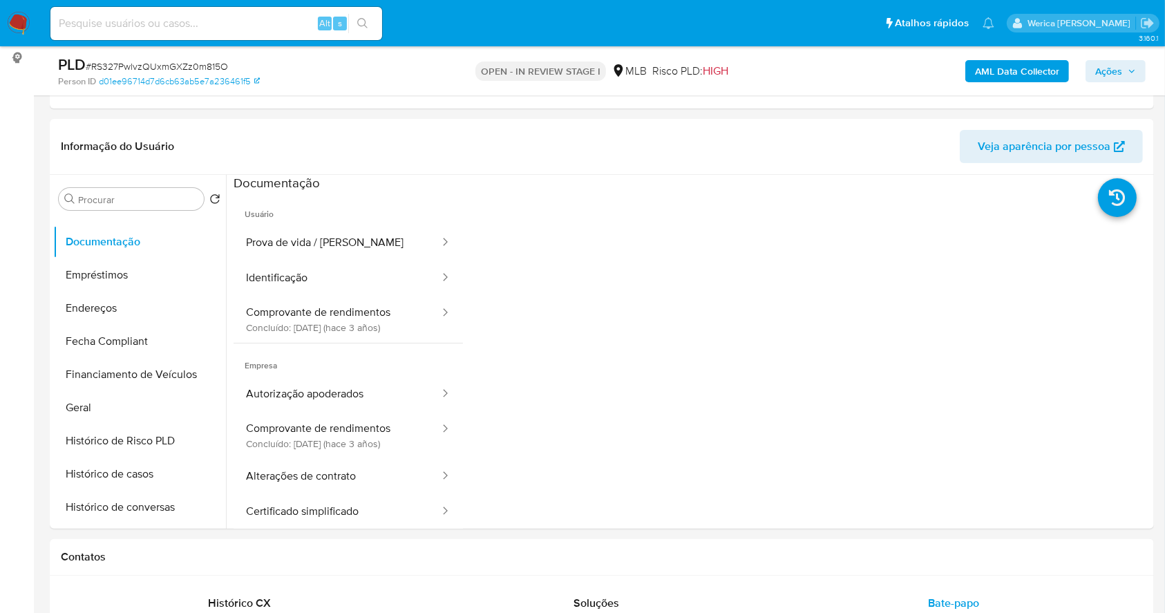
click at [334, 251] on button "Prova de vida / Selfie" at bounding box center [337, 242] width 207 height 35
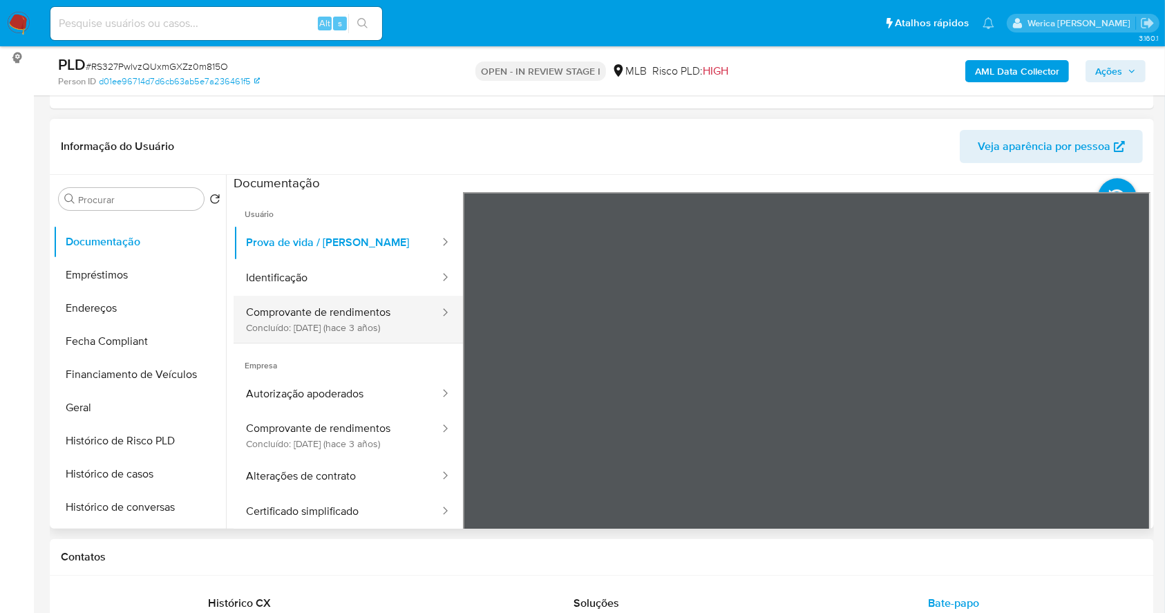
click at [401, 319] on button "Comprovante de rendimentos Concluído: 13/12/2022 (hace 3 años)" at bounding box center [337, 319] width 207 height 47
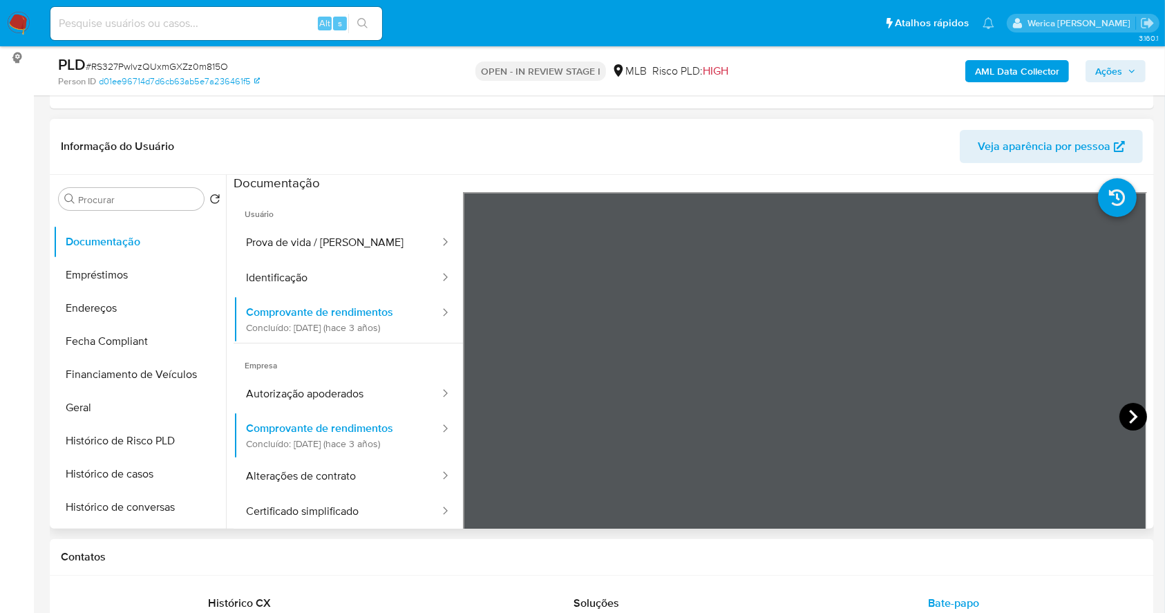
click at [1136, 411] on icon at bounding box center [1133, 417] width 28 height 28
click at [1096, 562] on h1 "Contatos" at bounding box center [602, 557] width 1082 height 14
click at [986, 64] on b "AML Data Collector" at bounding box center [1017, 71] width 84 height 22
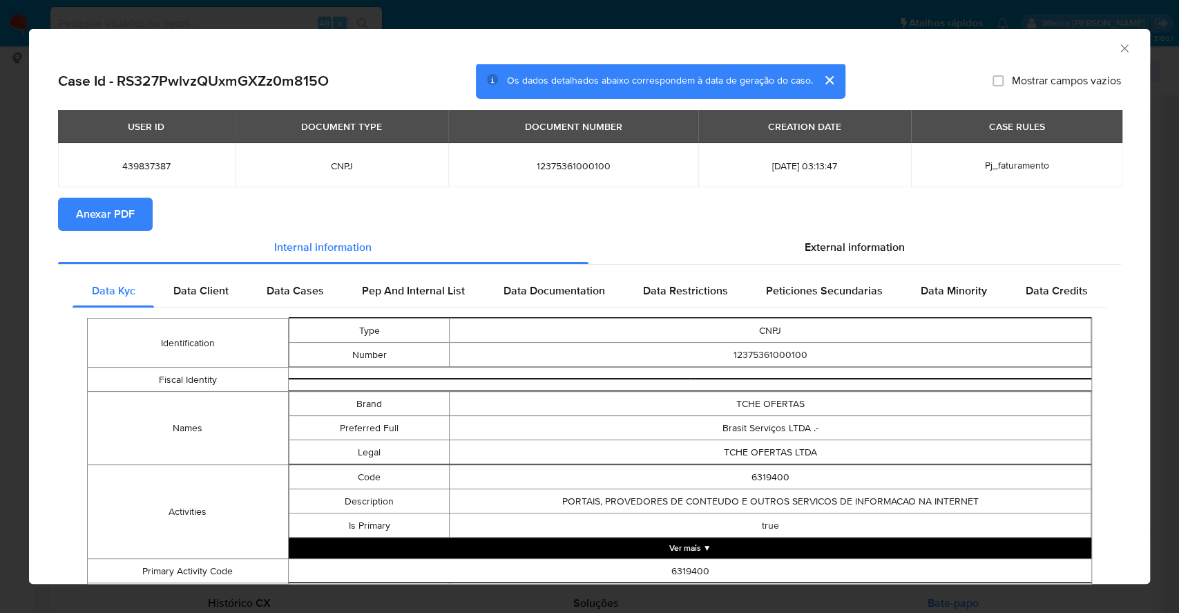
click at [119, 205] on span "Anexar PDF" at bounding box center [105, 214] width 59 height 30
click at [1111, 41] on div "AML Data Collector" at bounding box center [589, 46] width 1121 height 35
click at [1121, 49] on icon "Fechar a janela" at bounding box center [1125, 48] width 8 height 8
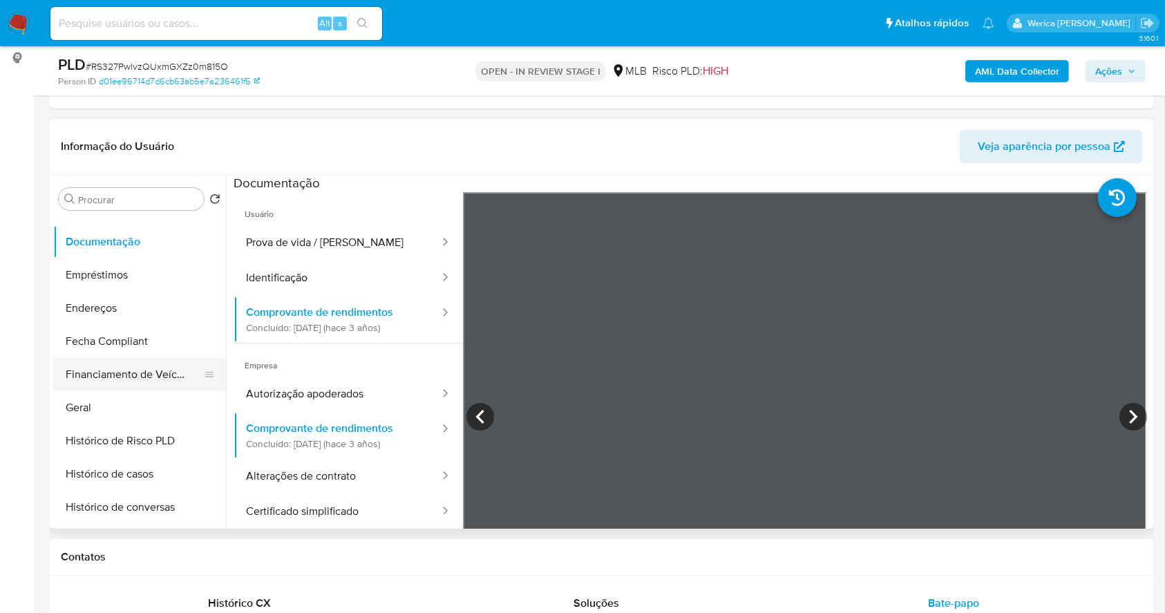
scroll to position [0, 0]
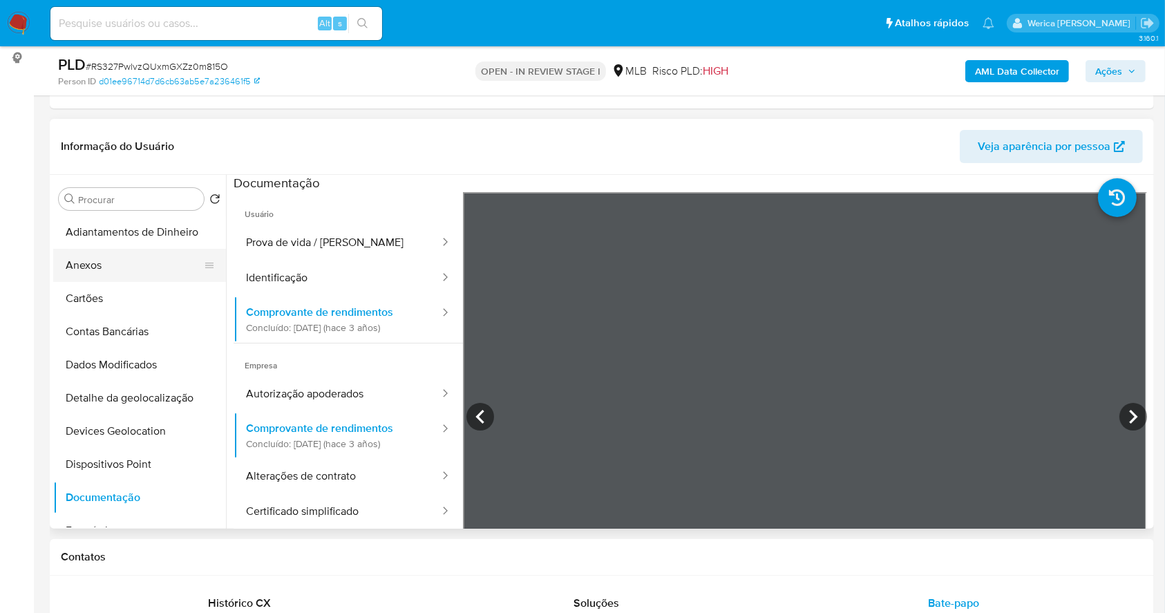
click at [108, 257] on button "Anexos" at bounding box center [134, 265] width 162 height 33
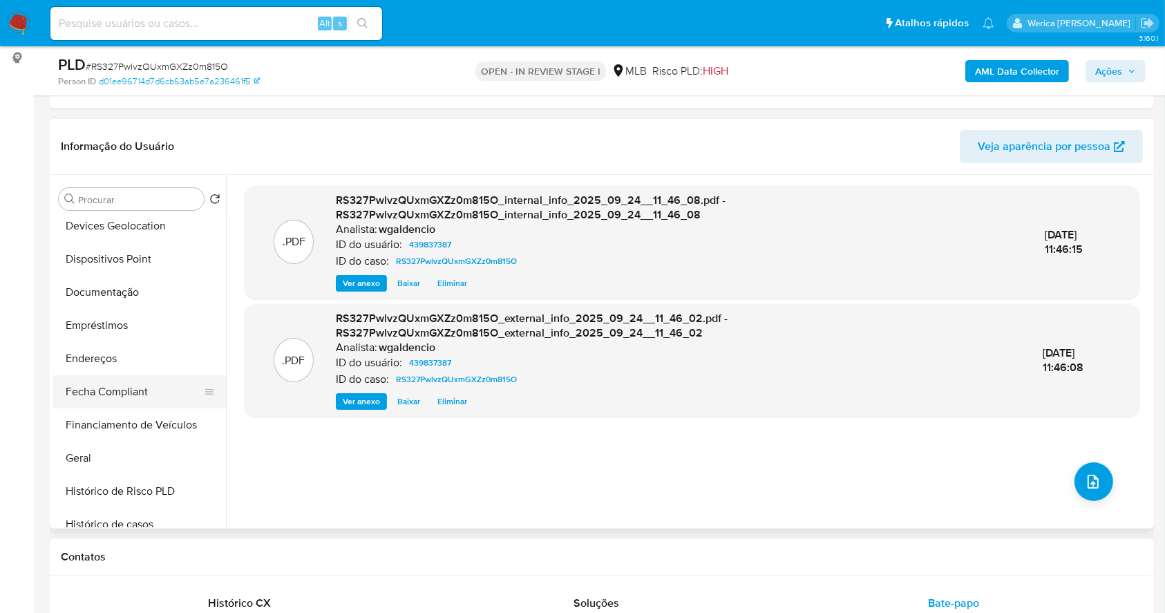
scroll to position [276, 0]
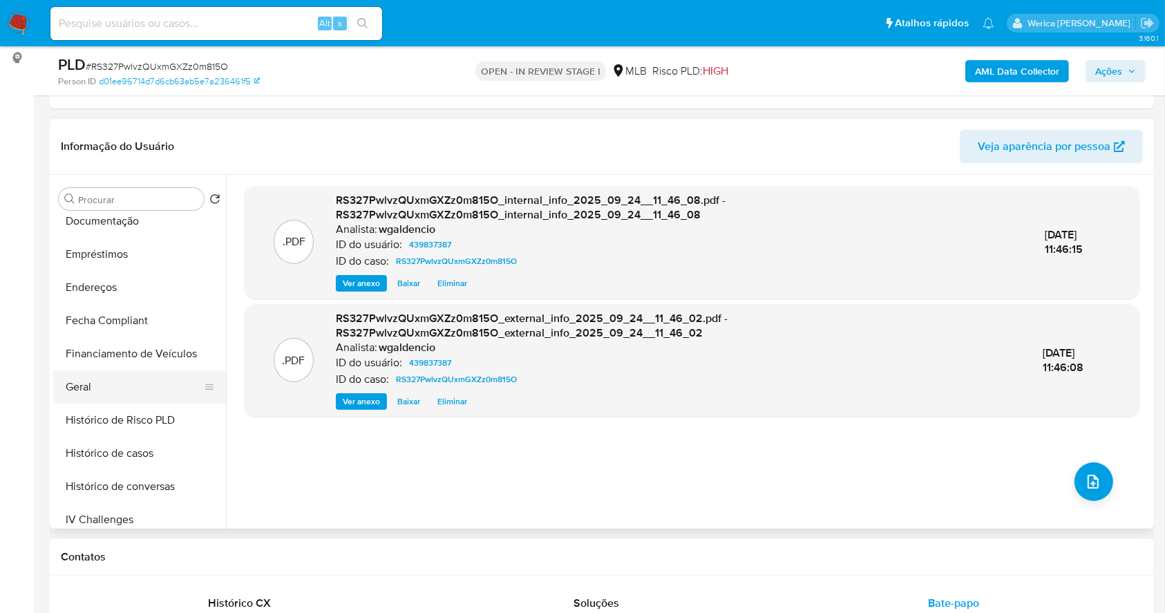
click at [108, 382] on button "Geral" at bounding box center [134, 386] width 162 height 33
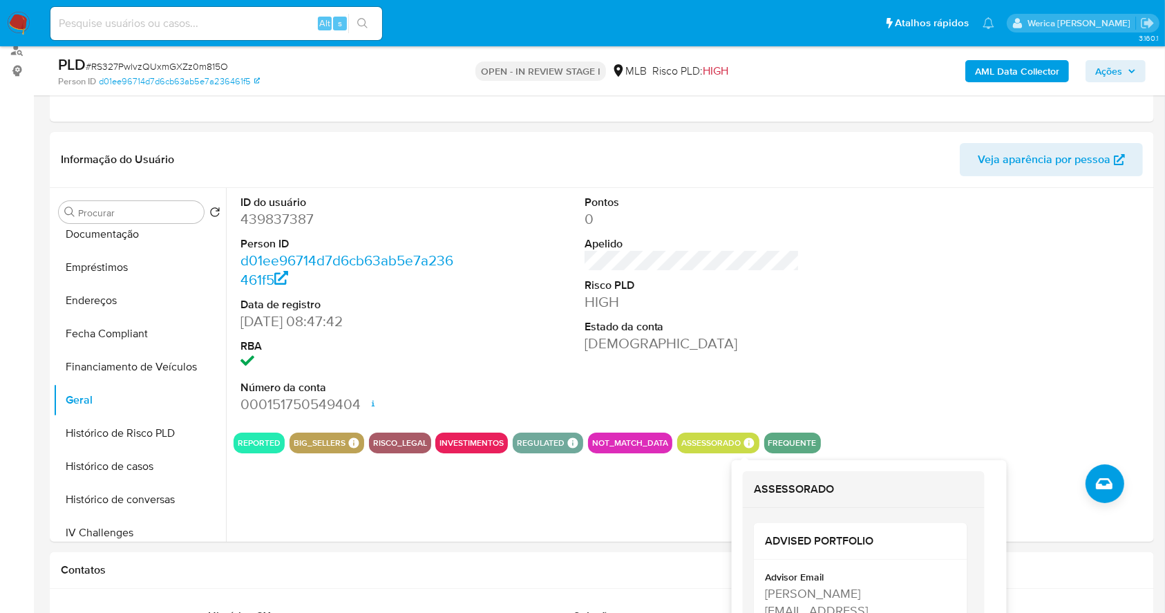
scroll to position [92, 0]
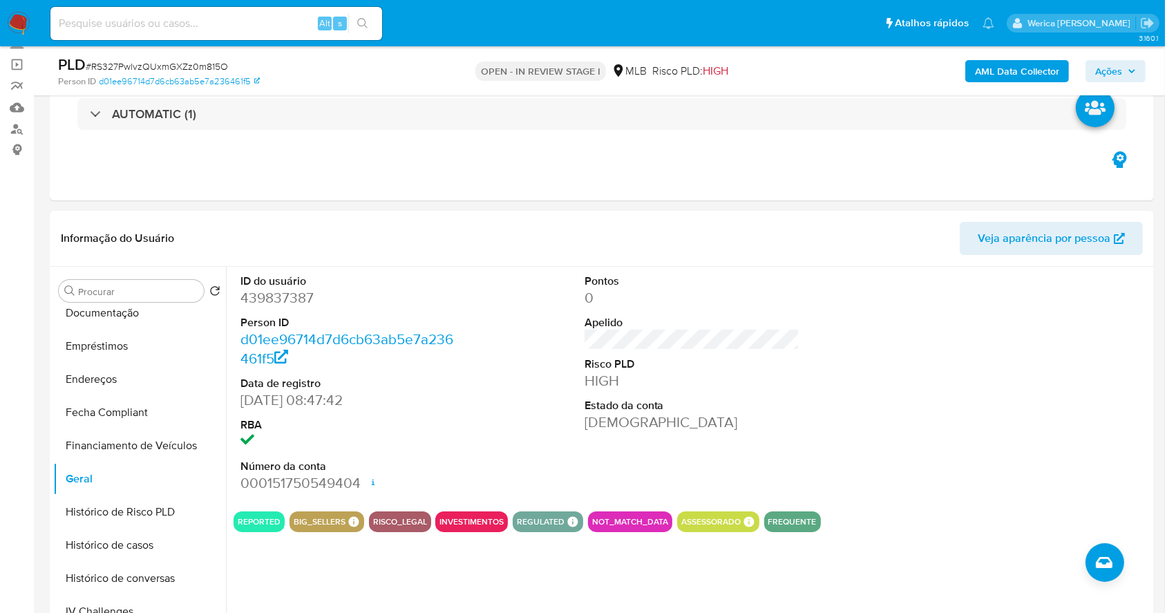
click at [1121, 61] on span "Ações" at bounding box center [1108, 71] width 27 height 22
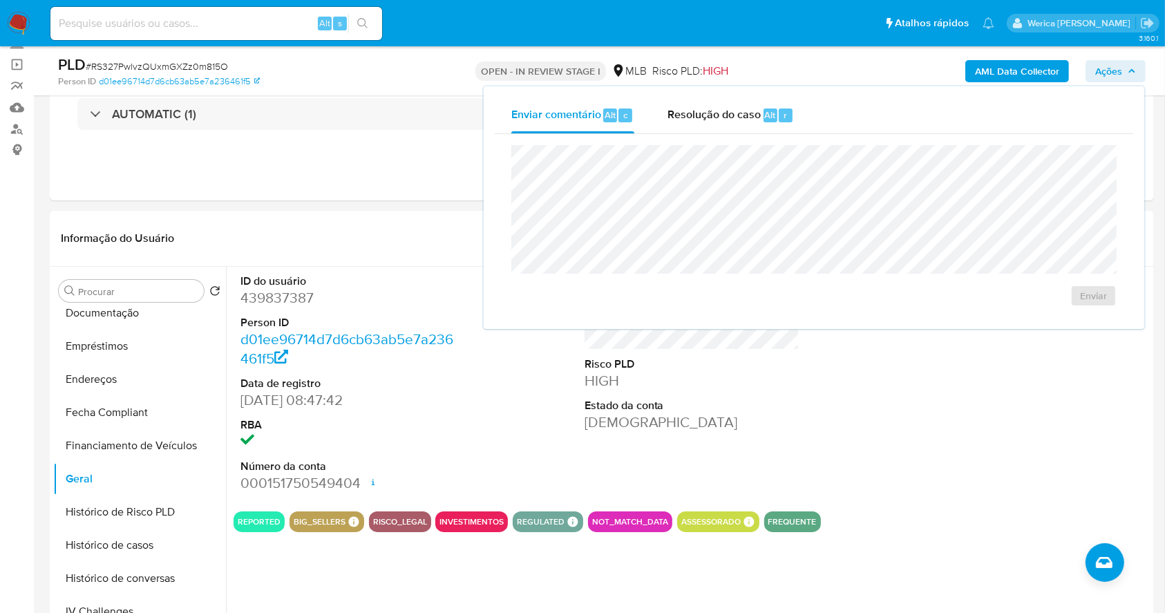
click at [1126, 68] on span "Ações" at bounding box center [1115, 70] width 41 height 19
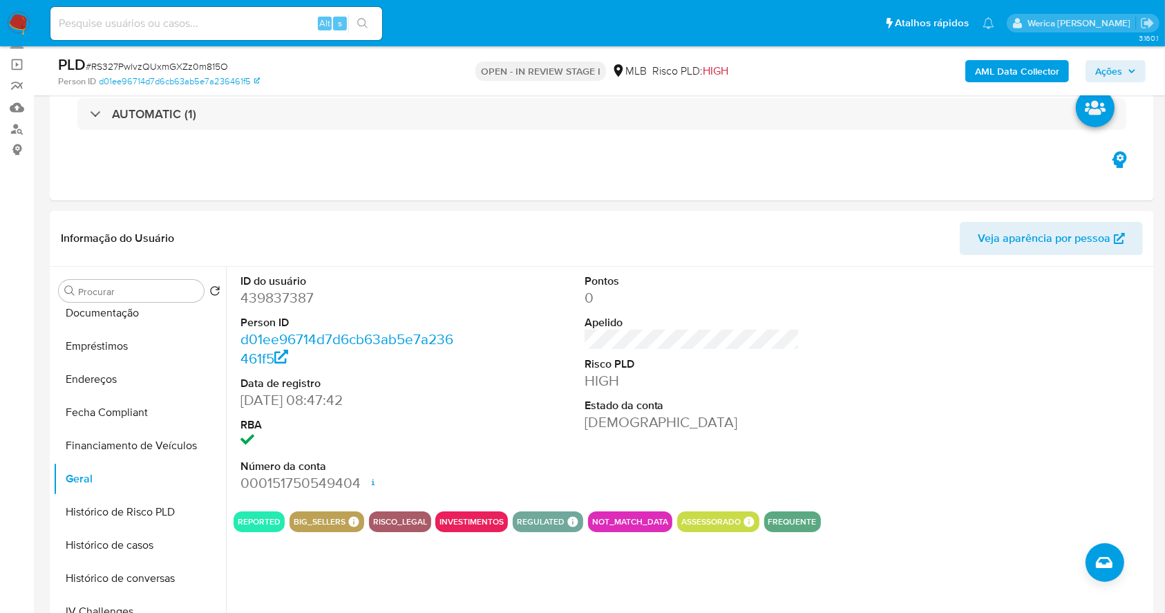
click at [1105, 68] on span "Ações" at bounding box center [1108, 71] width 27 height 22
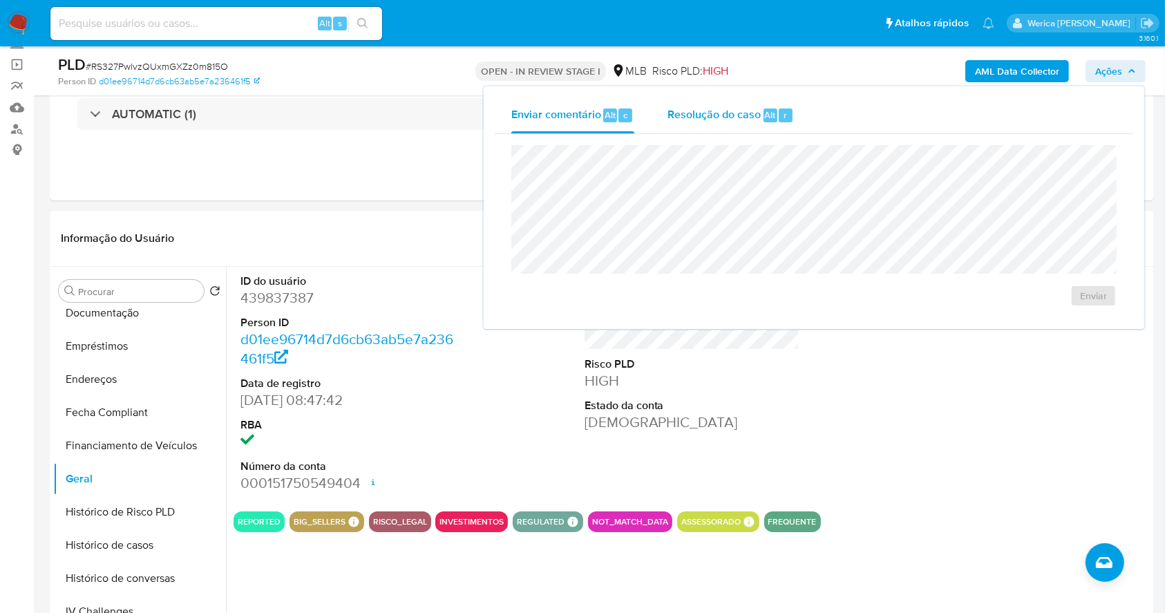
click at [753, 117] on span "Resolução do caso" at bounding box center [713, 114] width 93 height 16
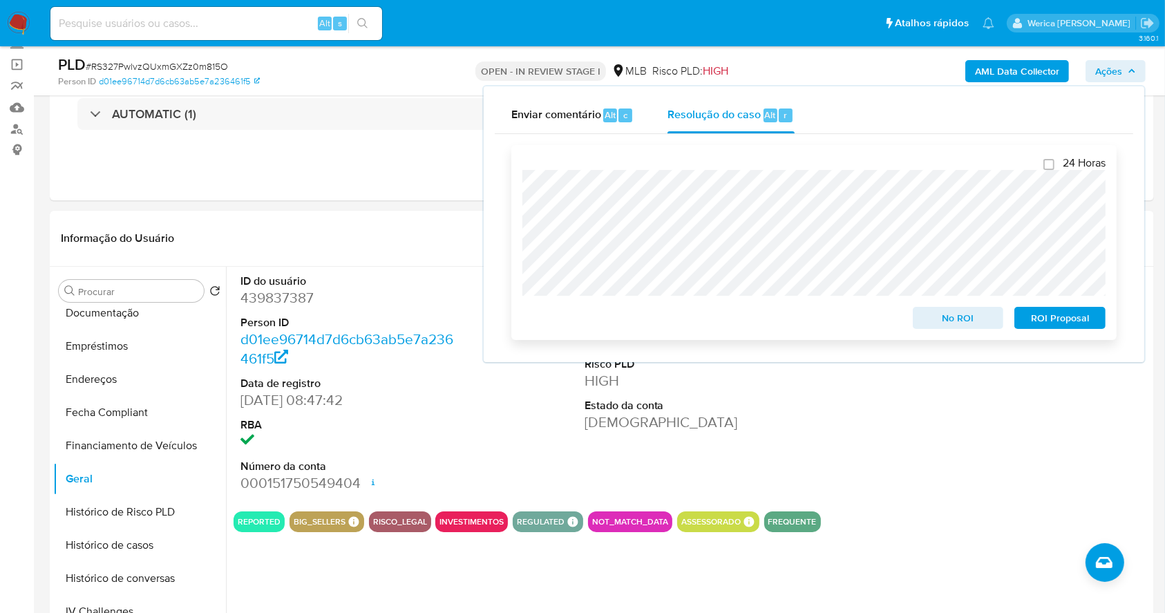
click at [1046, 319] on span "ROI Proposal" at bounding box center [1060, 317] width 72 height 19
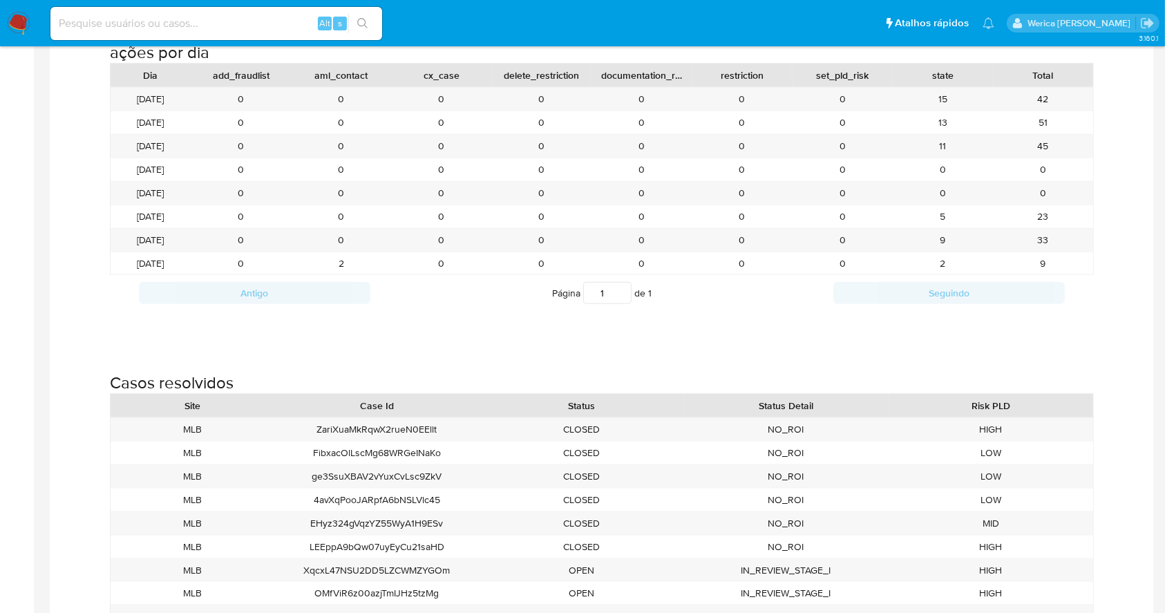
scroll to position [1658, 0]
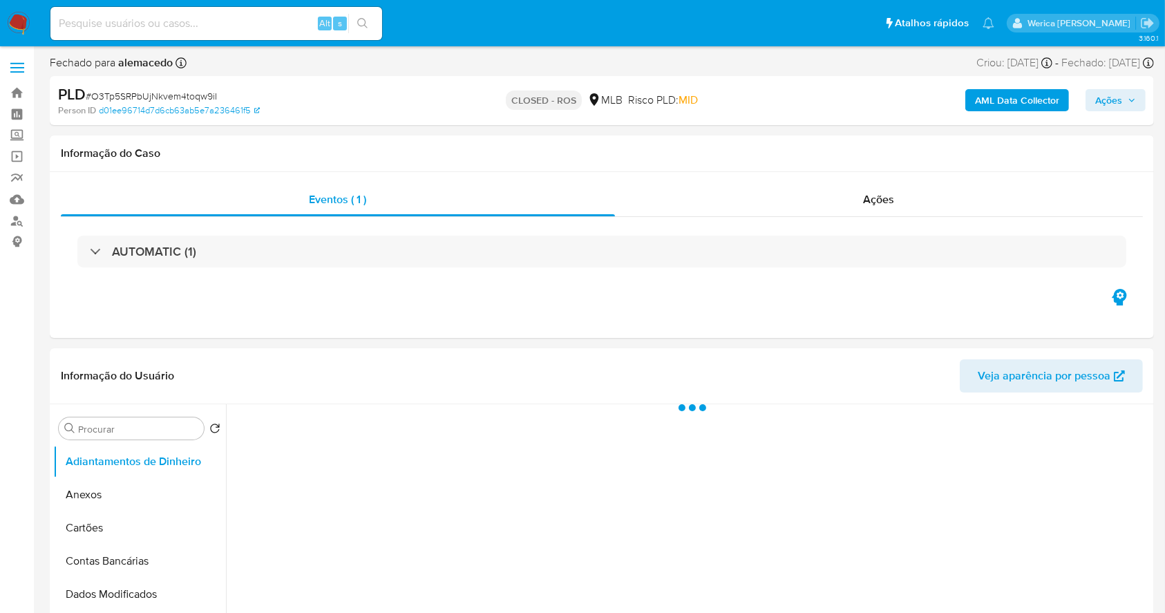
select select "10"
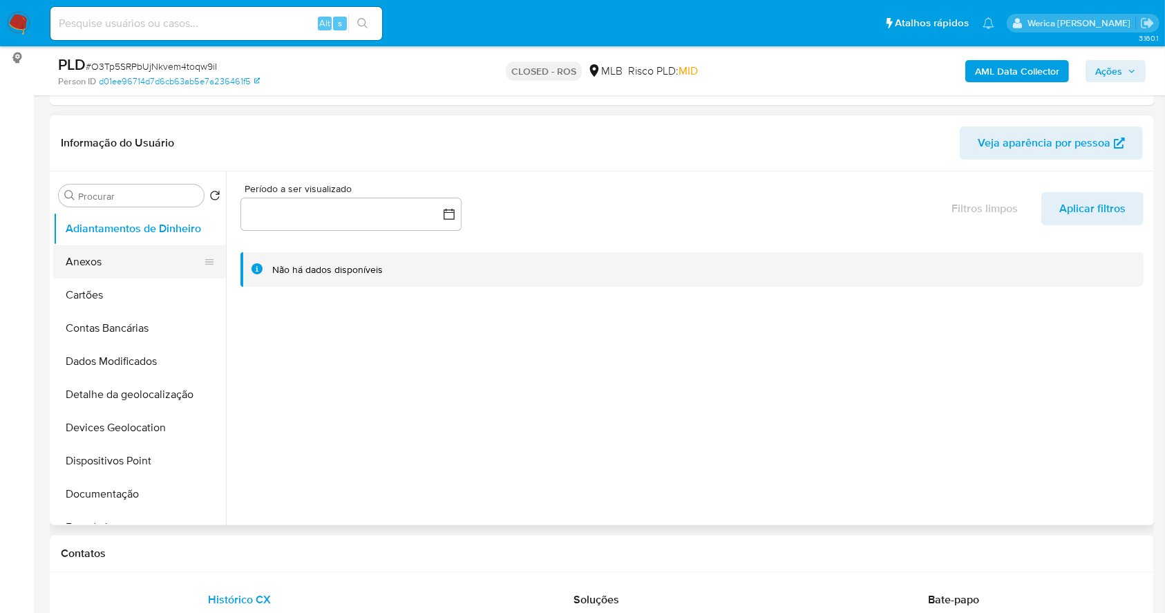
click at [130, 260] on button "Anexos" at bounding box center [134, 261] width 162 height 33
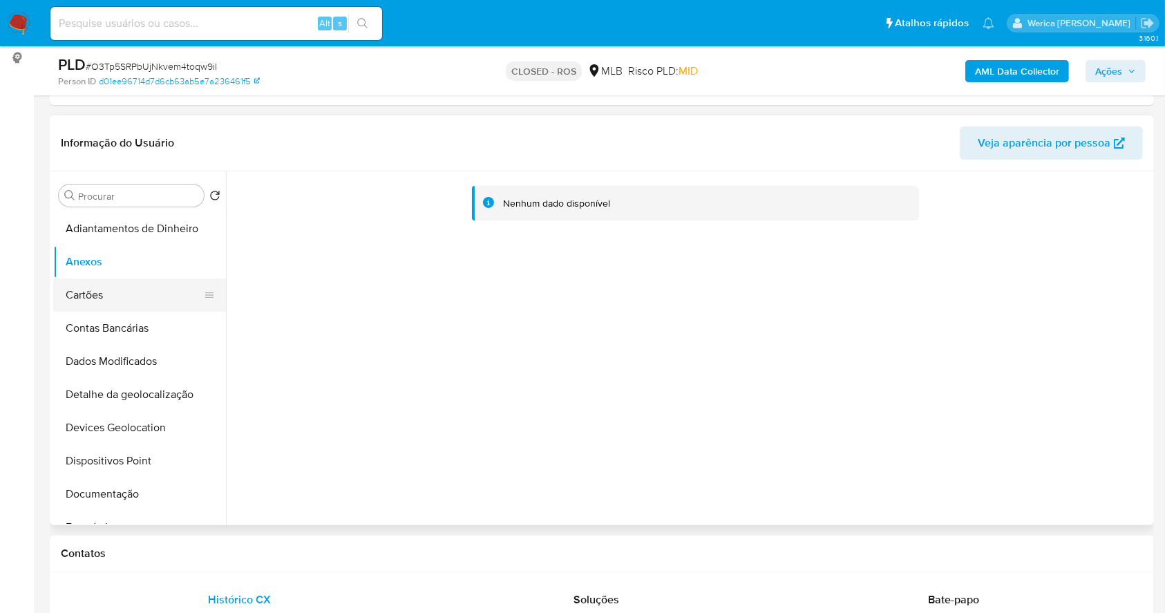
click at [103, 290] on button "Cartões" at bounding box center [134, 294] width 162 height 33
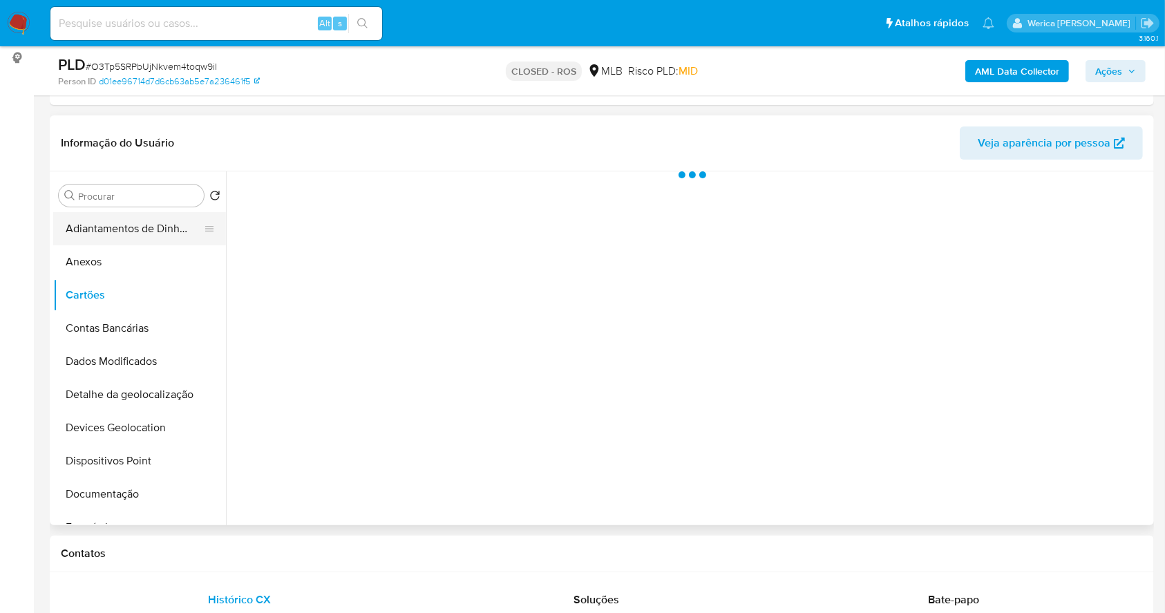
click at [94, 241] on button "Adiantamentos de Dinheiro" at bounding box center [134, 228] width 162 height 33
click at [92, 247] on button "Anexos" at bounding box center [134, 261] width 162 height 33
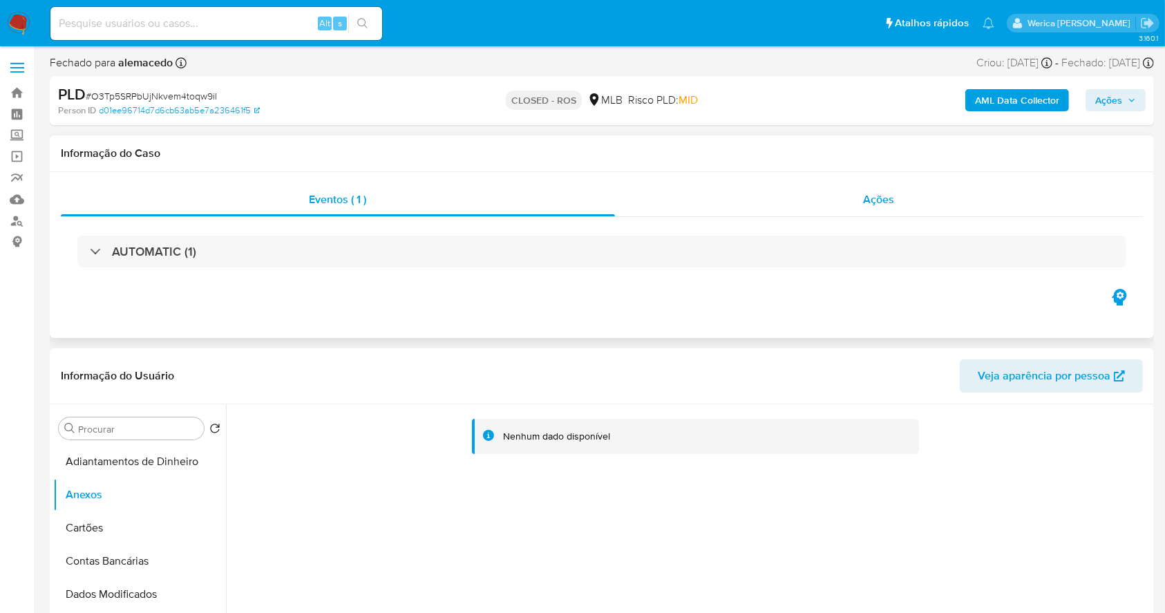
drag, startPoint x: 904, startPoint y: 209, endPoint x: 886, endPoint y: 201, distance: 20.1
click at [904, 207] on div "Ações" at bounding box center [879, 199] width 528 height 33
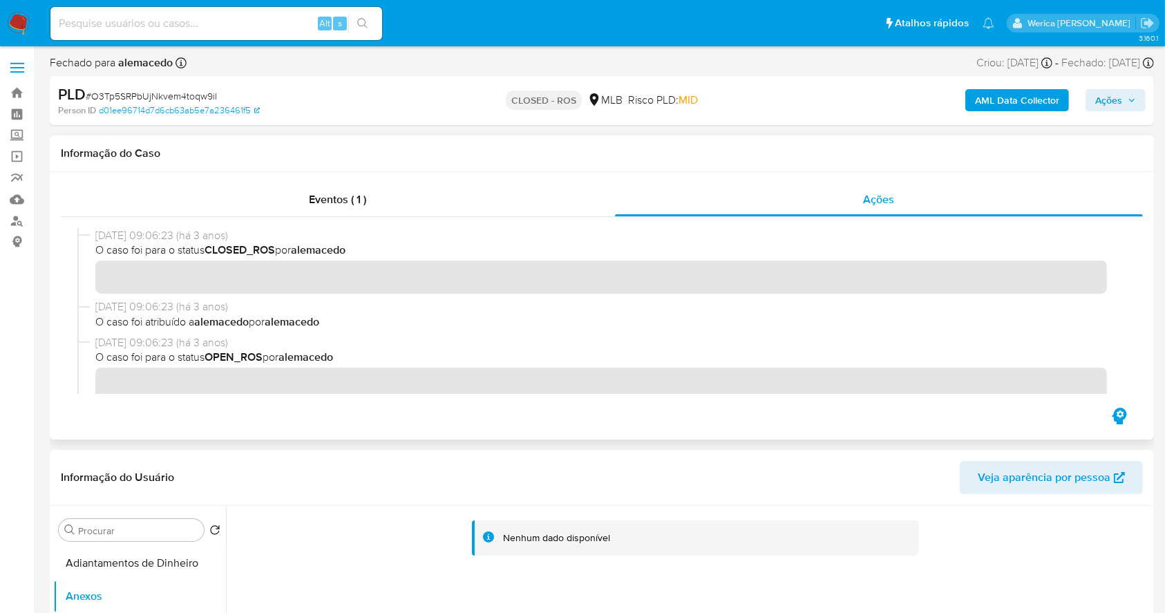
drag, startPoint x: 92, startPoint y: 237, endPoint x: 151, endPoint y: 237, distance: 58.7
click at [151, 237] on div "[DATE] 09:06:23 (há 3 anos) O caso foi para o status CLOSED_ROS por [PERSON_NAM…" at bounding box center [601, 263] width 1049 height 71
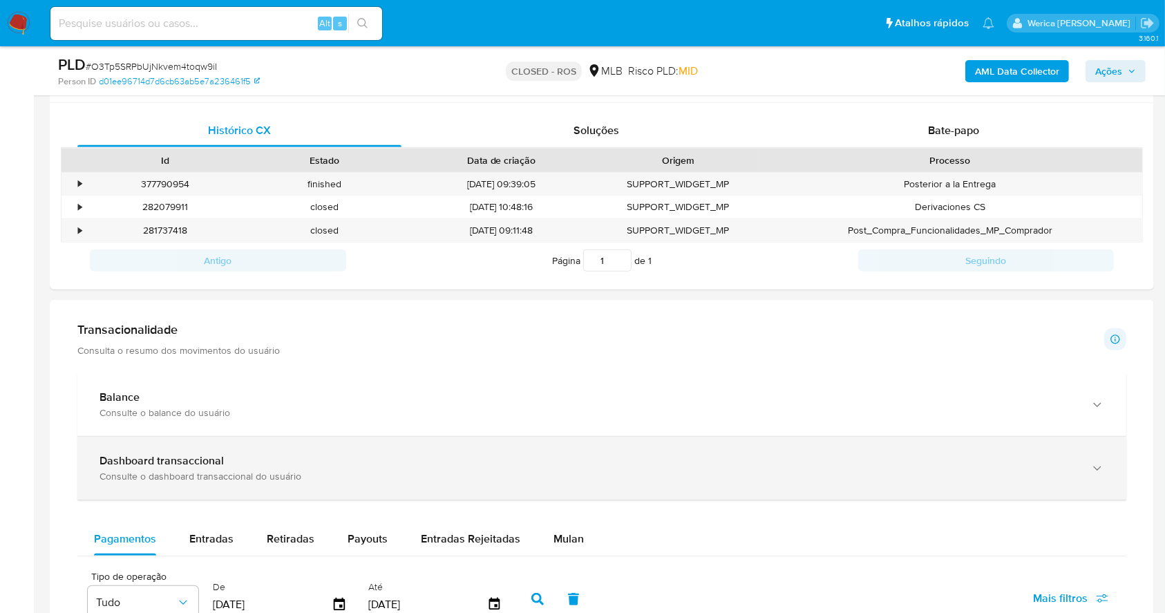
scroll to position [829, 0]
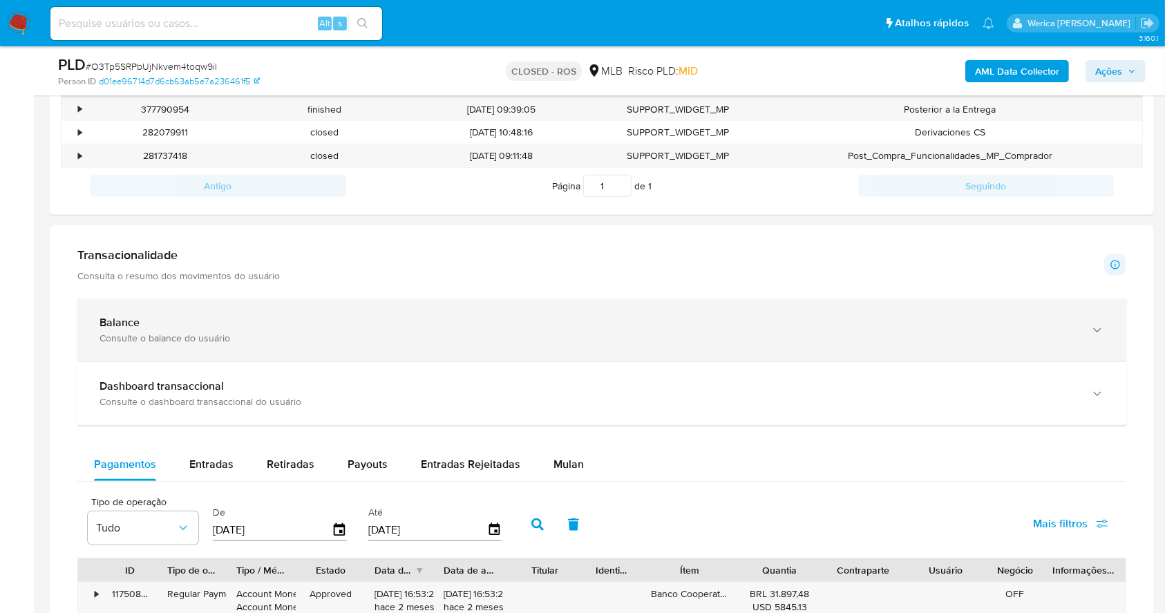
click at [660, 322] on div "Balance" at bounding box center [587, 323] width 977 height 14
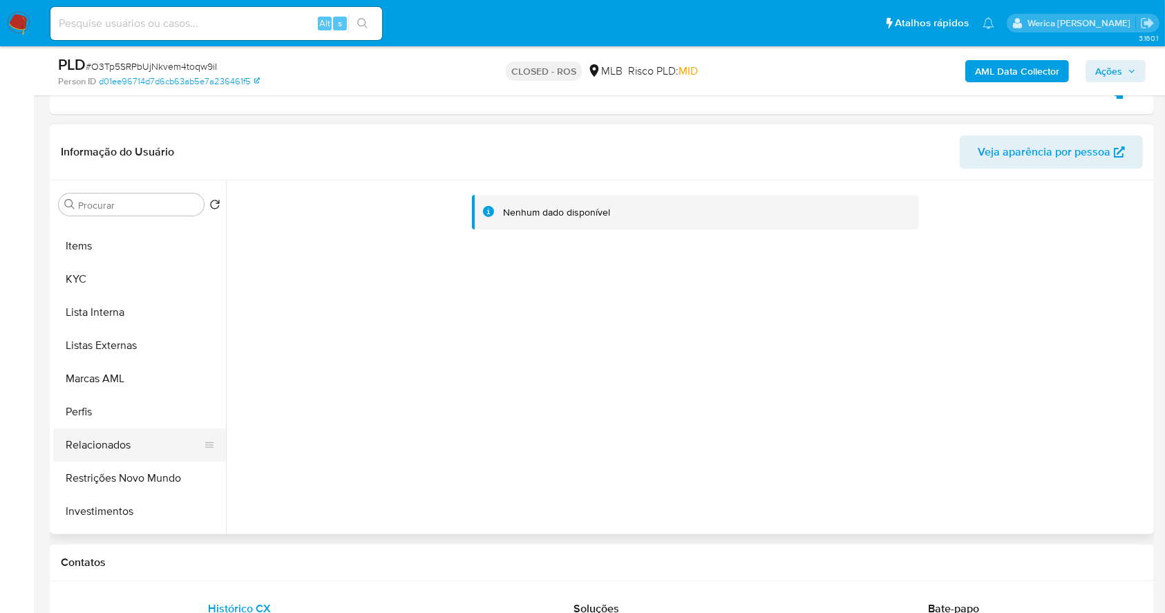
scroll to position [645, 0]
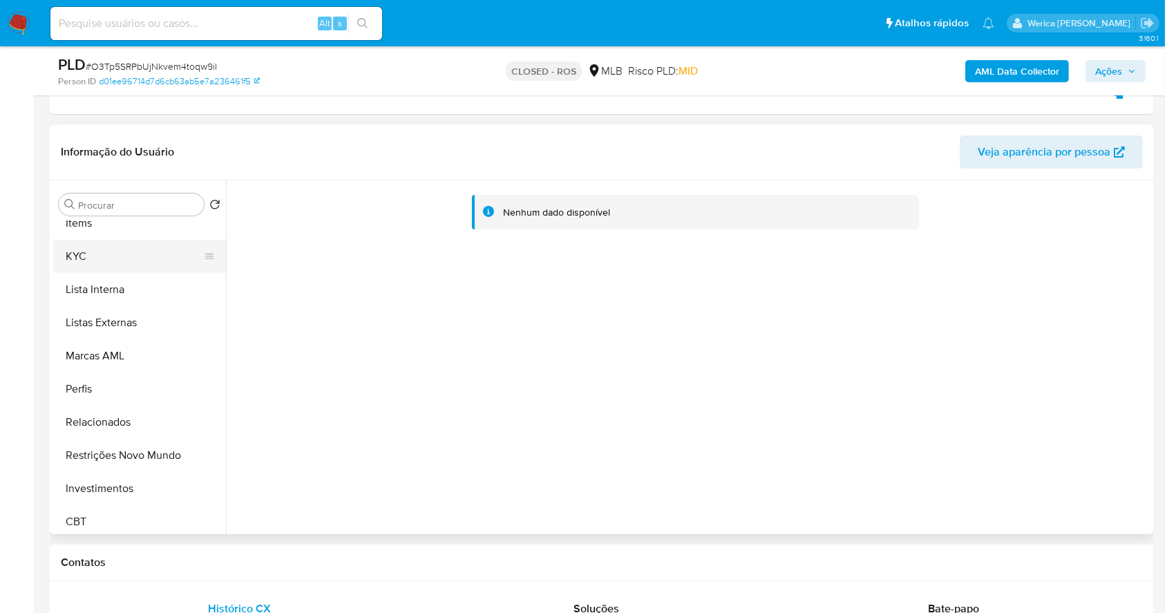
click at [106, 258] on button "KYC" at bounding box center [134, 256] width 162 height 33
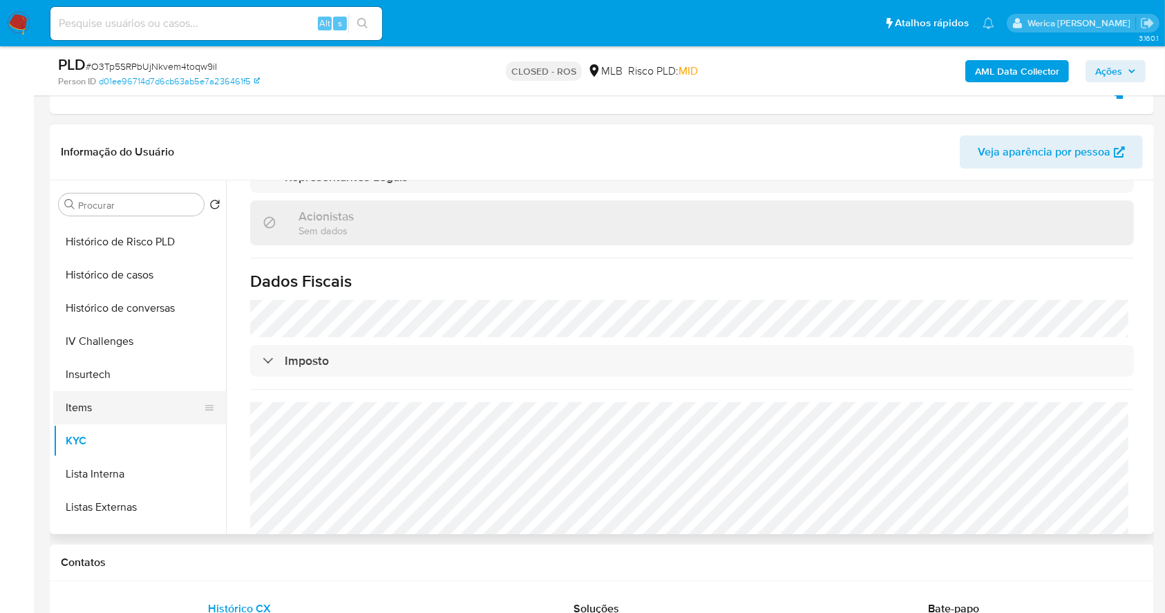
scroll to position [276, 0]
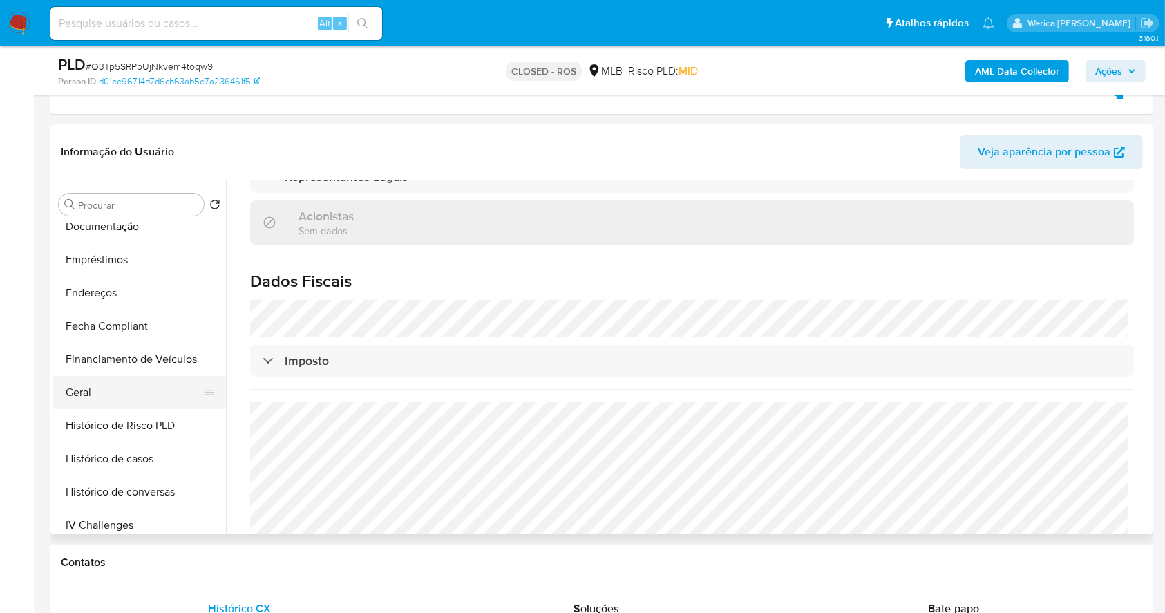
click at [141, 392] on button "Geral" at bounding box center [134, 392] width 162 height 33
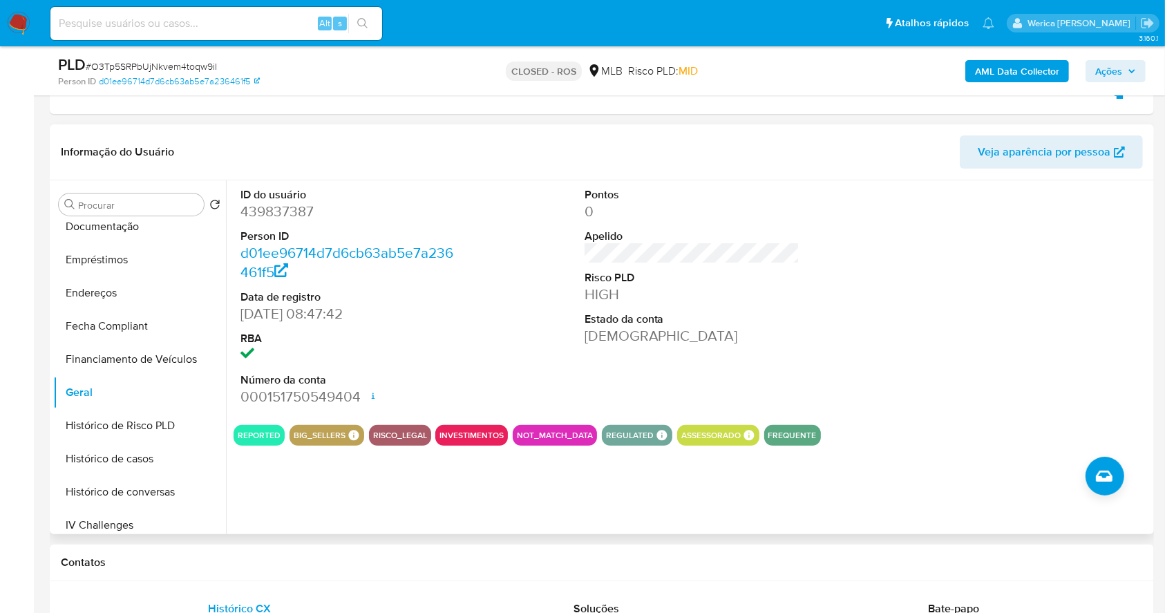
click at [1079, 352] on div at bounding box center [1035, 297] width 229 height 234
click at [277, 213] on dd "439837387" at bounding box center [348, 211] width 216 height 19
copy dd "439837387"
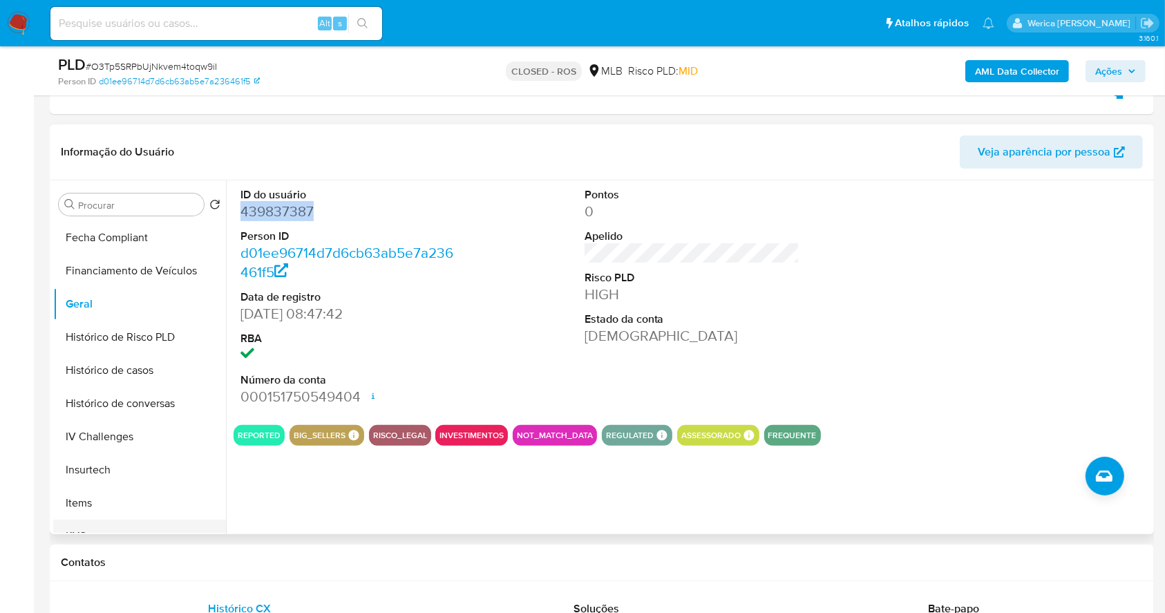
scroll to position [460, 0]
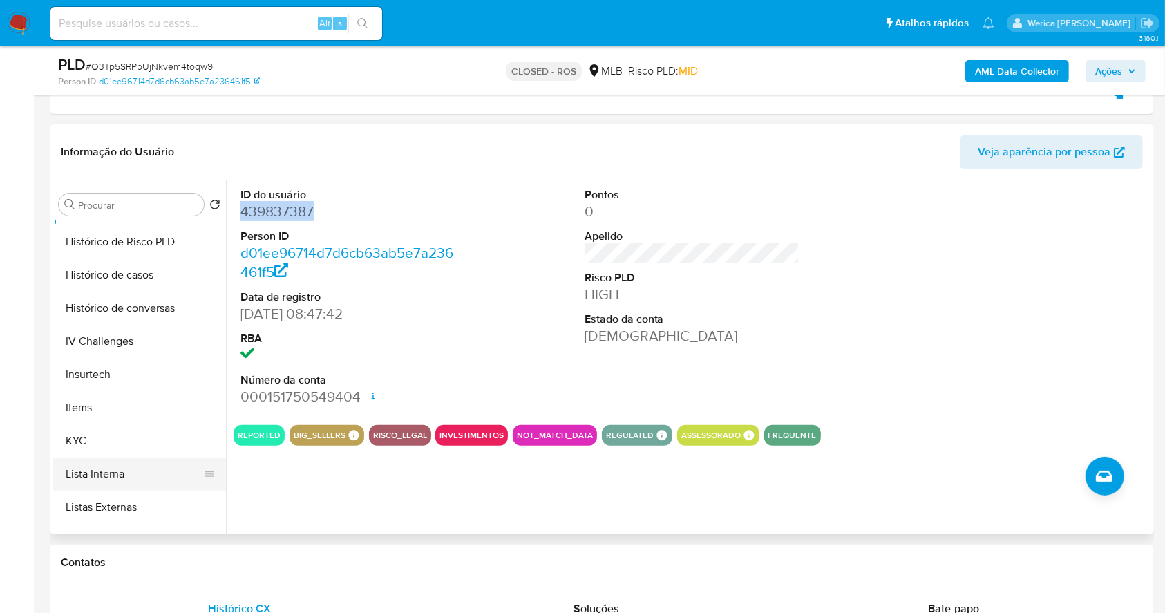
drag, startPoint x: 126, startPoint y: 457, endPoint x: 117, endPoint y: 457, distance: 9.0
click at [124, 457] on button "Lista Interna" at bounding box center [134, 473] width 162 height 33
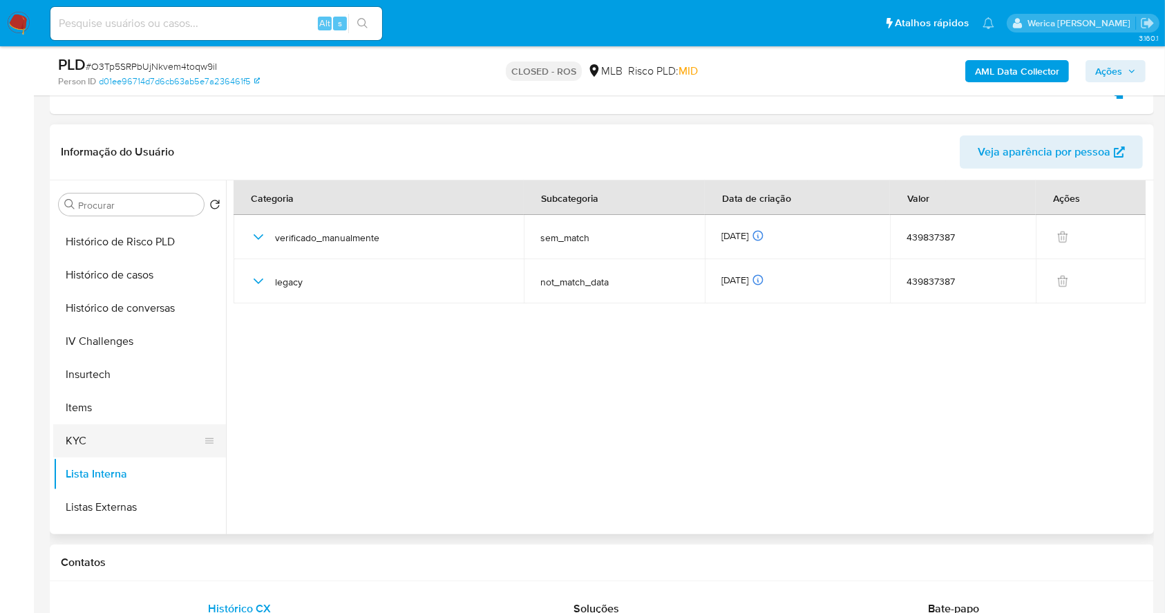
click at [95, 447] on button "KYC" at bounding box center [134, 440] width 162 height 33
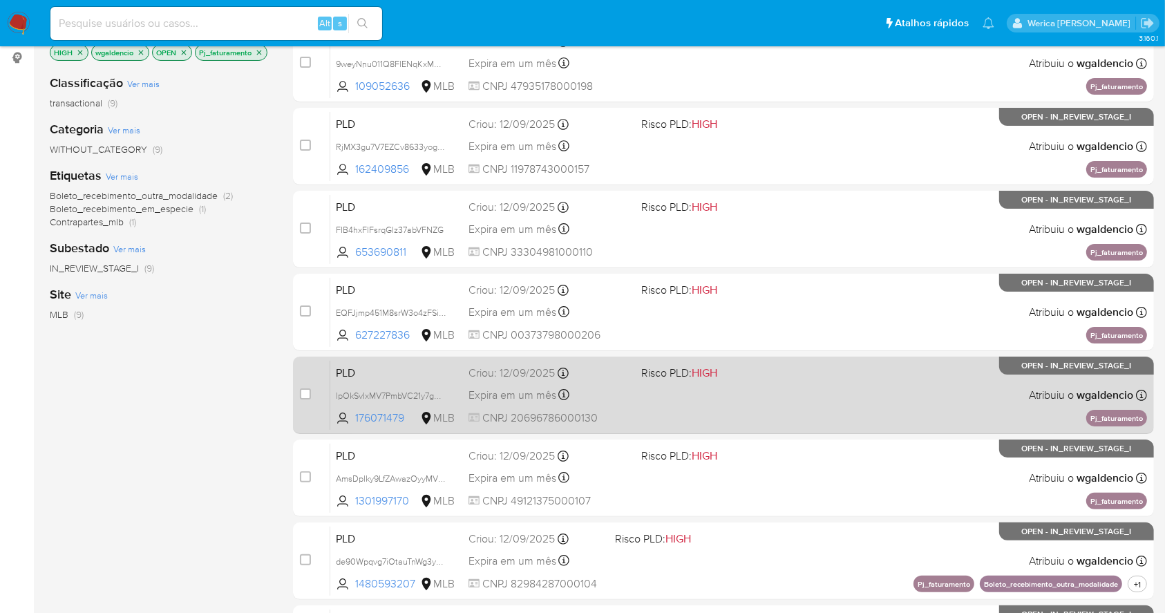
scroll to position [368, 0]
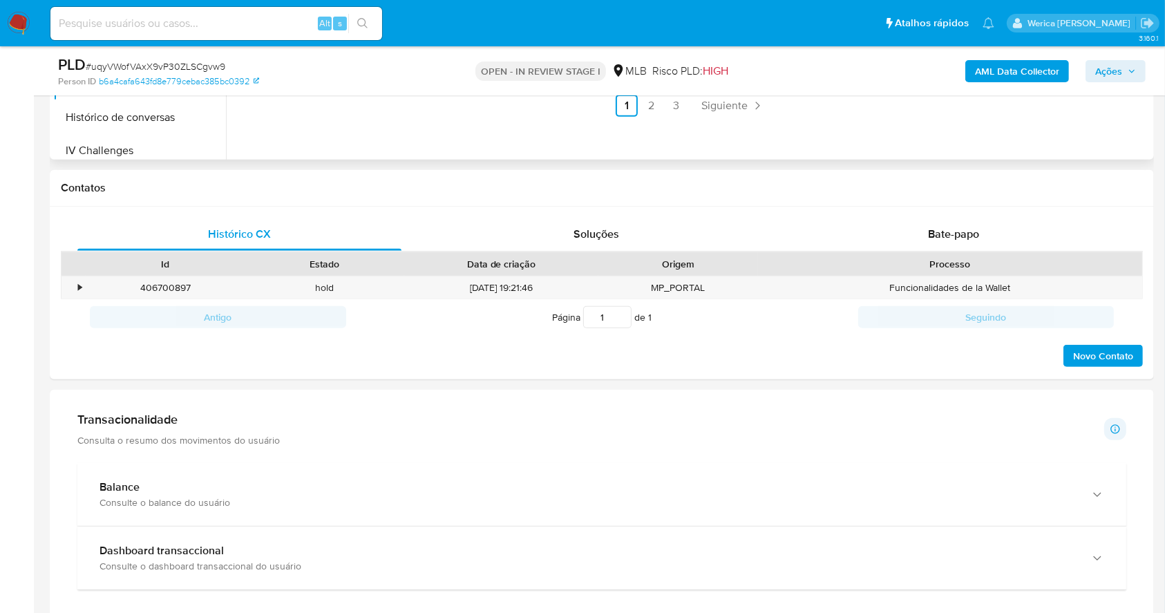
scroll to position [92, 0]
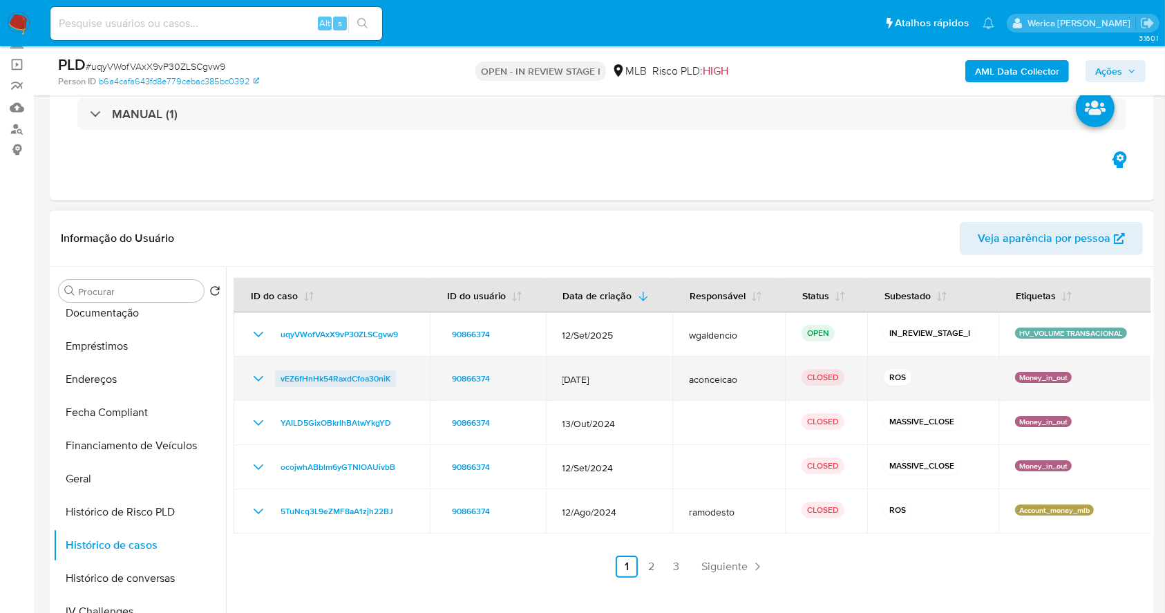
click at [358, 384] on span "vEZ6fHnHk54RaxdCfoa30niK" at bounding box center [336, 378] width 110 height 17
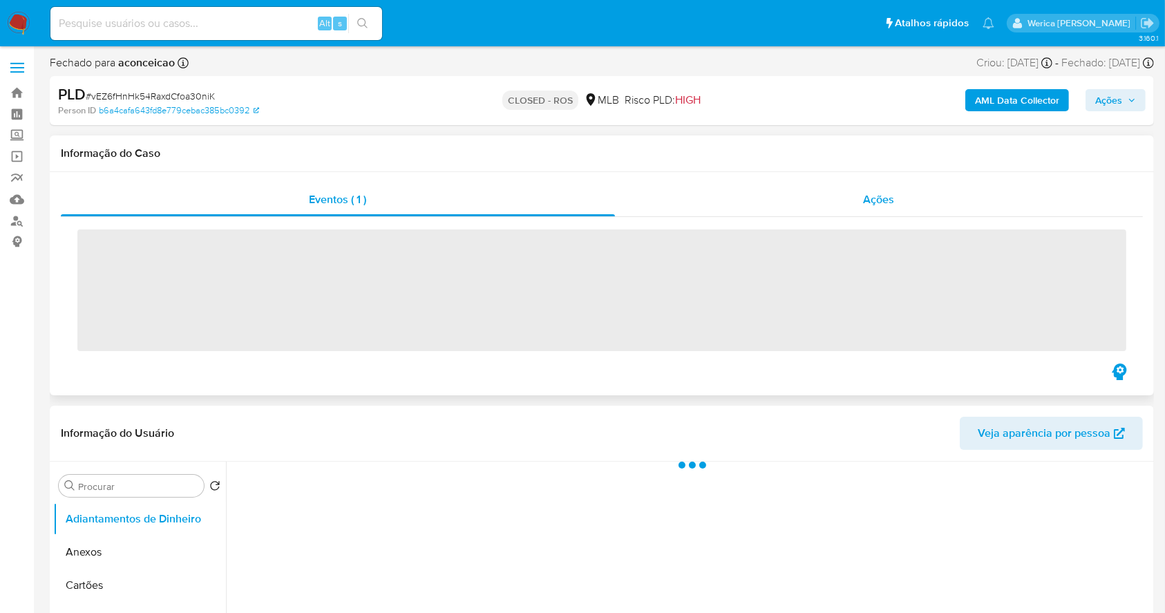
click at [882, 191] on span "Ações" at bounding box center [879, 199] width 31 height 16
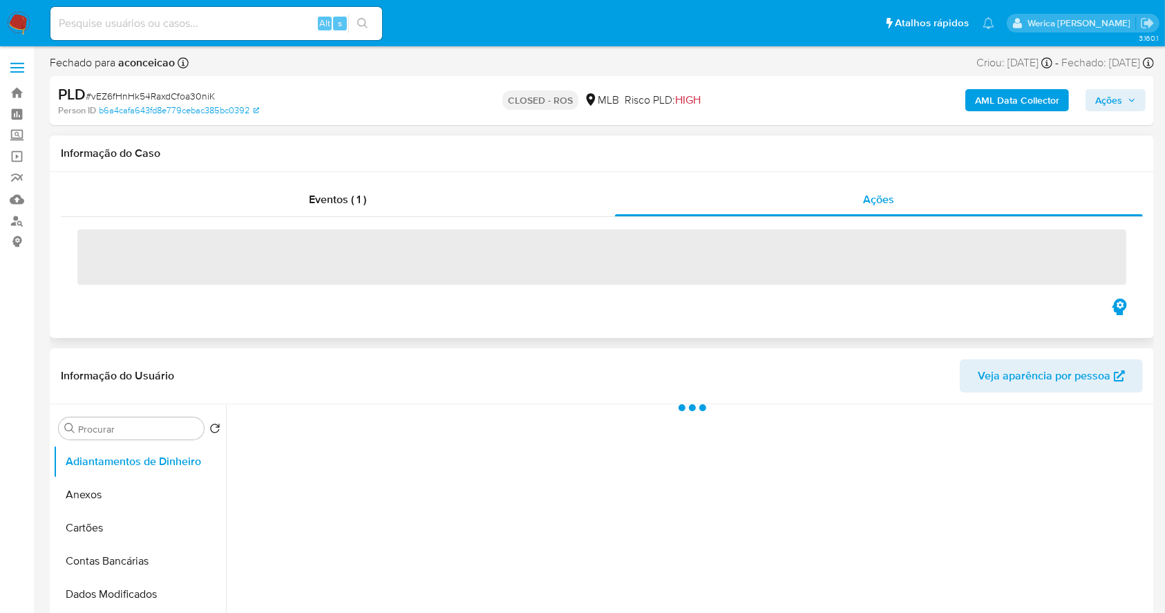
select select "10"
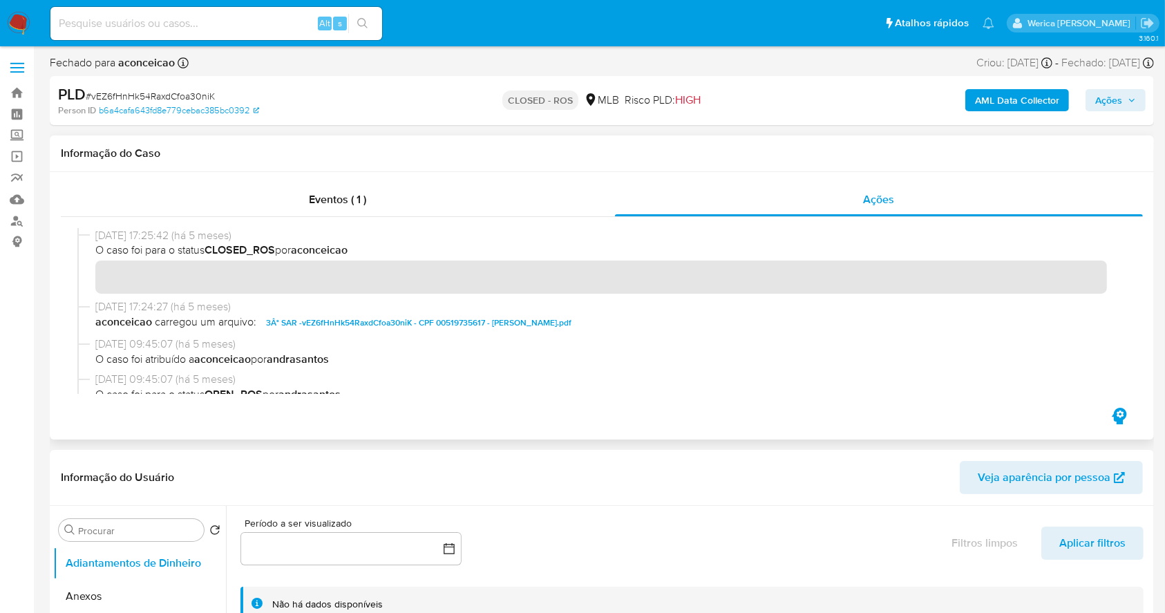
click at [221, 234] on span "[DATE] 17:25:42 (há 5 meses)" at bounding box center [607, 235] width 1025 height 15
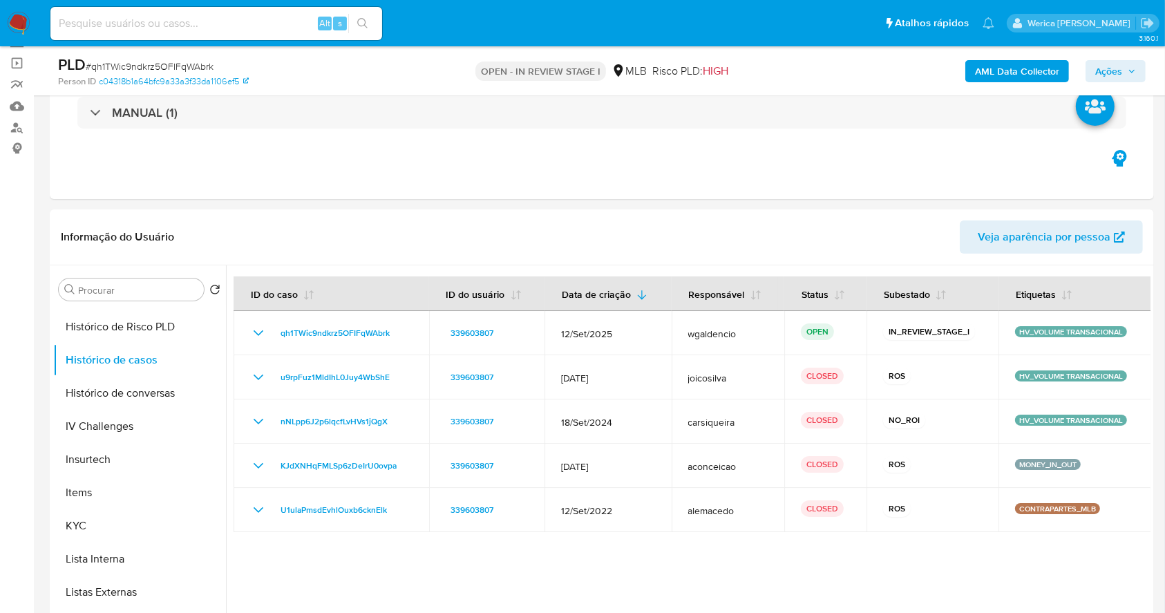
scroll to position [92, 0]
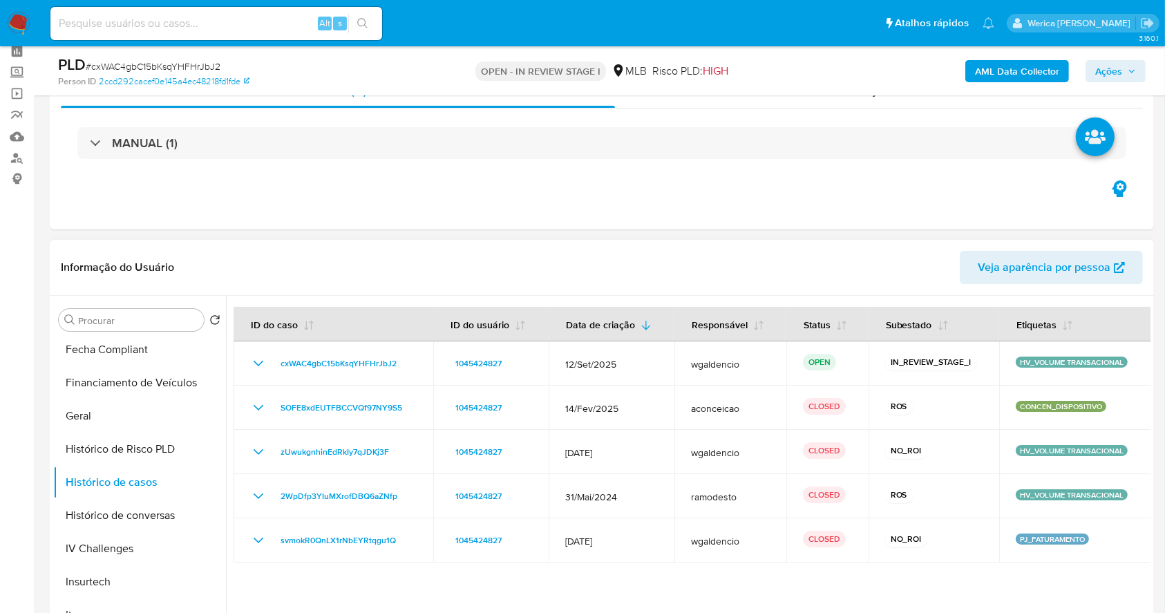
scroll to position [92, 0]
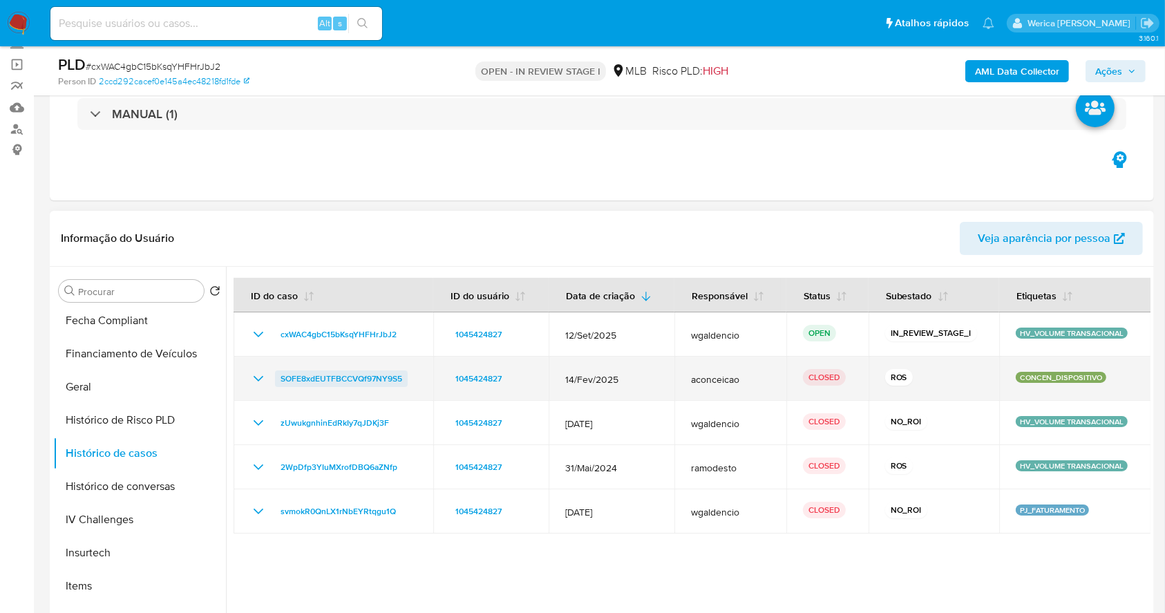
click at [392, 371] on span "SOFE8xdEUTFBCCVQf97NY9S5" at bounding box center [342, 378] width 122 height 17
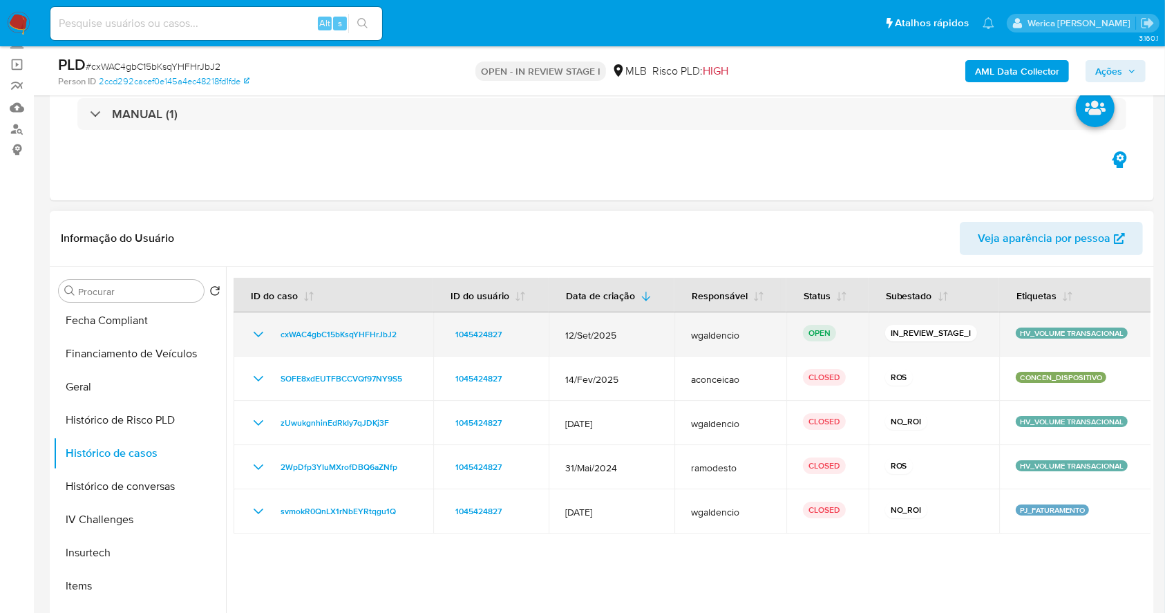
scroll to position [276, 0]
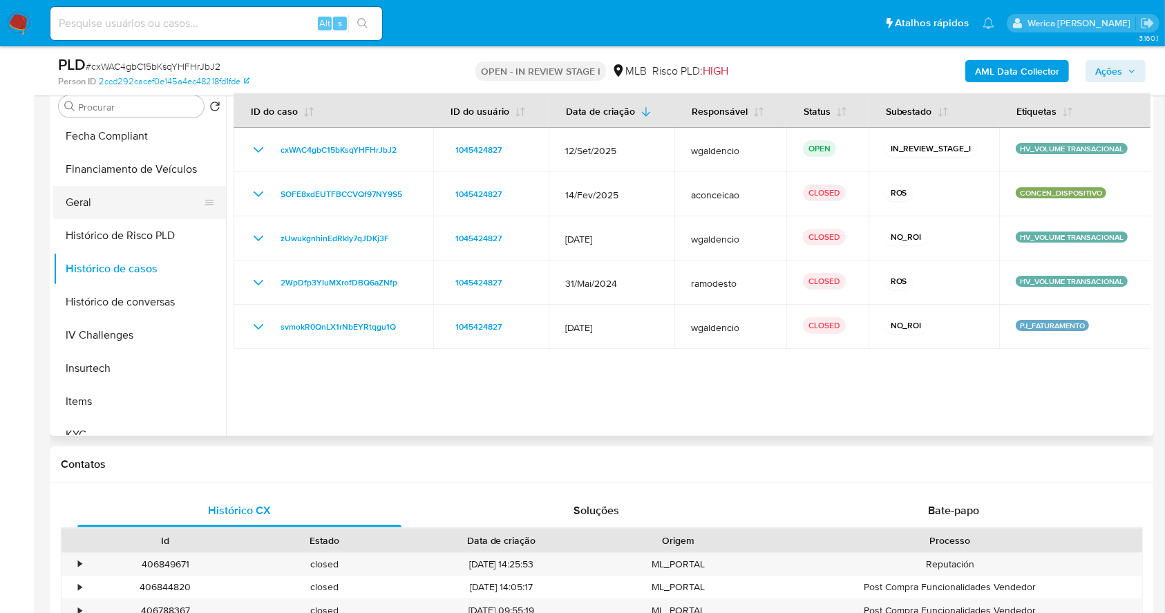
click at [142, 204] on button "Geral" at bounding box center [134, 202] width 162 height 33
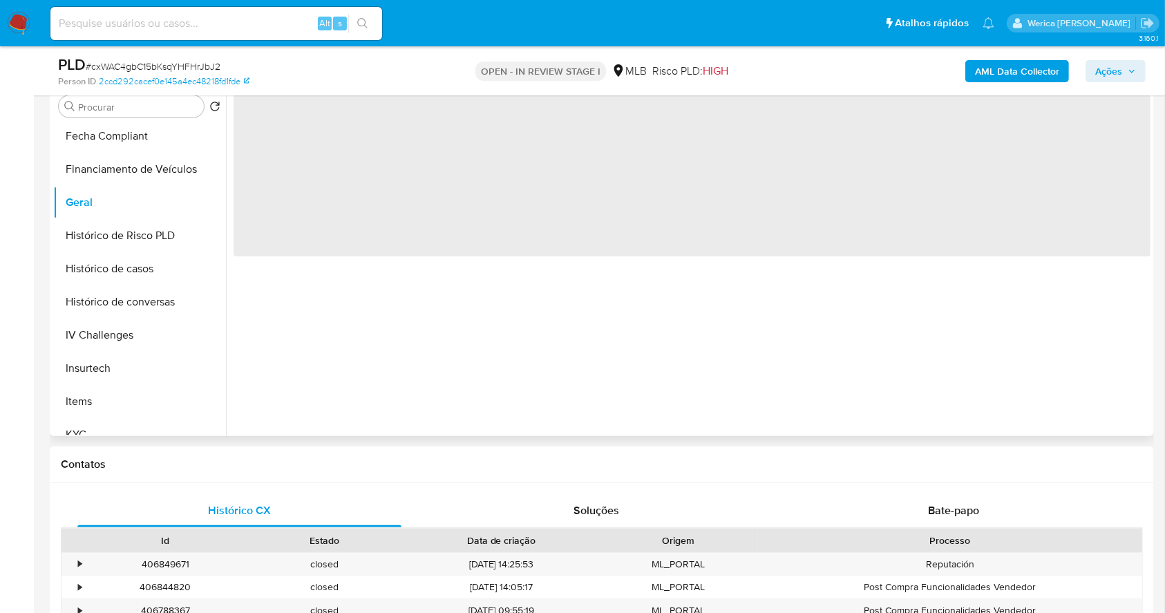
scroll to position [92, 0]
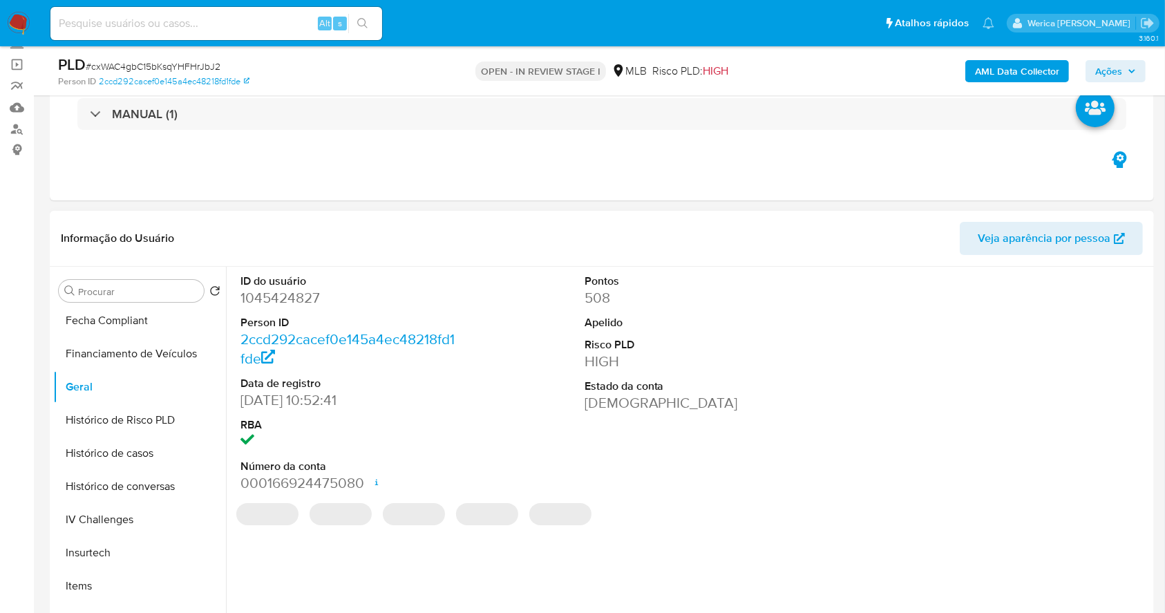
click at [316, 292] on dd "1045424827" at bounding box center [348, 297] width 216 height 19
click at [317, 298] on dd "1045424827" at bounding box center [348, 297] width 216 height 19
click at [293, 292] on dd "1045424827" at bounding box center [348, 297] width 216 height 19
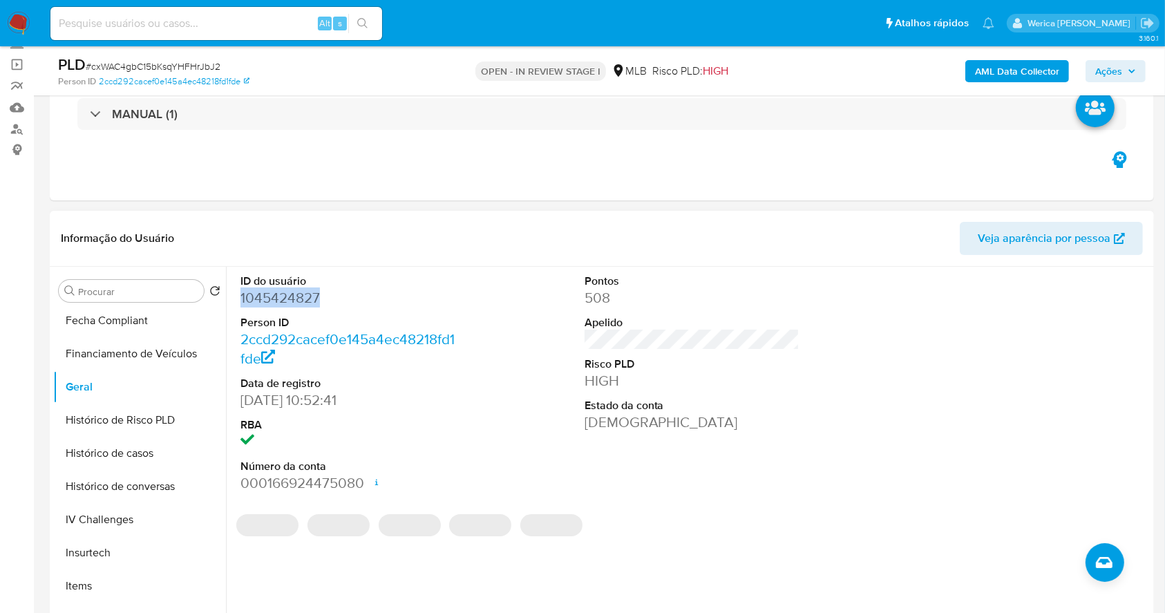
click at [293, 292] on dd "1045424827" at bounding box center [348, 297] width 216 height 19
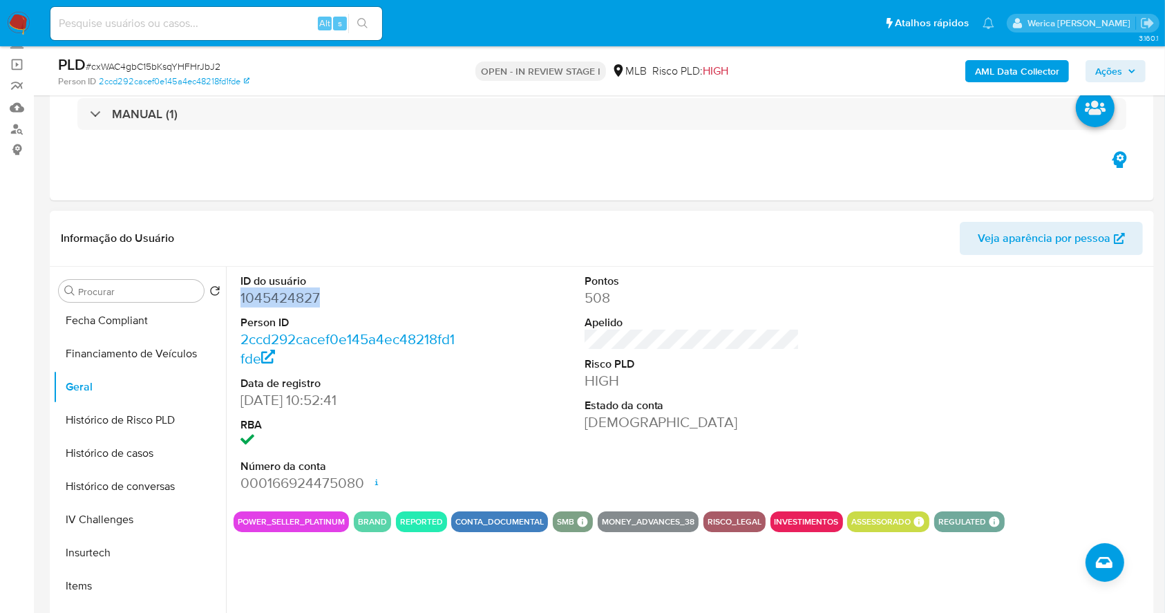
copy dd "1045424827"
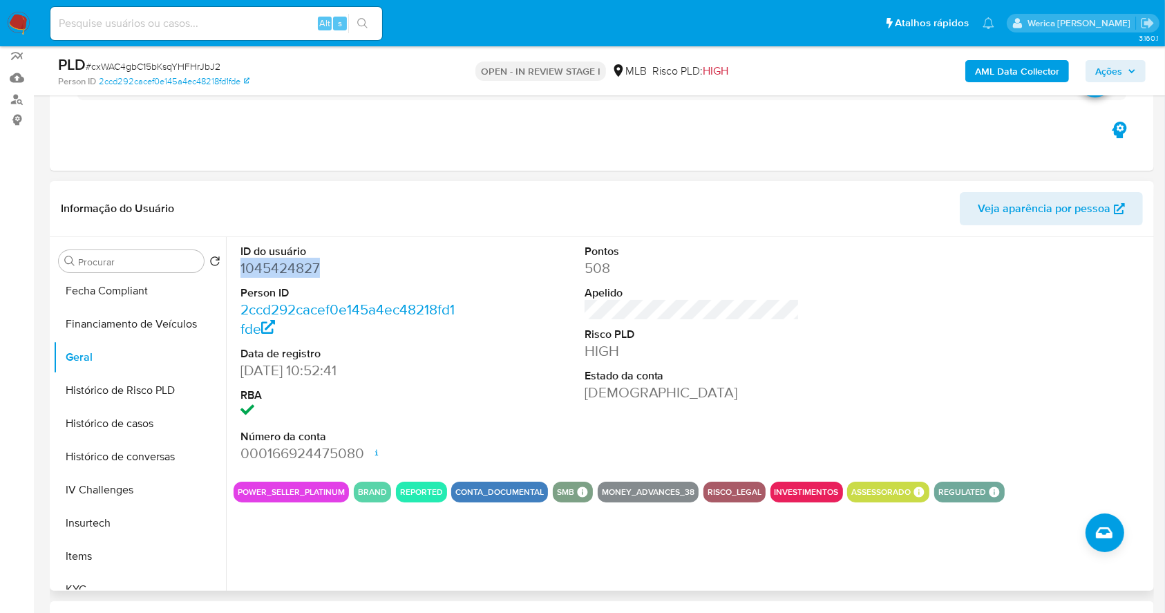
scroll to position [184, 0]
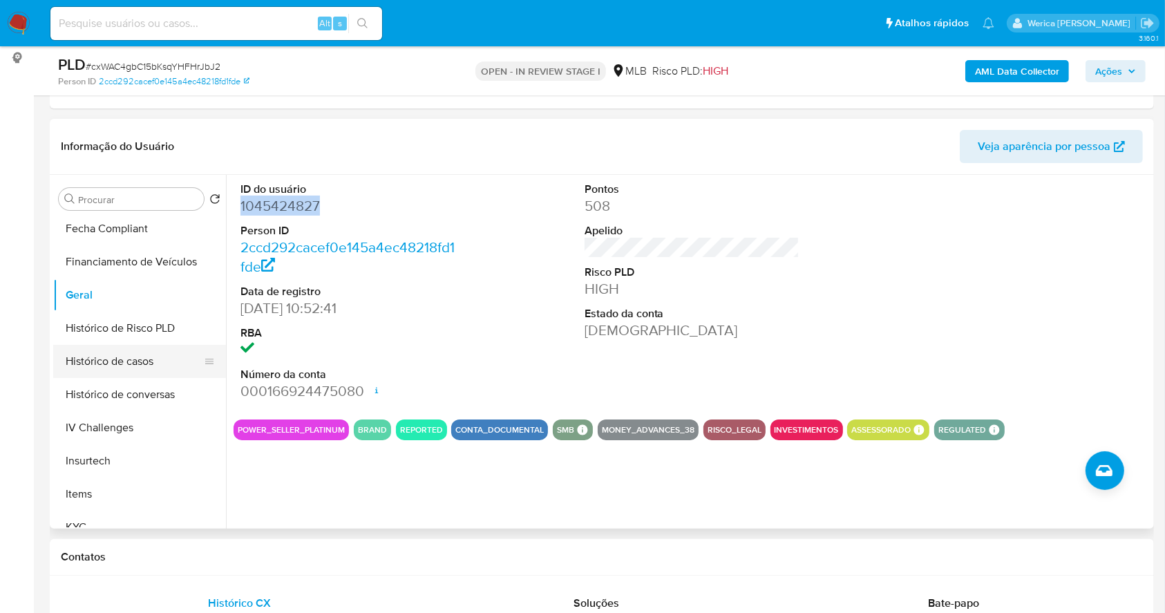
click at [116, 354] on button "Histórico de casos" at bounding box center [134, 361] width 162 height 33
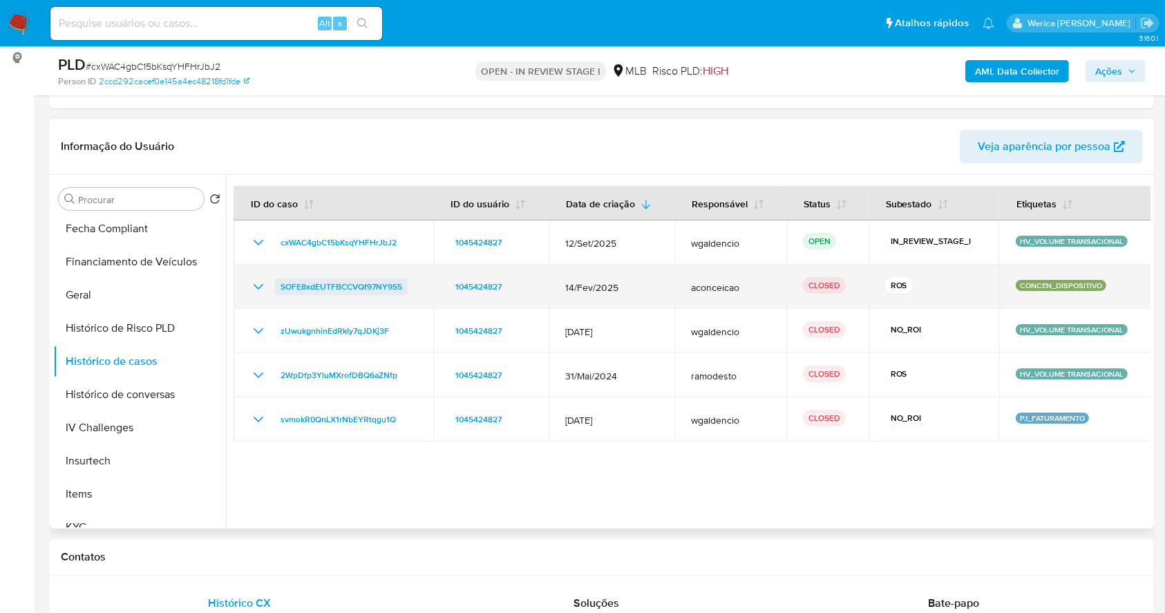
click at [354, 285] on span "SOFE8xdEUTFBCCVQf97NY9S5" at bounding box center [342, 286] width 122 height 17
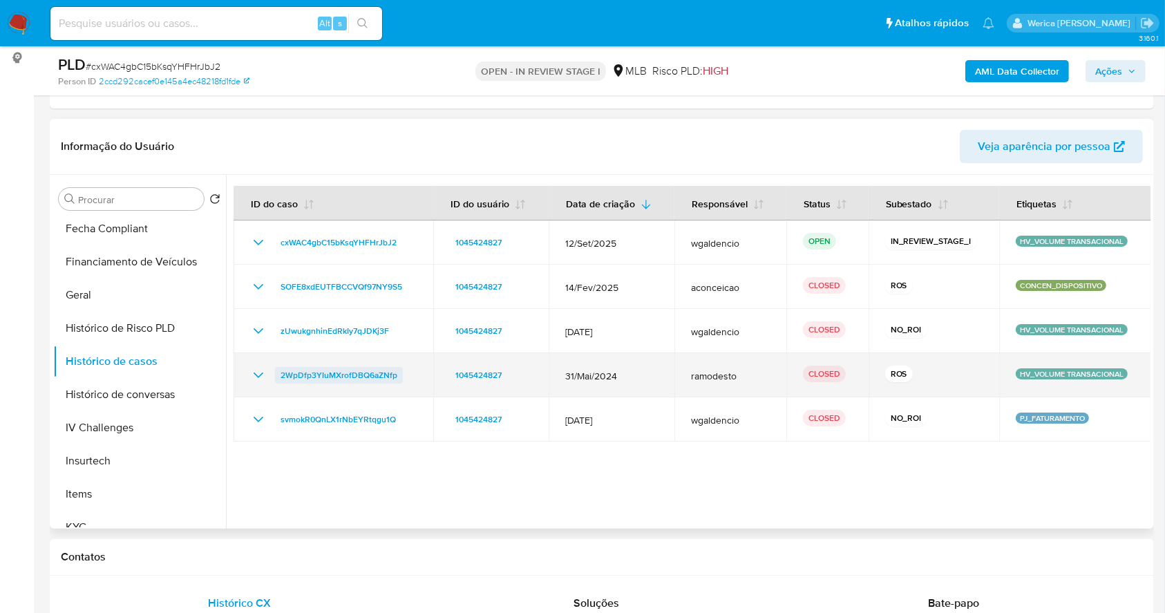
click at [354, 376] on span "2WpDfp3YIuMXrofDBQ6aZNfp" at bounding box center [339, 375] width 117 height 17
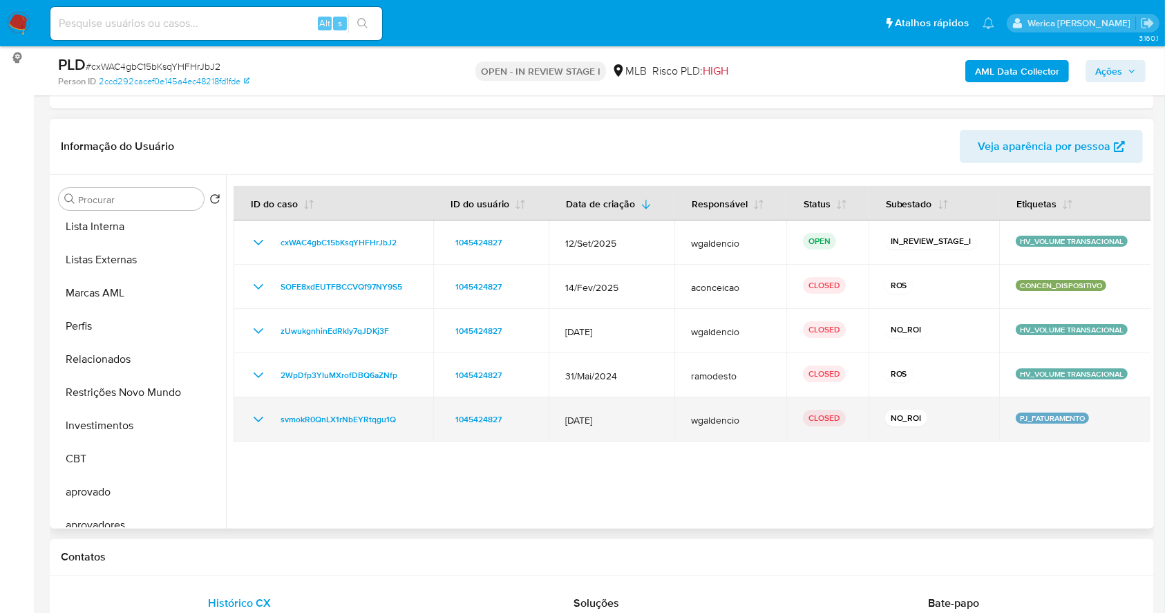
scroll to position [716, 0]
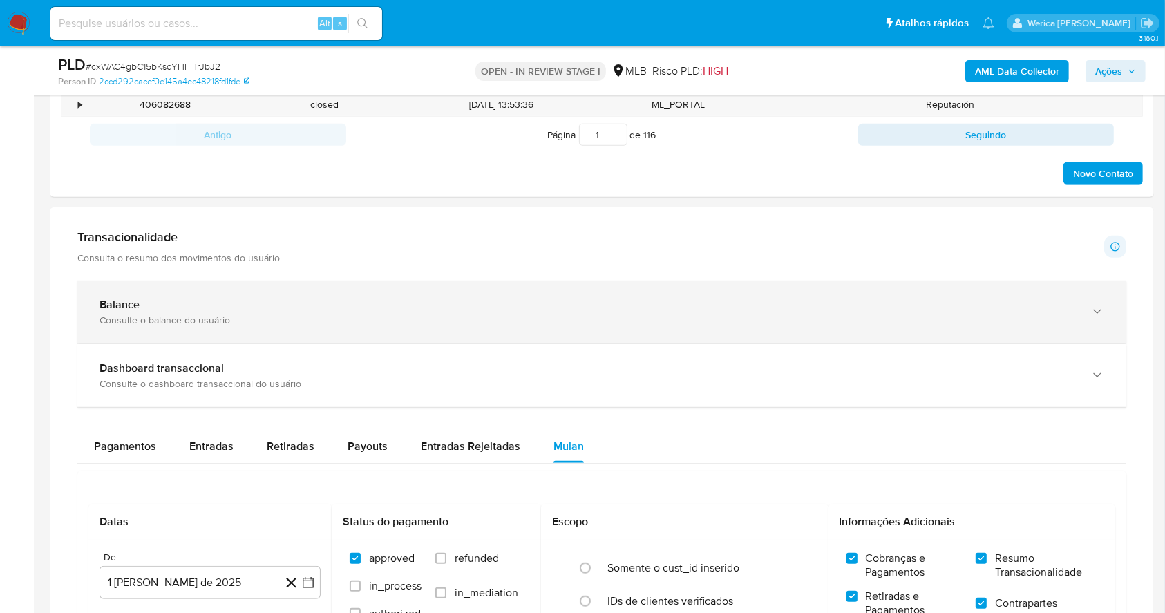
click at [294, 312] on div "Balance Consulte o balance do usuário" at bounding box center [587, 312] width 977 height 28
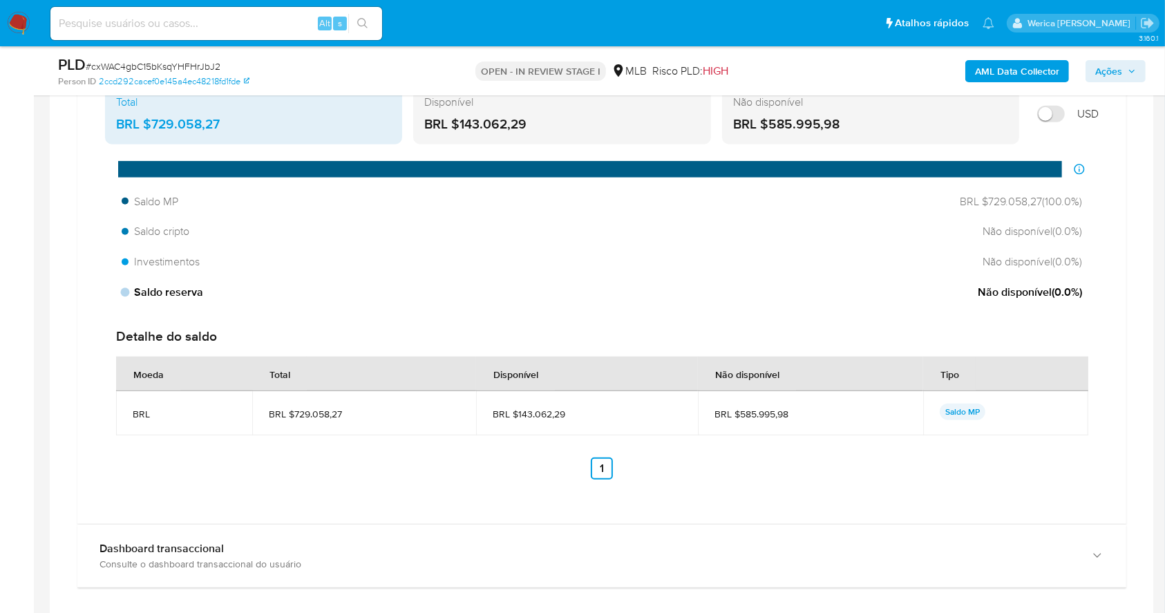
scroll to position [921, 0]
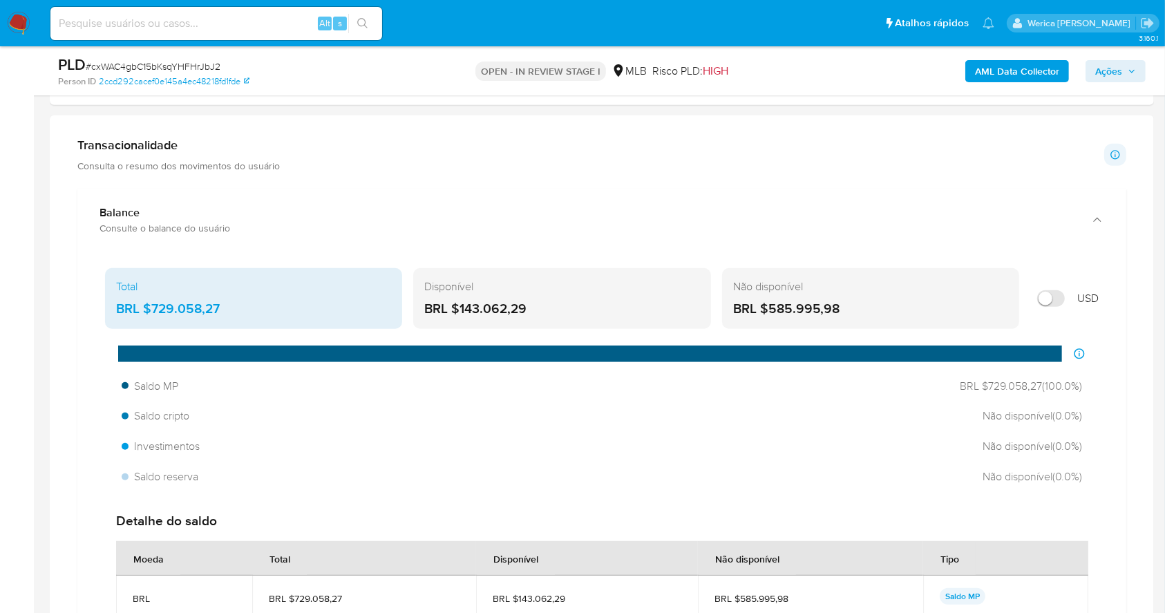
drag, startPoint x: 146, startPoint y: 305, endPoint x: 238, endPoint y: 305, distance: 91.2
click at [238, 305] on div "BRL $729.058,27" at bounding box center [253, 309] width 275 height 18
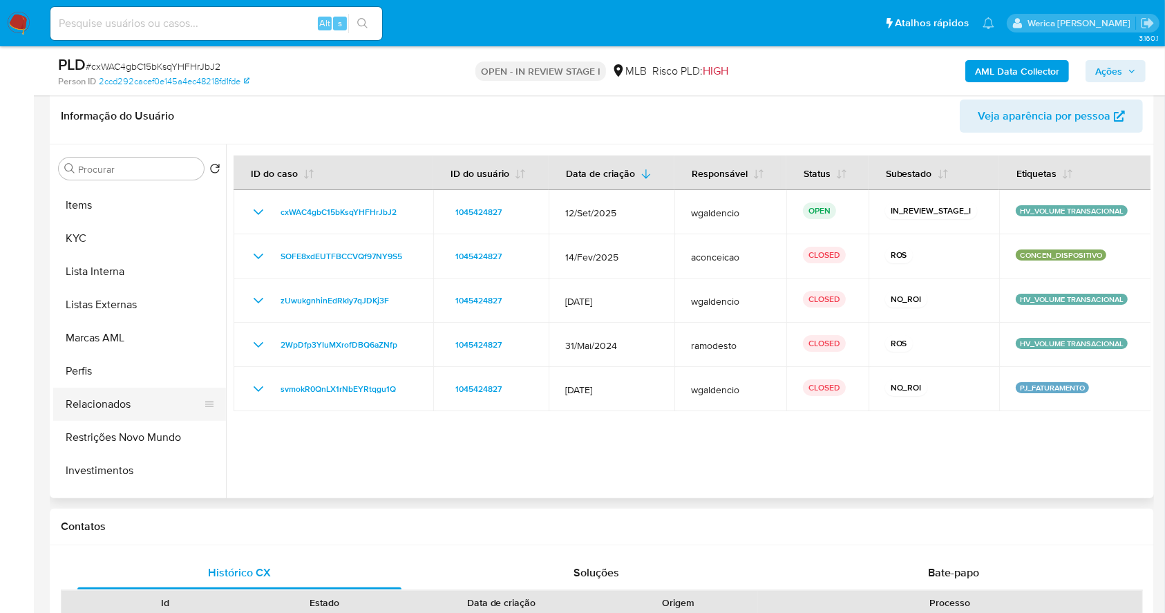
scroll to position [532, 0]
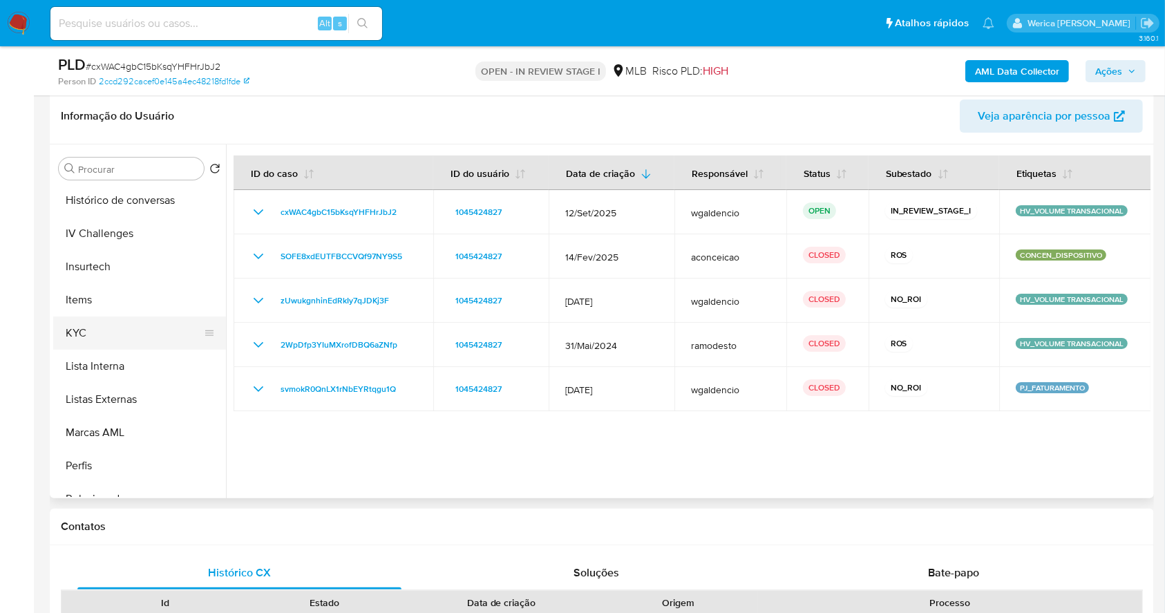
click at [133, 334] on button "KYC" at bounding box center [134, 332] width 162 height 33
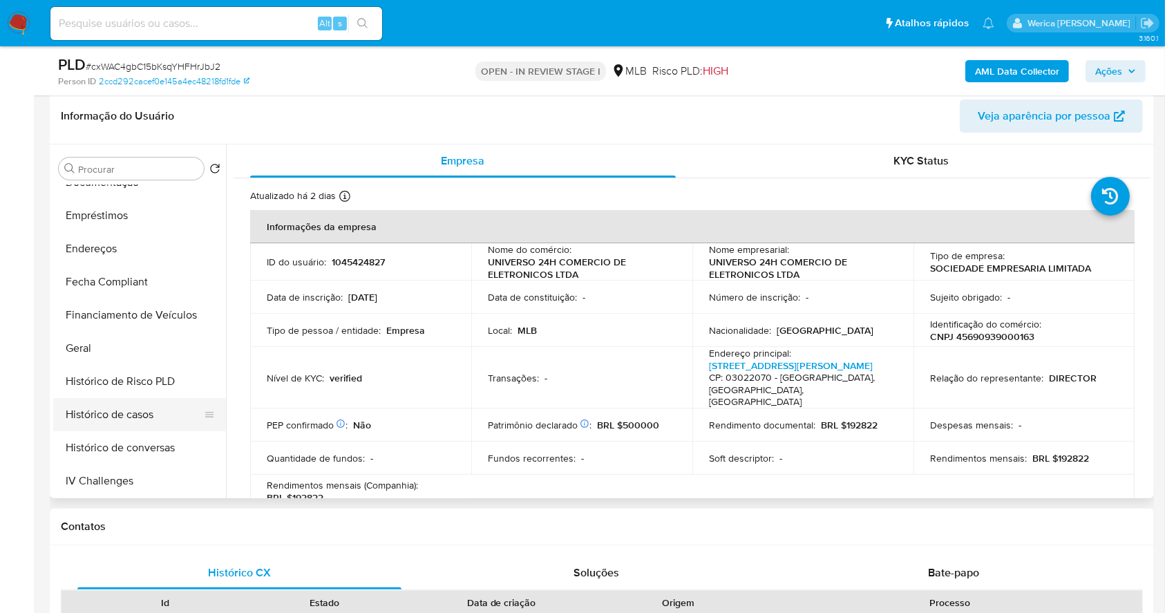
scroll to position [256, 0]
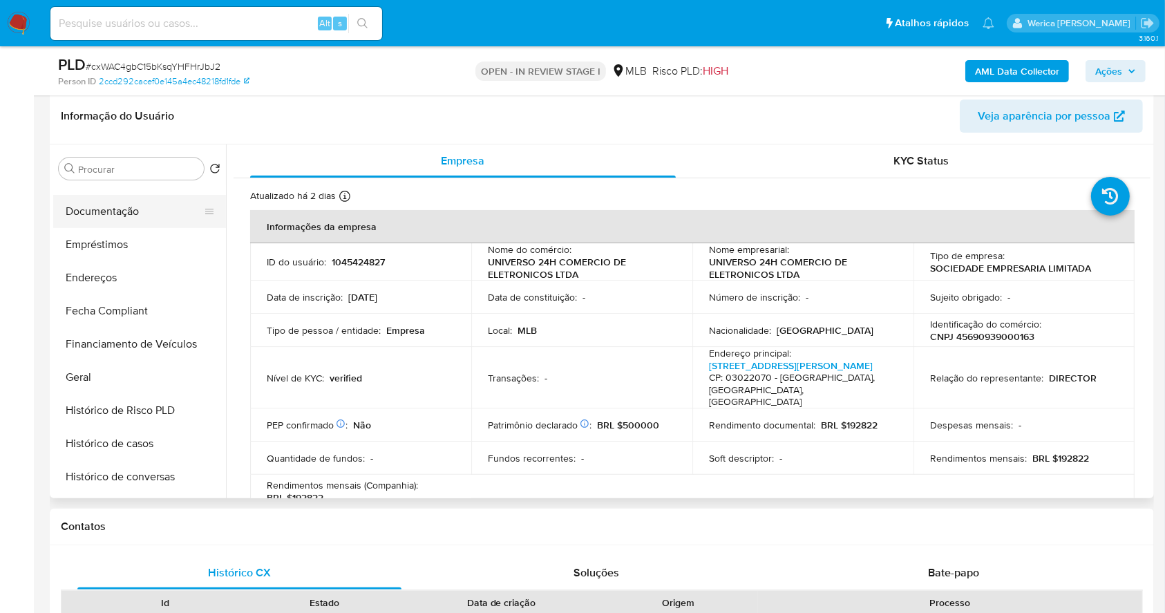
drag, startPoint x: 100, startPoint y: 207, endPoint x: 122, endPoint y: 202, distance: 22.6
click at [103, 207] on button "Documentação" at bounding box center [134, 211] width 162 height 33
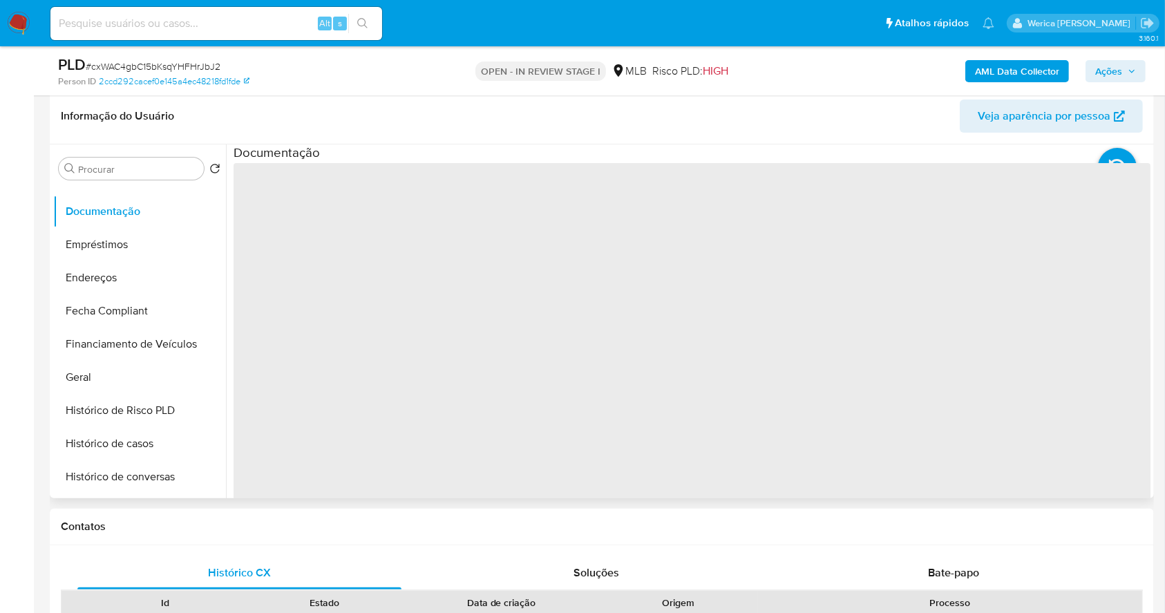
click at [254, 218] on span "‌" at bounding box center [692, 384] width 917 height 442
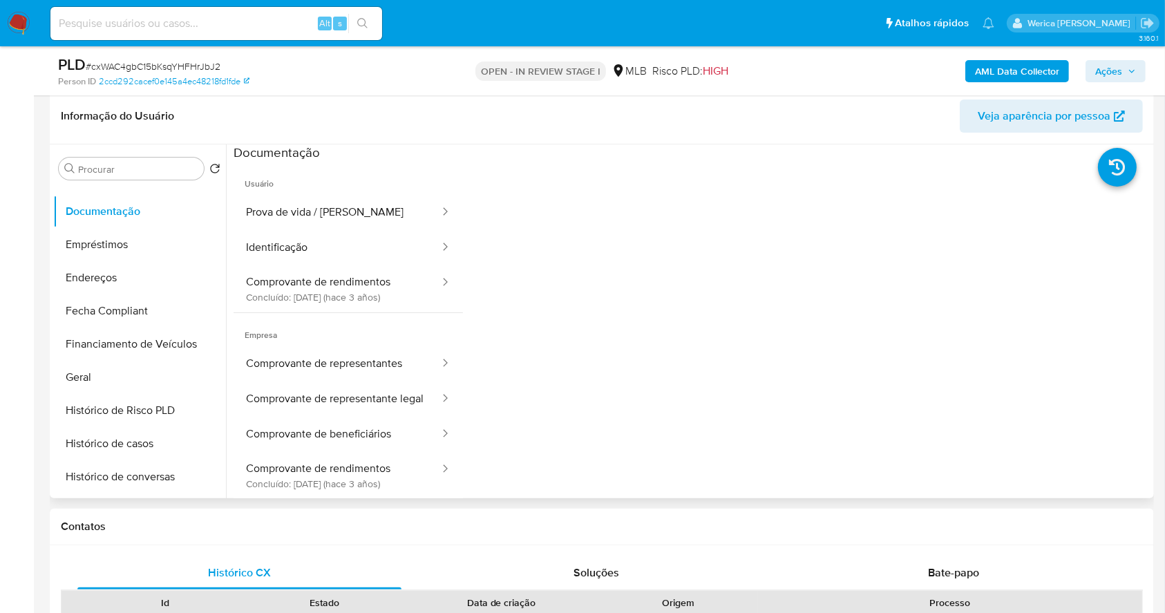
click at [296, 216] on button "Prova de vida / Selfie" at bounding box center [337, 212] width 207 height 35
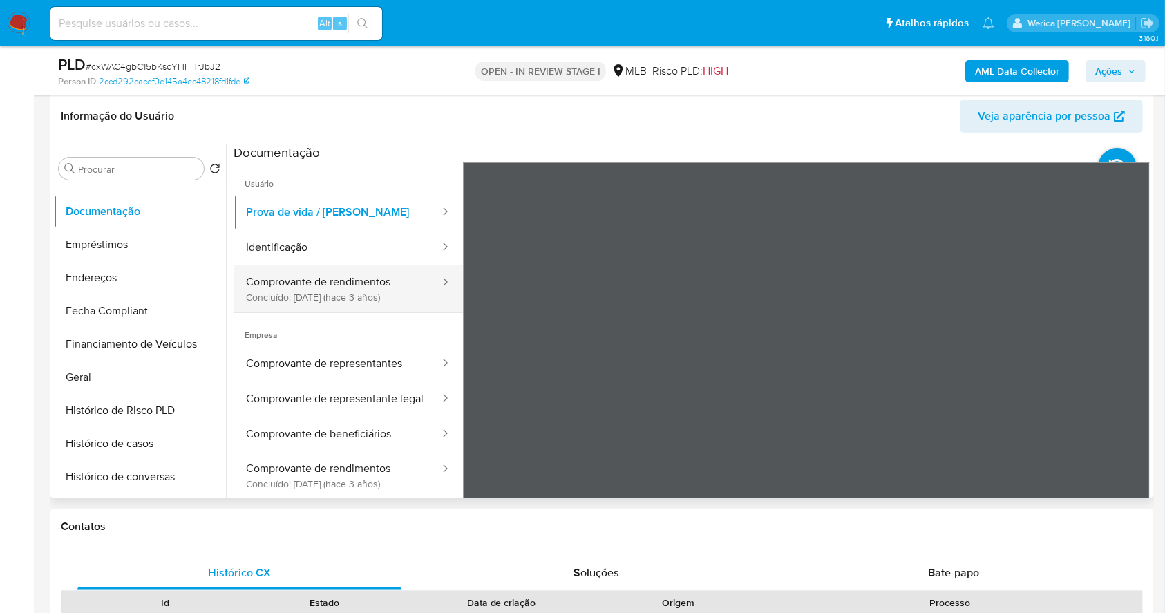
drag, startPoint x: 354, startPoint y: 279, endPoint x: 353, endPoint y: 268, distance: 11.1
click at [353, 274] on button "Comprovante de rendimentos Concluído: 06/12/2022 (hace 3 años)" at bounding box center [337, 288] width 207 height 47
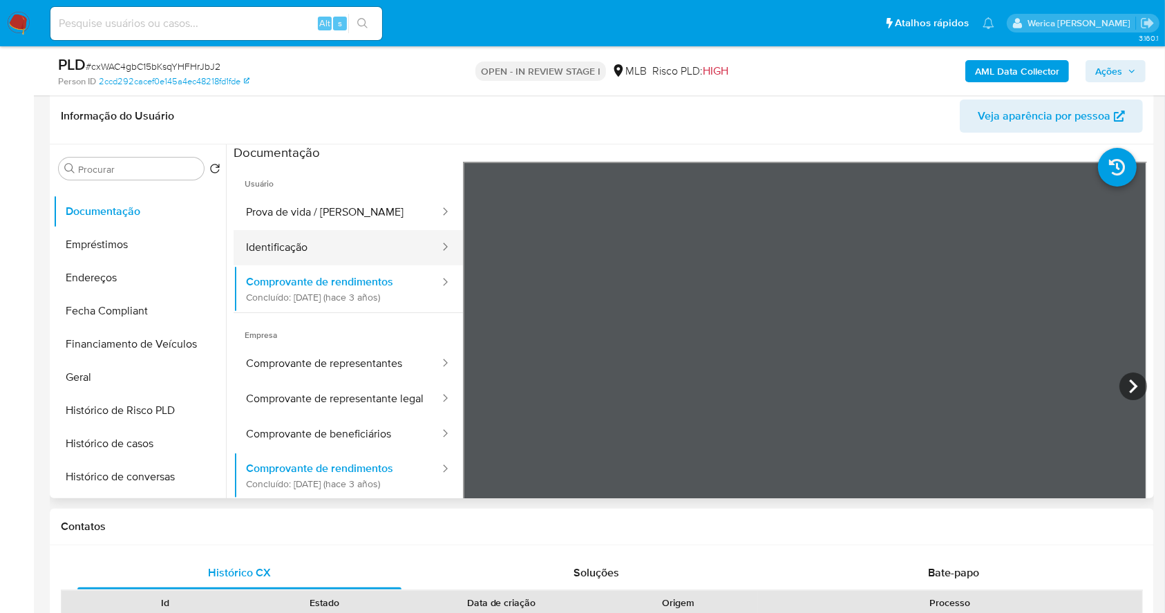
click at [367, 243] on button "Identificação" at bounding box center [337, 247] width 207 height 35
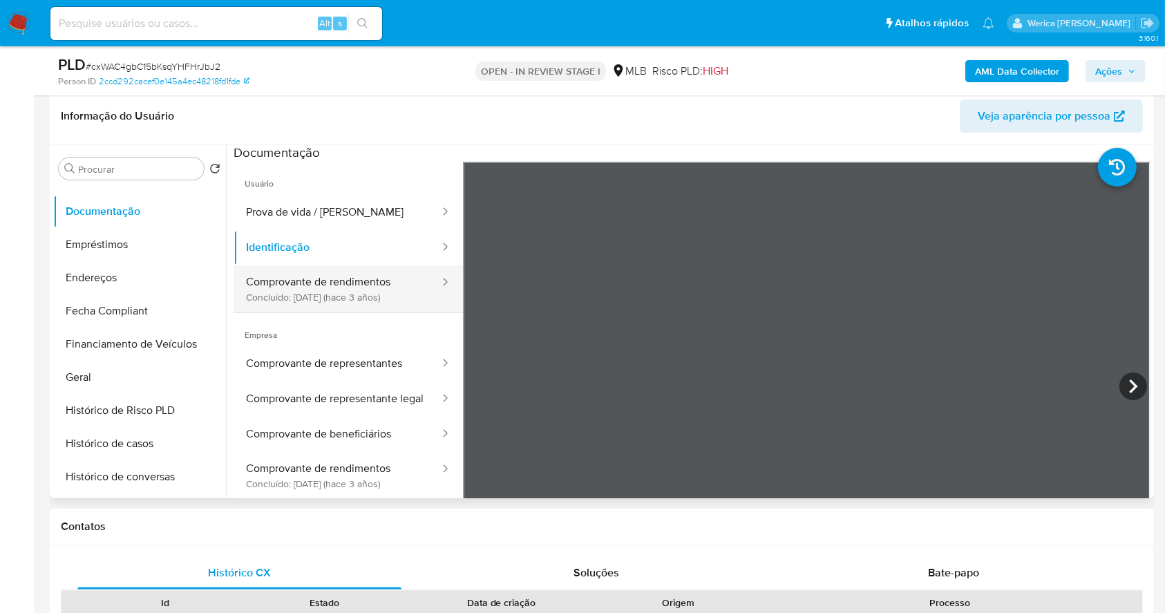
click at [408, 292] on button "Comprovante de rendimentos Concluído: 06/12/2022 (hace 3 años)" at bounding box center [337, 288] width 207 height 47
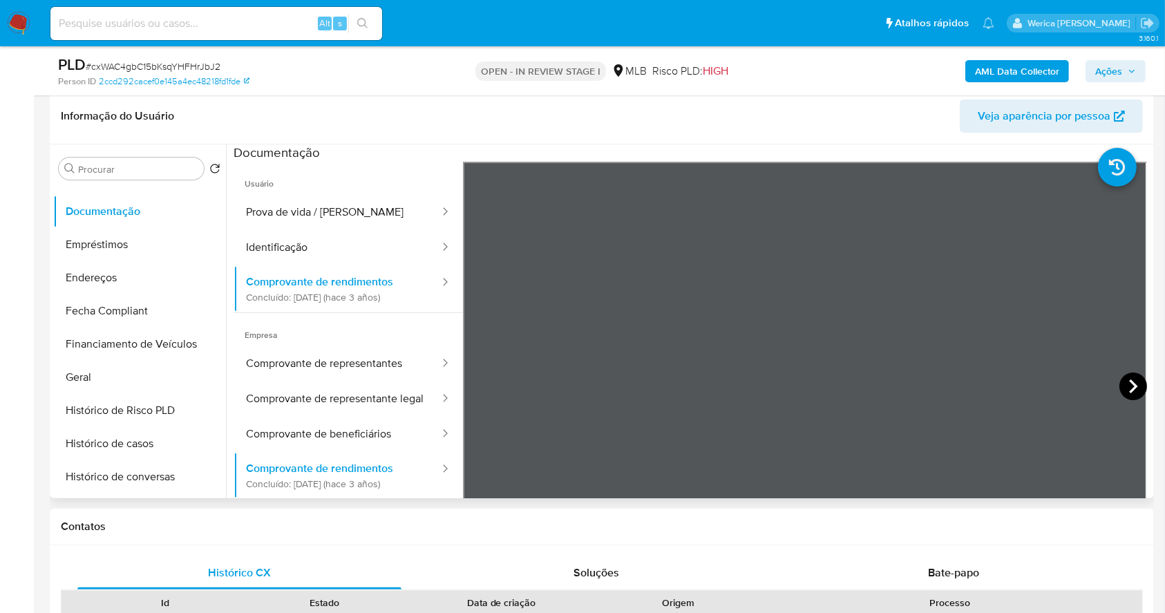
click at [1133, 396] on icon at bounding box center [1133, 386] width 28 height 28
click at [1122, 390] on icon at bounding box center [1133, 386] width 28 height 28
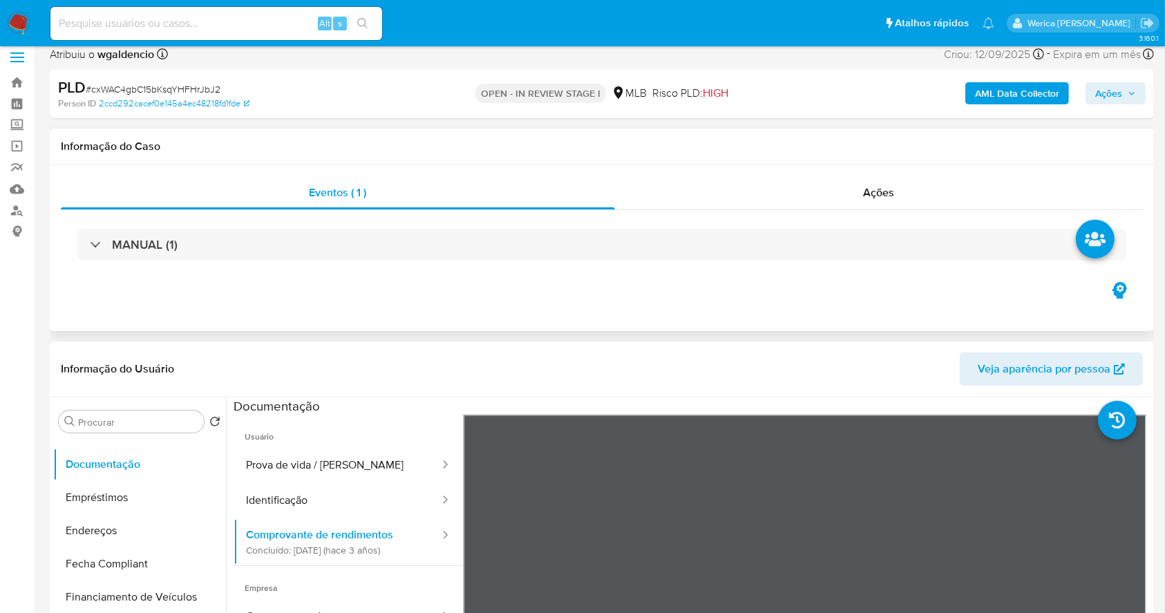
scroll to position [0, 0]
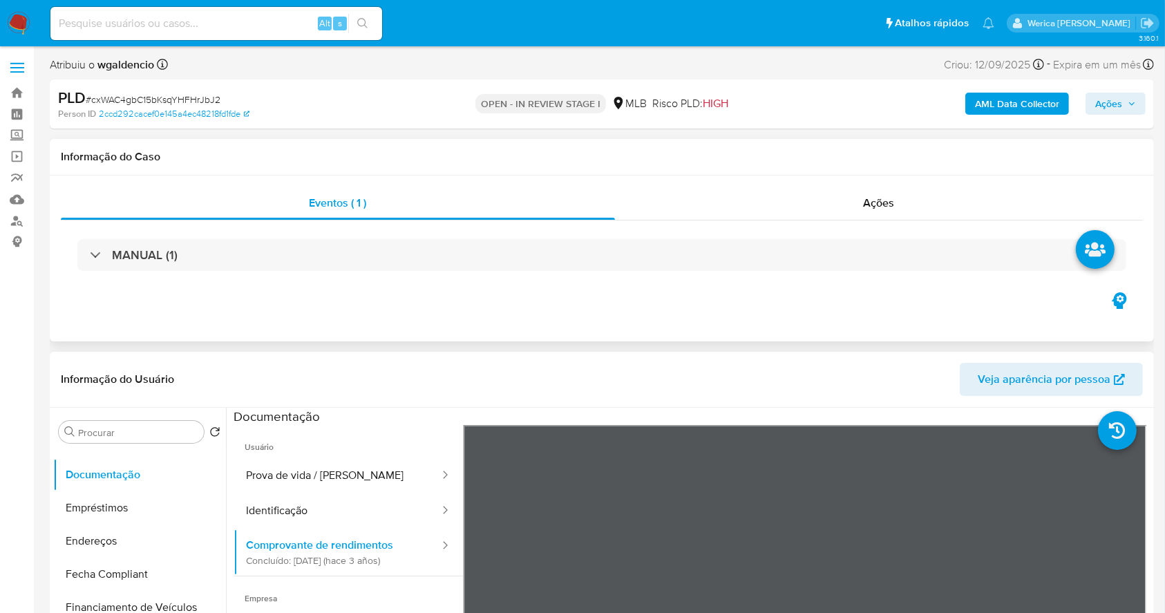
click at [875, 226] on div "MANUAL (1)" at bounding box center [602, 254] width 1082 height 69
click at [874, 222] on div "MANUAL (1)" at bounding box center [602, 254] width 1082 height 69
click at [871, 199] on span "Ações" at bounding box center [879, 203] width 31 height 16
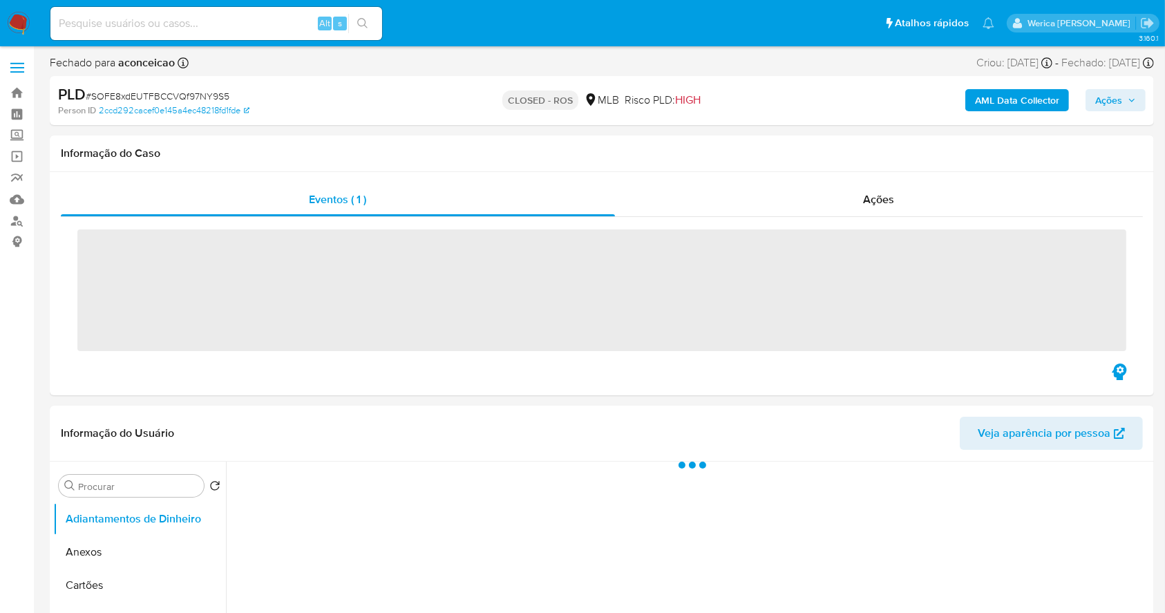
click at [933, 180] on div "Eventos ( 1 ) Ações ‌" at bounding box center [602, 283] width 1104 height 223
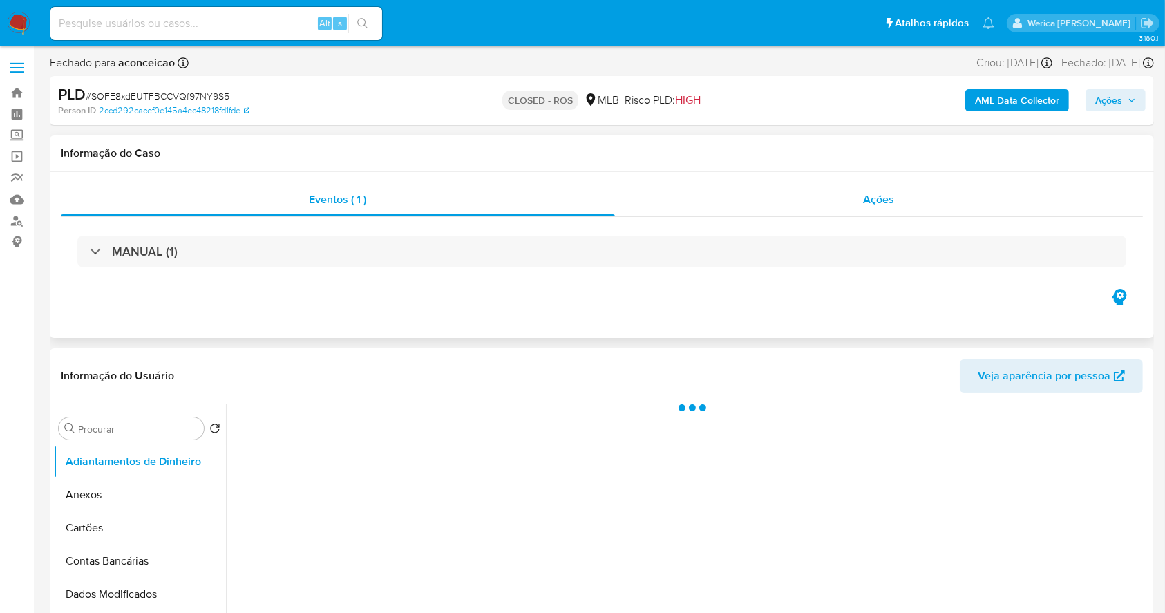
click at [901, 207] on div "Ações" at bounding box center [879, 199] width 528 height 33
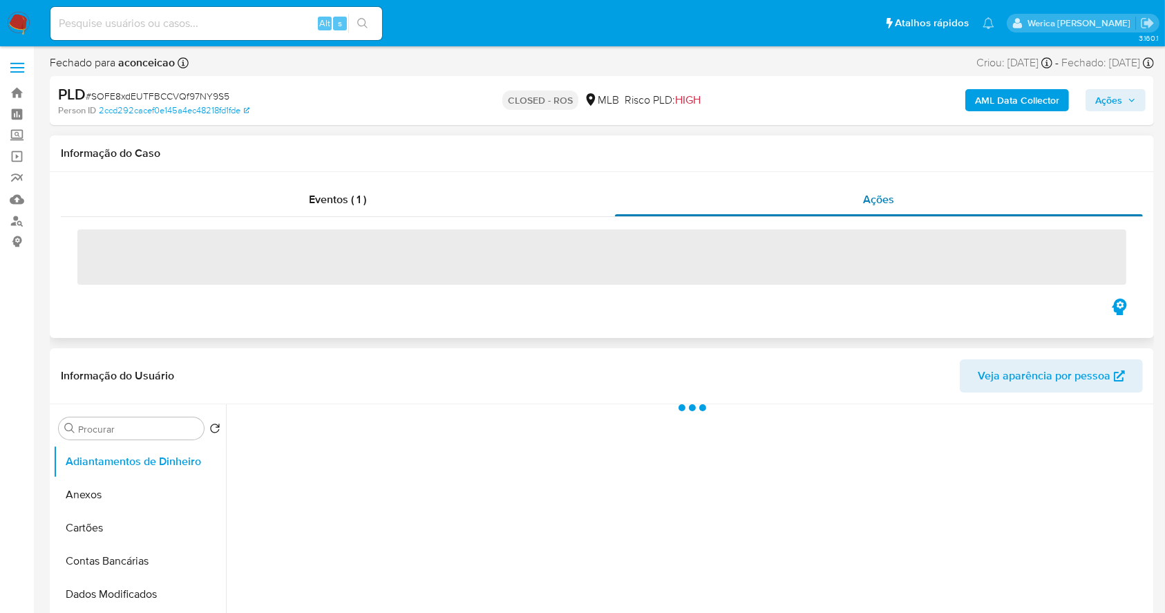
select select "10"
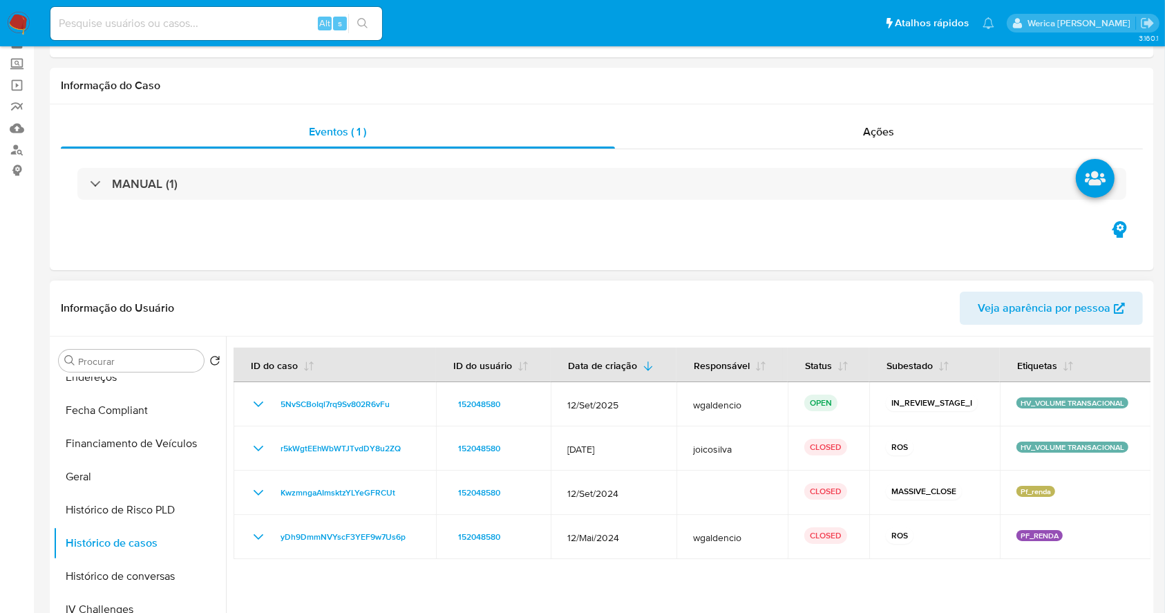
scroll to position [92, 0]
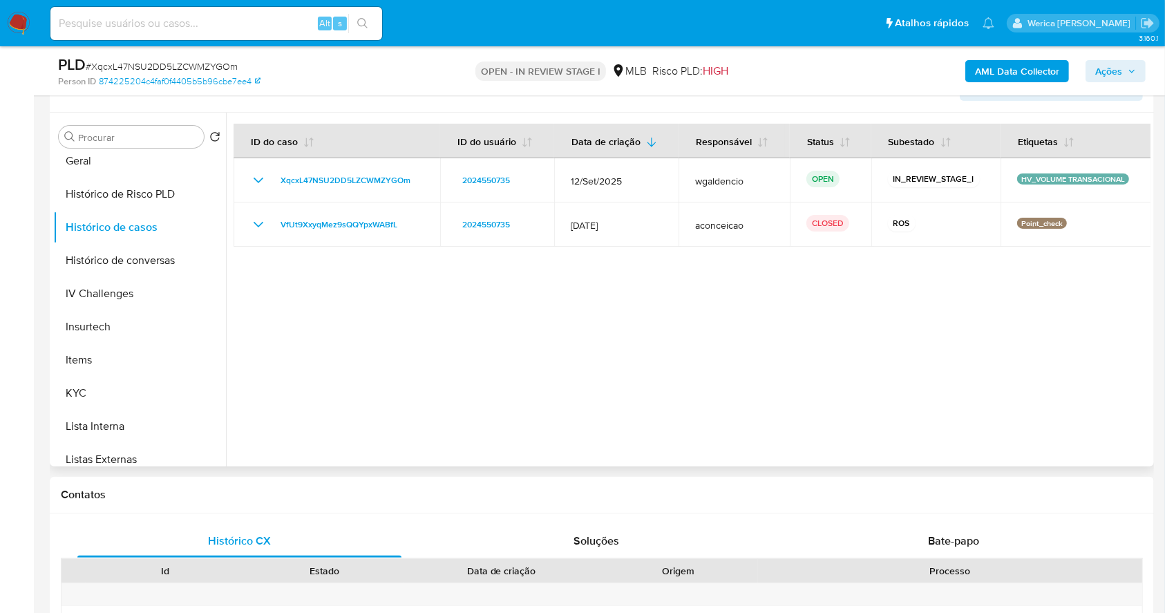
scroll to position [276, 0]
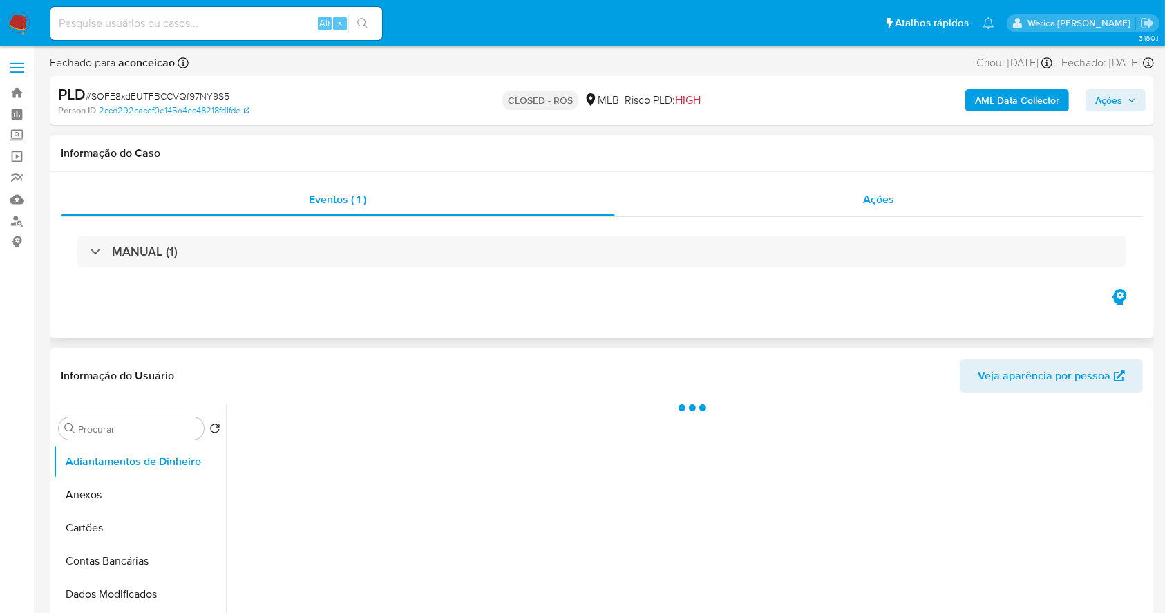
select select "10"
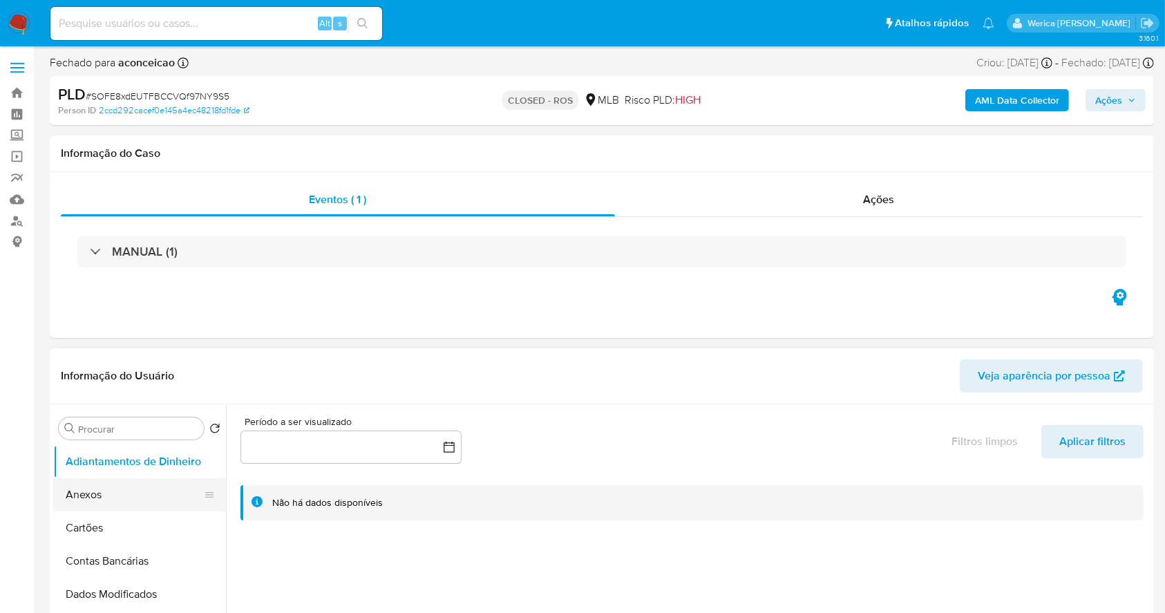
drag, startPoint x: 128, startPoint y: 500, endPoint x: 133, endPoint y: 487, distance: 14.0
click at [131, 500] on button "Anexos" at bounding box center [134, 494] width 162 height 33
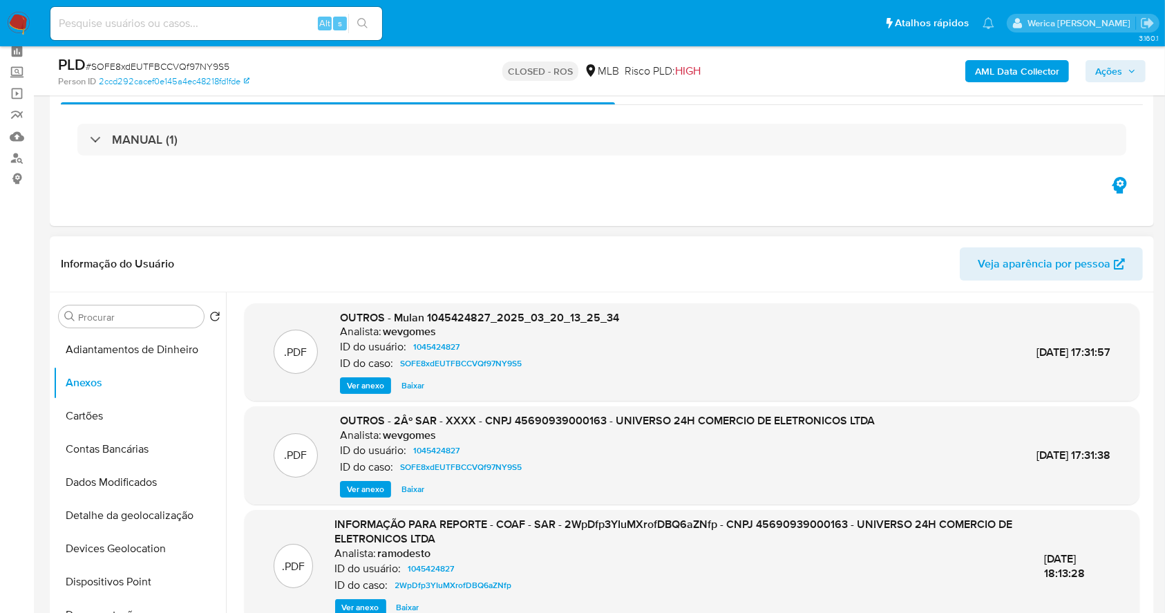
scroll to position [92, 0]
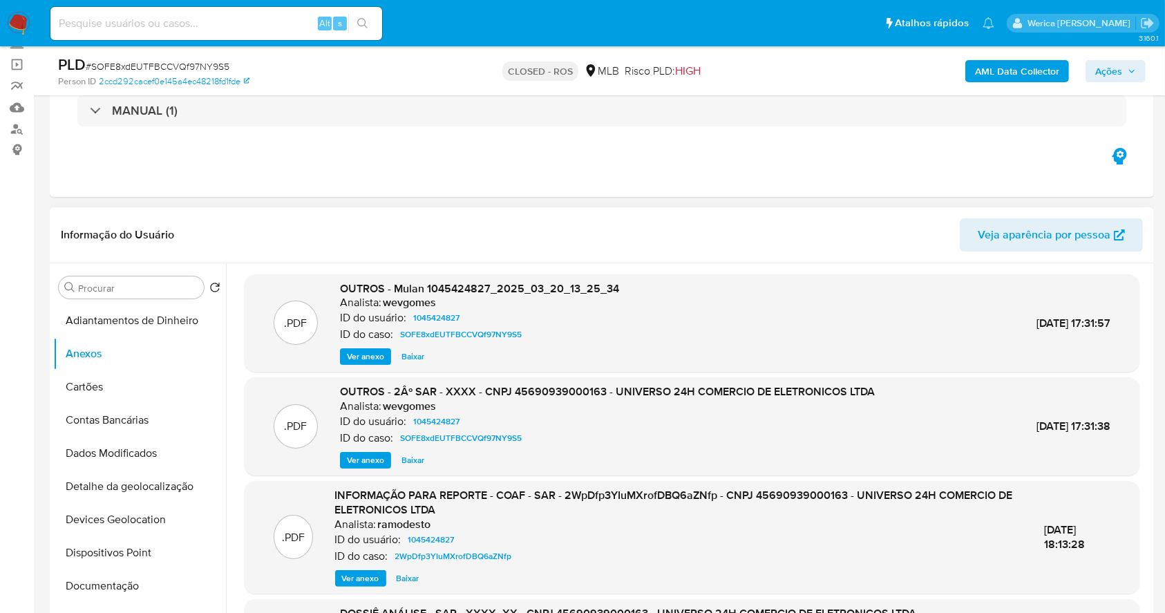
click at [372, 461] on span "Ver anexo" at bounding box center [365, 460] width 37 height 14
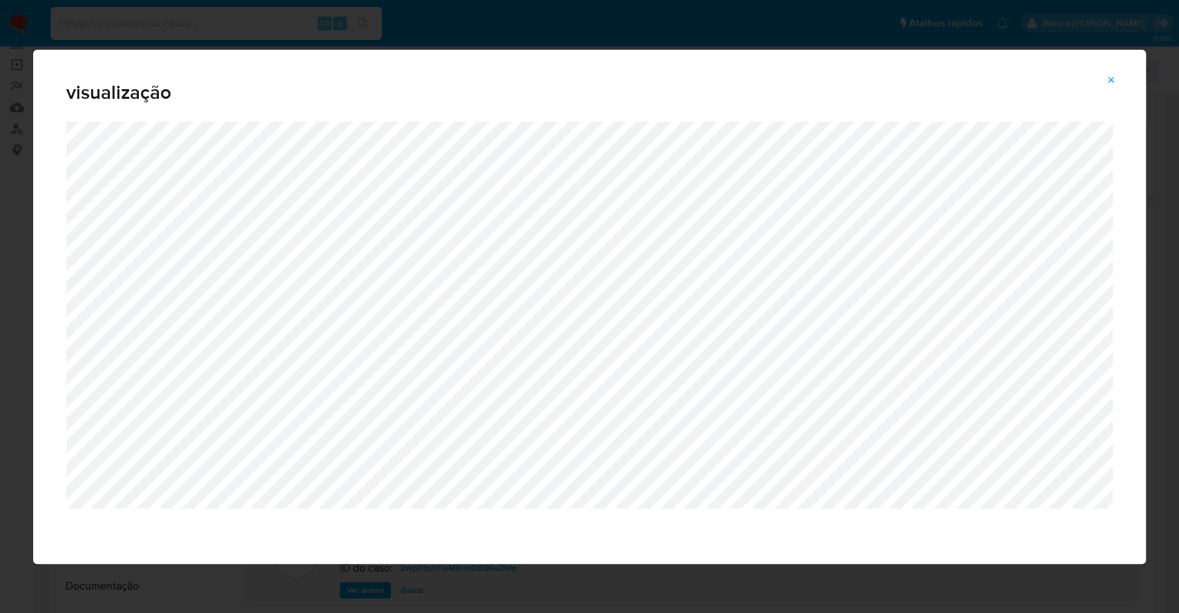
click at [1112, 86] on span "Attachment preview" at bounding box center [1111, 79] width 11 height 19
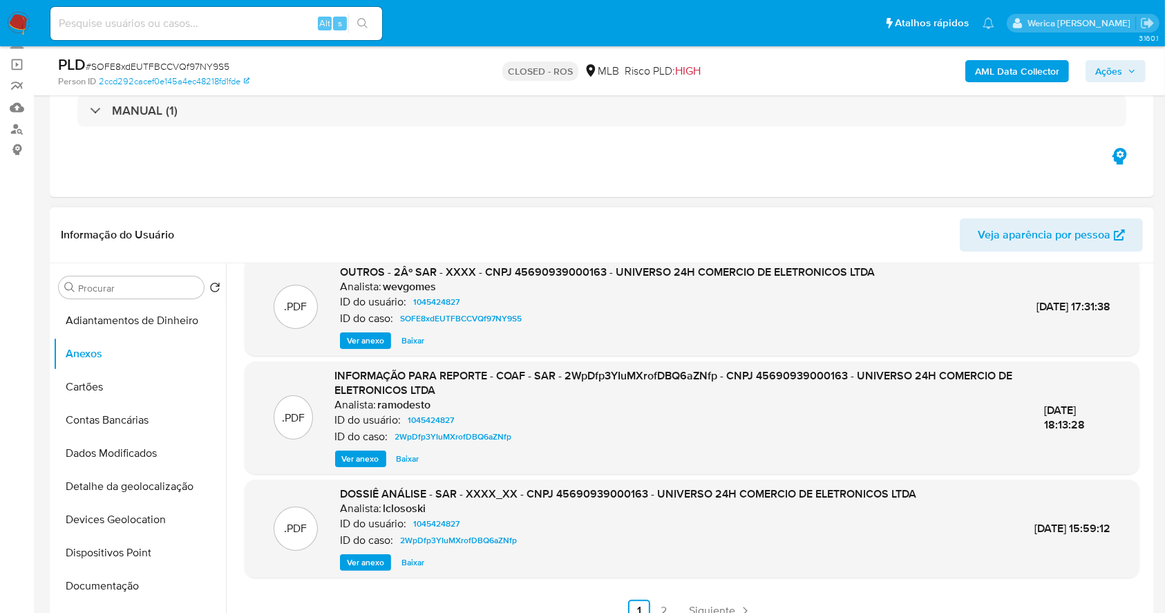
scroll to position [131, 0]
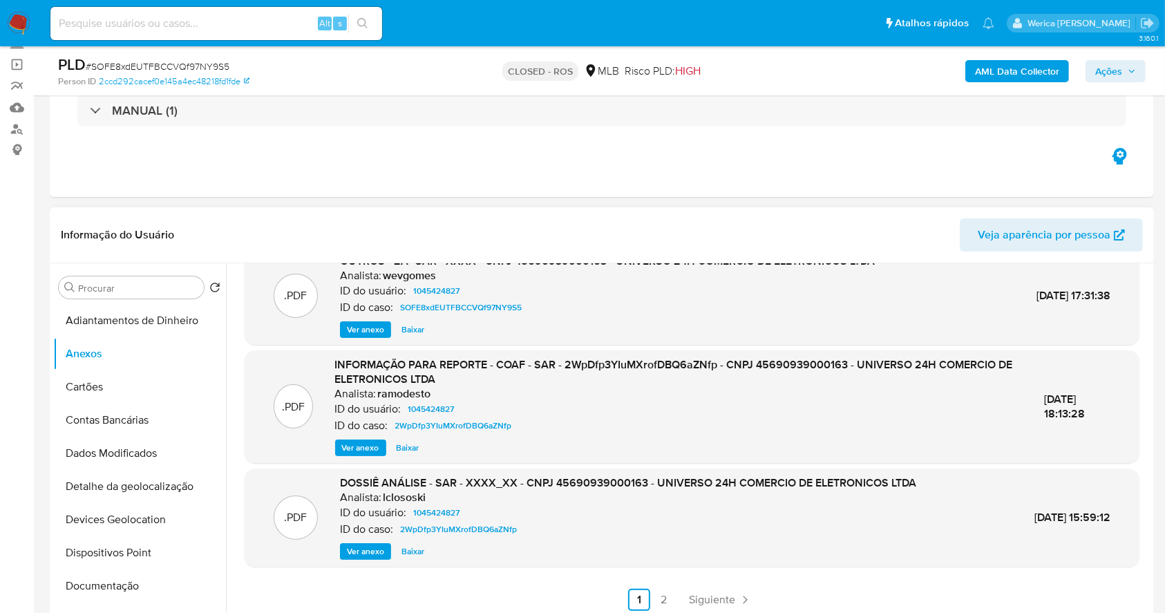
click at [668, 598] on link "2" at bounding box center [664, 600] width 22 height 22
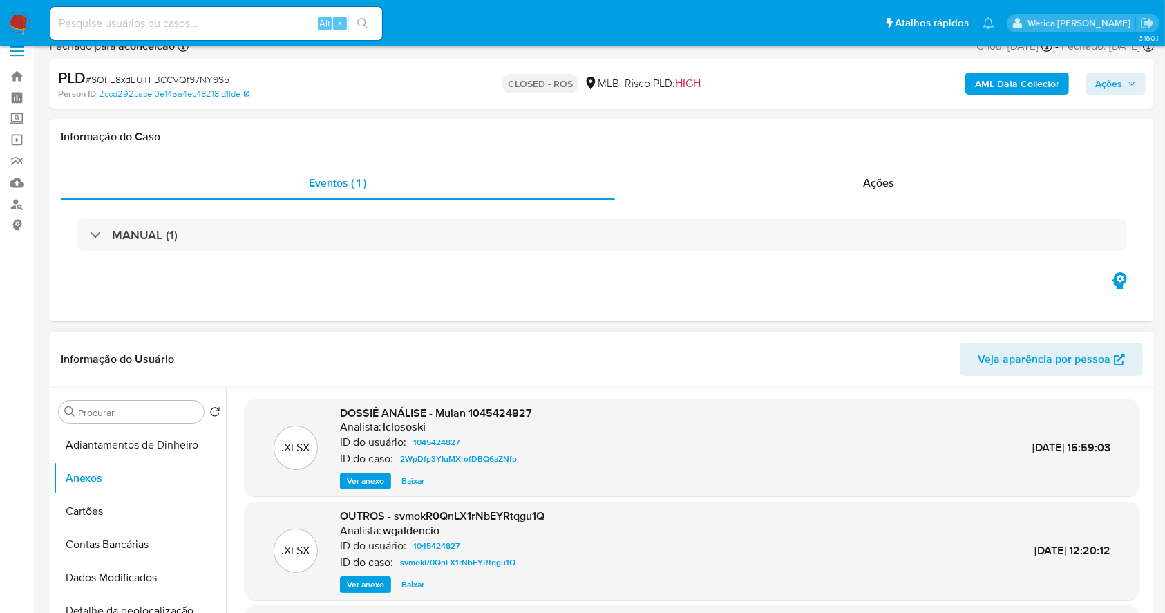
scroll to position [0, 0]
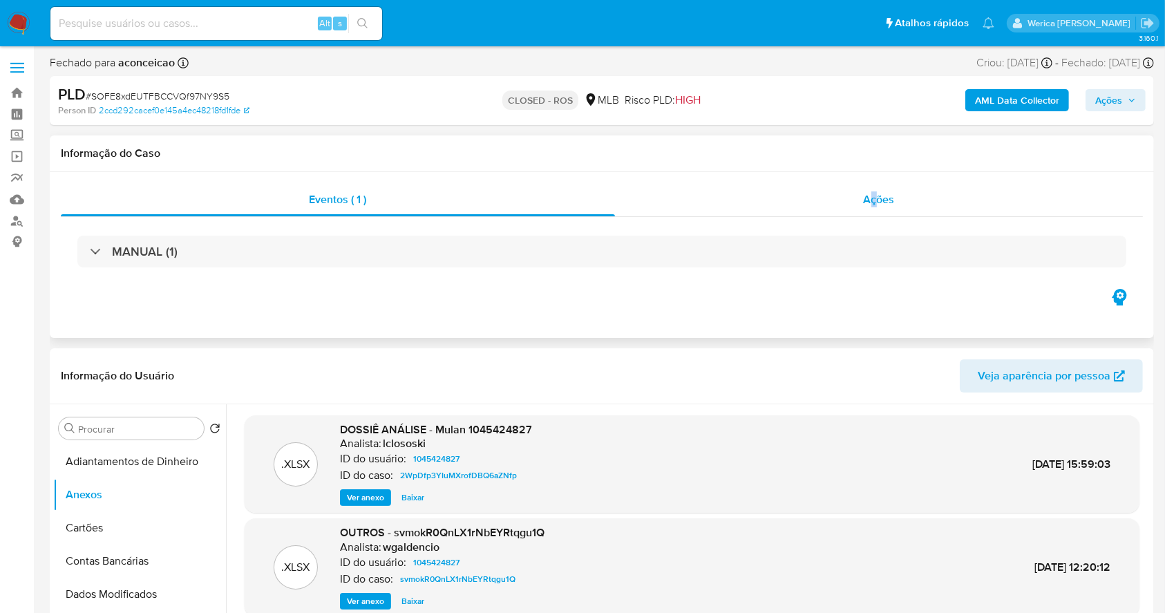
click at [877, 187] on div "Eventos ( 1 ) Ações MANUAL (1)" at bounding box center [602, 255] width 1104 height 166
click at [879, 191] on div "Ações" at bounding box center [879, 199] width 528 height 33
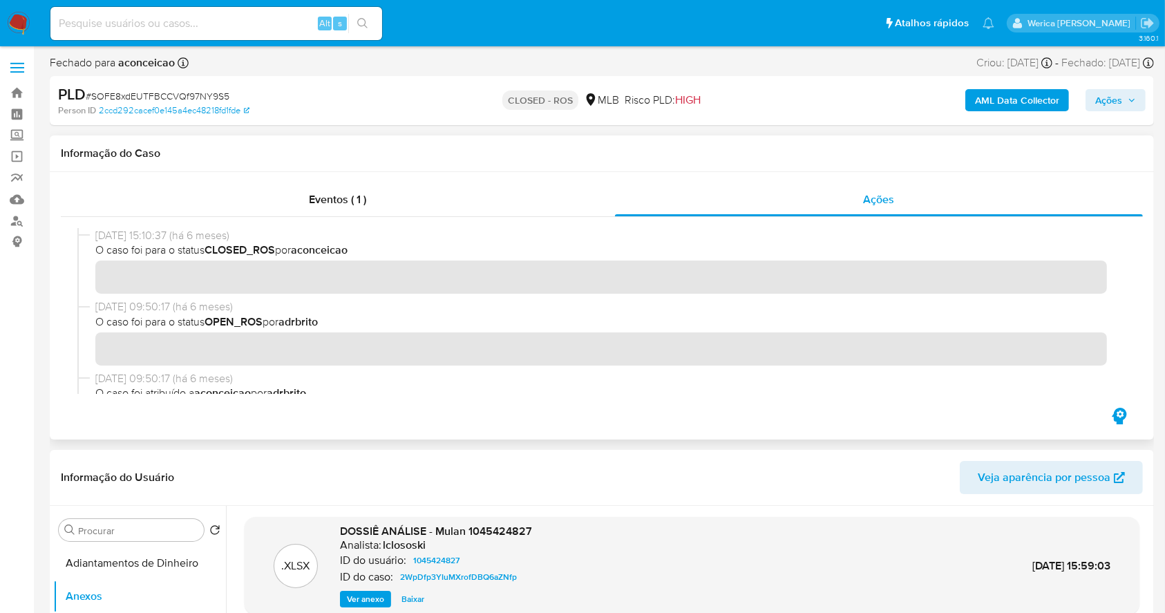
drag, startPoint x: 95, startPoint y: 235, endPoint x: 149, endPoint y: 236, distance: 54.6
click at [149, 236] on span "25/03/2025 15:10:37 (há 6 meses)" at bounding box center [607, 235] width 1025 height 15
click at [497, 191] on div "Eventos ( 1 )" at bounding box center [338, 199] width 554 height 33
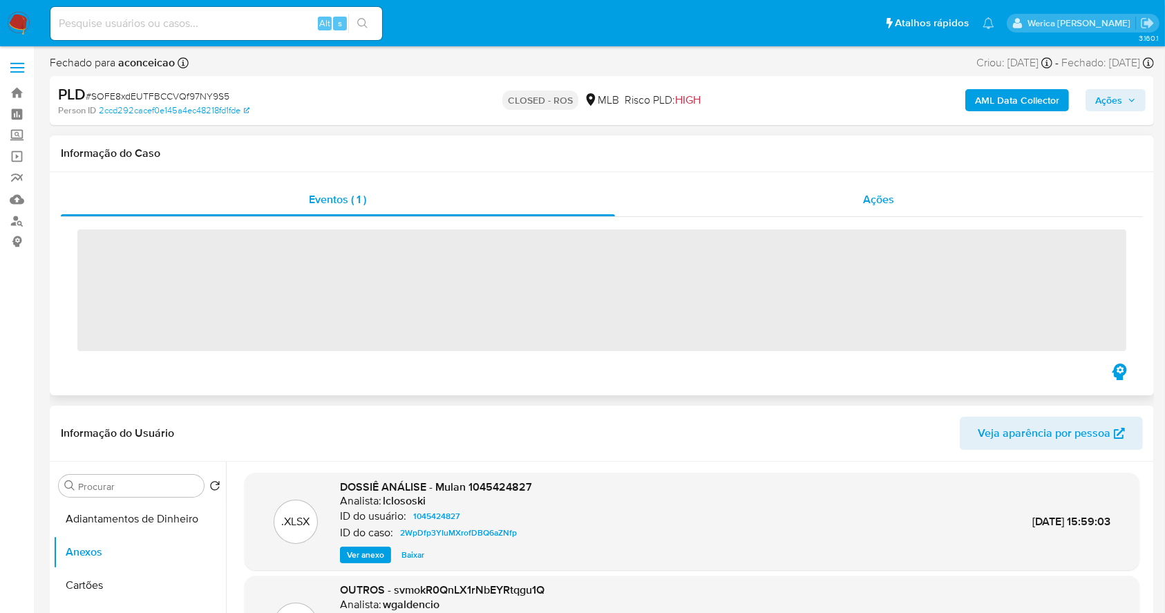
click at [855, 207] on div "Ações" at bounding box center [879, 199] width 528 height 33
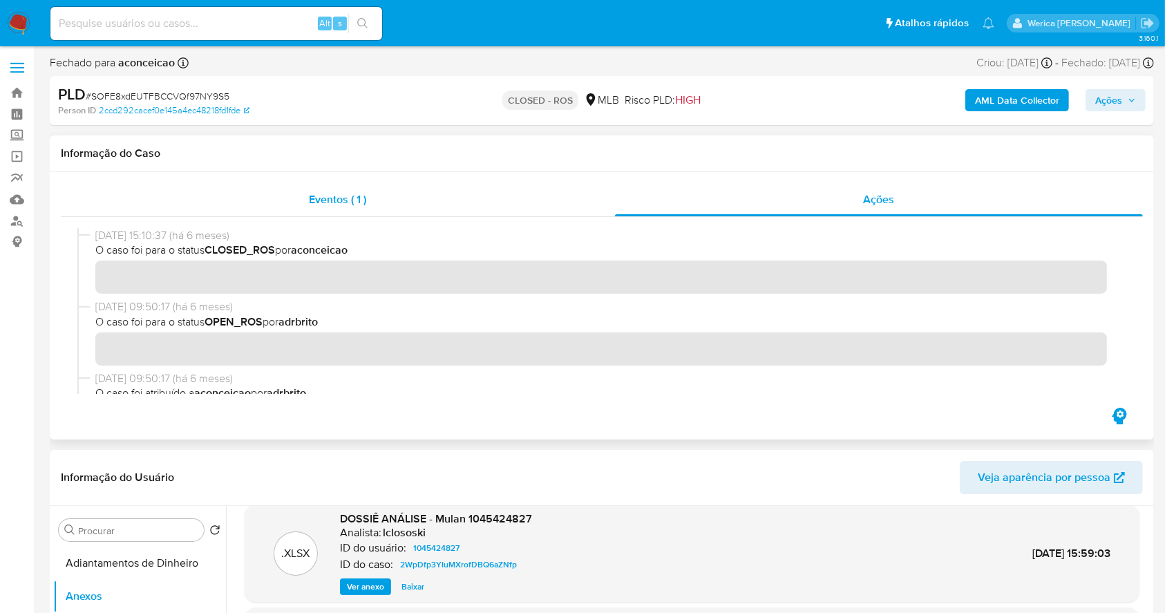
click at [547, 200] on div "Eventos ( 1 )" at bounding box center [338, 199] width 554 height 33
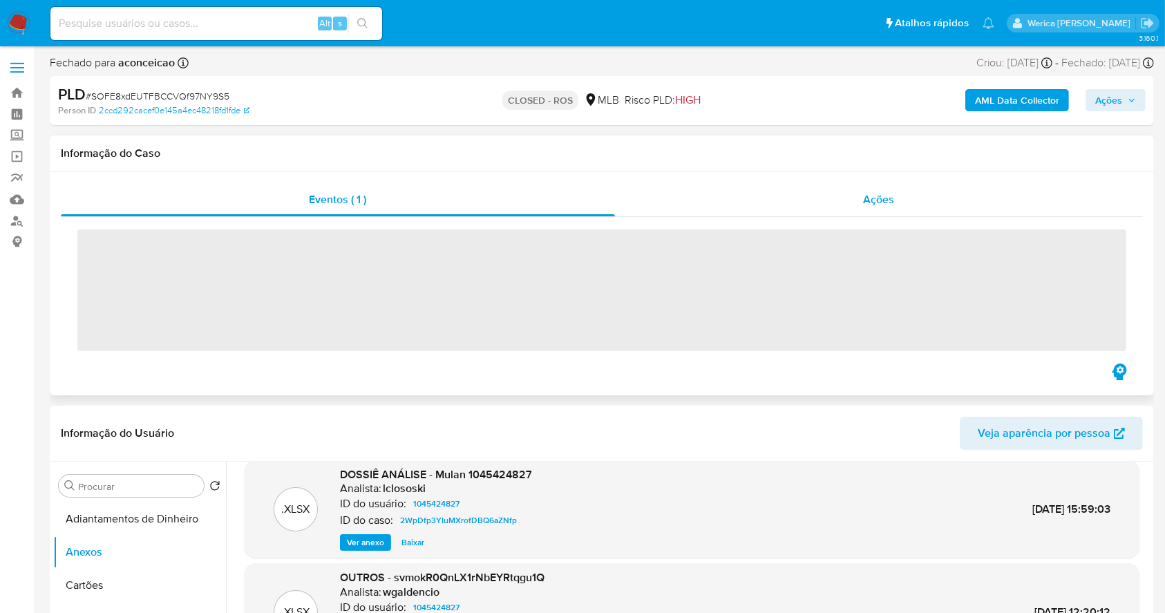
click at [888, 207] on div "Ações" at bounding box center [879, 199] width 528 height 33
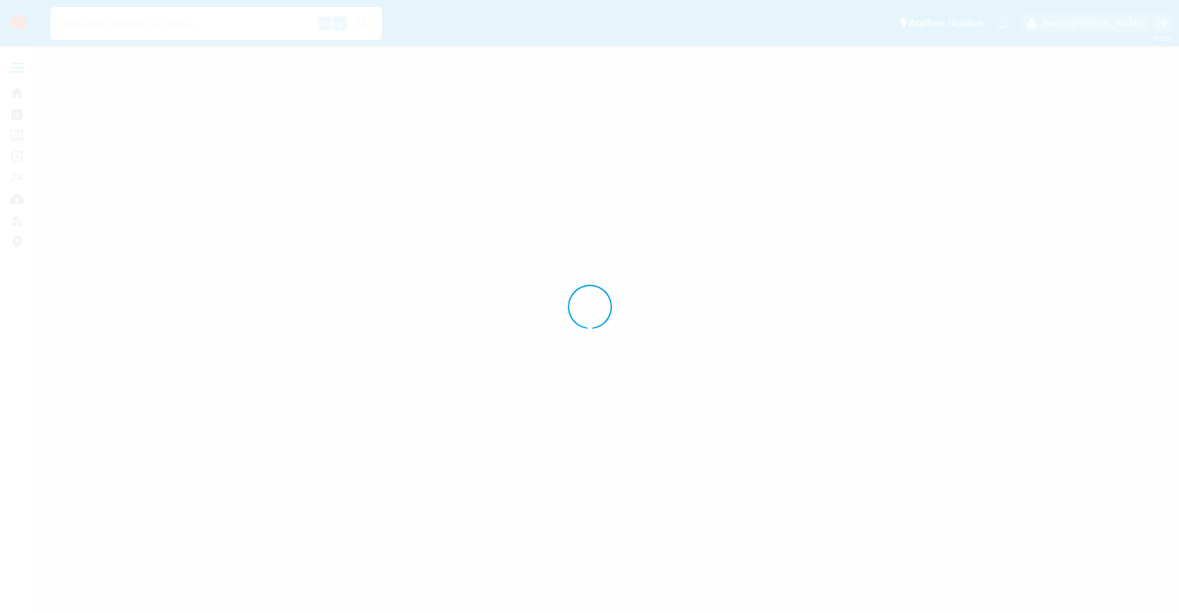
click at [878, 236] on div at bounding box center [589, 306] width 1179 height 613
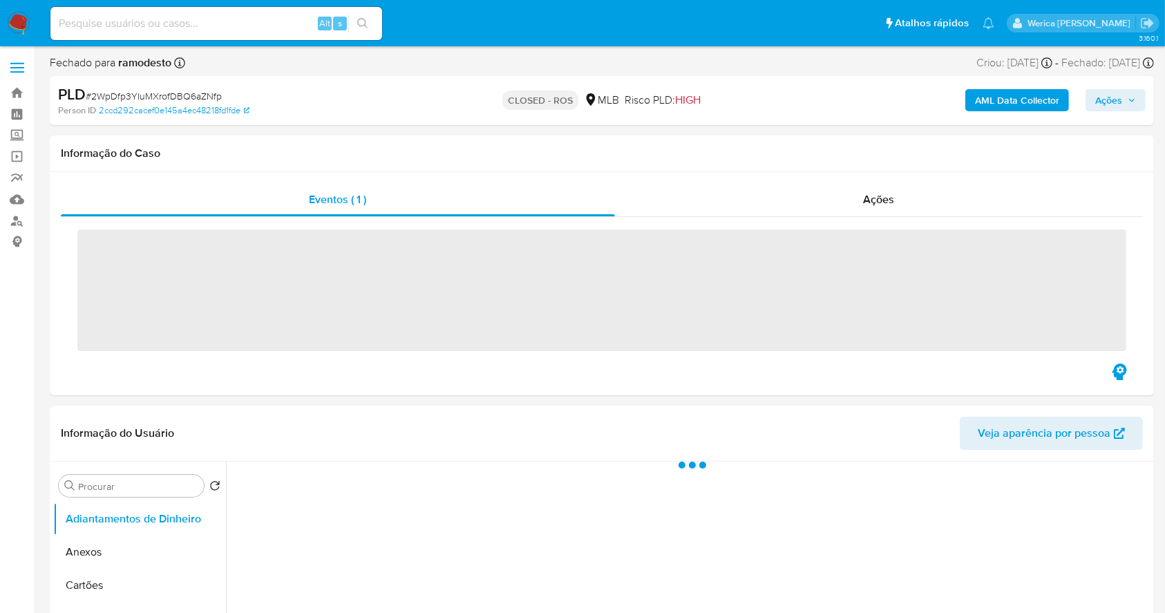
click at [871, 238] on span "‌" at bounding box center [601, 290] width 1049 height 122
click at [860, 192] on div "Ações" at bounding box center [879, 199] width 528 height 33
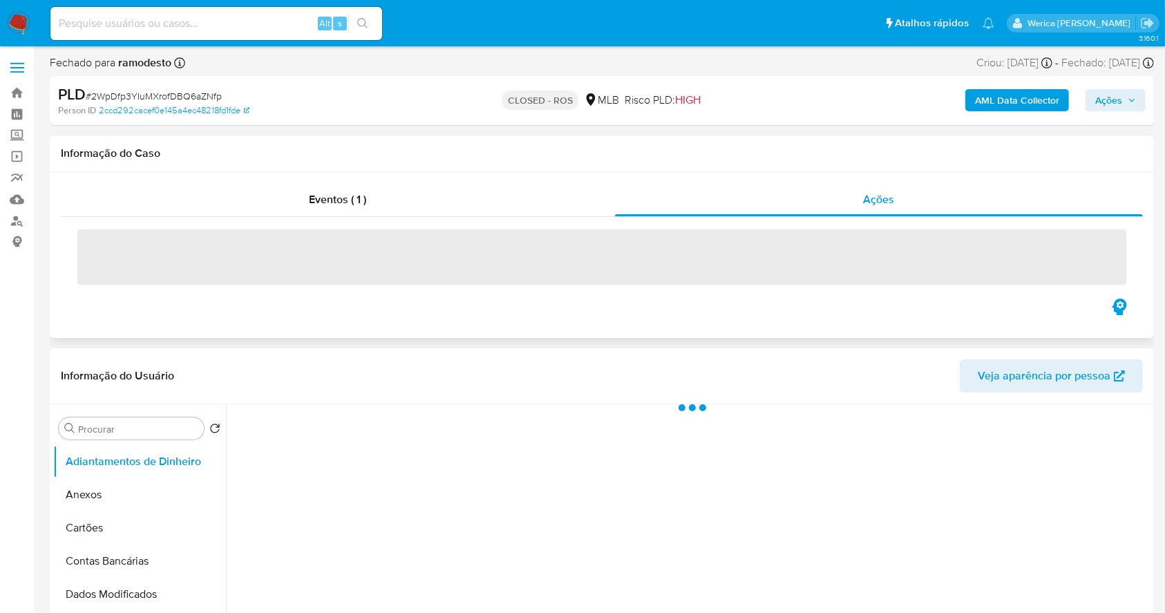
select select "10"
drag, startPoint x: 104, startPoint y: 239, endPoint x: 97, endPoint y: 235, distance: 8.1
click at [104, 240] on span "‌" at bounding box center [601, 256] width 1049 height 55
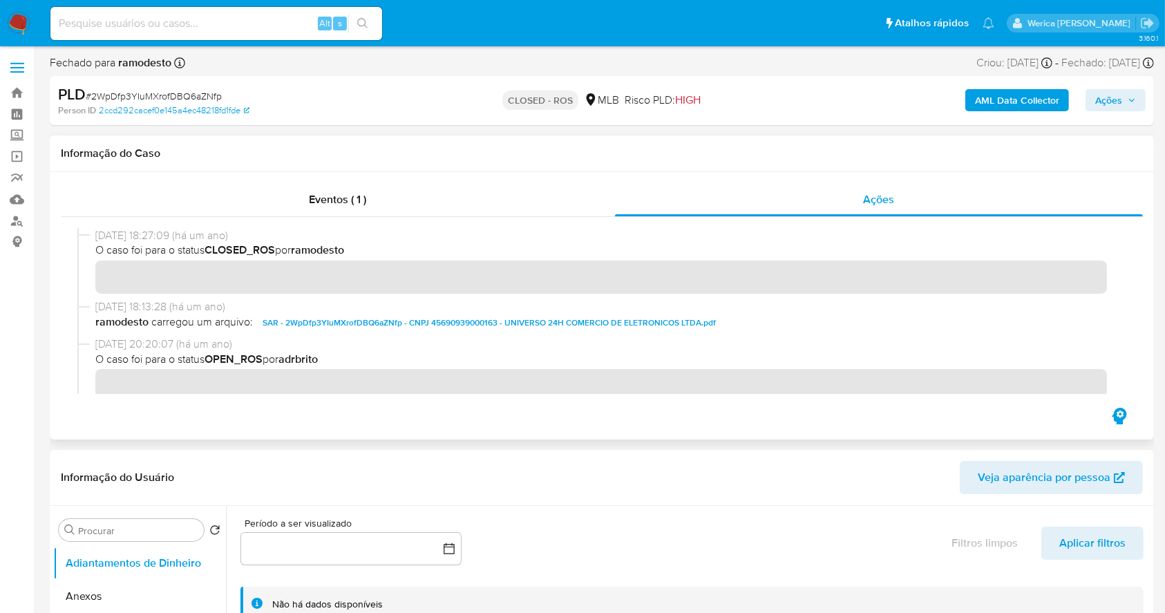
drag, startPoint x: 86, startPoint y: 236, endPoint x: 149, endPoint y: 231, distance: 63.1
click at [149, 231] on div "[DATE] 18:27:09 (há um ano) O caso foi para o status CLOSED_ROS por ramodesto" at bounding box center [601, 263] width 1049 height 71
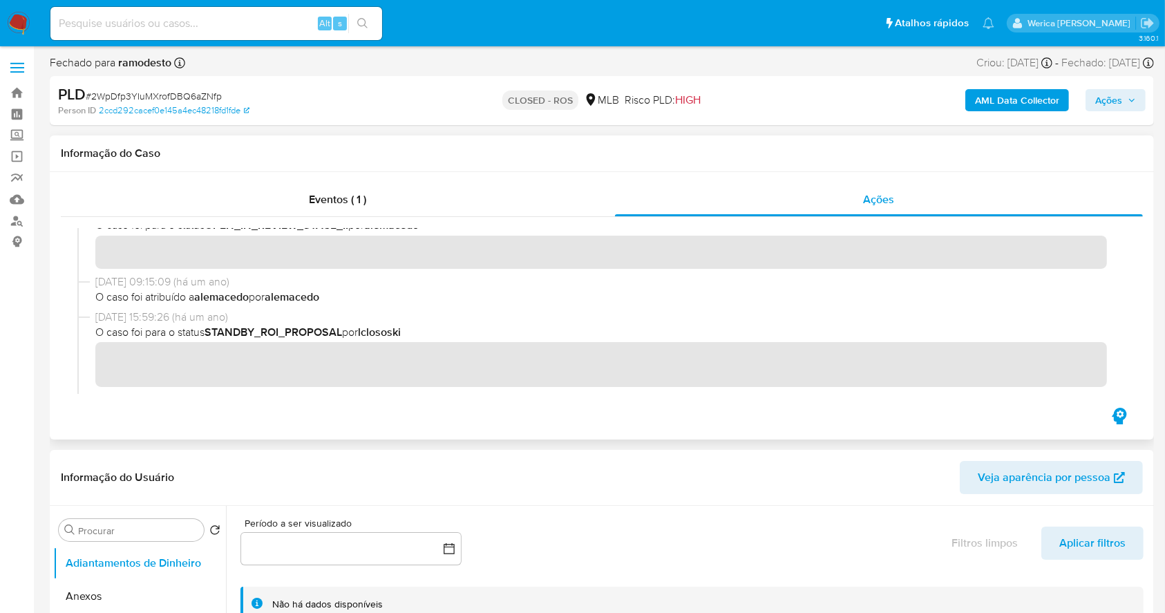
scroll to position [737, 0]
